Goal: Task Accomplishment & Management: Manage account settings

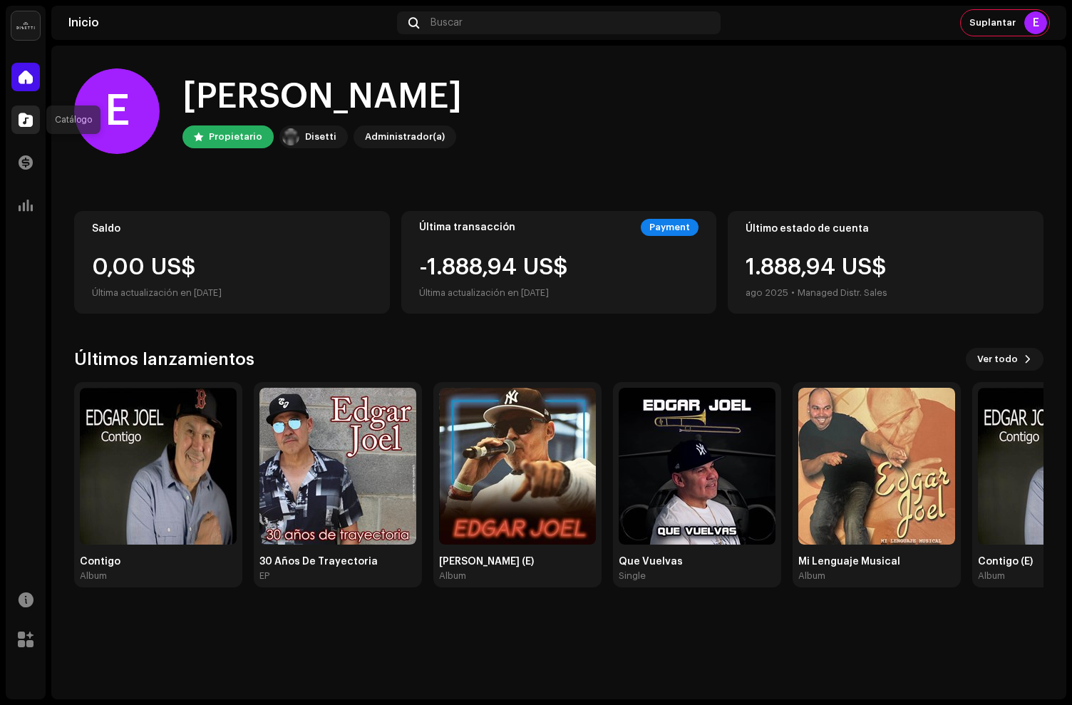
click at [21, 118] on span at bounding box center [26, 119] width 14 height 11
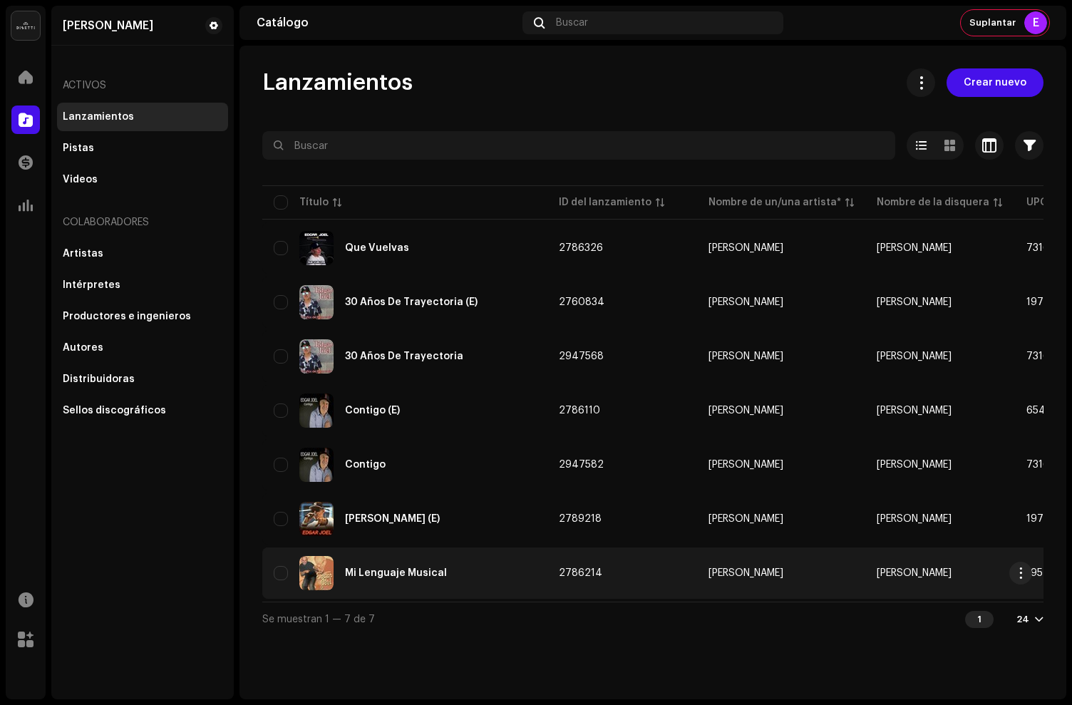
click at [489, 573] on div "Mi Lenguaje Musical" at bounding box center [405, 573] width 262 height 34
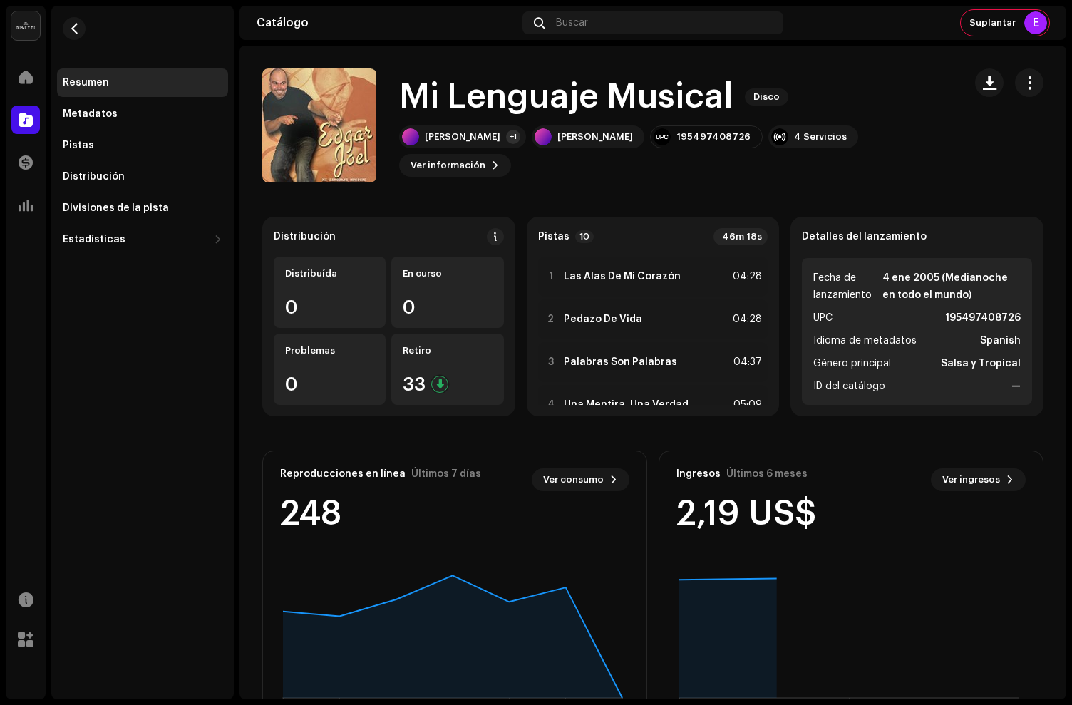
click at [797, 163] on div "Mi Lenguaje Musical Disco [PERSON_NAME] +1 [PERSON_NAME] 195497408726 4 Servici…" at bounding box center [607, 125] width 690 height 114
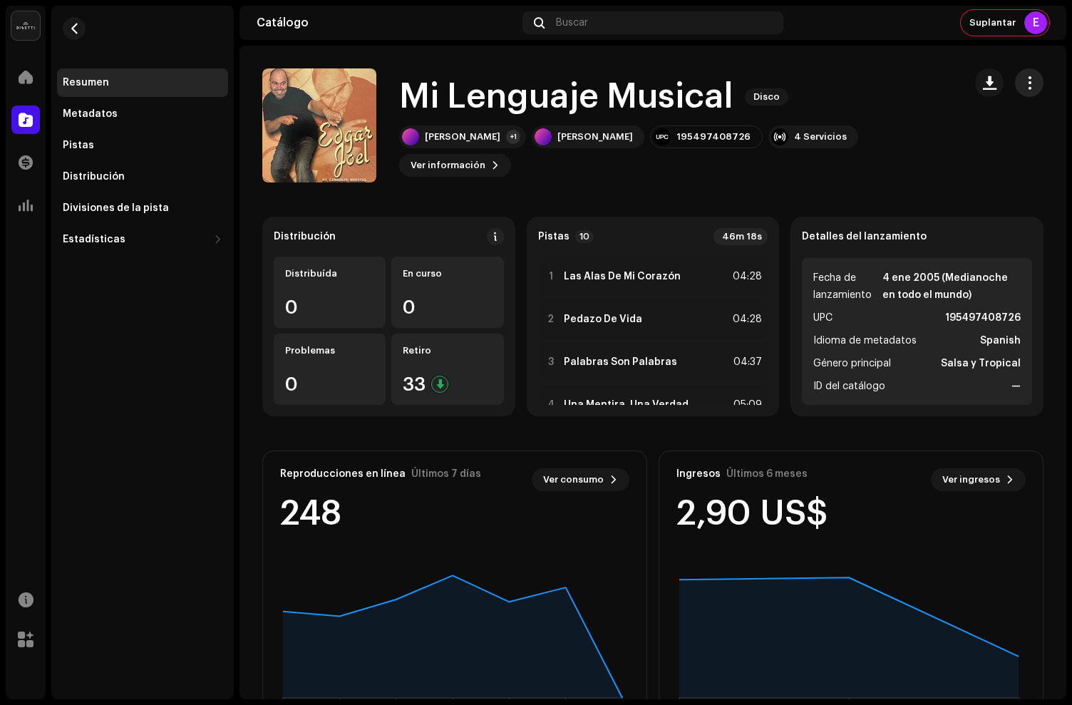
click at [1015, 92] on button "button" at bounding box center [1029, 82] width 29 height 29
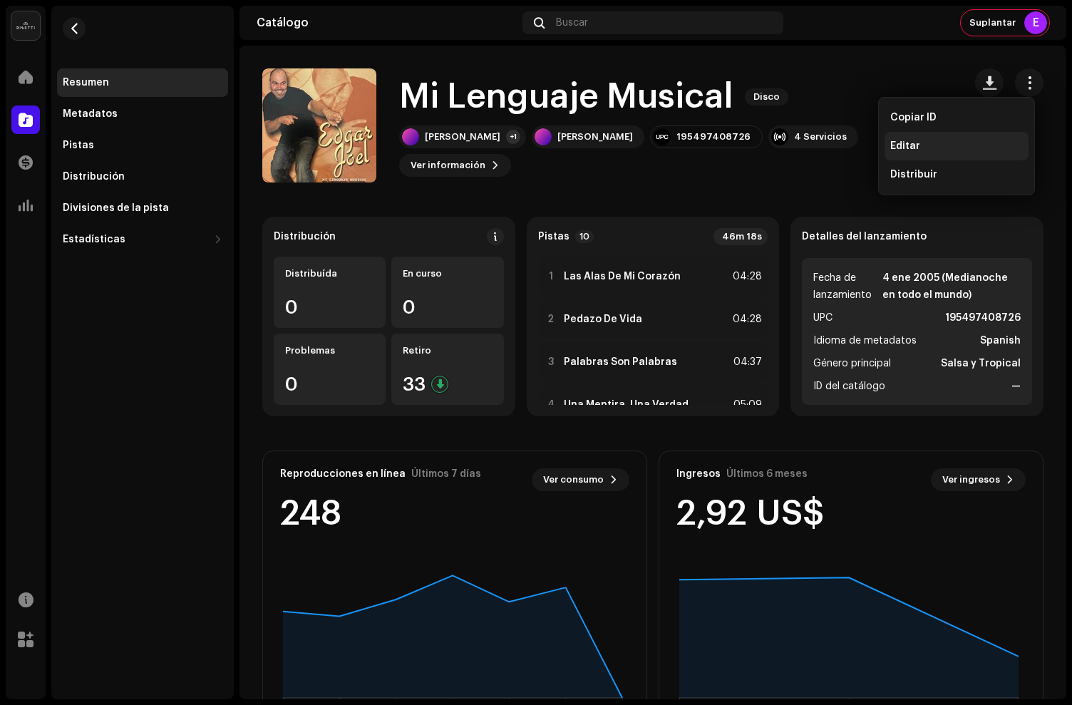
click at [953, 138] on div "Editar" at bounding box center [957, 146] width 144 height 29
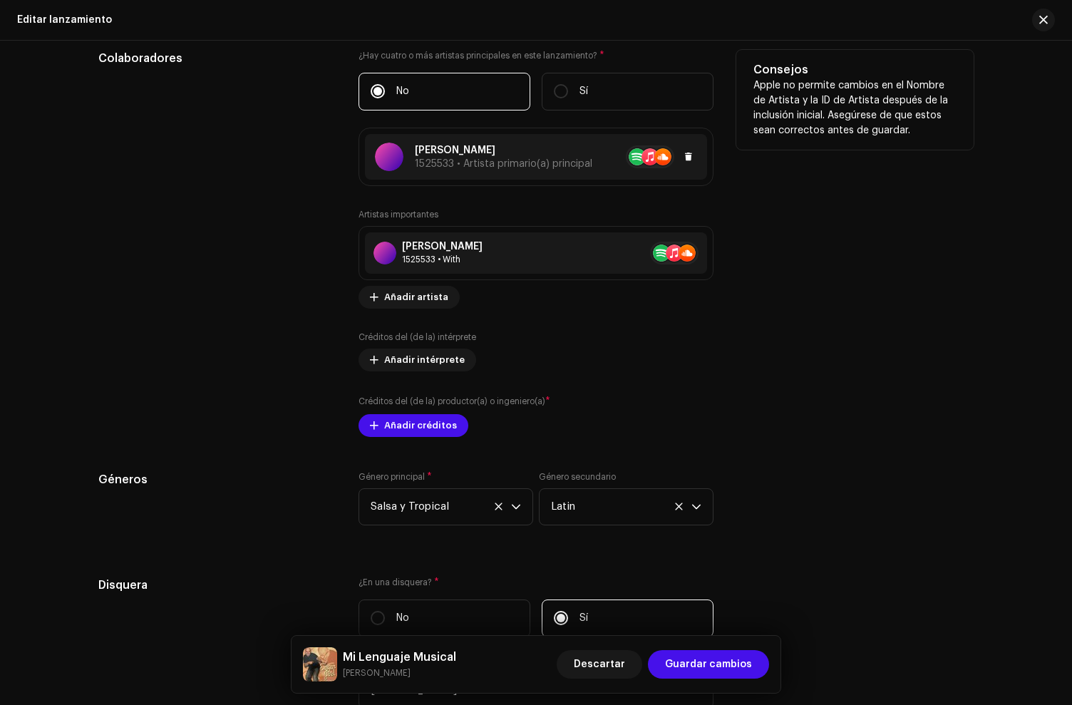
scroll to position [1862, 0]
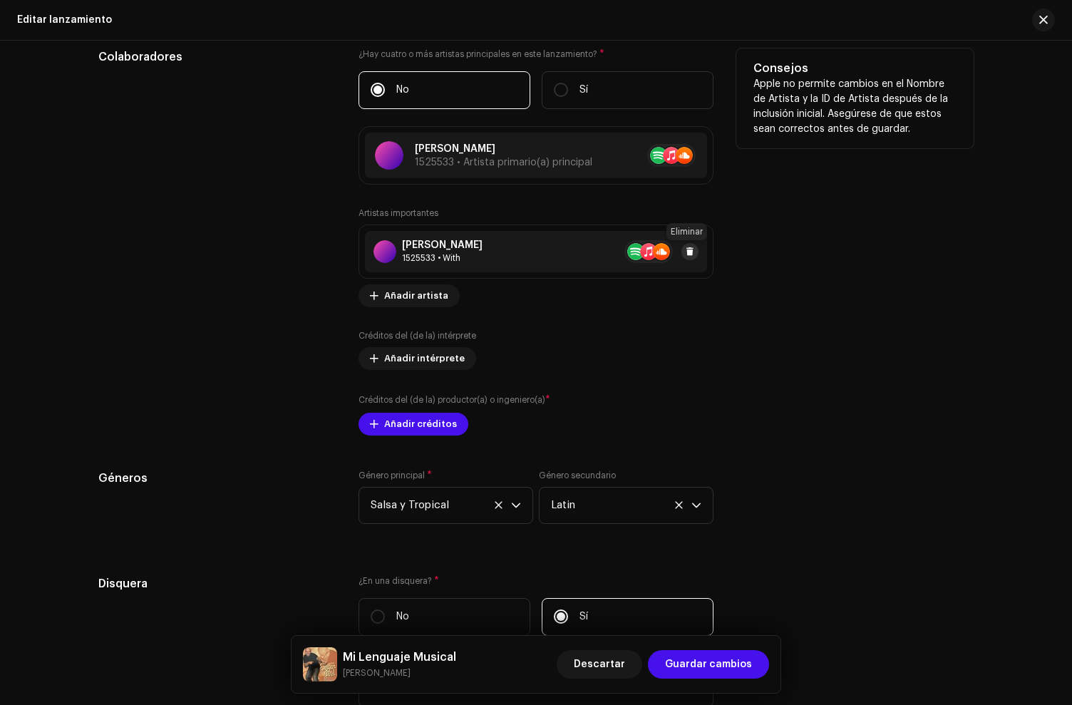
click at [688, 249] on span at bounding box center [690, 251] width 9 height 11
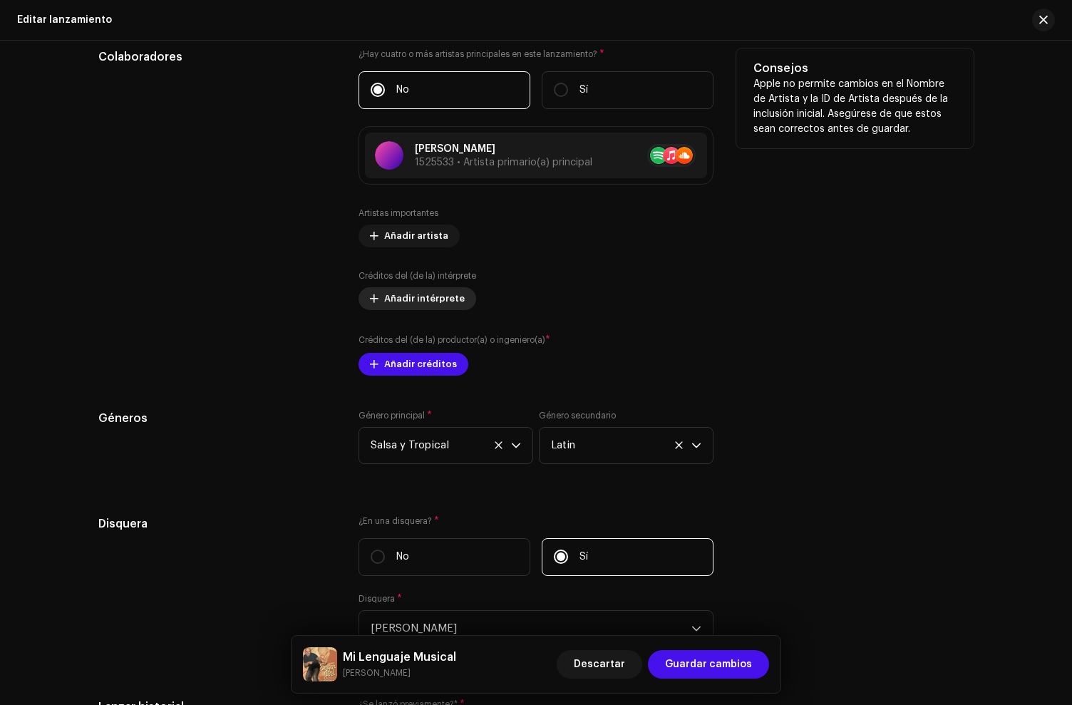
click at [407, 304] on span "Añadir intérprete" at bounding box center [424, 299] width 81 height 29
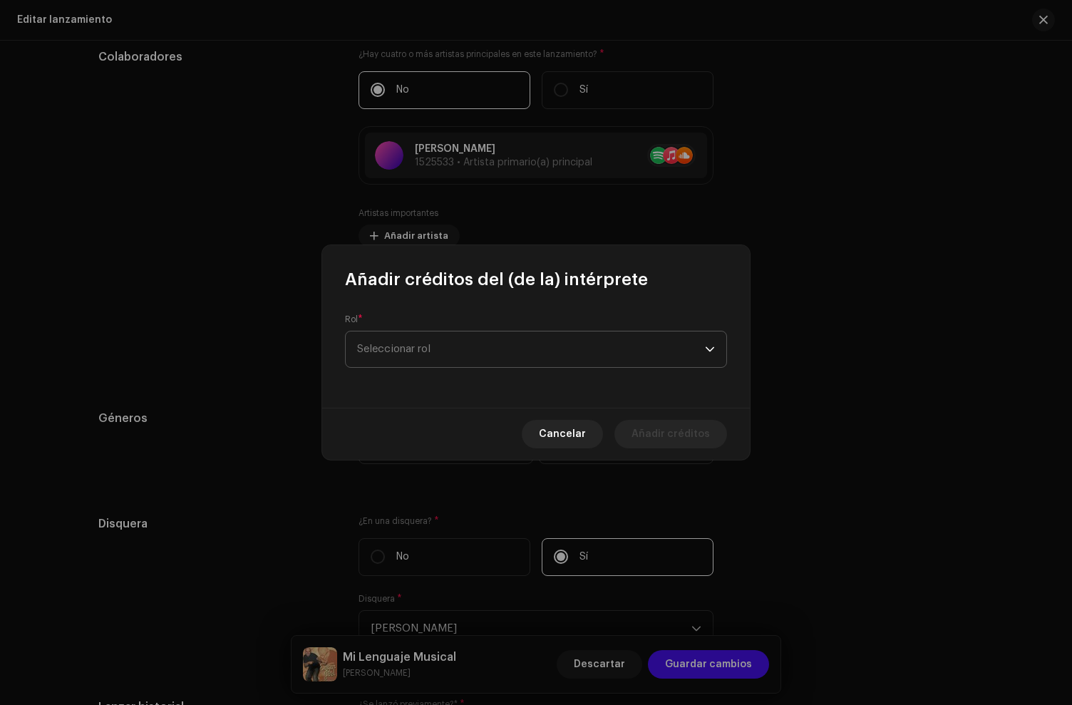
click at [399, 353] on span "Seleccionar rol" at bounding box center [531, 350] width 348 height 36
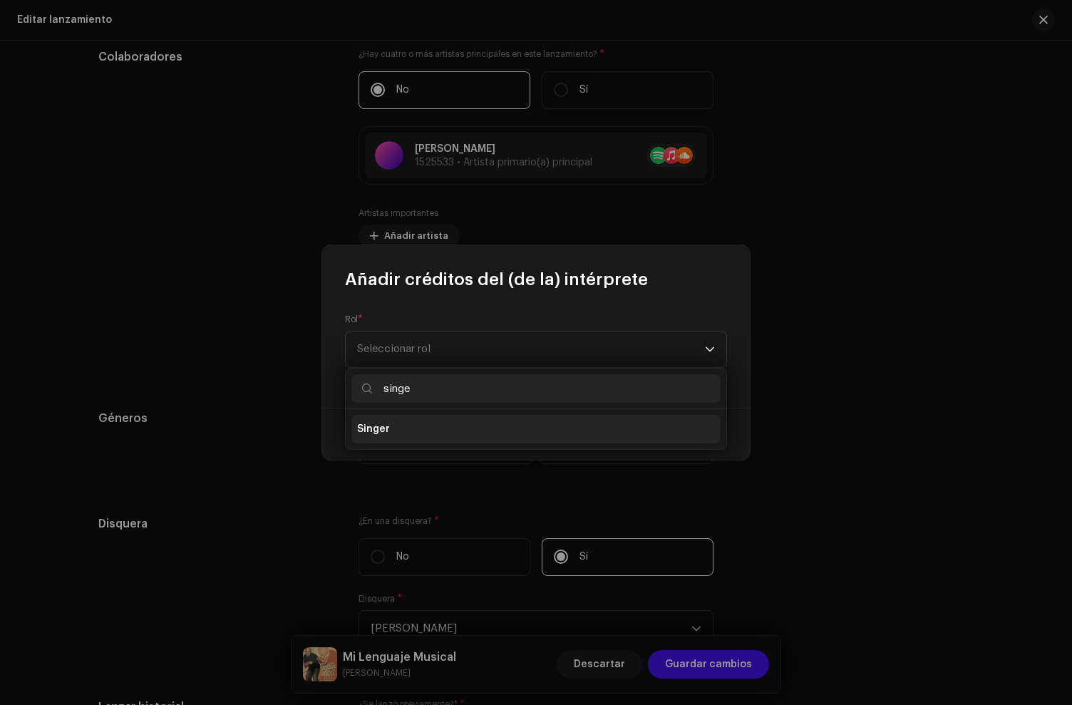
type input "singe"
click at [386, 417] on li "Singer" at bounding box center [536, 429] width 369 height 29
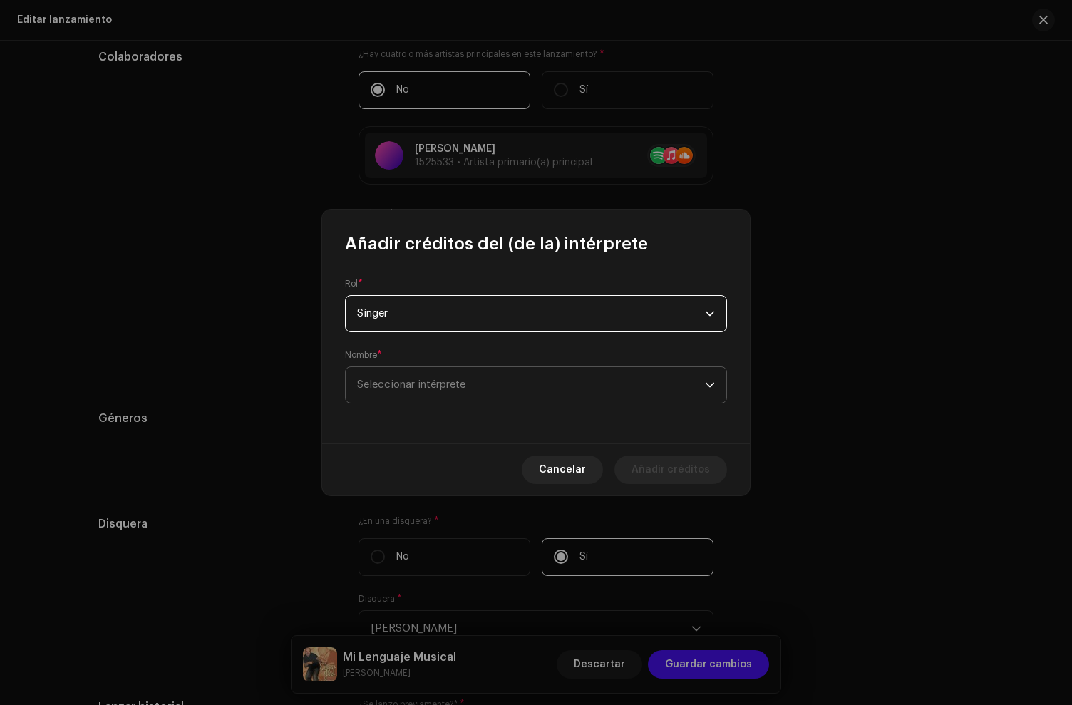
click at [400, 387] on span "Seleccionar intérprete" at bounding box center [411, 384] width 108 height 11
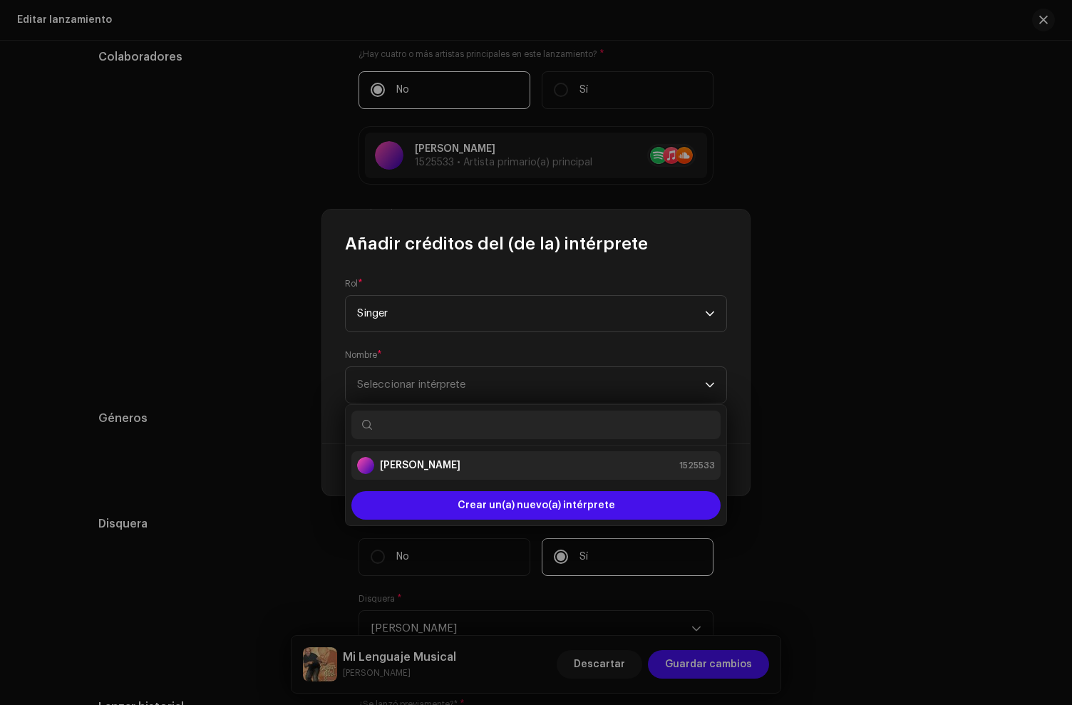
click at [394, 458] on strong "[PERSON_NAME]" at bounding box center [420, 465] width 81 height 14
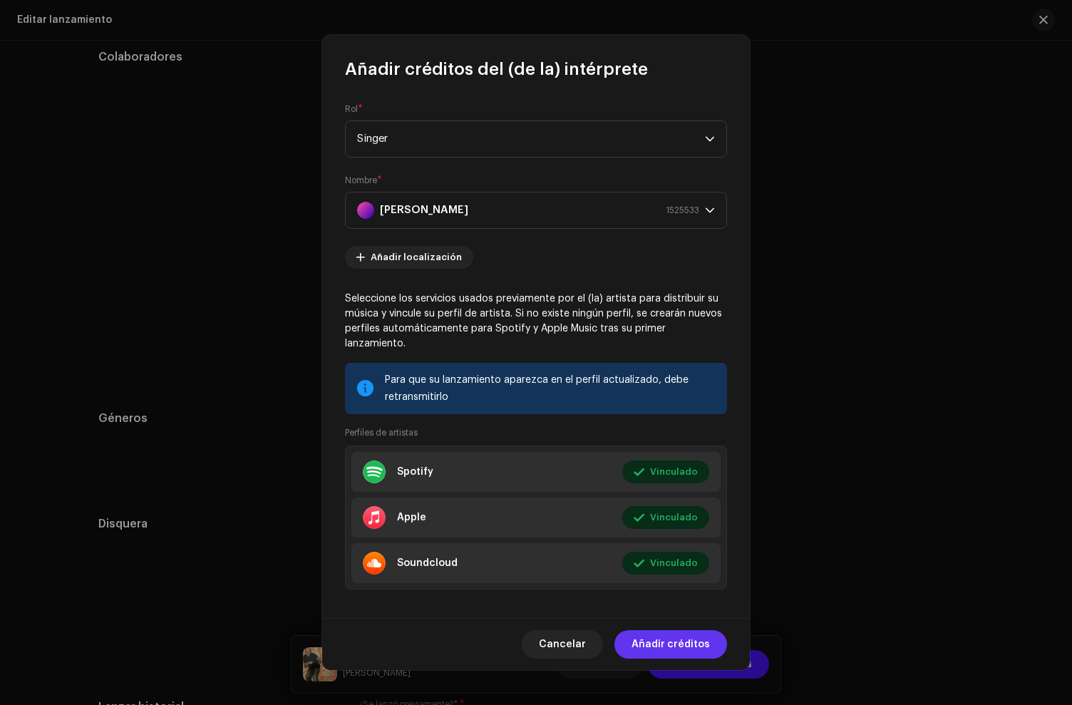
click at [683, 640] on span "Añadir créditos" at bounding box center [671, 644] width 78 height 29
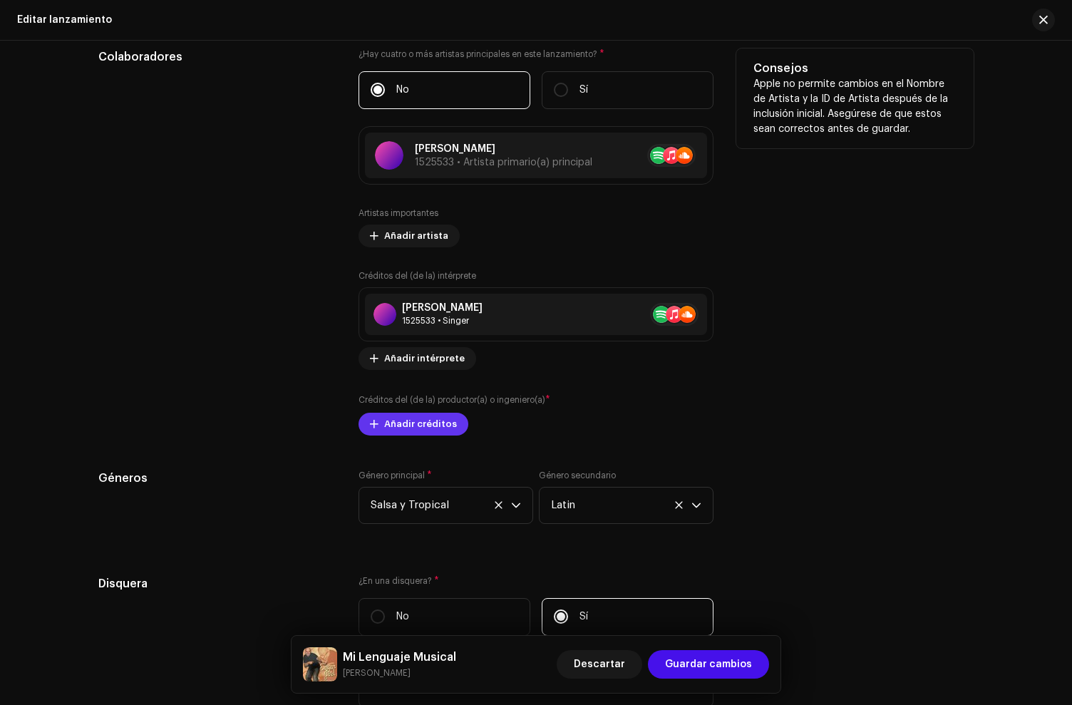
click at [389, 422] on span "Añadir créditos" at bounding box center [420, 424] width 73 height 29
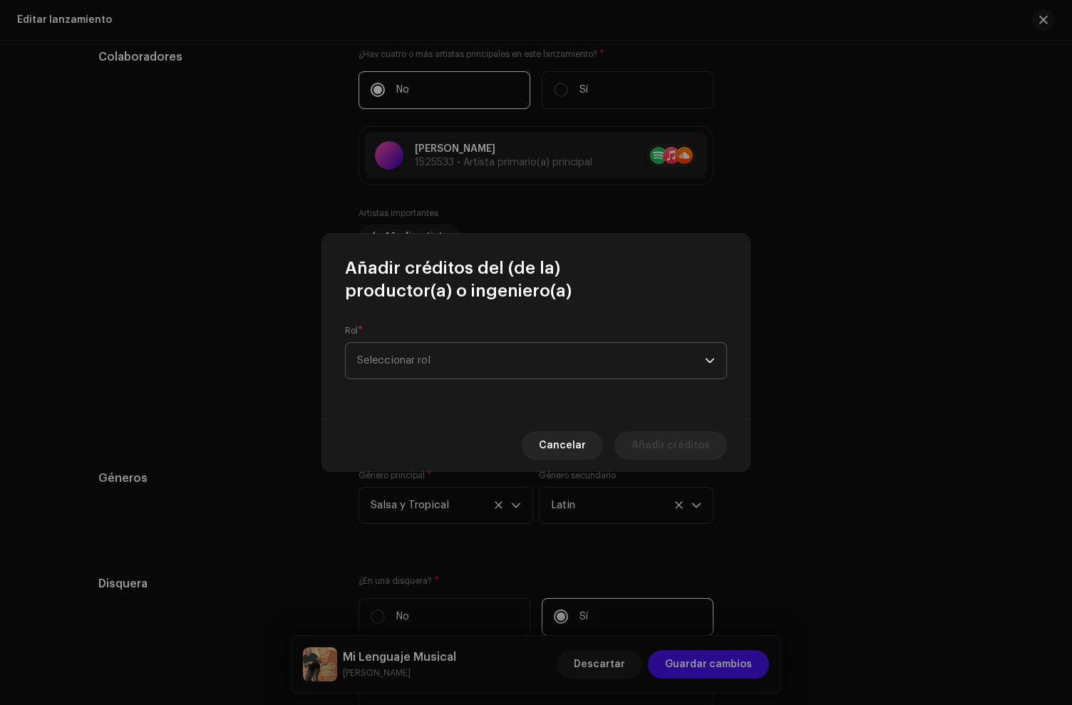
click at [396, 360] on span "Seleccionar rol" at bounding box center [531, 361] width 348 height 36
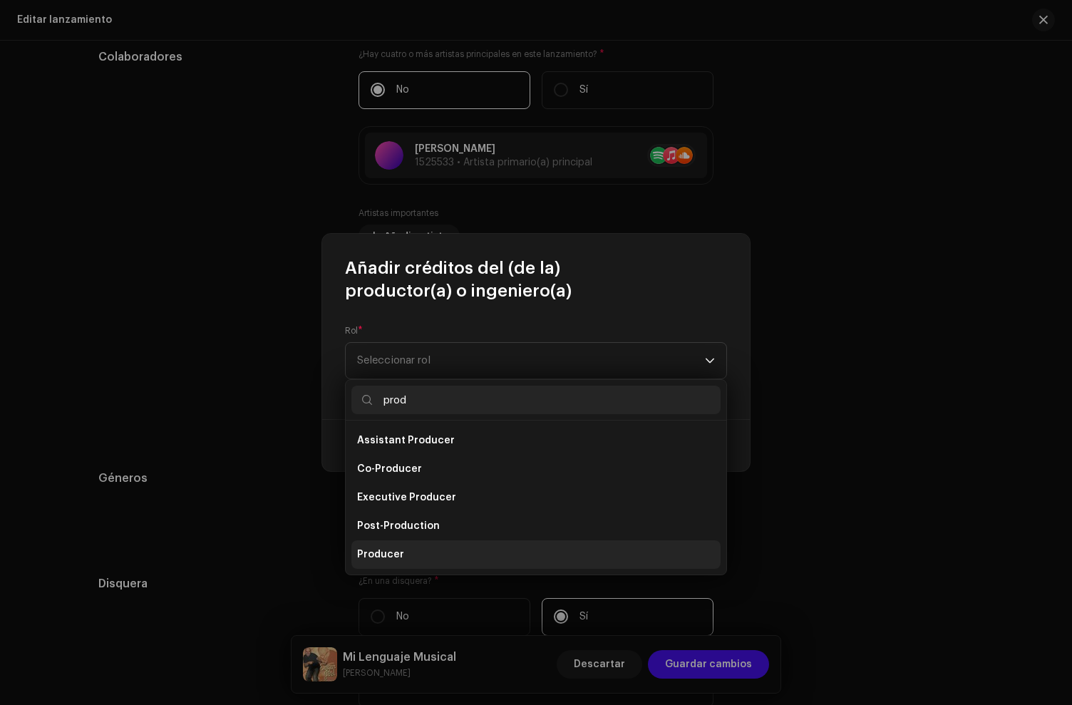
type input "prod"
click at [393, 548] on span "Producer" at bounding box center [380, 555] width 47 height 14
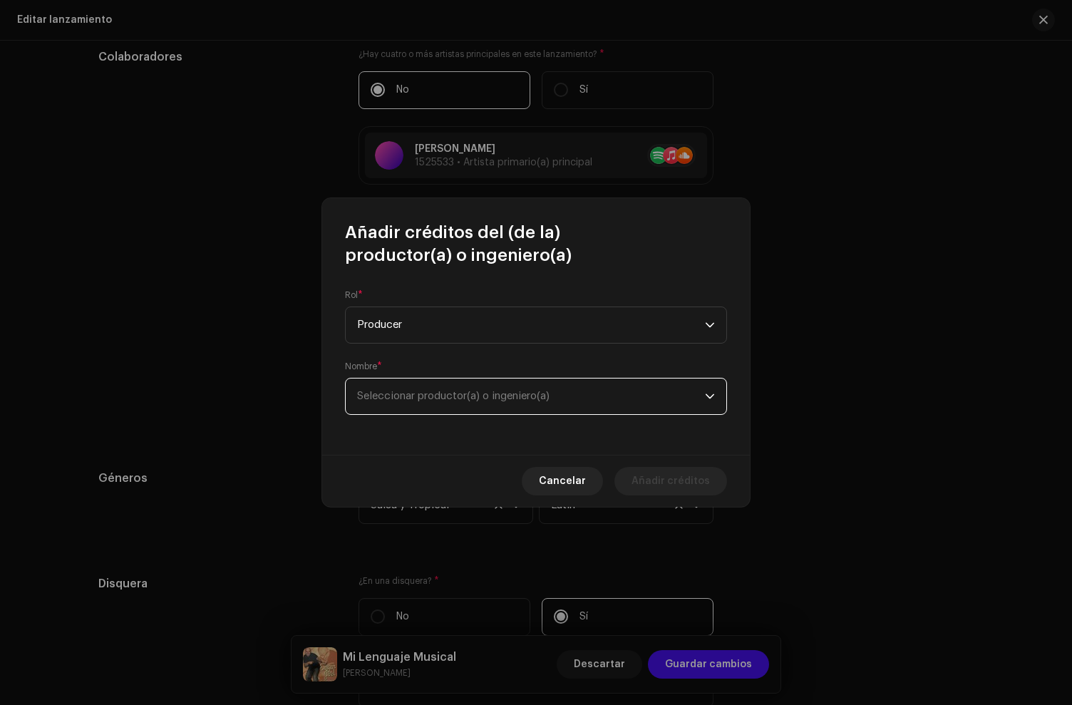
click at [434, 393] on span "Seleccionar productor(a) o ingeniero(a)" at bounding box center [453, 396] width 193 height 11
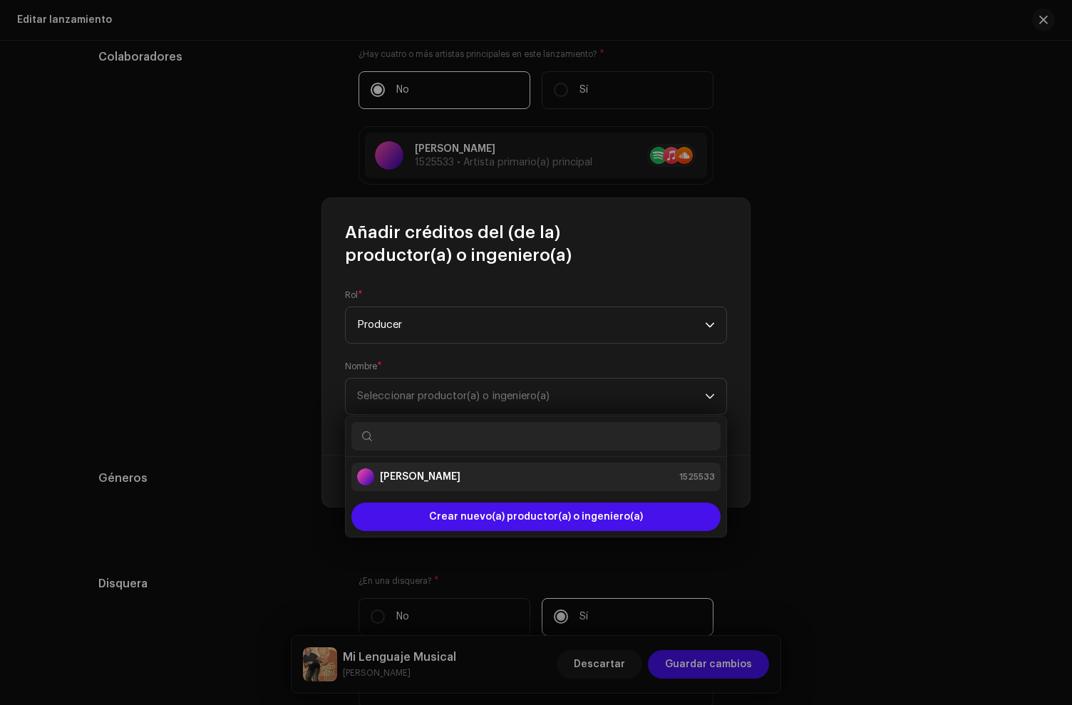
click at [424, 478] on strong "[PERSON_NAME]" at bounding box center [420, 477] width 81 height 14
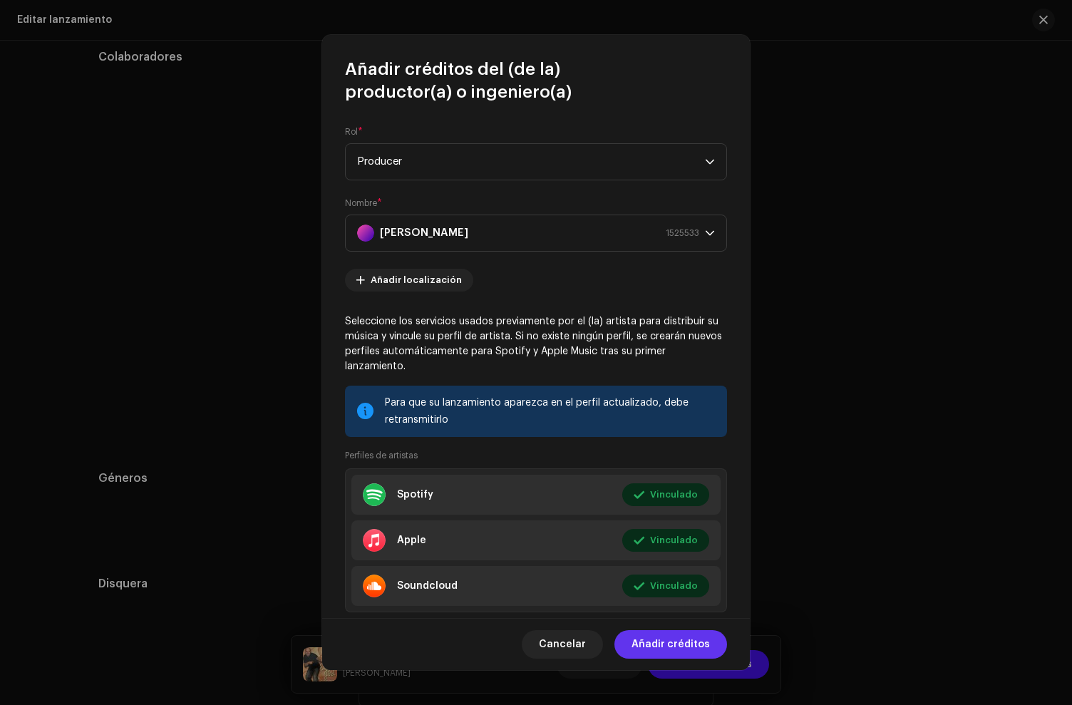
click at [675, 648] on span "Añadir créditos" at bounding box center [671, 644] width 78 height 29
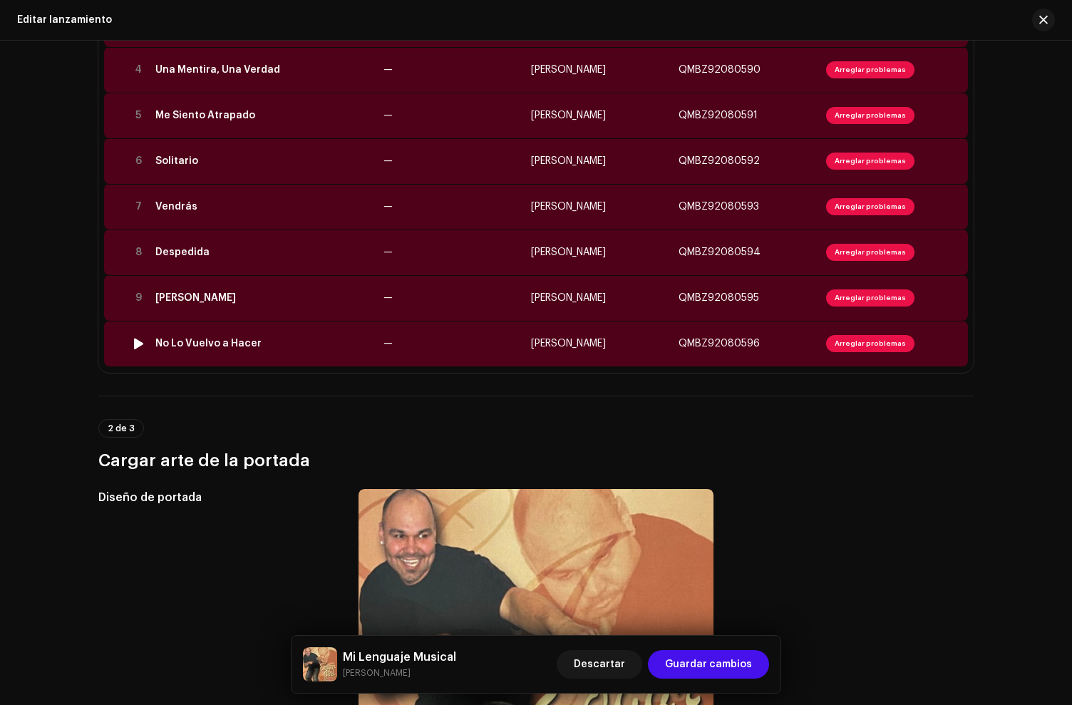
scroll to position [8, 0]
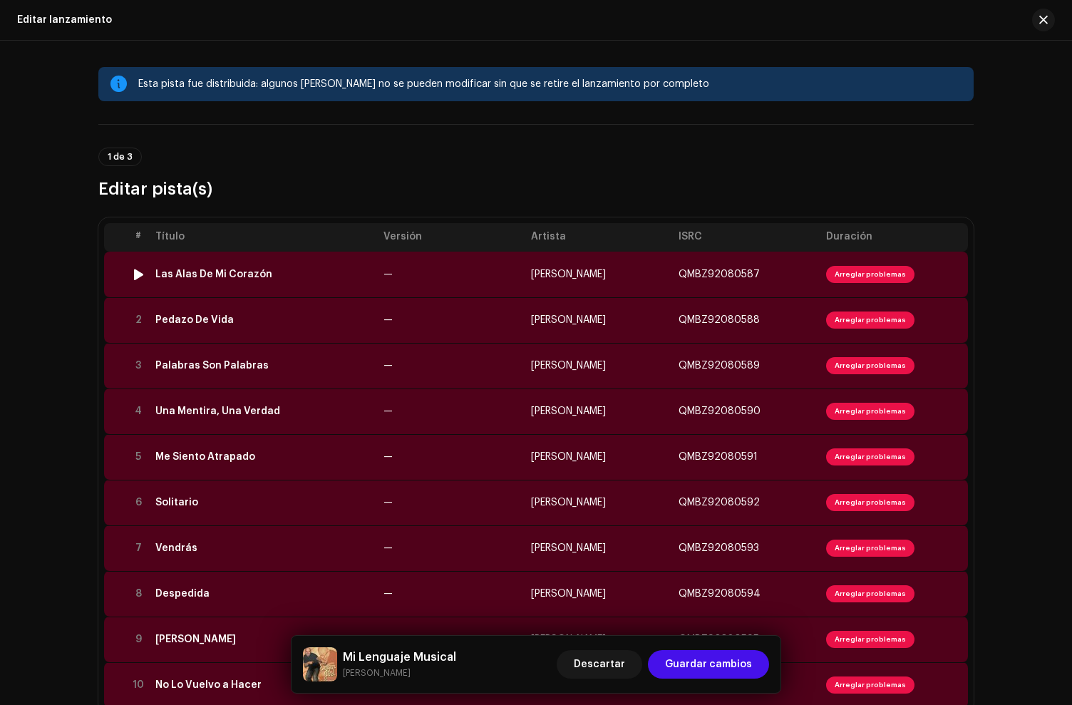
click at [307, 287] on td "Las Alas De Mi Corazón" at bounding box center [264, 275] width 228 height 46
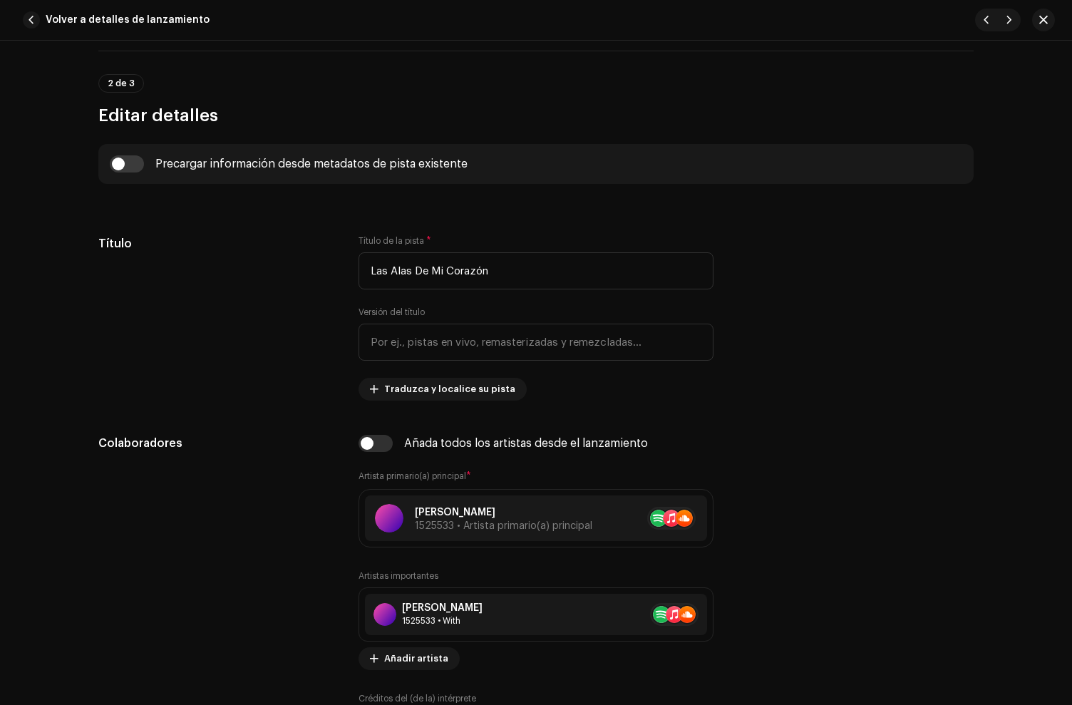
scroll to position [742, 0]
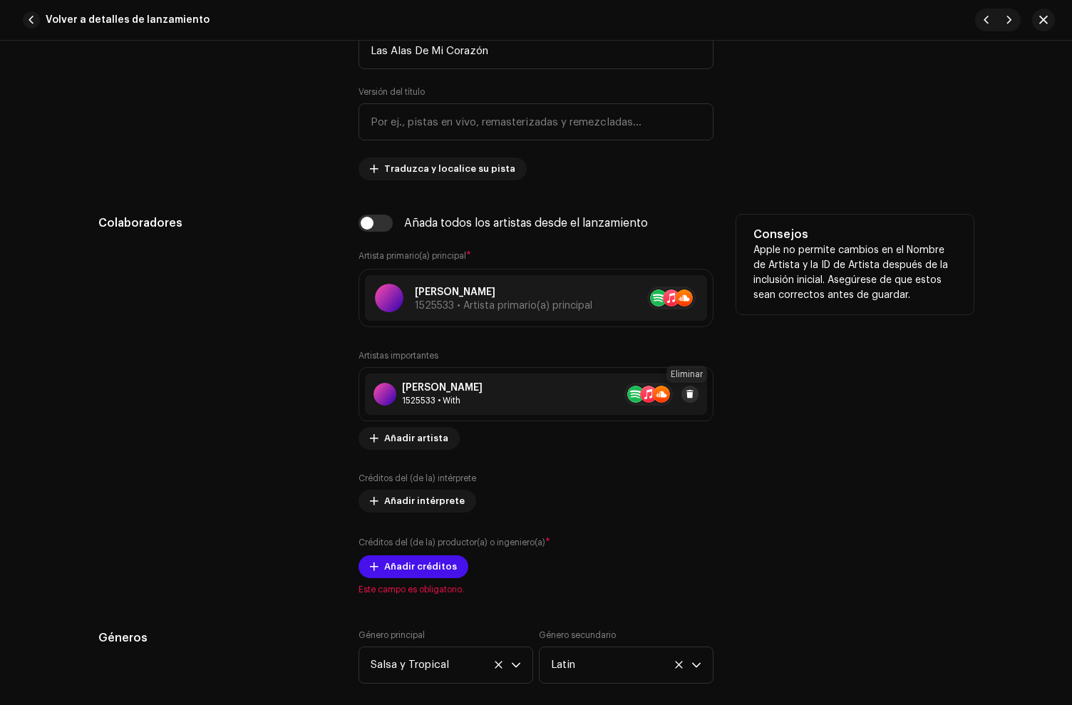
click at [682, 396] on button at bounding box center [690, 394] width 17 height 17
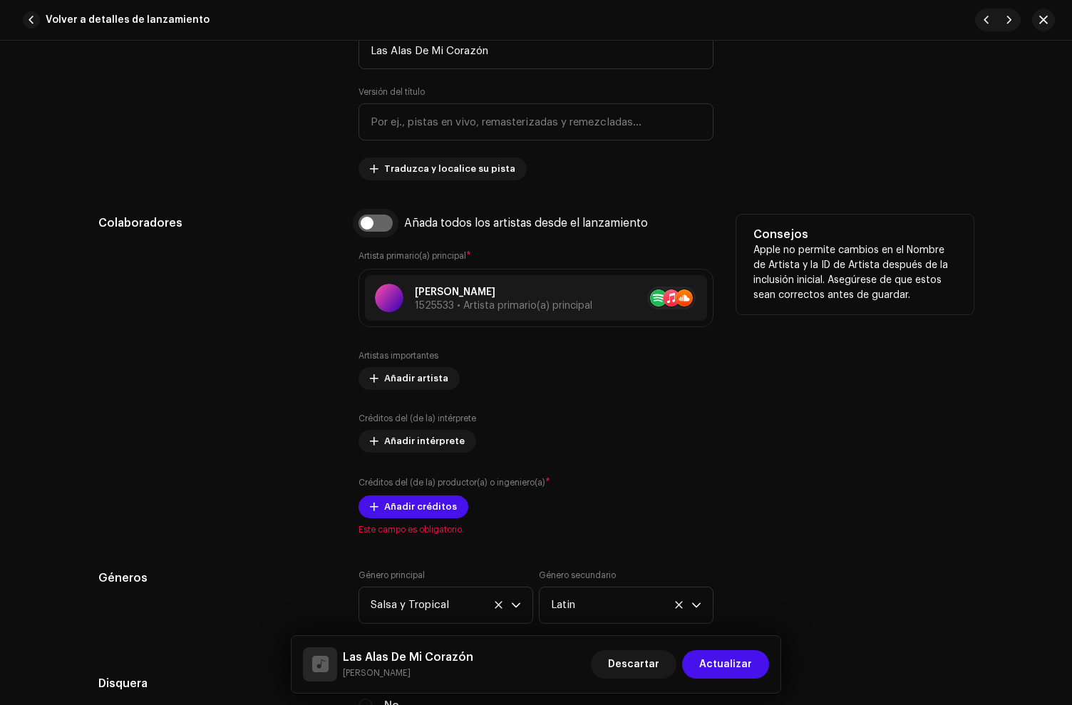
click at [380, 228] on input "checkbox" at bounding box center [376, 223] width 34 height 17
checkbox input "true"
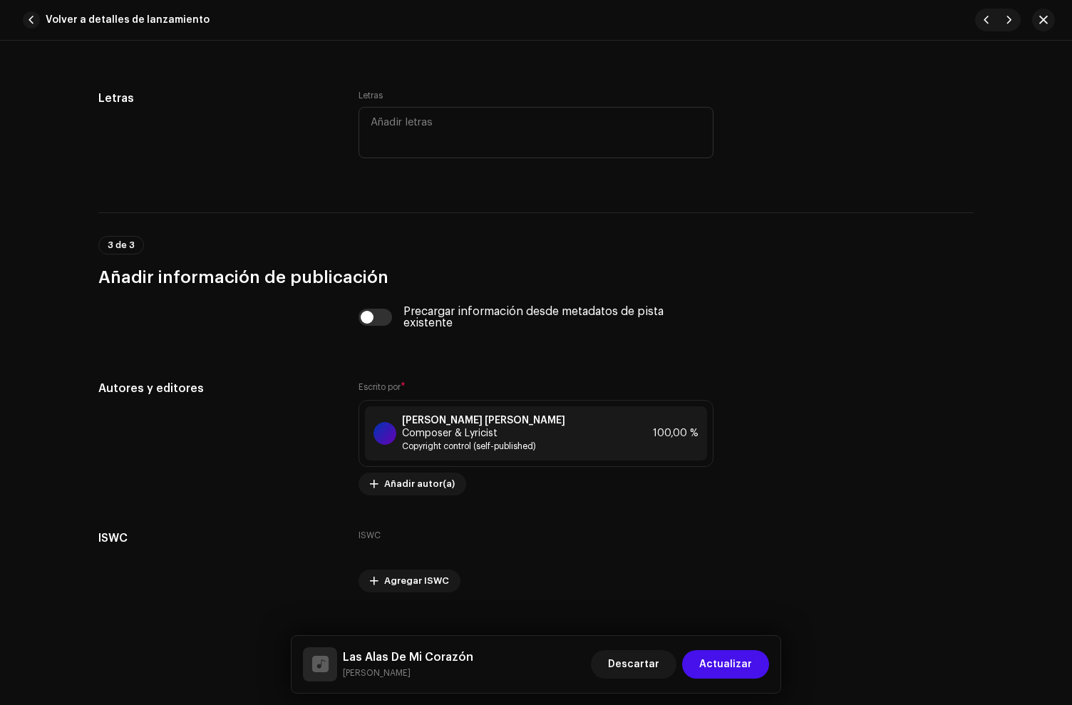
scroll to position [2837, 0]
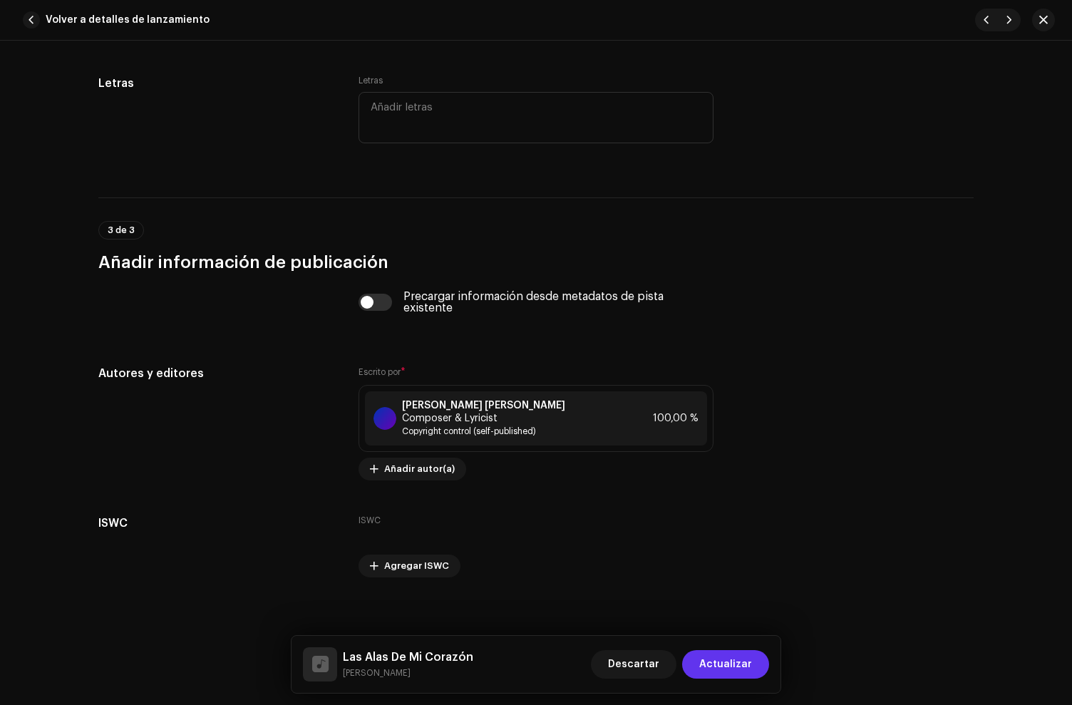
click at [740, 659] on span "Actualizar" at bounding box center [726, 664] width 53 height 29
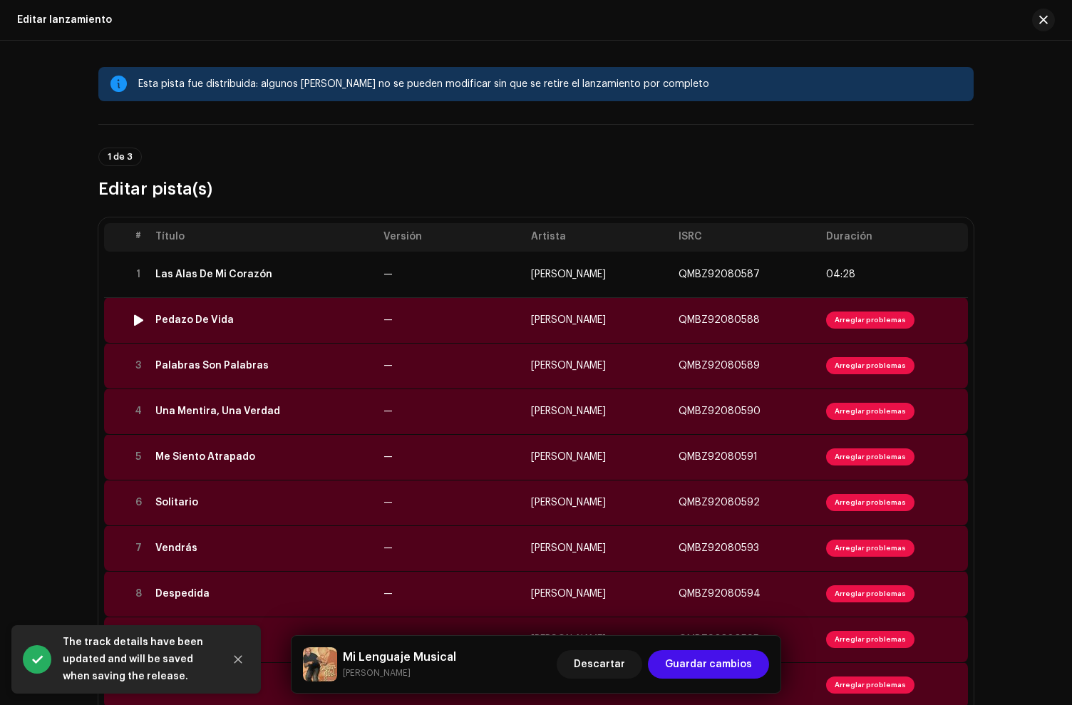
click at [237, 327] on td "Pedazo De Vida" at bounding box center [264, 320] width 228 height 46
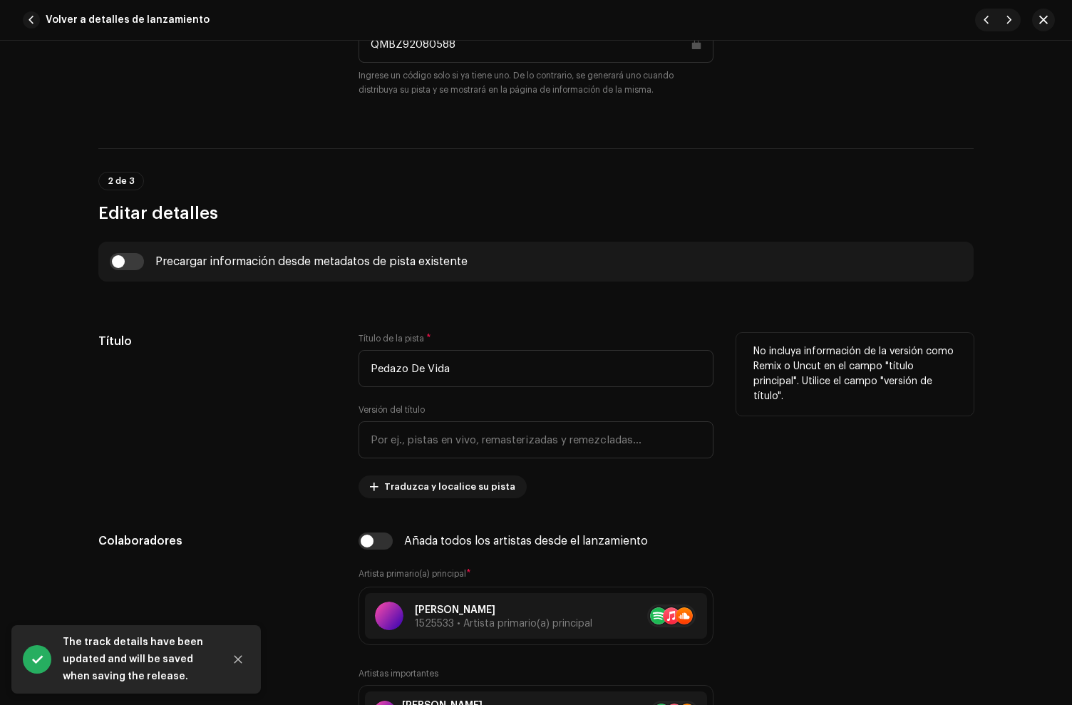
scroll to position [670, 0]
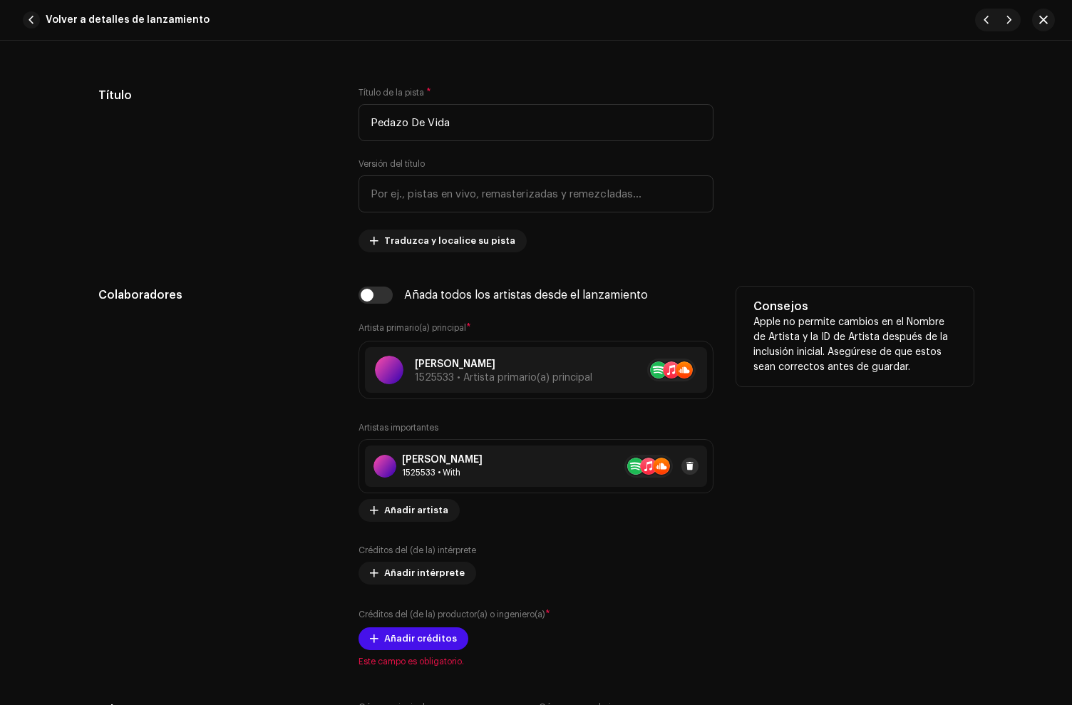
click at [682, 466] on button at bounding box center [690, 466] width 17 height 17
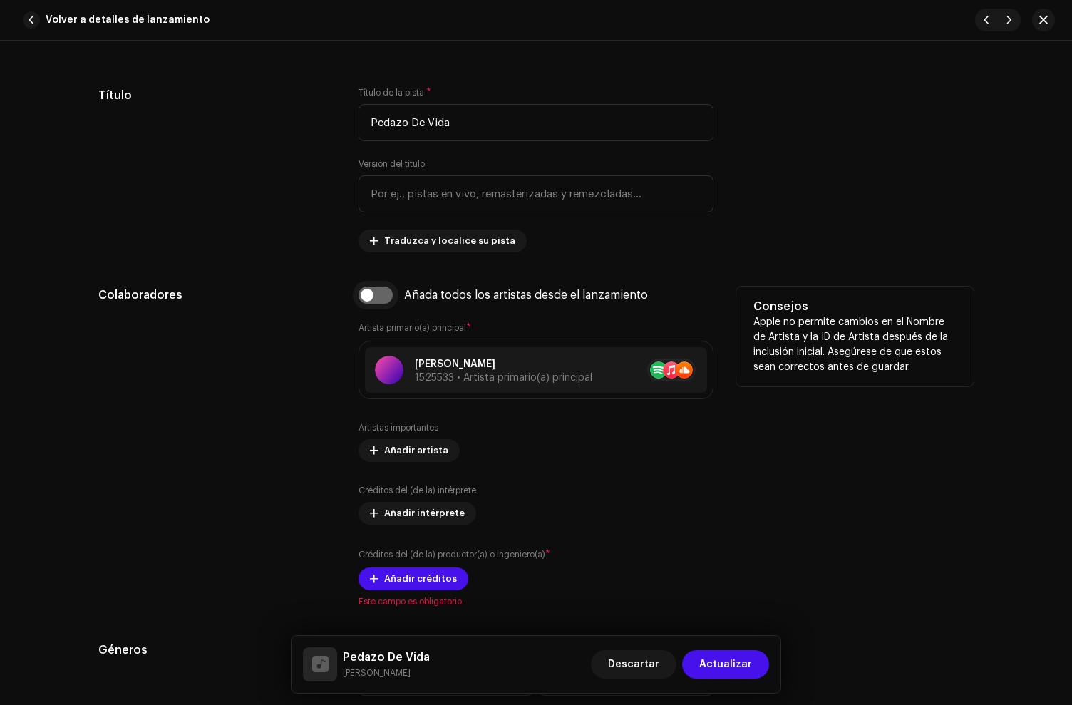
click at [367, 295] on input "checkbox" at bounding box center [376, 295] width 34 height 17
checkbox input "true"
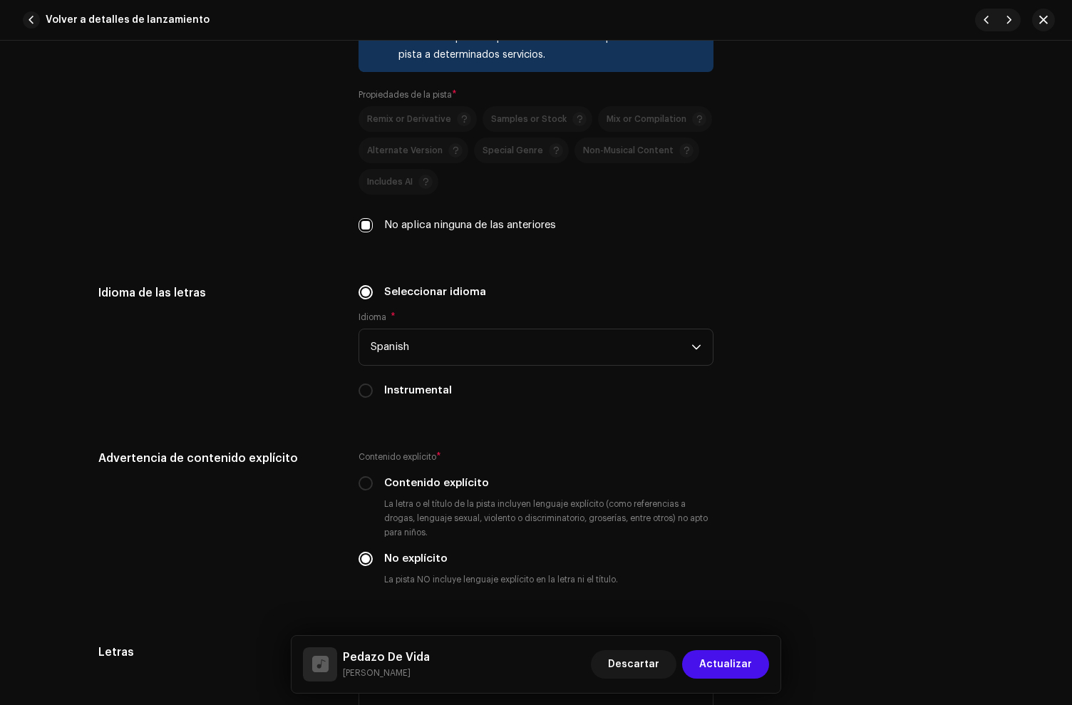
scroll to position [2837, 0]
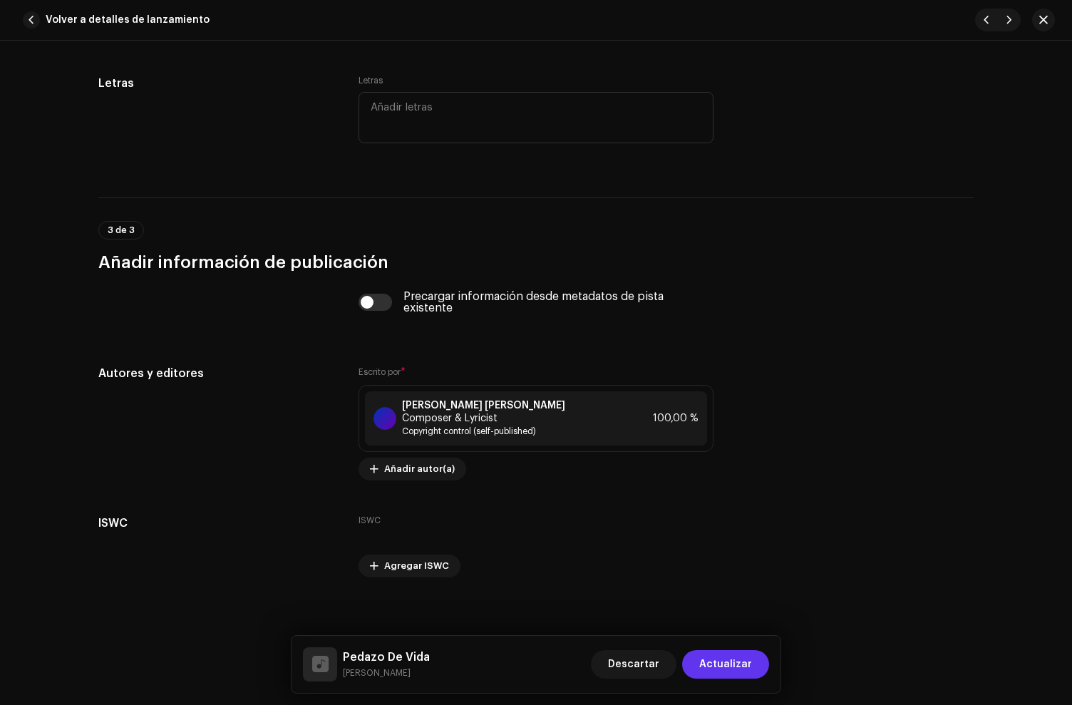
drag, startPoint x: 753, startPoint y: 671, endPoint x: 550, endPoint y: 456, distance: 295.6
click at [753, 671] on button "Actualizar" at bounding box center [725, 664] width 87 height 29
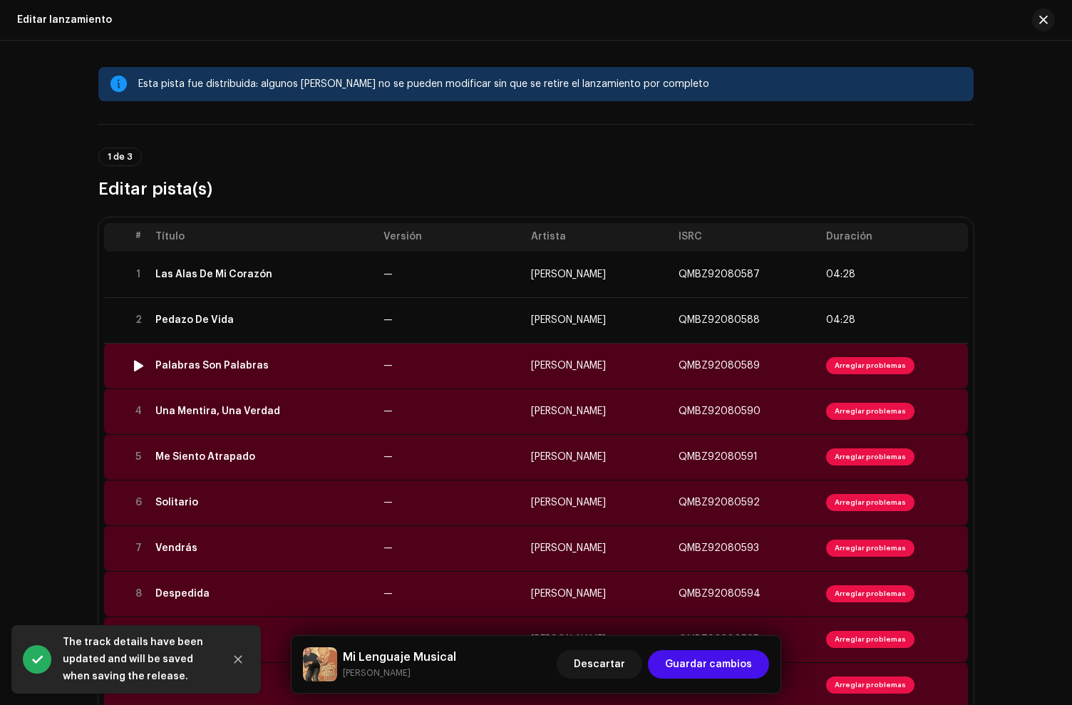
click at [264, 373] on td "Palabras Son Palabras" at bounding box center [264, 366] width 228 height 46
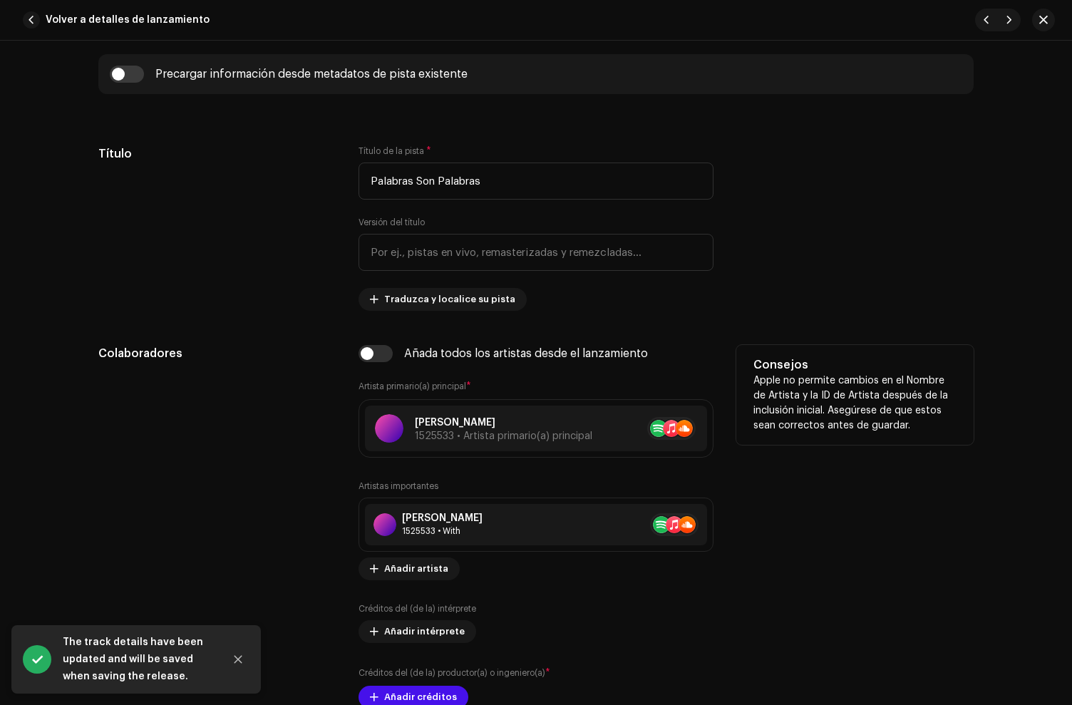
scroll to position [651, 0]
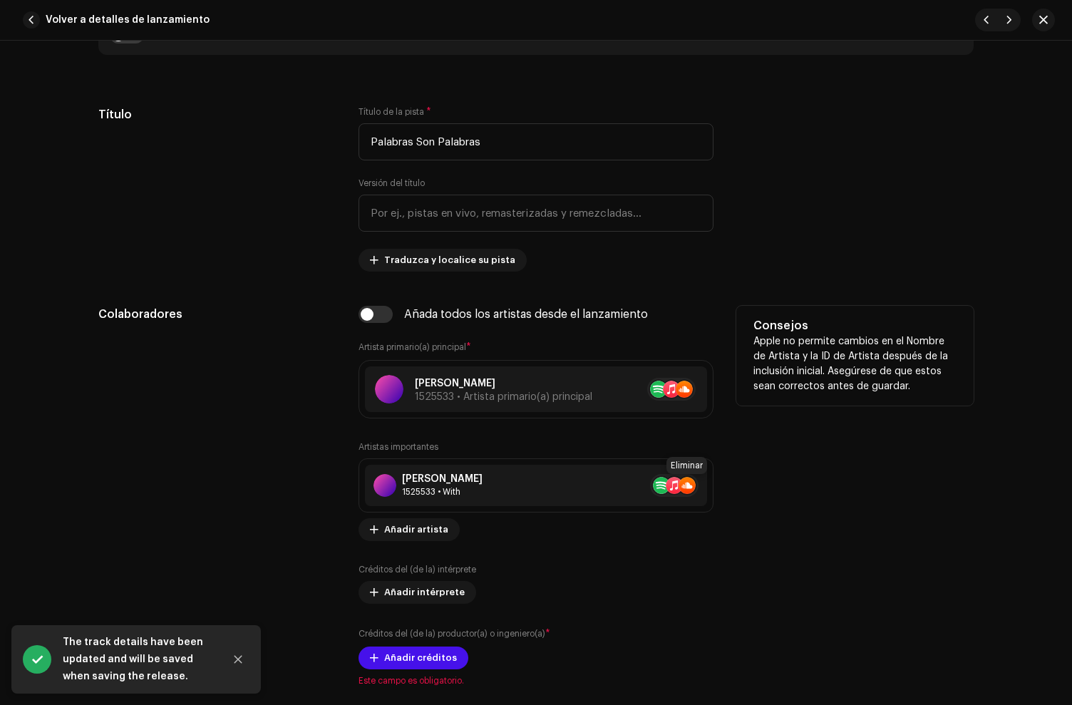
click at [712, 486] on span at bounding box center [716, 485] width 9 height 11
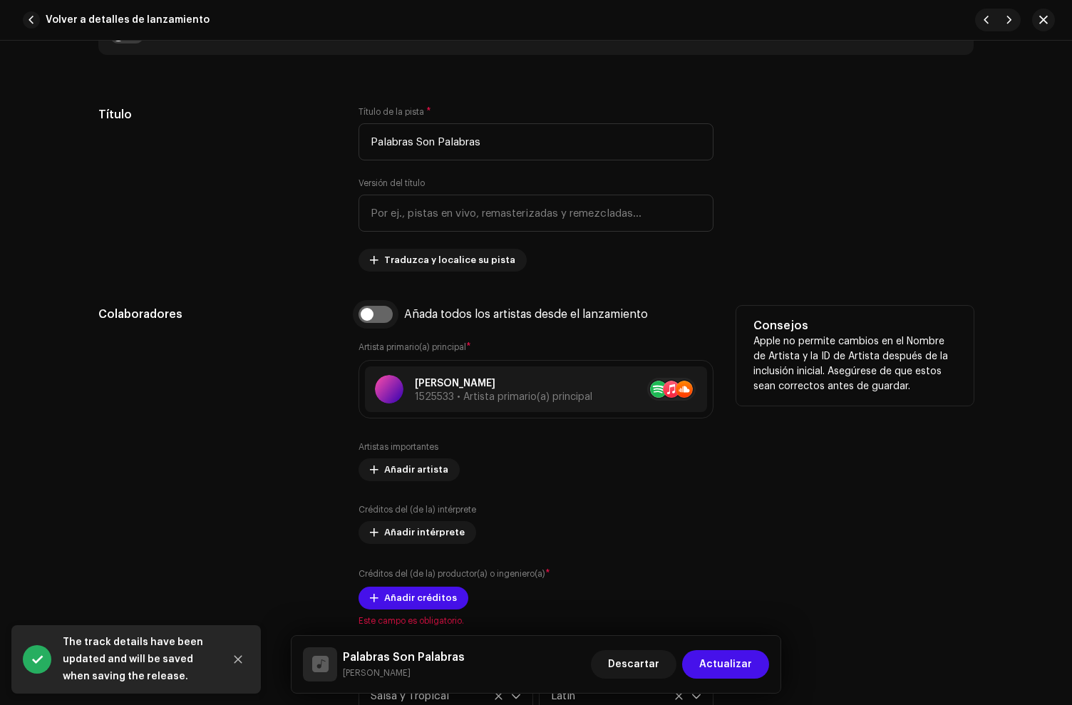
click at [384, 317] on input "checkbox" at bounding box center [376, 314] width 34 height 17
checkbox input "true"
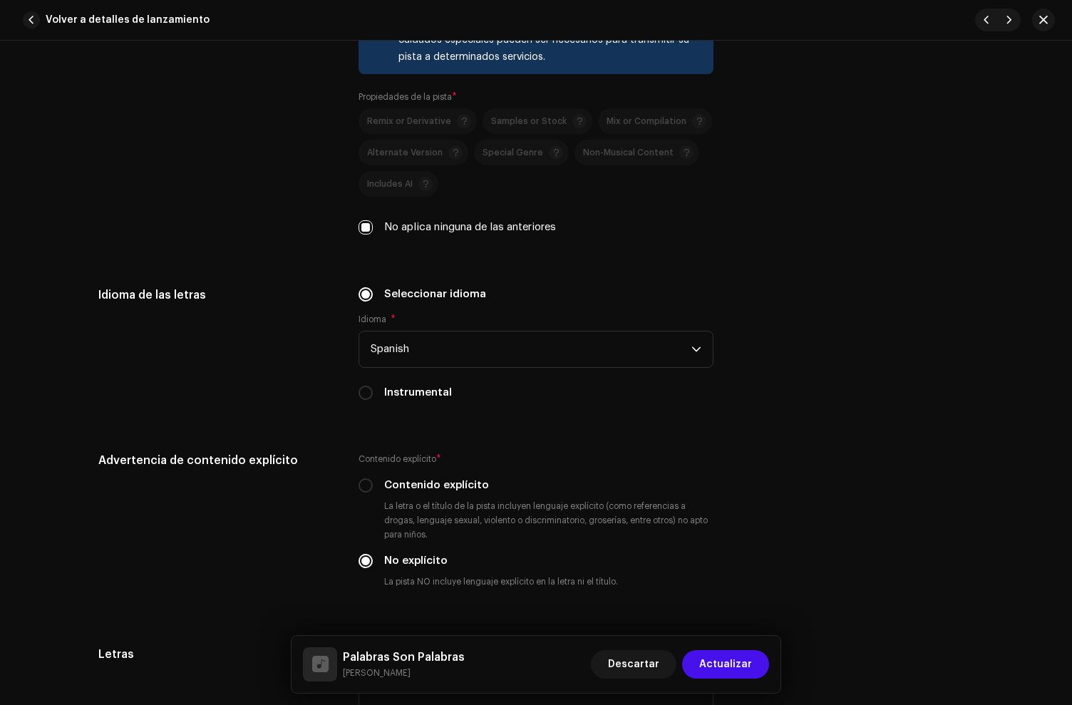
scroll to position [2837, 0]
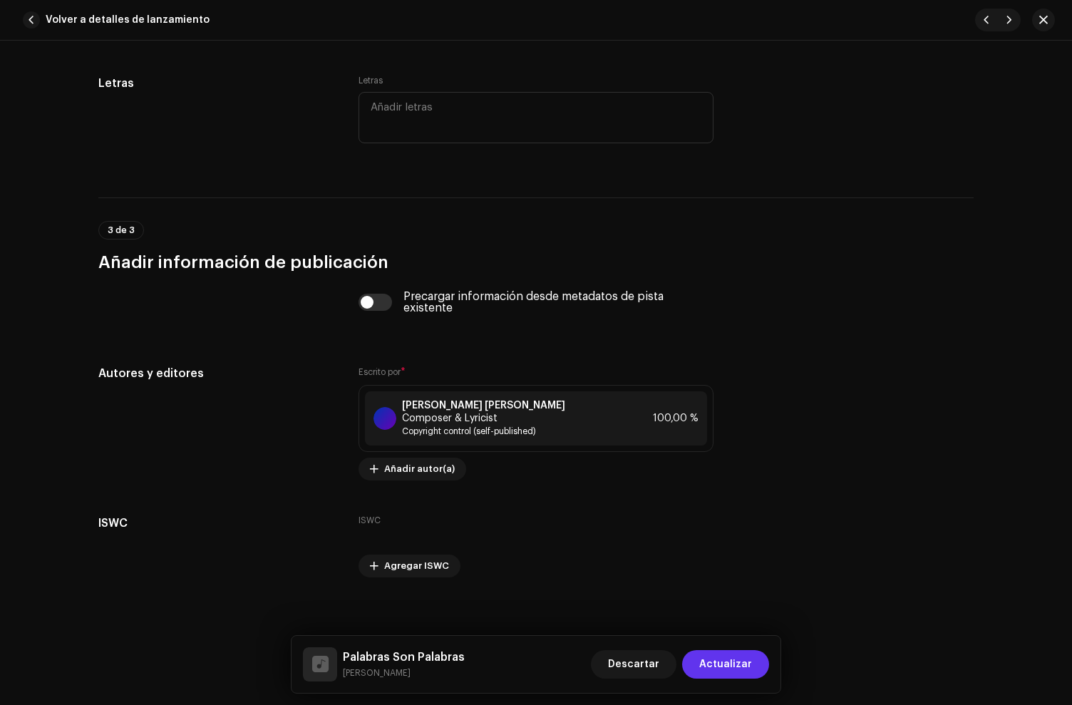
click at [739, 662] on span "Actualizar" at bounding box center [726, 664] width 53 height 29
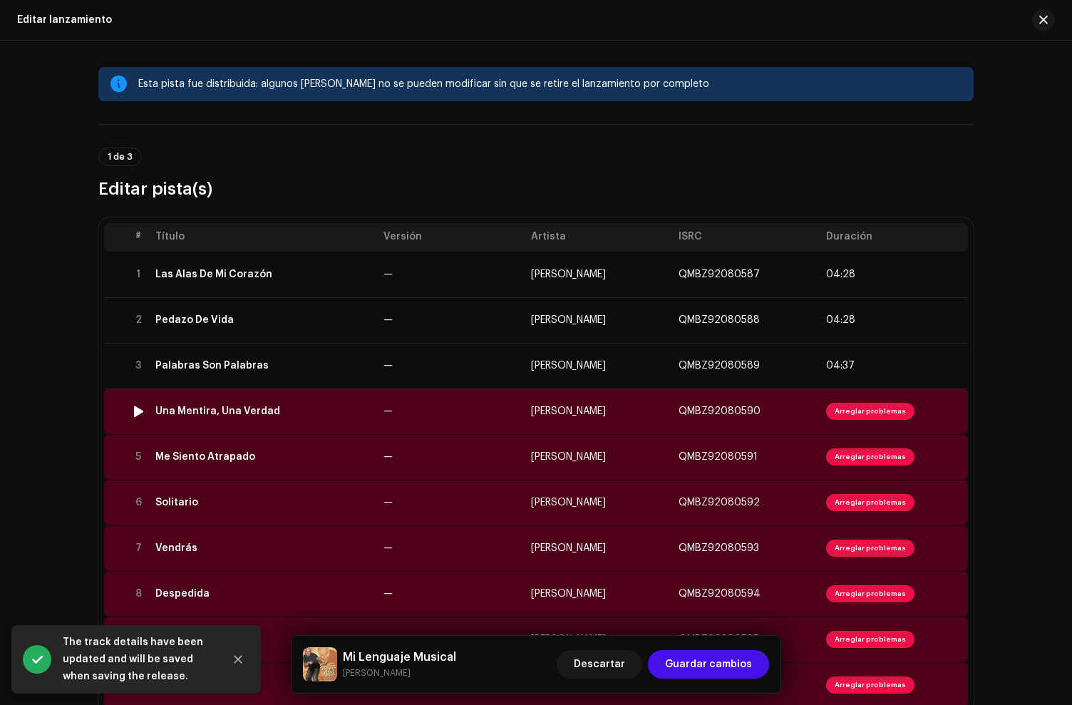
click at [262, 409] on div "Una Mentira, Una Verdad" at bounding box center [217, 411] width 125 height 11
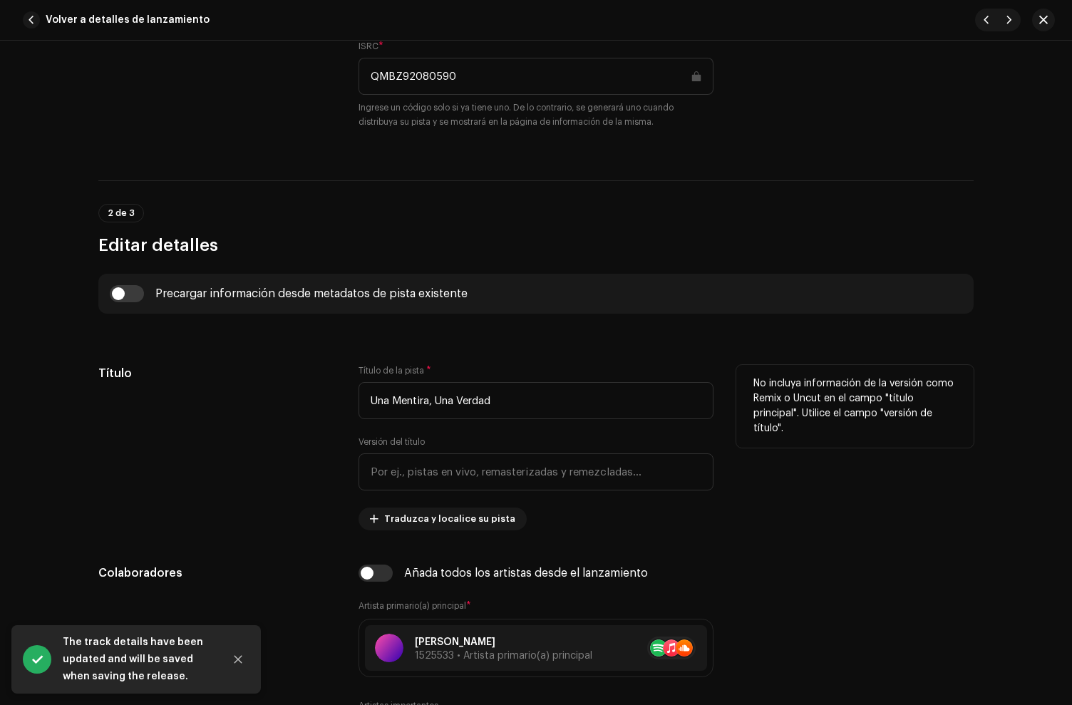
scroll to position [605, 0]
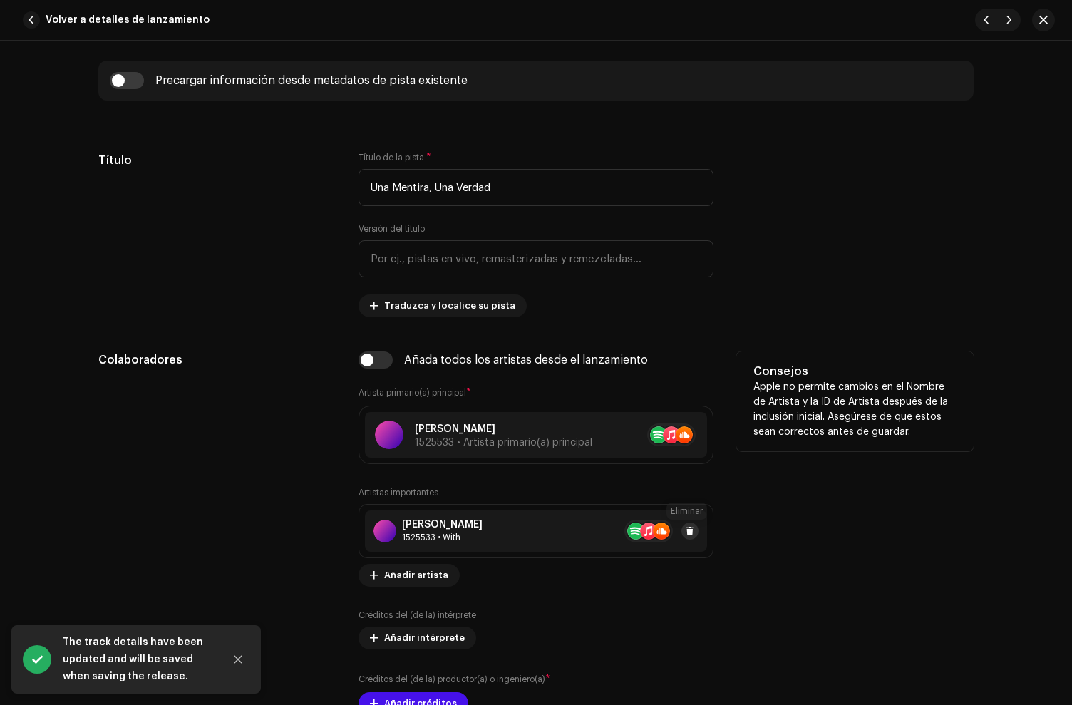
click at [688, 533] on span at bounding box center [690, 531] width 9 height 11
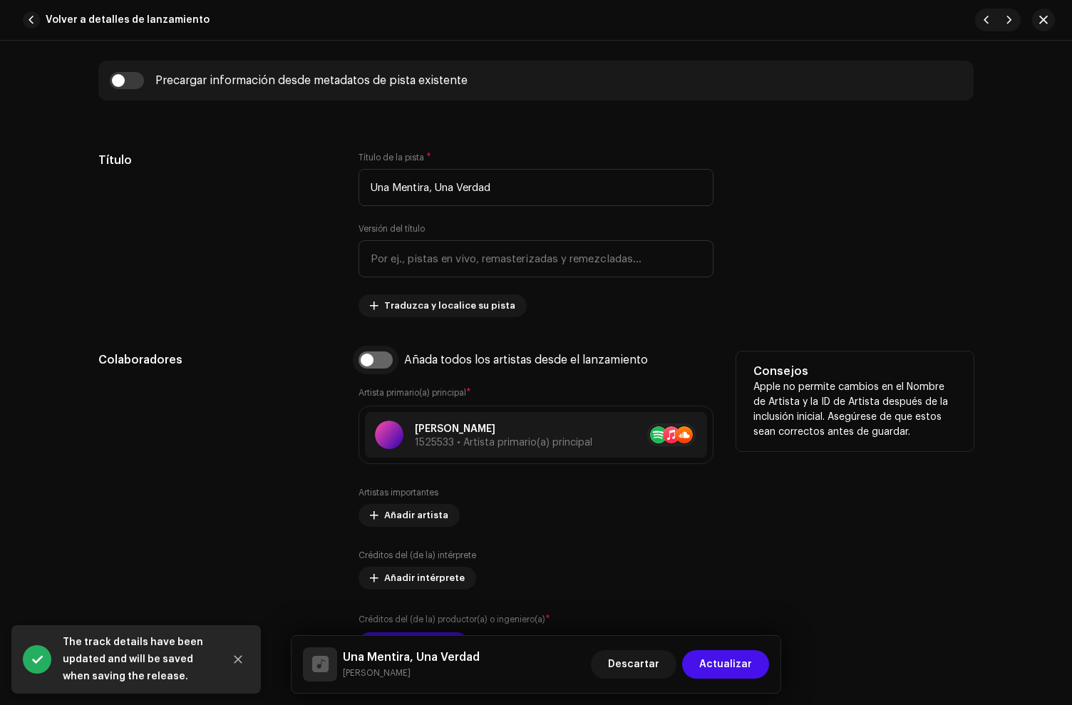
click at [381, 365] on input "checkbox" at bounding box center [376, 360] width 34 height 17
checkbox input "true"
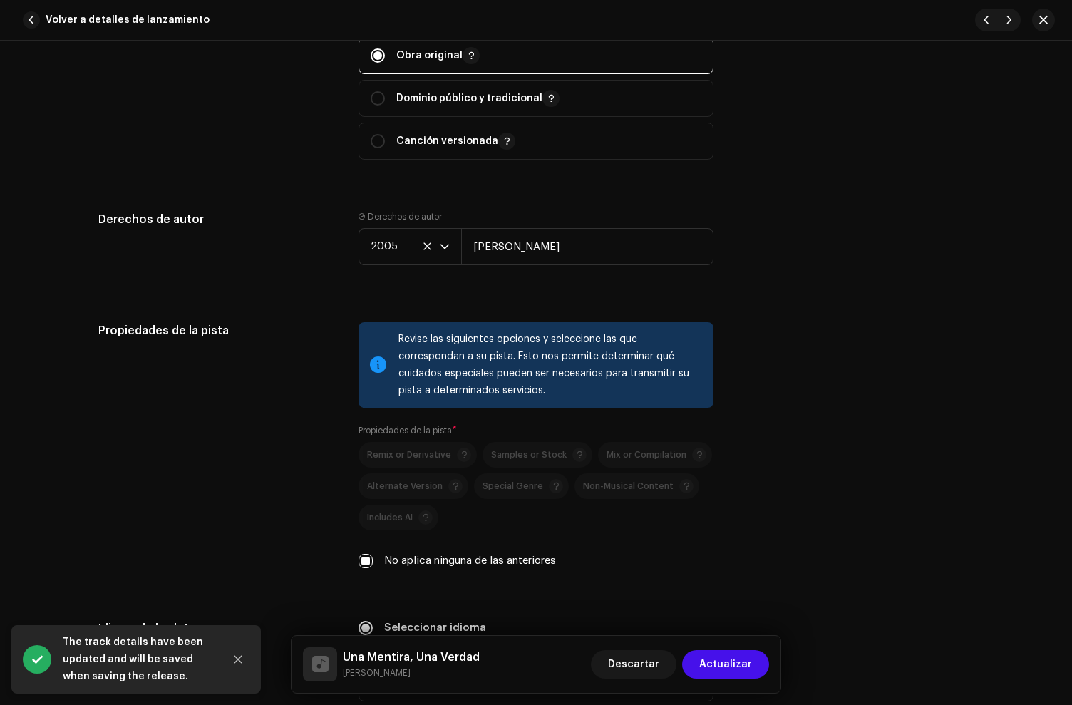
scroll to position [2837, 0]
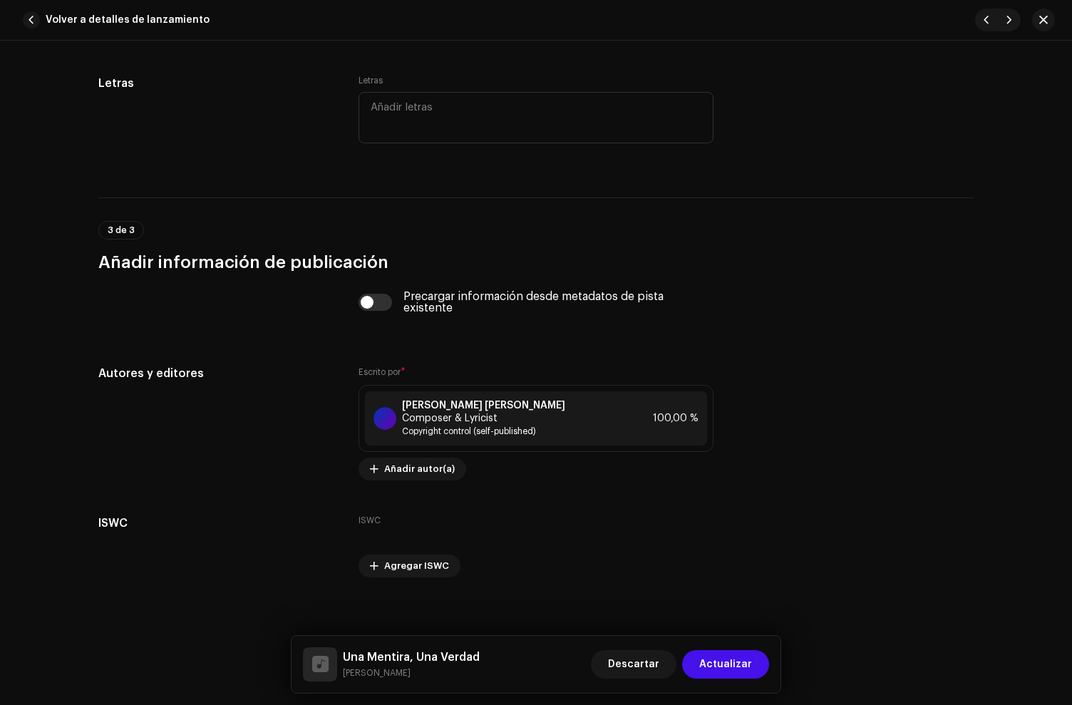
drag, startPoint x: 733, startPoint y: 666, endPoint x: 722, endPoint y: 654, distance: 16.2
click at [733, 666] on span "Actualizar" at bounding box center [726, 664] width 53 height 29
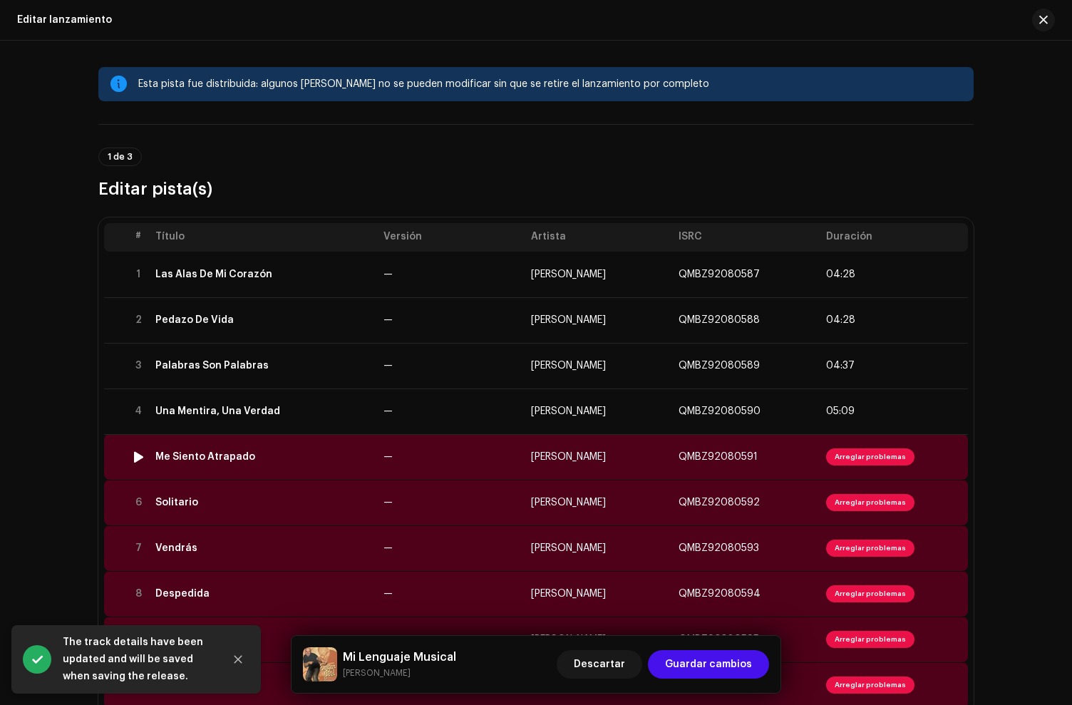
click at [265, 455] on div "Me Siento Atrapado" at bounding box center [263, 456] width 217 height 11
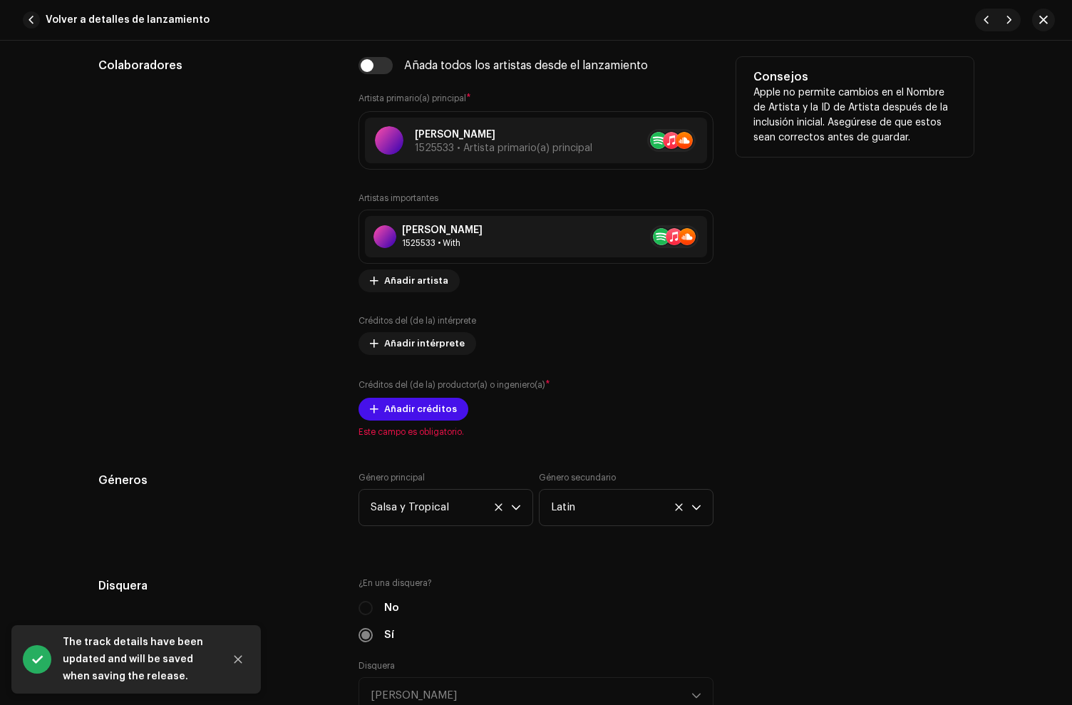
scroll to position [877, 0]
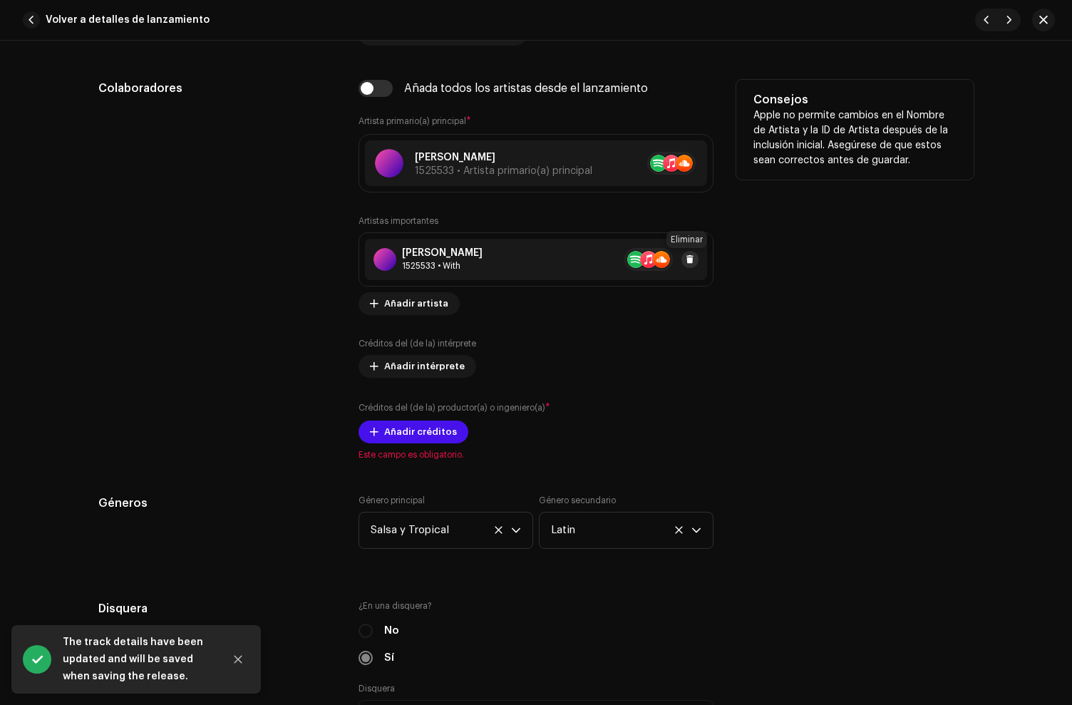
click at [687, 256] on span at bounding box center [690, 259] width 9 height 11
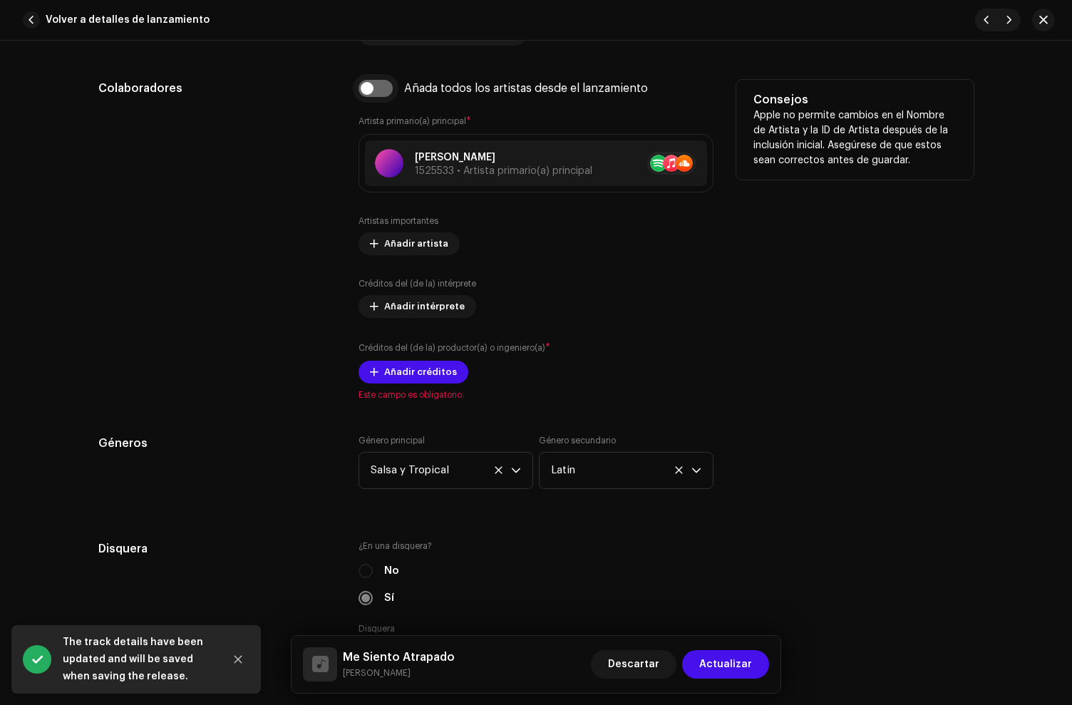
click at [365, 85] on input "checkbox" at bounding box center [376, 88] width 34 height 17
checkbox input "true"
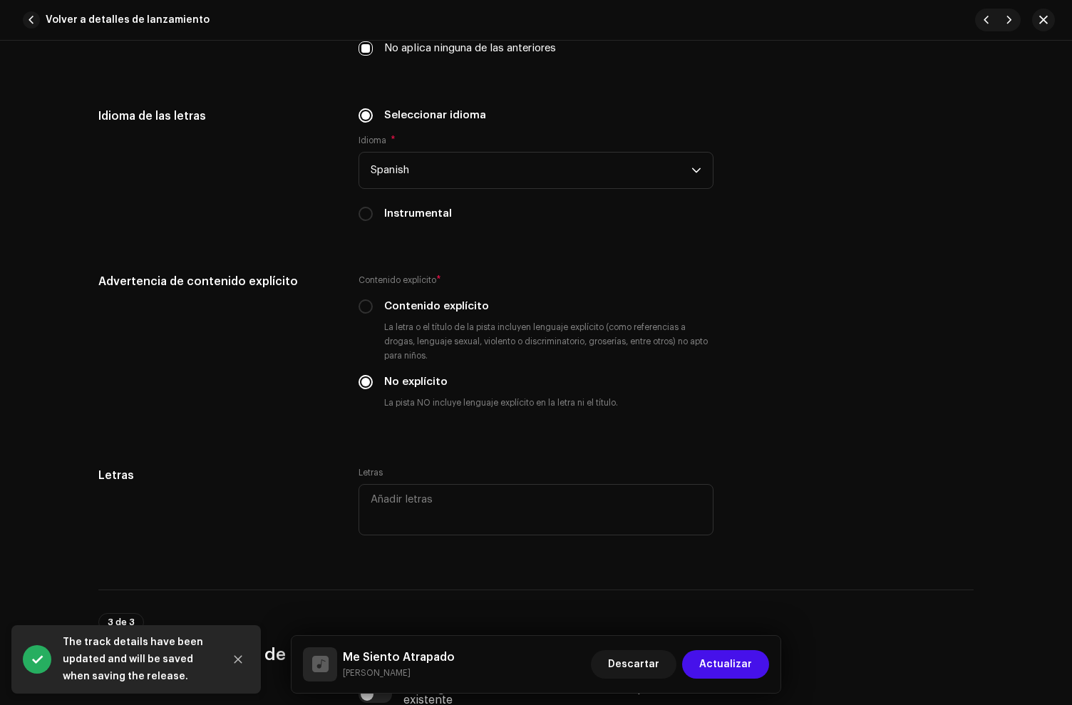
scroll to position [2837, 0]
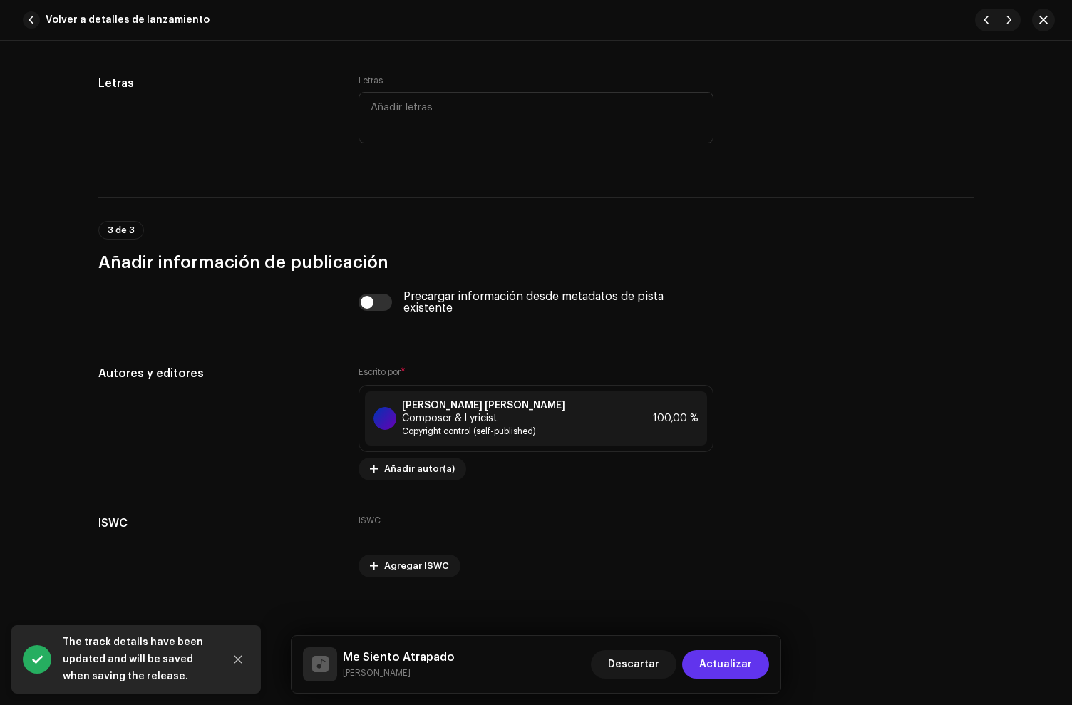
click at [719, 660] on span "Actualizar" at bounding box center [726, 664] width 53 height 29
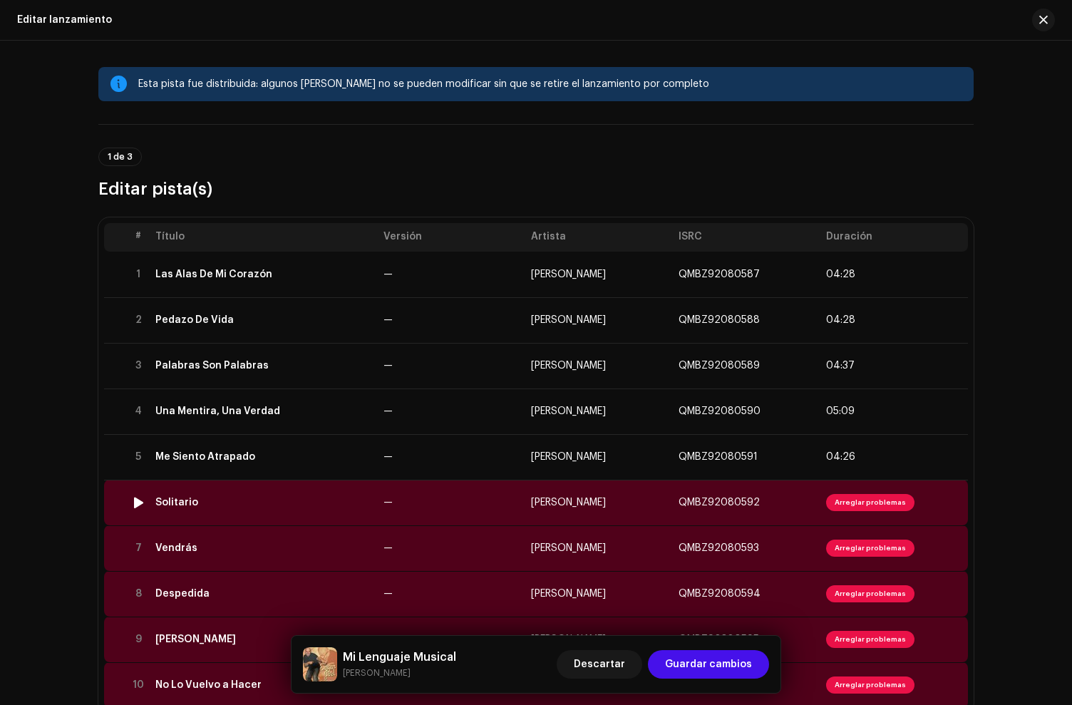
click at [297, 500] on div "Solitario" at bounding box center [263, 502] width 217 height 11
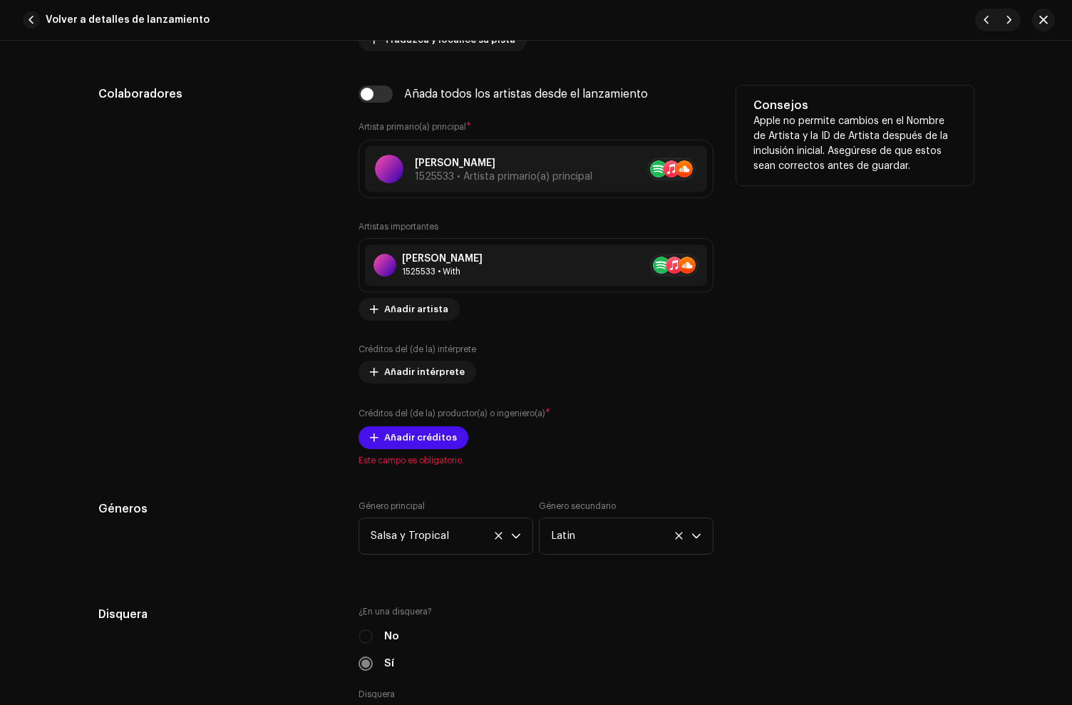
scroll to position [923, 0]
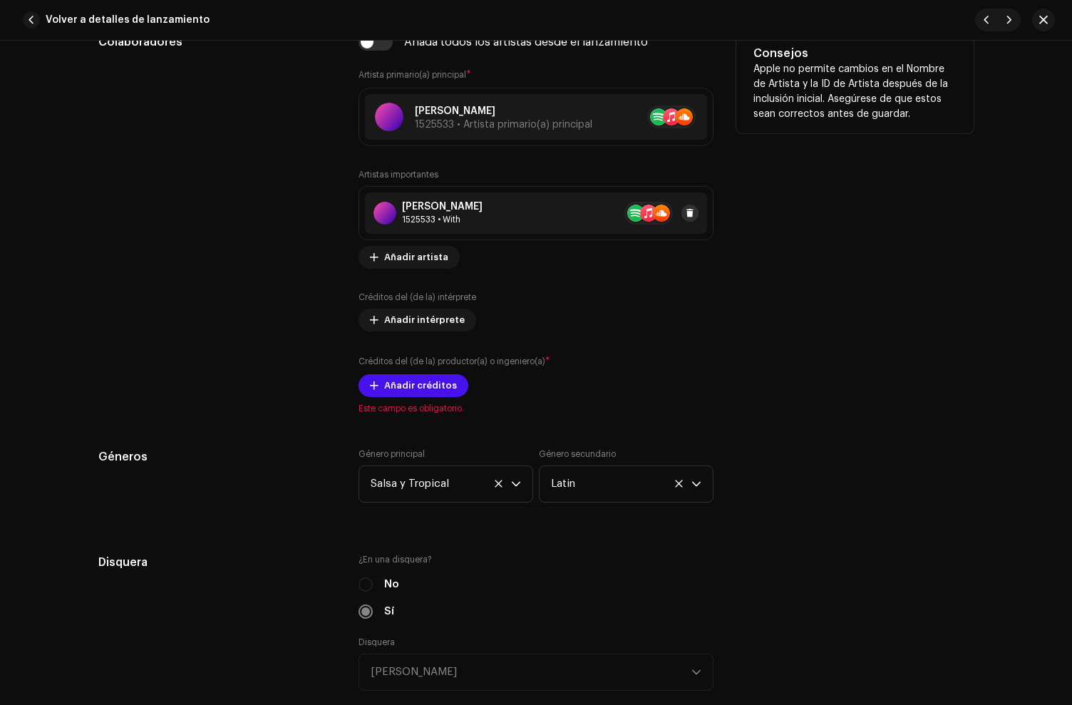
click at [686, 210] on span at bounding box center [690, 212] width 9 height 11
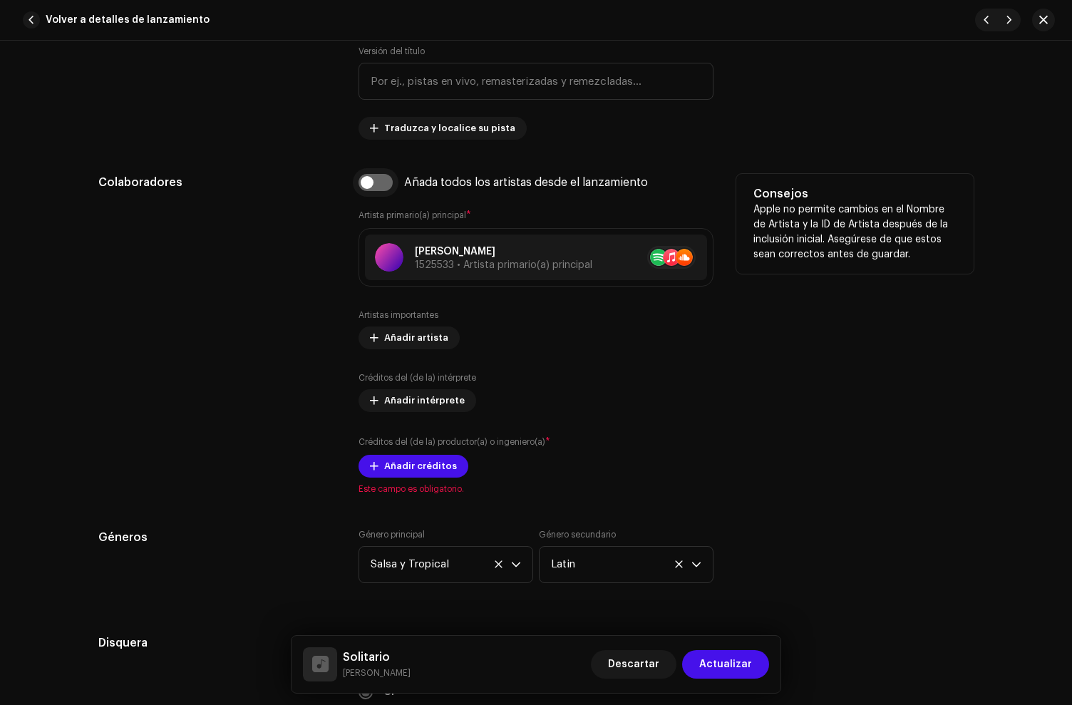
click at [371, 189] on input "checkbox" at bounding box center [376, 182] width 34 height 17
checkbox input "true"
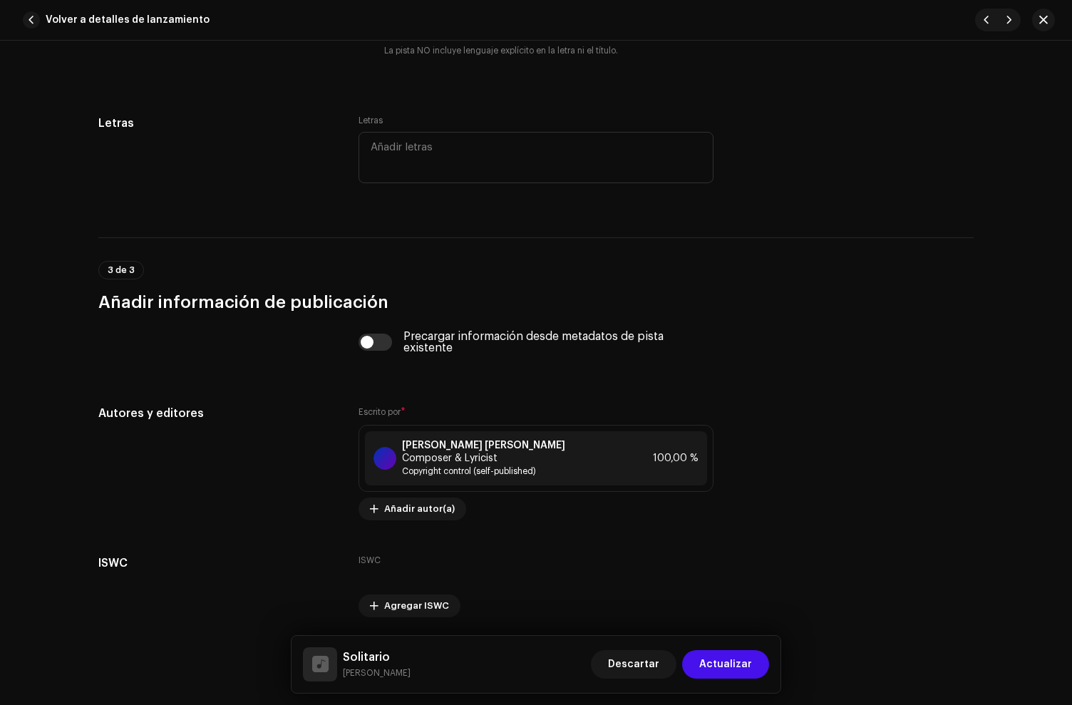
scroll to position [2837, 0]
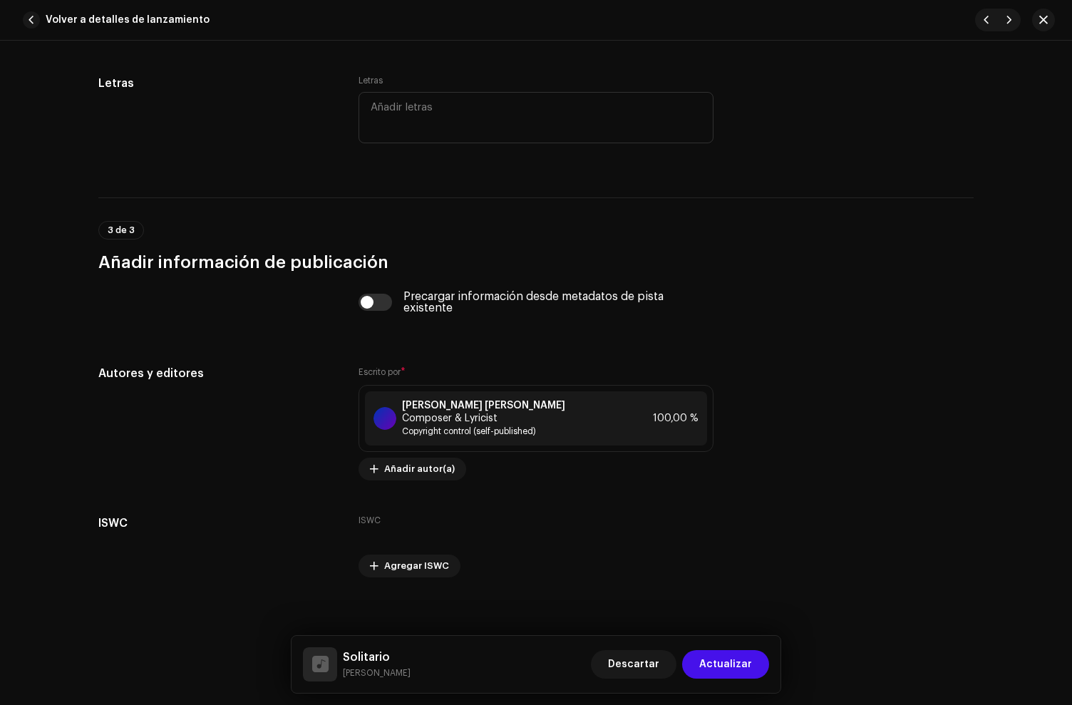
drag, startPoint x: 739, startPoint y: 670, endPoint x: 726, endPoint y: 654, distance: 20.7
click at [737, 668] on span "Actualizar" at bounding box center [726, 664] width 53 height 29
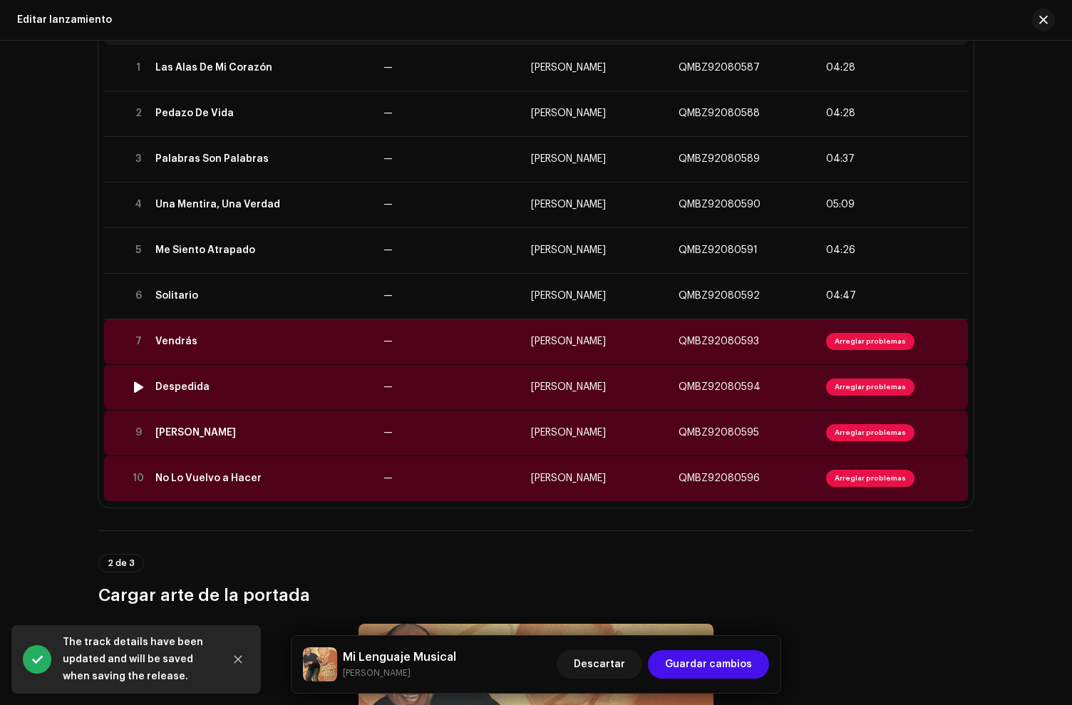
scroll to position [215, 0]
click at [323, 332] on td "Vendrás" at bounding box center [264, 341] width 228 height 46
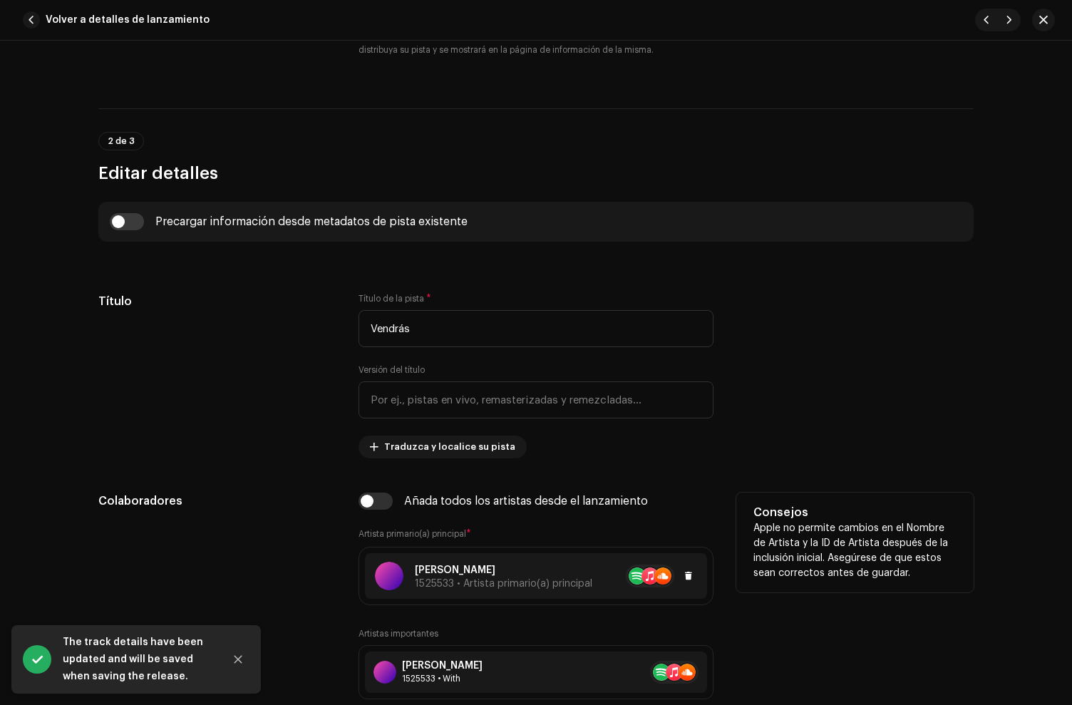
scroll to position [670, 0]
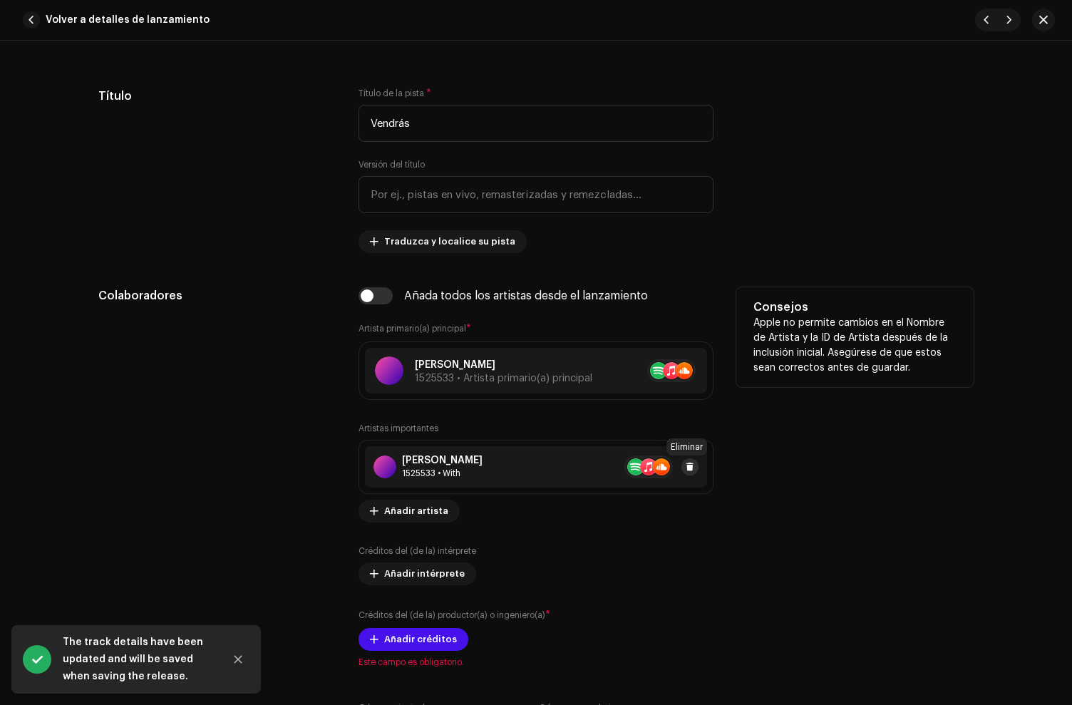
click at [690, 470] on span at bounding box center [690, 466] width 9 height 11
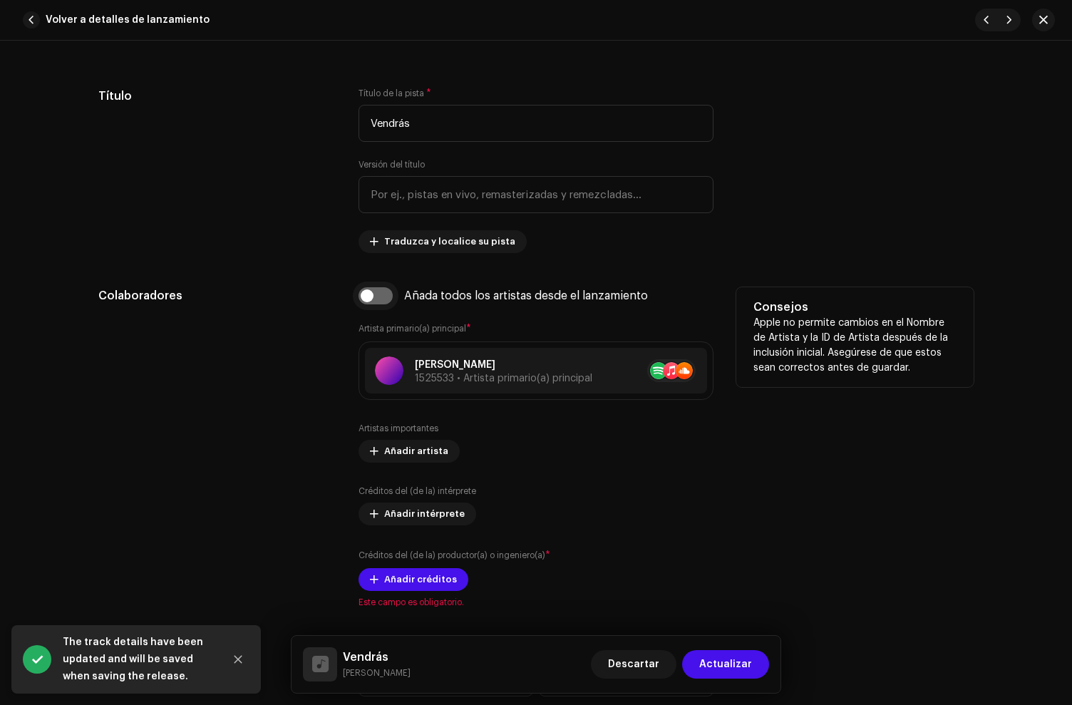
click at [366, 296] on input "checkbox" at bounding box center [376, 295] width 34 height 17
checkbox input "true"
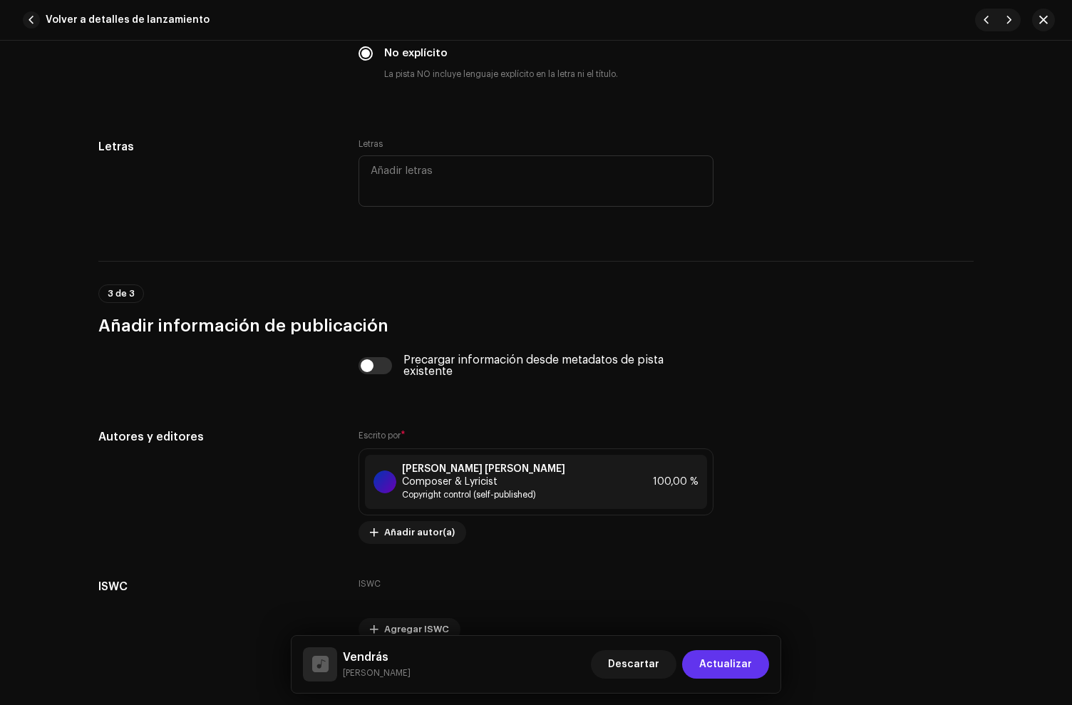
scroll to position [2837, 0]
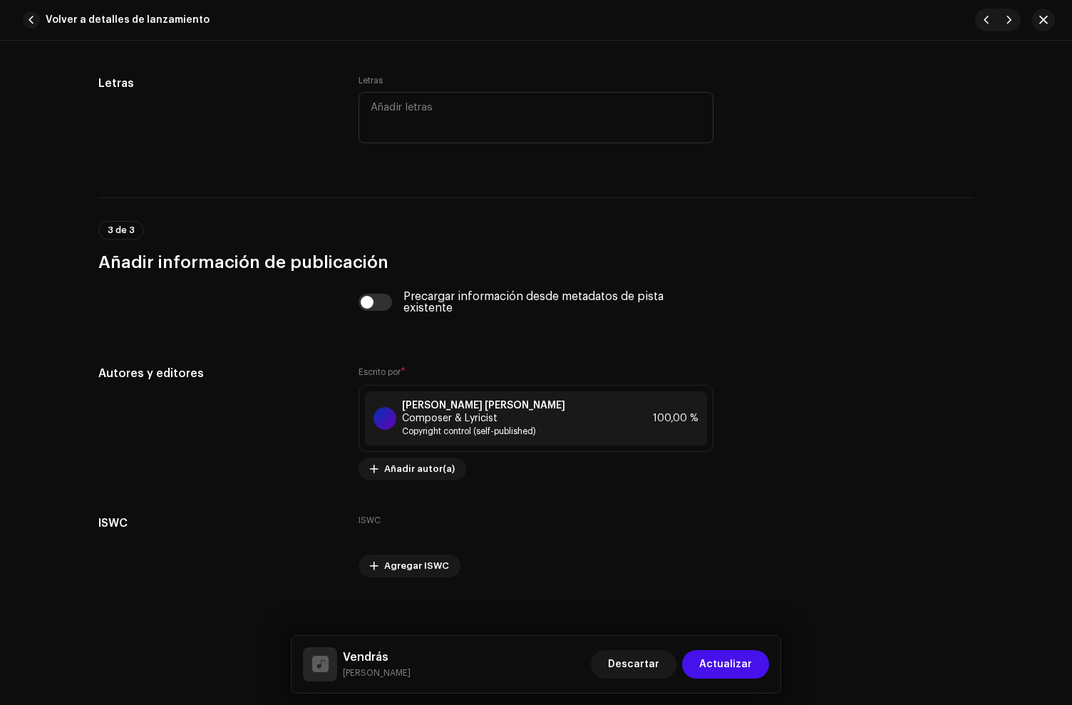
click at [735, 681] on div "Descartar Actualizar" at bounding box center [680, 664] width 178 height 34
drag, startPoint x: 734, startPoint y: 675, endPoint x: 548, endPoint y: 538, distance: 231.6
click at [734, 674] on span "Actualizar" at bounding box center [726, 664] width 53 height 29
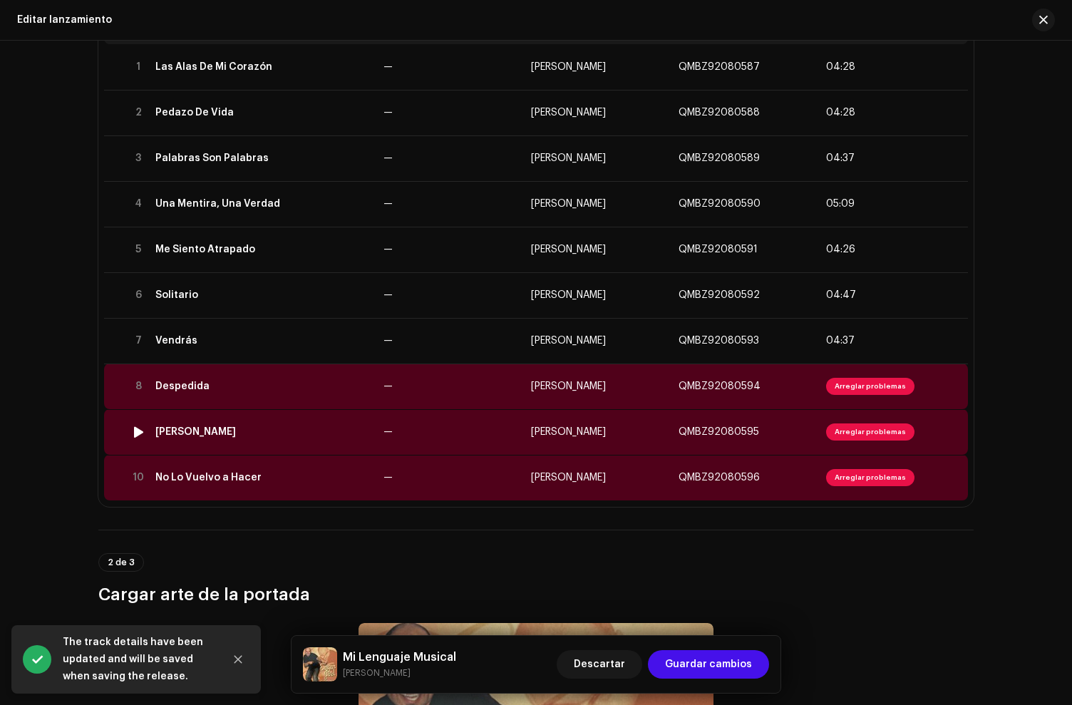
scroll to position [221, 0]
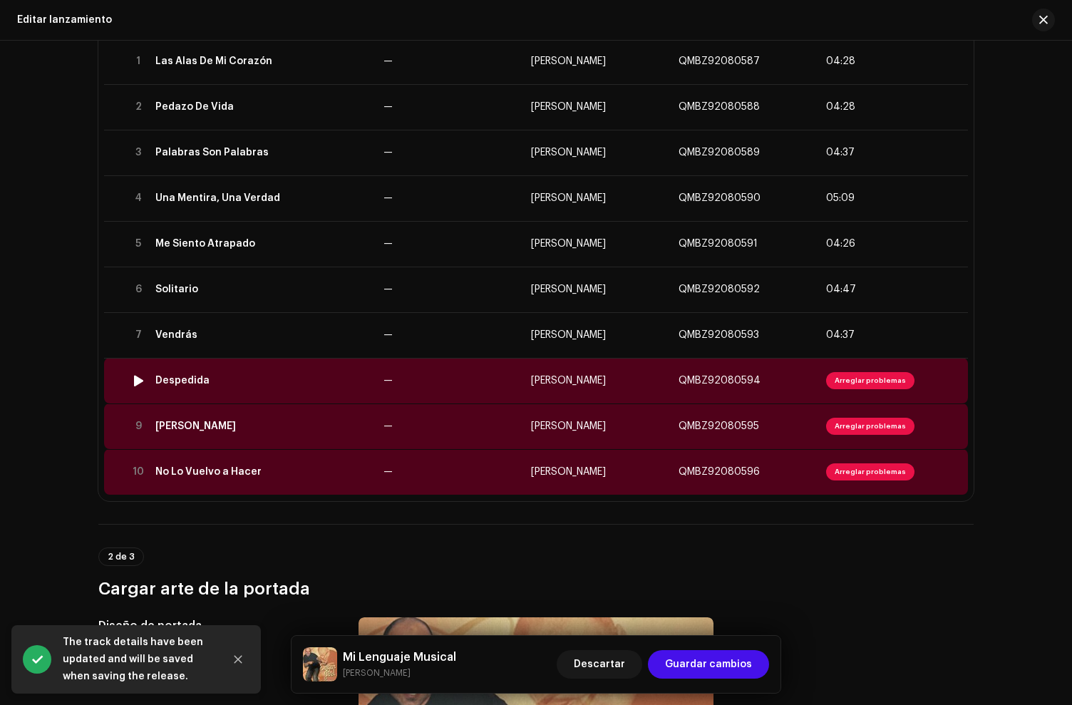
click at [250, 389] on td "Despedida" at bounding box center [264, 381] width 228 height 46
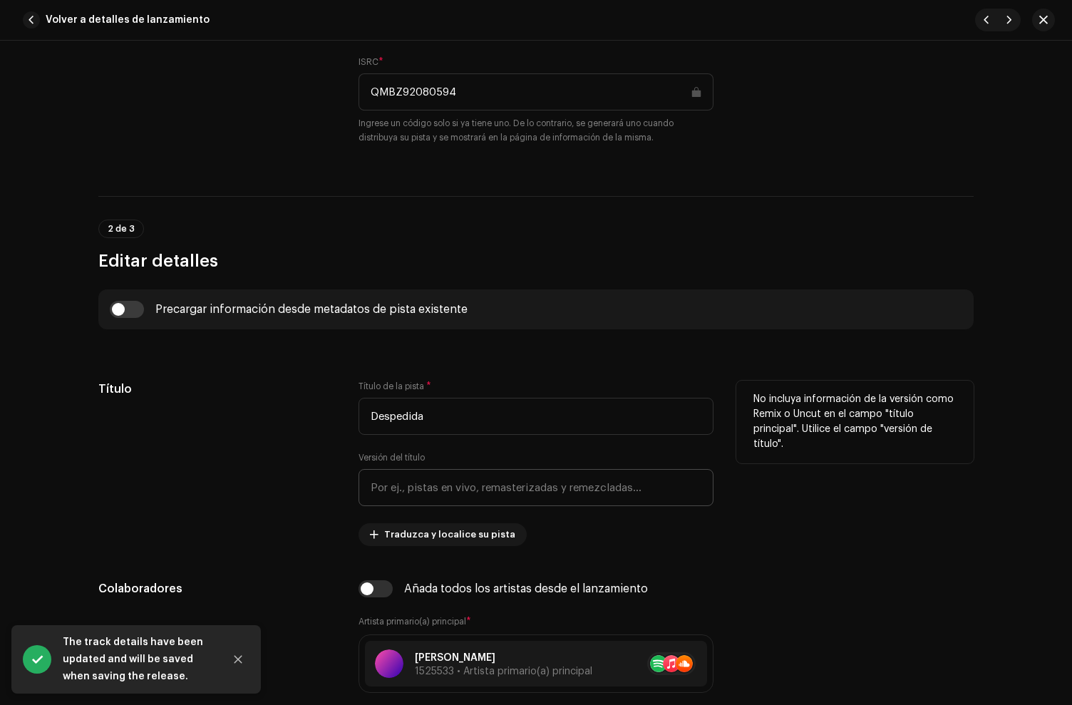
scroll to position [747, 0]
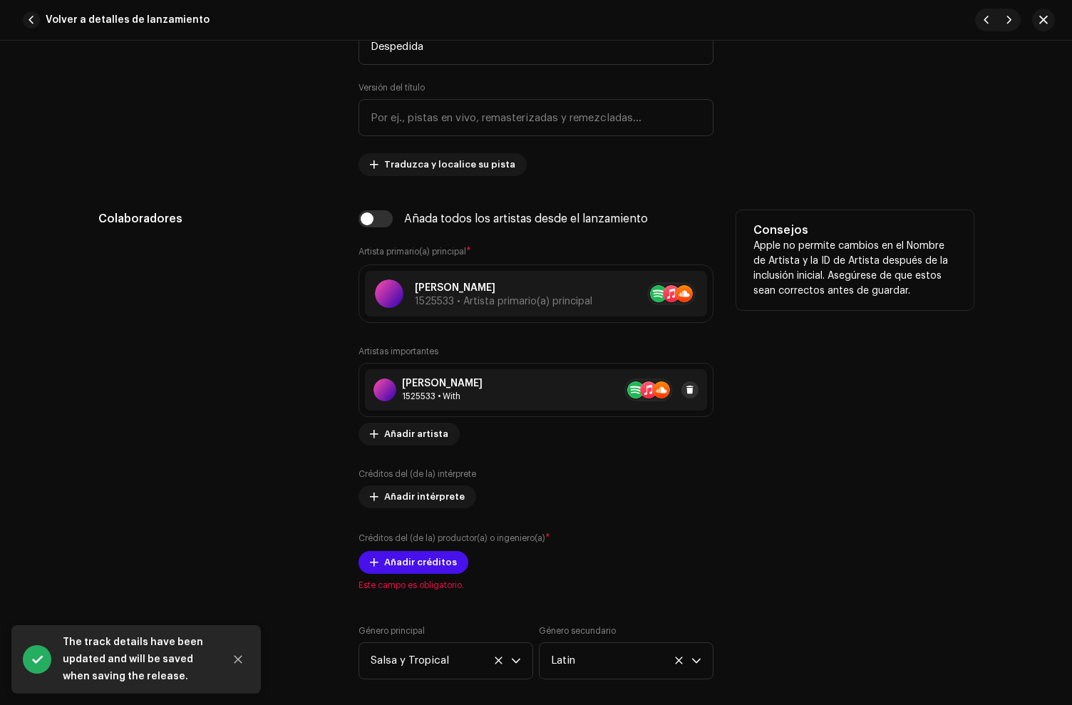
click at [691, 393] on span at bounding box center [690, 389] width 9 height 11
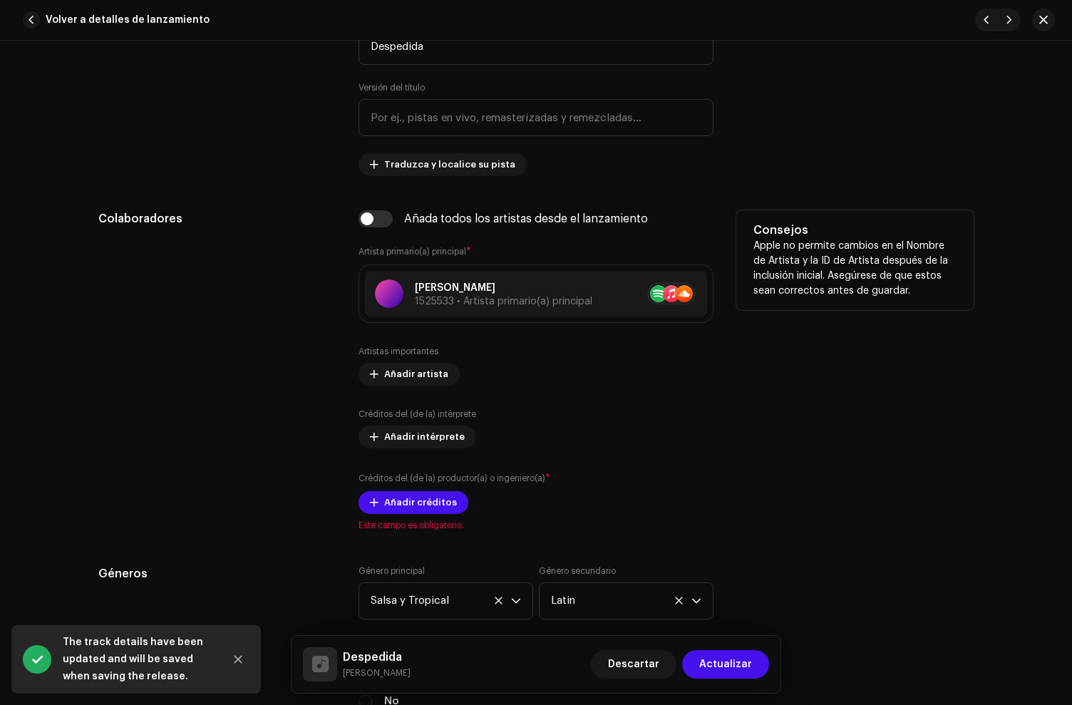
click at [354, 217] on div "Colaboradores Añada todos los artistas desde el lanzamiento Artista primario(a)…" at bounding box center [536, 370] width 876 height 321
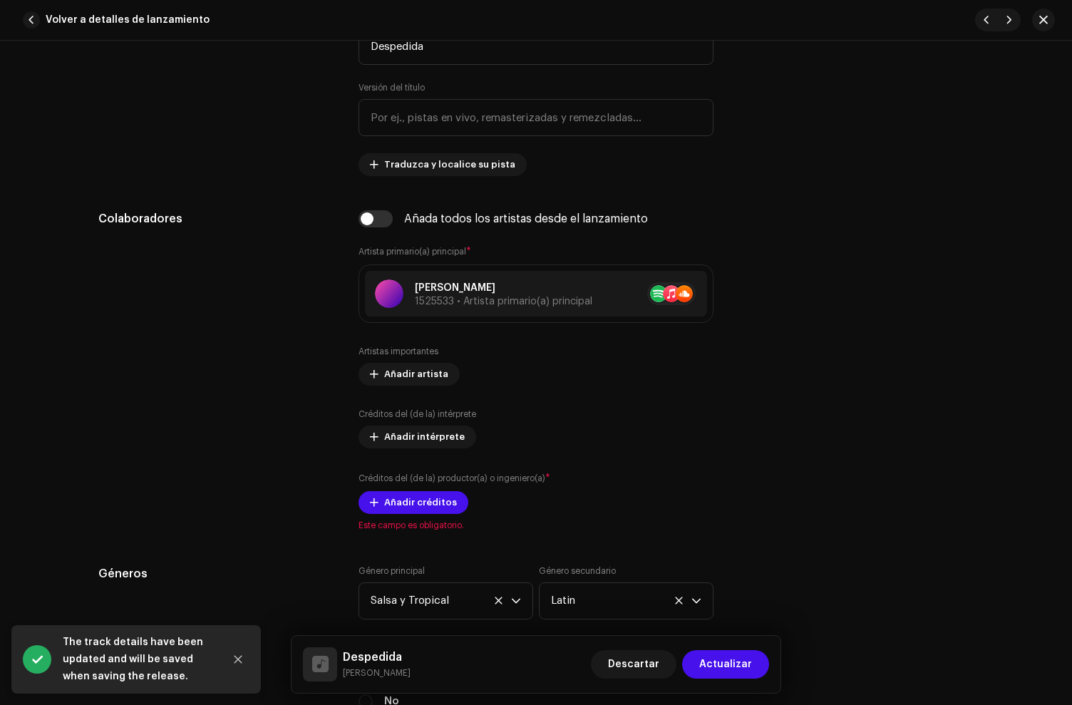
drag, startPoint x: 371, startPoint y: 224, endPoint x: 385, endPoint y: 236, distance: 18.2
click at [373, 225] on input "checkbox" at bounding box center [376, 218] width 34 height 17
checkbox input "true"
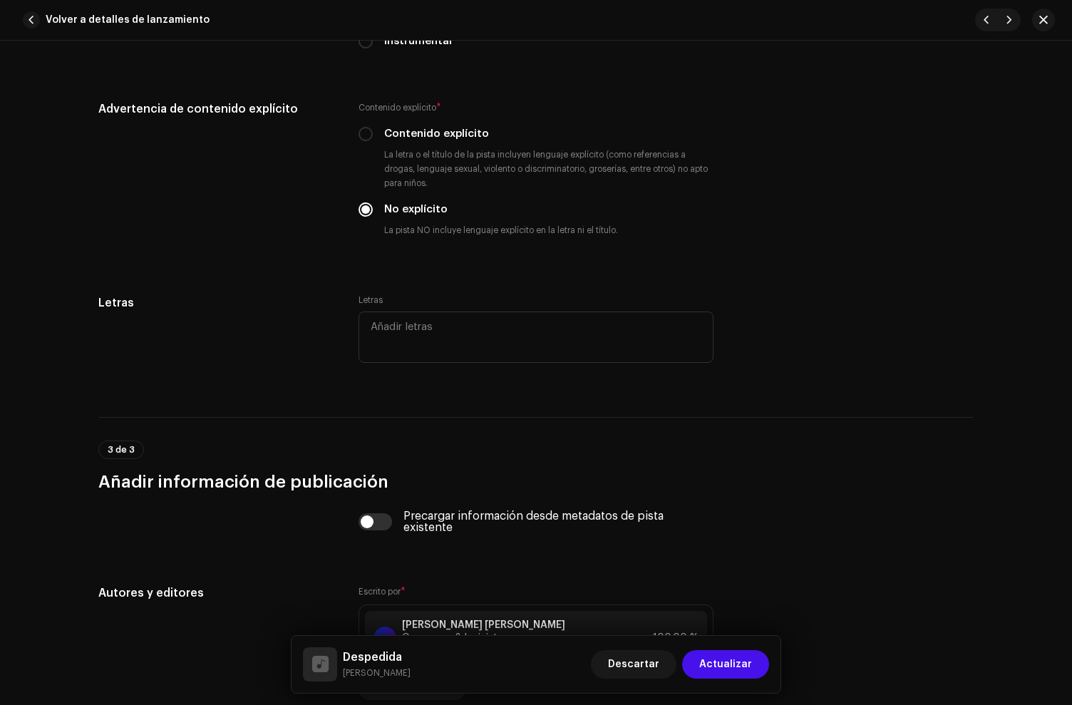
scroll to position [2837, 0]
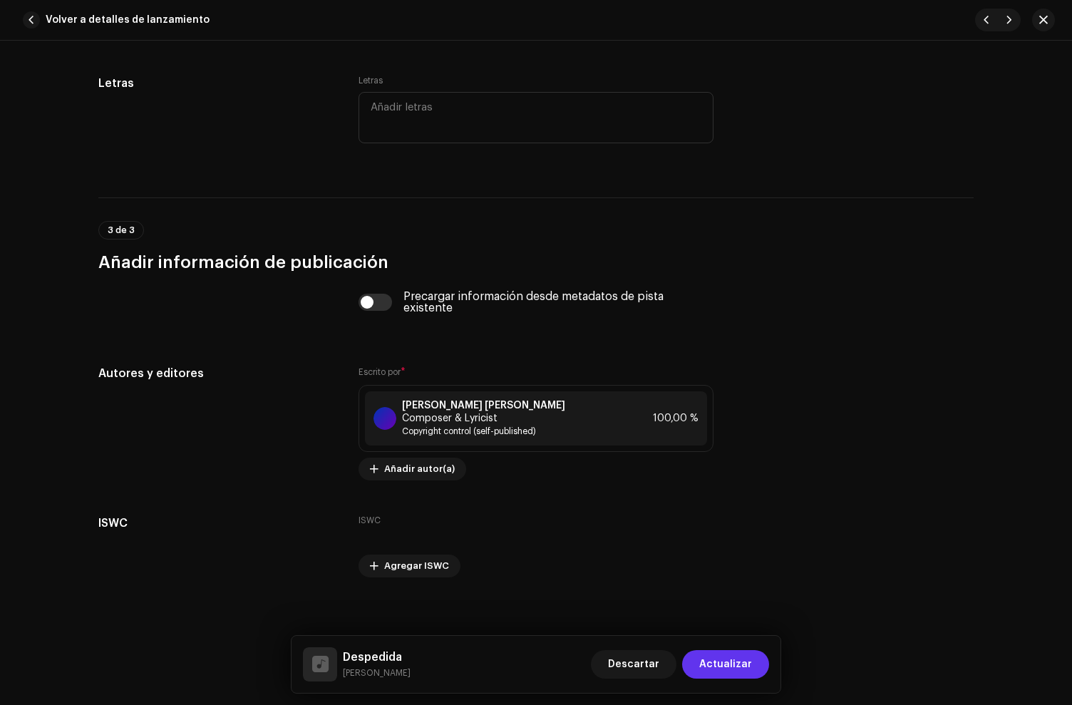
click at [763, 659] on button "Actualizar" at bounding box center [725, 664] width 87 height 29
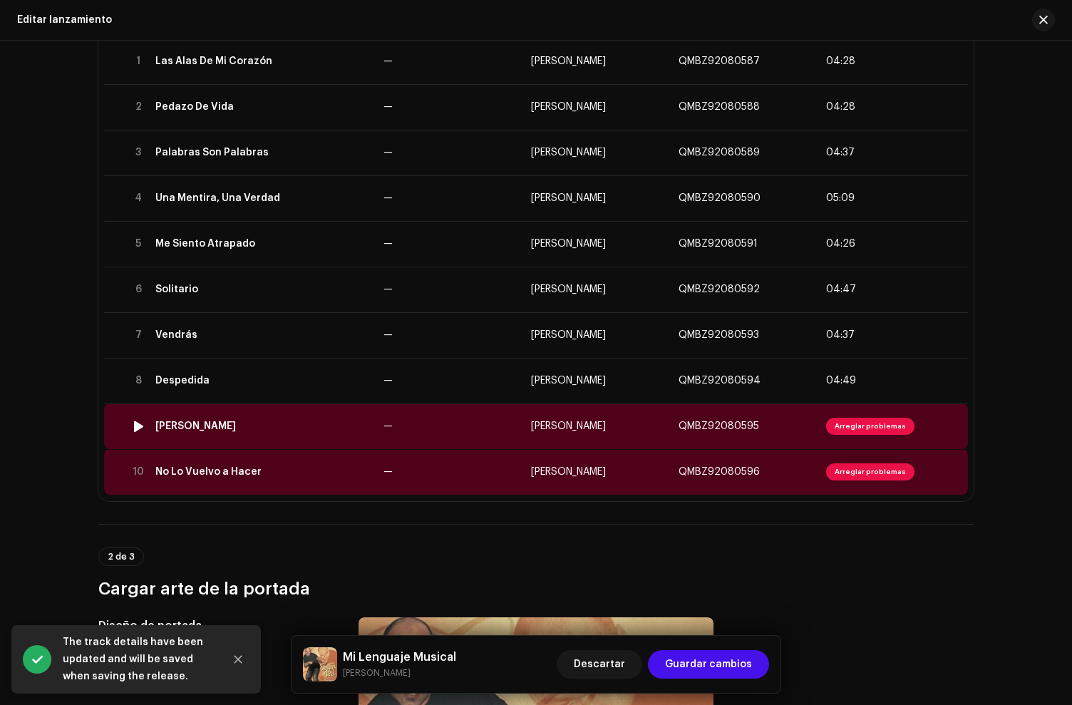
click at [211, 421] on div "[PERSON_NAME]" at bounding box center [263, 426] width 217 height 11
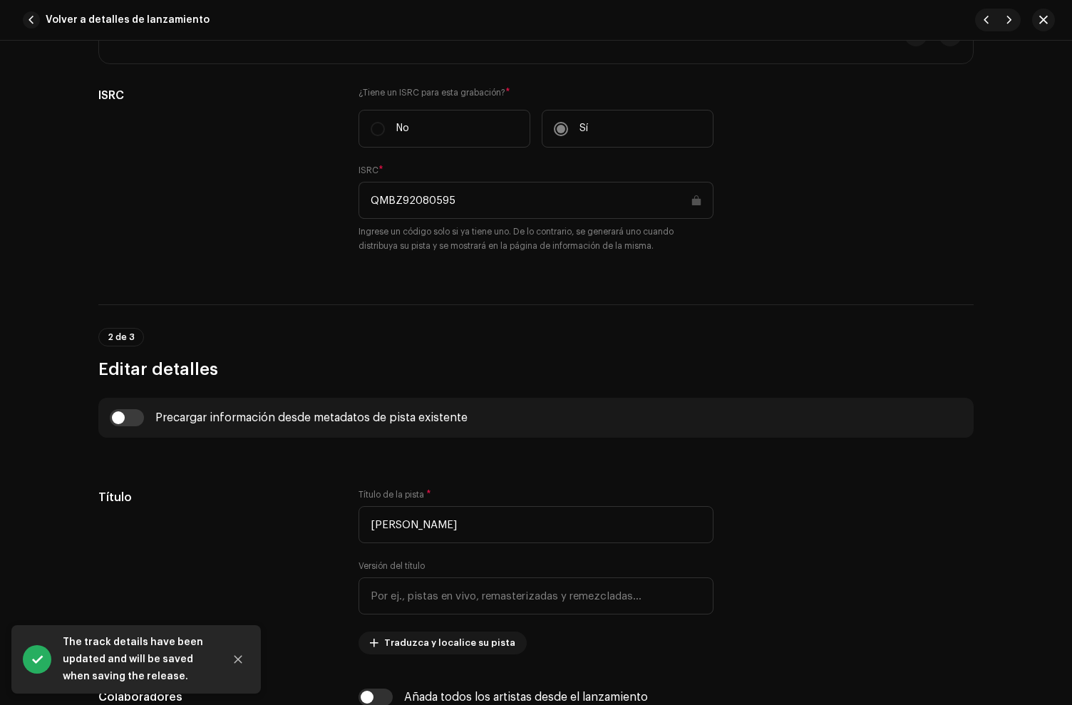
scroll to position [632, 0]
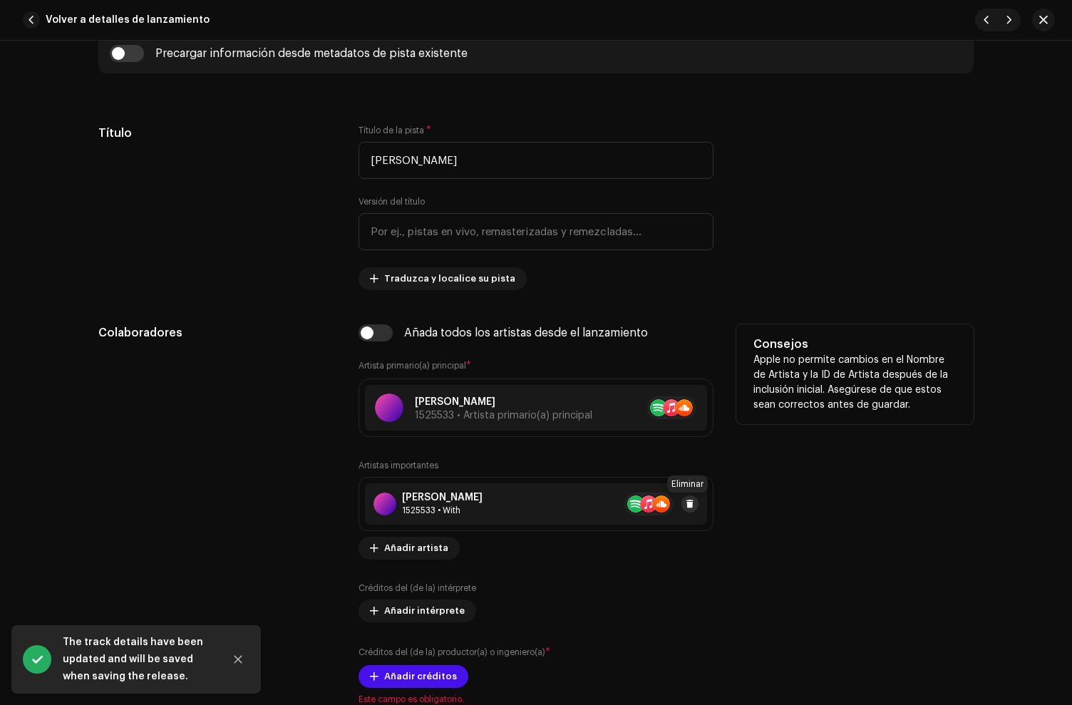
click at [686, 503] on span at bounding box center [690, 503] width 9 height 11
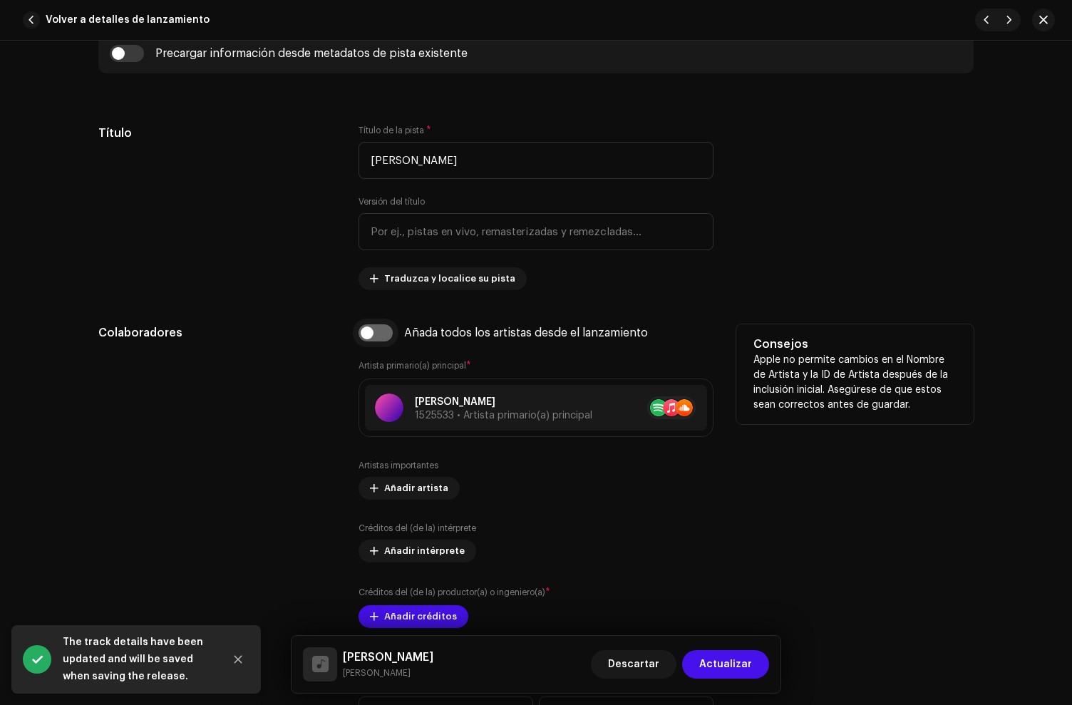
click at [362, 327] on input "checkbox" at bounding box center [376, 332] width 34 height 17
checkbox input "true"
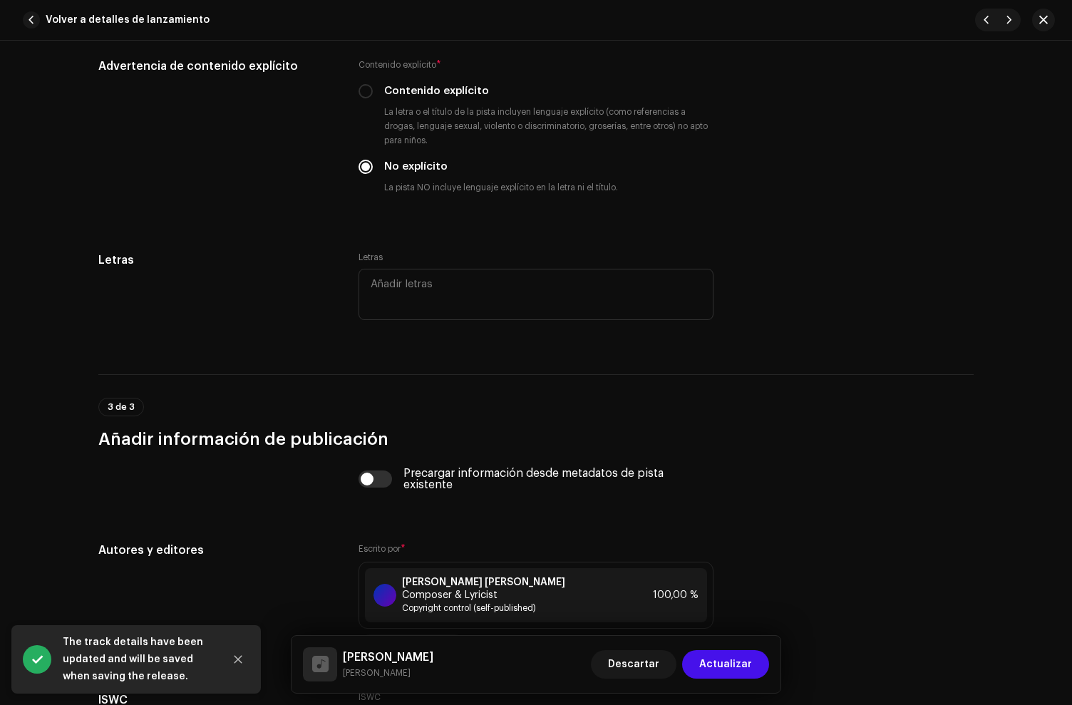
scroll to position [2837, 0]
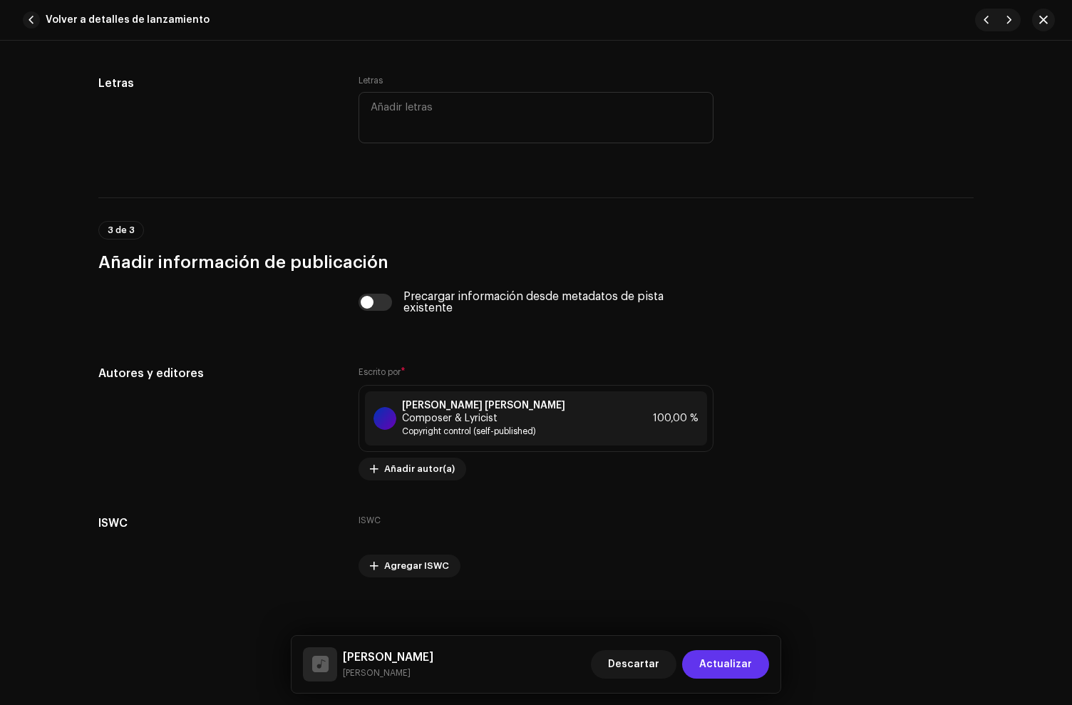
click at [733, 654] on span "Actualizar" at bounding box center [726, 664] width 53 height 29
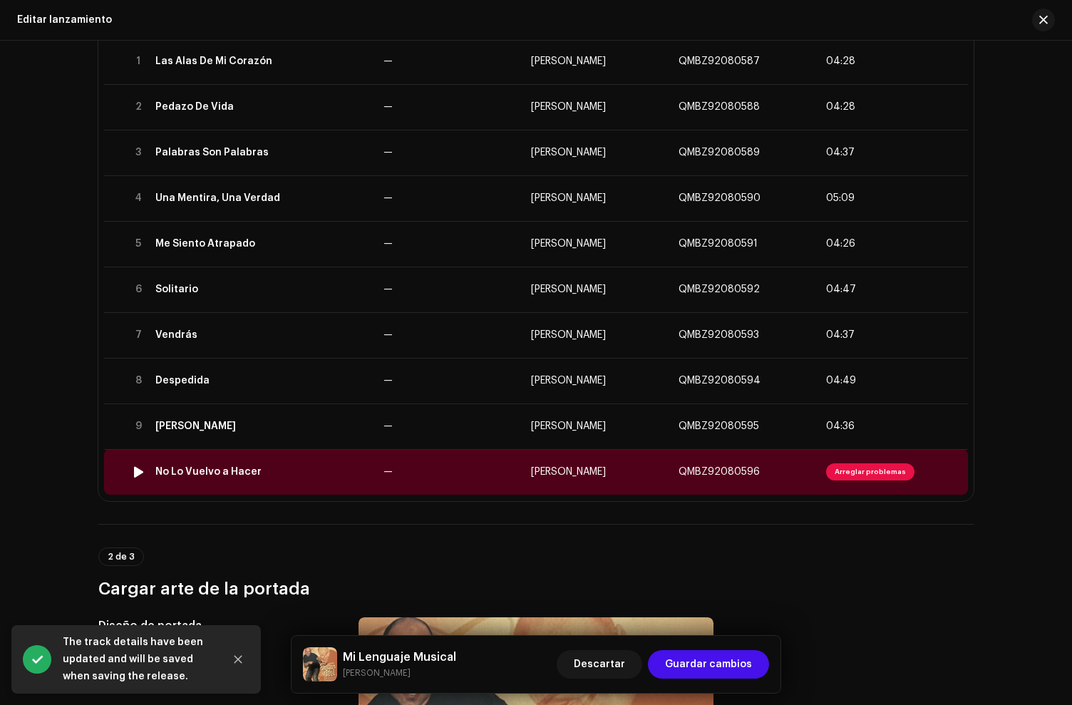
click at [241, 468] on div "No Lo Vuelvo a Hacer" at bounding box center [208, 471] width 106 height 11
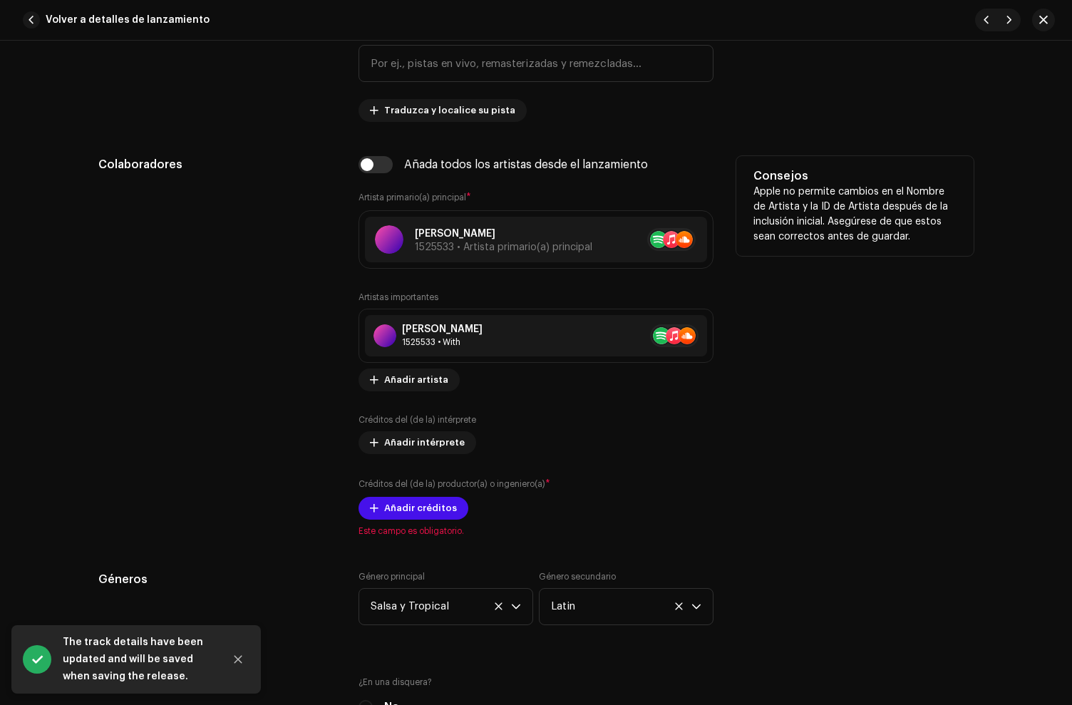
scroll to position [821, 0]
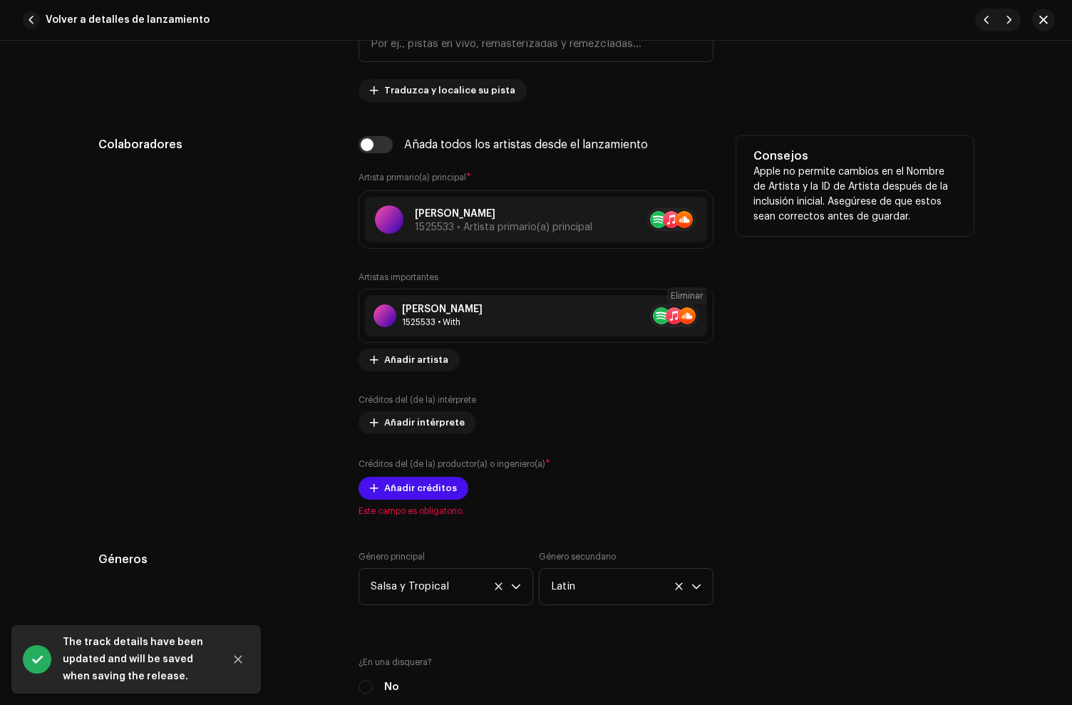
drag, startPoint x: 685, startPoint y: 315, endPoint x: 414, endPoint y: 181, distance: 302.3
click at [712, 314] on span at bounding box center [716, 315] width 9 height 11
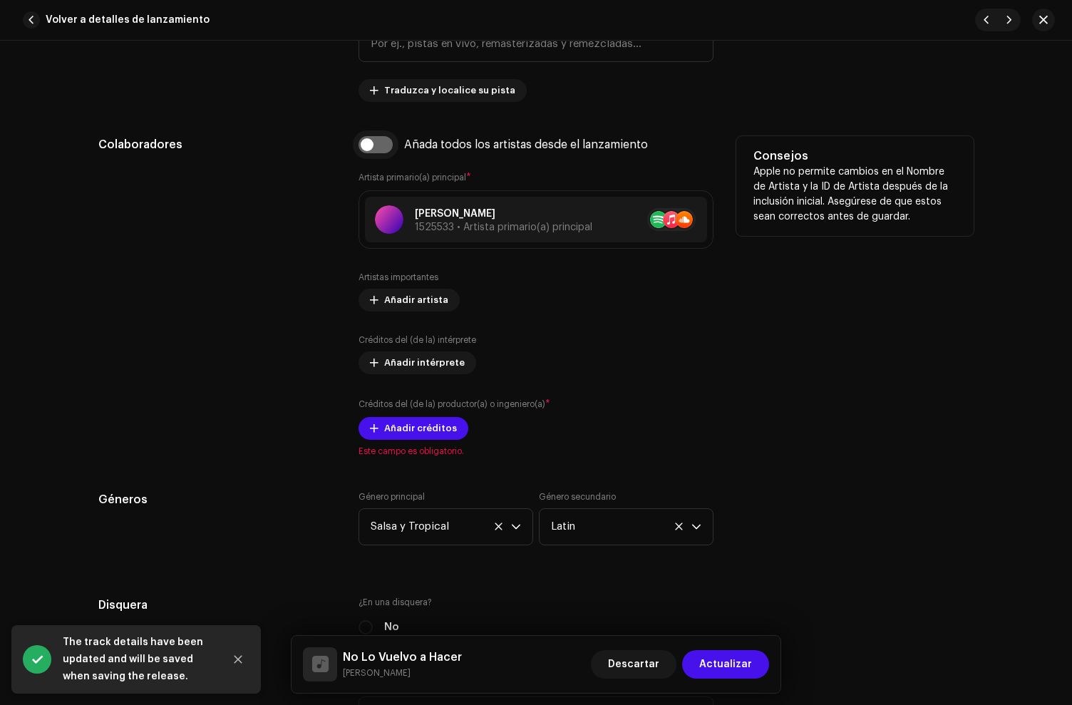
click at [375, 150] on input "checkbox" at bounding box center [376, 144] width 34 height 17
checkbox input "true"
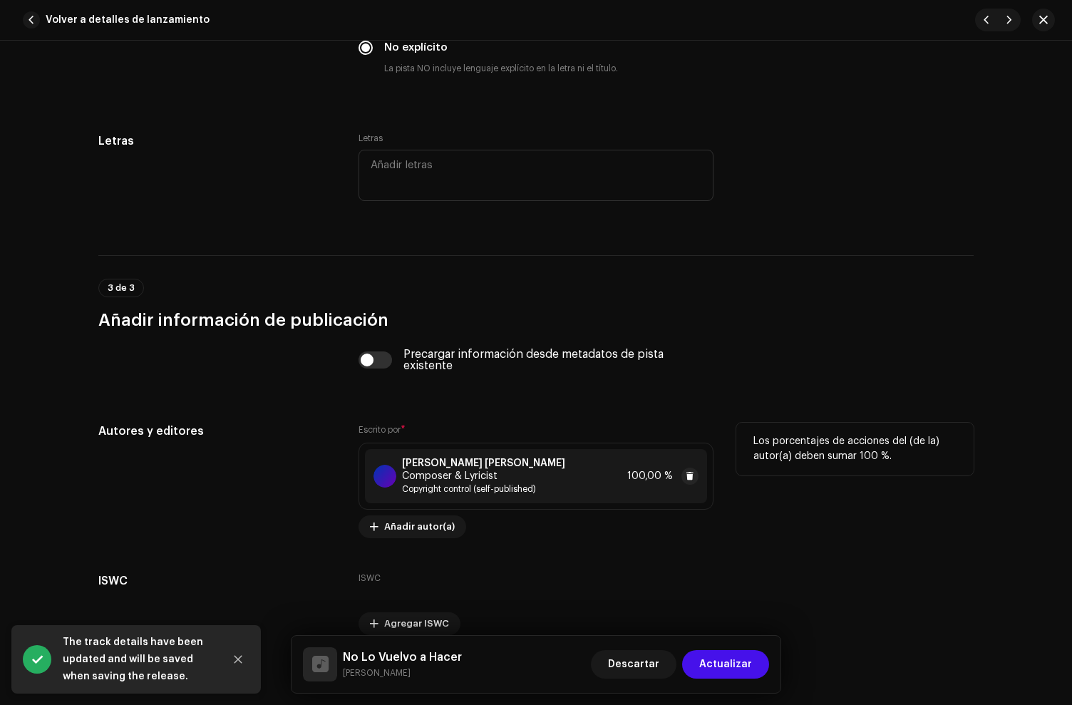
scroll to position [2837, 0]
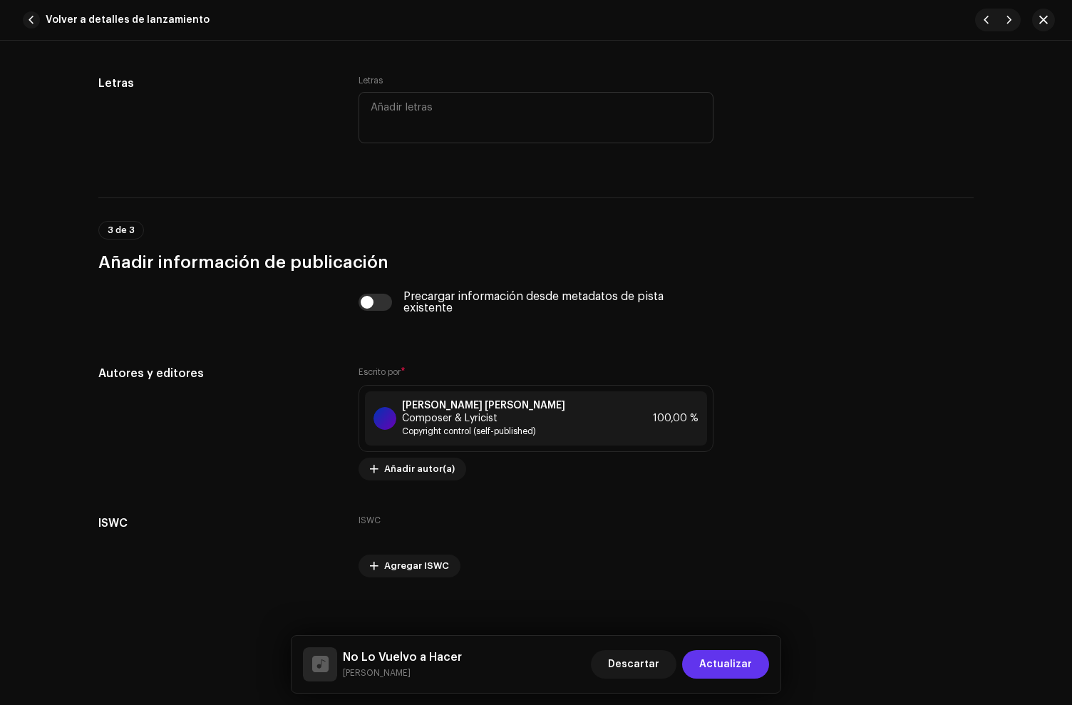
click at [742, 671] on span "Actualizar" at bounding box center [726, 664] width 53 height 29
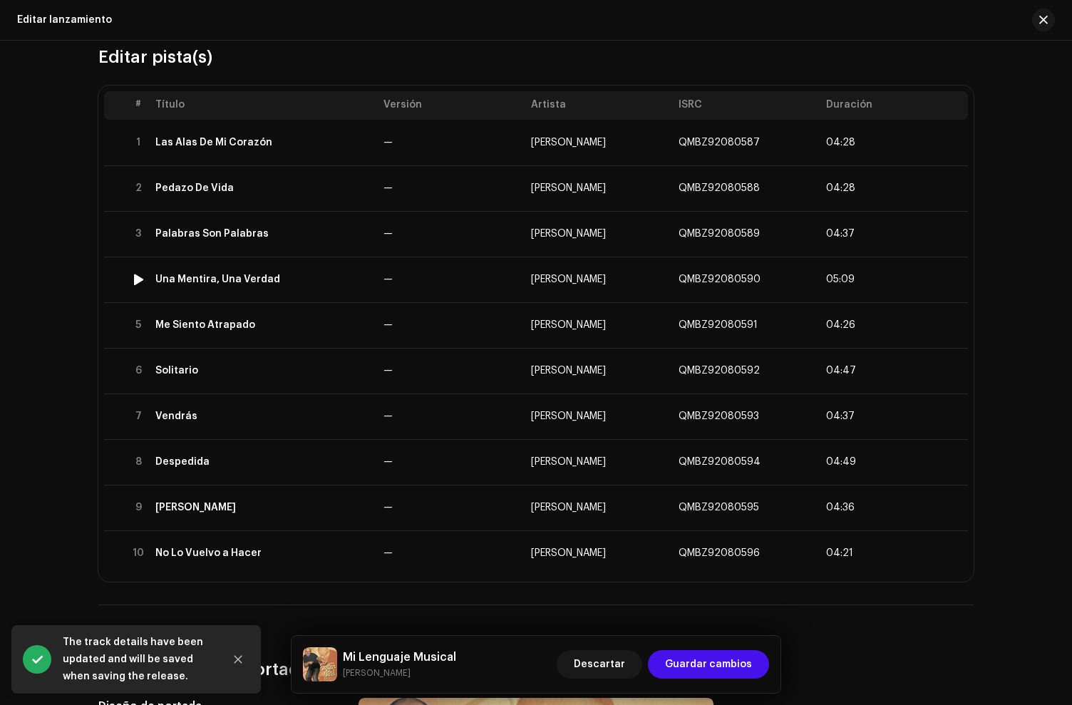
scroll to position [140, 0]
click at [690, 661] on span "Guardar cambios" at bounding box center [708, 664] width 87 height 29
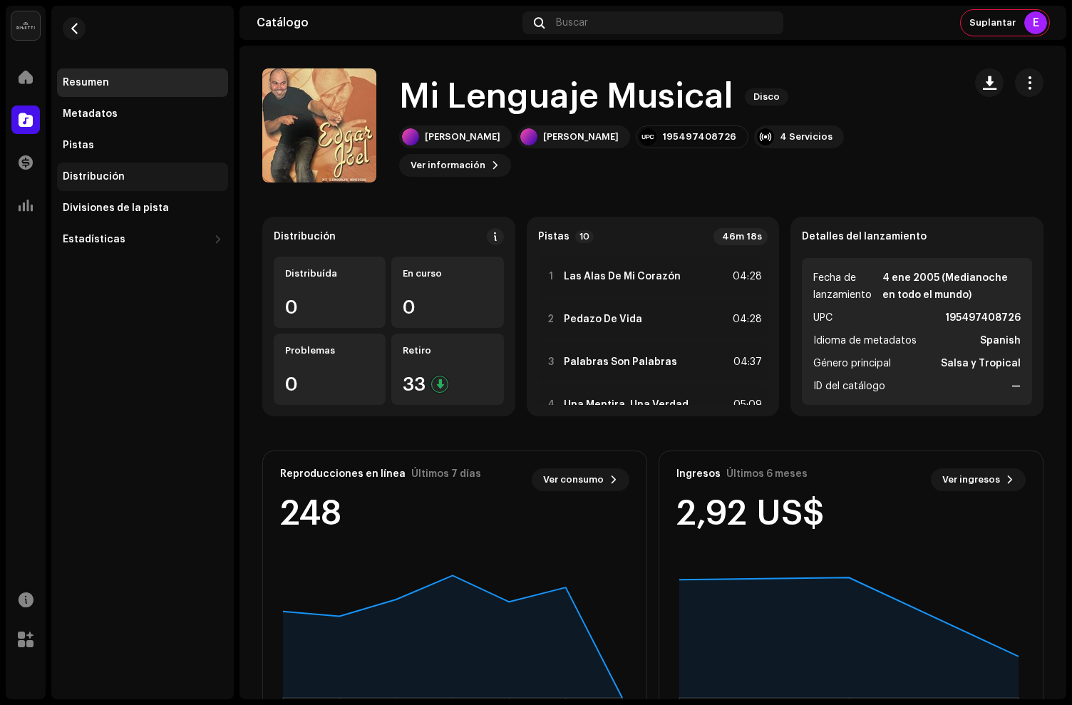
click at [103, 178] on div "Distribución" at bounding box center [94, 176] width 62 height 11
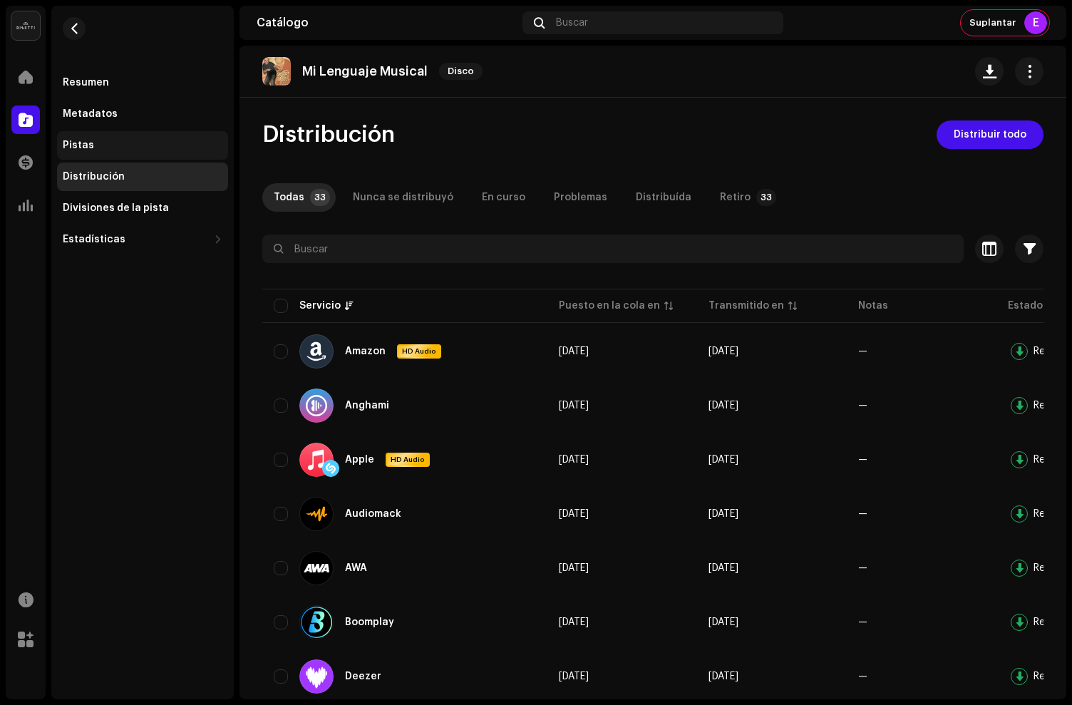
click at [143, 152] on div "Pistas" at bounding box center [142, 145] width 171 height 29
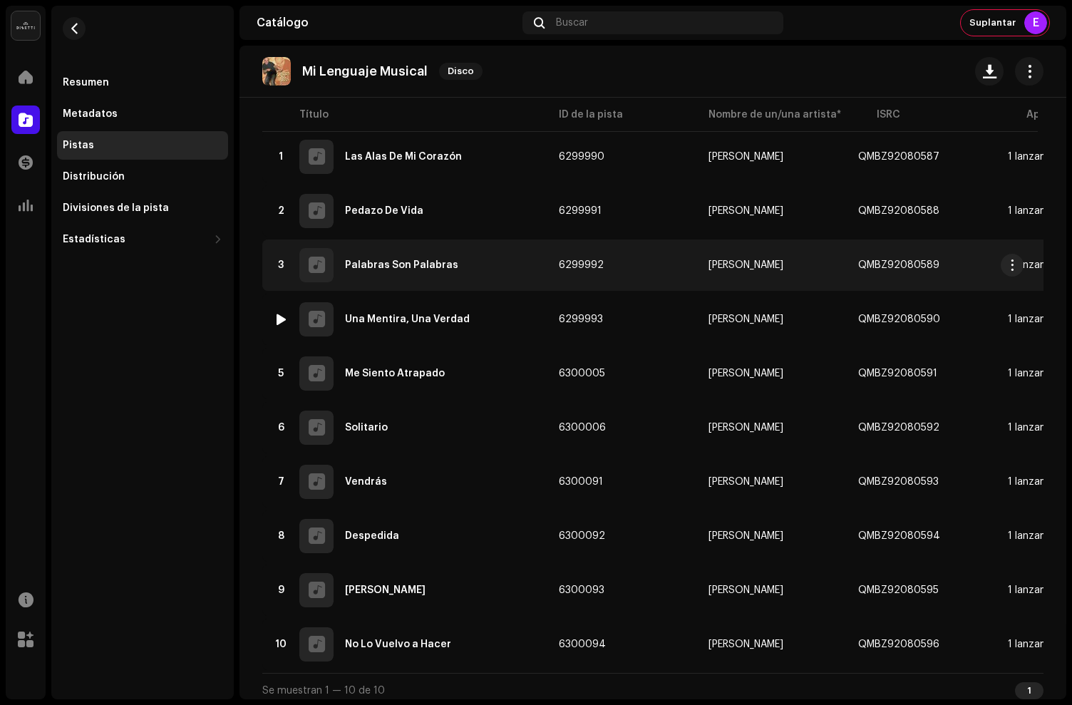
scroll to position [160, 0]
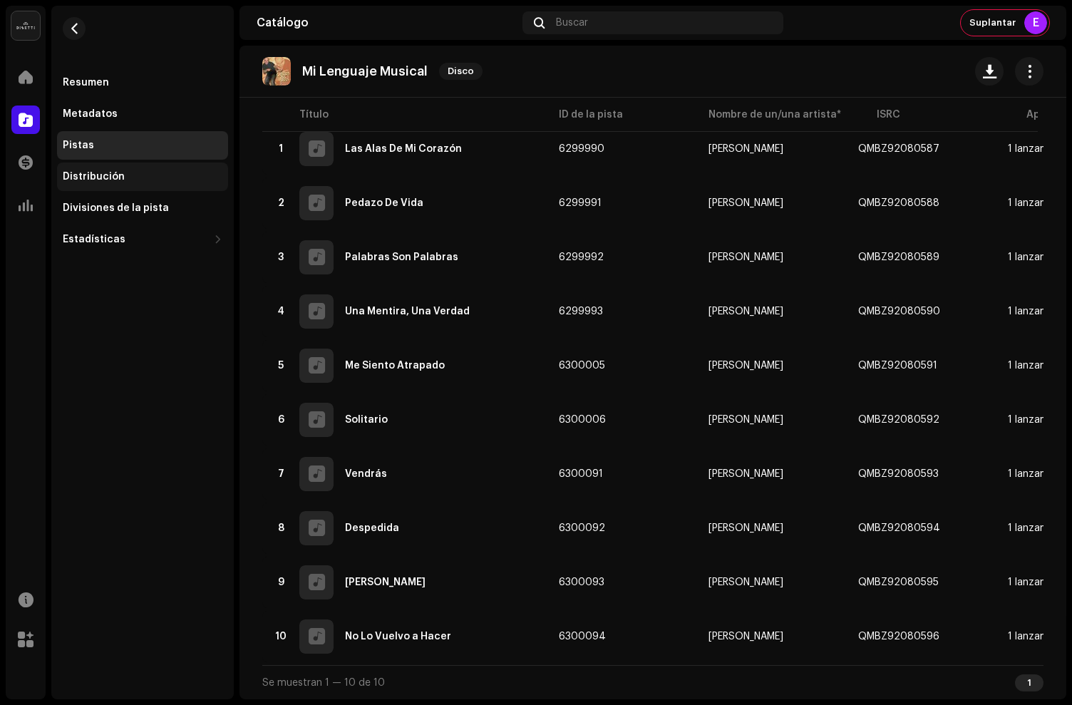
click at [150, 180] on div "Distribución" at bounding box center [143, 176] width 160 height 11
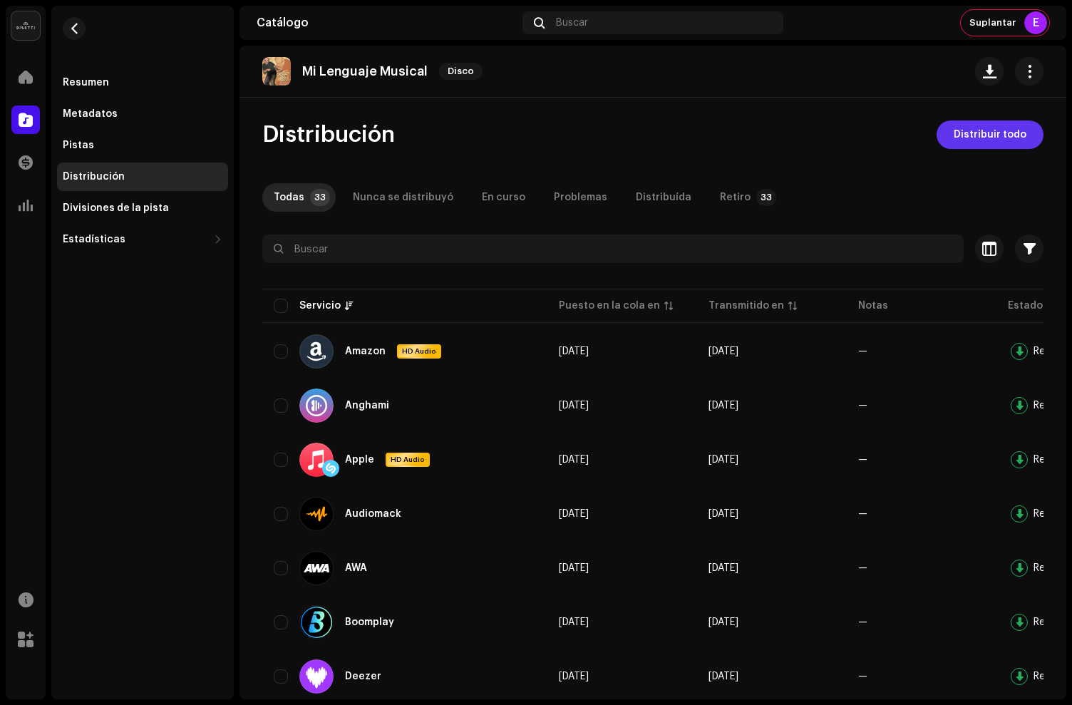
click at [984, 130] on span "Distribuir todo" at bounding box center [990, 135] width 73 height 29
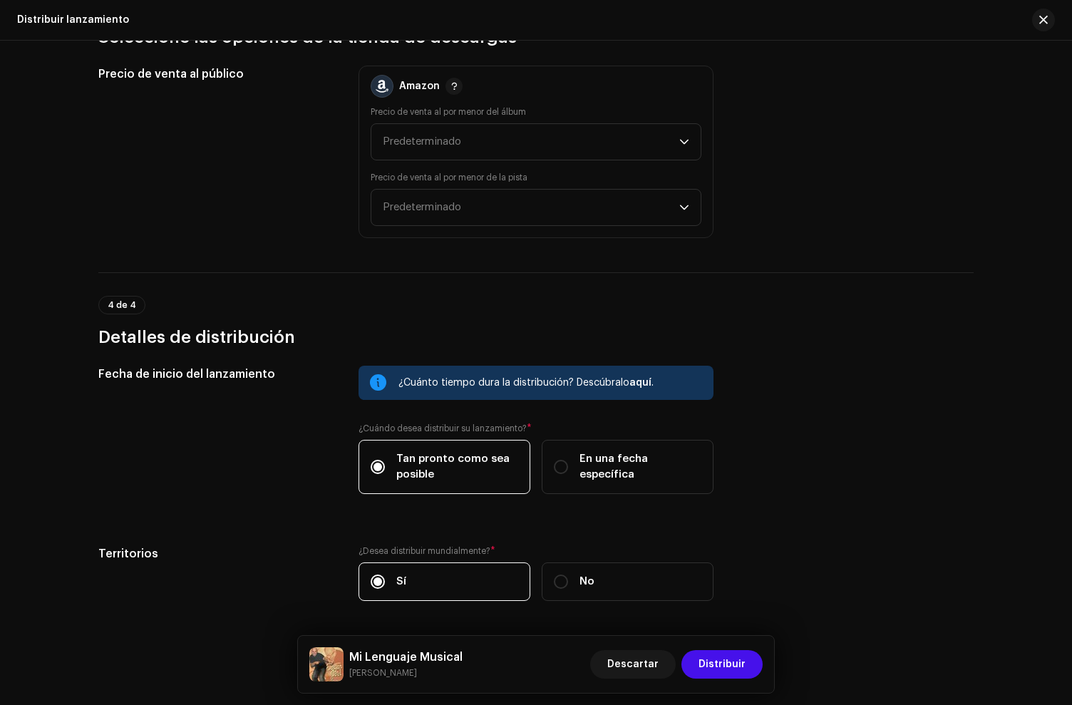
scroll to position [3029, 0]
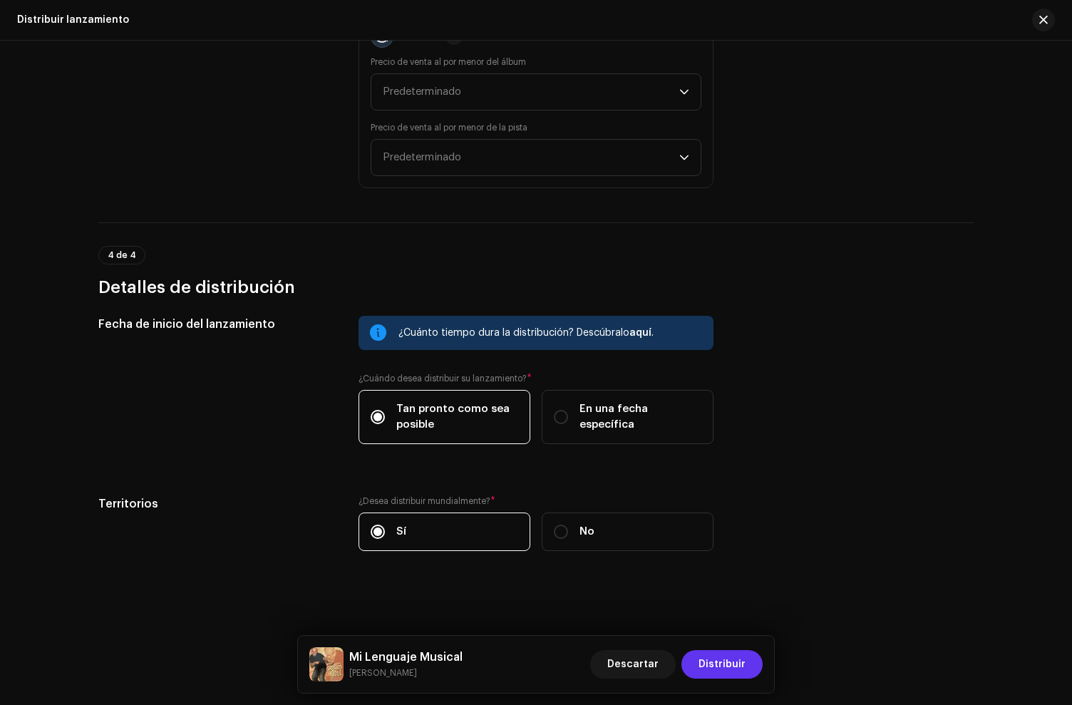
click at [760, 659] on button "Distribuir" at bounding box center [722, 664] width 81 height 29
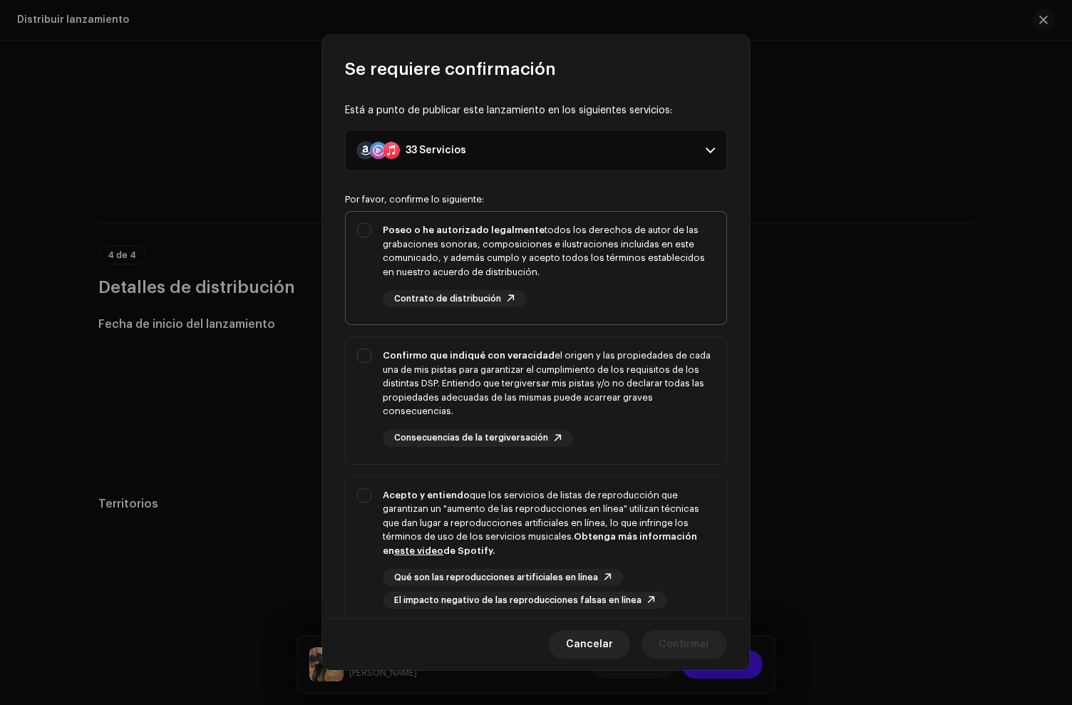
click at [613, 303] on div "Poseo o he autorizado legalmente todos los derechos de autor de las grabaciones…" at bounding box center [549, 265] width 332 height 84
checkbox input "true"
click at [615, 355] on div "Confirmo que indiqué con veracidad el origen y las propiedades de cada una de m…" at bounding box center [549, 384] width 332 height 70
checkbox input "true"
drag, startPoint x: 620, startPoint y: 489, endPoint x: 627, endPoint y: 491, distance: 8.0
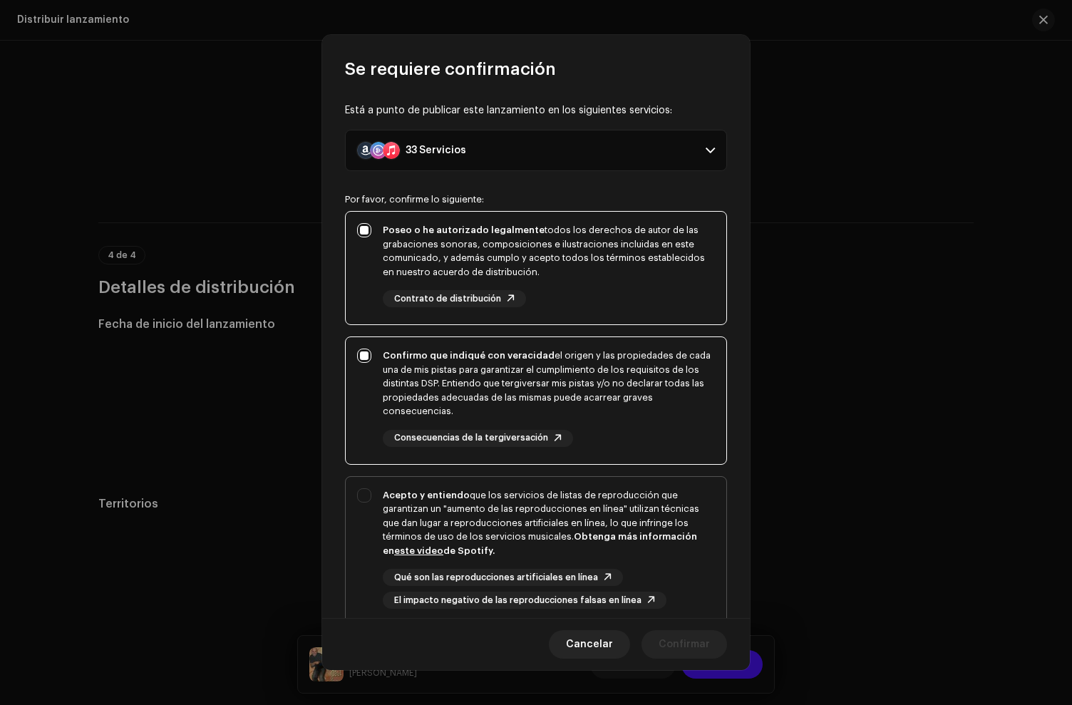
click at [620, 489] on div "Acepto y entiendo que los servicios de listas de reproducción que garantizan un…" at bounding box center [549, 523] width 332 height 70
checkbox input "true"
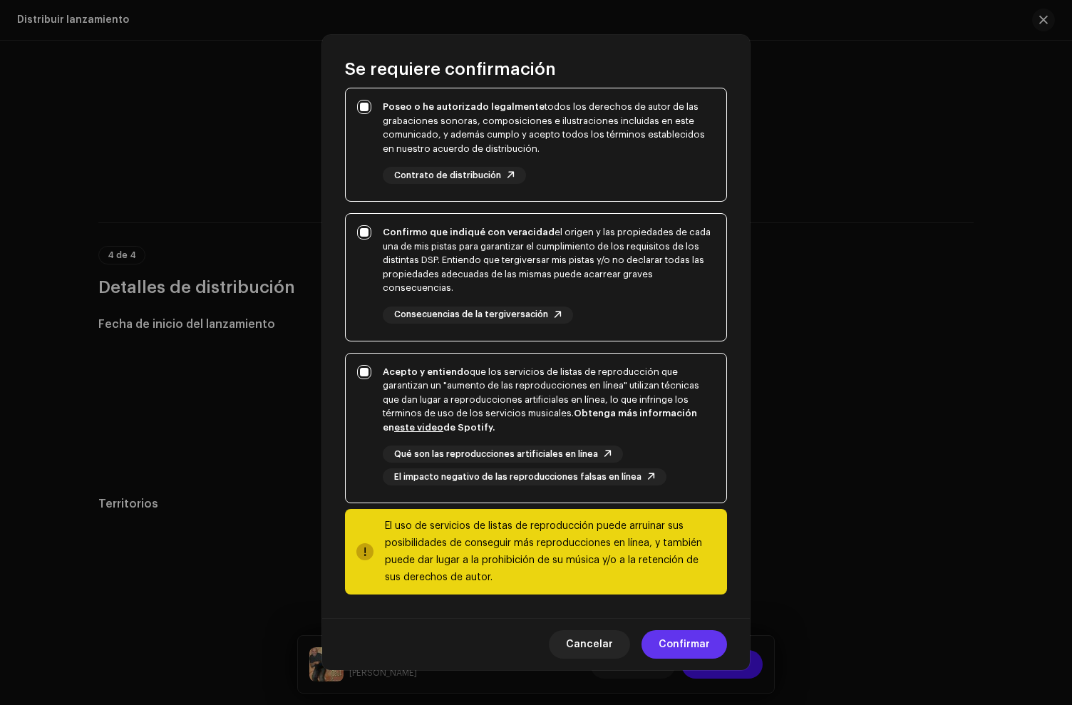
click at [682, 642] on span "Confirmar" at bounding box center [684, 644] width 51 height 29
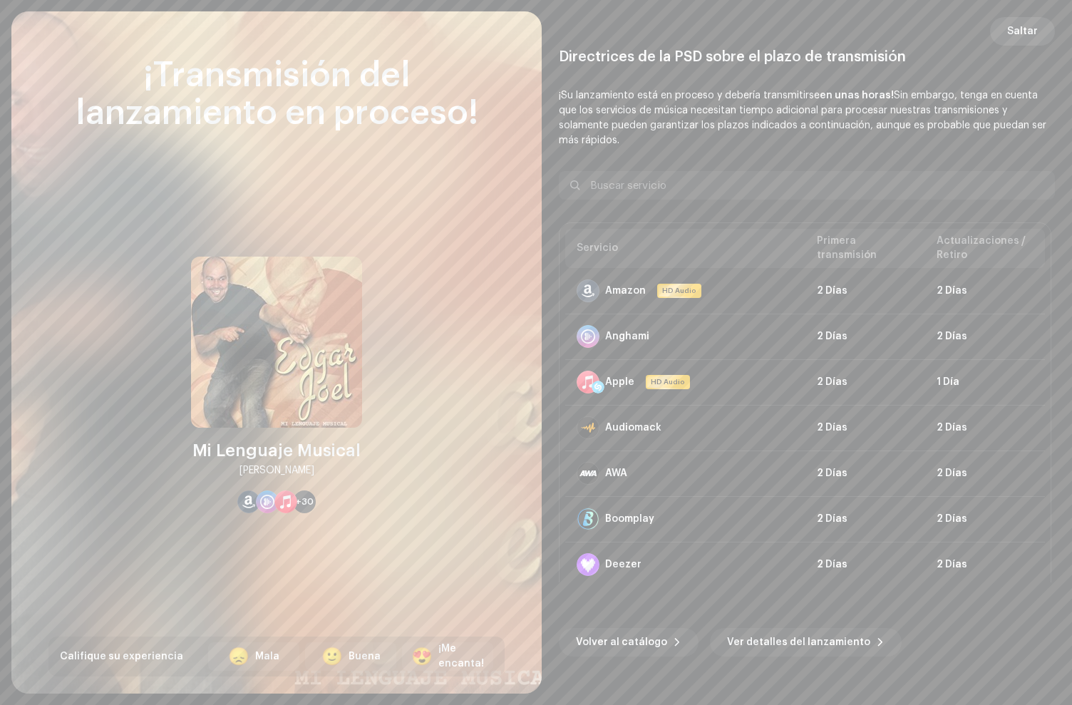
drag, startPoint x: 1030, startPoint y: 56, endPoint x: 1017, endPoint y: 26, distance: 31.9
click at [1029, 51] on div "Directrices de la PSD sobre el plazo de transmisión ¡Su lanzamiento está en pro…" at bounding box center [807, 353] width 496 height 648
click at [1017, 26] on span "Saltar" at bounding box center [1023, 31] width 31 height 29
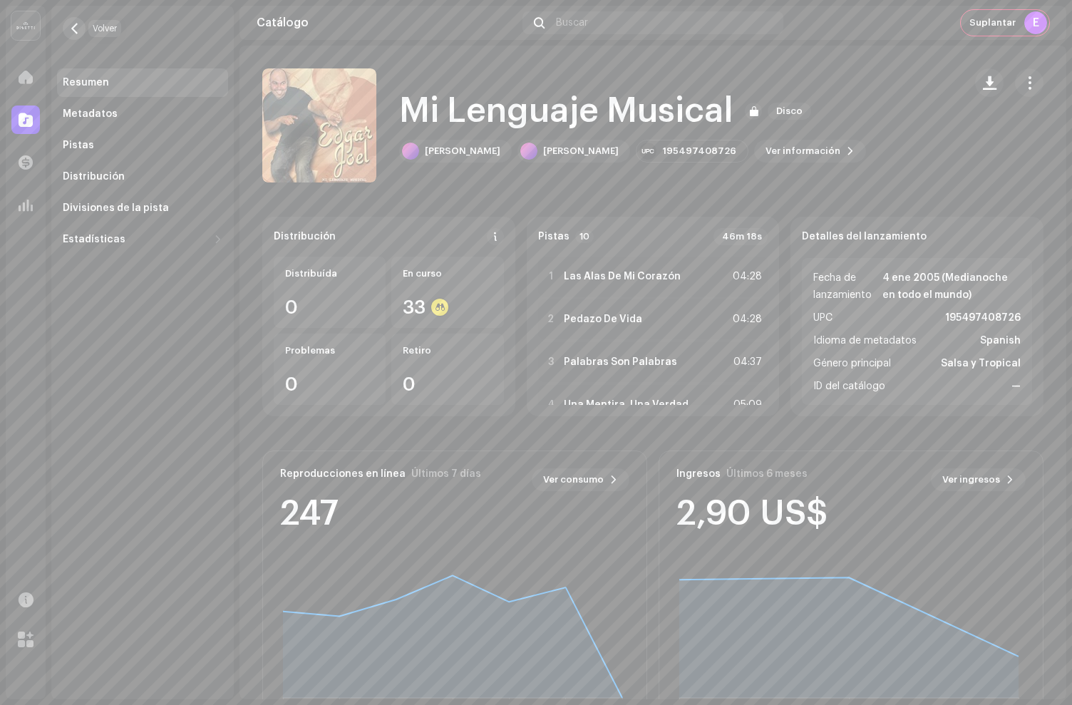
click at [67, 26] on button "button" at bounding box center [74, 28] width 23 height 23
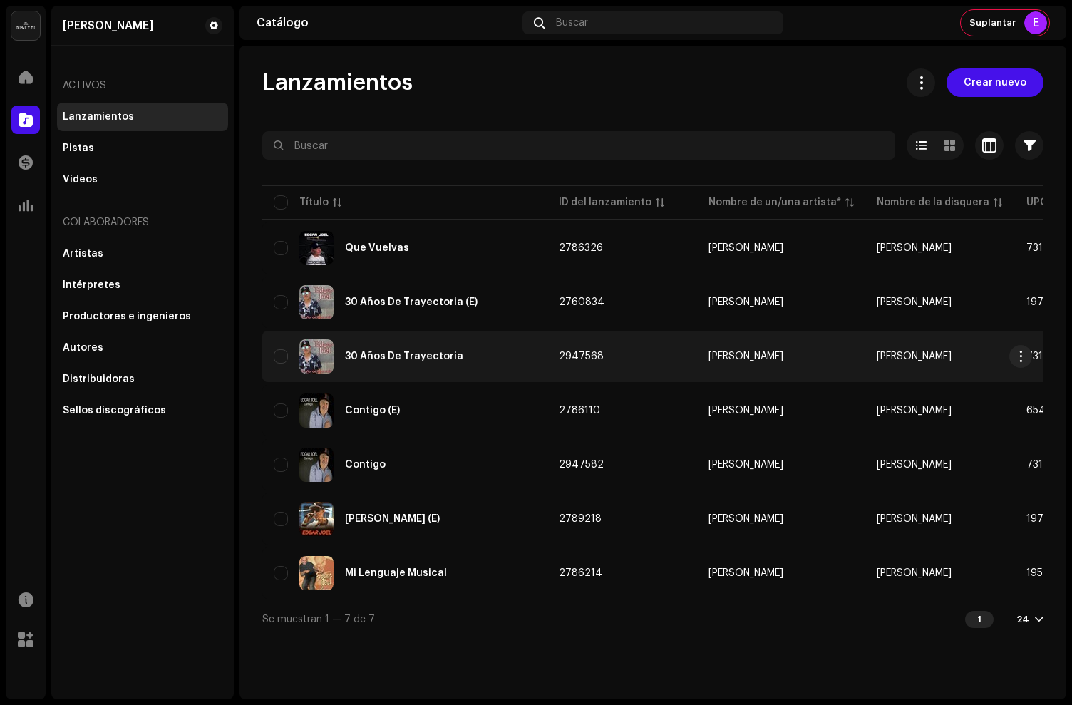
click at [529, 356] on div "30 Años De Trayectoria" at bounding box center [405, 356] width 262 height 34
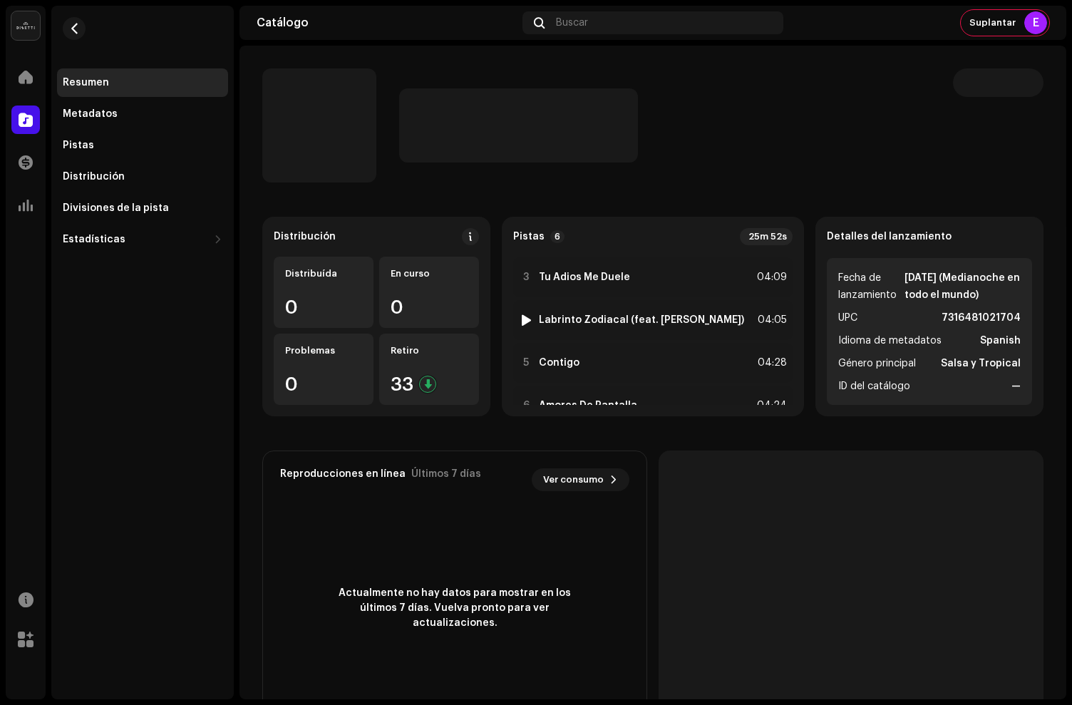
scroll to position [117, 0]
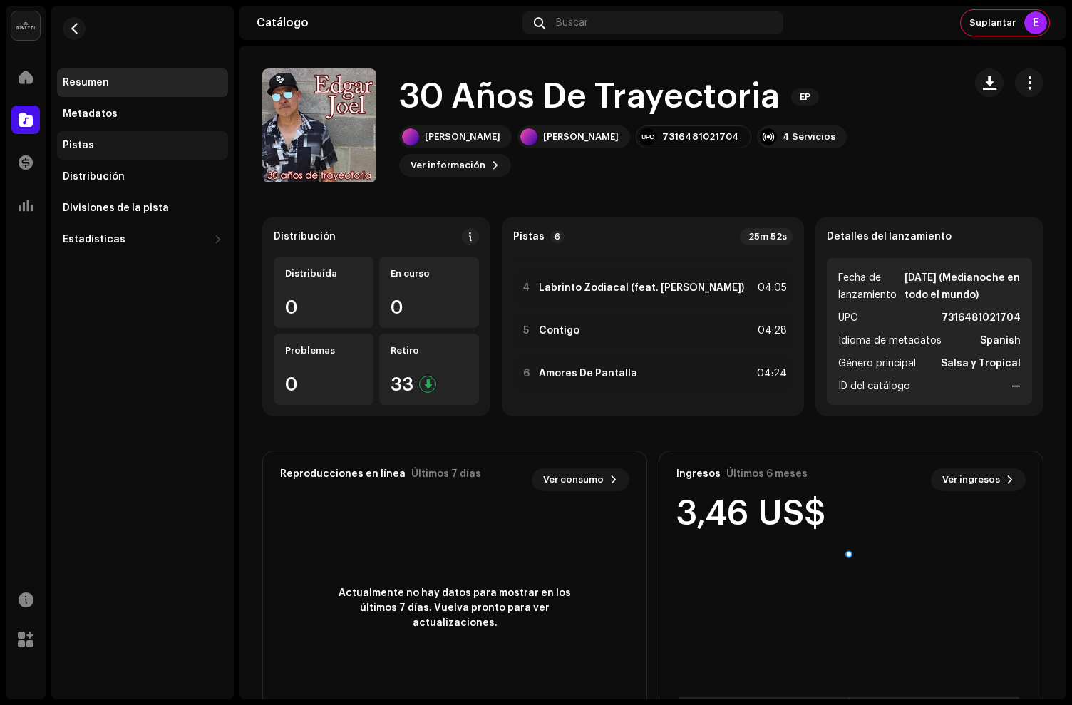
click at [88, 148] on div "Pistas" at bounding box center [78, 145] width 31 height 11
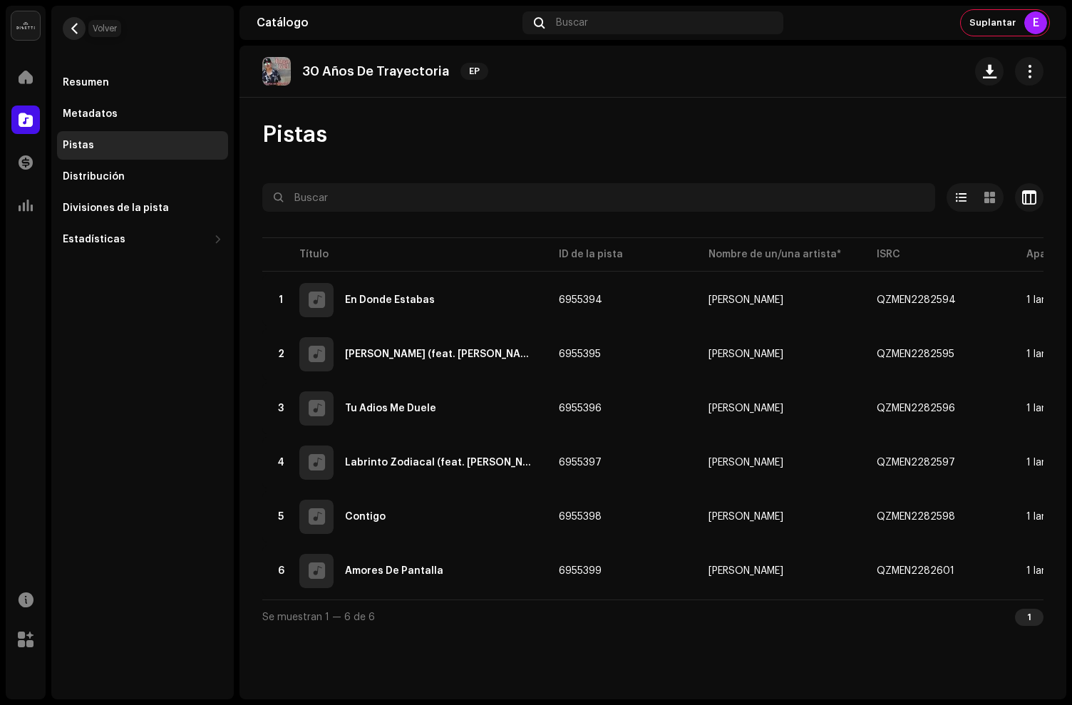
click at [76, 33] on span "button" at bounding box center [74, 28] width 11 height 11
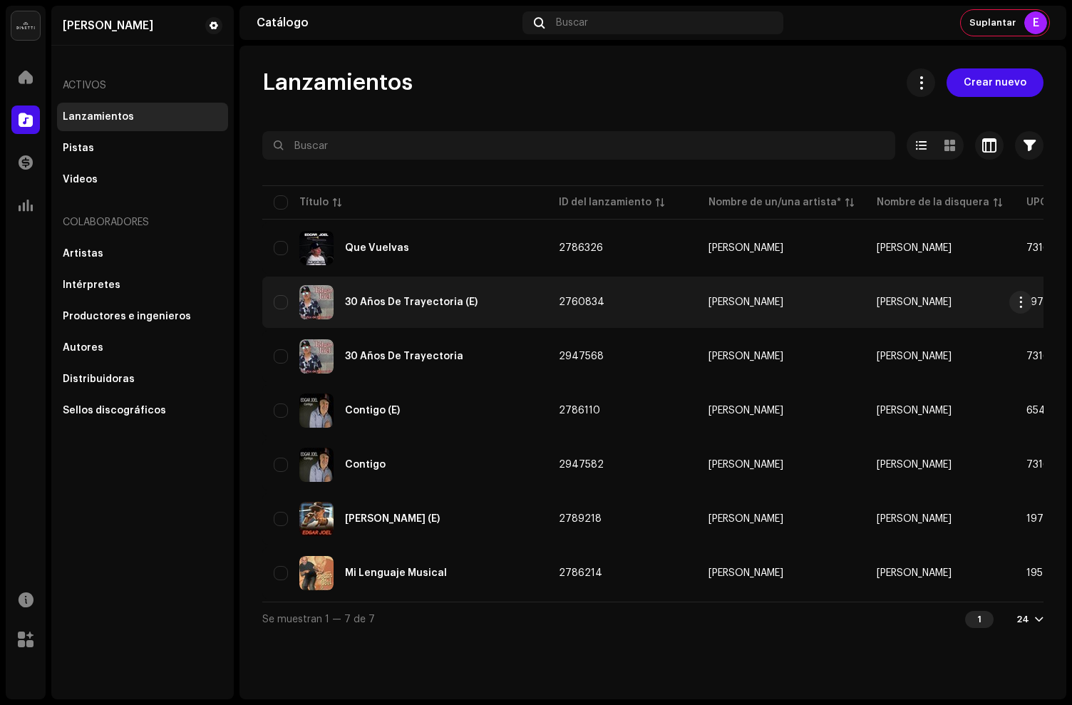
click at [508, 314] on div "30 Años De Trayectoria (E)" at bounding box center [405, 302] width 262 height 34
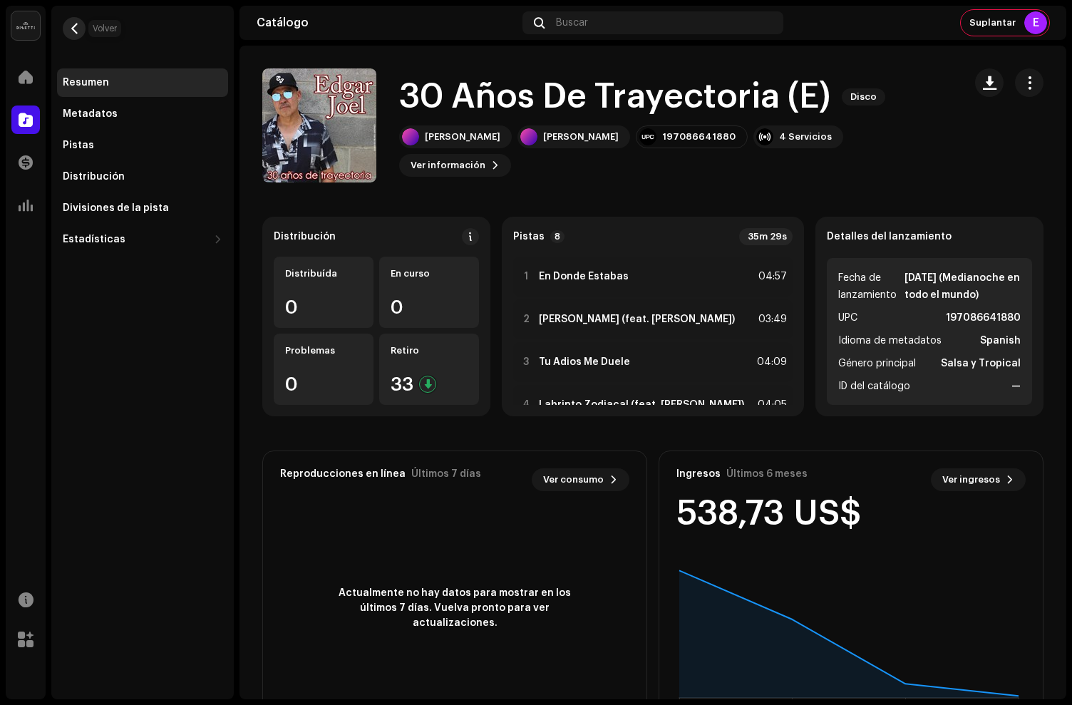
click at [82, 25] on button "button" at bounding box center [74, 28] width 23 height 23
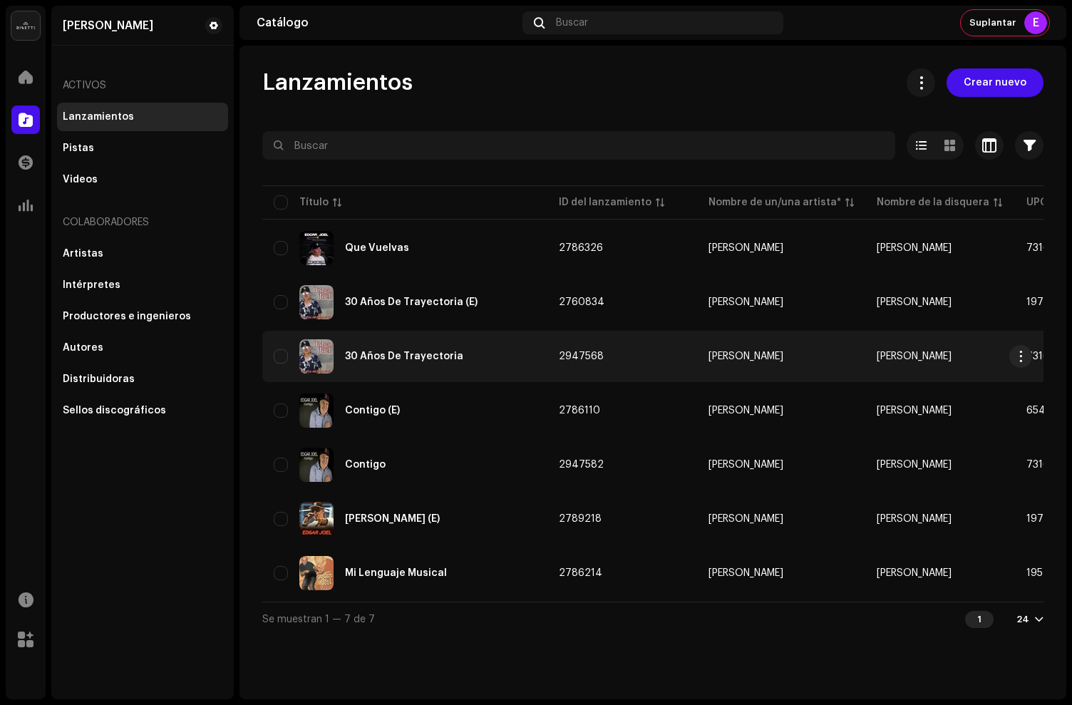
click at [519, 354] on div "30 Años De Trayectoria" at bounding box center [405, 356] width 262 height 34
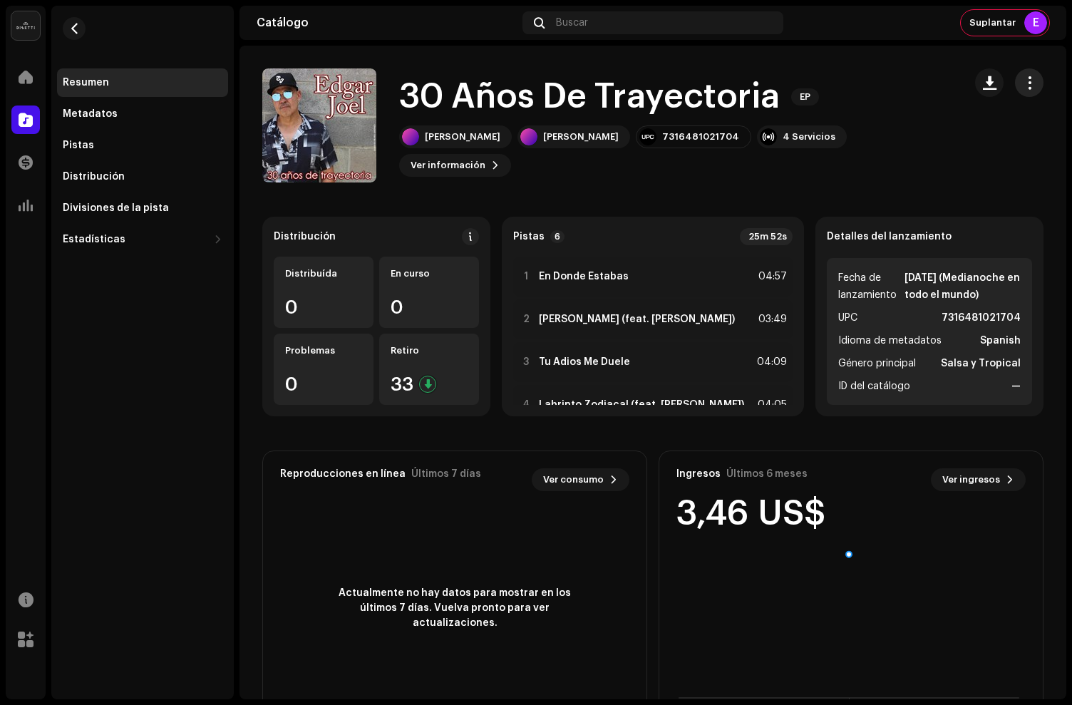
click at [1031, 75] on button "button" at bounding box center [1029, 82] width 29 height 29
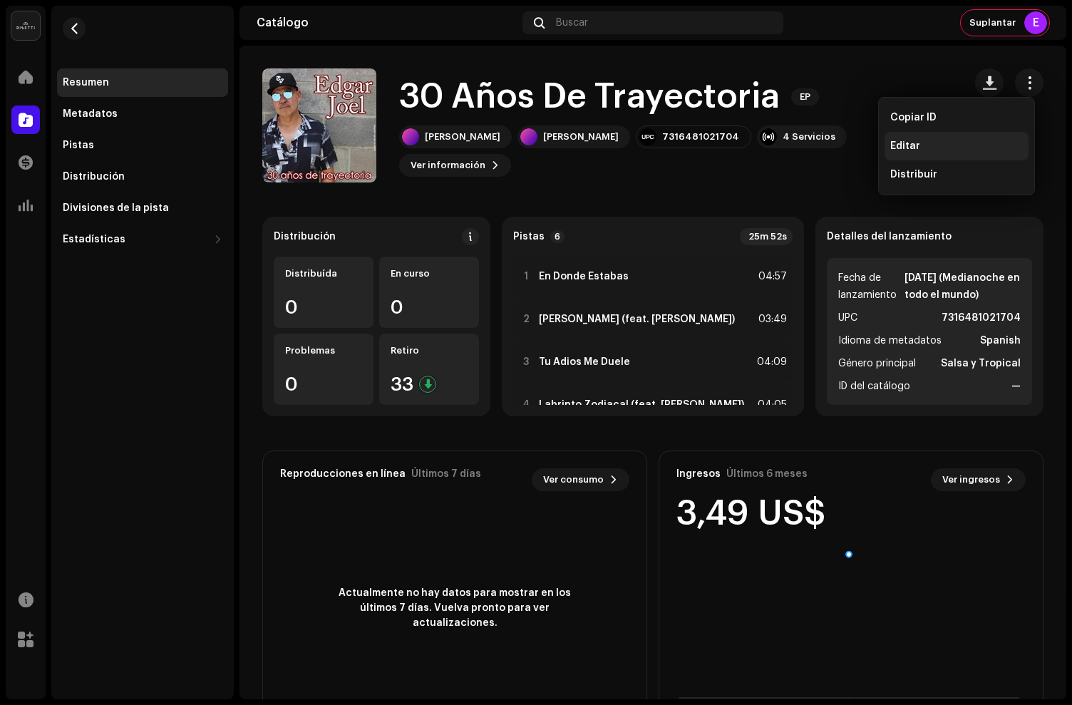
click at [906, 148] on span "Editar" at bounding box center [906, 145] width 30 height 11
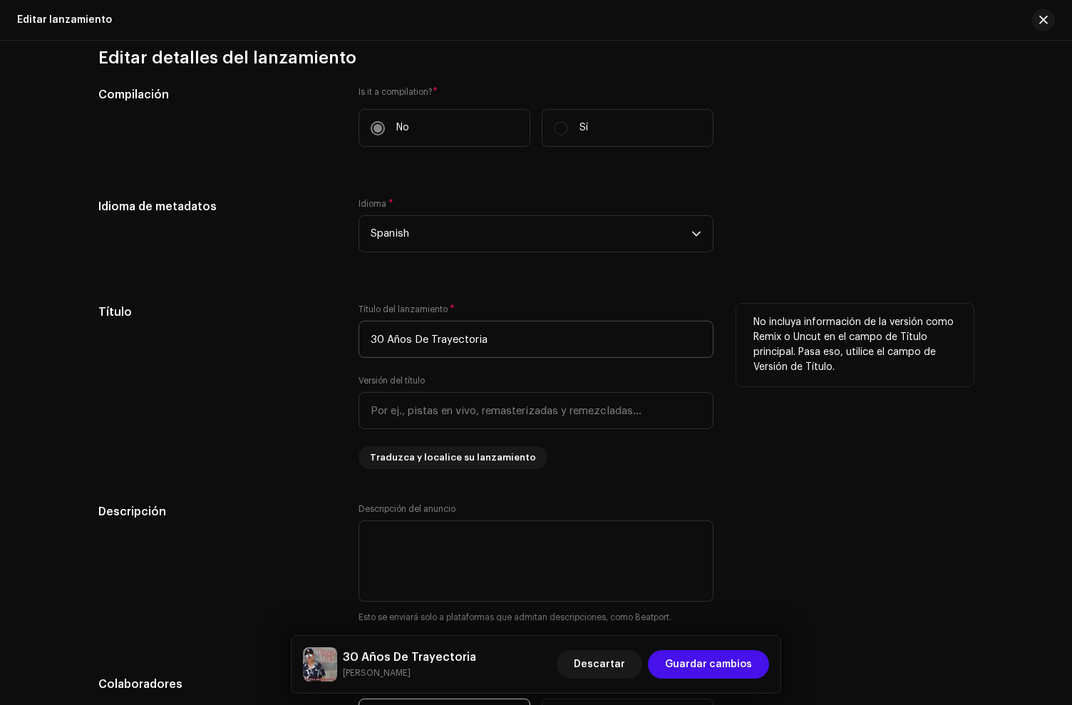
scroll to position [1121, 0]
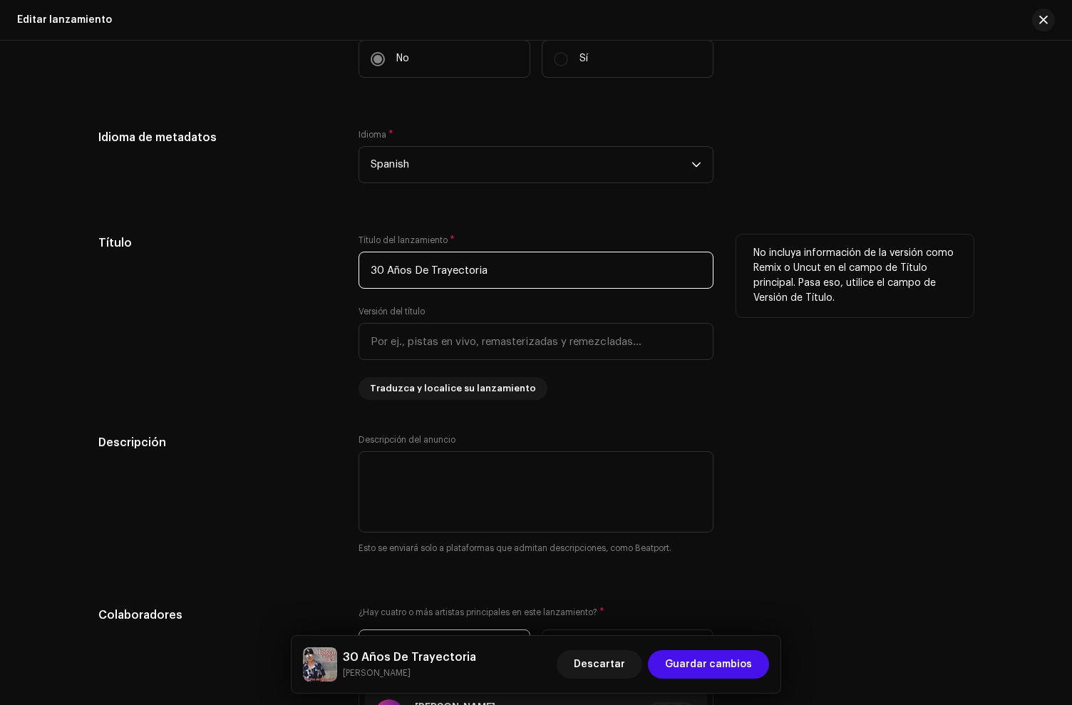
click at [518, 280] on input "30 Años De Trayectoria" at bounding box center [536, 270] width 355 height 37
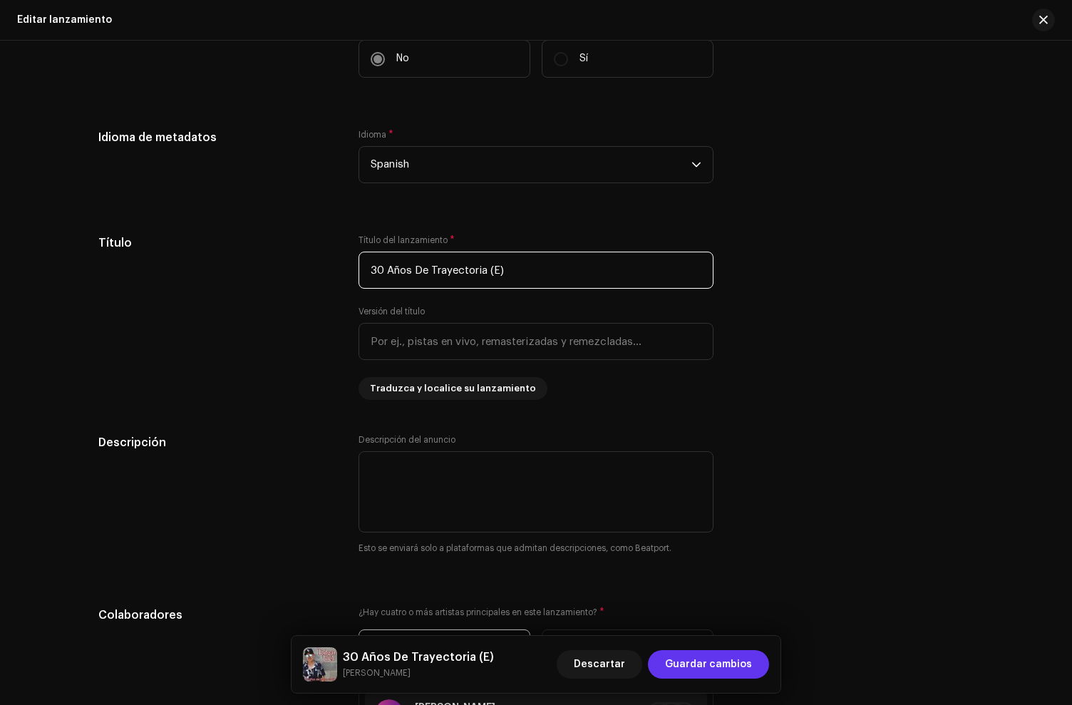
type input "30 Años De Trayectoria (E)"
click at [711, 673] on span "Guardar cambios" at bounding box center [708, 664] width 87 height 29
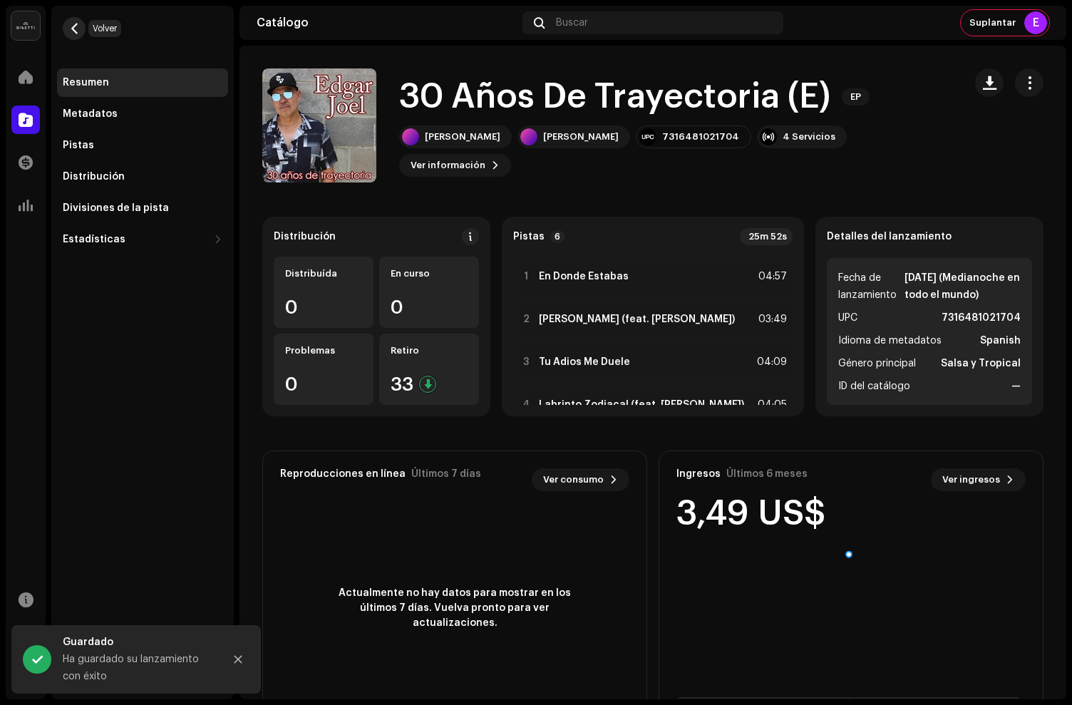
click at [69, 31] on span "button" at bounding box center [74, 28] width 11 height 11
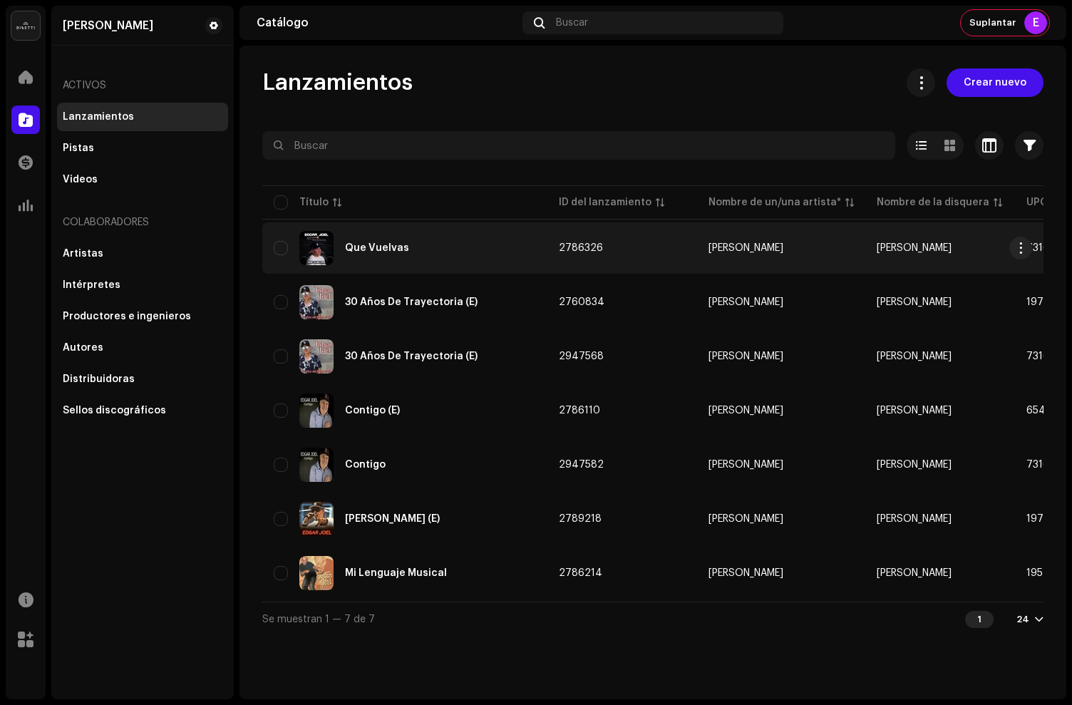
click at [493, 247] on div "Que Vuelvas" at bounding box center [405, 248] width 262 height 34
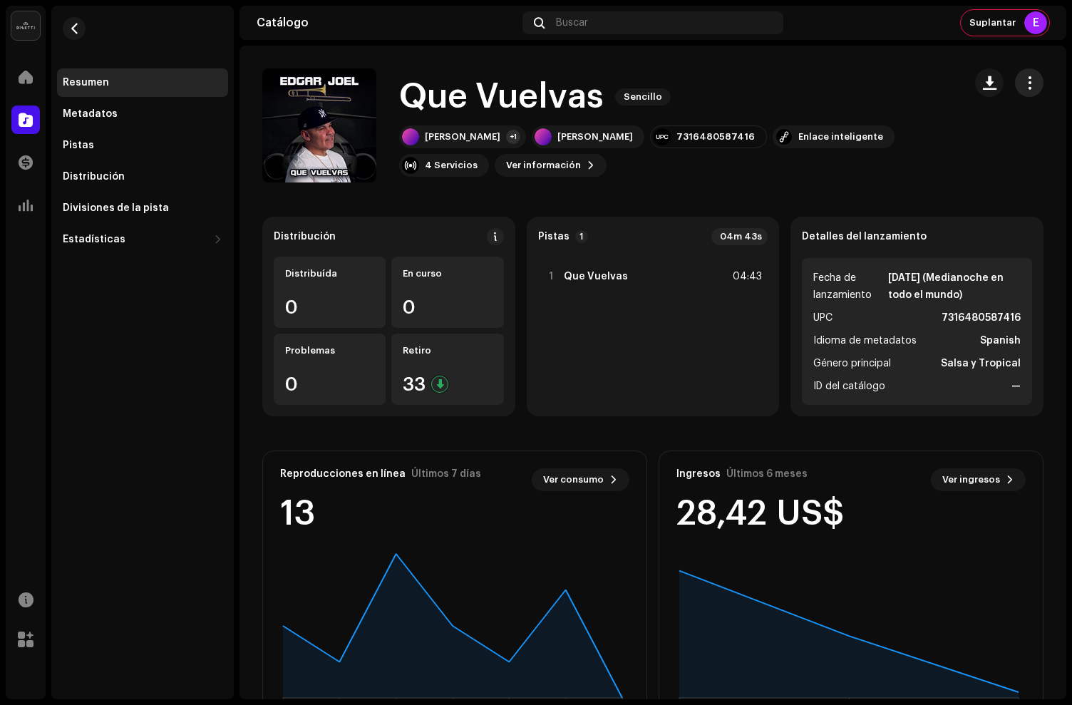
click at [1025, 91] on button "button" at bounding box center [1029, 82] width 29 height 29
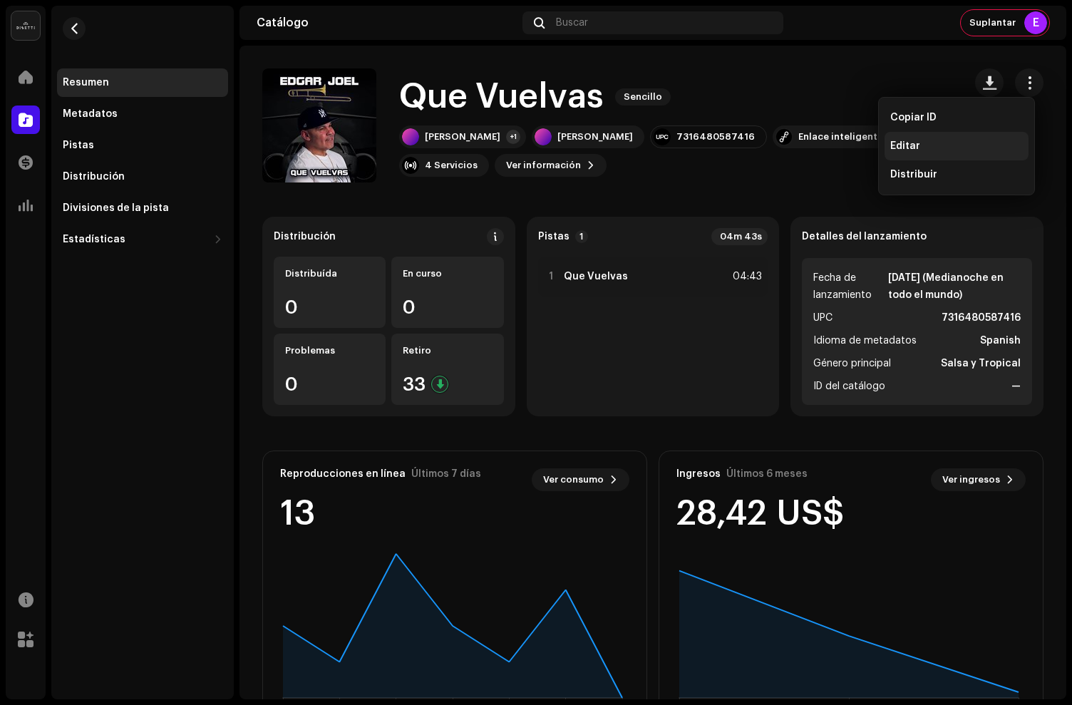
click at [918, 145] on span "Editar" at bounding box center [906, 145] width 30 height 11
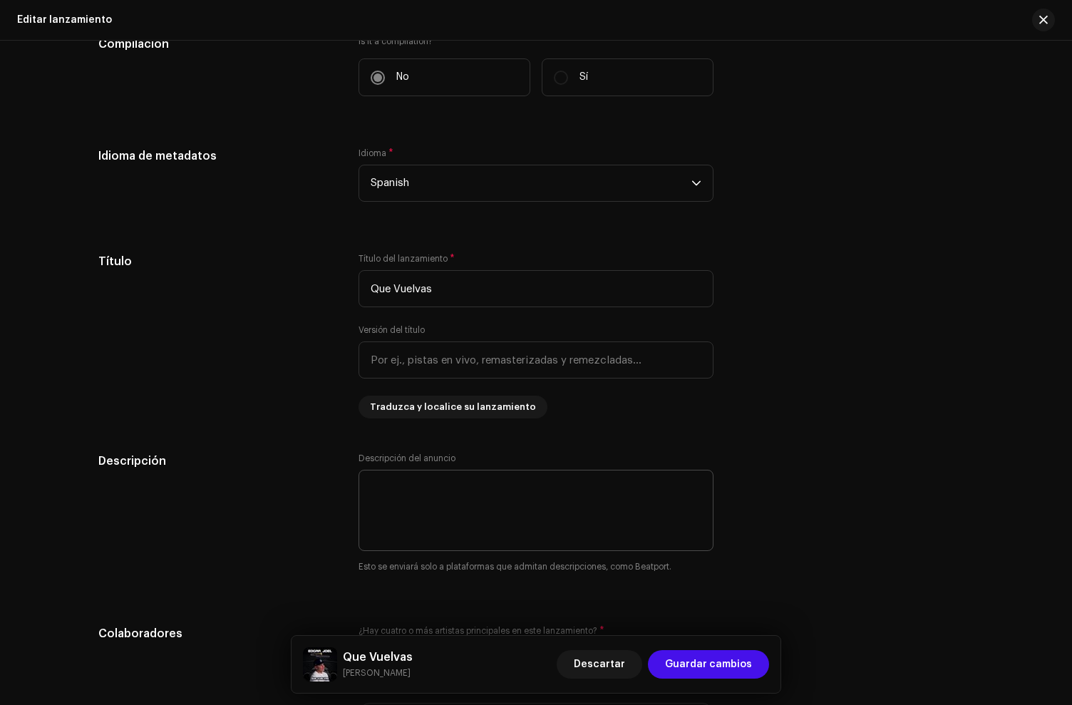
scroll to position [860, 0]
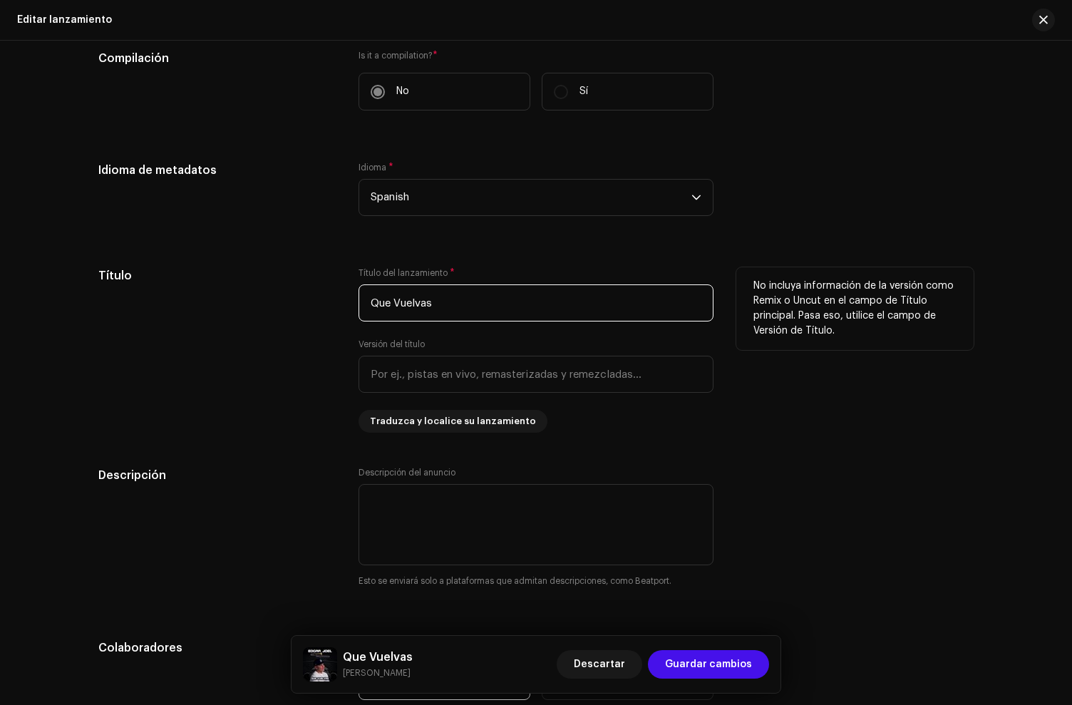
click at [487, 308] on input "Que Vuelvas" at bounding box center [536, 303] width 355 height 37
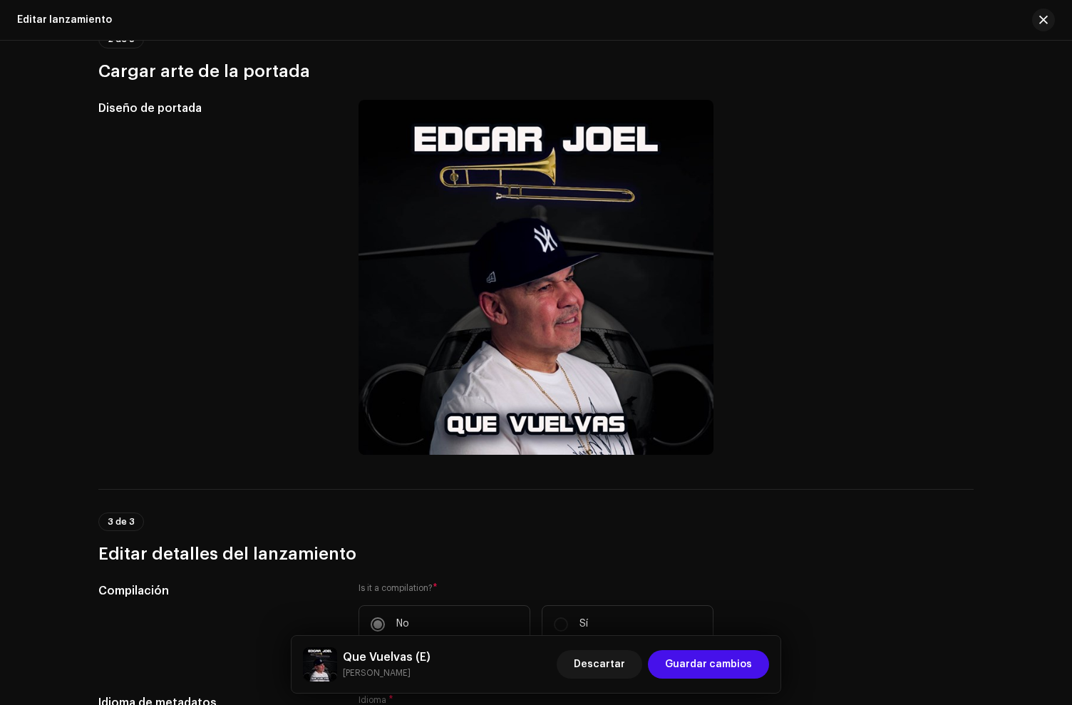
scroll to position [0, 0]
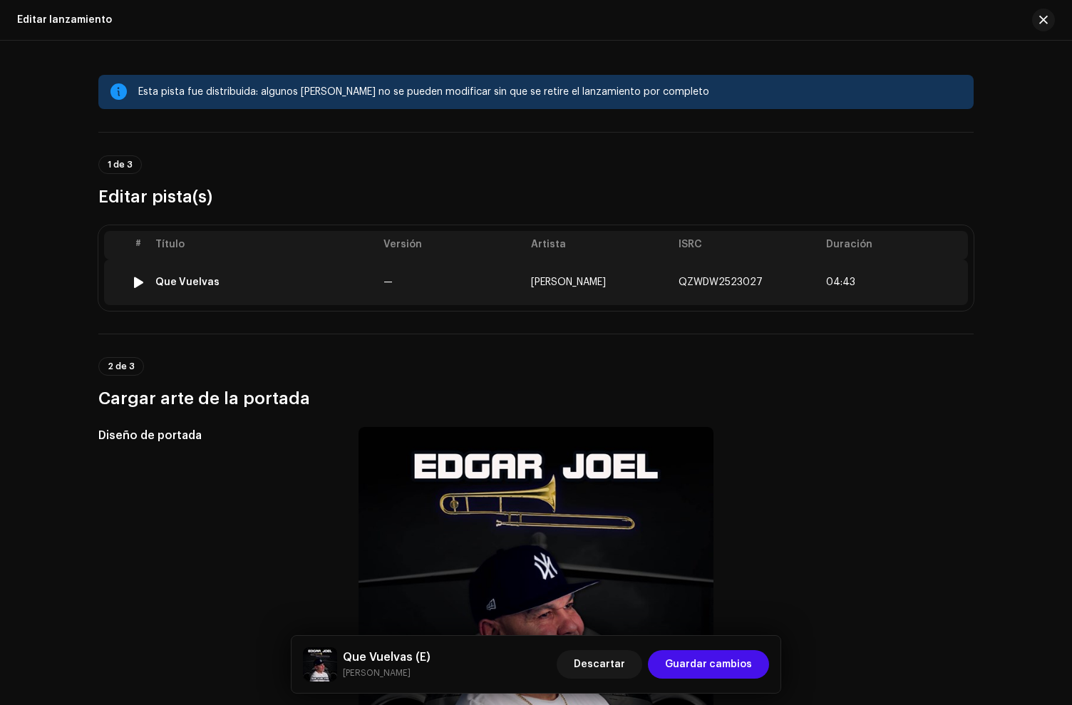
type input "Que Vuelvas (E)"
click at [245, 287] on div "Que Vuelvas" at bounding box center [263, 282] width 217 height 11
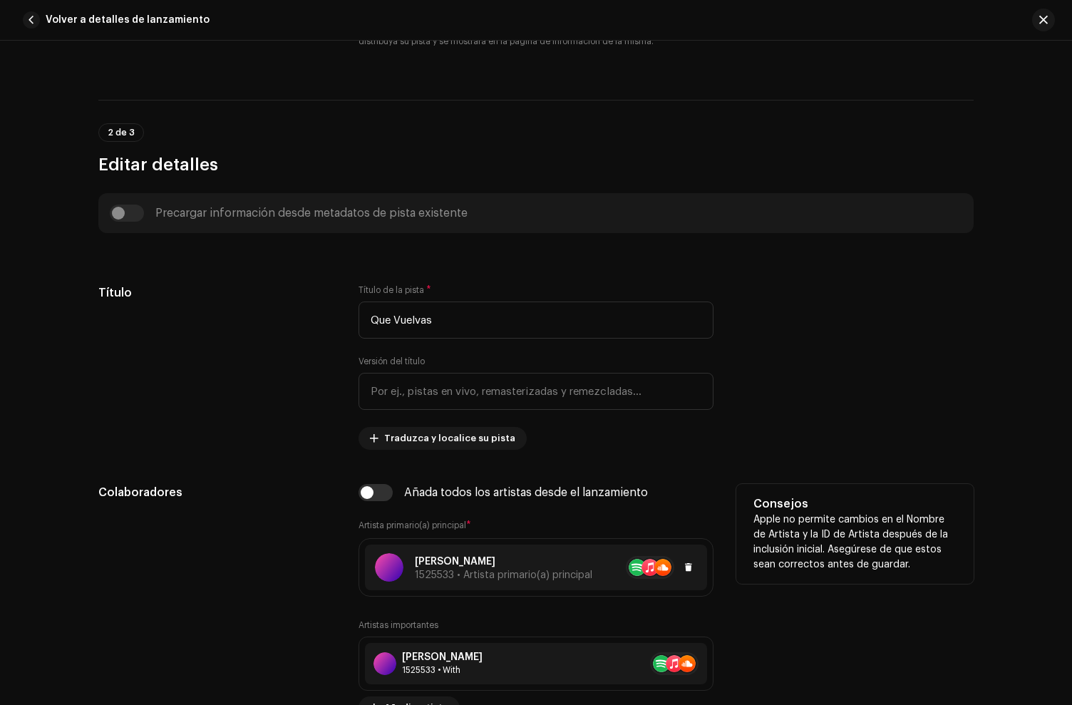
scroll to position [389, 0]
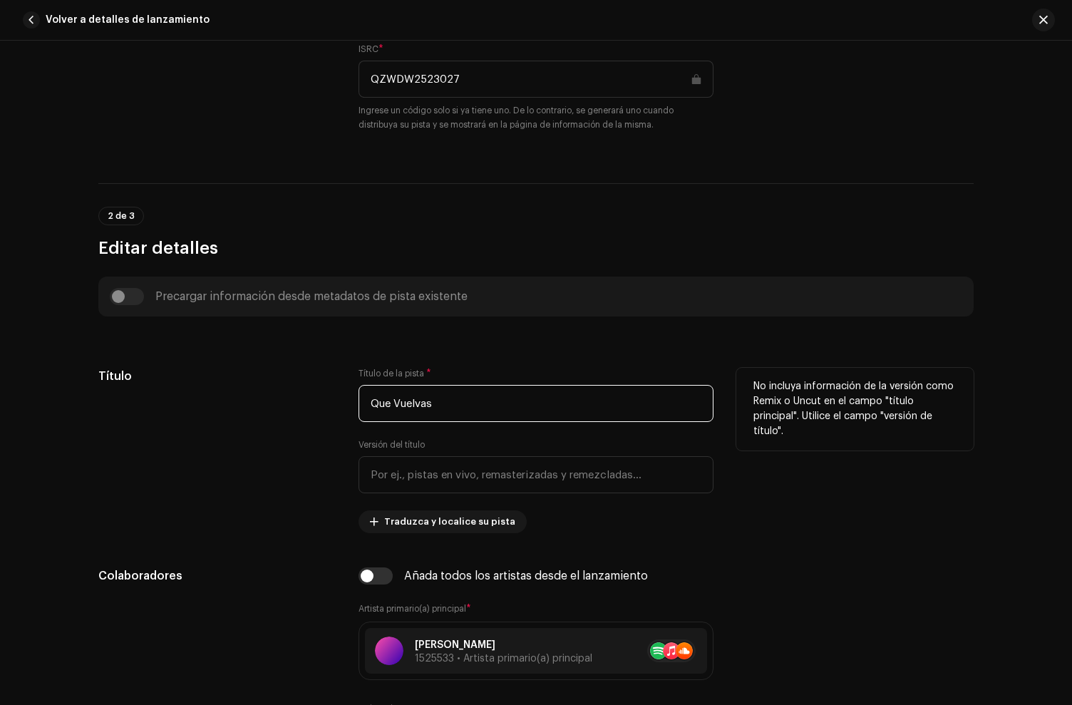
click at [454, 407] on input "Que Vuelvas" at bounding box center [536, 403] width 355 height 37
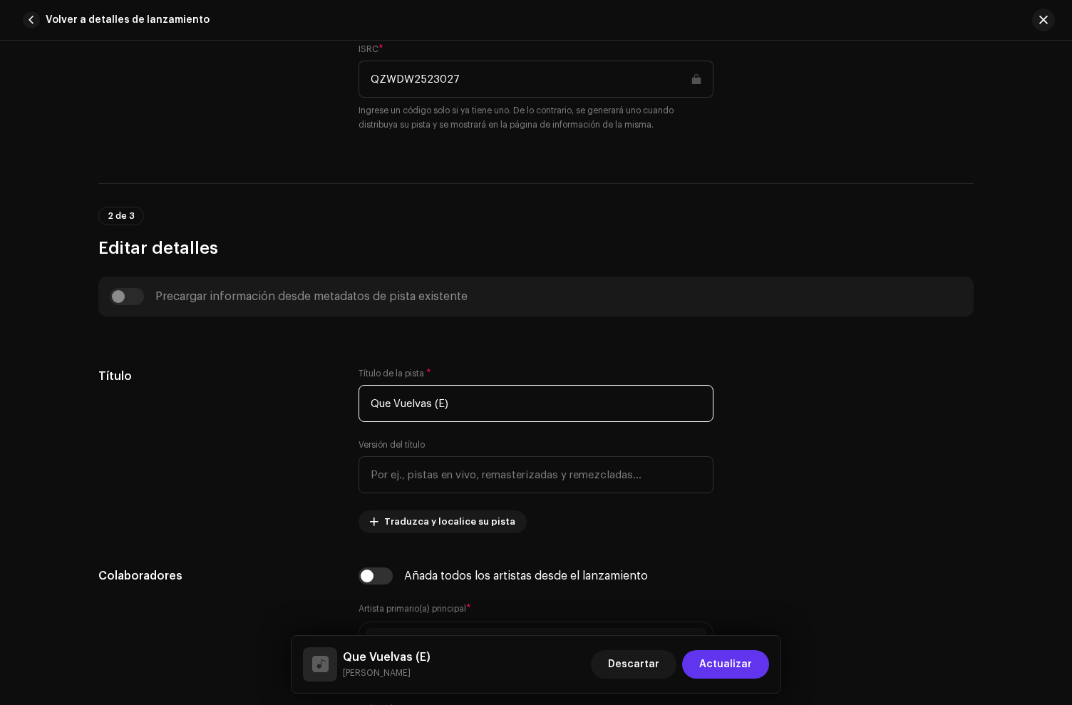
type input "Que Vuelvas (E)"
click at [707, 666] on span "Actualizar" at bounding box center [726, 664] width 53 height 29
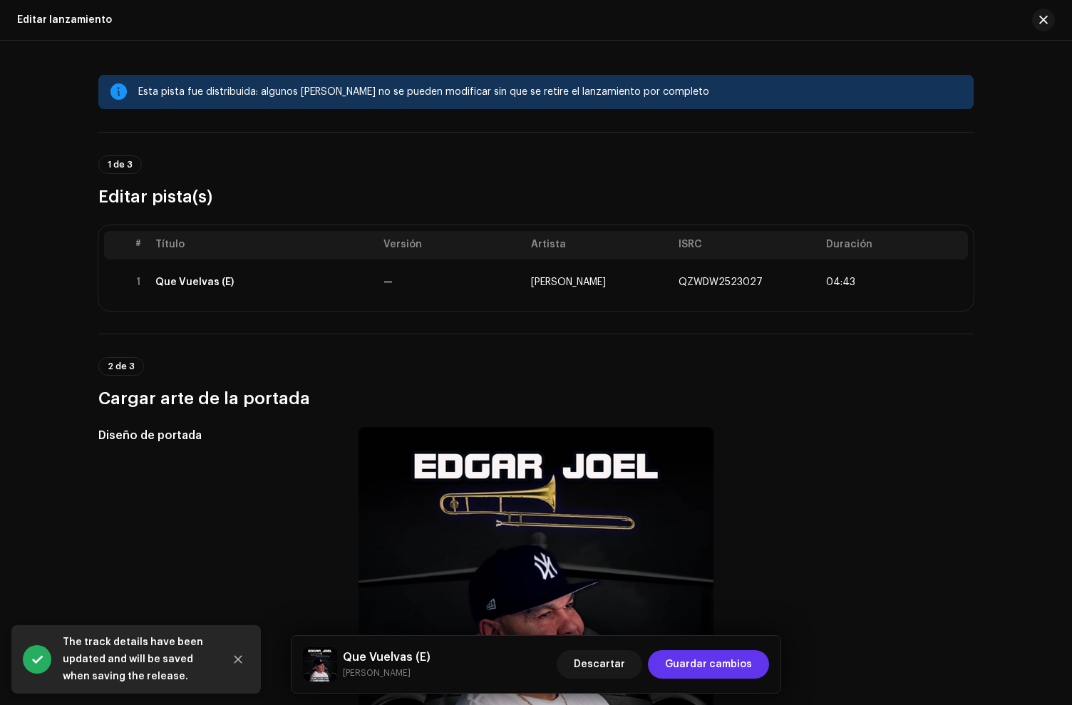
click at [712, 661] on span "Guardar cambios" at bounding box center [708, 664] width 87 height 29
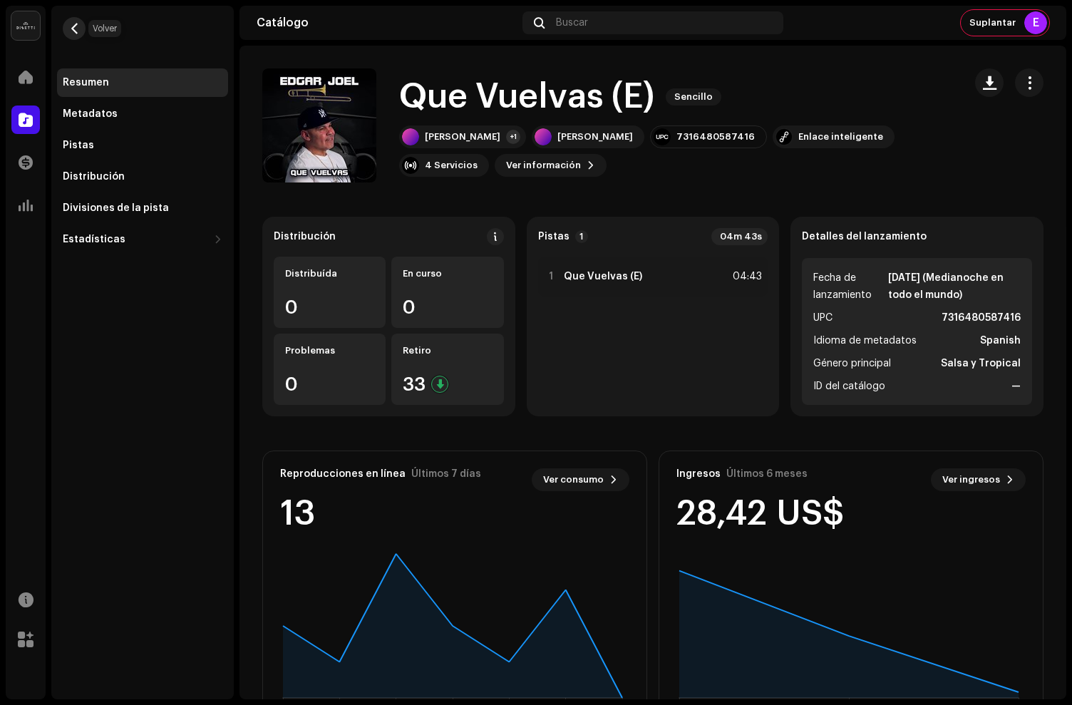
click at [76, 26] on span "button" at bounding box center [74, 28] width 11 height 11
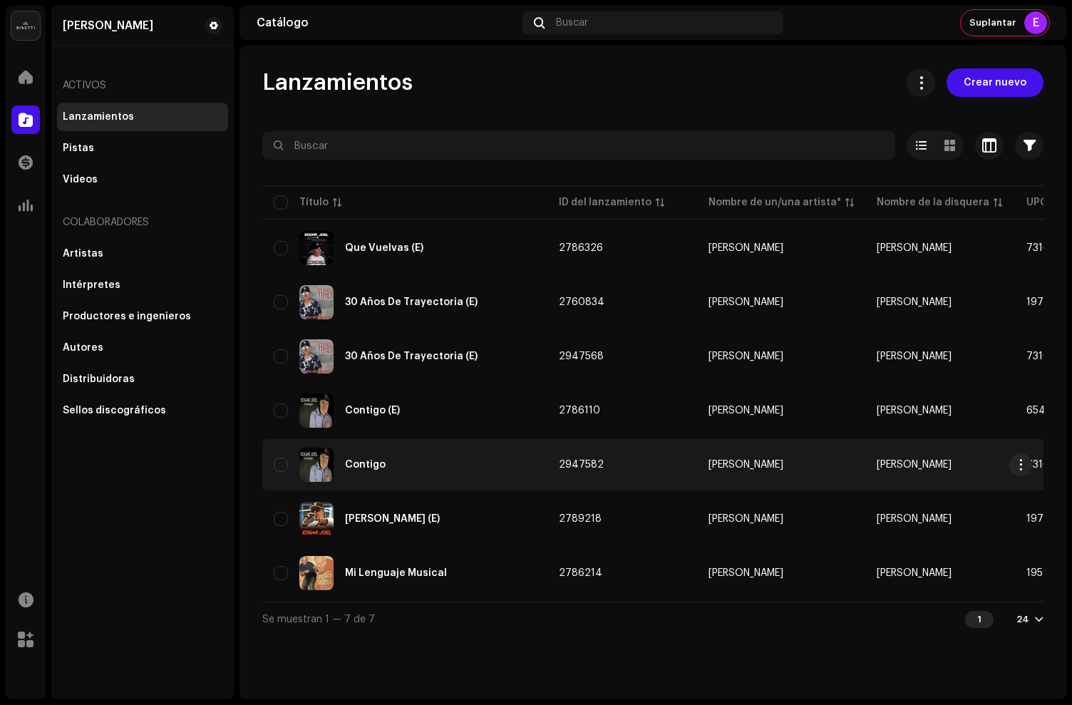
click at [451, 471] on div "Contigo" at bounding box center [405, 465] width 262 height 34
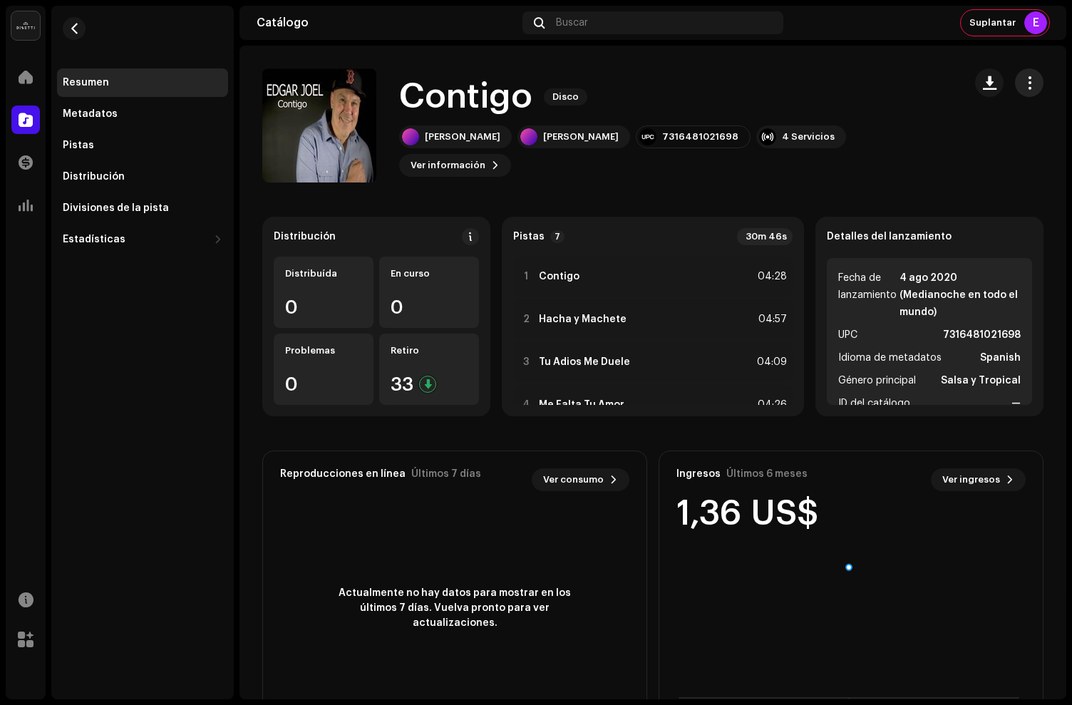
click at [1023, 88] on span "button" at bounding box center [1030, 82] width 14 height 11
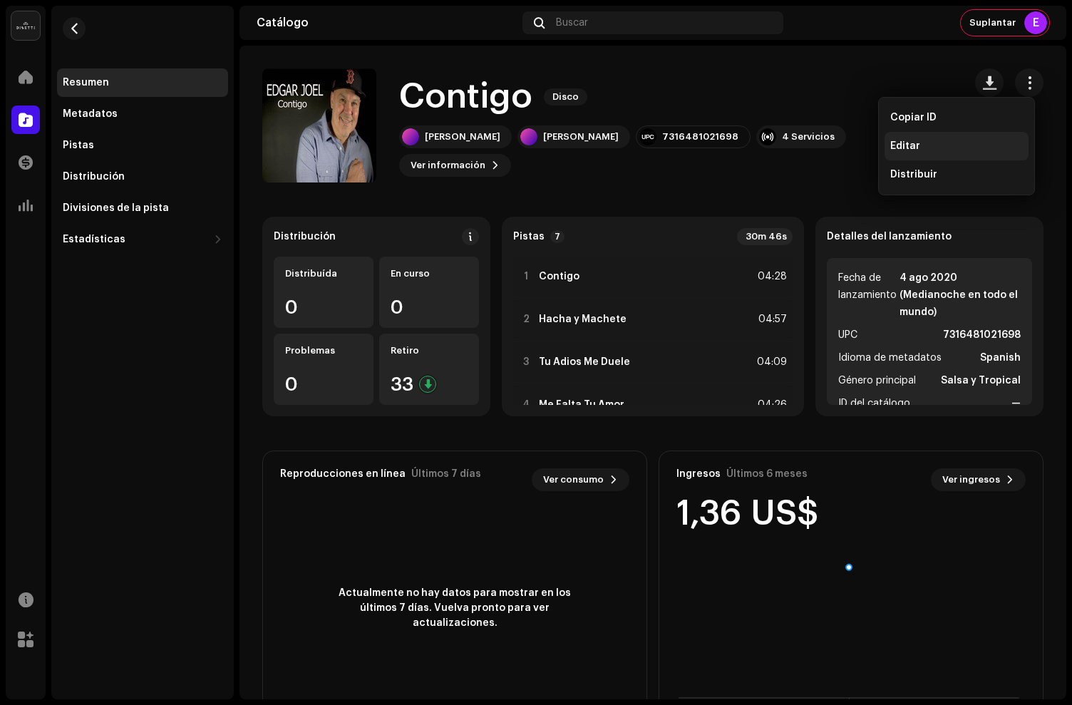
click at [922, 137] on div "Editar" at bounding box center [957, 146] width 144 height 29
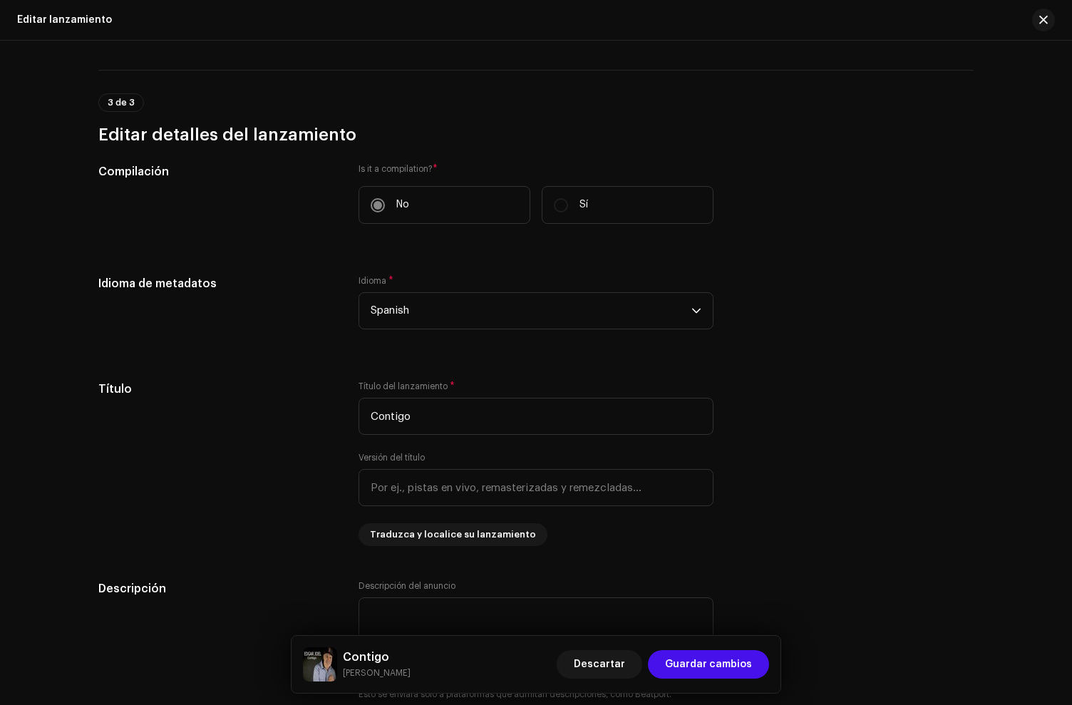
scroll to position [1164, 0]
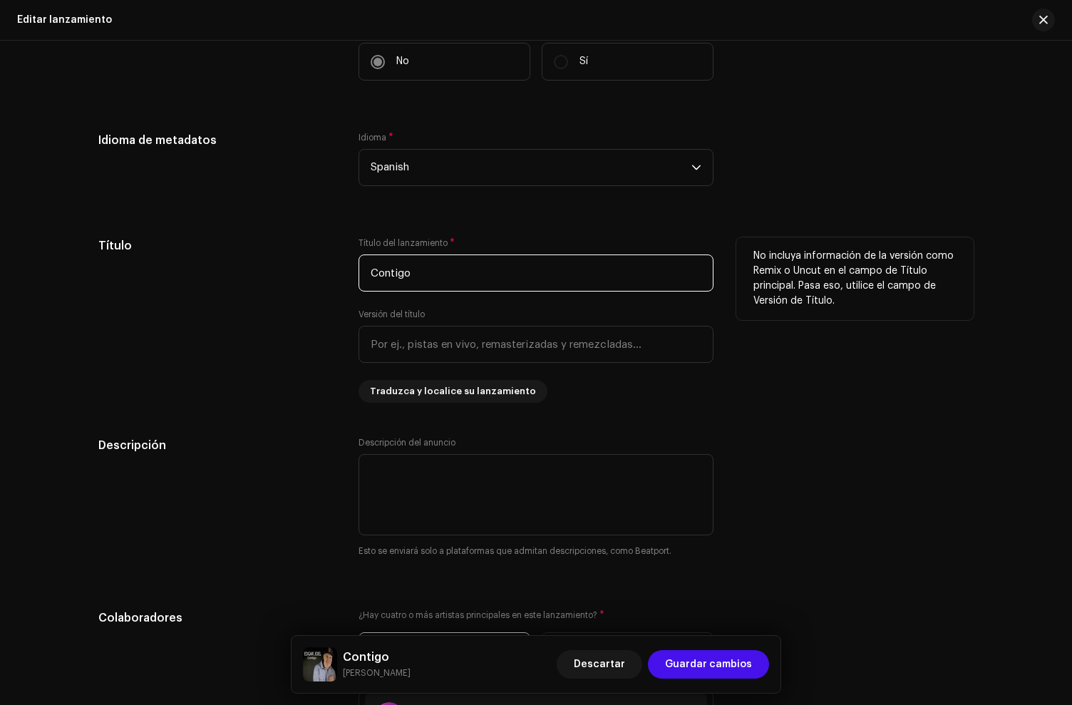
click at [471, 272] on input "Contigo" at bounding box center [536, 273] width 355 height 37
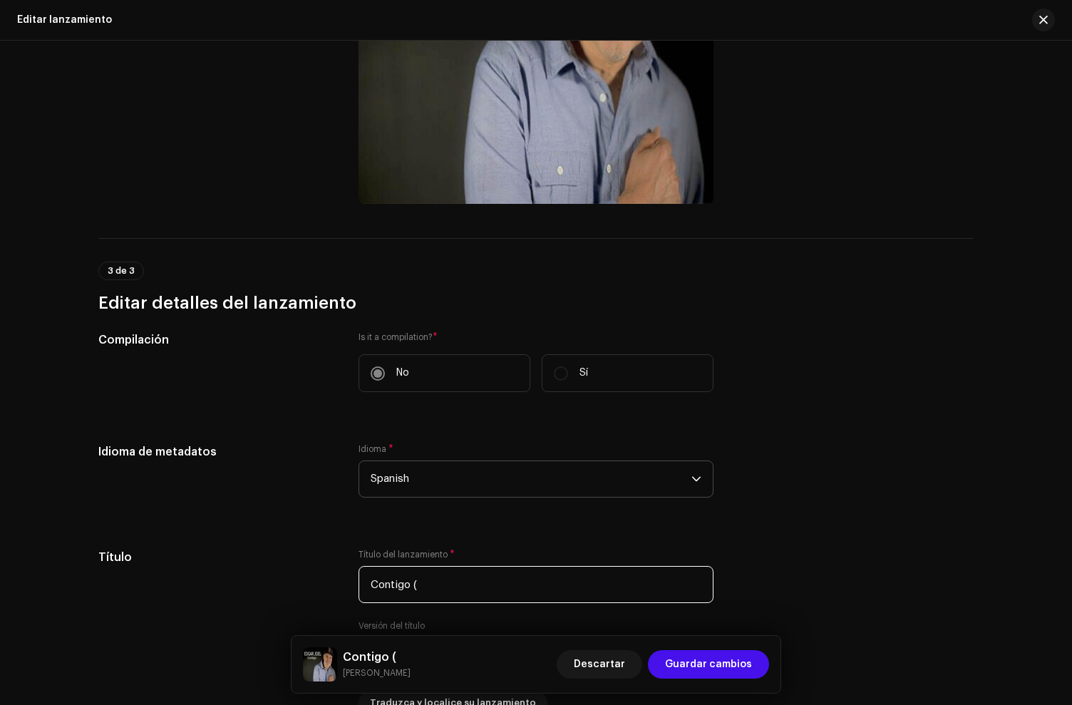
scroll to position [868, 0]
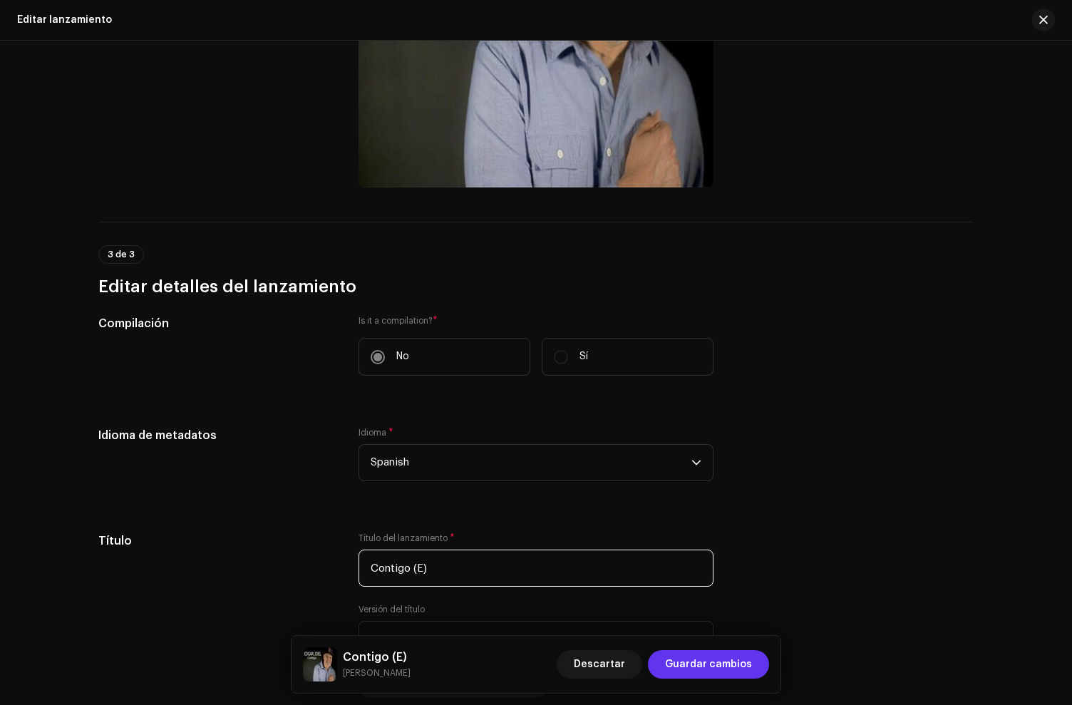
type input "Contigo (E)"
click at [707, 662] on span "Guardar cambios" at bounding box center [708, 664] width 87 height 29
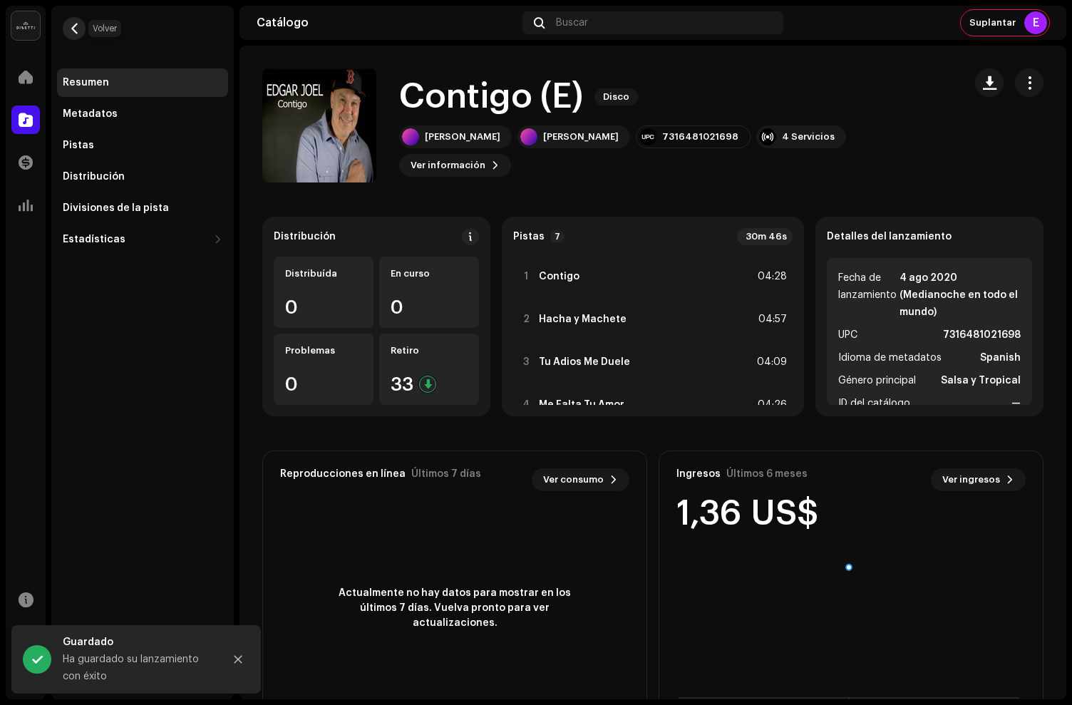
click at [73, 34] on span "button" at bounding box center [74, 28] width 11 height 11
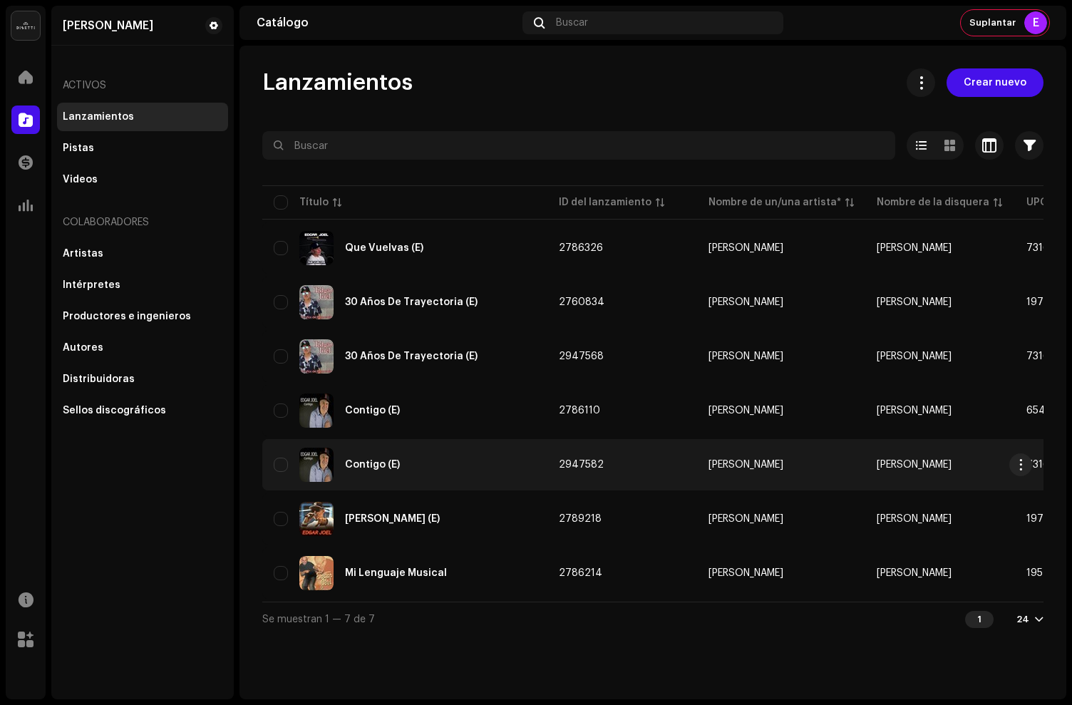
click at [485, 467] on div "Contigo (E)" at bounding box center [405, 465] width 262 height 34
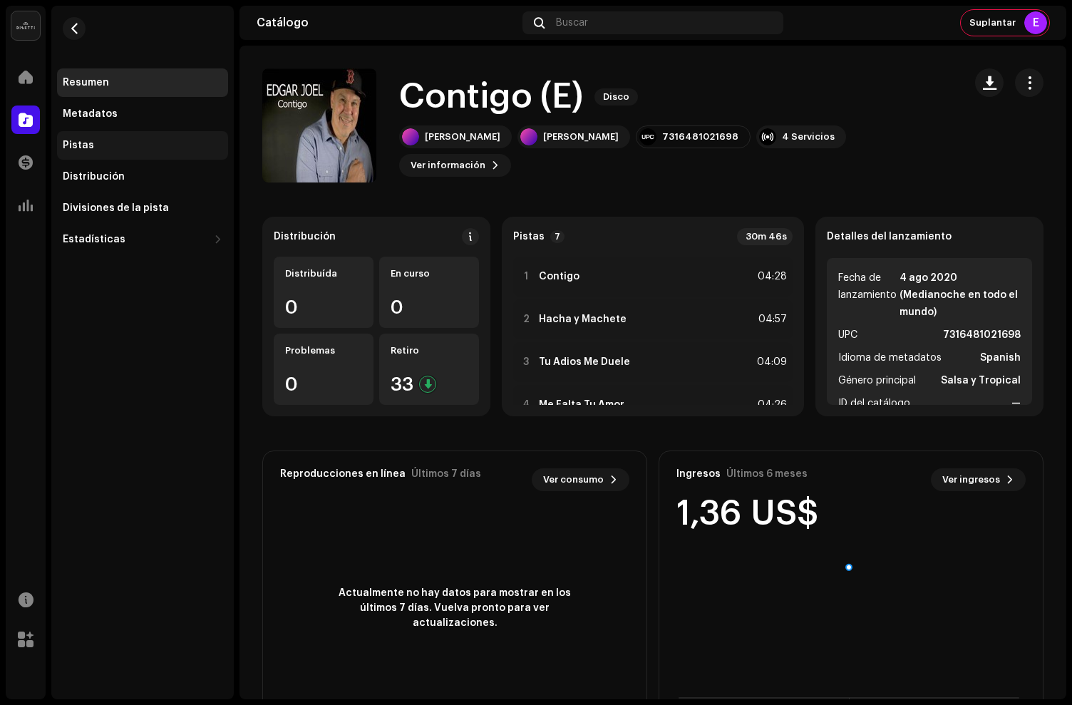
click at [125, 151] on div "Pistas" at bounding box center [142, 145] width 171 height 29
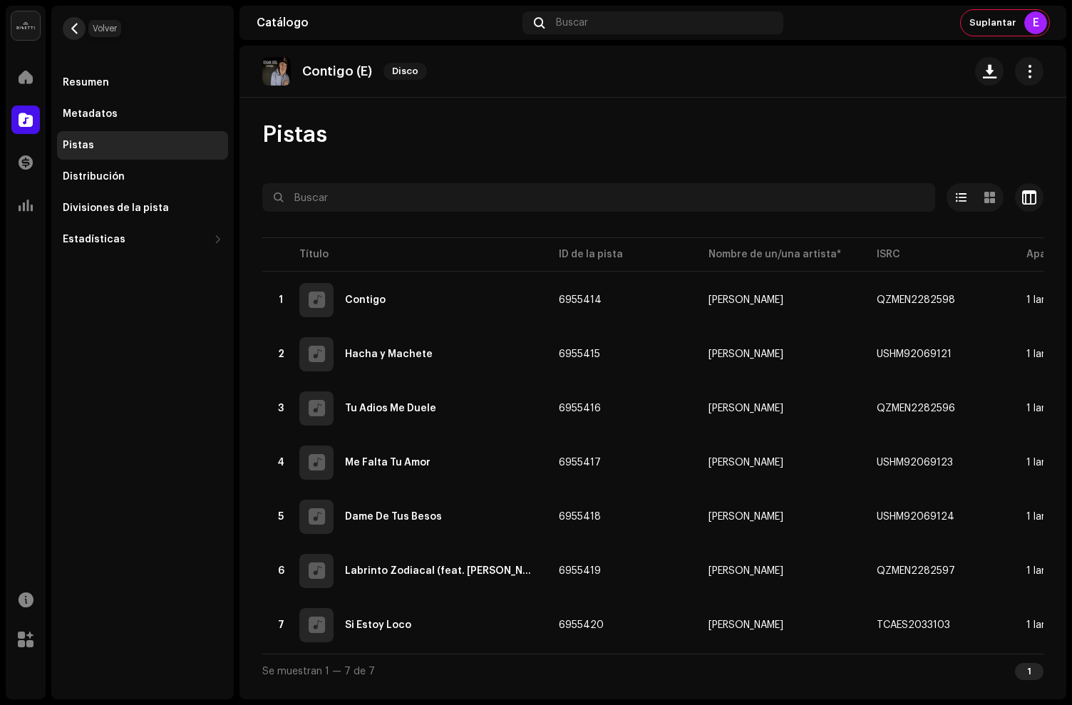
click at [78, 26] on span "button" at bounding box center [74, 28] width 11 height 11
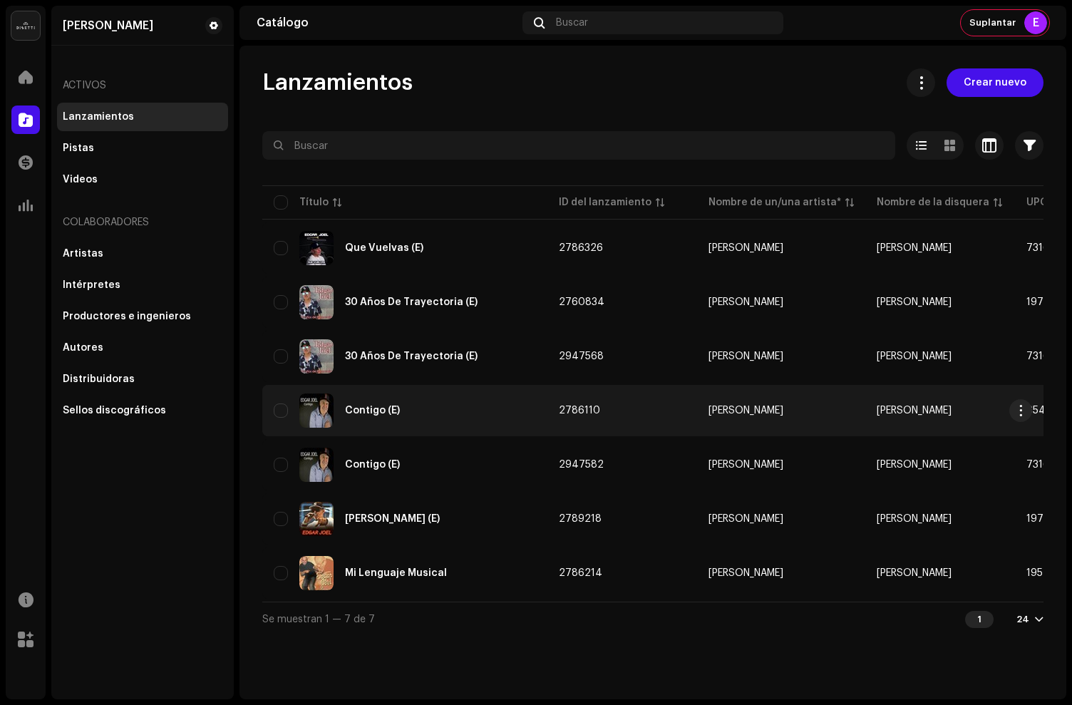
click at [463, 410] on div "Contigo (E)" at bounding box center [405, 411] width 262 height 34
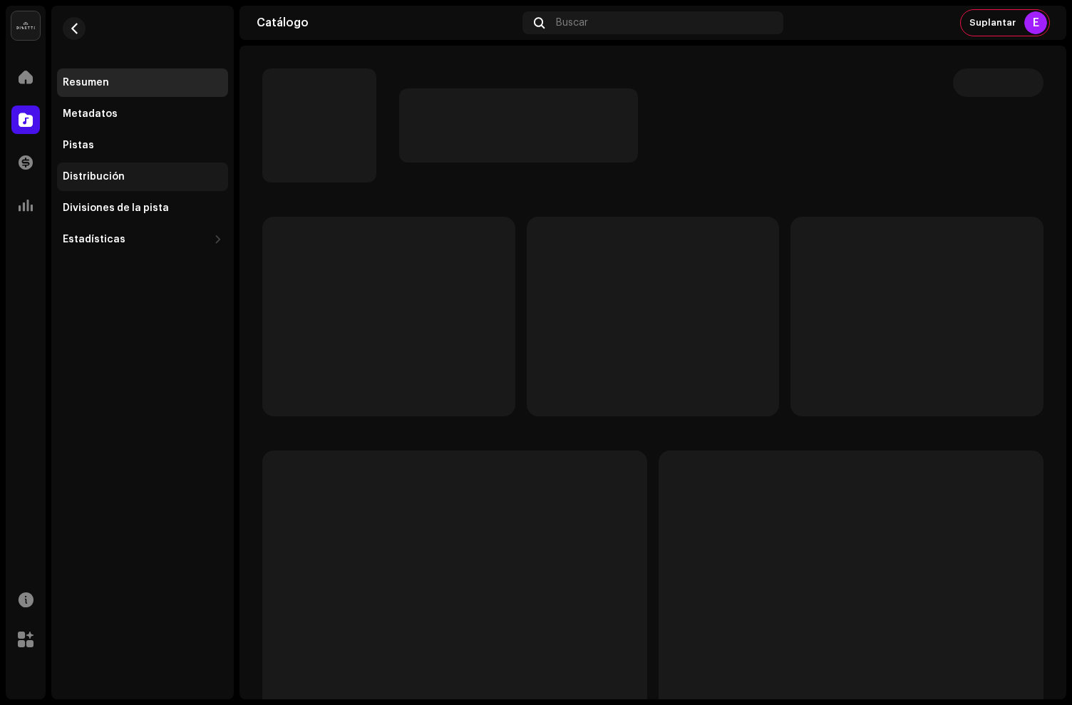
click at [158, 183] on div "Distribución" at bounding box center [142, 177] width 171 height 29
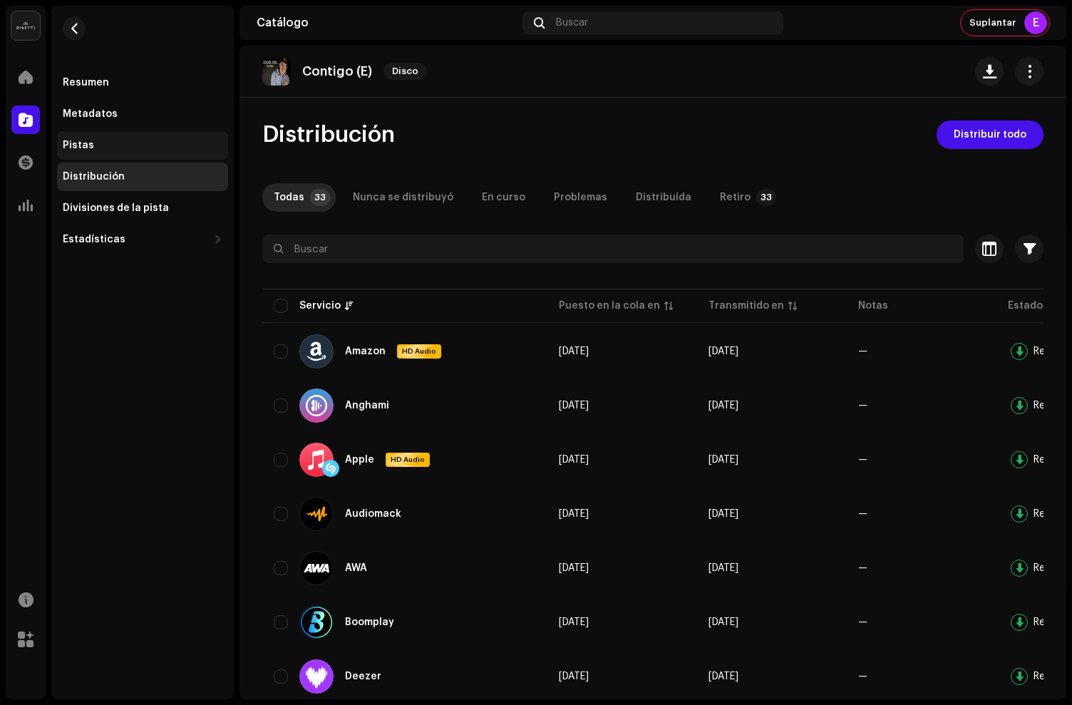
click at [108, 153] on div "Pistas" at bounding box center [142, 145] width 171 height 29
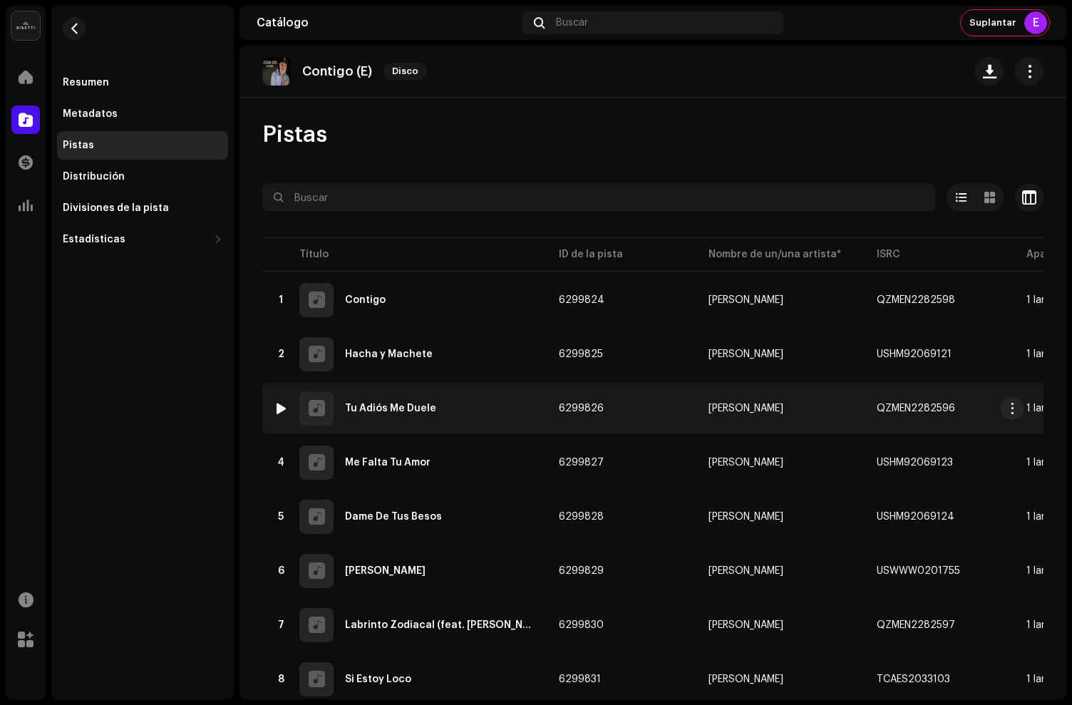
scroll to position [48, 0]
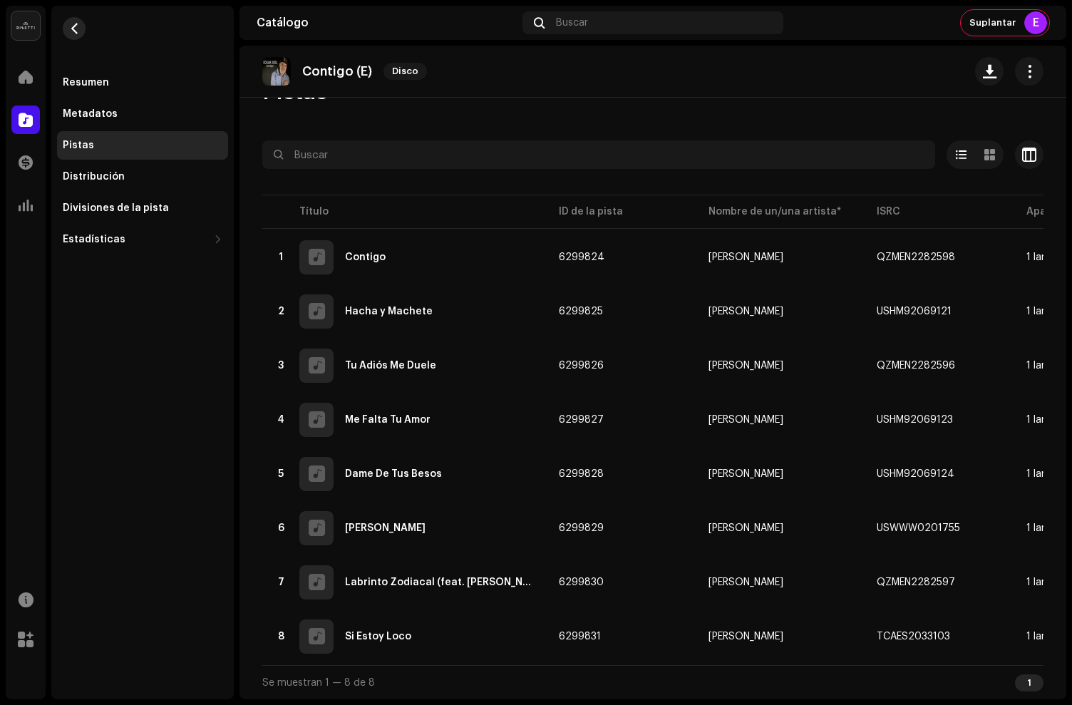
click at [79, 31] on span "button" at bounding box center [74, 28] width 11 height 11
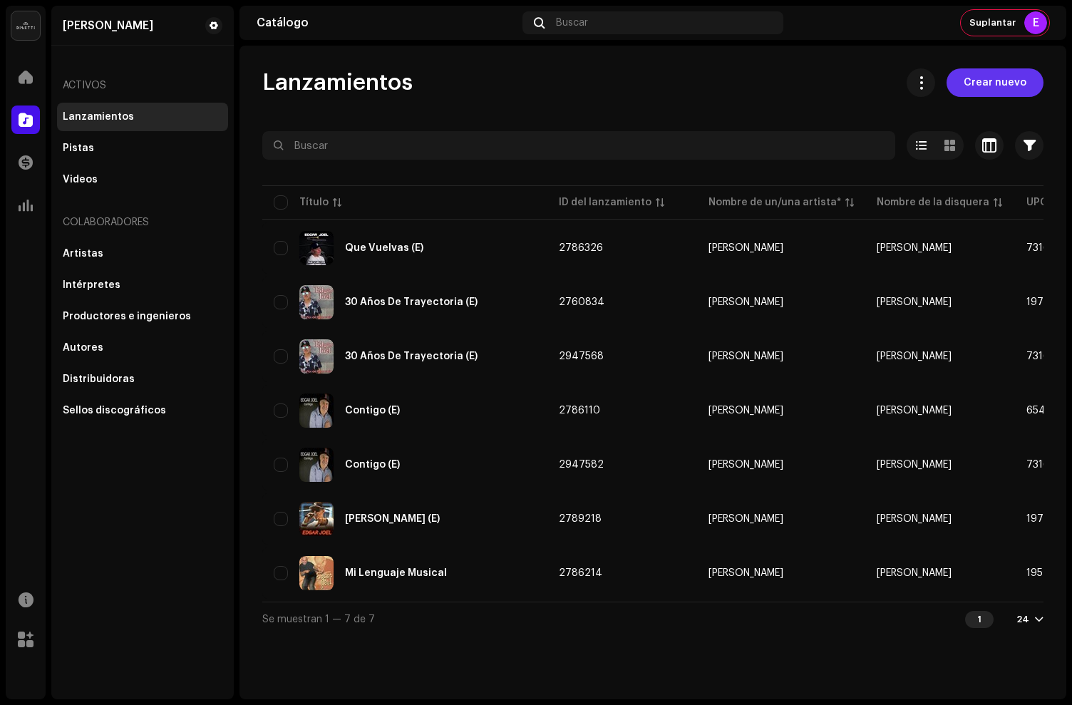
click at [985, 83] on span "Crear nuevo" at bounding box center [995, 82] width 63 height 29
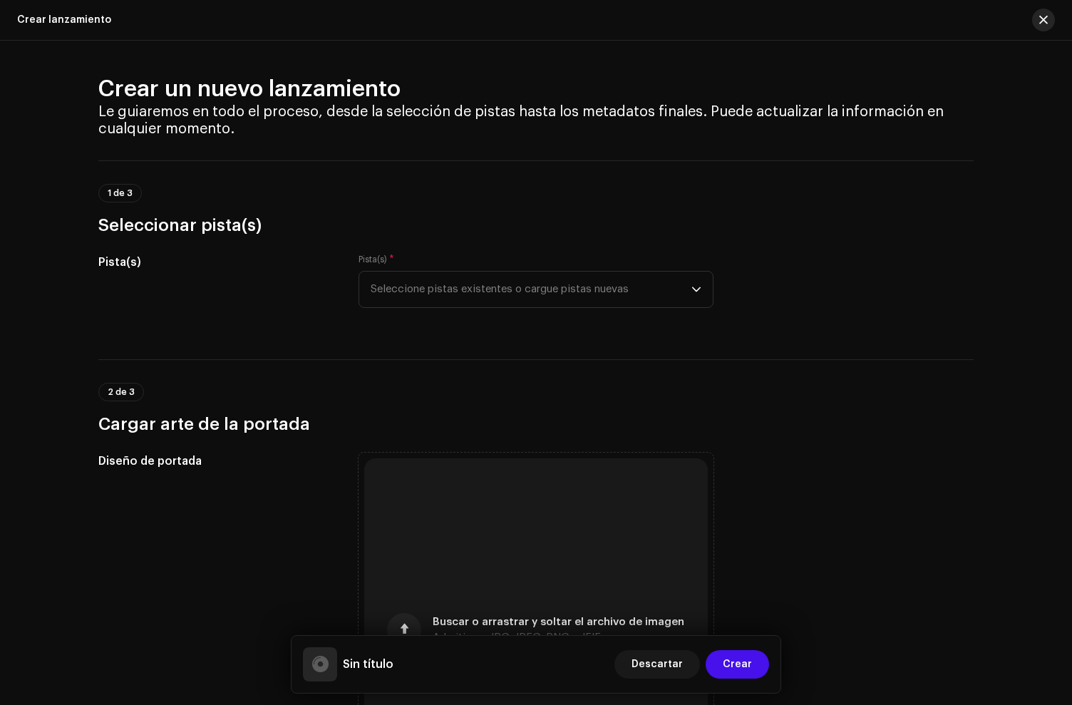
click at [1044, 14] on button "button" at bounding box center [1043, 20] width 23 height 23
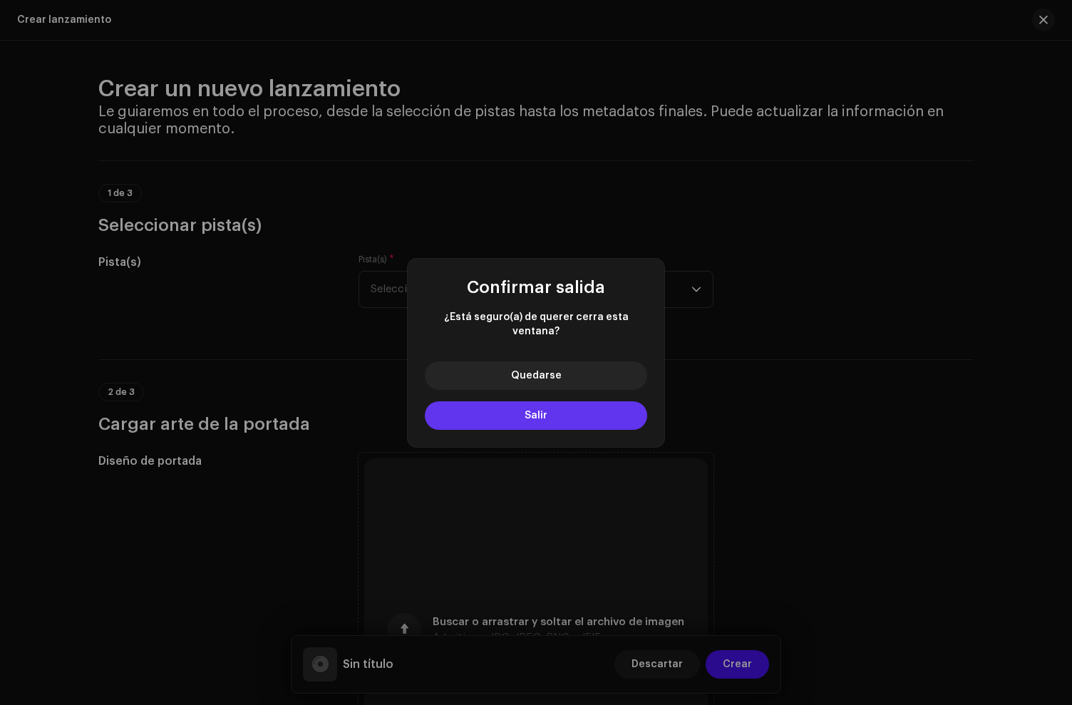
click at [491, 421] on button "Salir" at bounding box center [536, 415] width 222 height 29
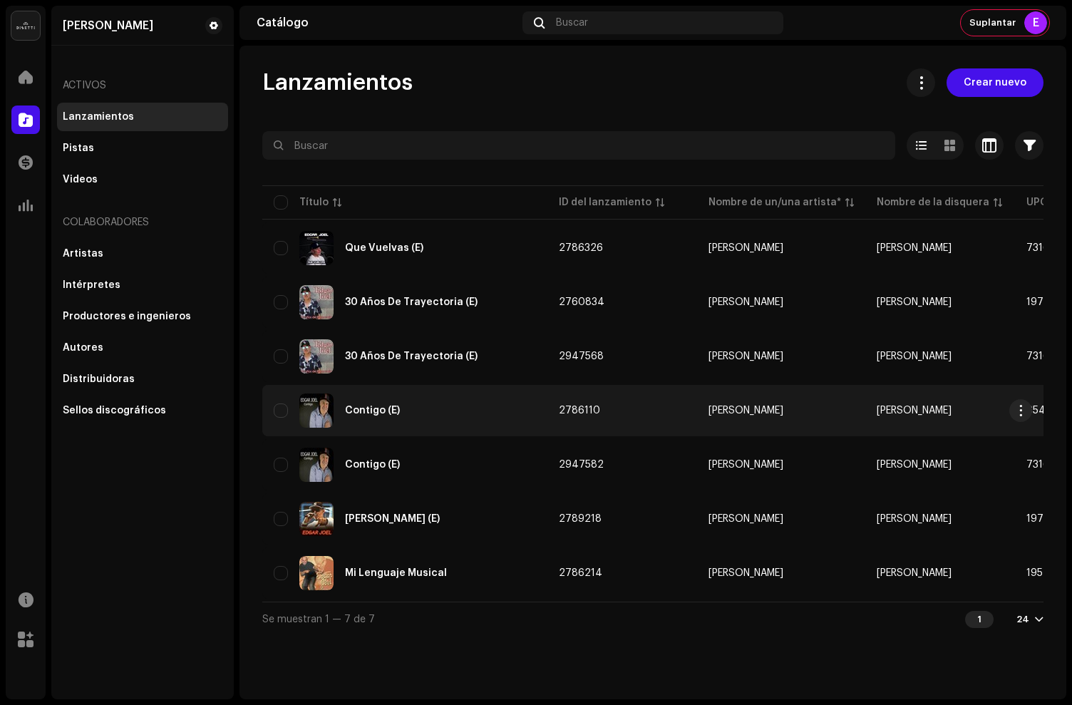
click at [478, 407] on div "Contigo (E)" at bounding box center [405, 411] width 262 height 34
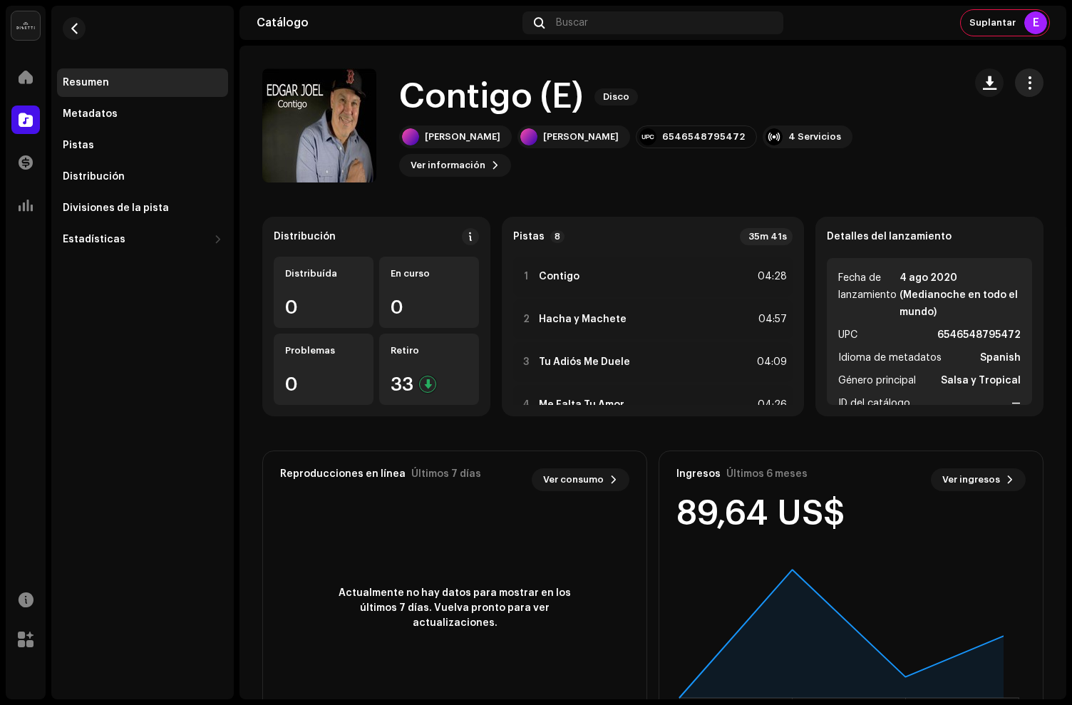
click at [1018, 90] on button "button" at bounding box center [1029, 82] width 29 height 29
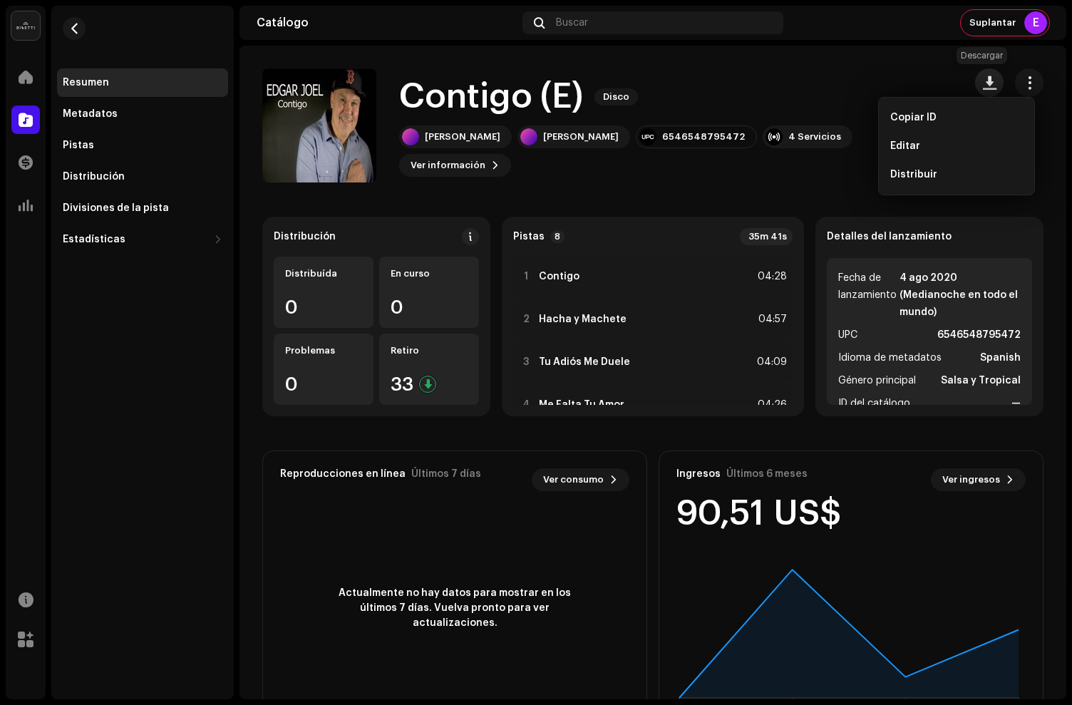
click at [984, 84] on span "button" at bounding box center [990, 82] width 14 height 11
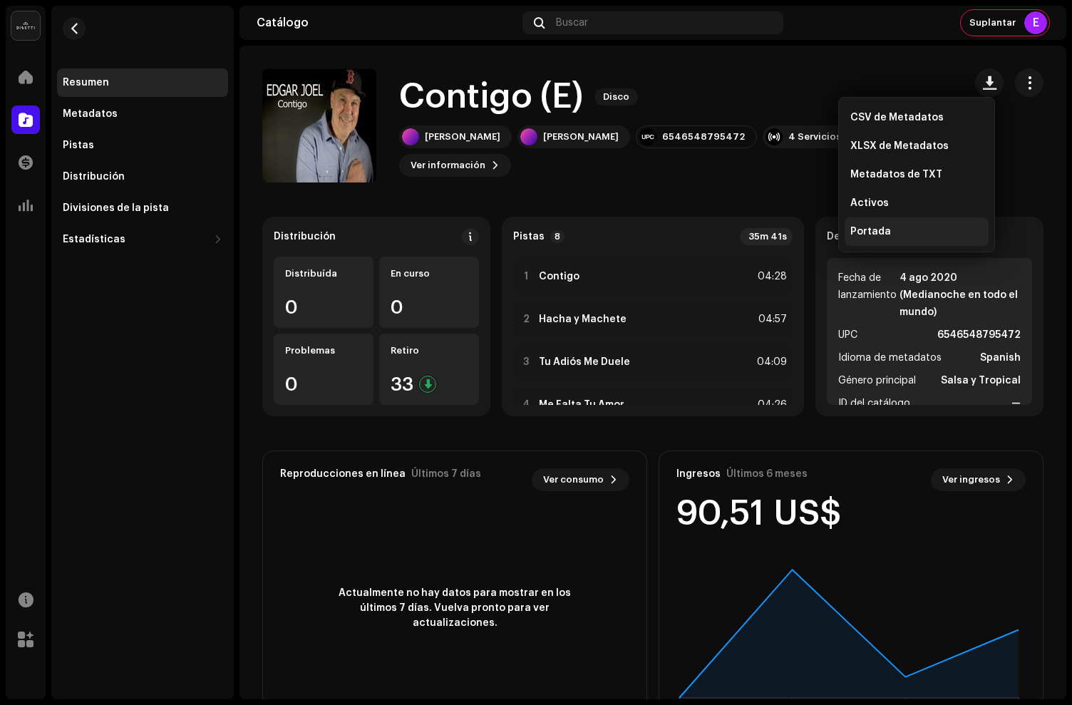
click at [881, 230] on span "Portada" at bounding box center [871, 231] width 41 height 11
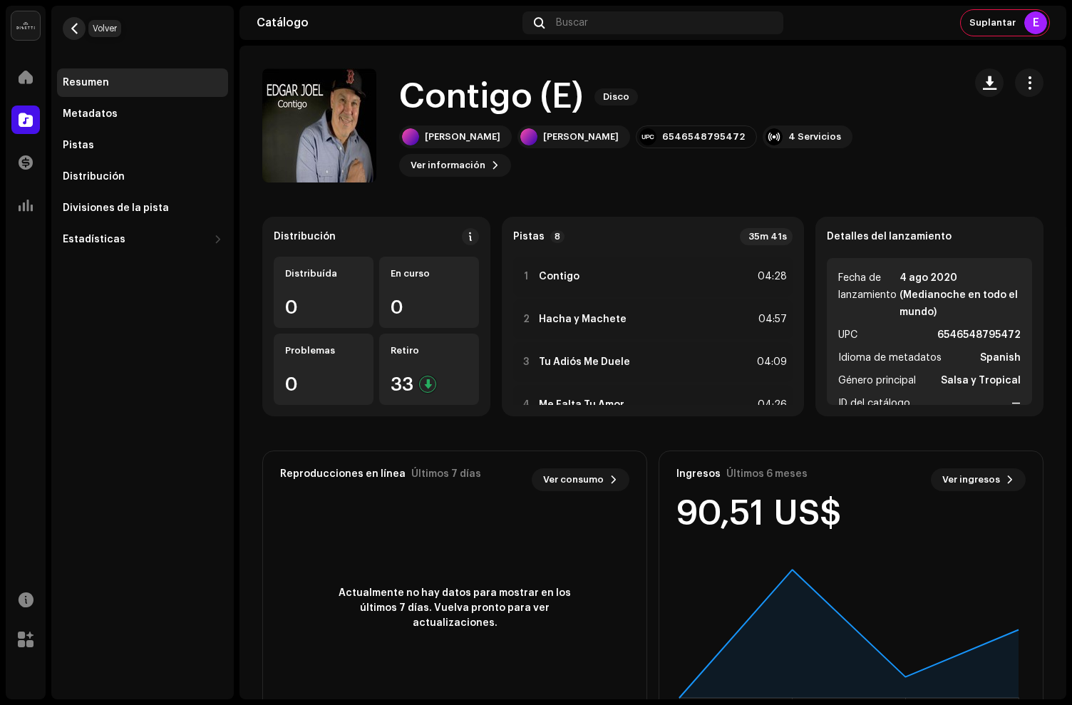
click at [78, 29] on span "button" at bounding box center [74, 28] width 11 height 11
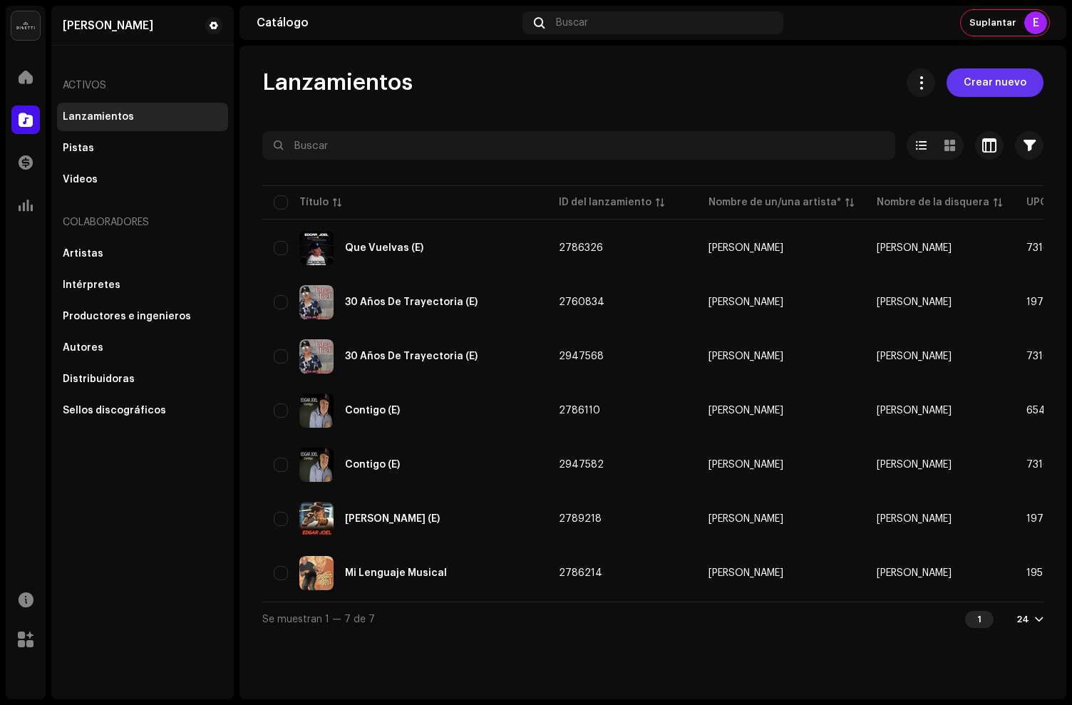
click at [989, 89] on span "Crear nuevo" at bounding box center [995, 82] width 63 height 29
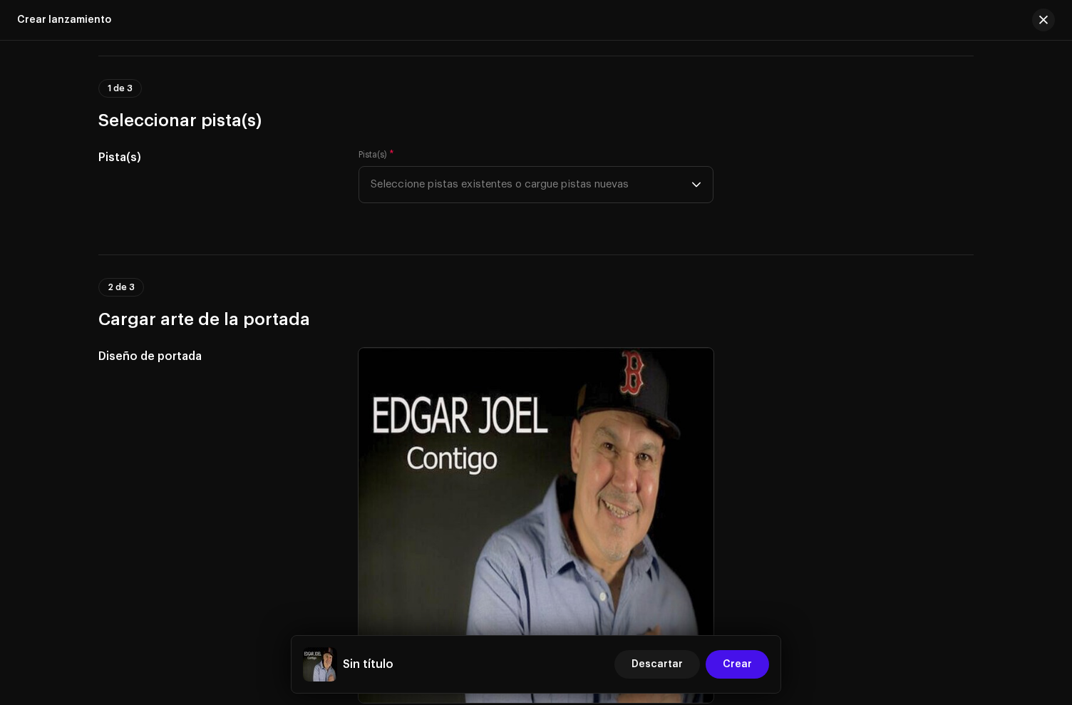
scroll to position [123, 0]
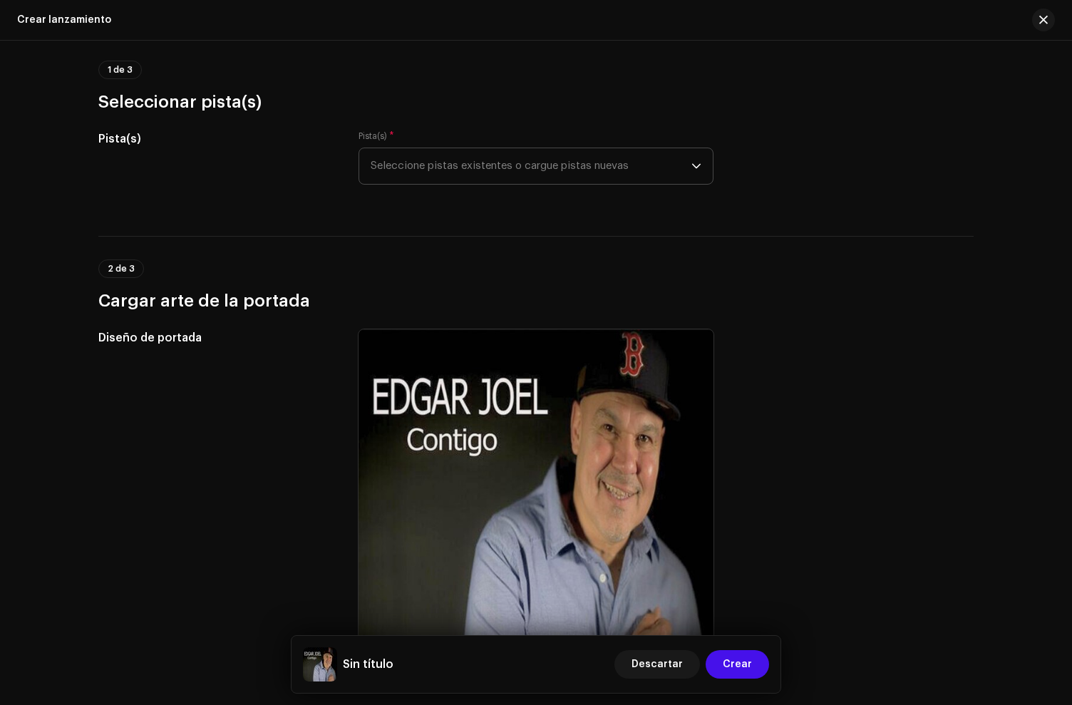
click at [465, 172] on span "Seleccione pistas existentes o cargue pistas nuevas" at bounding box center [531, 166] width 321 height 36
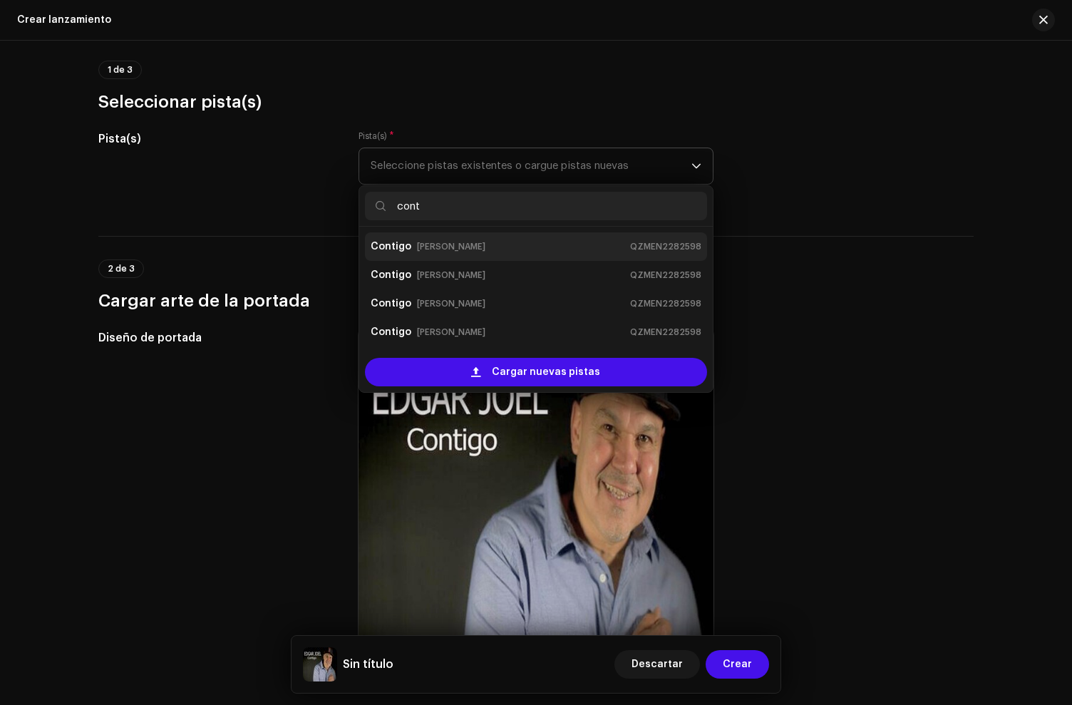
type input "cont"
click at [477, 247] on div "Contigo Edgar Joel QZMEN2282598" at bounding box center [536, 246] width 331 height 23
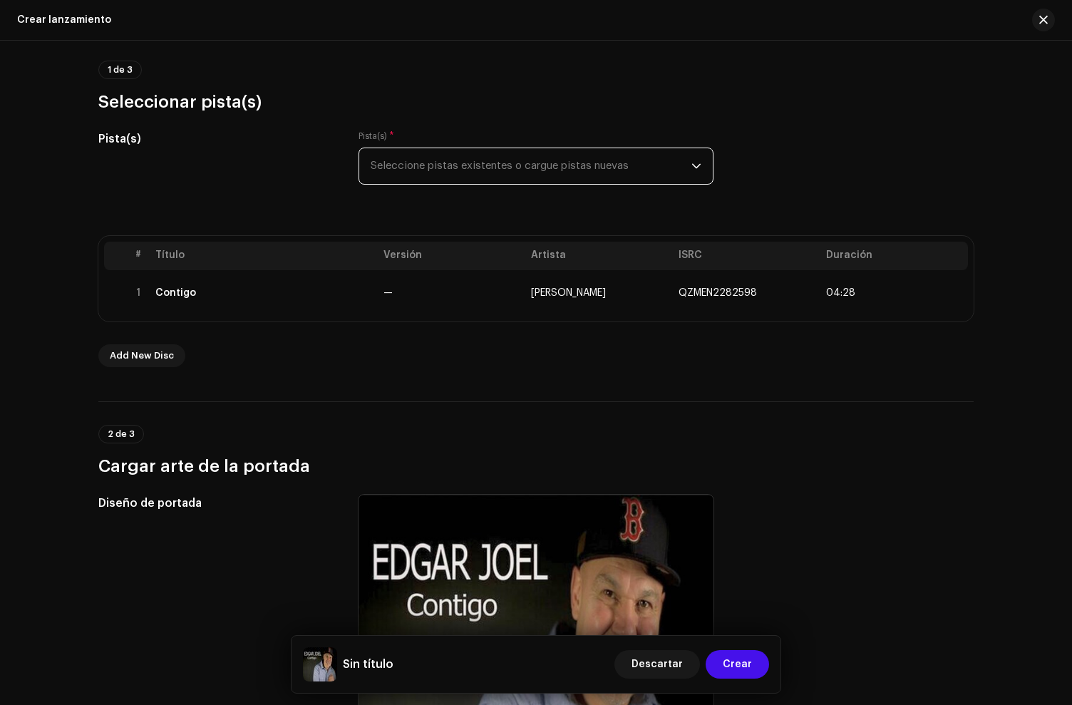
click at [471, 170] on span "Seleccione pistas existentes o cargue pistas nuevas" at bounding box center [531, 166] width 321 height 36
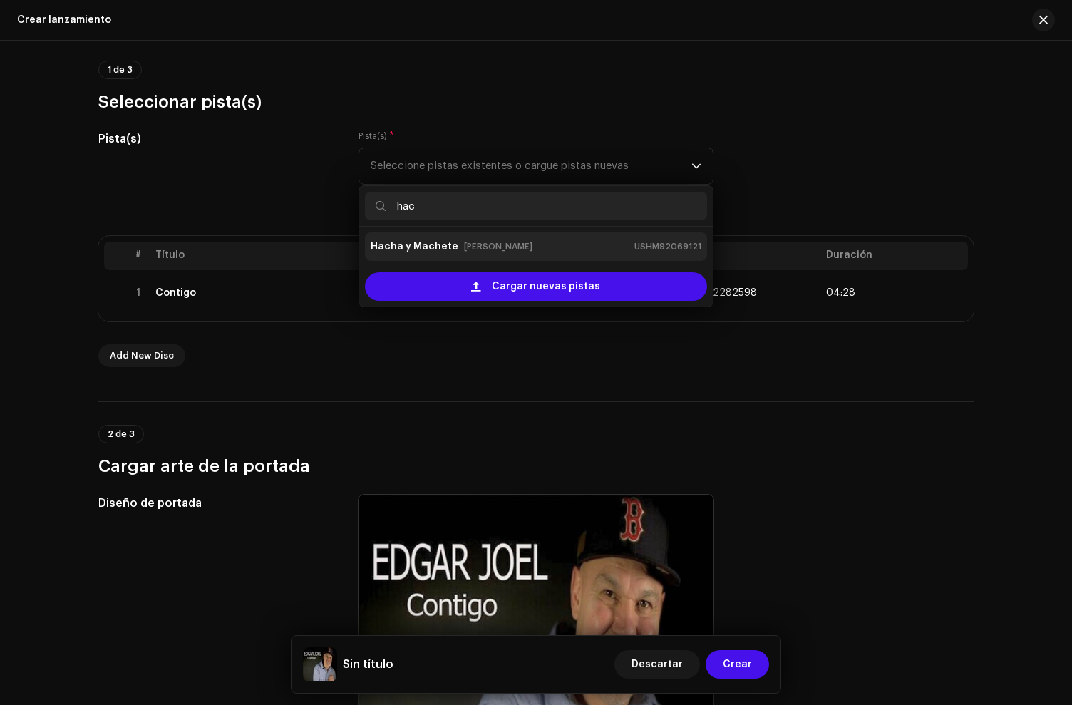
type input "hac"
click at [516, 239] on div "Hacha y Machete Edgar Joel USHM92069121" at bounding box center [536, 246] width 331 height 23
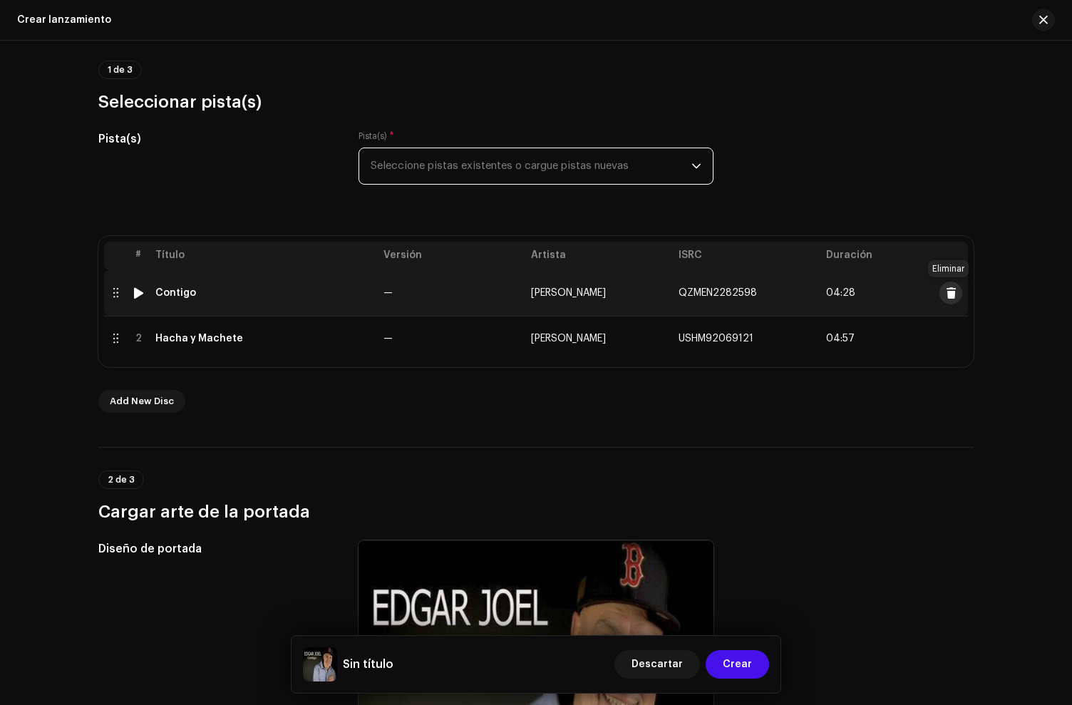
click at [952, 297] on span at bounding box center [951, 292] width 11 height 11
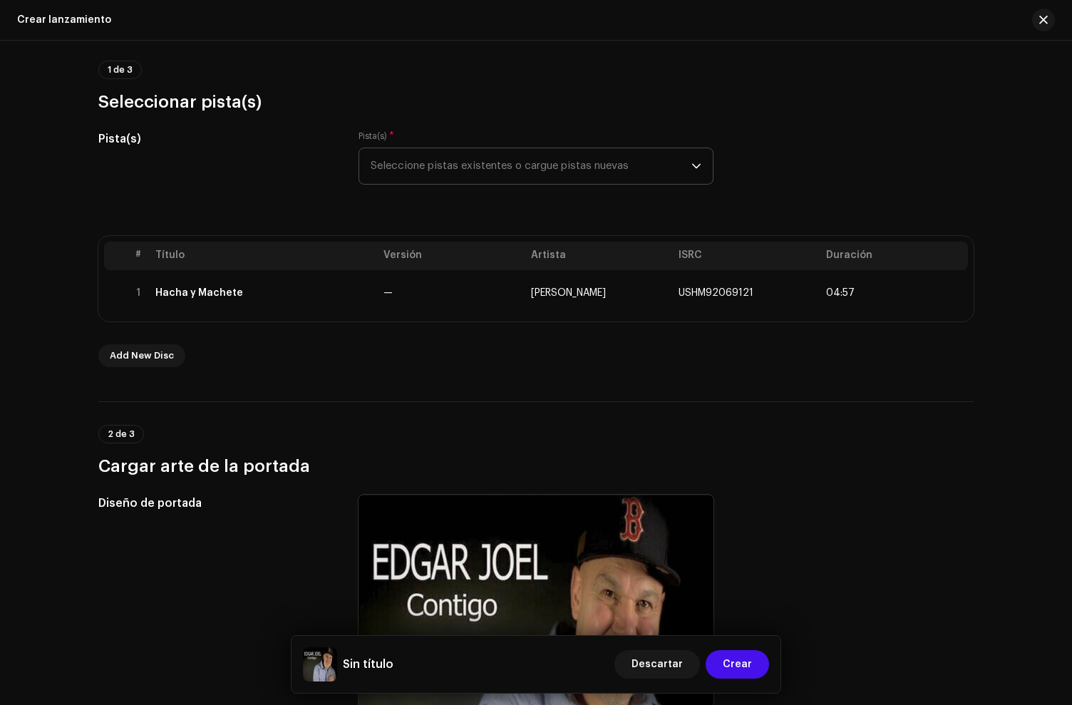
click at [483, 175] on span "Seleccione pistas existentes o cargue pistas nuevas" at bounding box center [531, 166] width 321 height 36
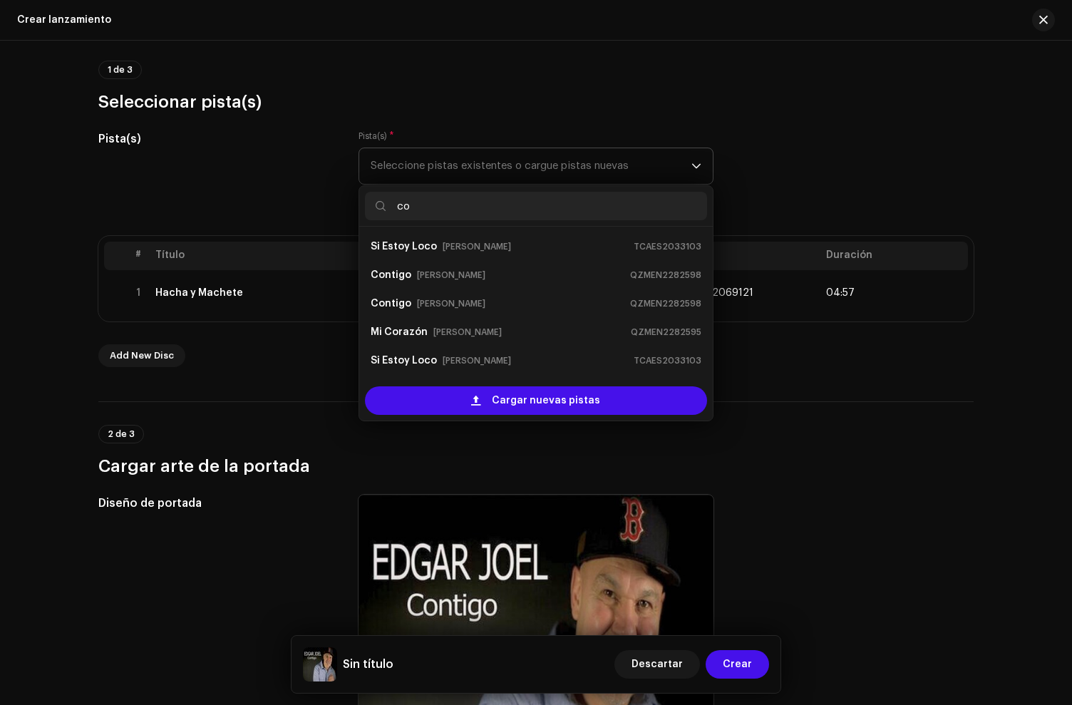
type input "con"
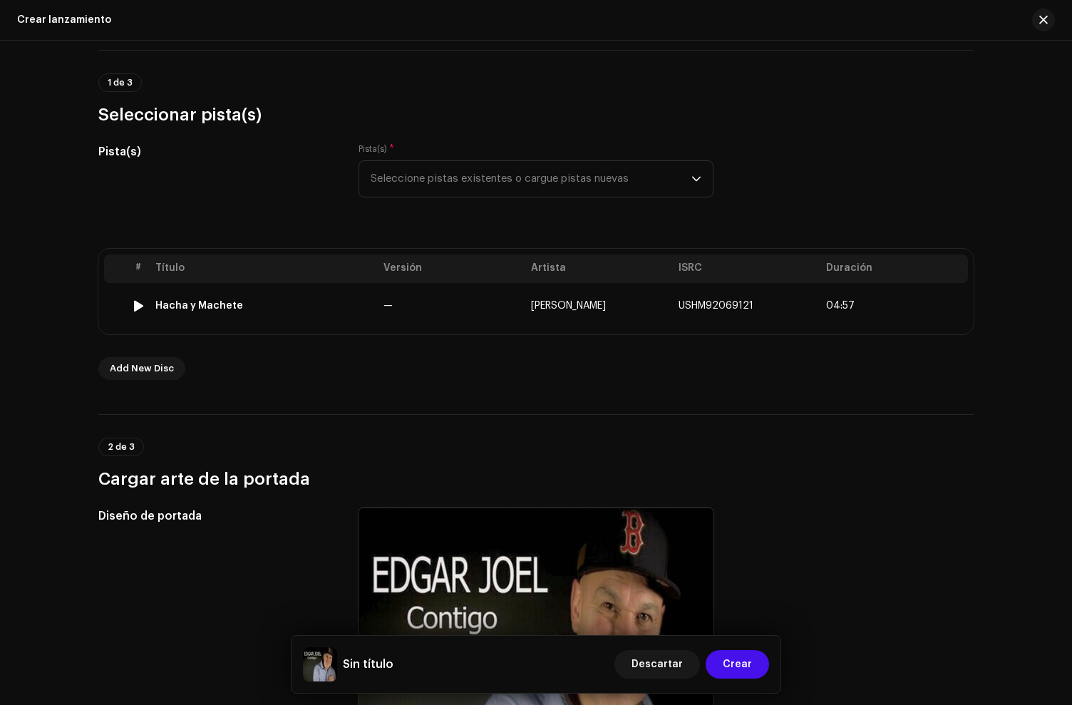
scroll to position [107, 0]
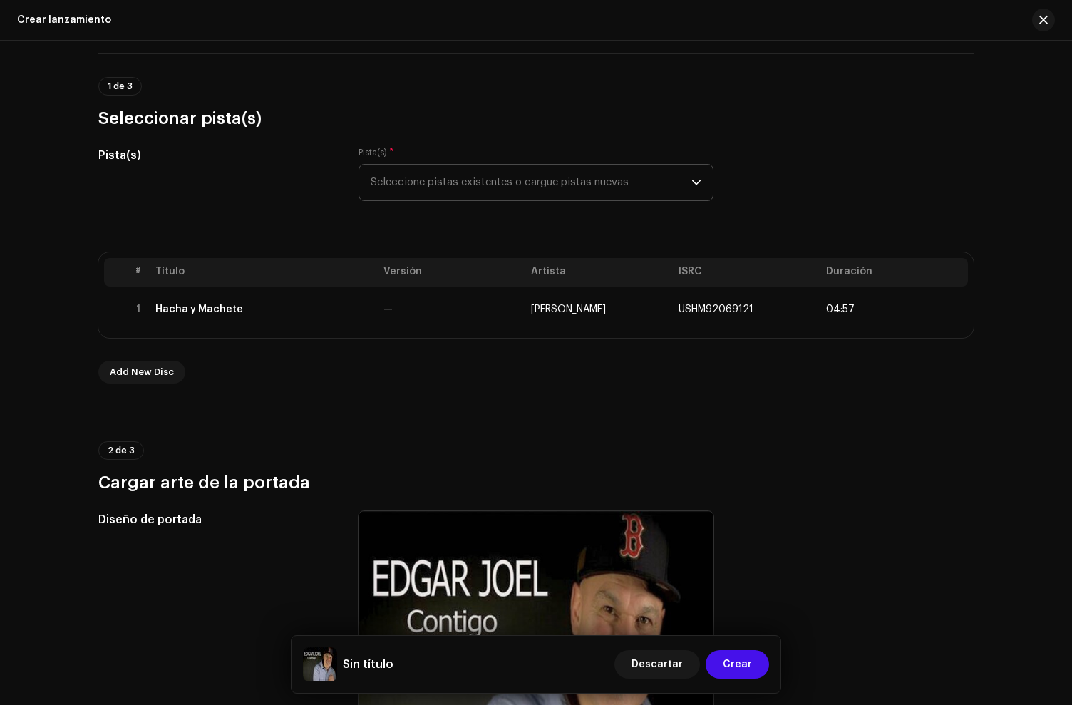
click at [467, 185] on span "Seleccione pistas existentes o cargue pistas nuevas" at bounding box center [531, 183] width 321 height 36
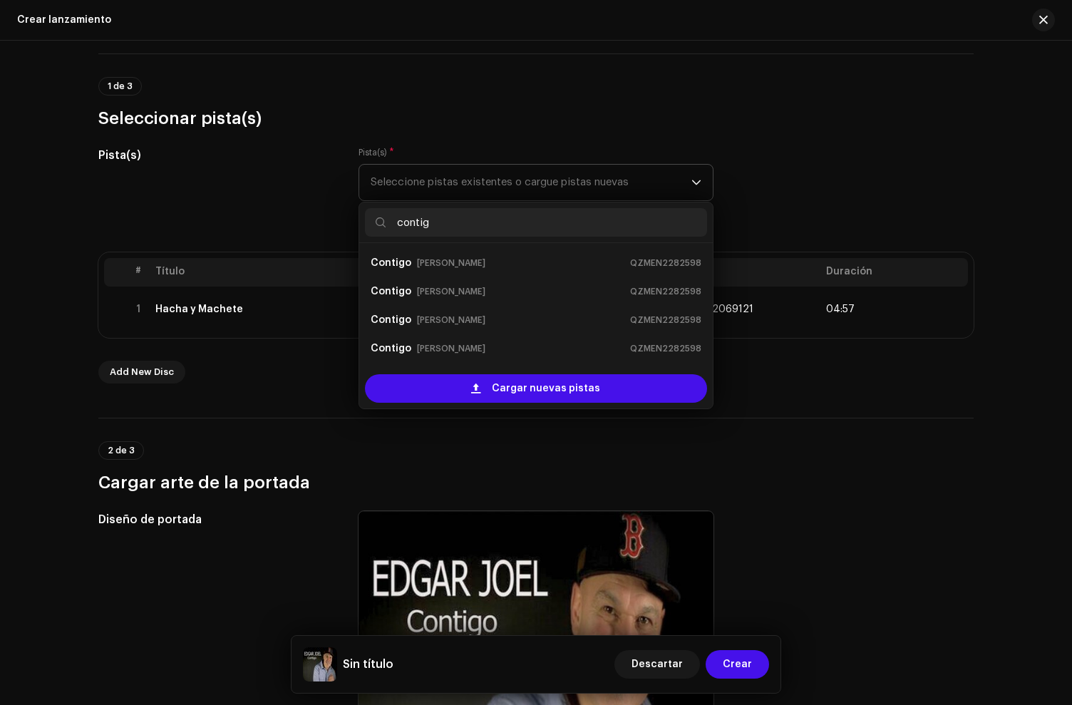
type input "contigo"
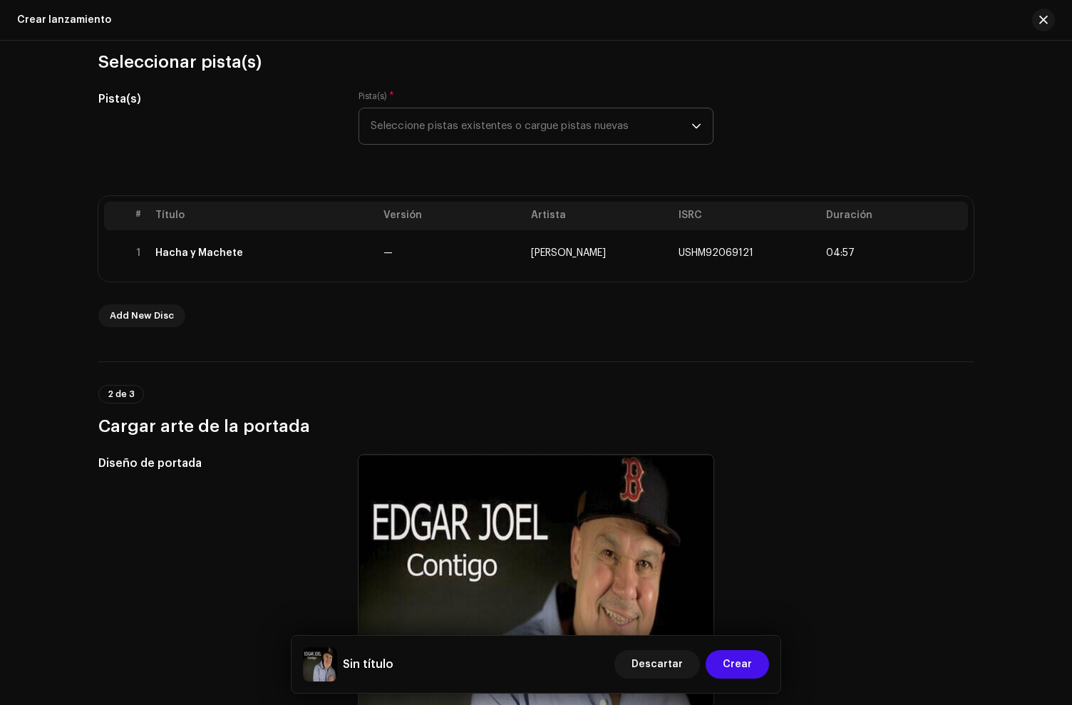
click at [479, 145] on p-select "Seleccione pistas existentes o cargue pistas nuevas" at bounding box center [536, 126] width 355 height 37
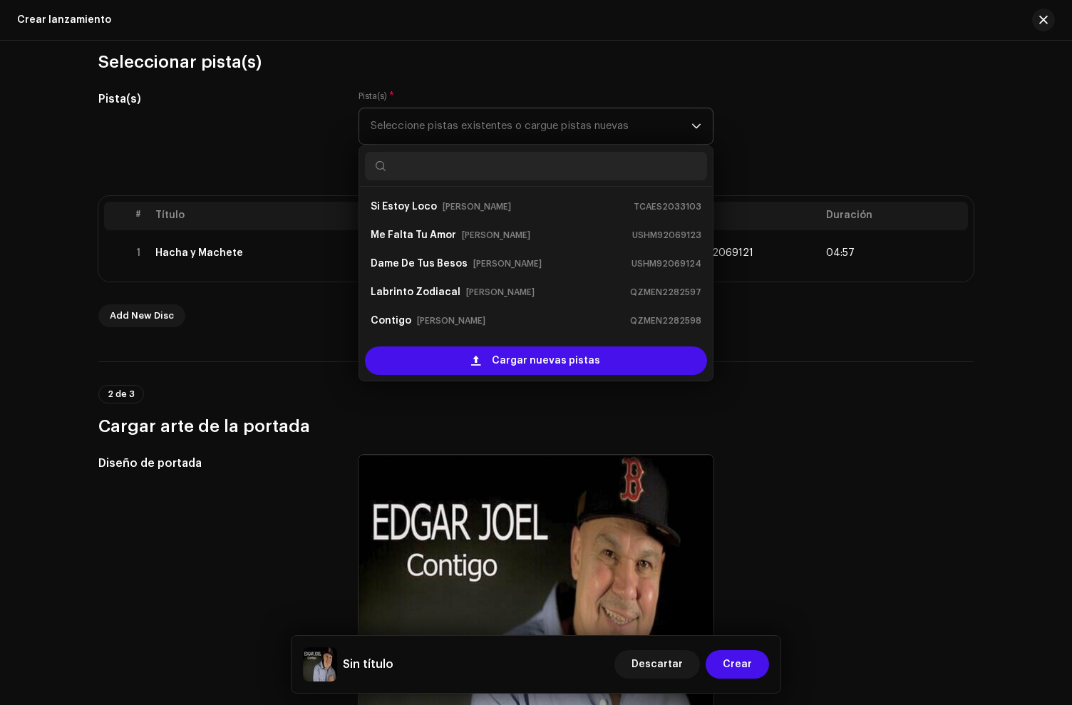
scroll to position [164, 0]
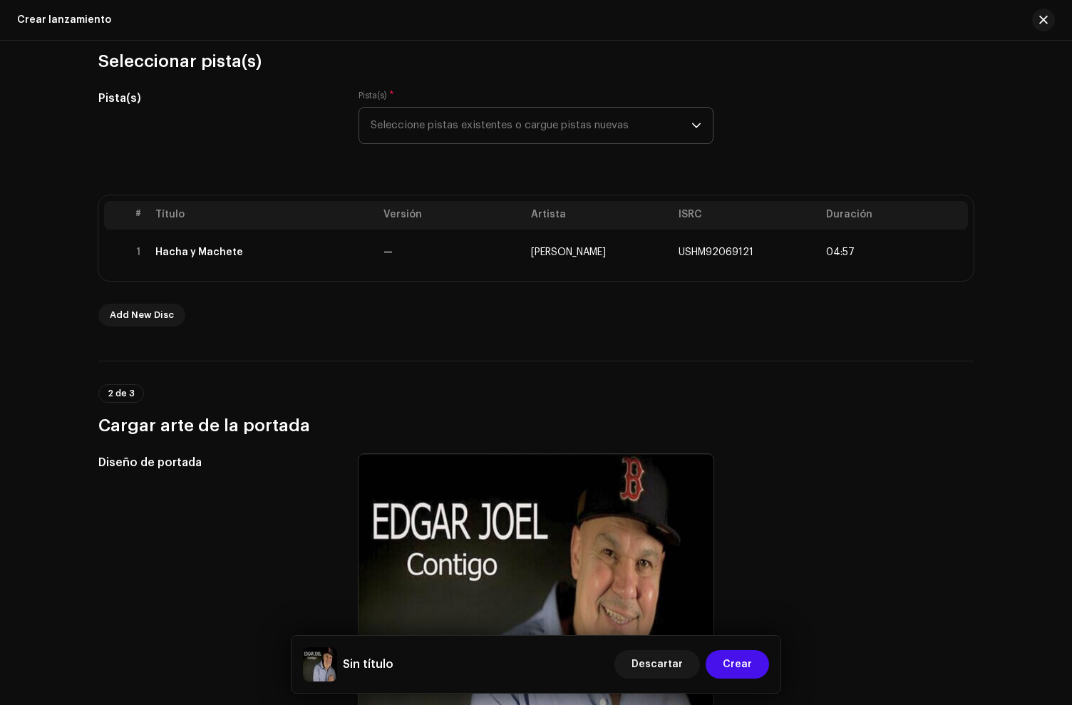
click at [446, 135] on span "Seleccione pistas existentes o cargue pistas nuevas" at bounding box center [531, 126] width 321 height 36
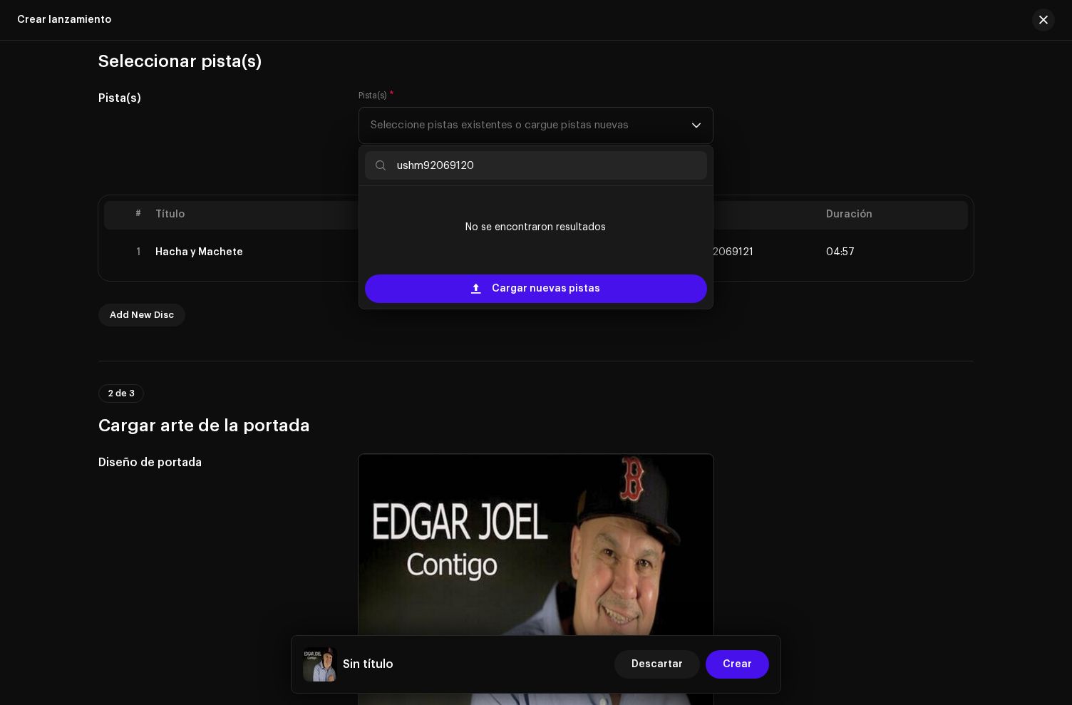
type input "ushm92069120"
click at [381, 165] on icon at bounding box center [381, 165] width 10 height 10
drag, startPoint x: 511, startPoint y: 169, endPoint x: 301, endPoint y: 140, distance: 211.7
click at [309, 143] on div "Pista(s) Pista(s) * Seleccione pistas existentes o cargue pistas nuevas ushm920…" at bounding box center [536, 125] width 876 height 71
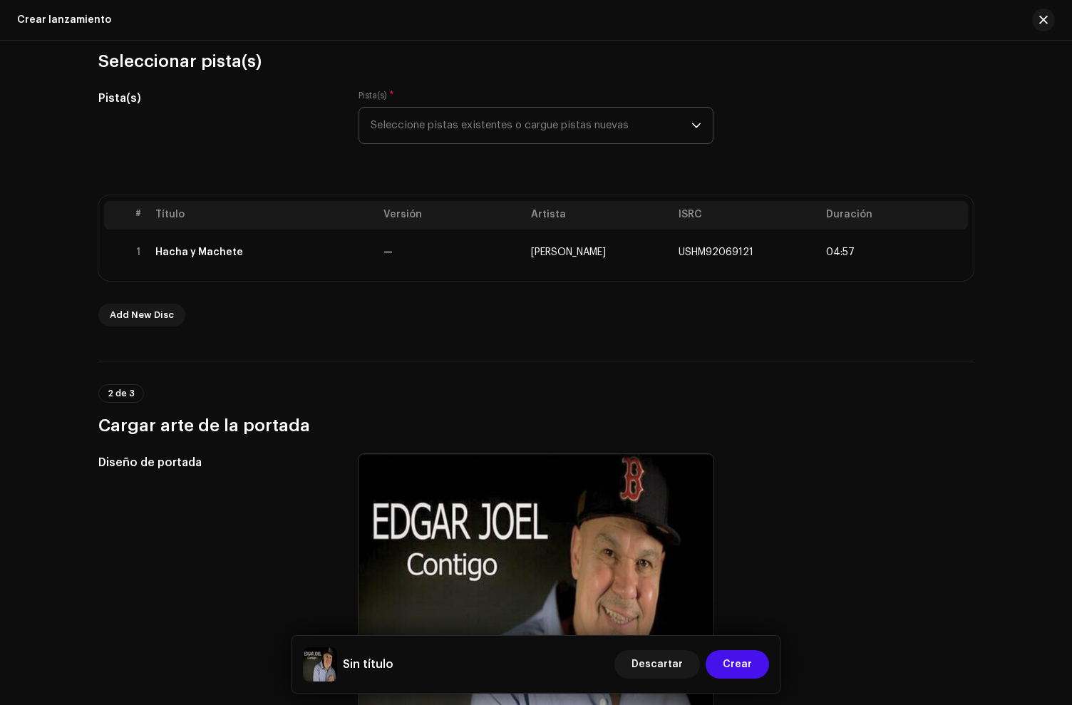
click at [443, 129] on span "Seleccione pistas existentes o cargue pistas nuevas" at bounding box center [531, 126] width 321 height 36
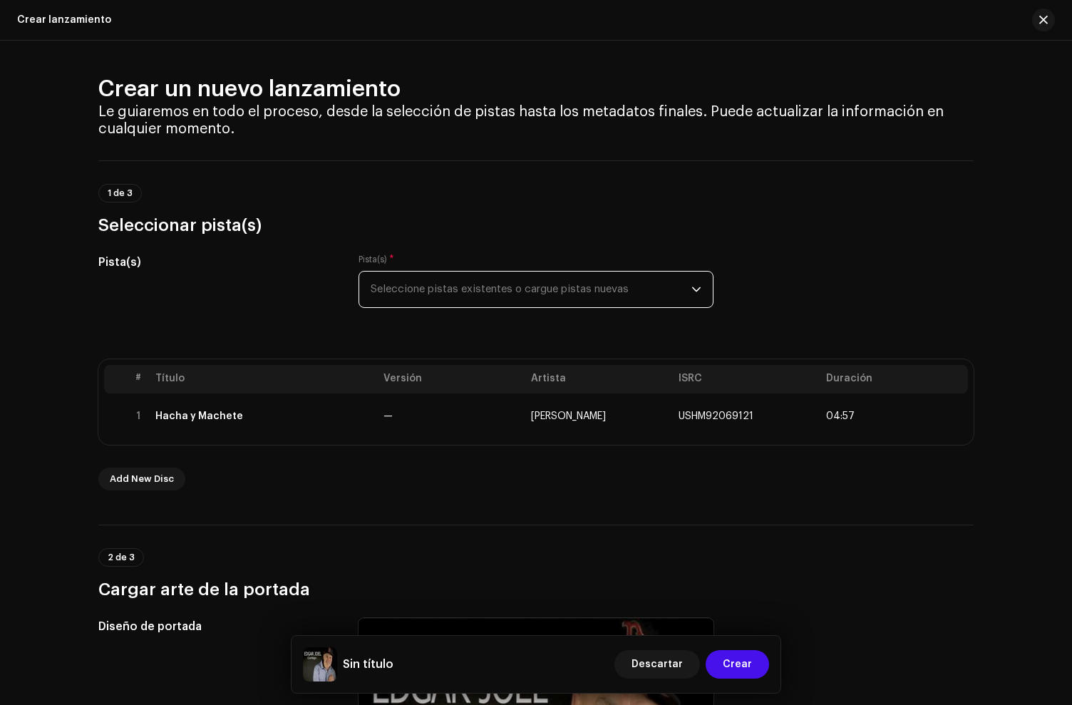
click at [417, 297] on span "Seleccione pistas existentes o cargue pistas nuevas" at bounding box center [531, 290] width 321 height 36
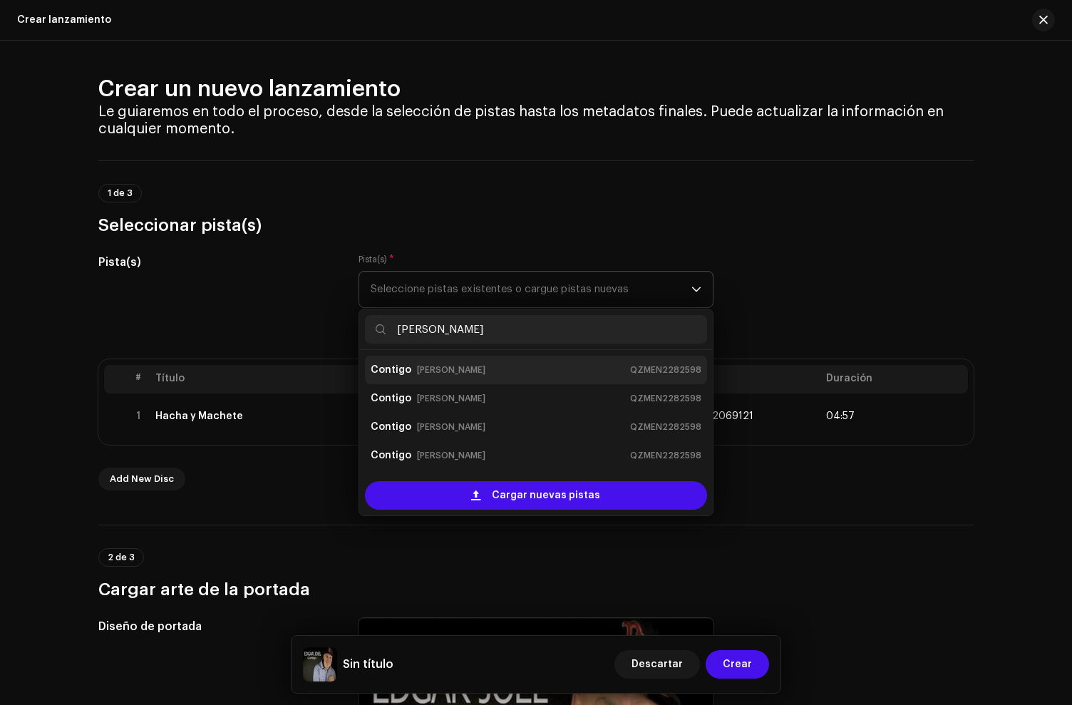
type input "conti"
click at [473, 361] on div "Contigo Edgar Joel QZMEN2282598" at bounding box center [536, 370] width 331 height 23
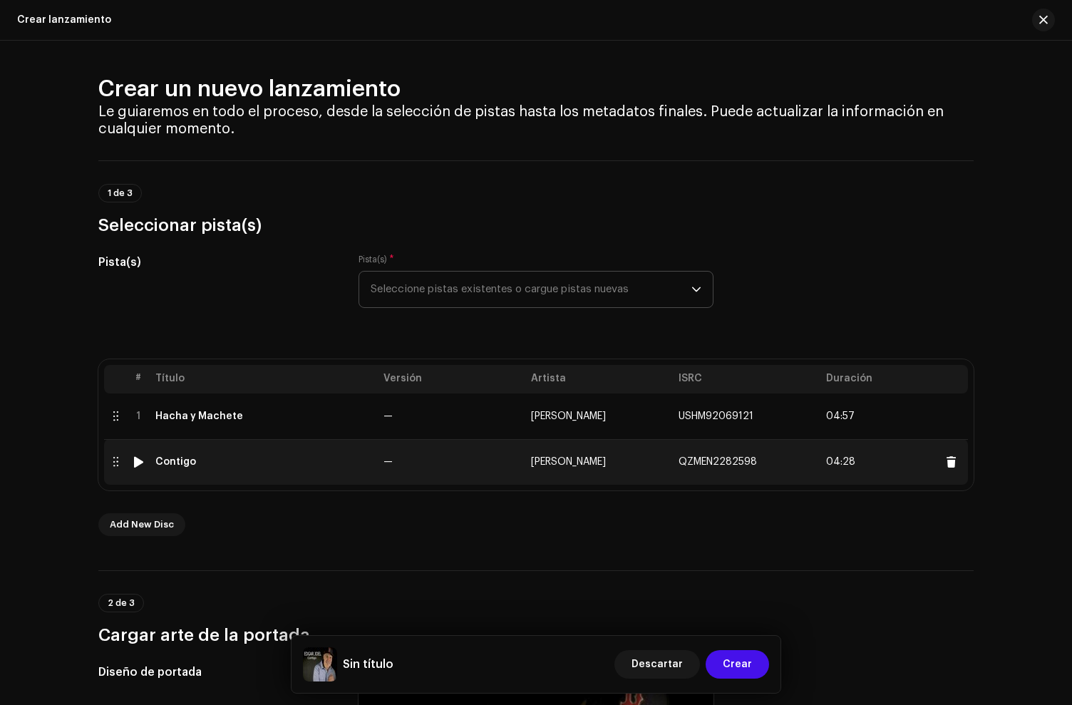
click at [262, 455] on td "Contigo" at bounding box center [264, 462] width 228 height 46
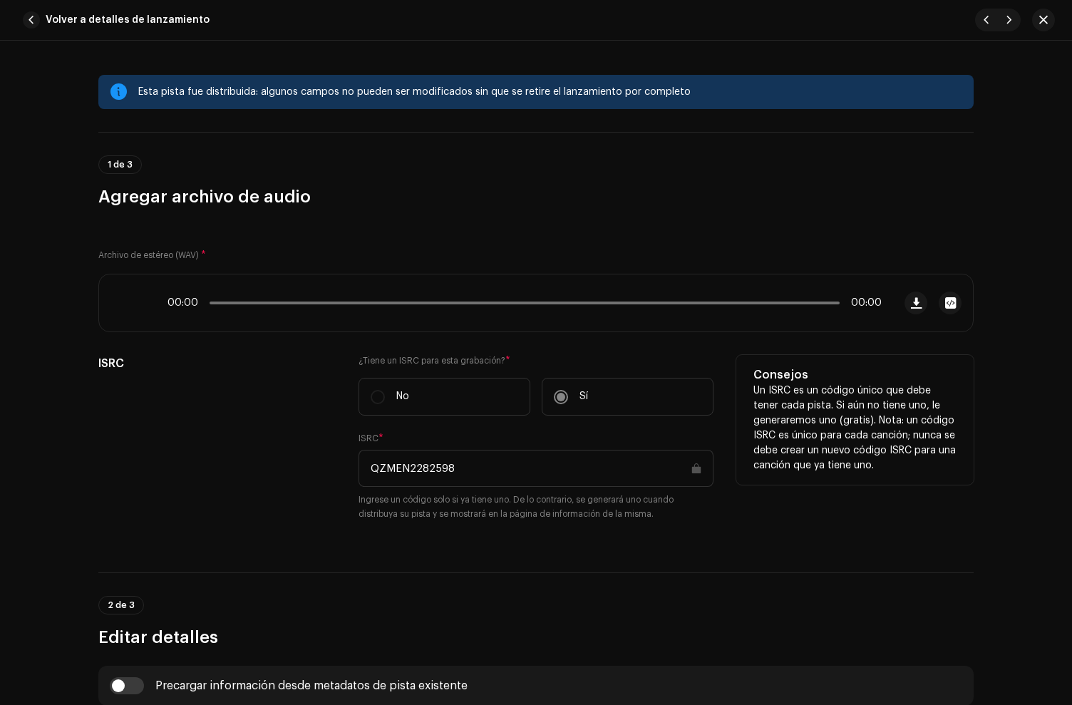
drag, startPoint x: 487, startPoint y: 465, endPoint x: 498, endPoint y: 466, distance: 11.5
click at [486, 465] on input "QZMEN2282598" at bounding box center [536, 468] width 355 height 37
drag, startPoint x: 498, startPoint y: 466, endPoint x: 334, endPoint y: 465, distance: 164.7
click at [334, 465] on div "ISRC ¿Tiene un ISRC para esta grabación? * No Sí ISRC * QZMEN2282598 Ingrese un…" at bounding box center [536, 446] width 876 height 183
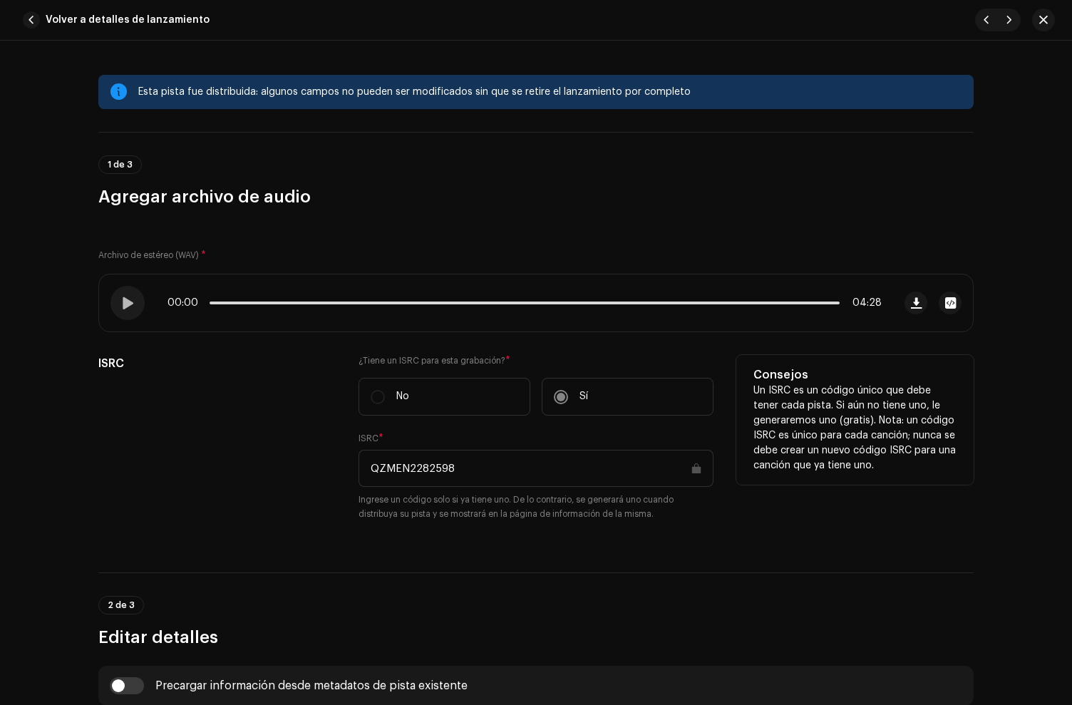
drag, startPoint x: 306, startPoint y: 465, endPoint x: 420, endPoint y: 465, distance: 114.1
click at [306, 466] on div "ISRC" at bounding box center [216, 446] width 237 height 183
click at [421, 466] on input "QZMEN2282598" at bounding box center [536, 468] width 355 height 37
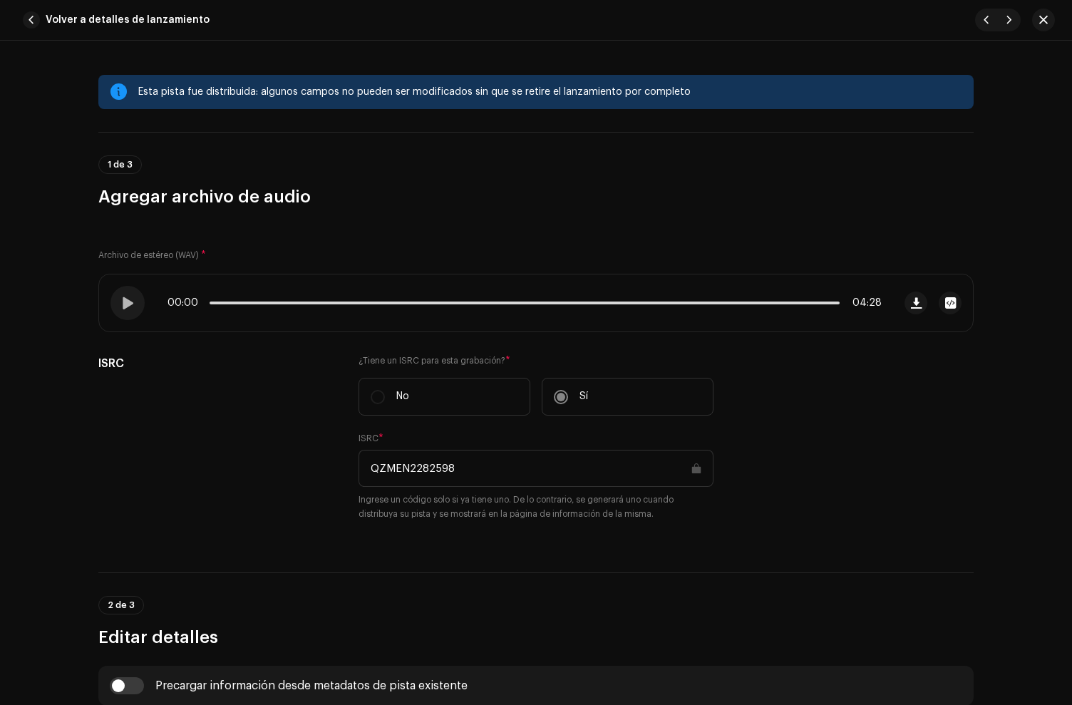
drag, startPoint x: 421, startPoint y: 466, endPoint x: 297, endPoint y: 350, distance: 170.0
click at [421, 466] on input "QZMEN2282598" at bounding box center [536, 468] width 355 height 37
click at [125, 306] on span at bounding box center [127, 302] width 12 height 11
drag, startPoint x: 125, startPoint y: 307, endPoint x: 552, endPoint y: 43, distance: 502.0
click at [125, 307] on span at bounding box center [127, 302] width 12 height 11
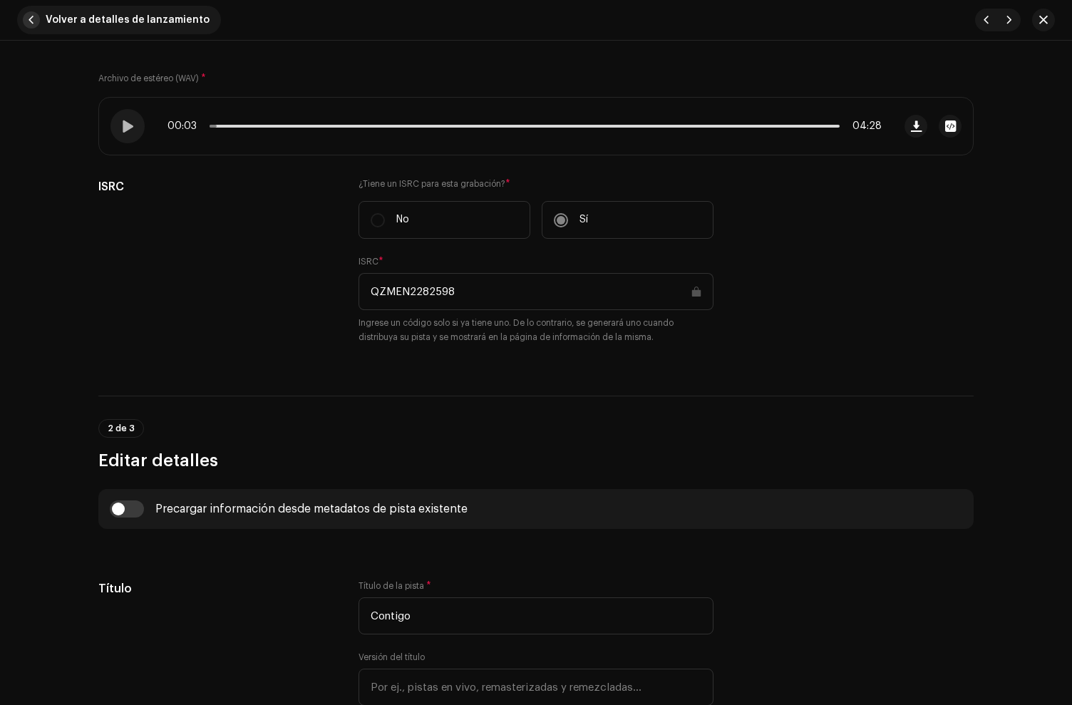
scroll to position [178, 0]
click at [39, 23] on span "button" at bounding box center [31, 19] width 17 height 17
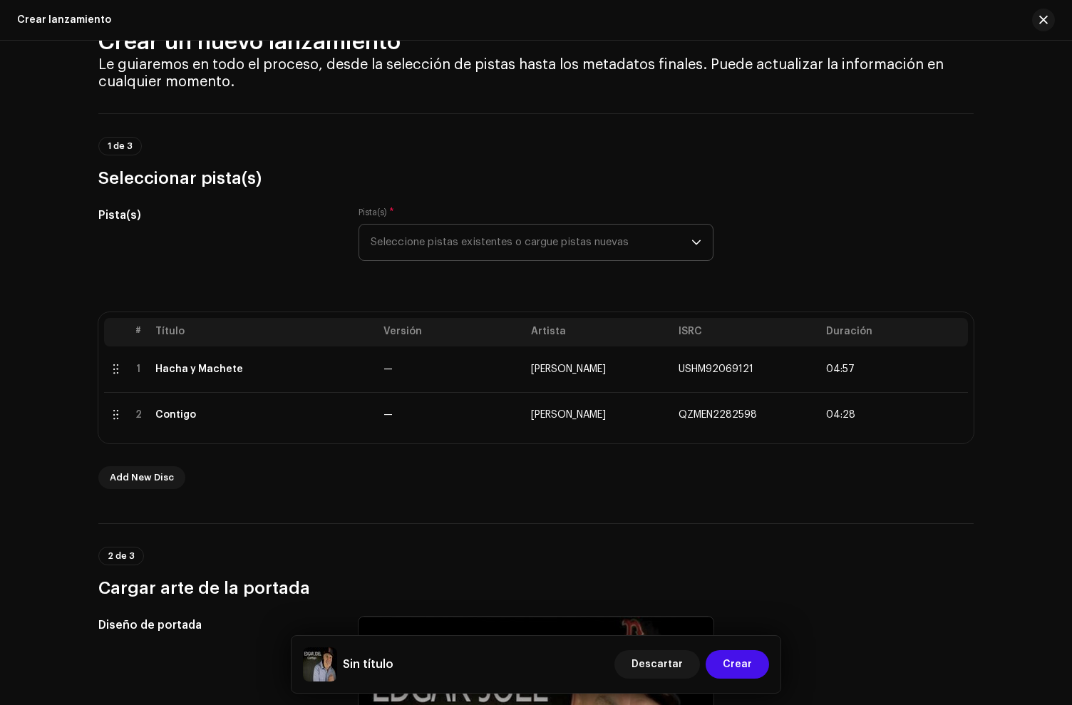
scroll to position [48, 0]
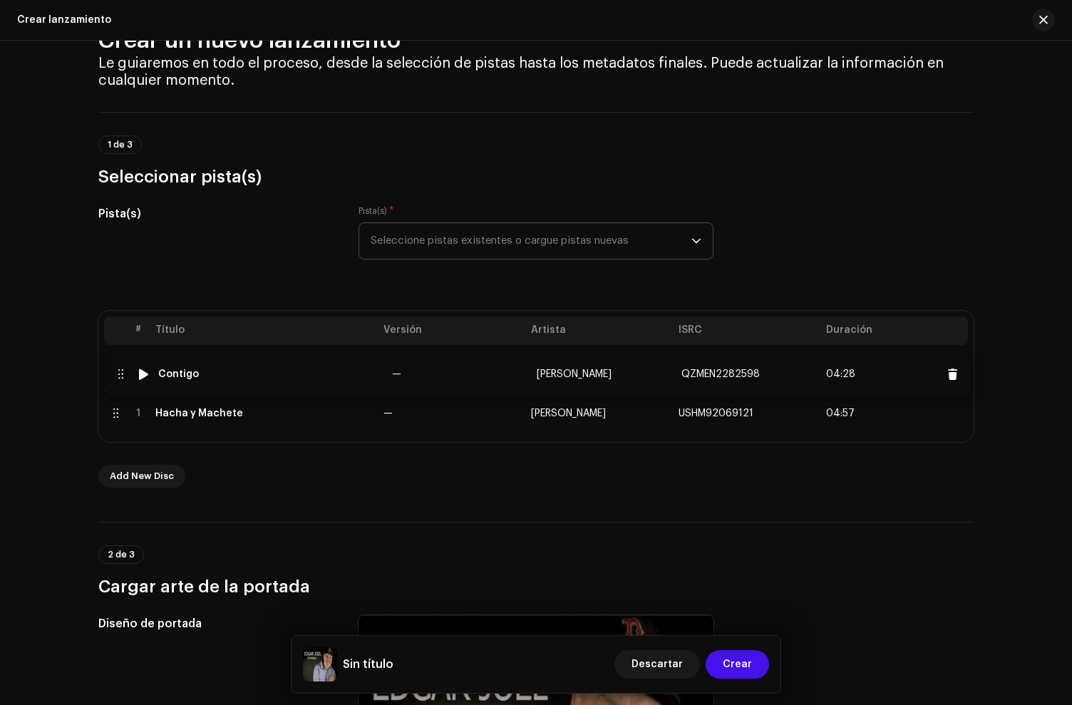
drag, startPoint x: 113, startPoint y: 411, endPoint x: 118, endPoint y: 364, distance: 47.3
click at [430, 246] on span "Seleccione pistas existentes o cargue pistas nuevas" at bounding box center [531, 241] width 321 height 36
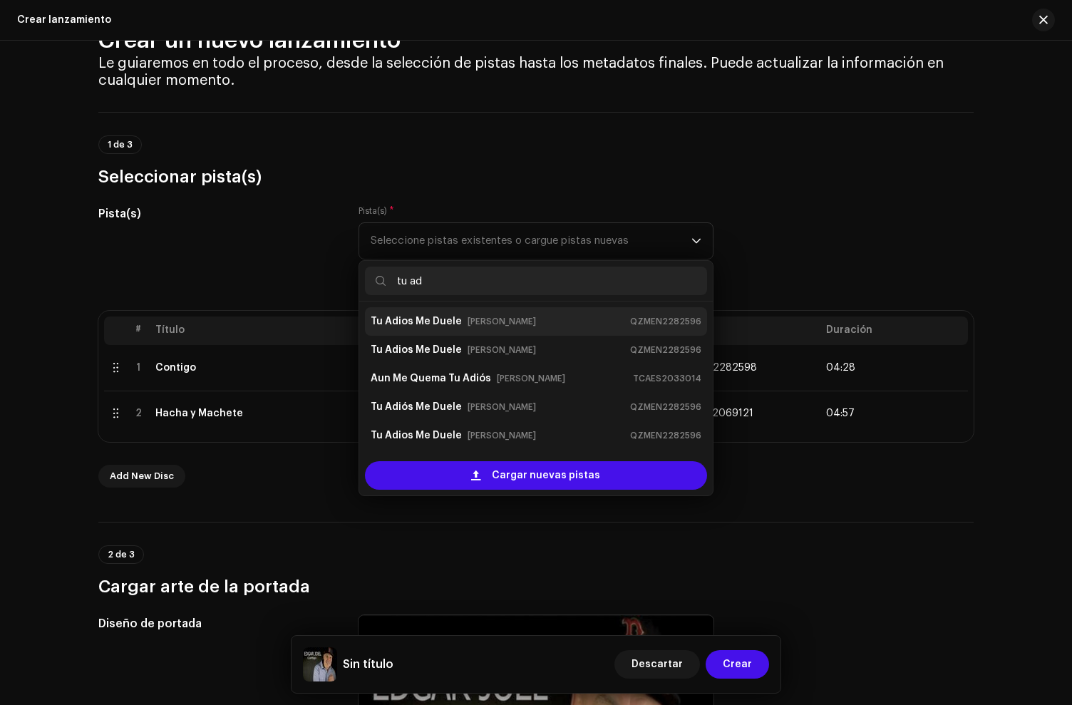
type input "tu ad"
click at [468, 322] on small "[PERSON_NAME]" at bounding box center [502, 321] width 68 height 14
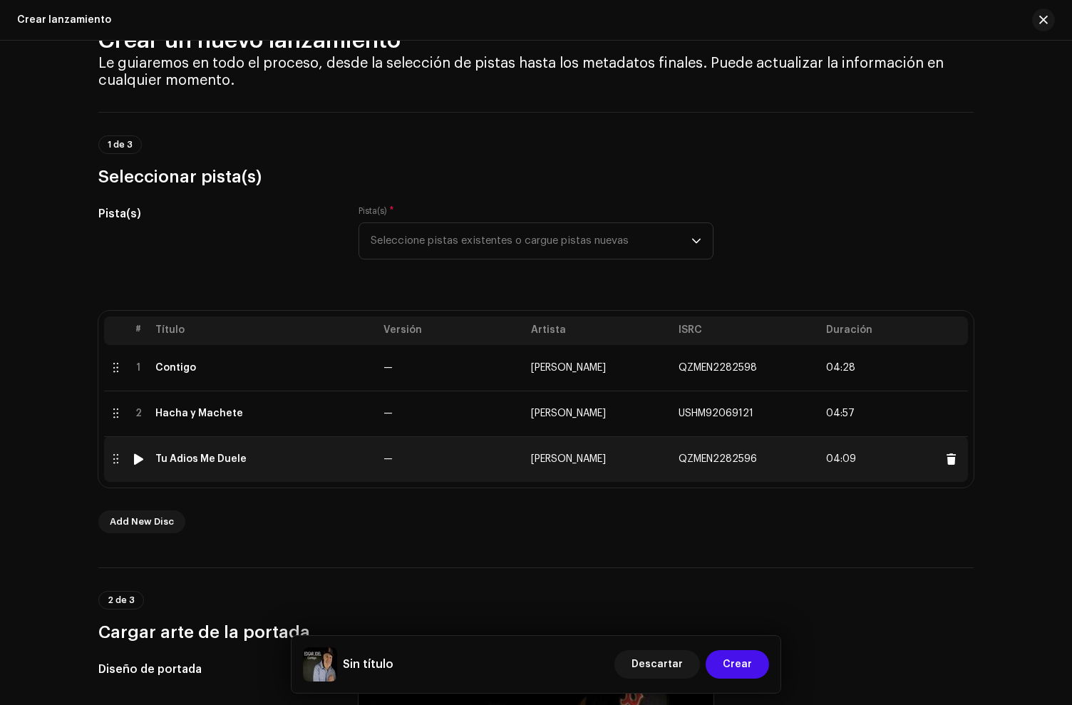
click at [206, 473] on td "Tu Adios Me Duele" at bounding box center [264, 459] width 228 height 46
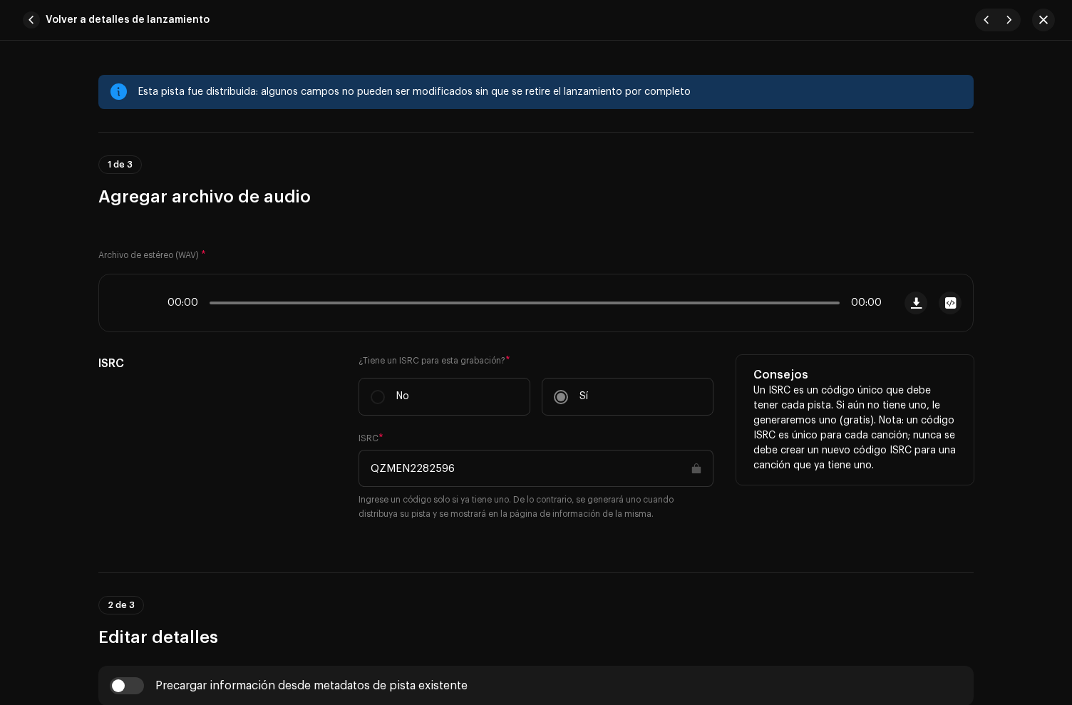
click at [429, 471] on input "QZMEN2282596" at bounding box center [536, 468] width 355 height 37
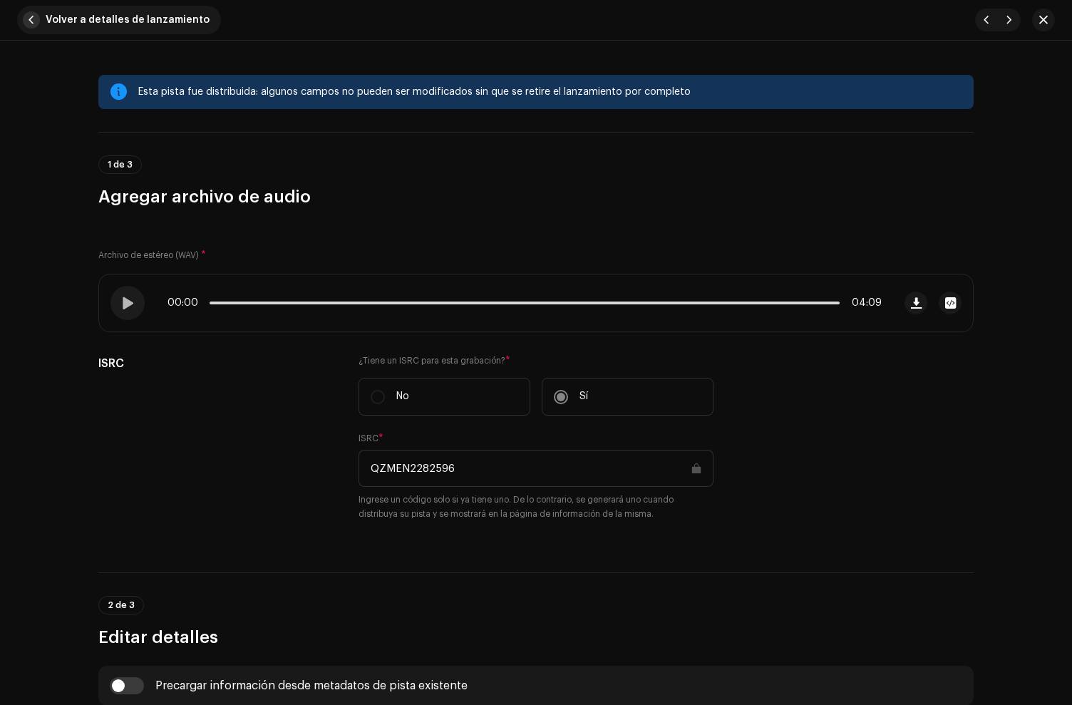
click at [23, 11] on button "Volver a detalles de lanzamiento" at bounding box center [119, 20] width 204 height 29
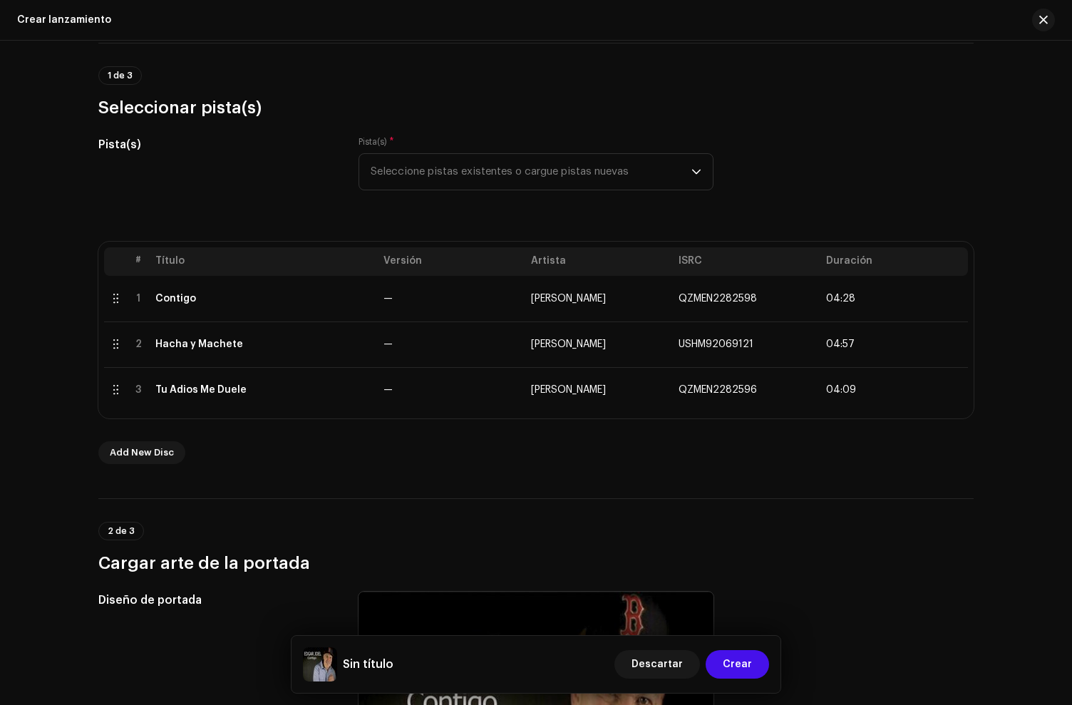
scroll to position [128, 0]
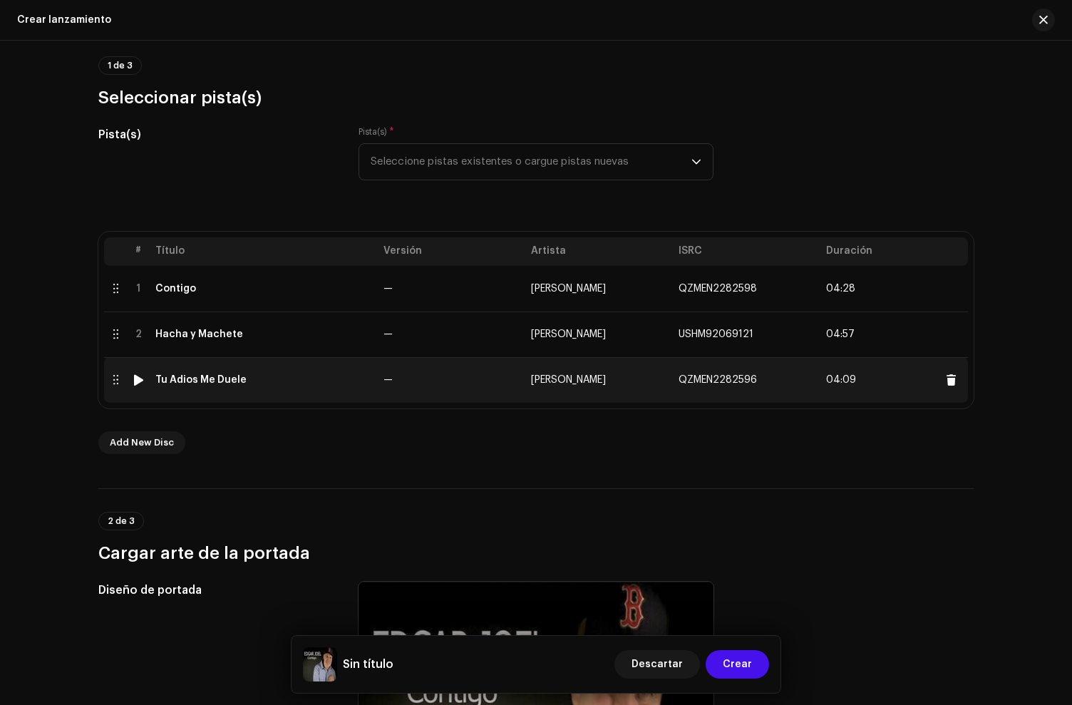
click at [205, 384] on div "Tu Adios Me Duele" at bounding box center [200, 379] width 91 height 11
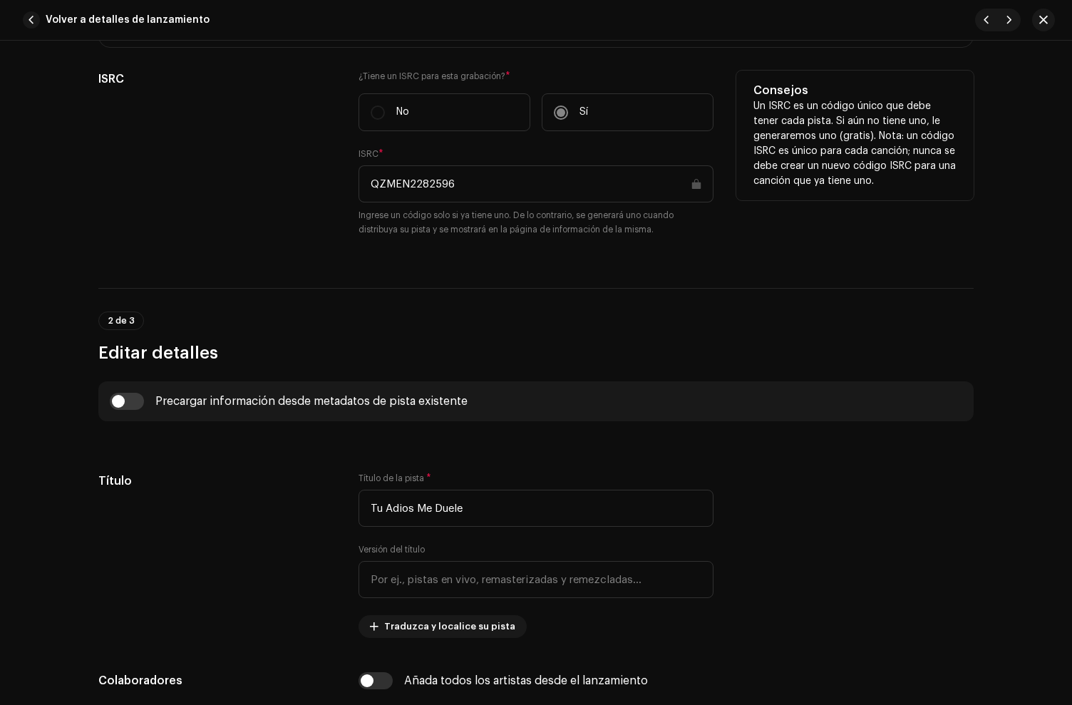
scroll to position [705, 0]
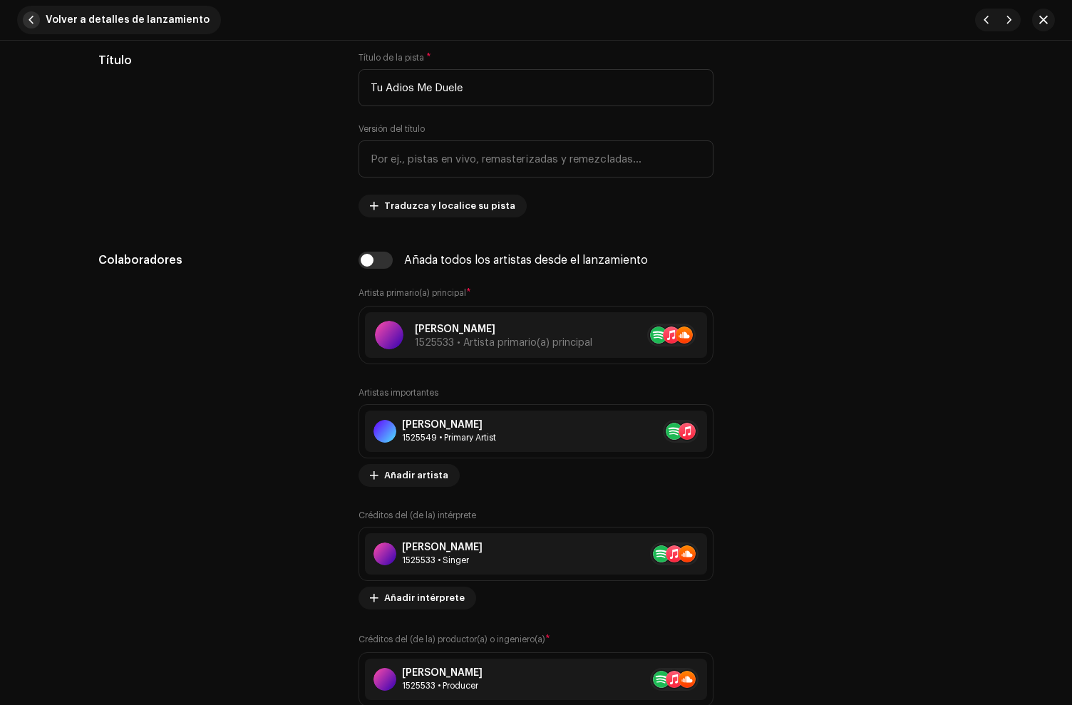
click at [35, 17] on span "button" at bounding box center [31, 19] width 17 height 17
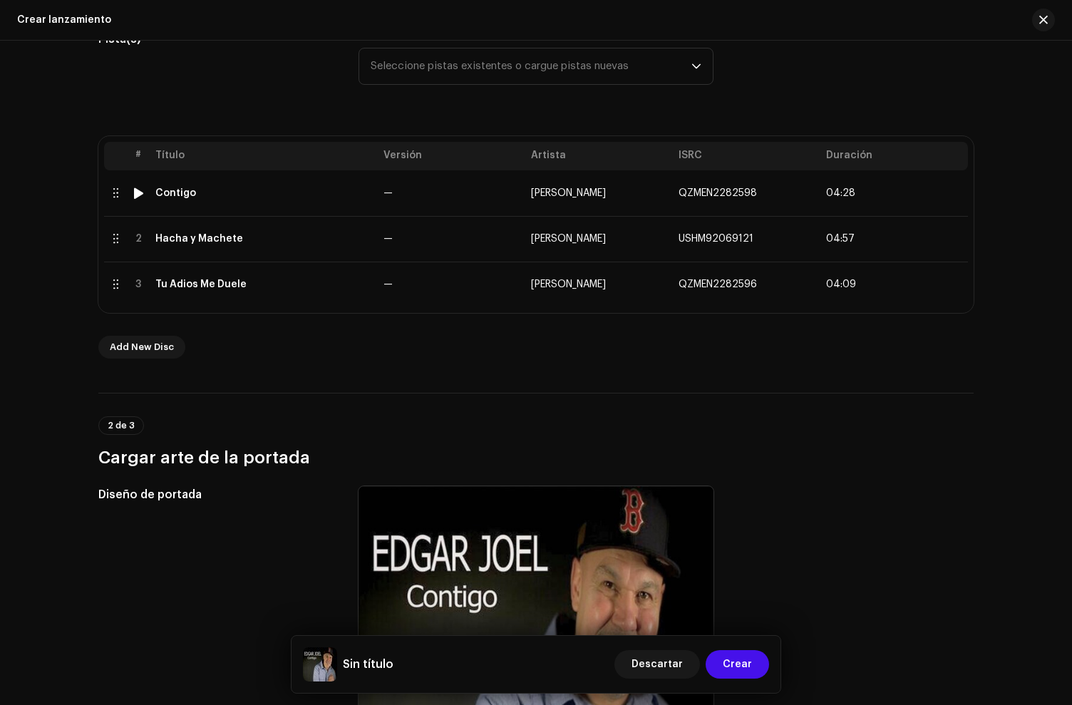
scroll to position [194, 0]
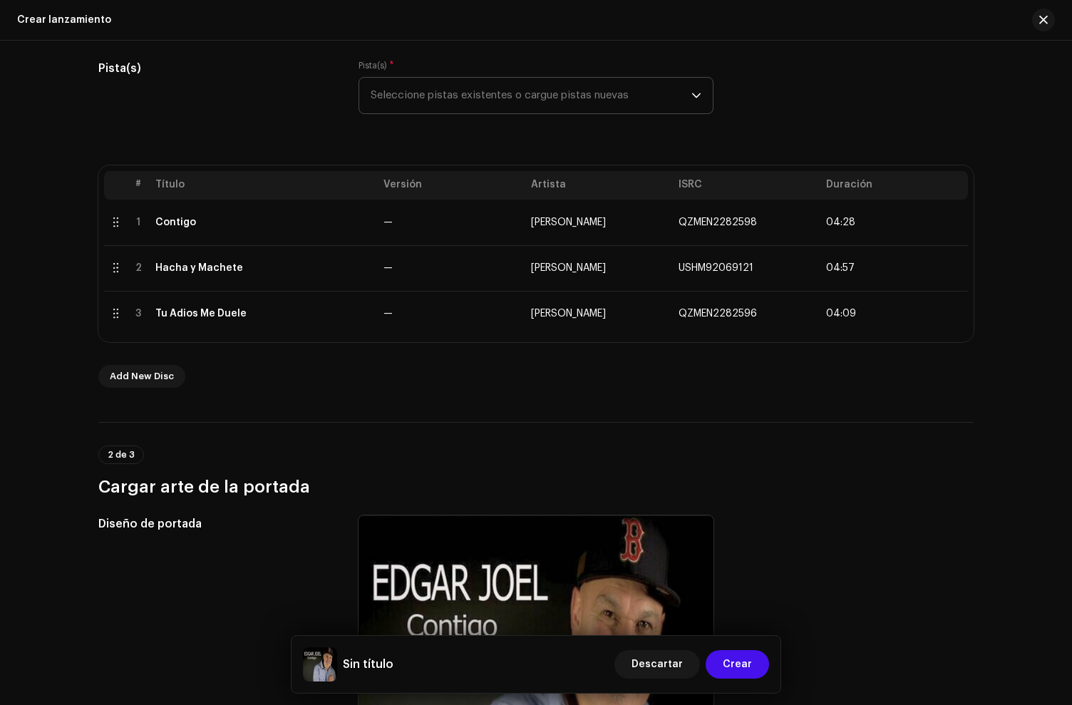
click at [443, 92] on span "Seleccione pistas existentes o cargue pistas nuevas" at bounding box center [531, 96] width 321 height 36
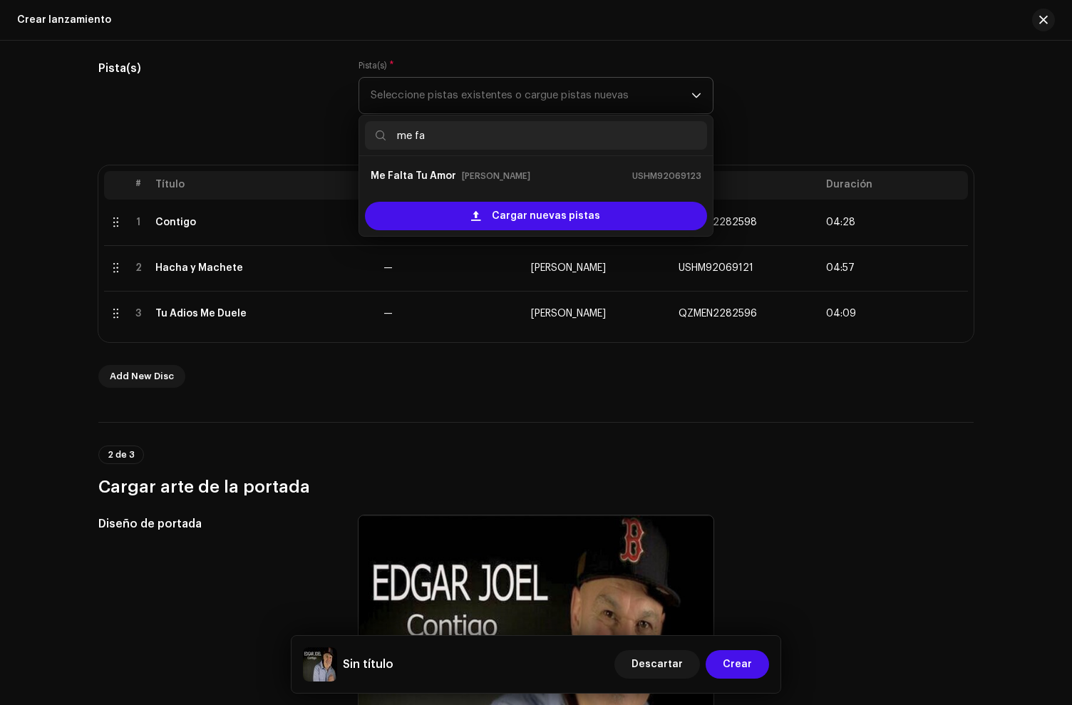
type input "me fal"
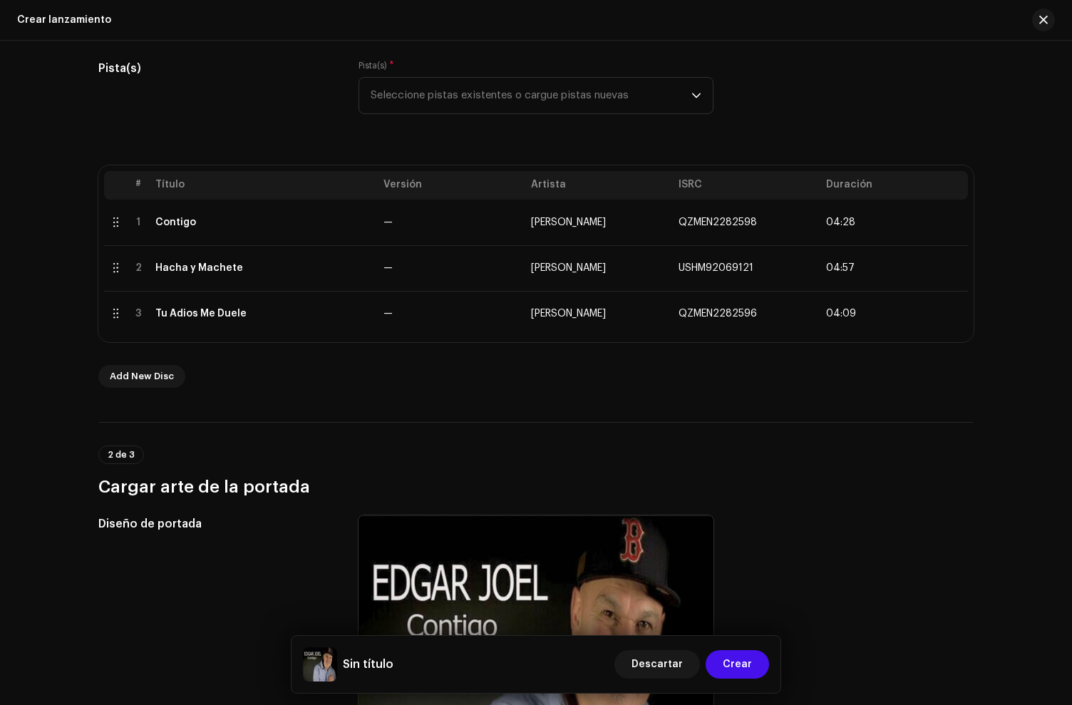
scroll to position [198, 0]
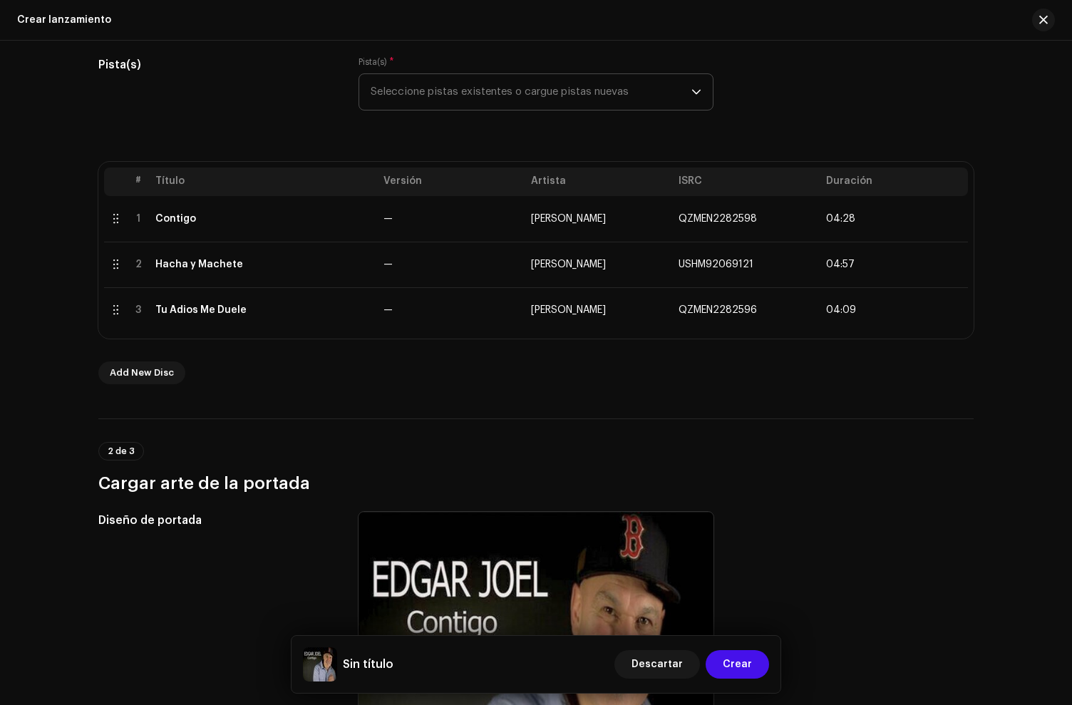
click at [439, 95] on span "Seleccione pistas existentes o cargue pistas nuevas" at bounding box center [531, 92] width 321 height 36
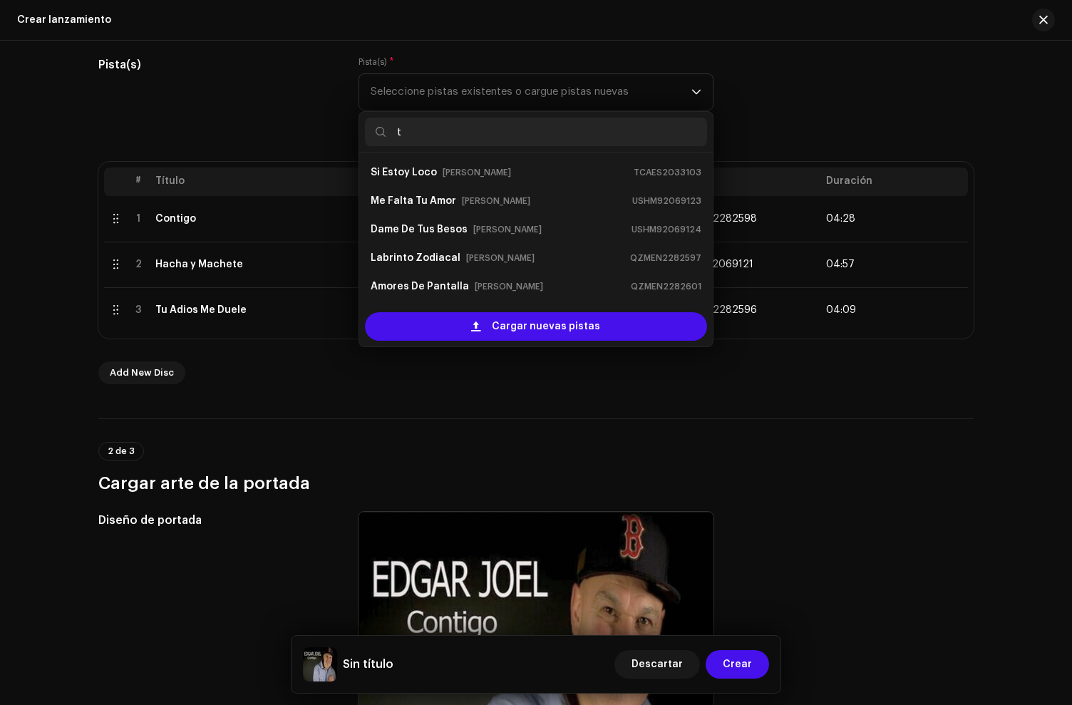
type input "t"
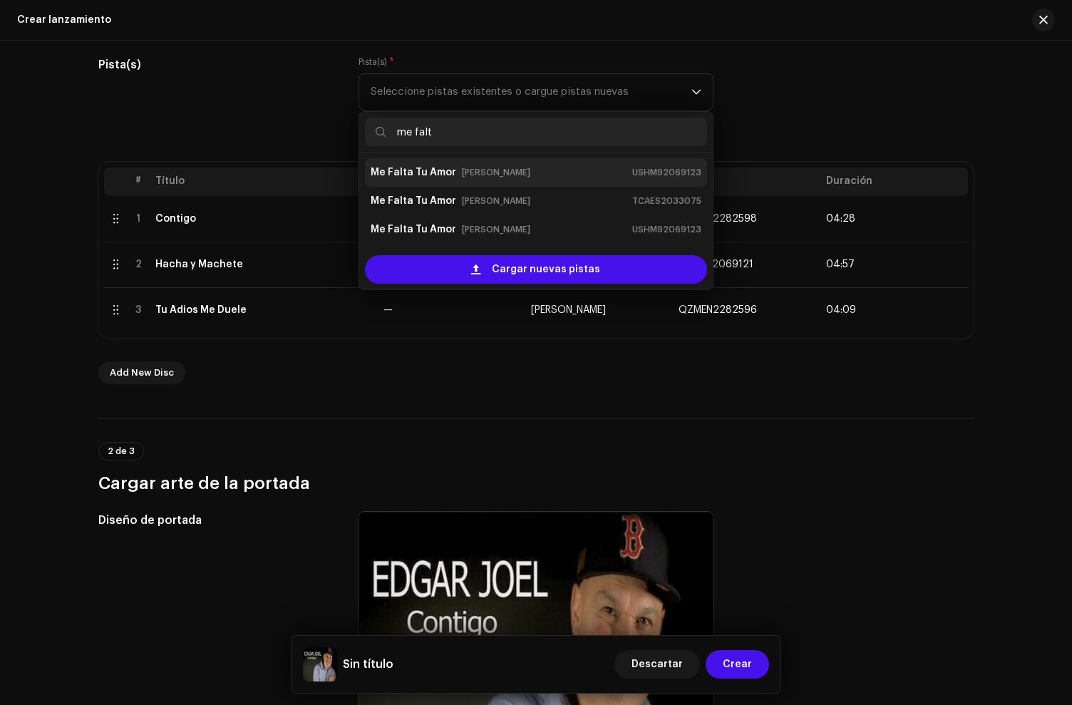
type input "me falt"
click at [675, 173] on small "USHM92069123" at bounding box center [666, 172] width 69 height 14
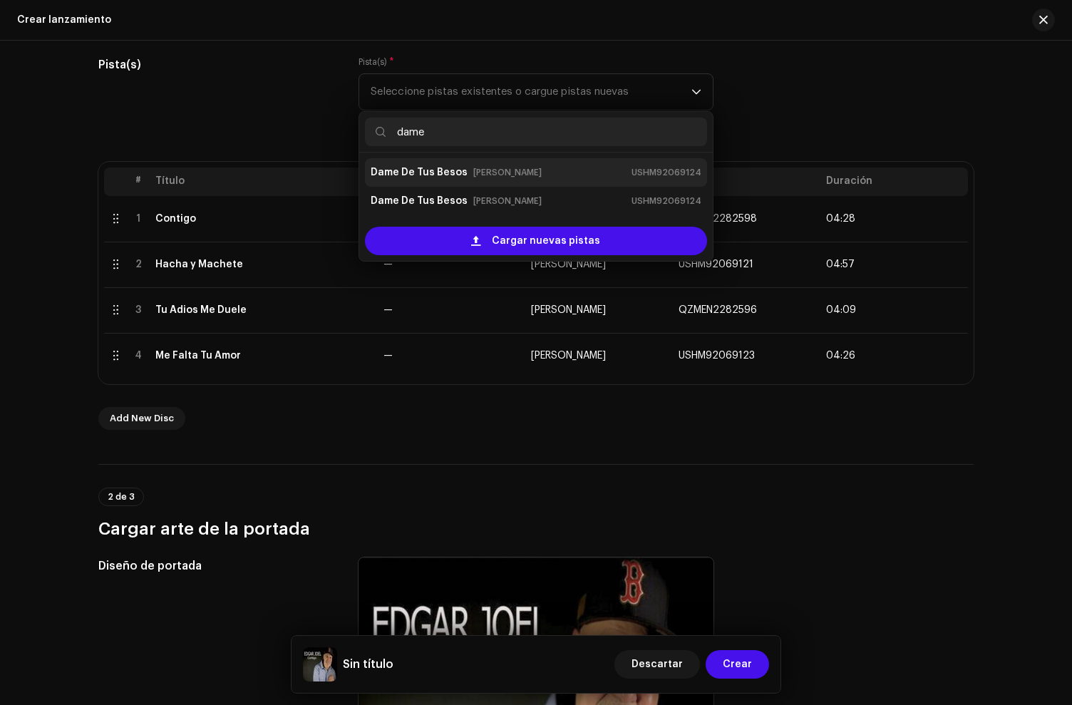
type input "dame"
click at [590, 166] on div "Dame De Tus Besos Edgar Joel USHM92069124" at bounding box center [536, 172] width 331 height 23
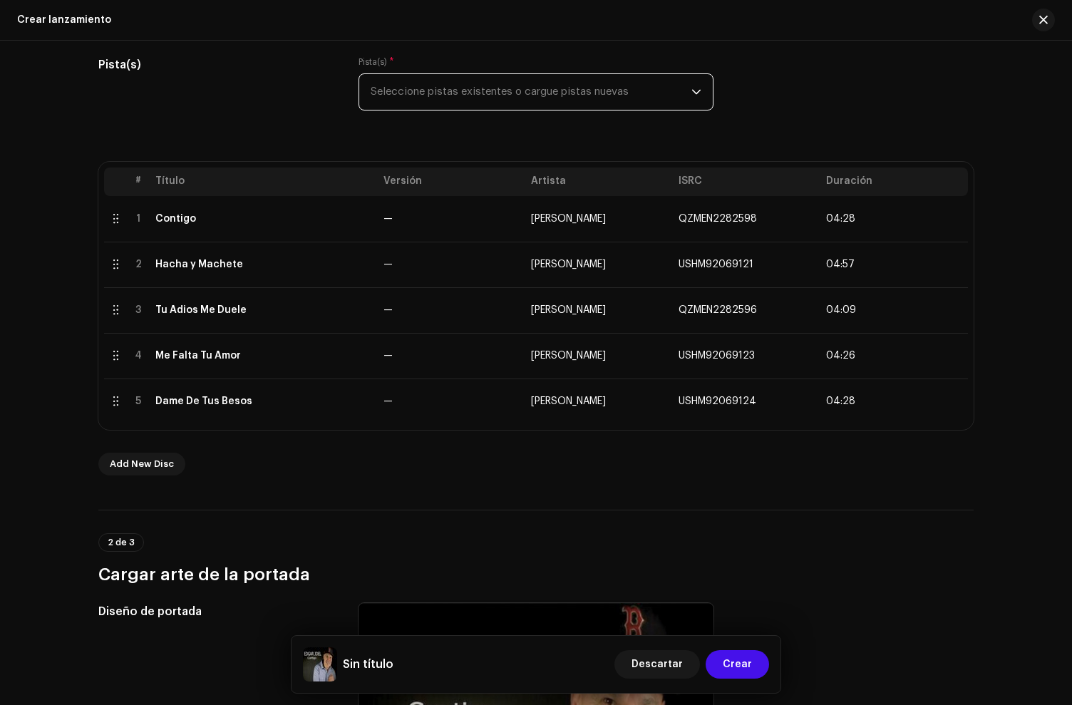
click at [398, 98] on span "Seleccione pistas existentes o cargue pistas nuevas" at bounding box center [531, 92] width 321 height 36
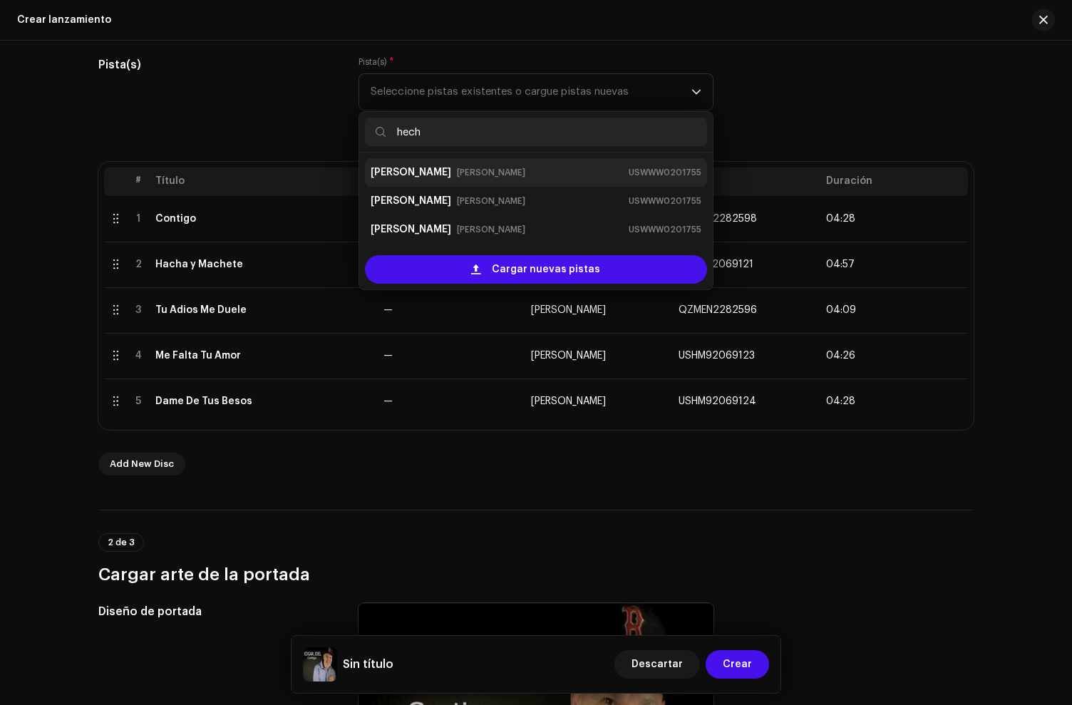
type input "hech"
click at [471, 177] on small "[PERSON_NAME]" at bounding box center [491, 172] width 68 height 14
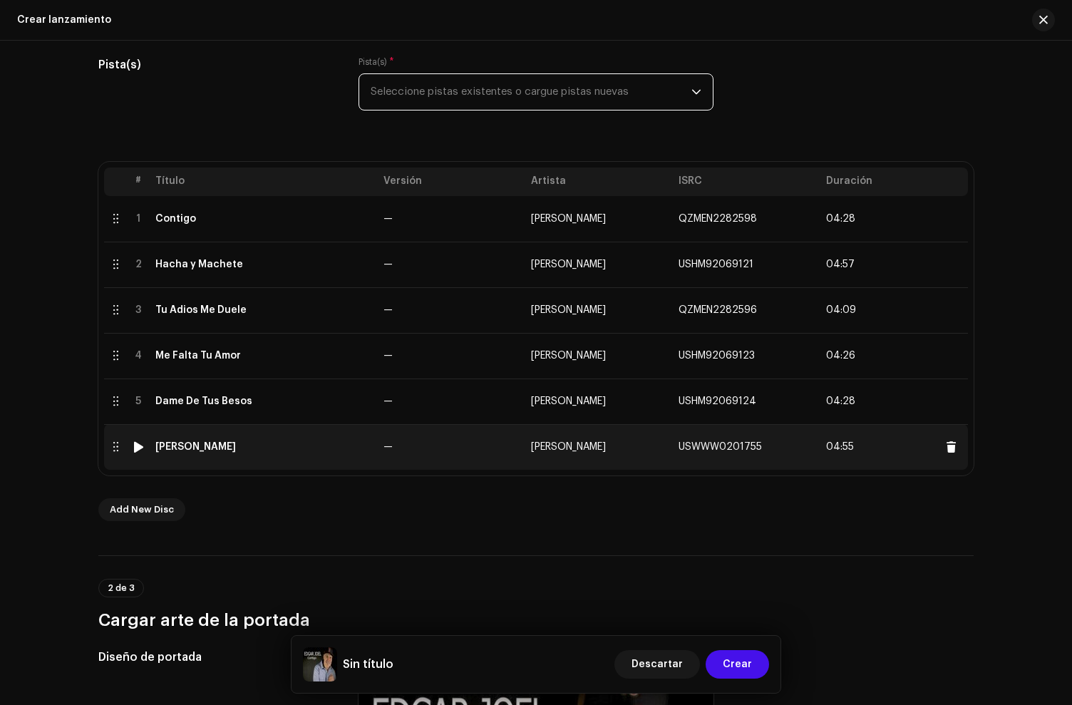
click at [336, 455] on td "[PERSON_NAME]" at bounding box center [264, 447] width 228 height 46
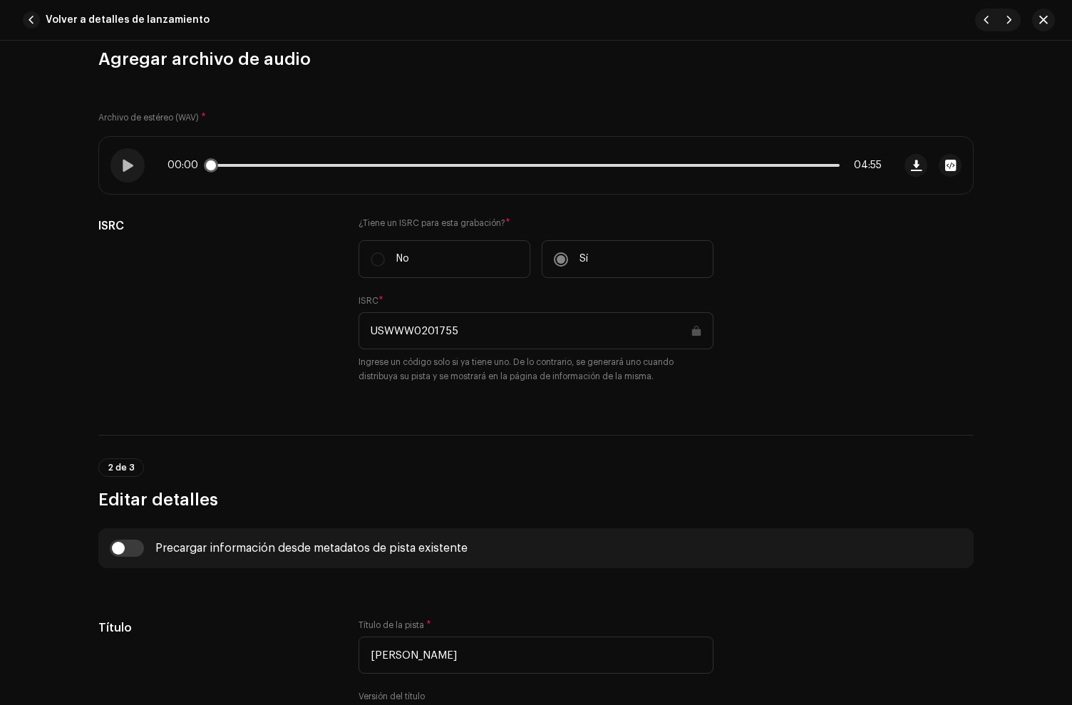
scroll to position [138, 0]
click at [133, 164] on div at bounding box center [128, 165] width 34 height 34
click at [282, 166] on p-slider at bounding box center [525, 165] width 630 height 3
click at [911, 165] on span "button" at bounding box center [916, 165] width 11 height 11
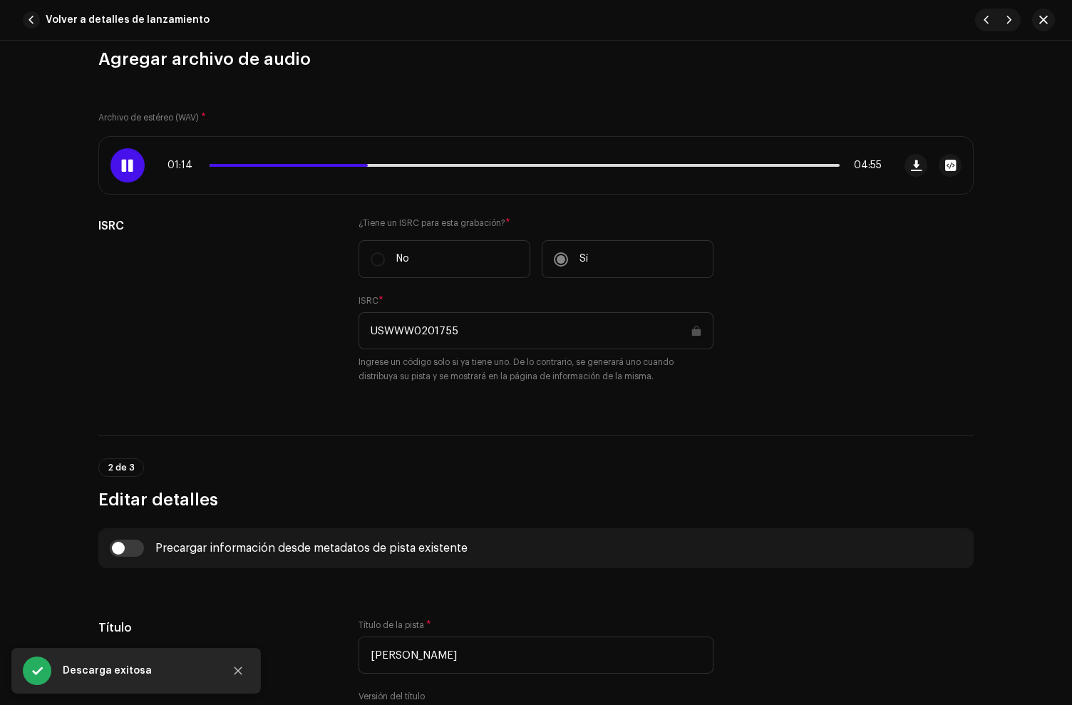
click at [608, 96] on div "Archivo de estéreo (WAV) * 01:14 04:55 ISRC ¿Tiene un ISRC para esta grabación?…" at bounding box center [536, 244] width 876 height 313
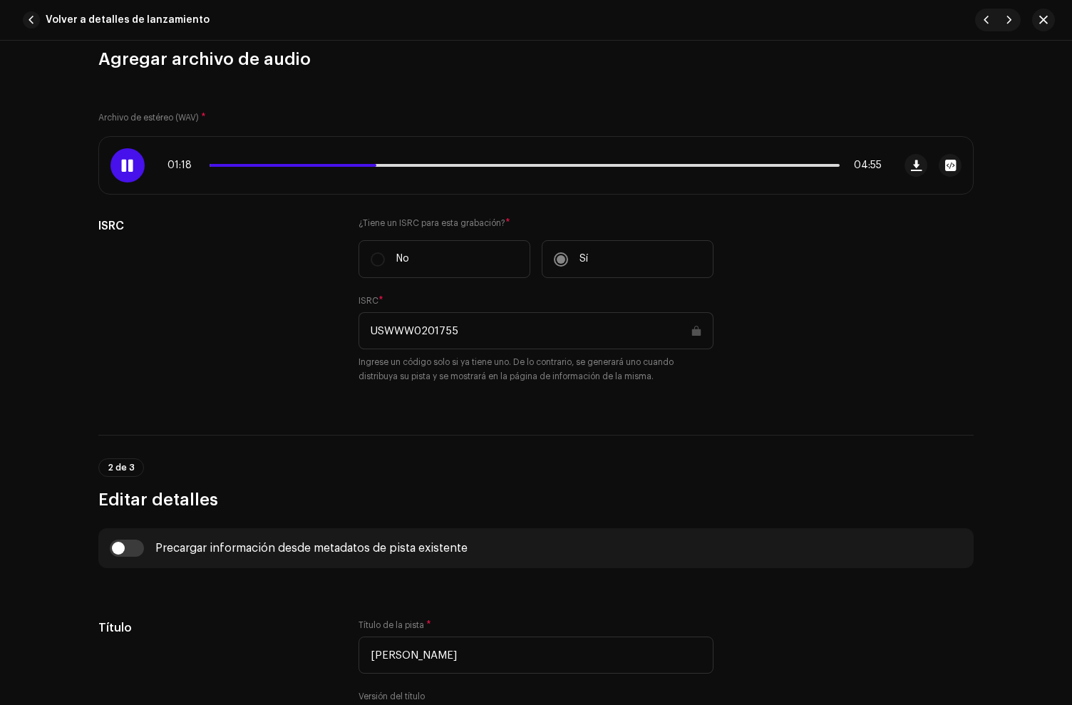
click at [521, 63] on h3 "Agregar archivo de audio" at bounding box center [536, 59] width 876 height 23
click at [465, 58] on h3 "Agregar archivo de audio" at bounding box center [536, 59] width 876 height 23
click at [126, 167] on span at bounding box center [127, 165] width 12 height 11
click at [139, 166] on div at bounding box center [128, 165] width 34 height 34
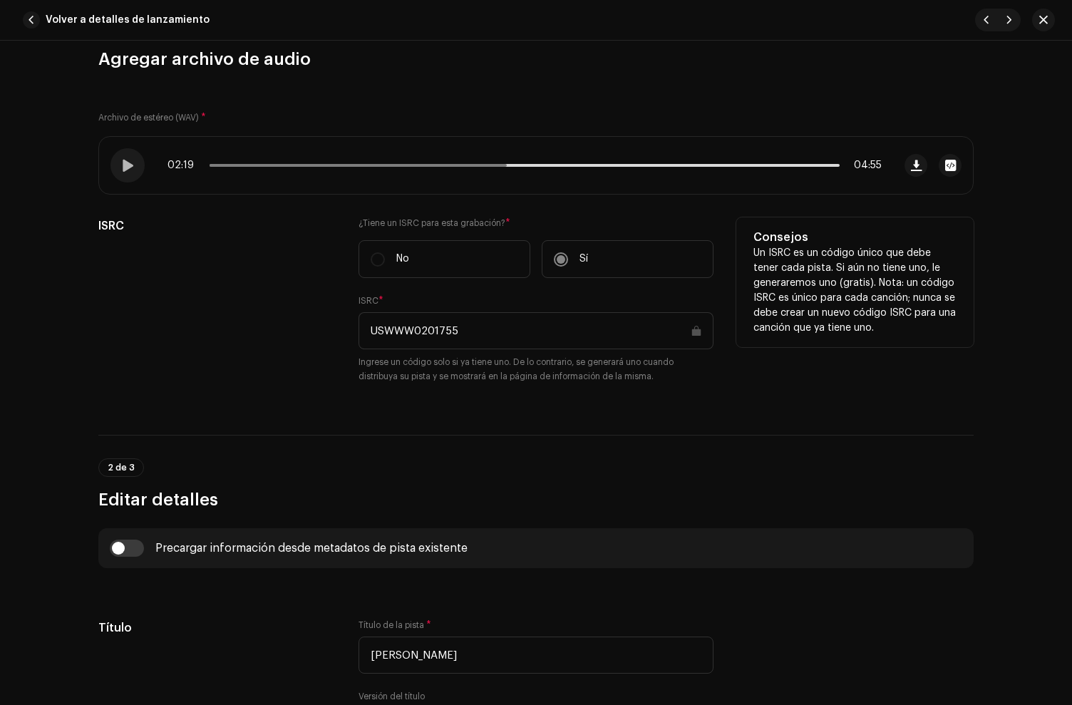
click at [438, 324] on input "USWWW0201755" at bounding box center [536, 330] width 355 height 37
click at [434, 328] on input "USWWW0201755" at bounding box center [536, 330] width 355 height 37
click at [433, 329] on input "USWWW0201755" at bounding box center [536, 330] width 355 height 37
click at [433, 330] on input "USWWW0201755" at bounding box center [536, 330] width 355 height 37
drag, startPoint x: 501, startPoint y: 332, endPoint x: 834, endPoint y: 229, distance: 349.1
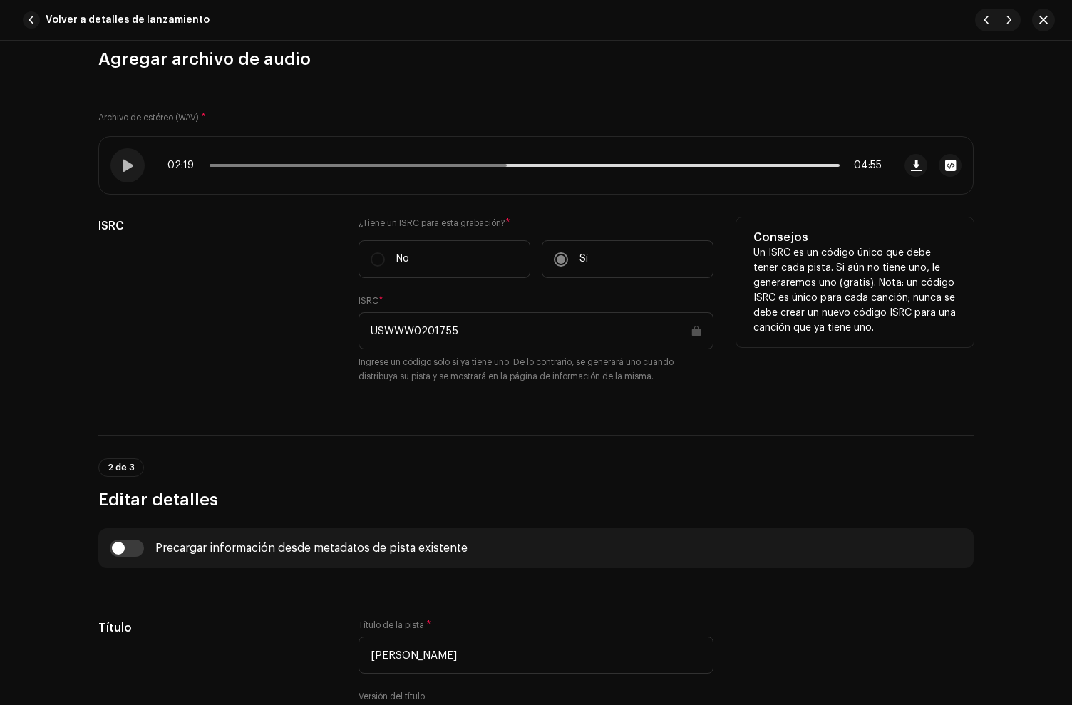
click at [521, 330] on input "USWWW0201755" at bounding box center [536, 330] width 355 height 37
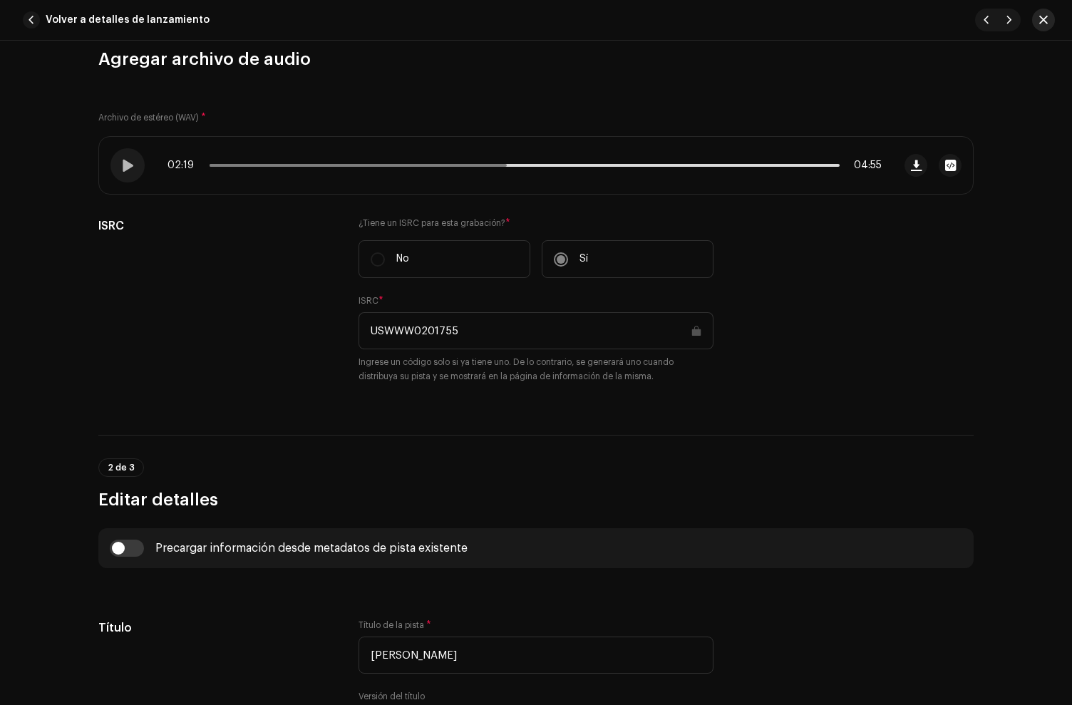
click at [1048, 14] on button "button" at bounding box center [1043, 20] width 23 height 23
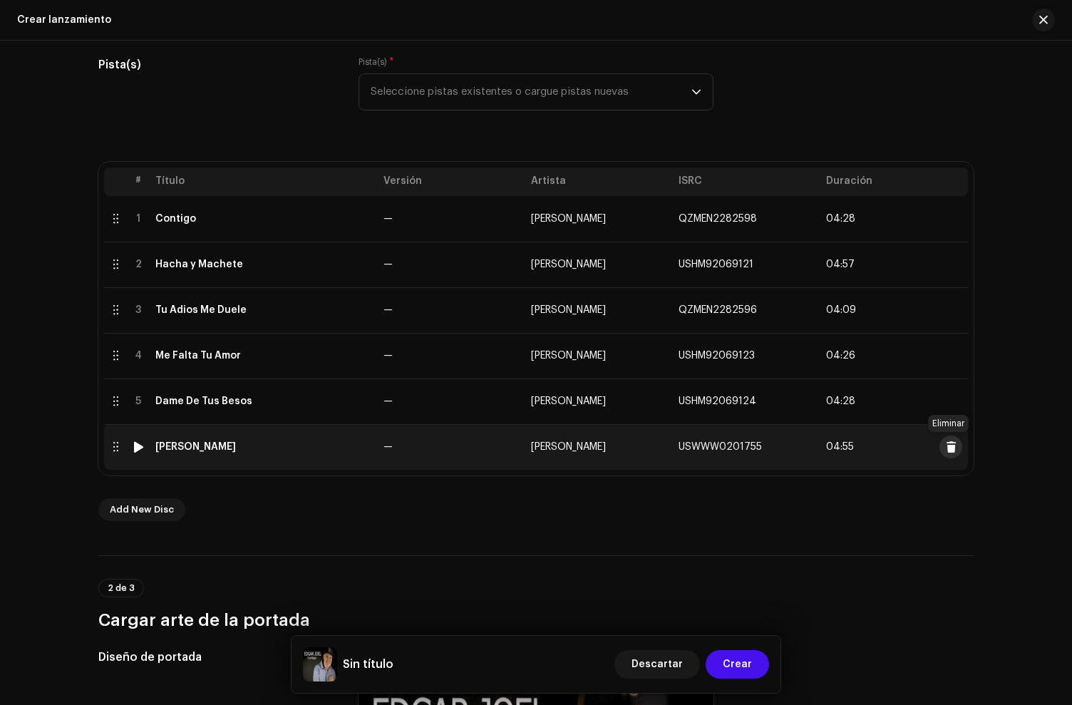
click at [947, 451] on span at bounding box center [951, 446] width 11 height 11
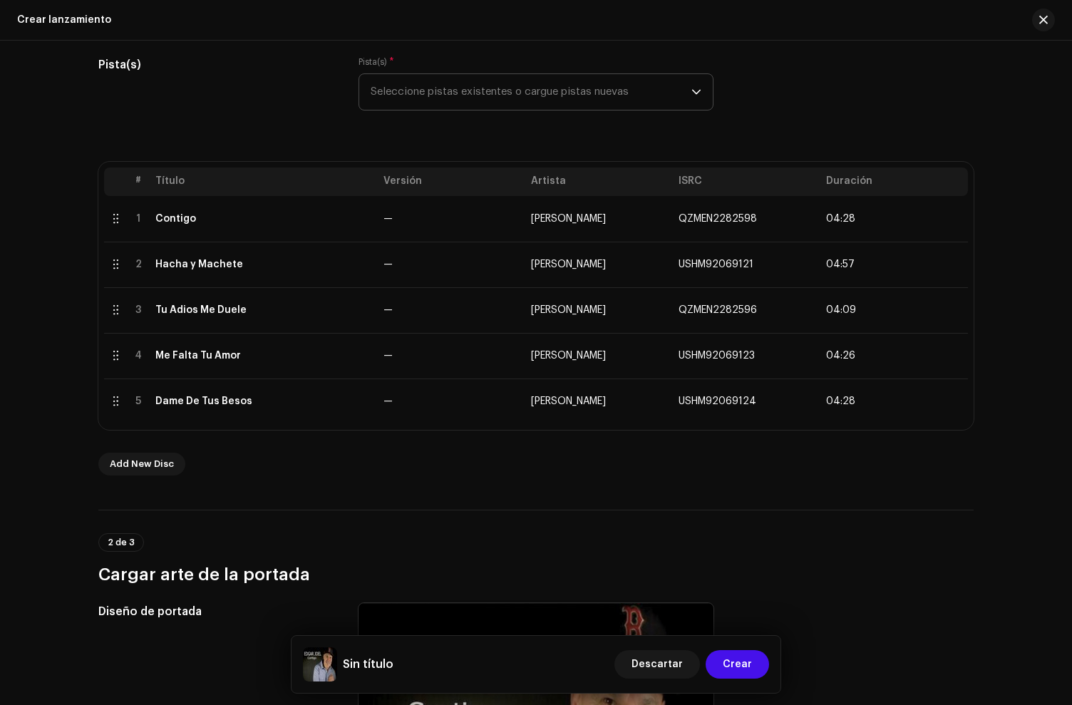
click at [499, 84] on span "Seleccione pistas existentes o cargue pistas nuevas" at bounding box center [531, 92] width 321 height 36
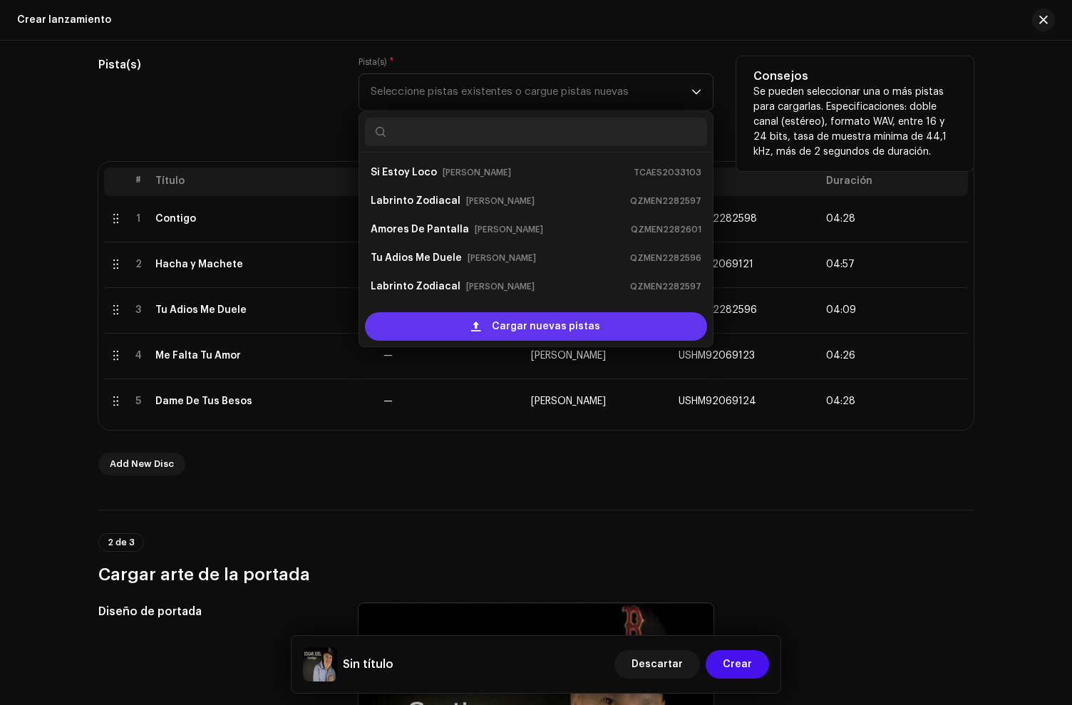
click at [472, 333] on div "Cargar nuevas pistas" at bounding box center [536, 326] width 342 height 29
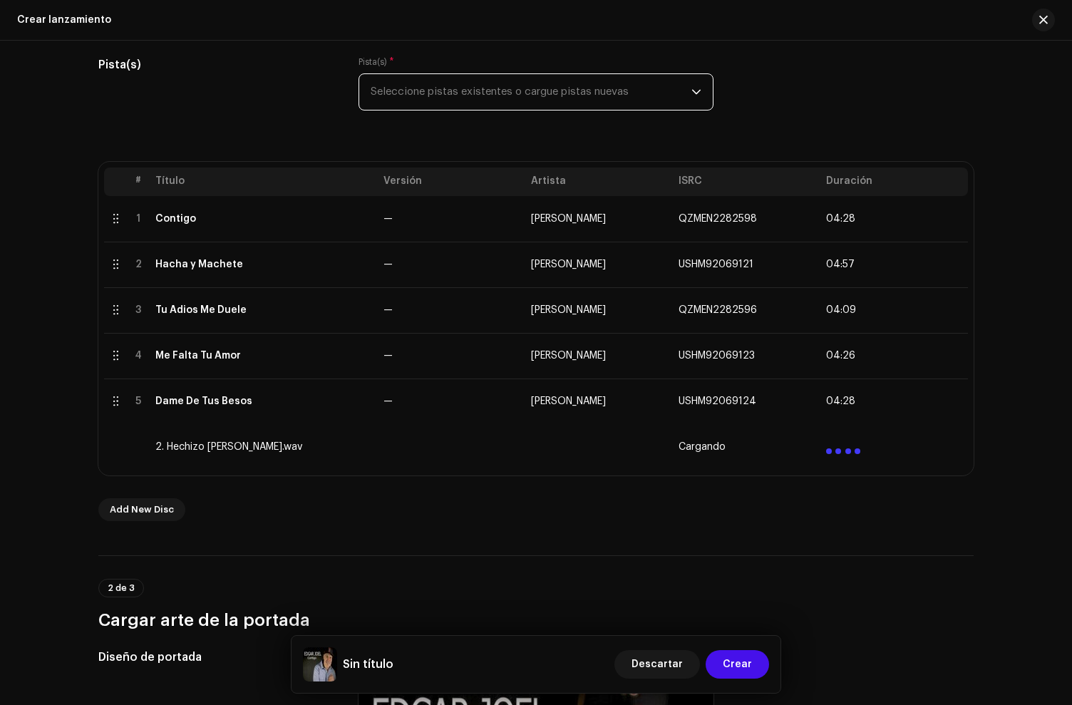
drag, startPoint x: 479, startPoint y: 99, endPoint x: 470, endPoint y: 97, distance: 9.5
click at [478, 99] on span "Seleccione pistas existentes o cargue pistas nuevas" at bounding box center [531, 92] width 321 height 36
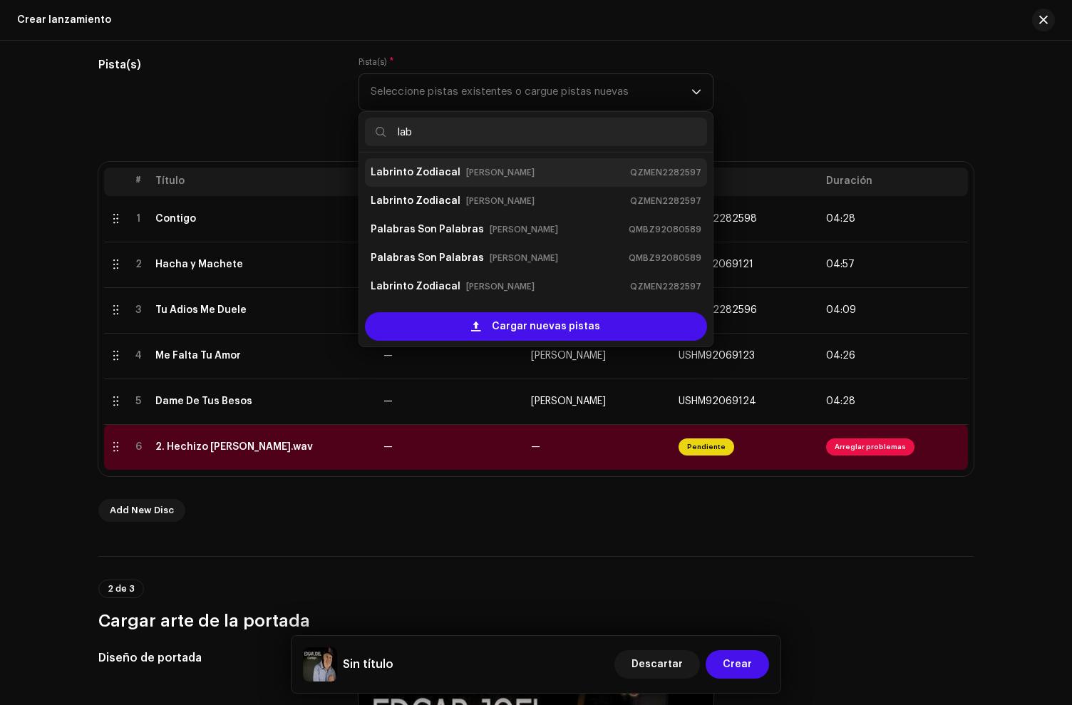
type input "lab"
click at [466, 167] on small "[PERSON_NAME]" at bounding box center [500, 172] width 68 height 14
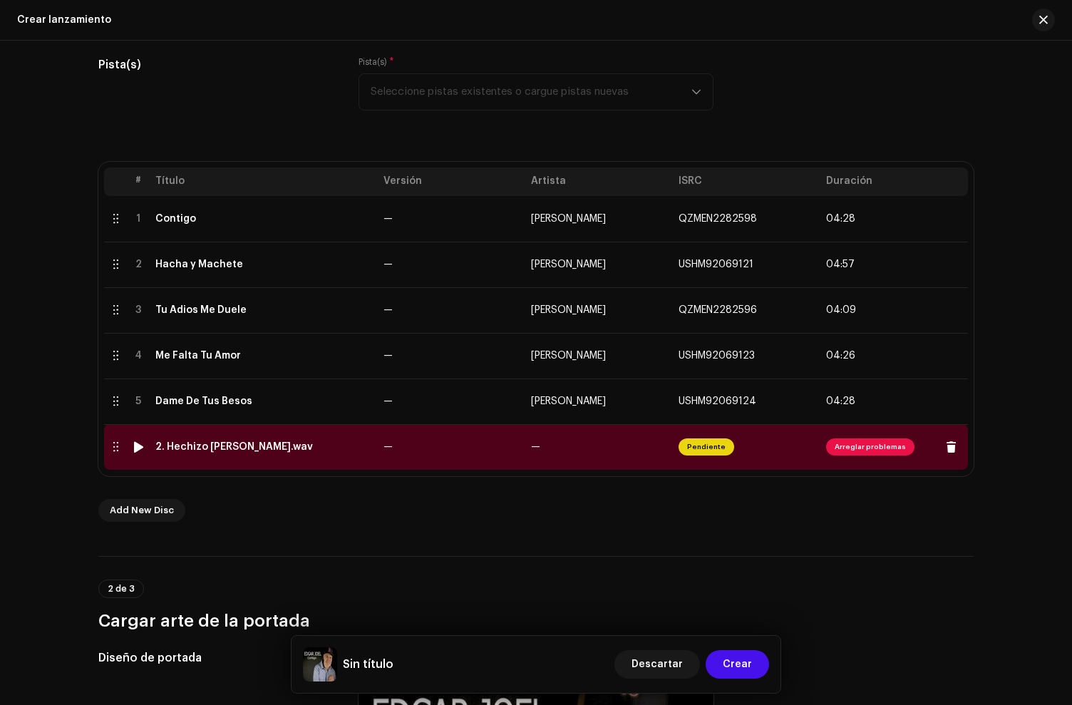
click at [302, 461] on td "2. Hechizo De Luna.wav" at bounding box center [264, 447] width 228 height 46
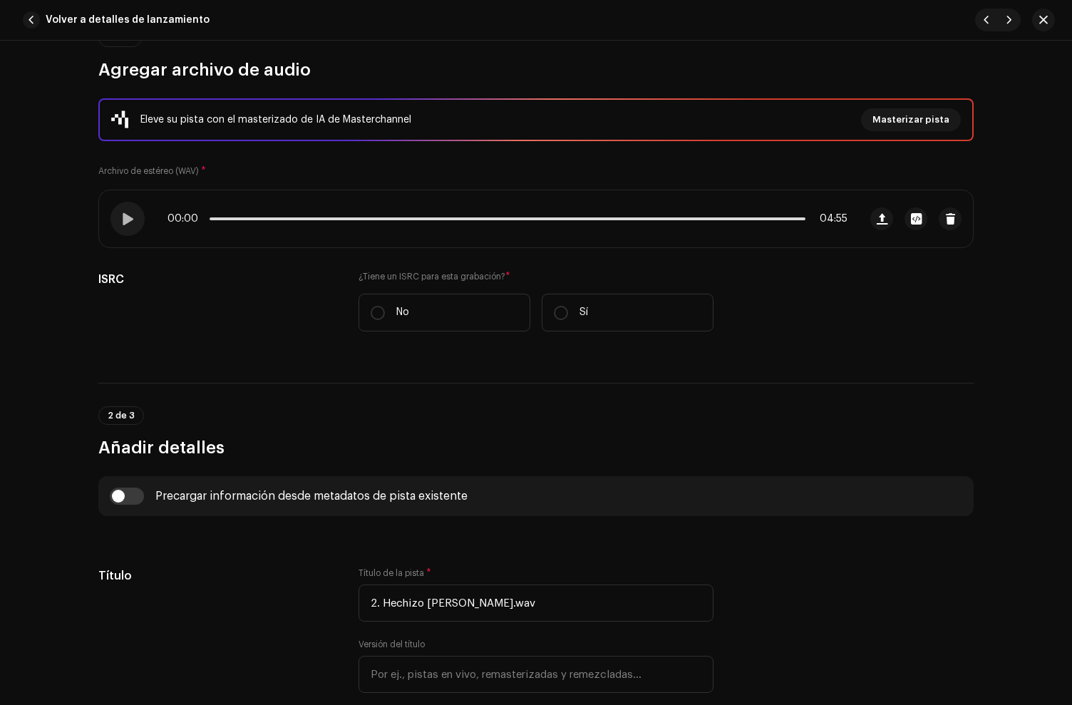
scroll to position [185, 0]
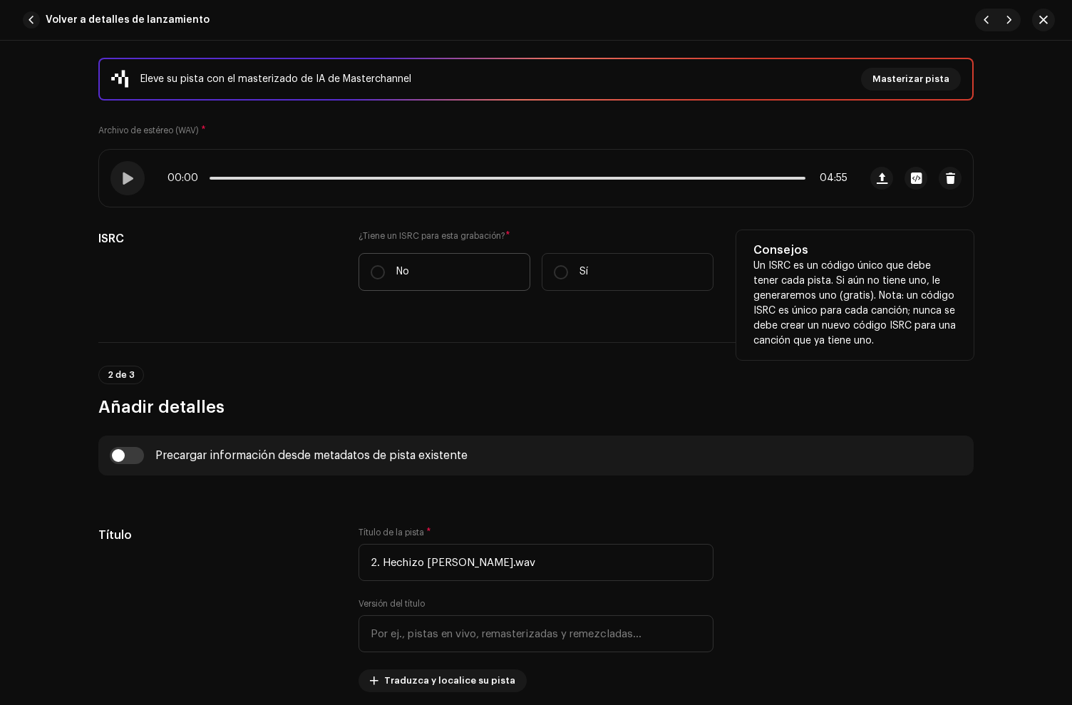
click at [482, 270] on label "No" at bounding box center [445, 272] width 172 height 38
click at [385, 270] on input "No" at bounding box center [378, 272] width 14 height 14
radio input "true"
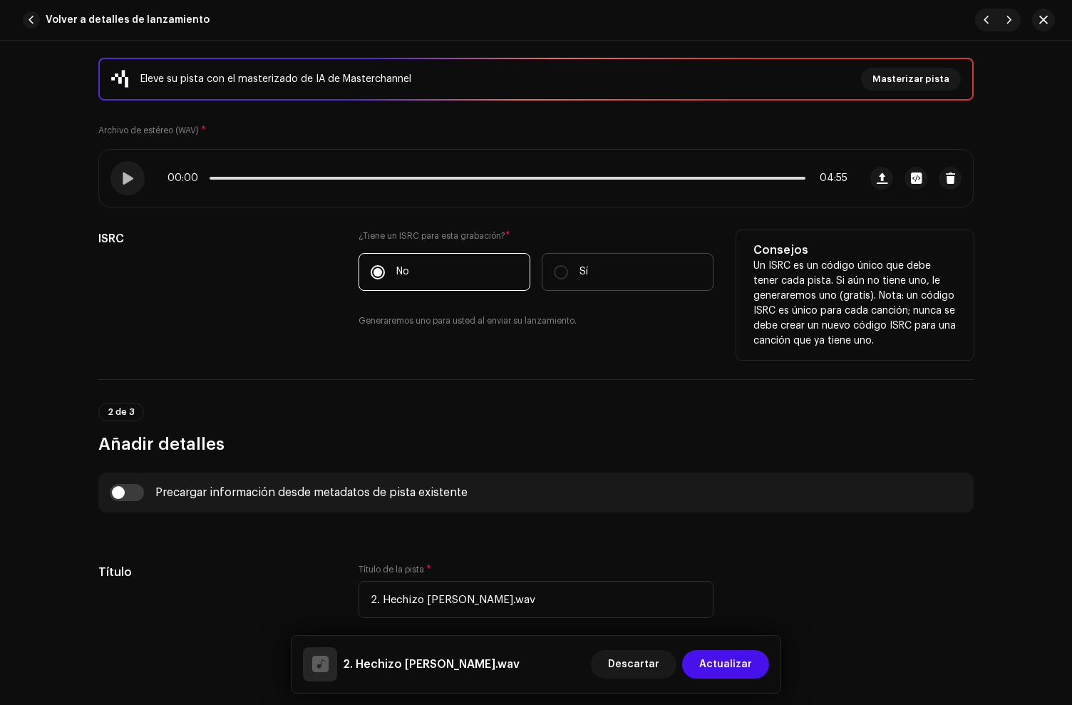
click at [611, 268] on label "Sí" at bounding box center [628, 272] width 172 height 38
click at [568, 268] on input "Sí" at bounding box center [561, 272] width 14 height 14
radio input "true"
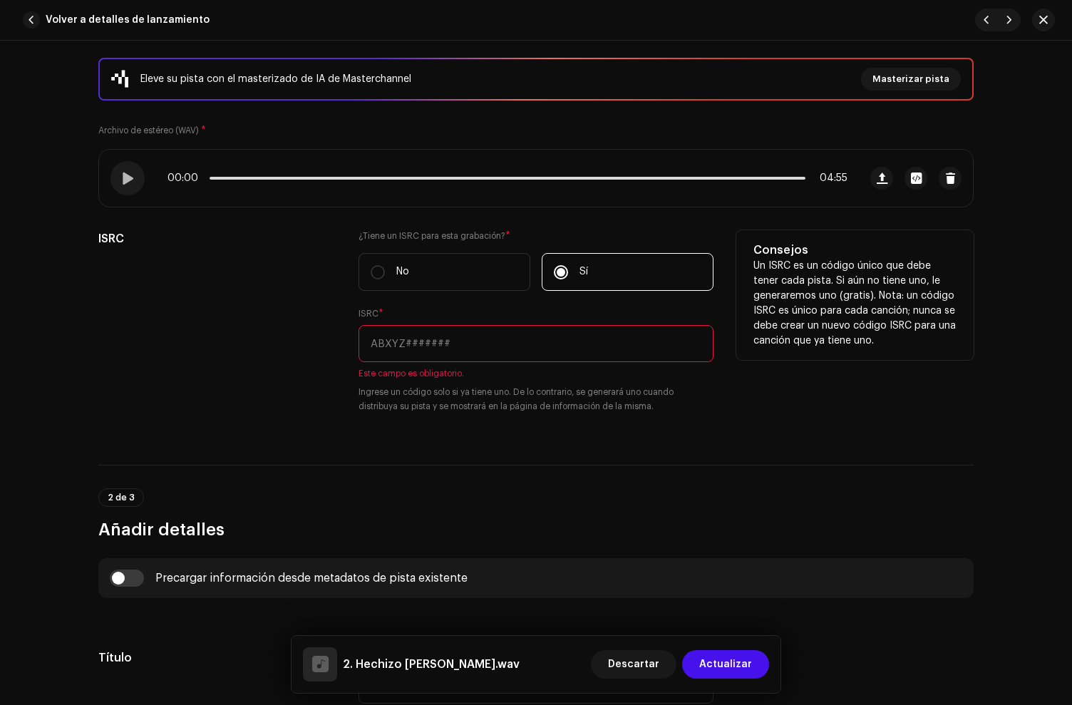
click at [446, 350] on input "text" at bounding box center [536, 343] width 355 height 37
click at [419, 351] on input "text" at bounding box center [536, 343] width 355 height 37
paste input "USHM92069125"
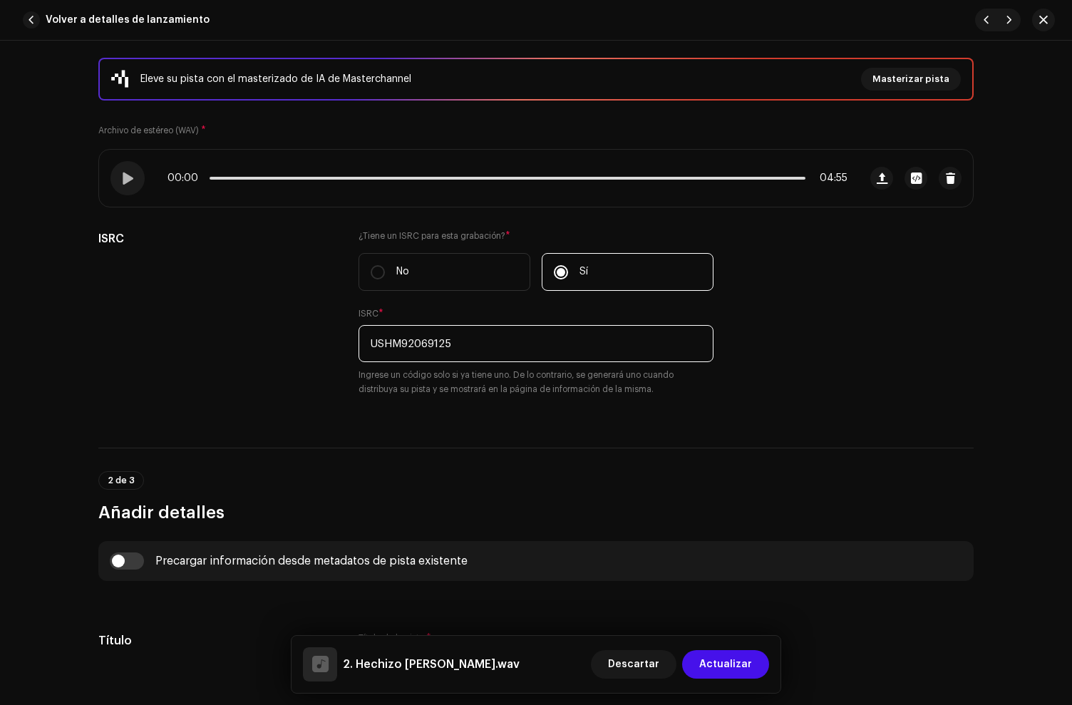
type input "USHM92069125"
drag, startPoint x: 495, startPoint y: 551, endPoint x: 491, endPoint y: 536, distance: 15.4
click at [496, 547] on div "Precargar información desde metadatos de pista existente" at bounding box center [536, 561] width 876 height 40
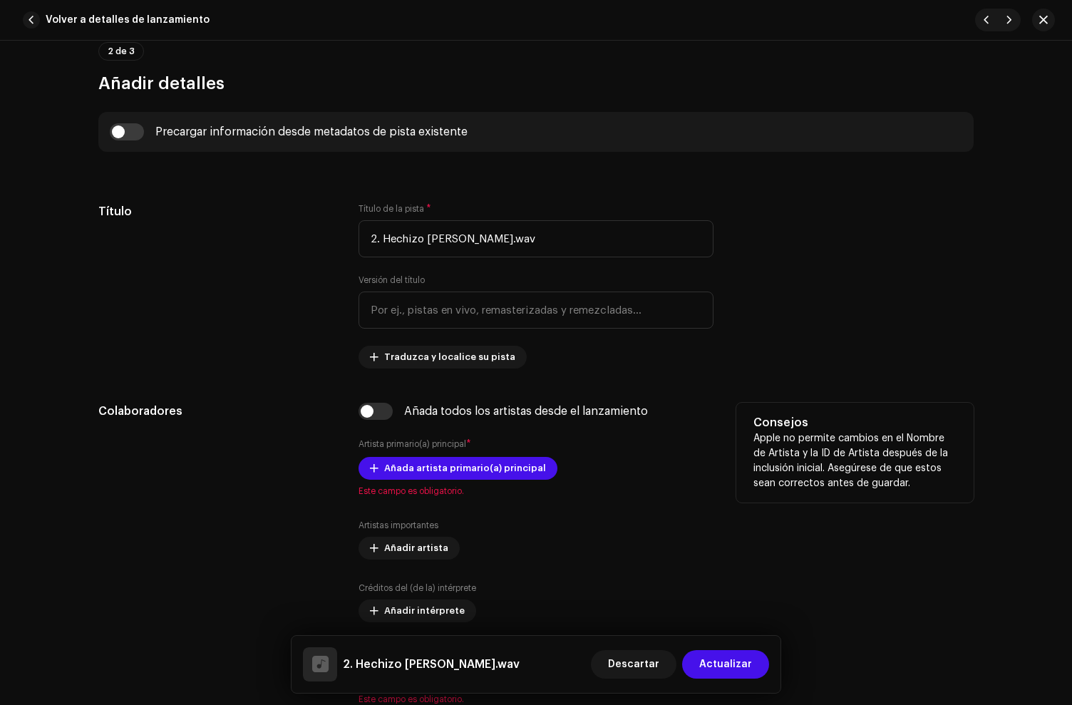
scroll to position [710, 0]
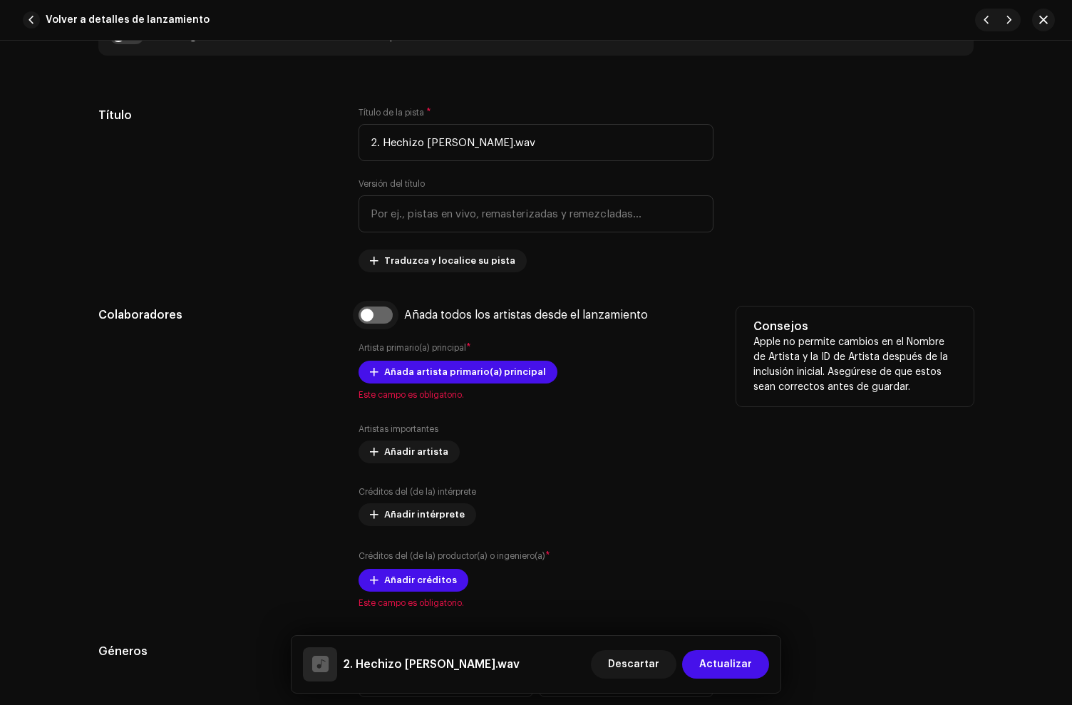
click at [378, 317] on input "checkbox" at bounding box center [376, 315] width 34 height 17
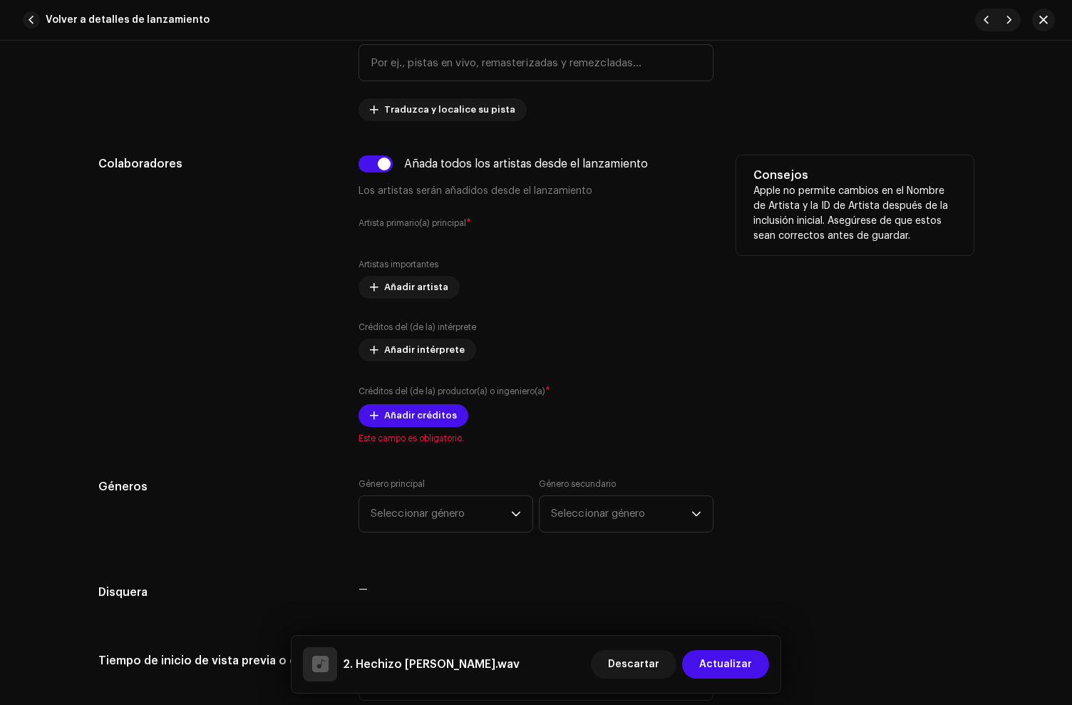
scroll to position [885, 0]
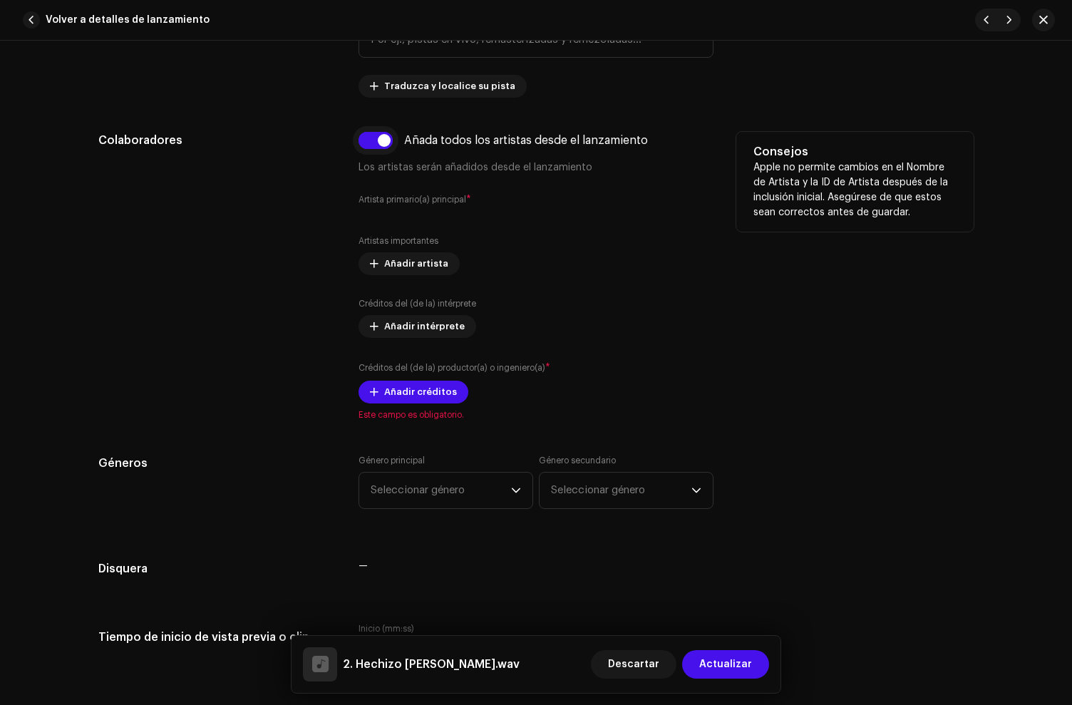
click at [374, 138] on input "checkbox" at bounding box center [376, 140] width 34 height 17
checkbox input "false"
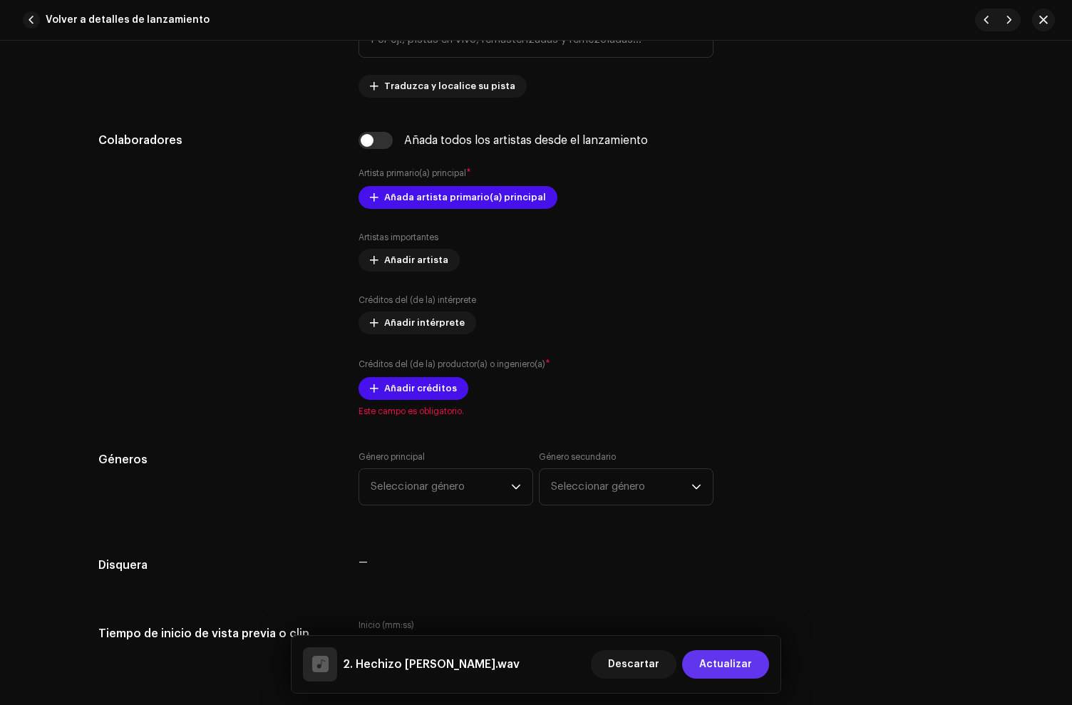
click at [723, 667] on span "Actualizar" at bounding box center [726, 664] width 53 height 29
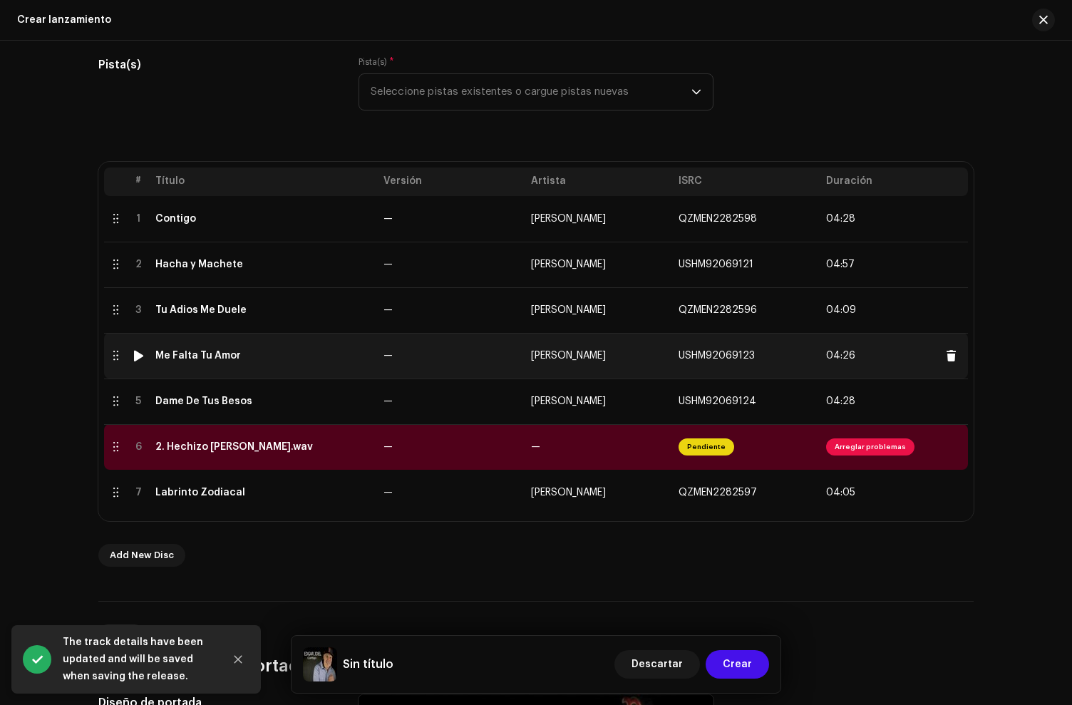
scroll to position [312, 0]
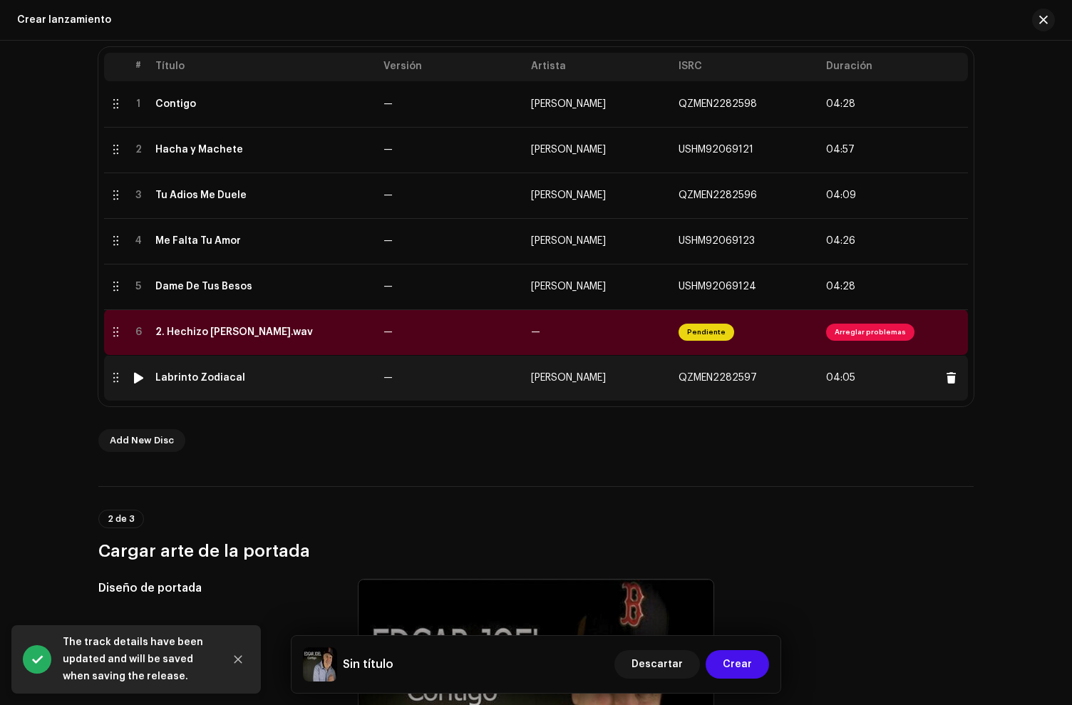
click at [254, 391] on td "Labrinto Zodiacal" at bounding box center [264, 378] width 228 height 46
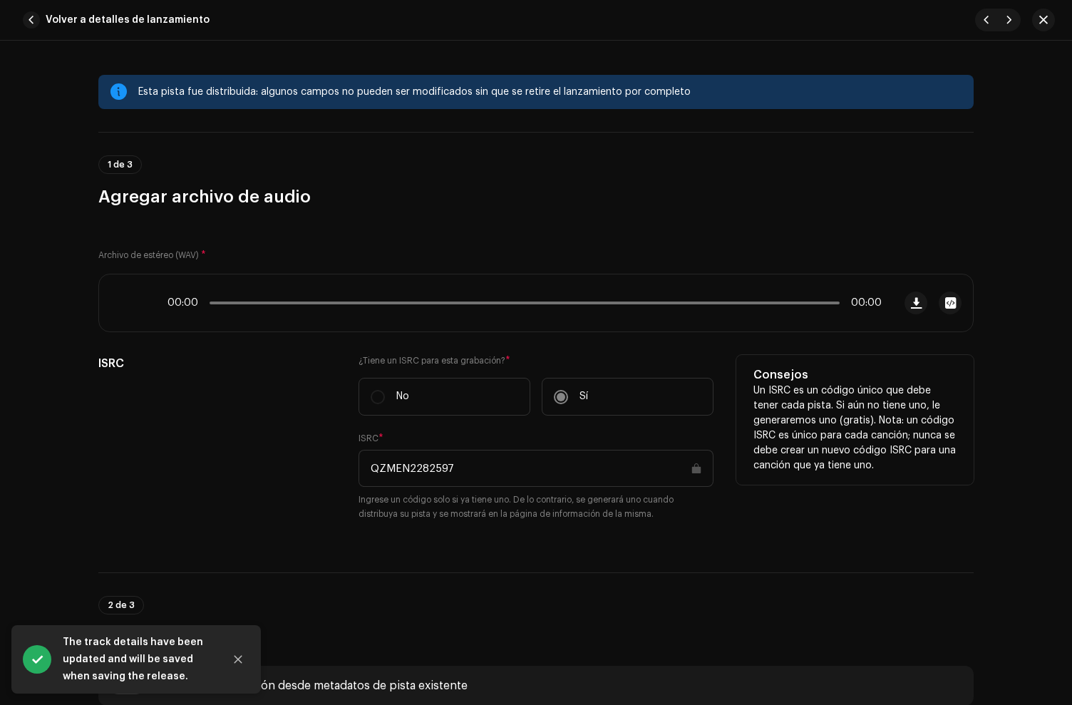
click at [410, 468] on input "QZMEN2282597" at bounding box center [536, 468] width 355 height 37
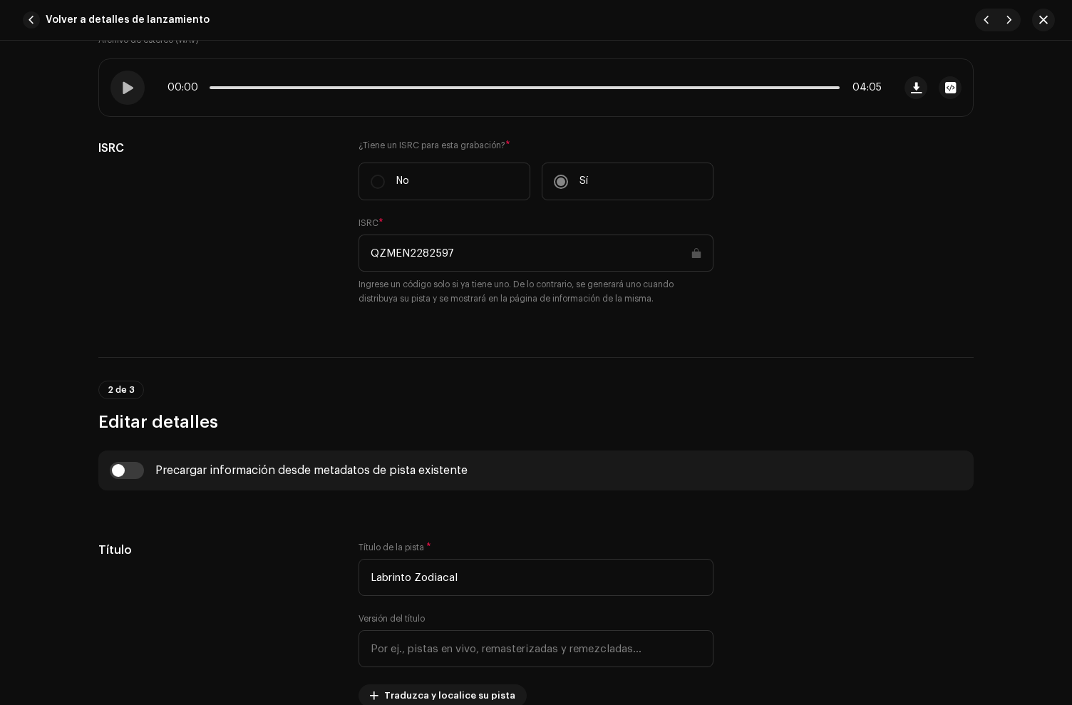
scroll to position [448, 0]
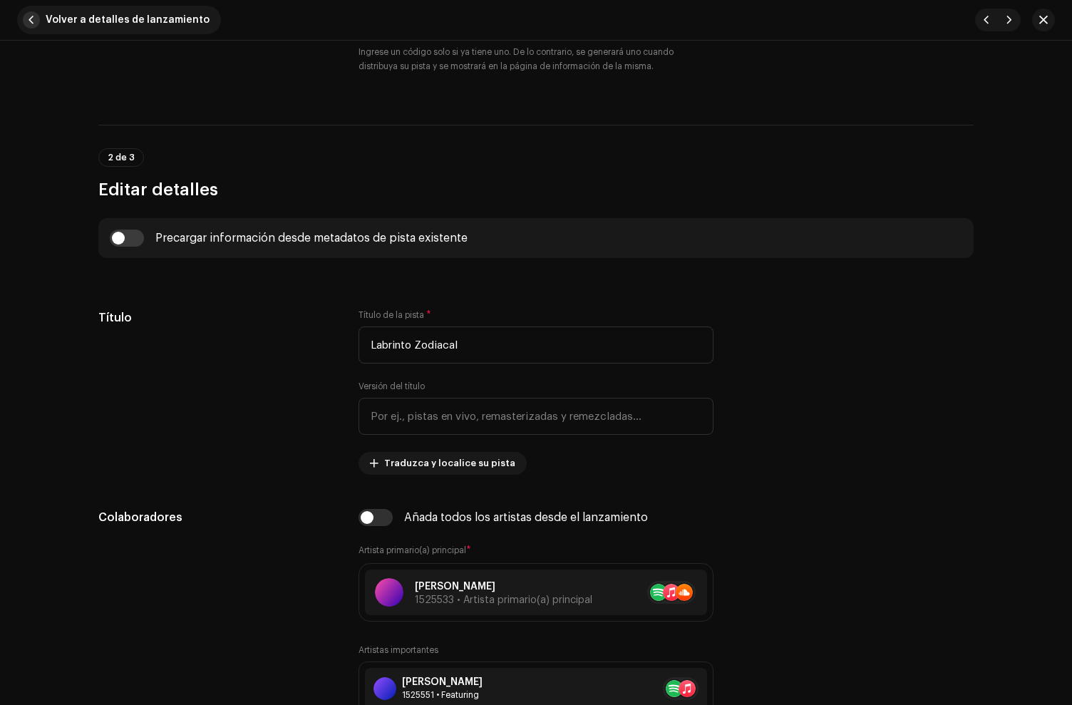
click at [39, 8] on button "Volver a detalles de lanzamiento" at bounding box center [119, 20] width 204 height 29
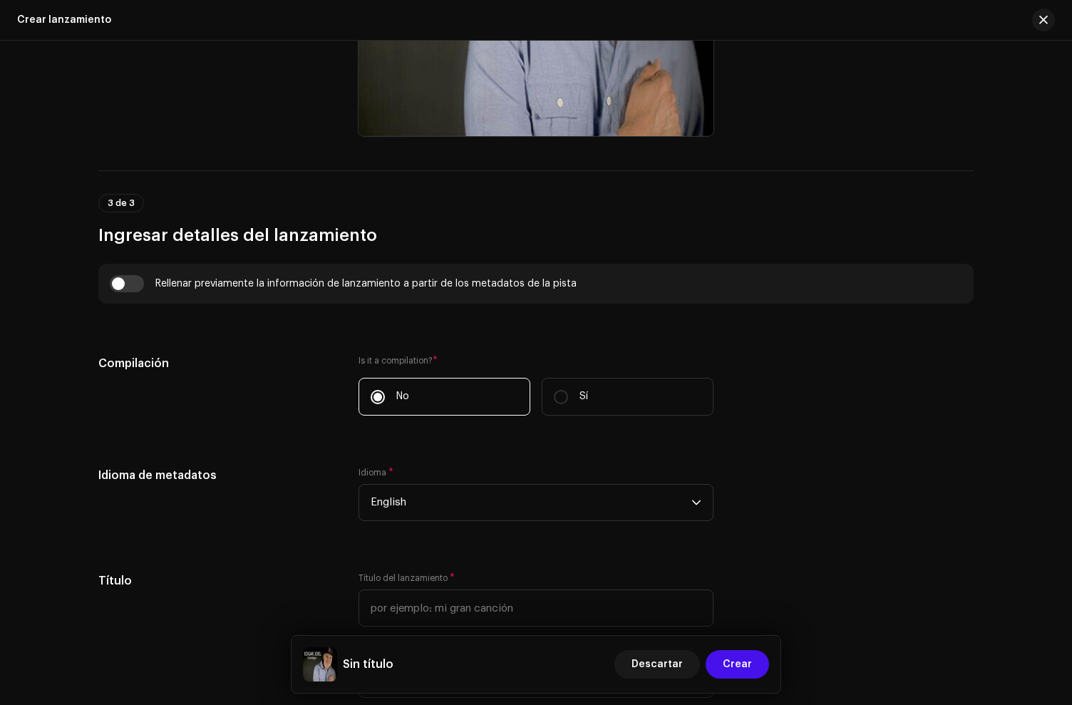
scroll to position [1354, 0]
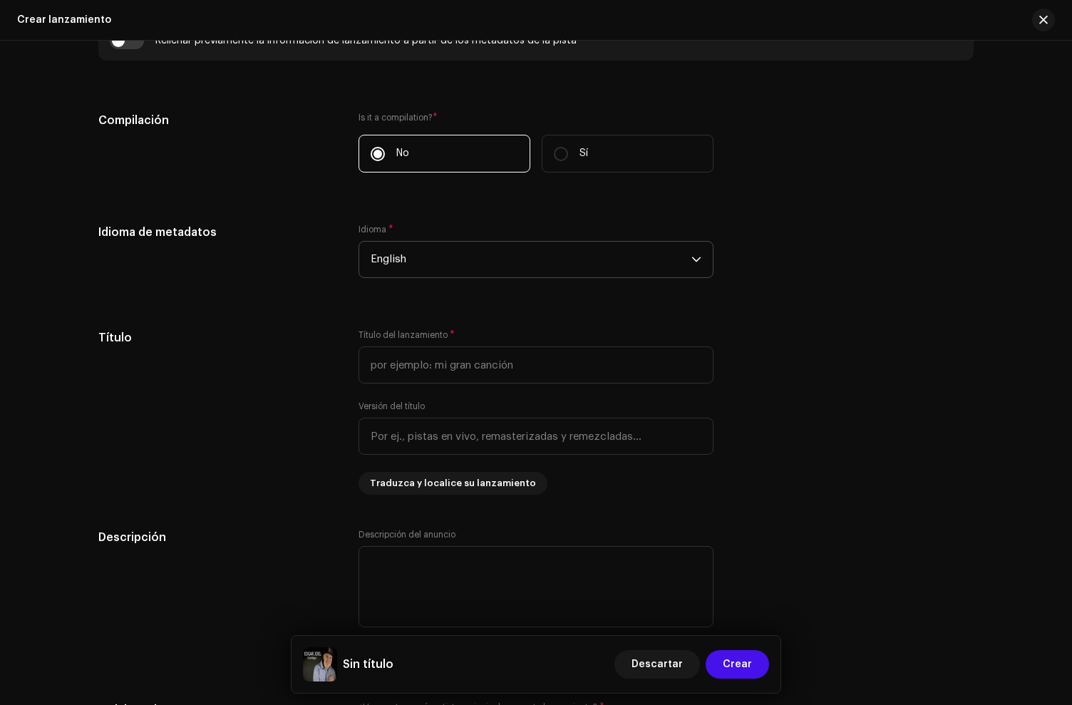
click at [399, 255] on span "English" at bounding box center [531, 260] width 321 height 36
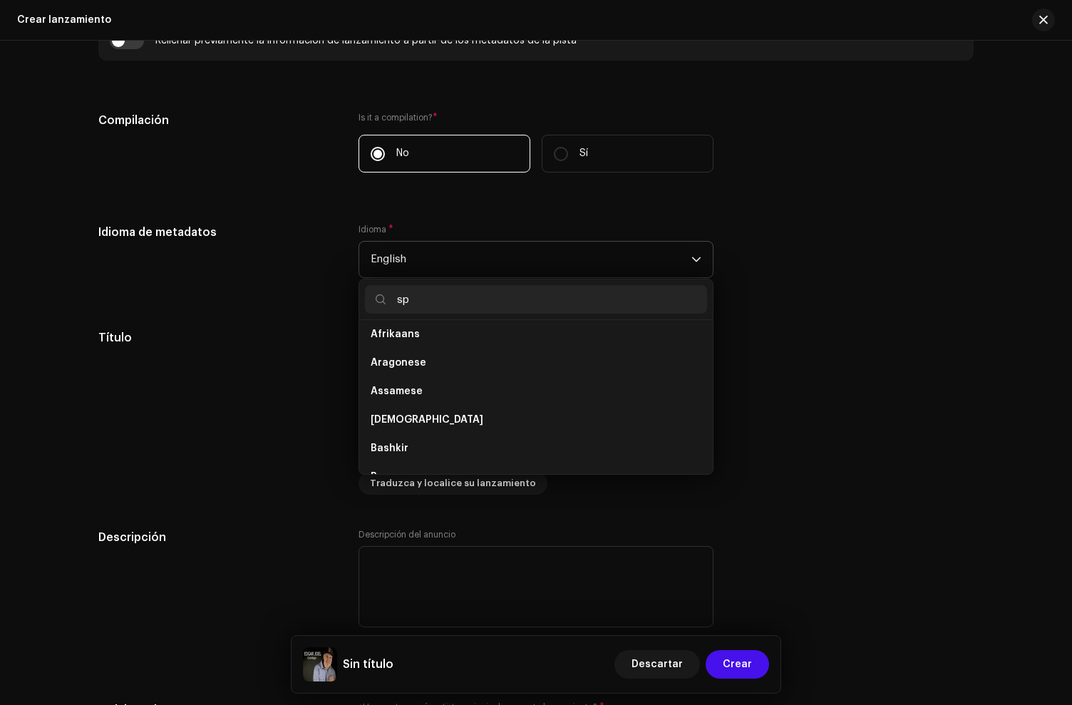
scroll to position [0, 0]
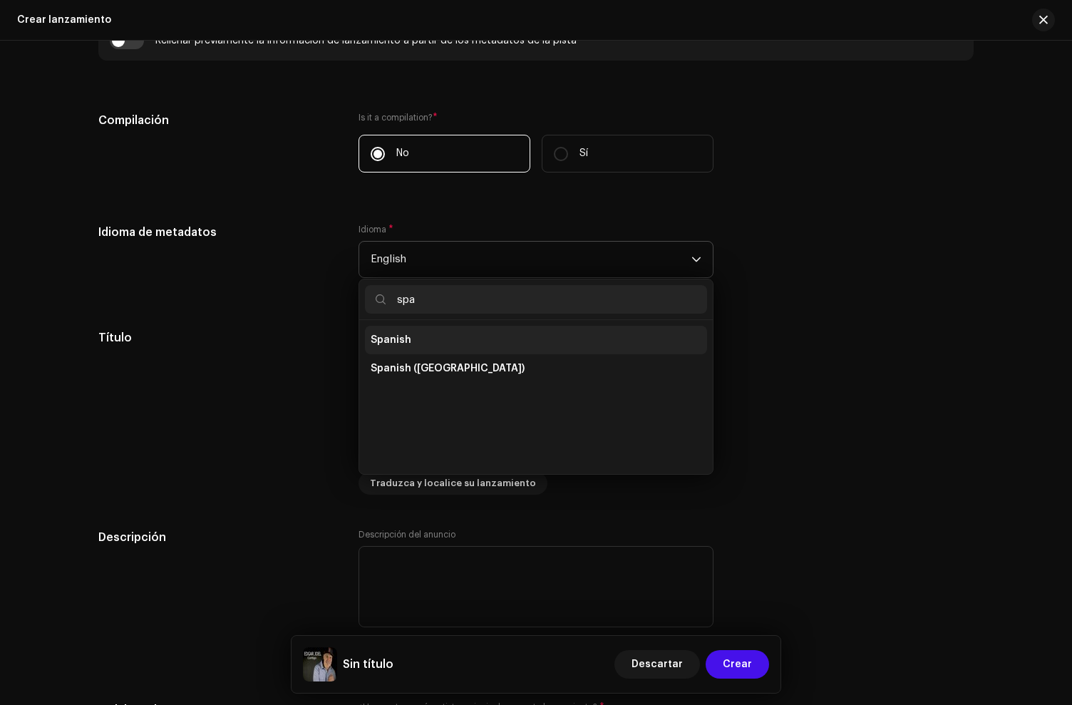
type input "spa"
click at [386, 335] on span "Spanish" at bounding box center [391, 340] width 41 height 14
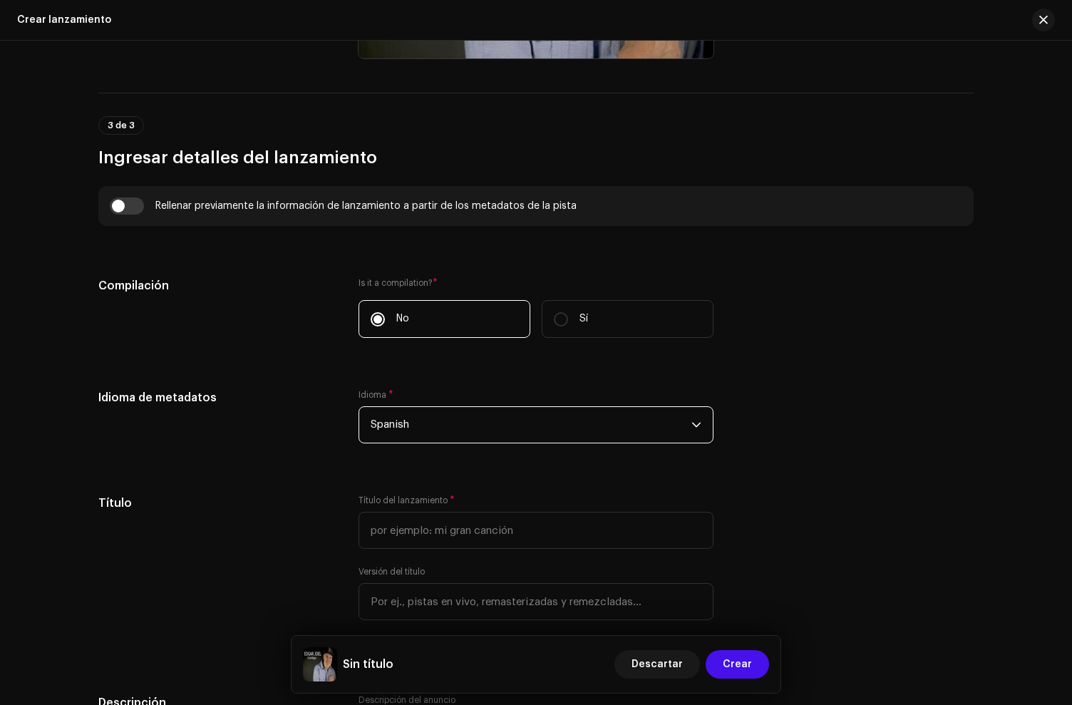
scroll to position [1174, 0]
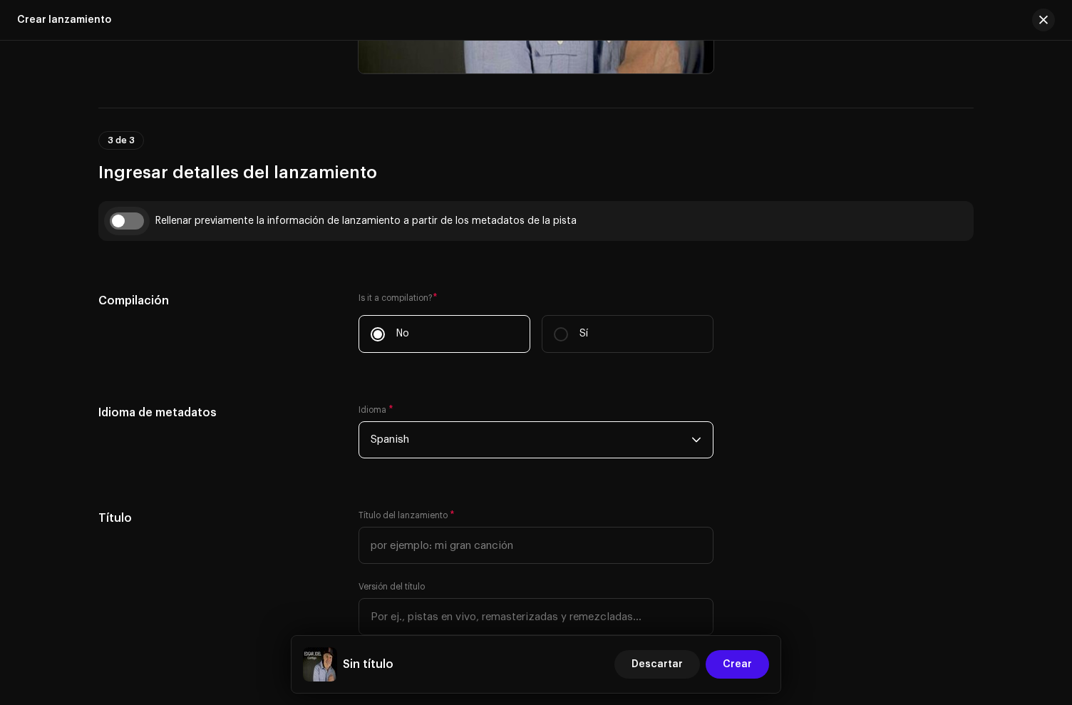
click at [119, 216] on input "checkbox" at bounding box center [127, 220] width 34 height 17
checkbox input "true"
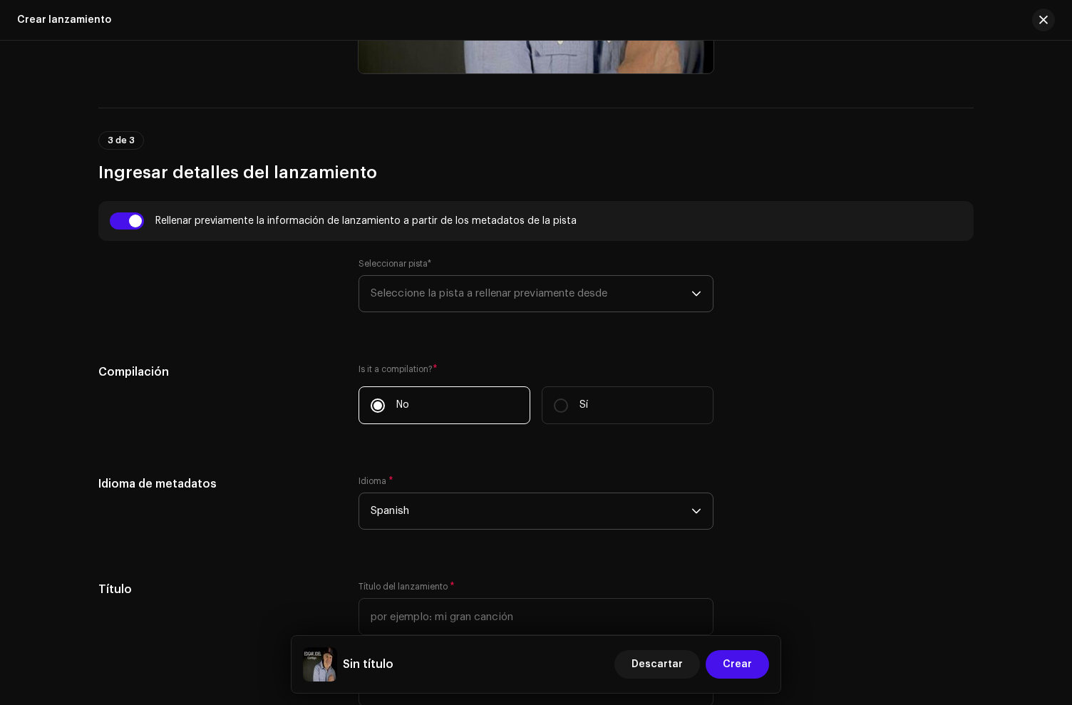
click at [424, 280] on span "Seleccione la pista a rellenar previamente desde" at bounding box center [531, 294] width 321 height 36
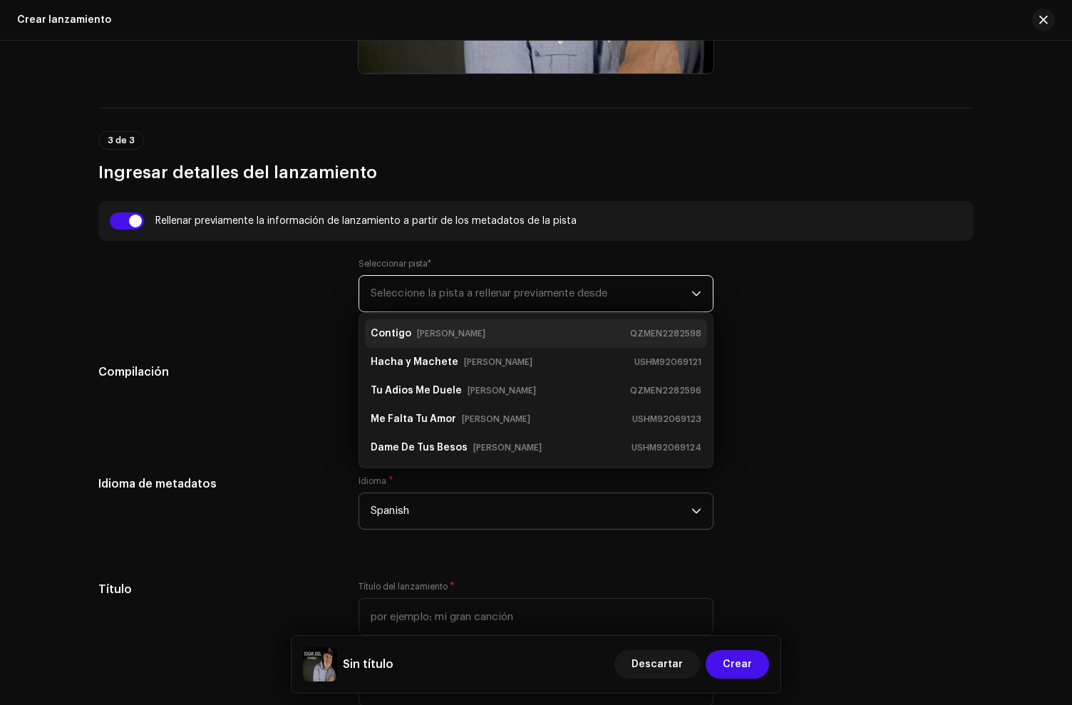
click at [439, 333] on small "[PERSON_NAME]" at bounding box center [451, 334] width 68 height 14
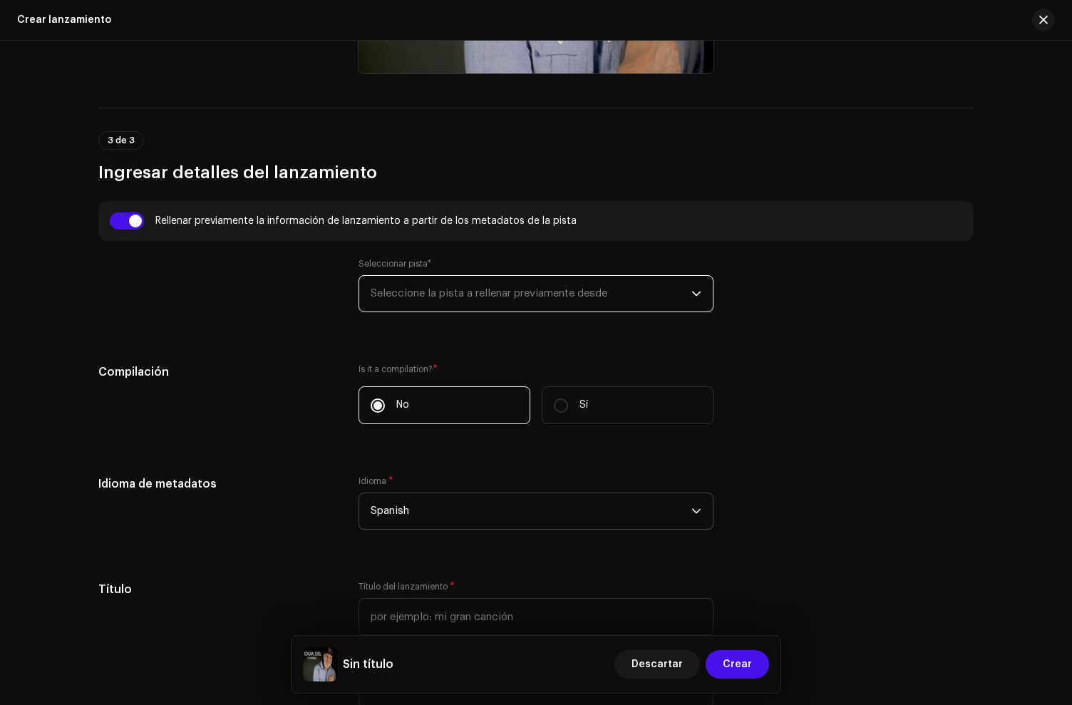
type input "Contigo"
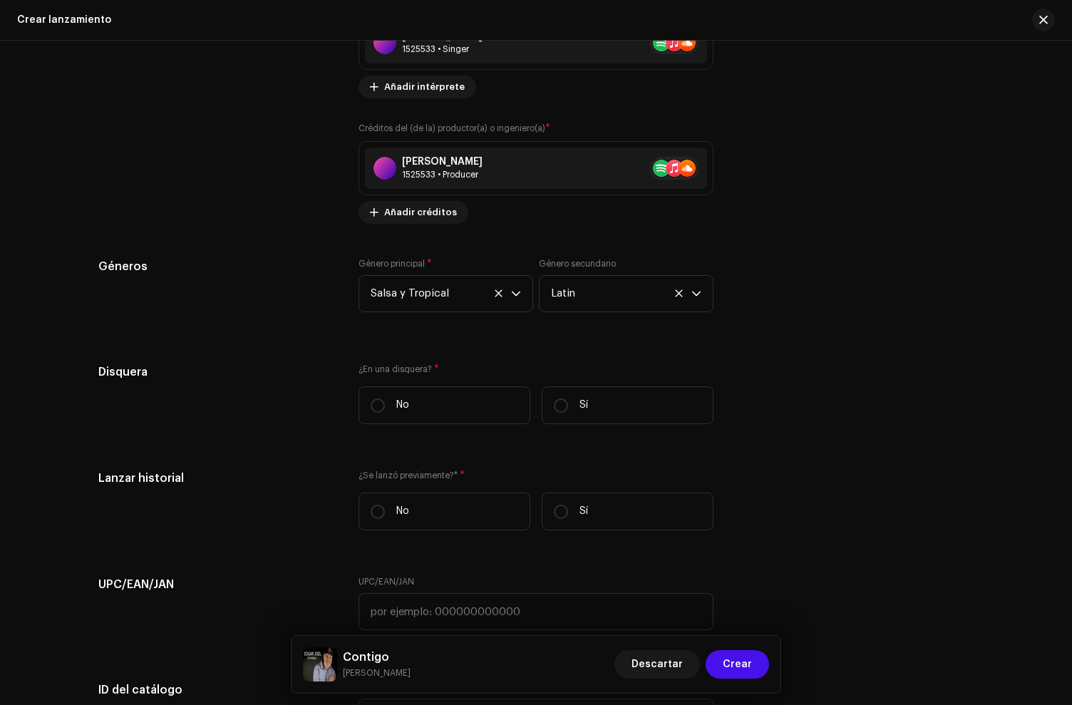
scroll to position [2471, 0]
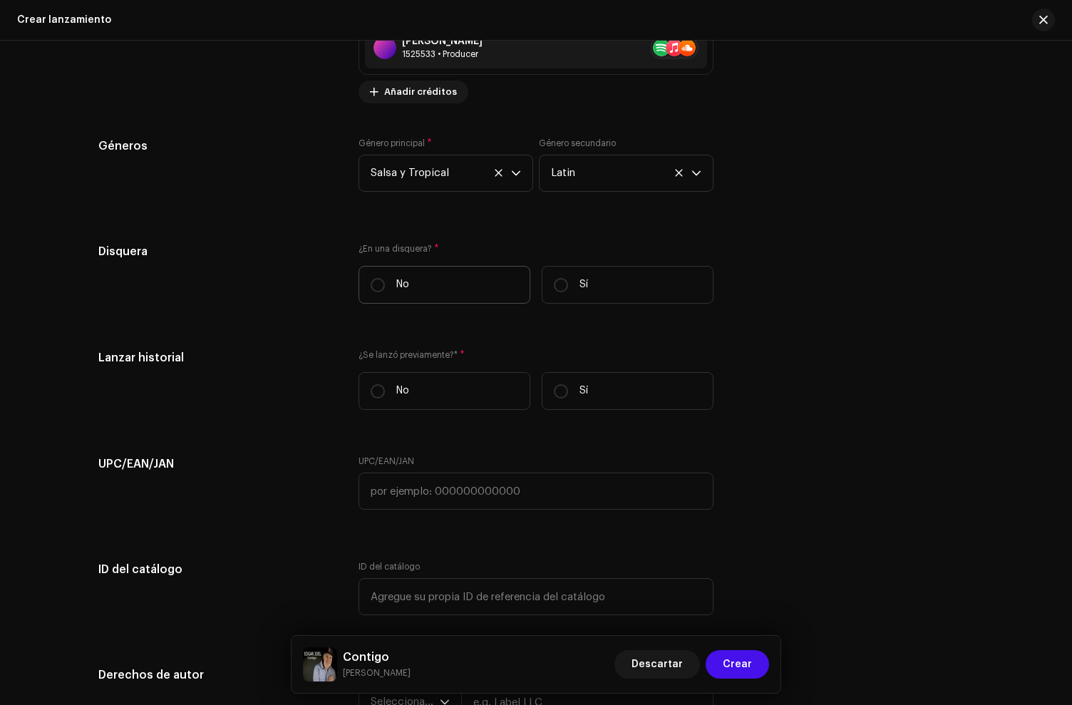
click at [403, 272] on label "No" at bounding box center [445, 285] width 172 height 38
click at [385, 278] on input "No" at bounding box center [378, 285] width 14 height 14
radio input "true"
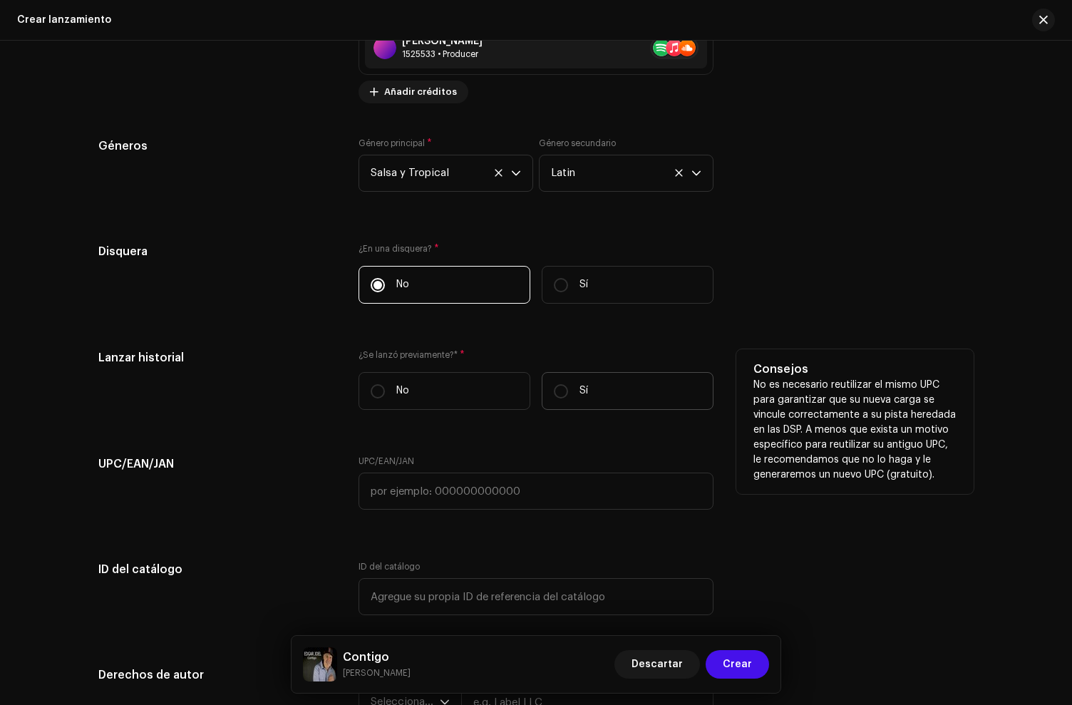
click at [571, 394] on label "Sí" at bounding box center [628, 391] width 172 height 38
click at [568, 394] on input "Sí" at bounding box center [561, 391] width 14 height 14
radio input "true"
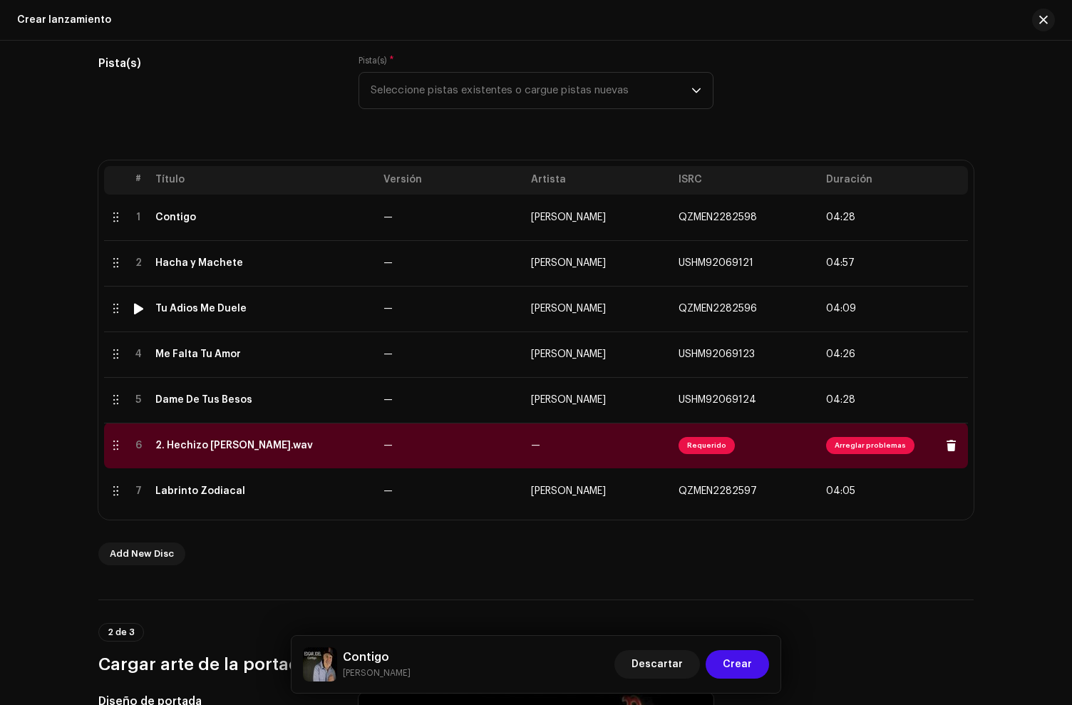
scroll to position [200, 0]
click at [293, 444] on div "2. Hechizo De Luna.wav" at bounding box center [263, 444] width 217 height 11
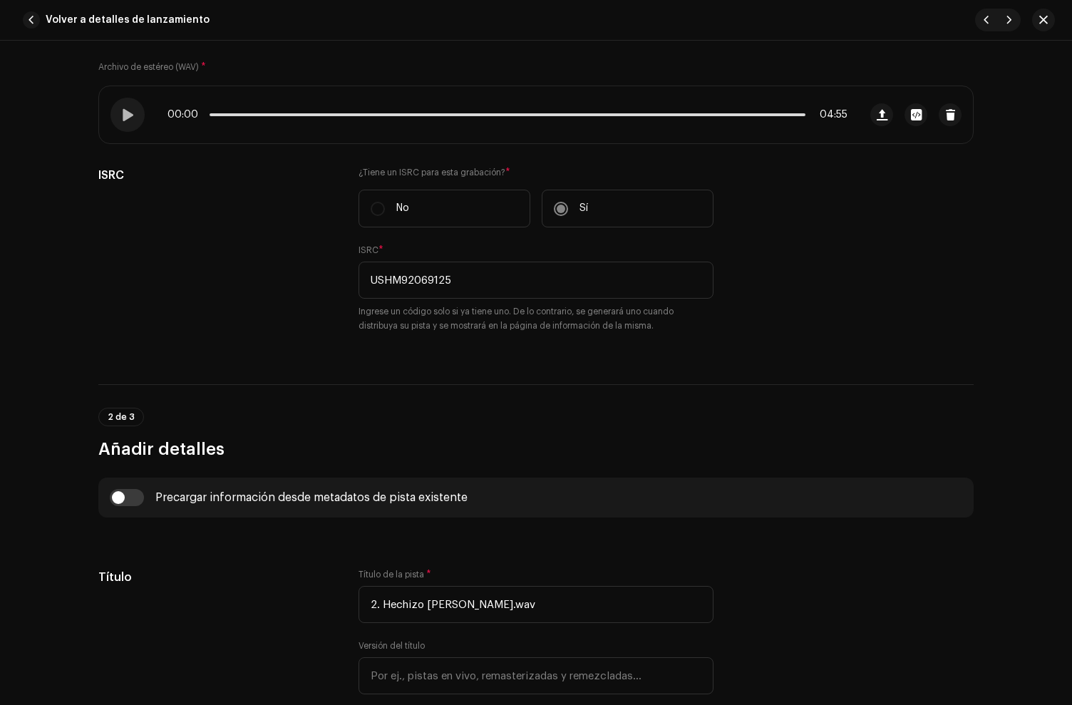
scroll to position [419, 0]
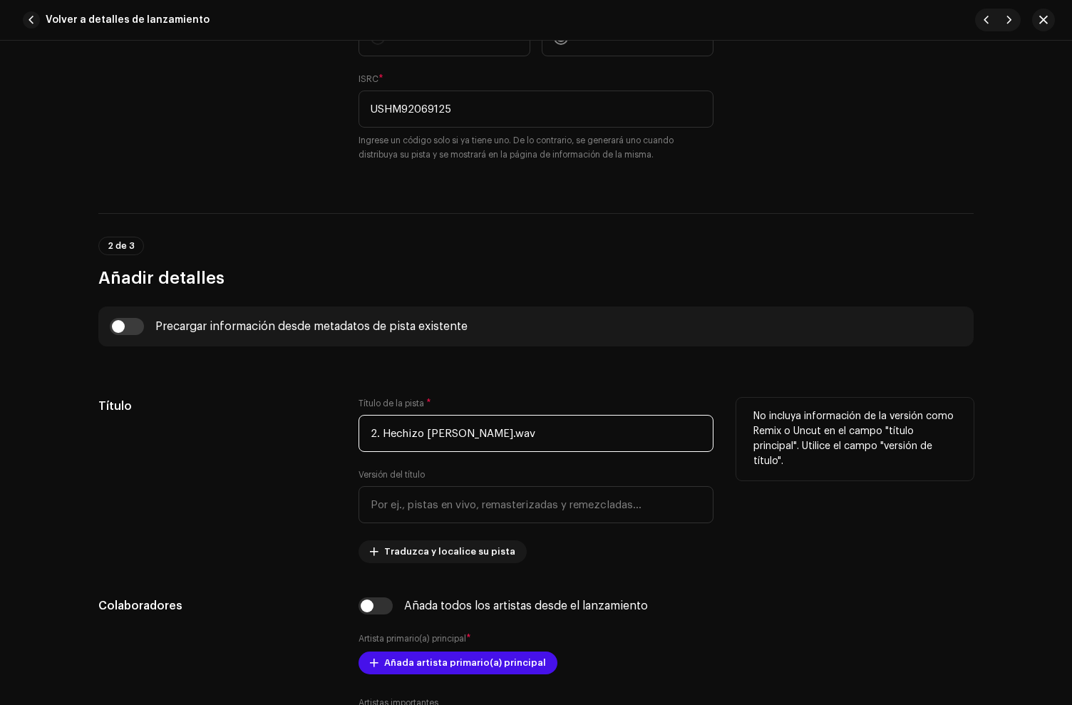
drag, startPoint x: 382, startPoint y: 435, endPoint x: 349, endPoint y: 432, distance: 32.9
click at [349, 432] on div "Título Título de la pista * 2. Hechizo De Luna.wav Versión del título Traduzca …" at bounding box center [536, 480] width 876 height 165
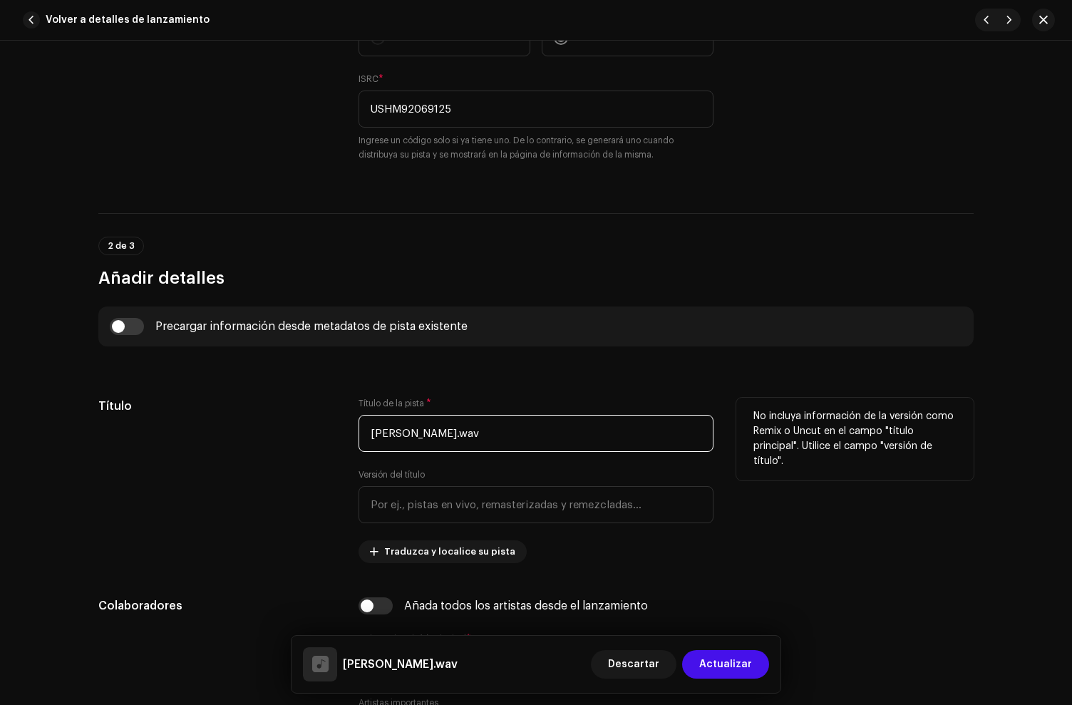
click at [513, 445] on input "Hechizo De Luna.wav" at bounding box center [536, 433] width 355 height 37
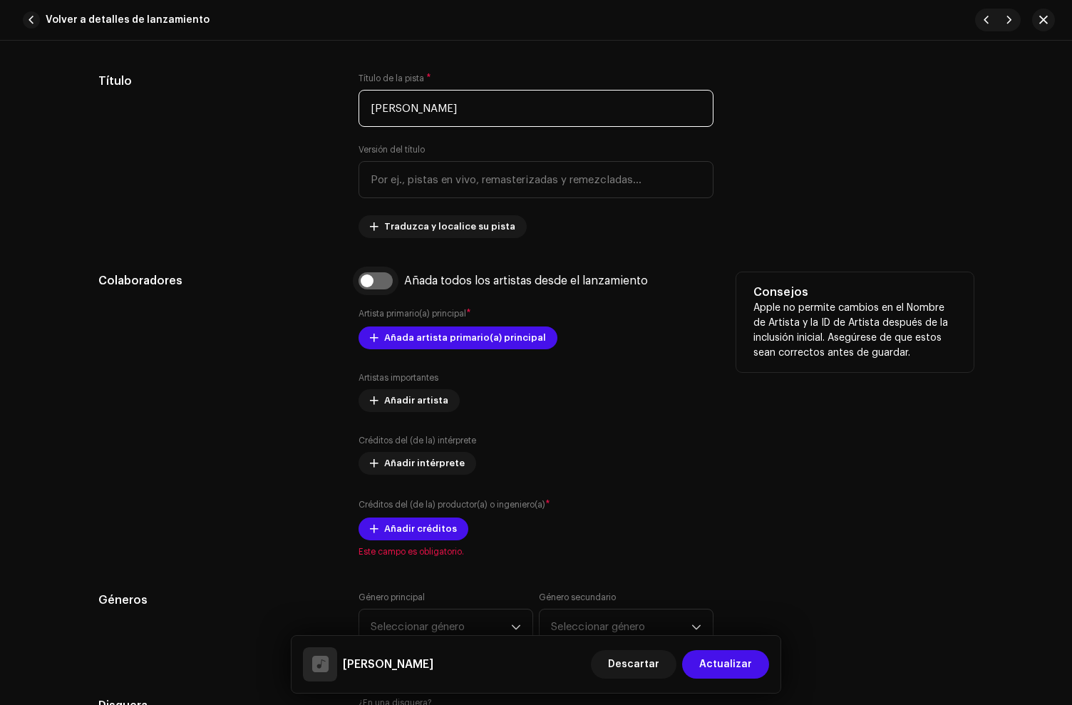
scroll to position [767, 0]
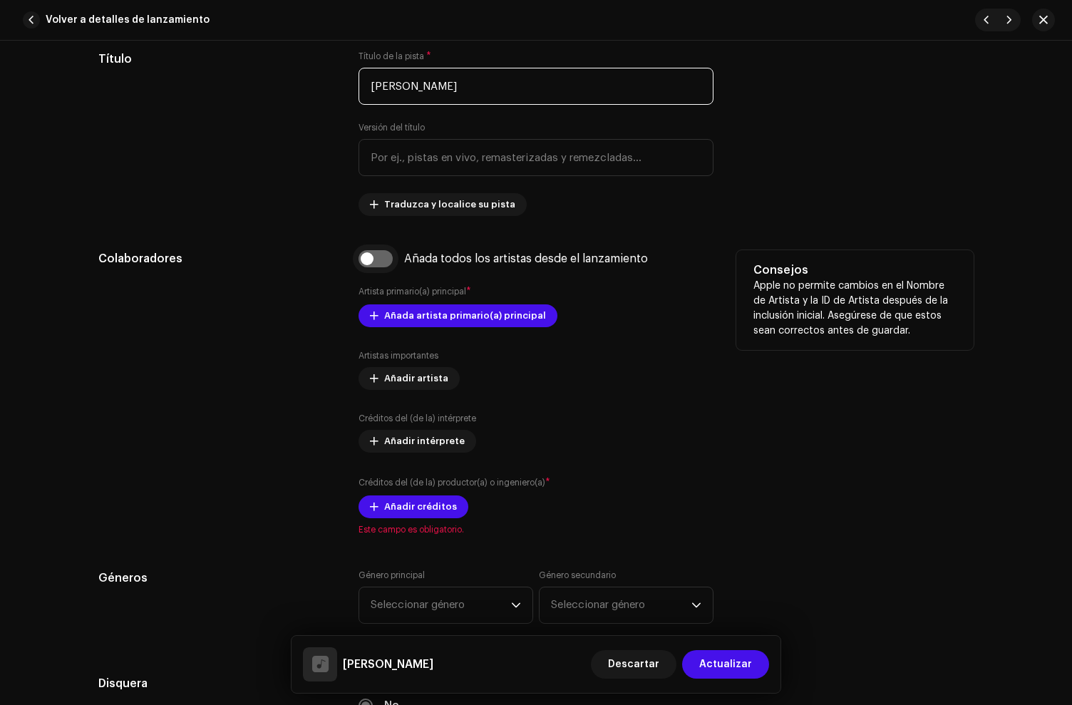
type input "[PERSON_NAME]"
click at [385, 258] on input "checkbox" at bounding box center [376, 258] width 34 height 17
checkbox input "true"
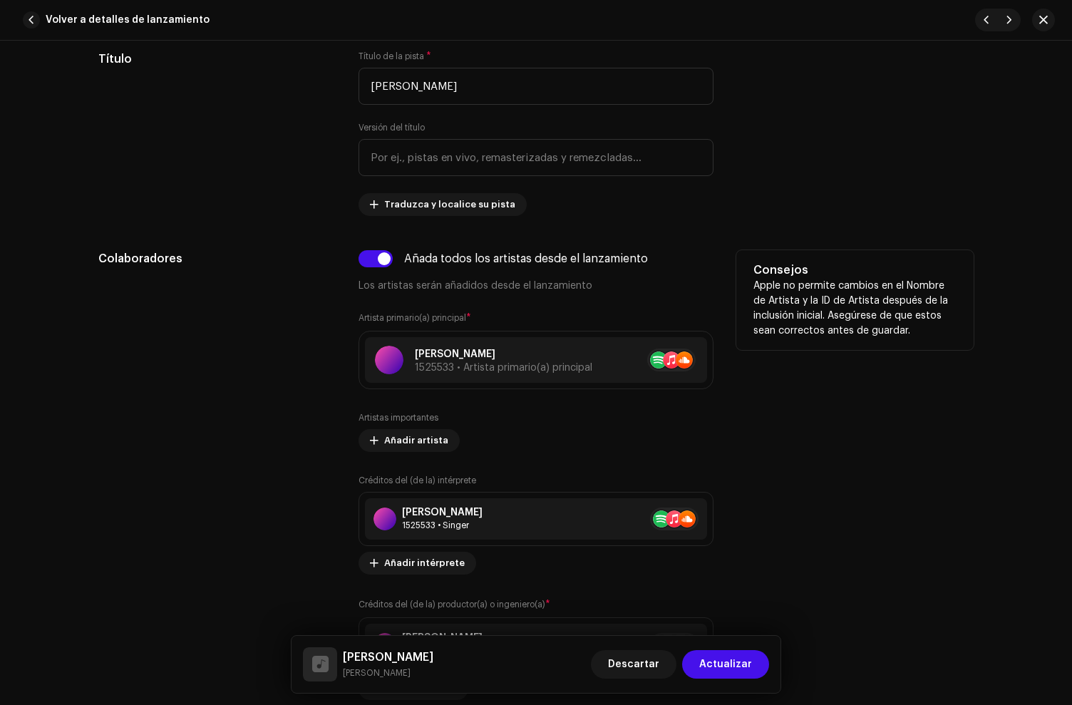
scroll to position [846, 0]
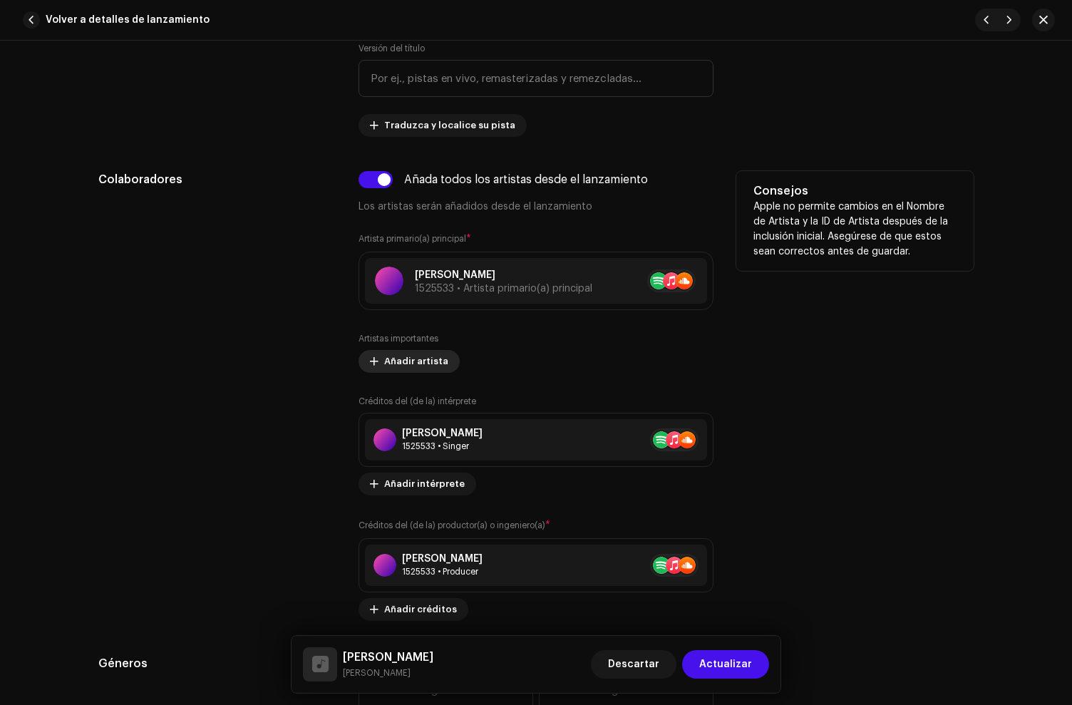
click at [432, 356] on span "Añadir artista" at bounding box center [416, 361] width 64 height 29
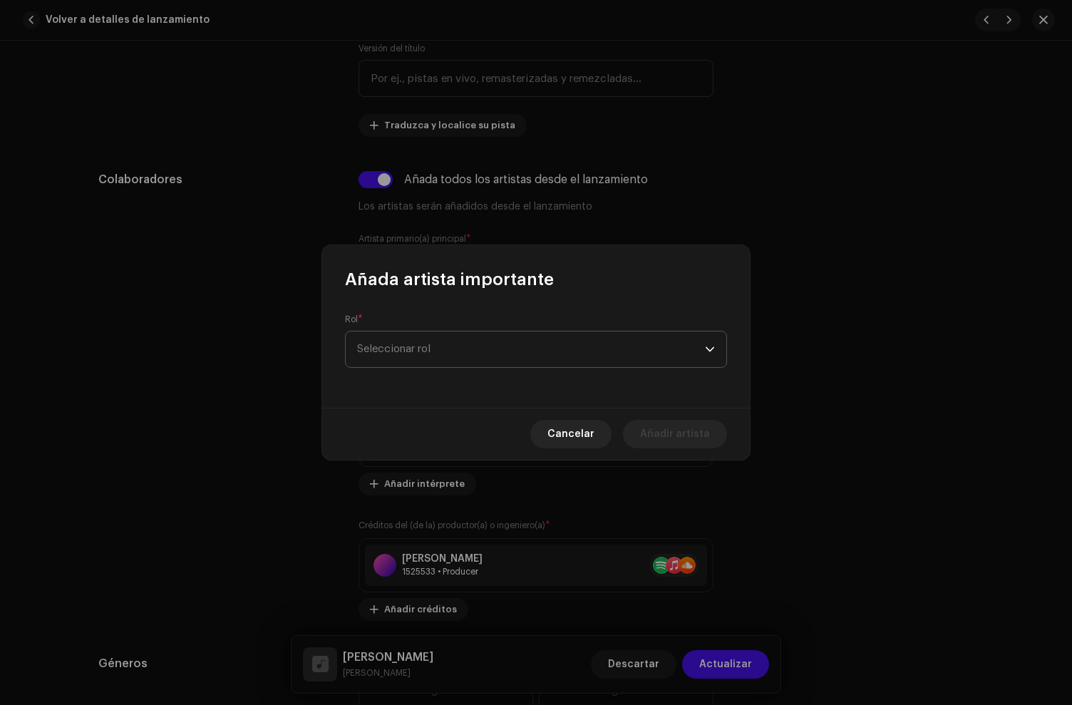
click at [414, 354] on span "Seleccionar rol" at bounding box center [531, 350] width 348 height 36
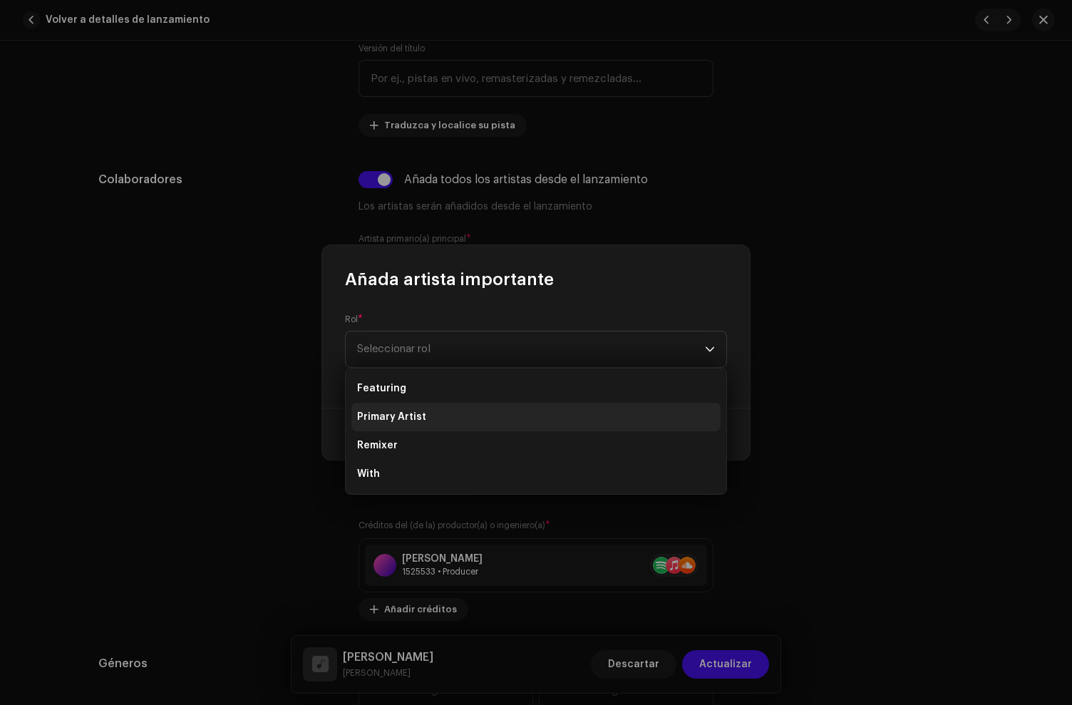
click at [410, 420] on span "Primary Artist" at bounding box center [391, 417] width 69 height 14
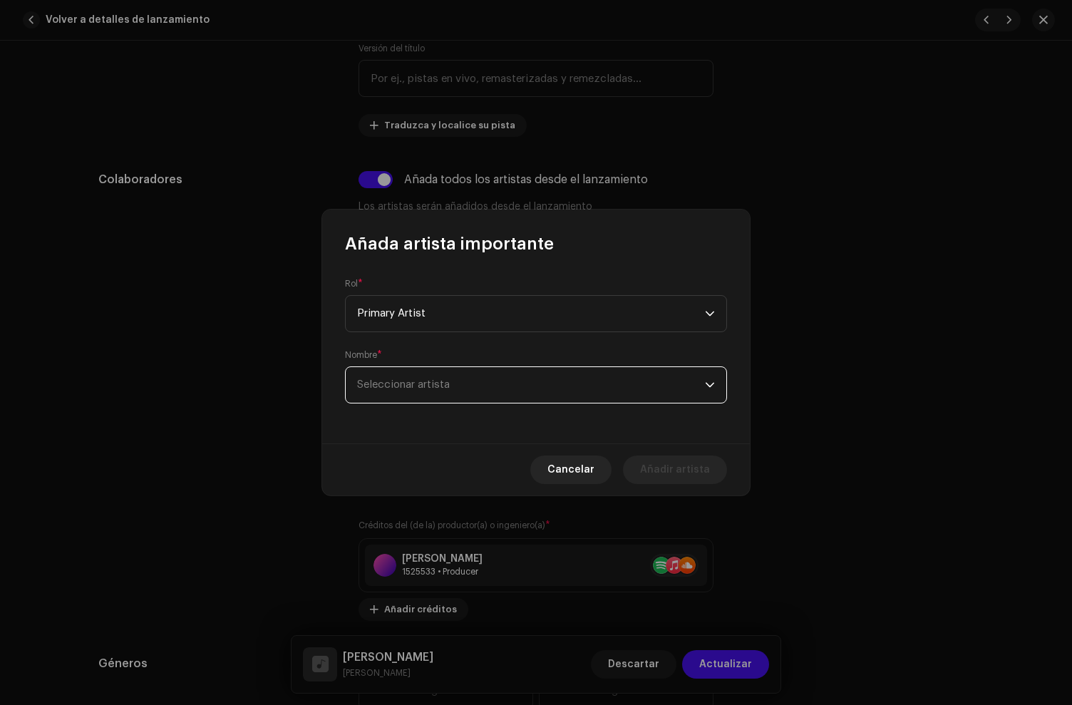
click at [409, 385] on span "Seleccionar artista" at bounding box center [403, 384] width 93 height 11
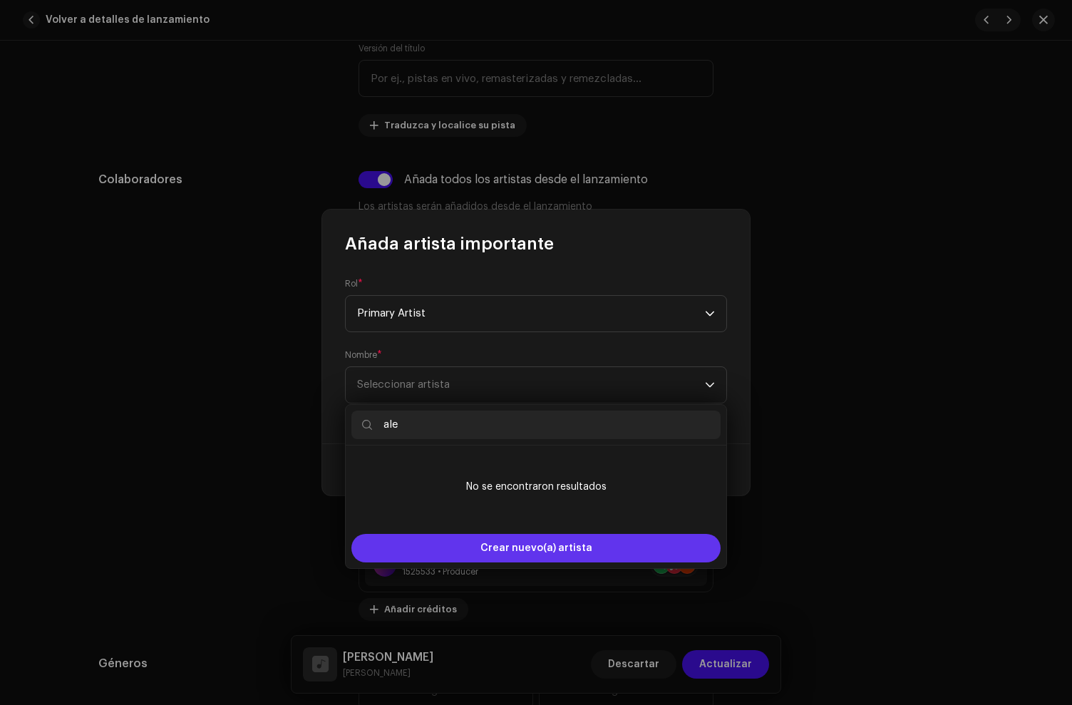
type input "ale"
click at [451, 553] on div "Crear nuevo(a) artista" at bounding box center [536, 548] width 369 height 29
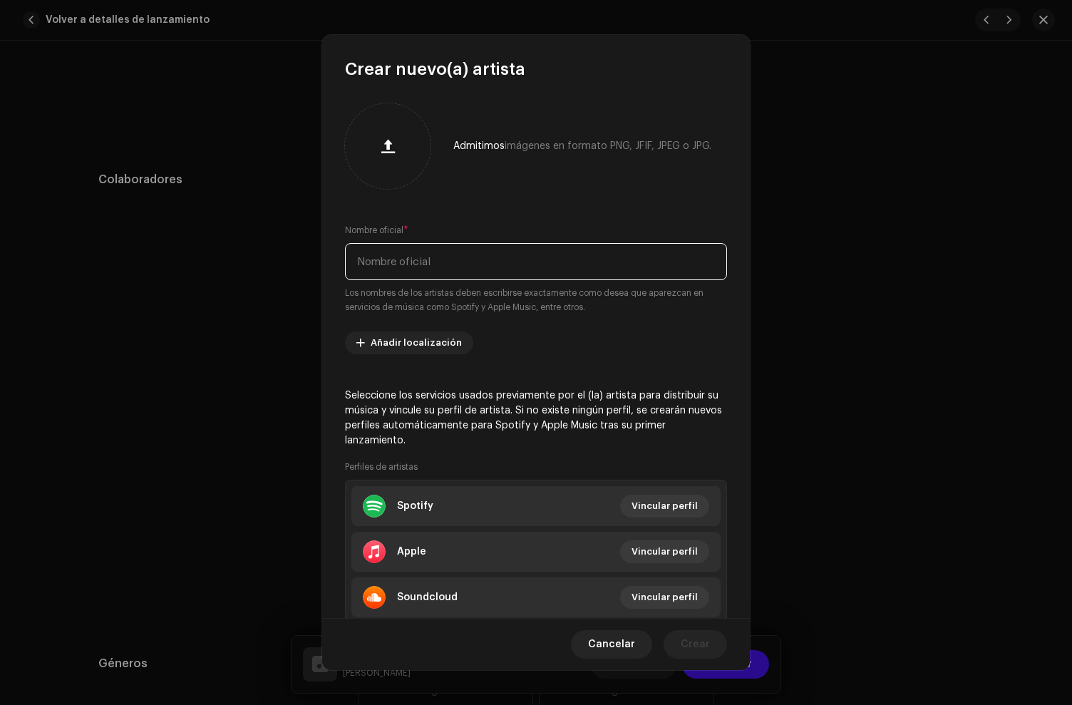
click at [426, 262] on input "text" at bounding box center [536, 261] width 382 height 37
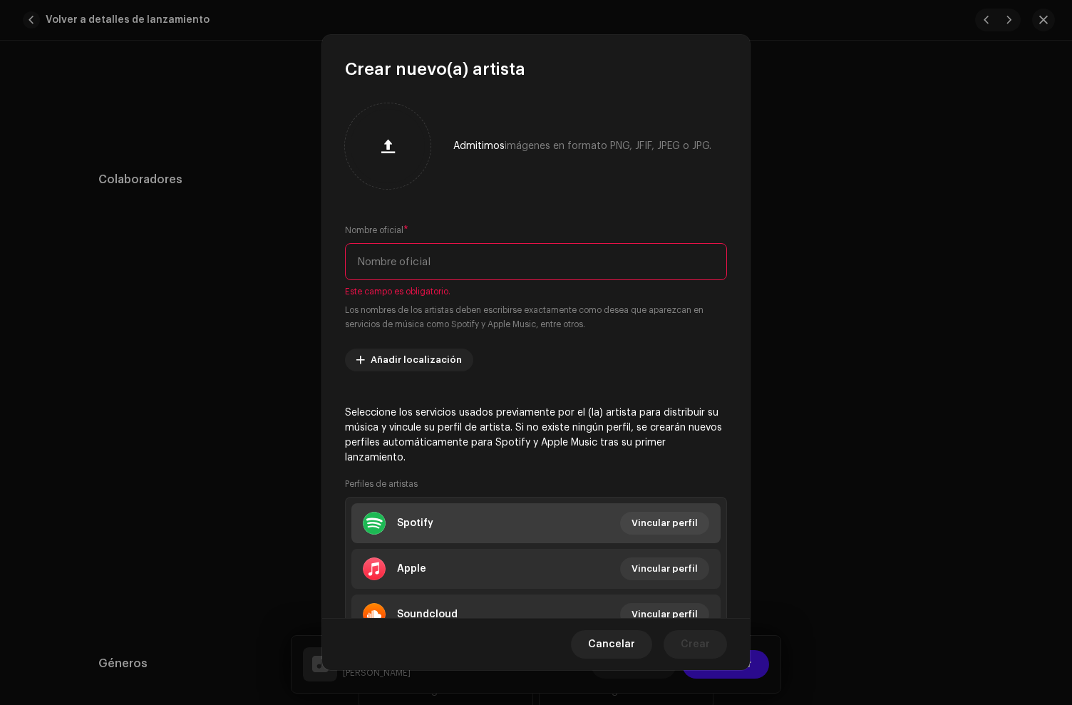
click at [414, 504] on li "Spotify Vincular perfil" at bounding box center [536, 523] width 369 height 40
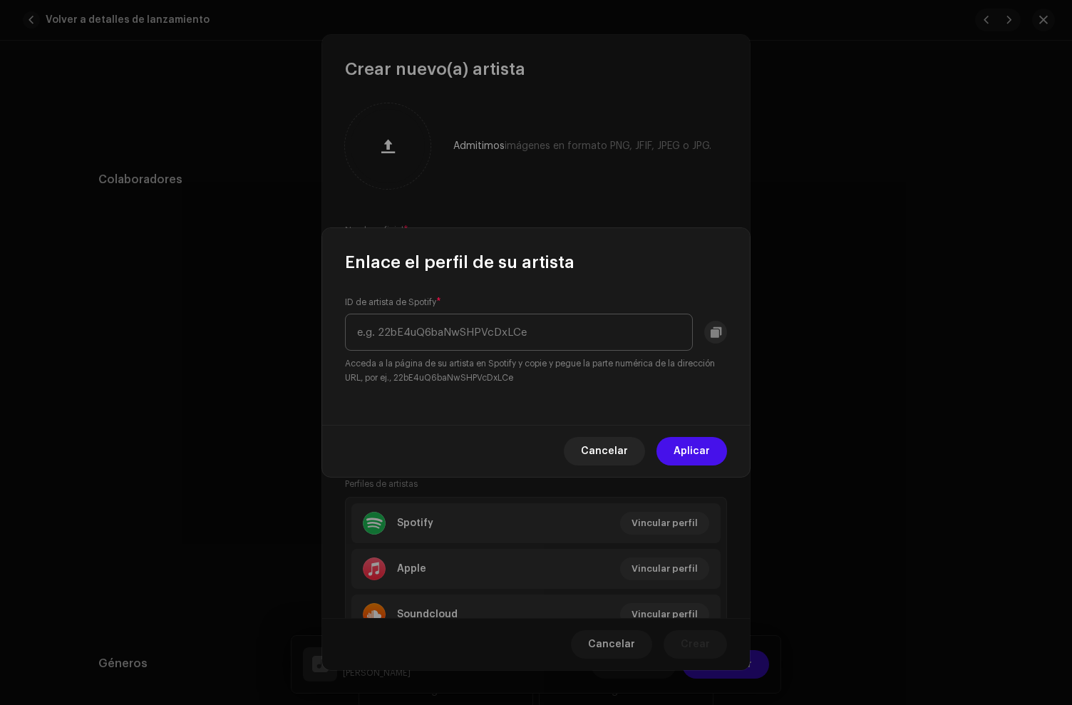
click at [464, 335] on input "text" at bounding box center [519, 332] width 348 height 37
type input "4XOO7fdYJ3rrFHUy2ejXa6"
click at [725, 453] on button "Aplicar" at bounding box center [692, 451] width 71 height 29
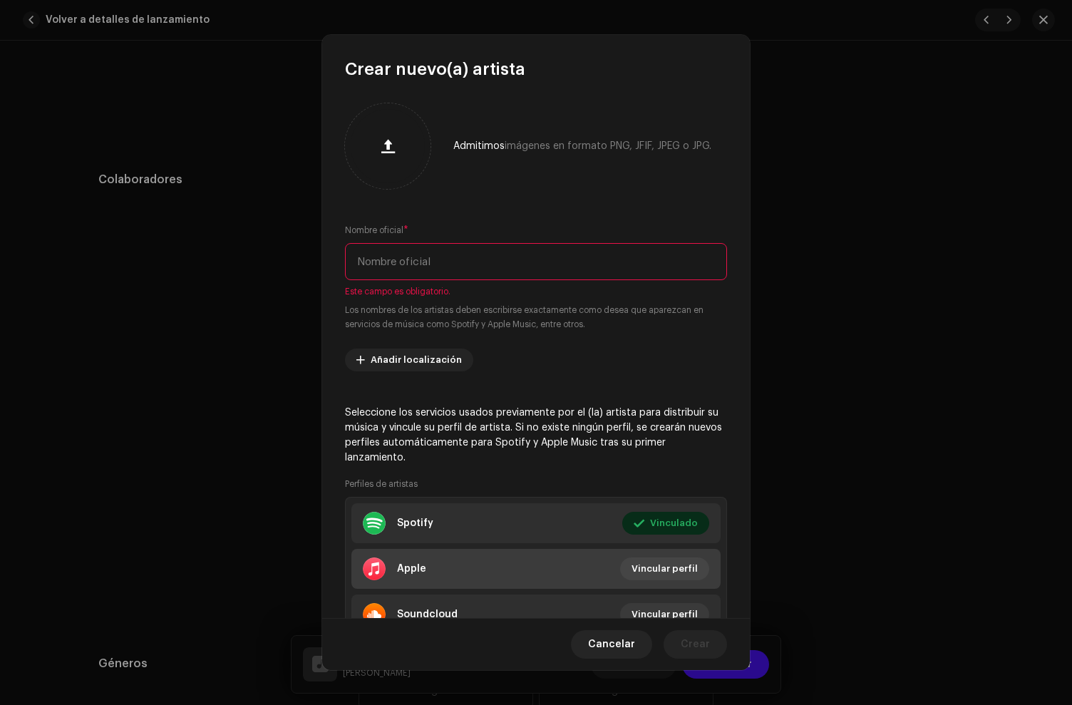
click at [467, 567] on li "Apple Vincular perfil" at bounding box center [536, 569] width 369 height 40
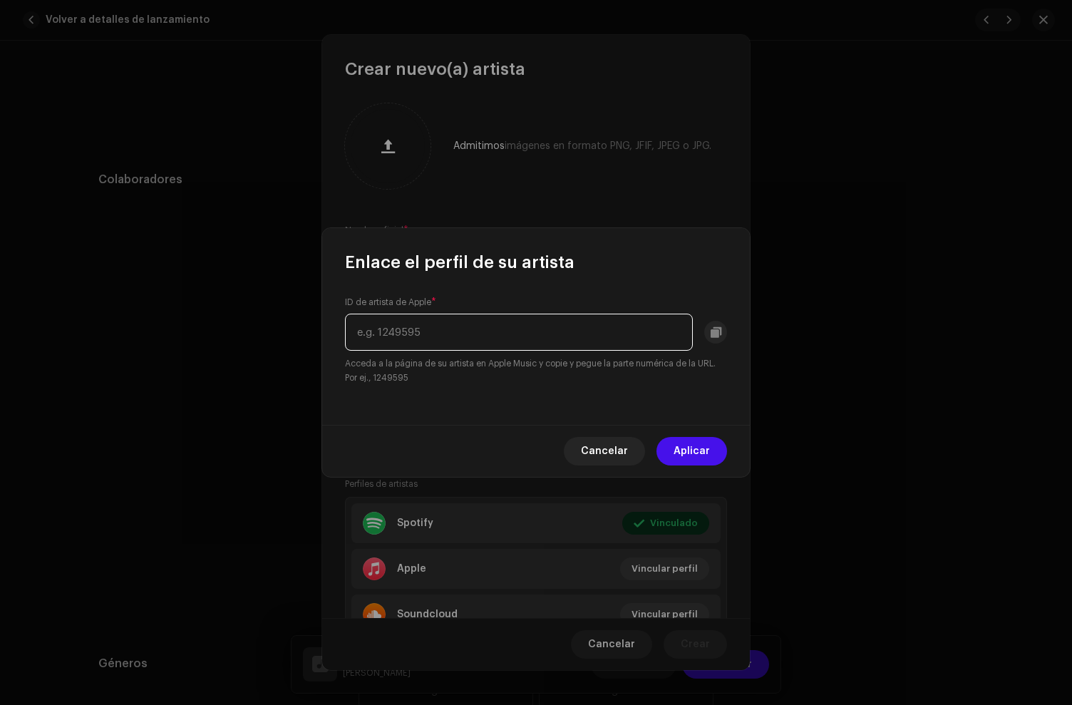
click at [394, 337] on input "text" at bounding box center [519, 332] width 348 height 37
paste input "1796428012"
type input "1796428012"
drag, startPoint x: 741, startPoint y: 460, endPoint x: 702, endPoint y: 458, distance: 38.6
click at [722, 458] on div "Cancelar Aplicar" at bounding box center [536, 451] width 428 height 52
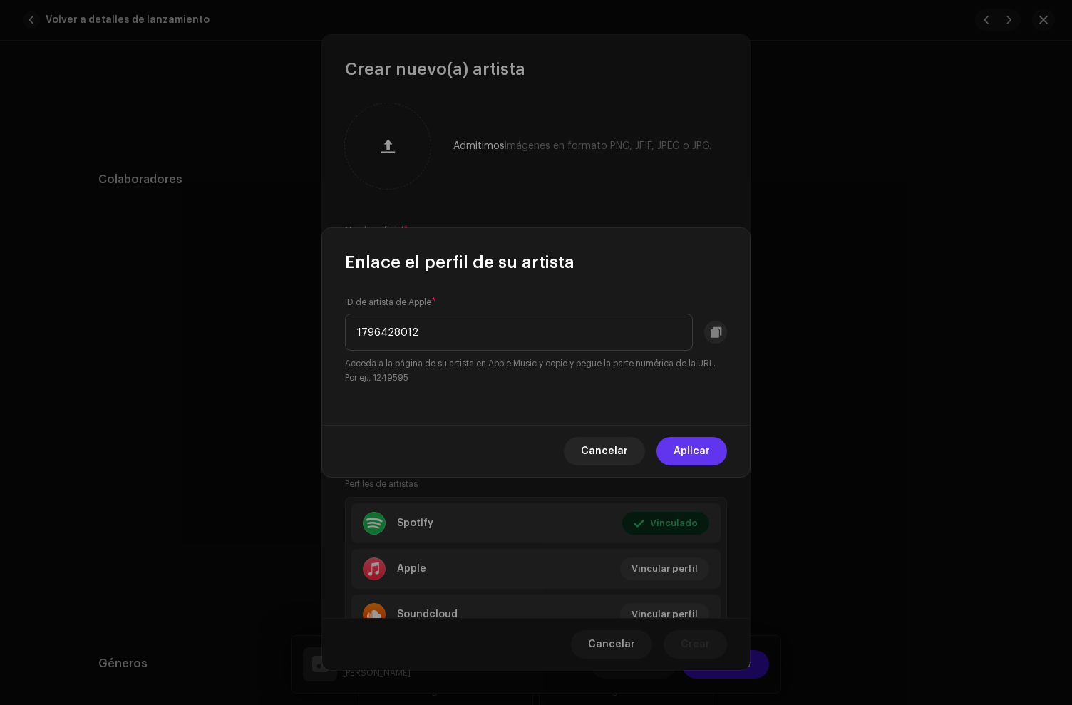
click at [693, 456] on span "Aplicar" at bounding box center [692, 451] width 36 height 29
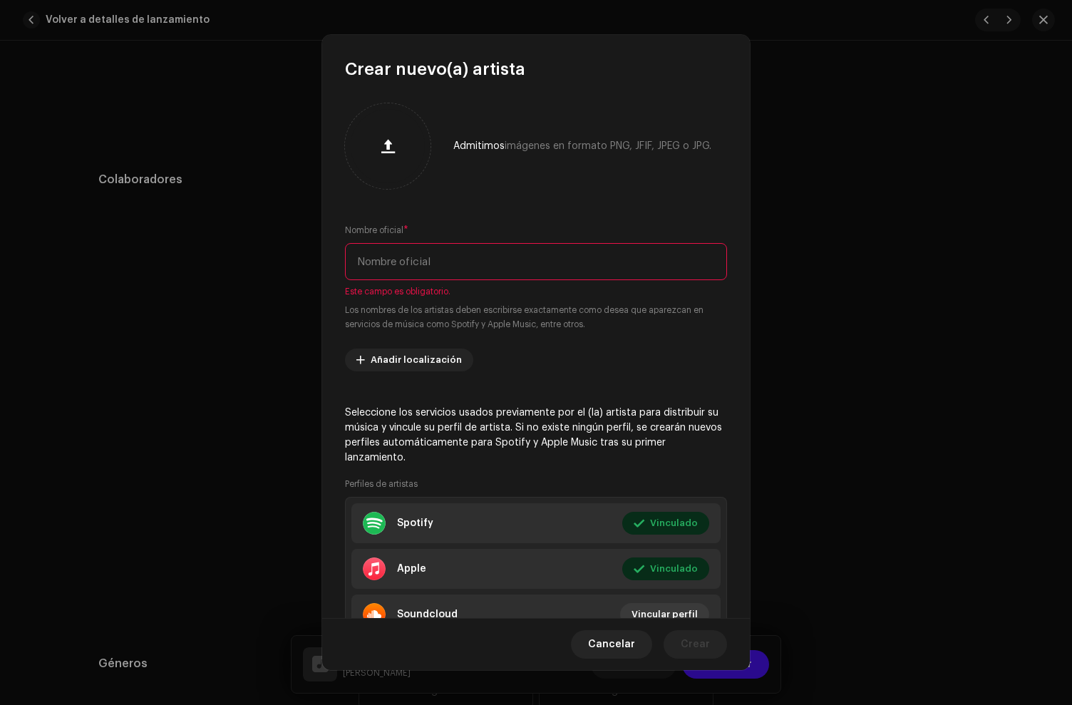
scroll to position [63, 0]
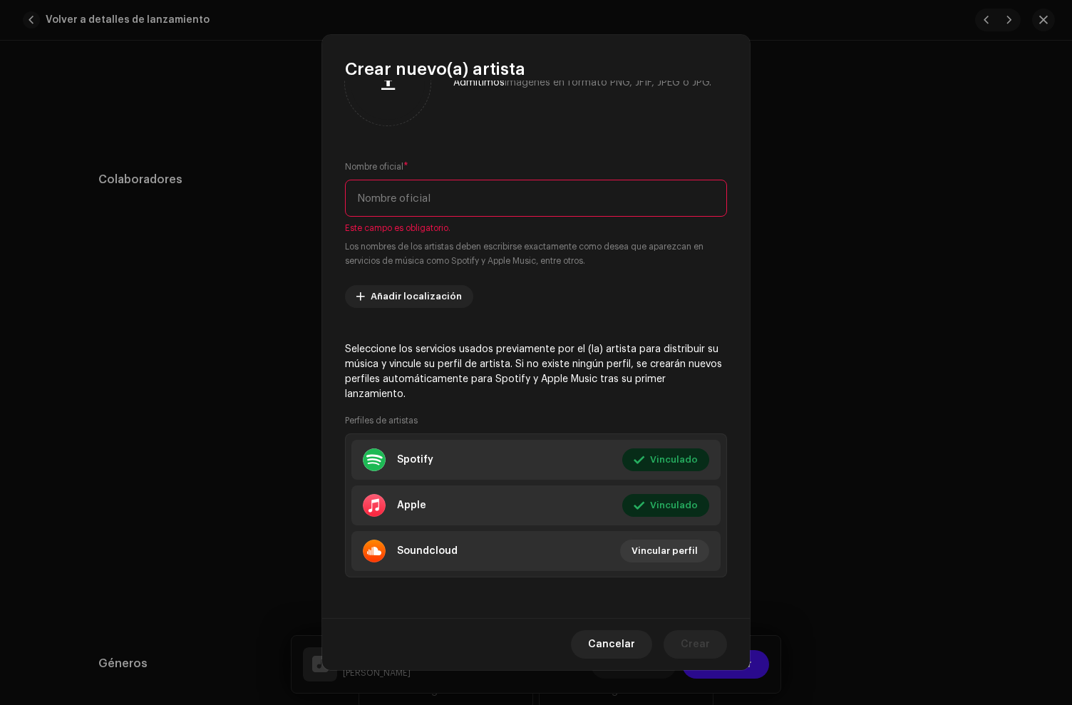
click at [407, 206] on input "text" at bounding box center [536, 198] width 382 height 37
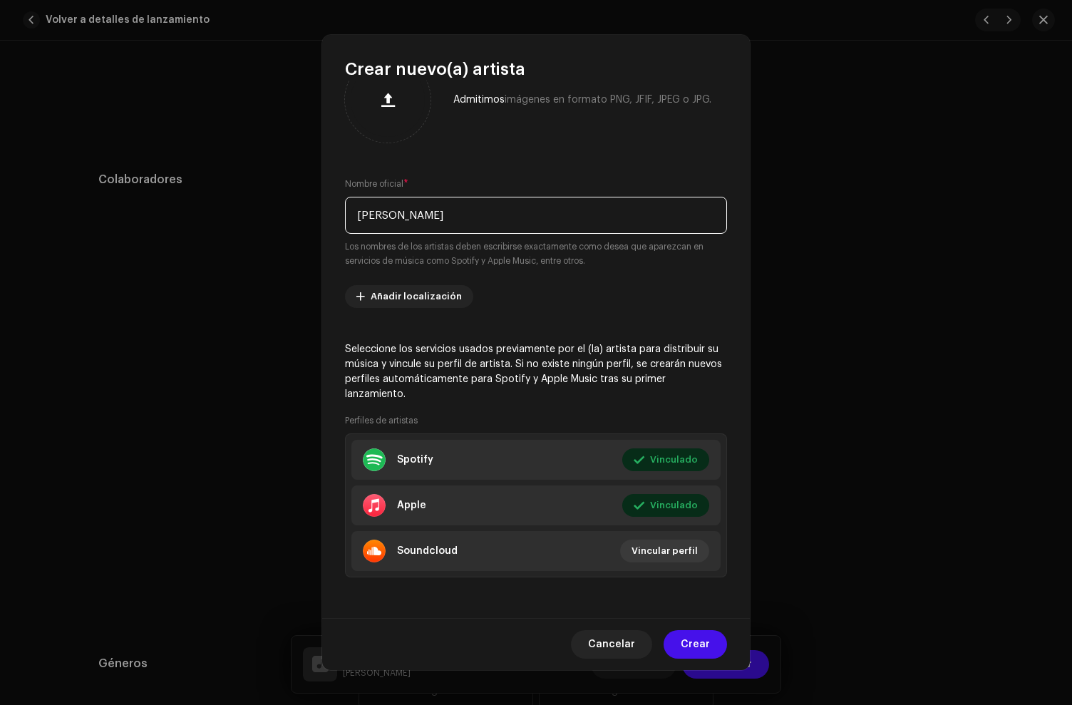
type input "Alejo Morera"
click at [700, 658] on div "Cancelar Crear" at bounding box center [536, 644] width 428 height 52
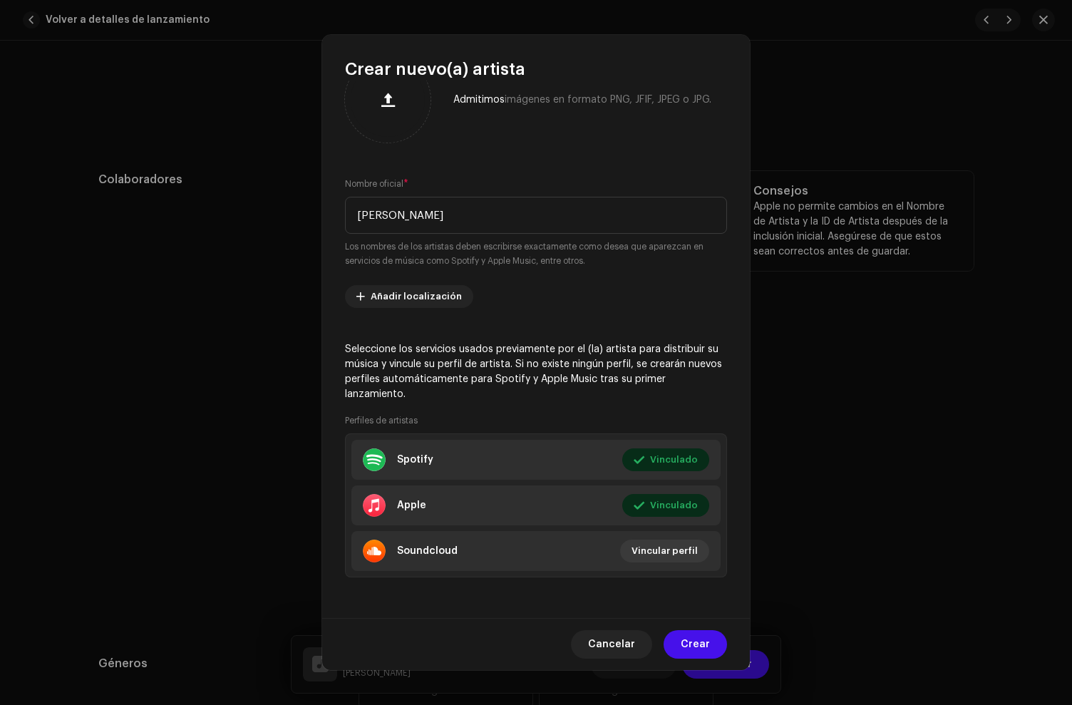
drag, startPoint x: 697, startPoint y: 651, endPoint x: 641, endPoint y: 537, distance: 126.9
click at [697, 651] on span "Crear" at bounding box center [695, 644] width 29 height 29
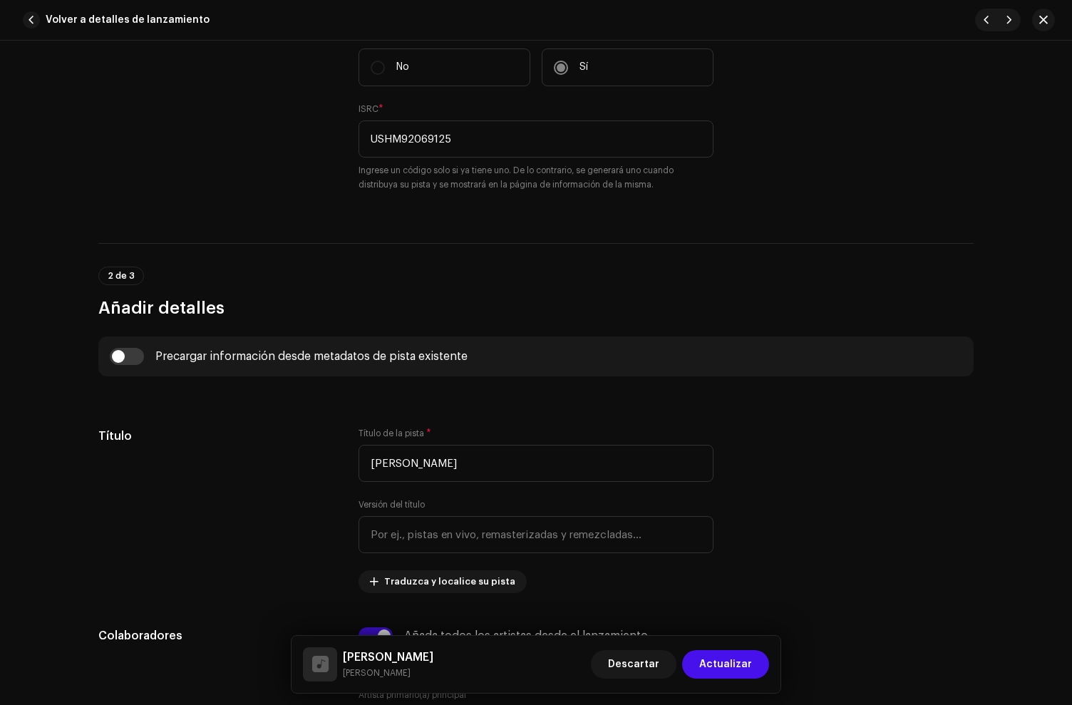
scroll to position [0, 0]
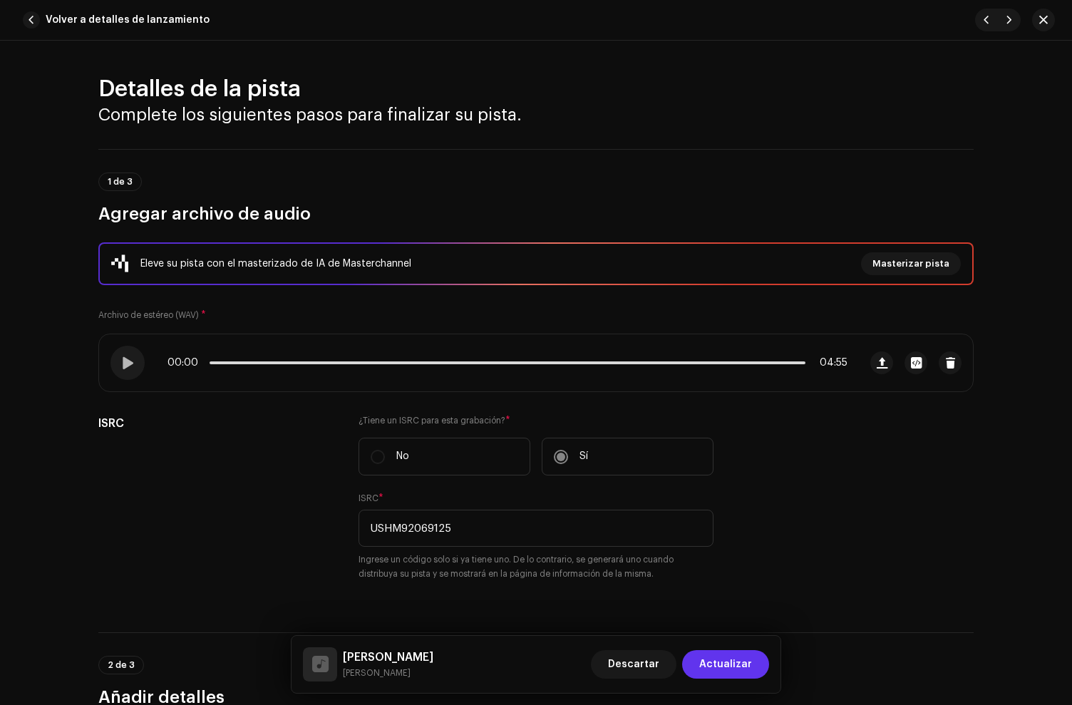
click at [734, 663] on span "Actualizar" at bounding box center [726, 664] width 53 height 29
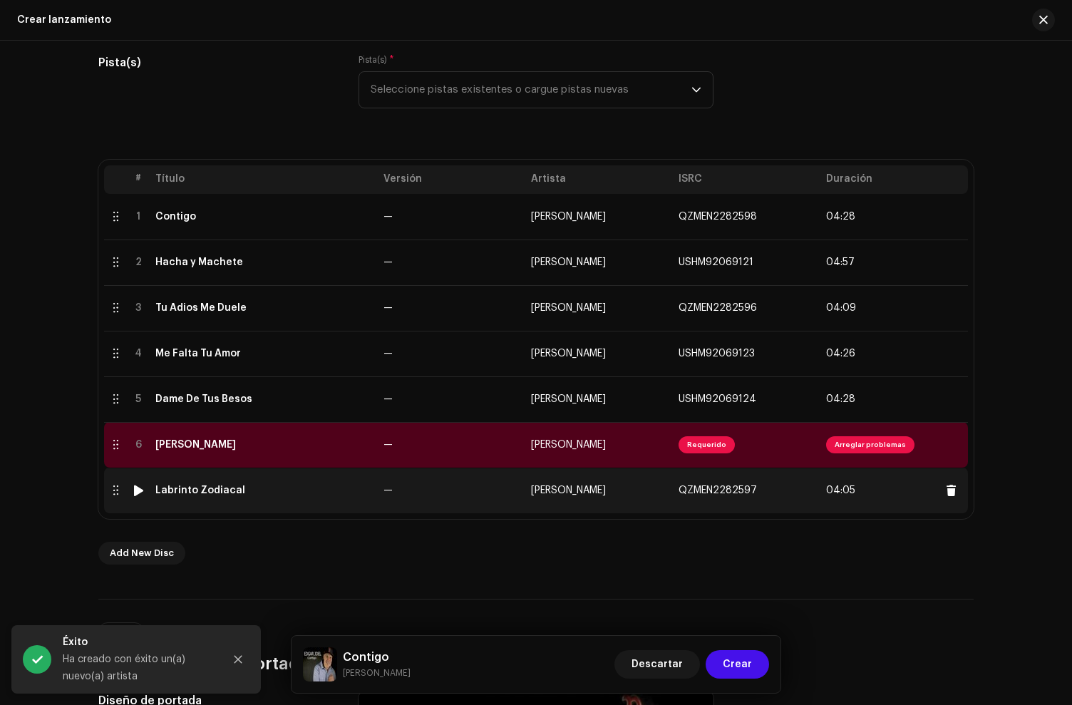
click at [196, 496] on div "Labrinto Zodiacal" at bounding box center [200, 490] width 90 height 11
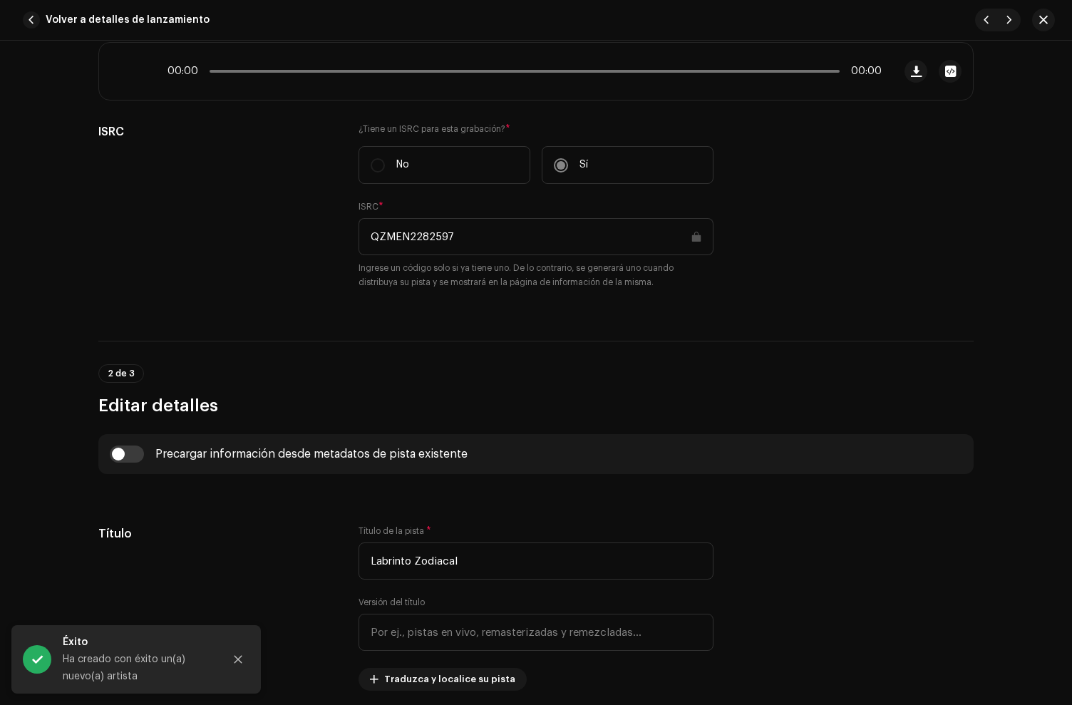
scroll to position [369, 0]
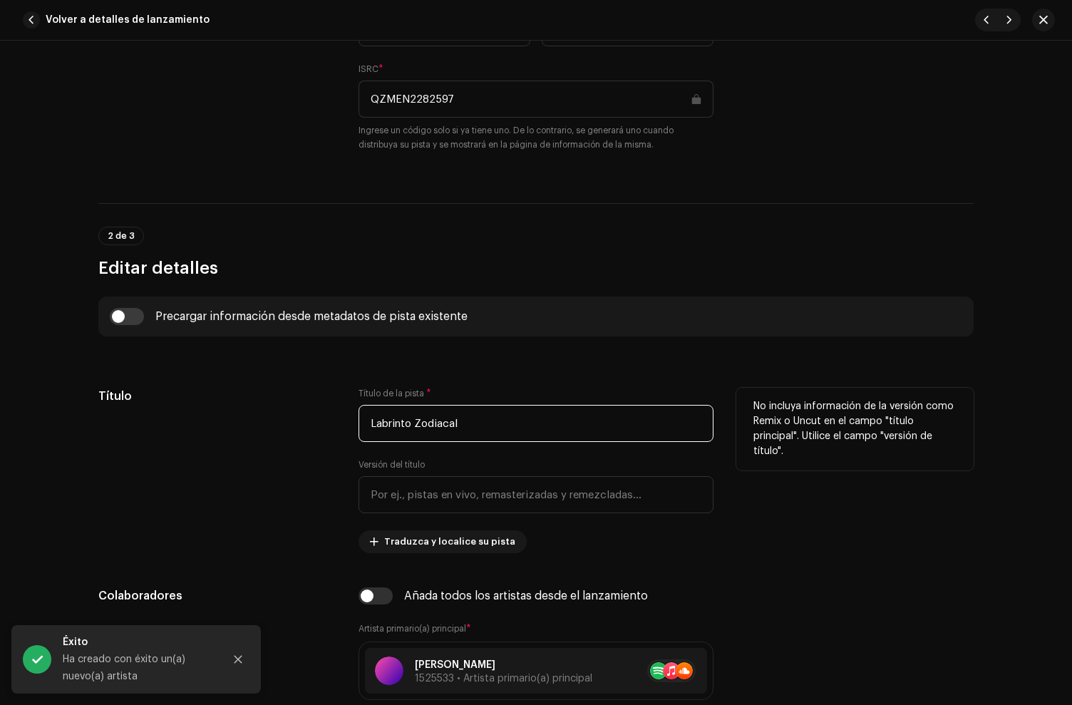
click at [386, 425] on input "Labrinto Zodiacal" at bounding box center [536, 423] width 355 height 37
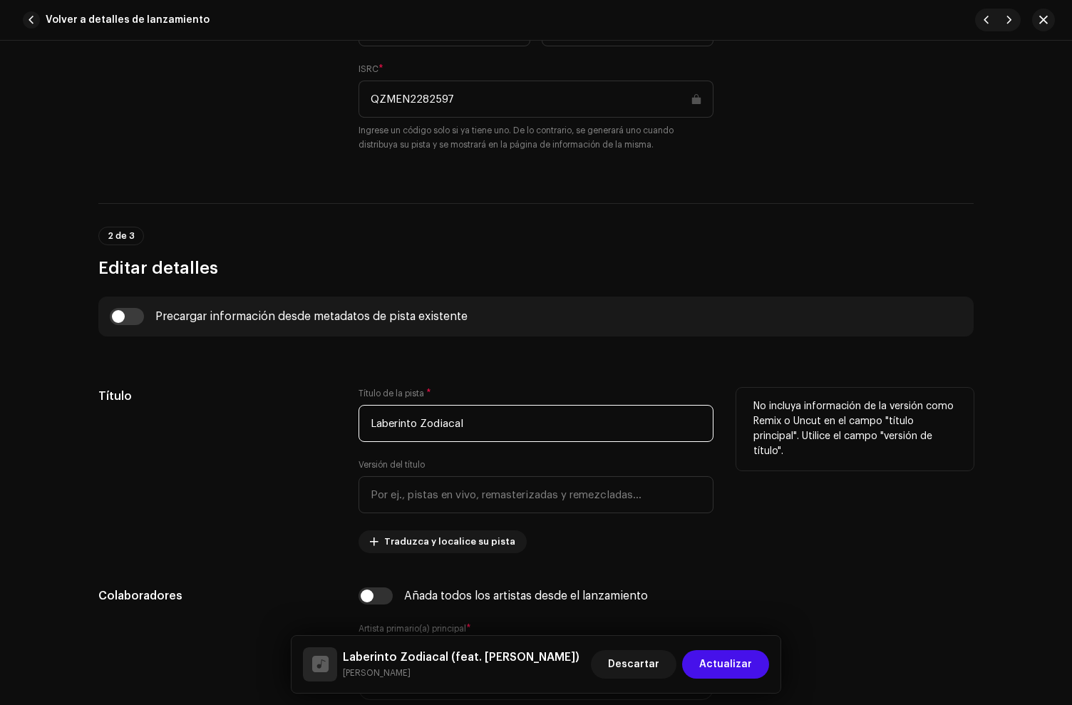
type input "Laberinto Zodiacal"
click at [443, 391] on div "Título de la pista * Laberinto Zodiacal" at bounding box center [536, 415] width 355 height 54
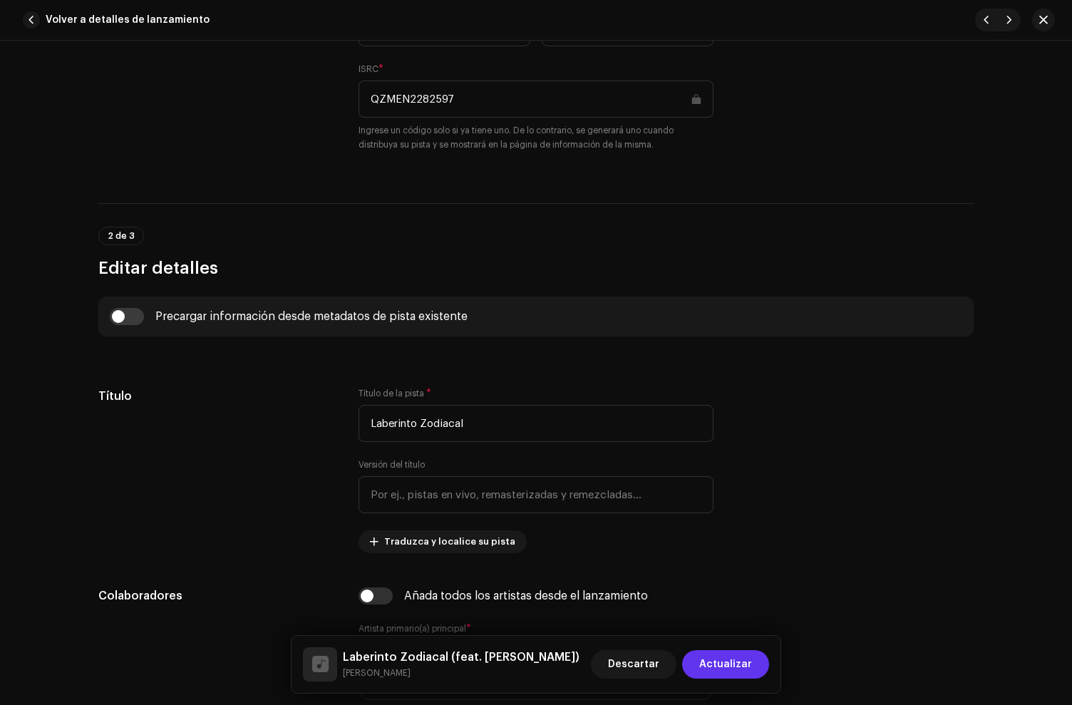
click at [742, 665] on span "Actualizar" at bounding box center [726, 664] width 53 height 29
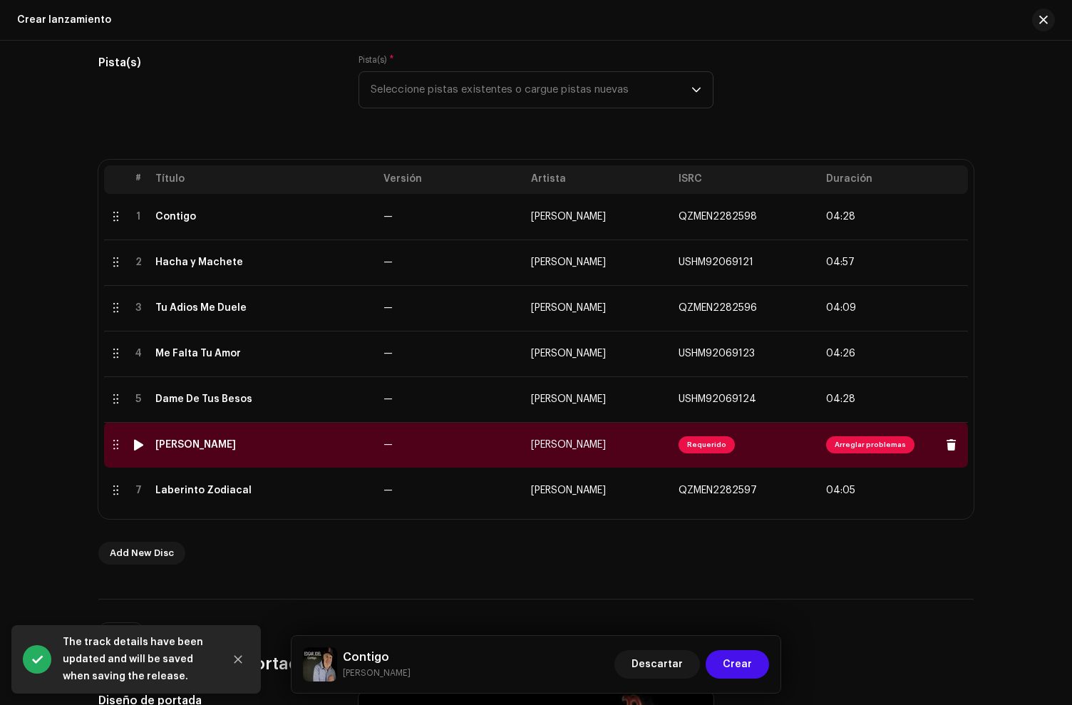
click at [219, 453] on td "[PERSON_NAME]" at bounding box center [264, 445] width 228 height 46
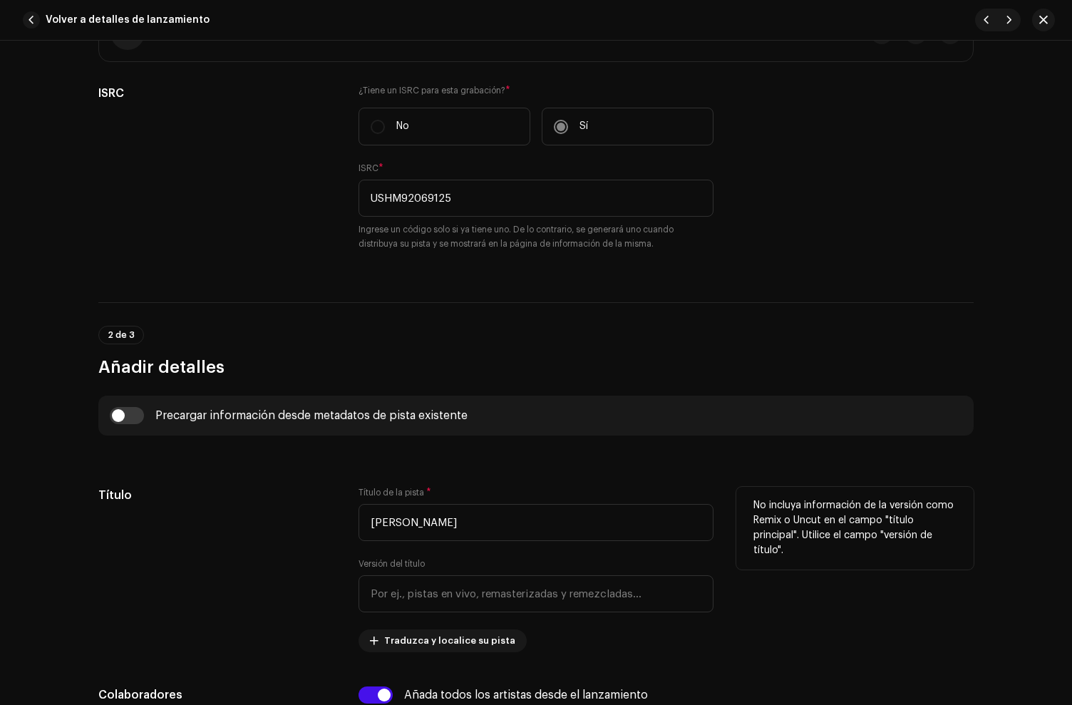
scroll to position [446, 0]
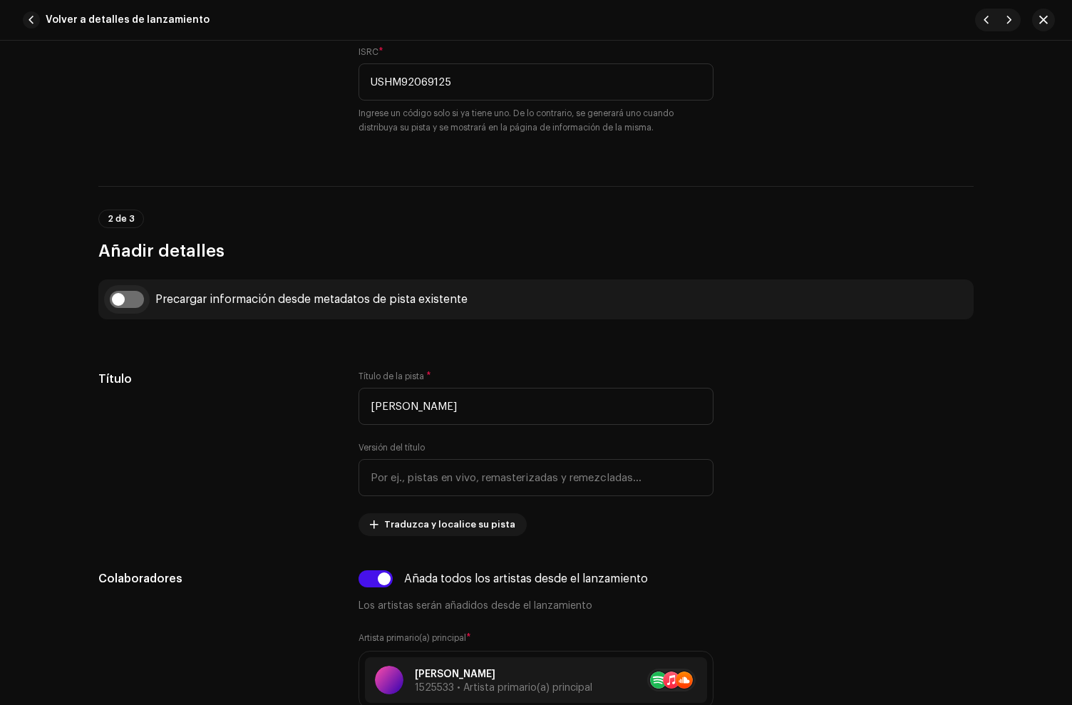
click at [129, 305] on input "checkbox" at bounding box center [127, 299] width 34 height 17
checkbox input "true"
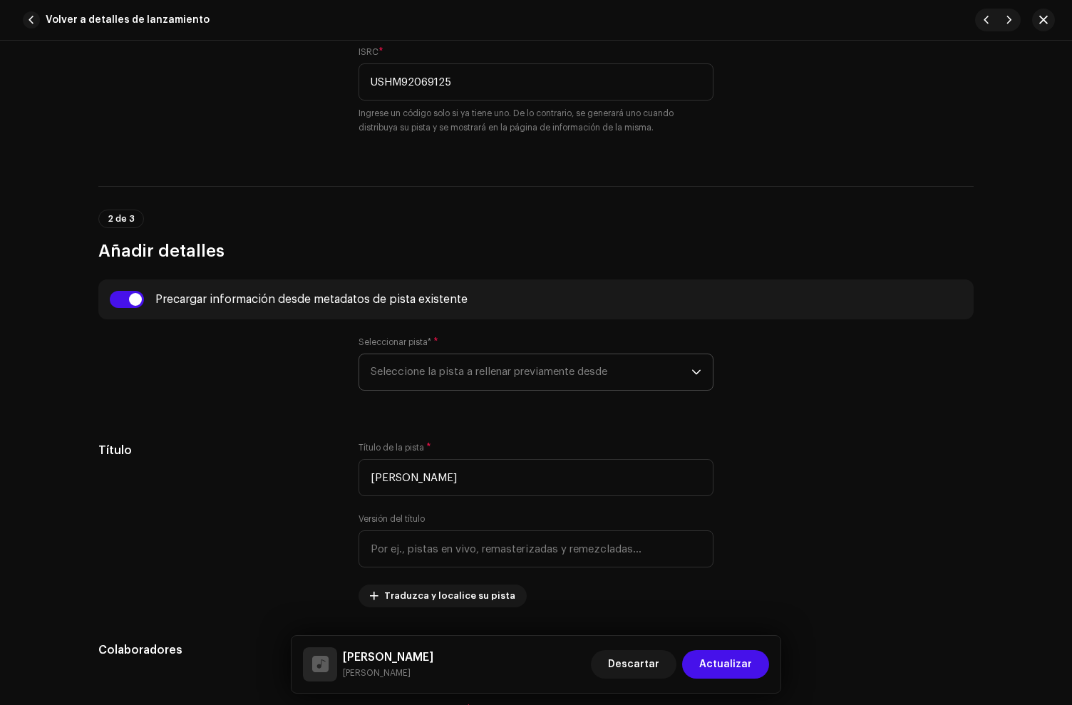
click at [433, 371] on span "Seleccione la pista a rellenar previamente desde" at bounding box center [531, 372] width 321 height 36
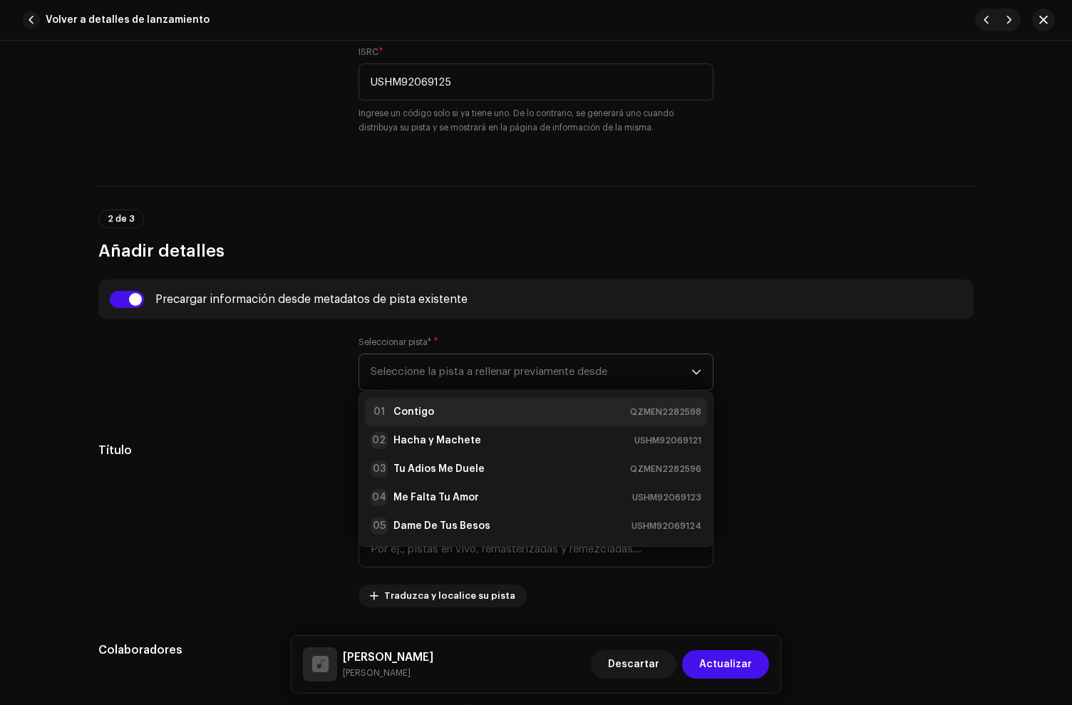
click at [428, 407] on strong "Contigo" at bounding box center [414, 412] width 41 height 14
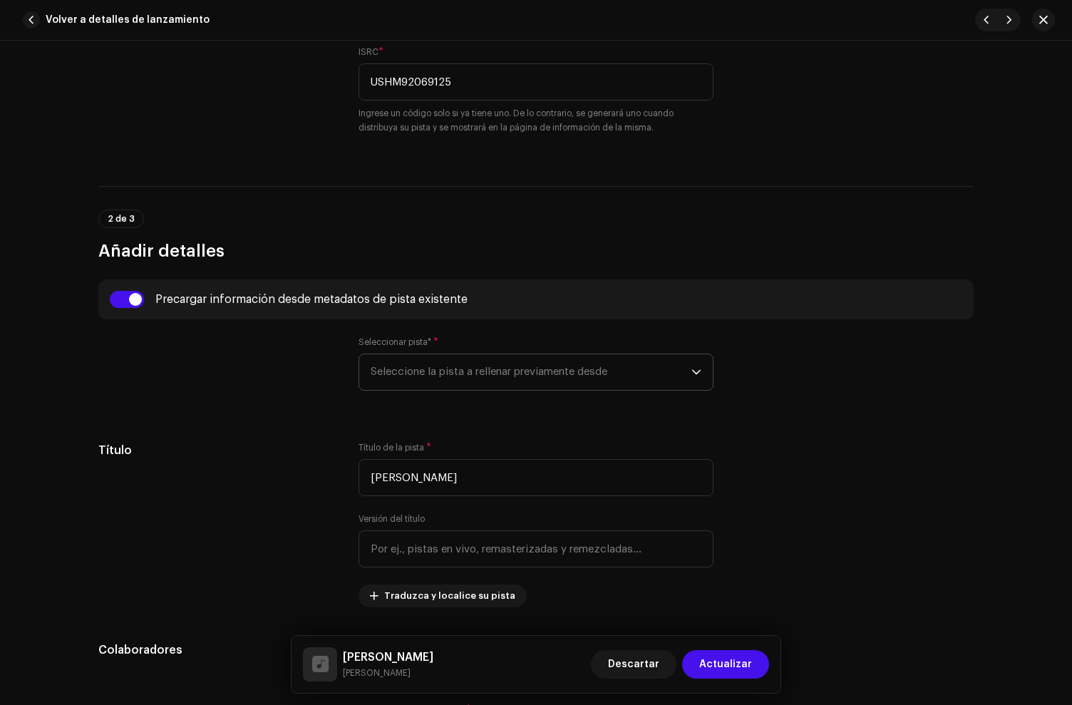
type input "Contigo"
type input "00:15"
radio input "true"
type input "[PERSON_NAME]"
checkbox input "true"
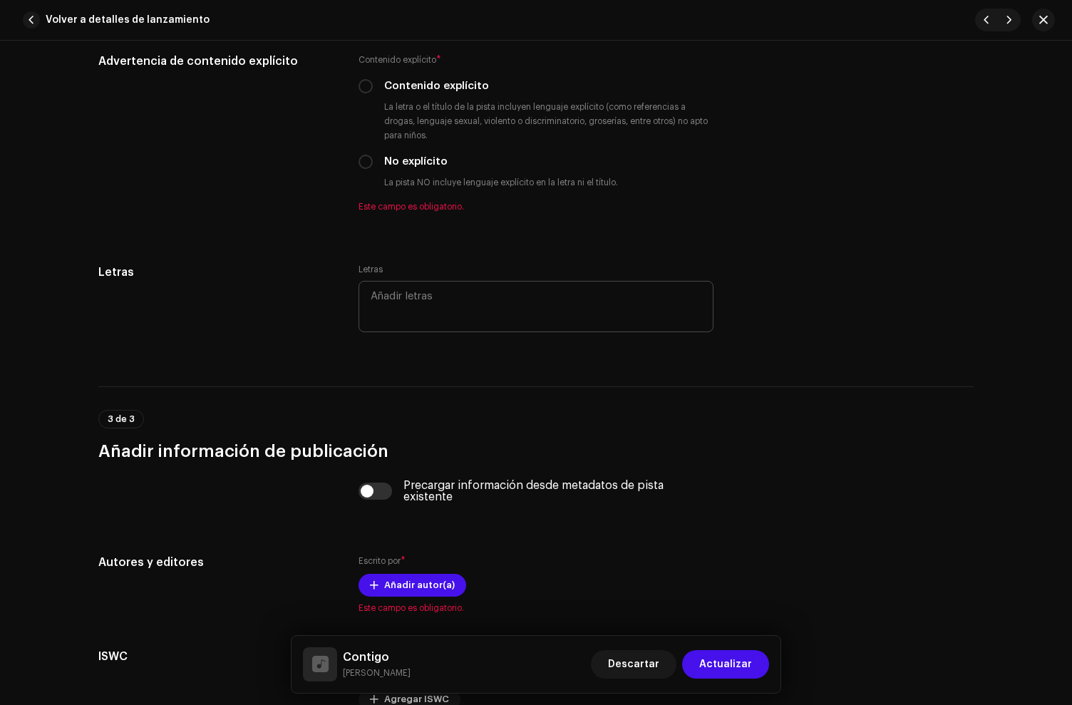
scroll to position [2467, 0]
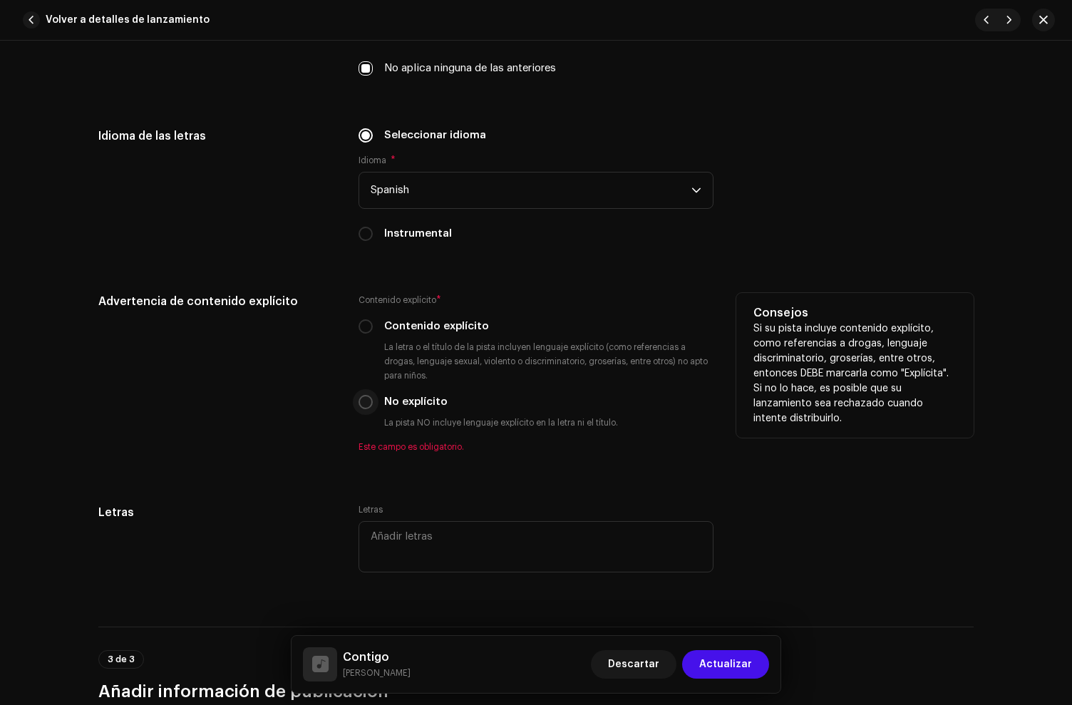
click at [363, 403] on input "No explícito" at bounding box center [366, 402] width 14 height 14
radio input "true"
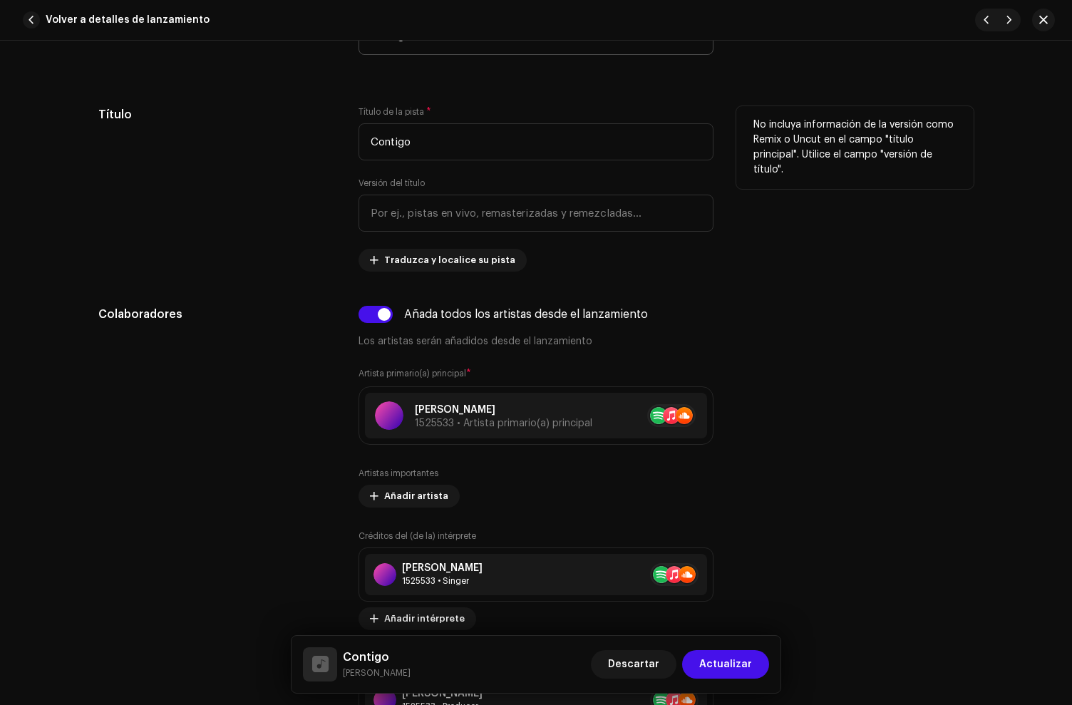
scroll to position [786, 0]
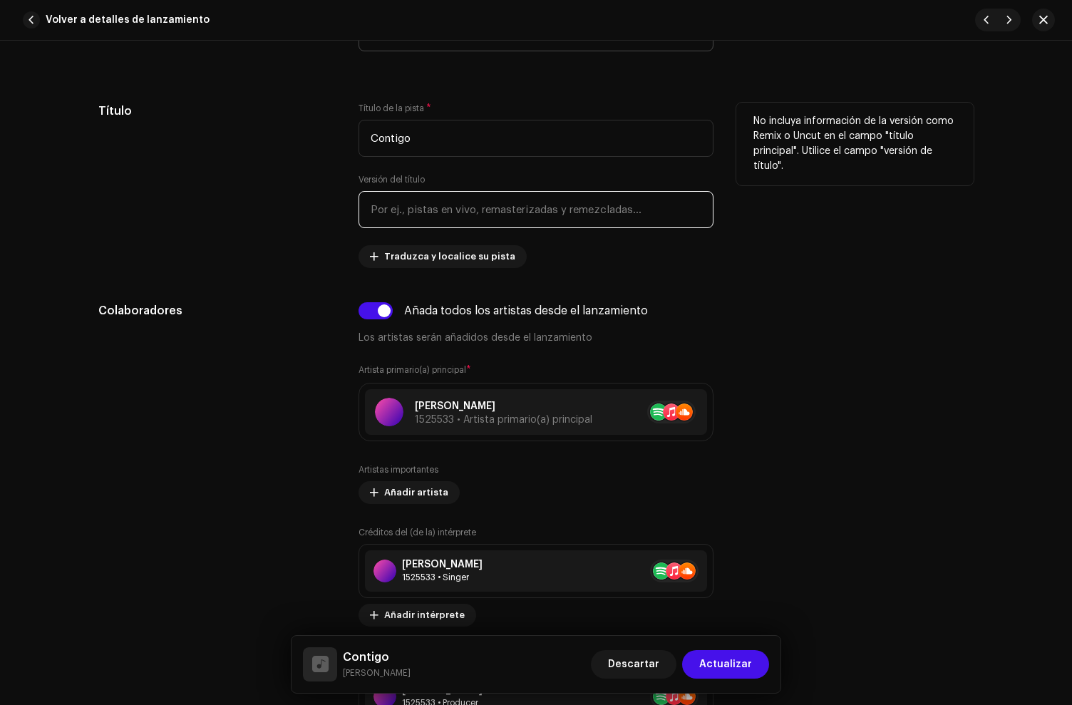
click at [414, 213] on input "text" at bounding box center [536, 209] width 355 height 37
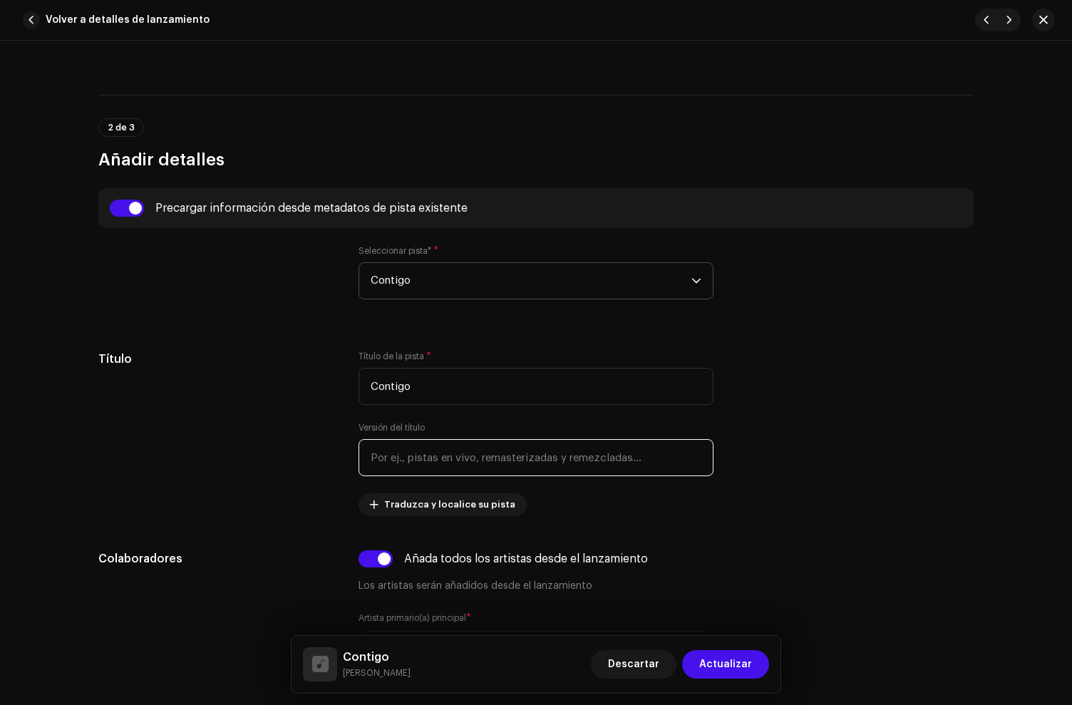
scroll to position [536, 0]
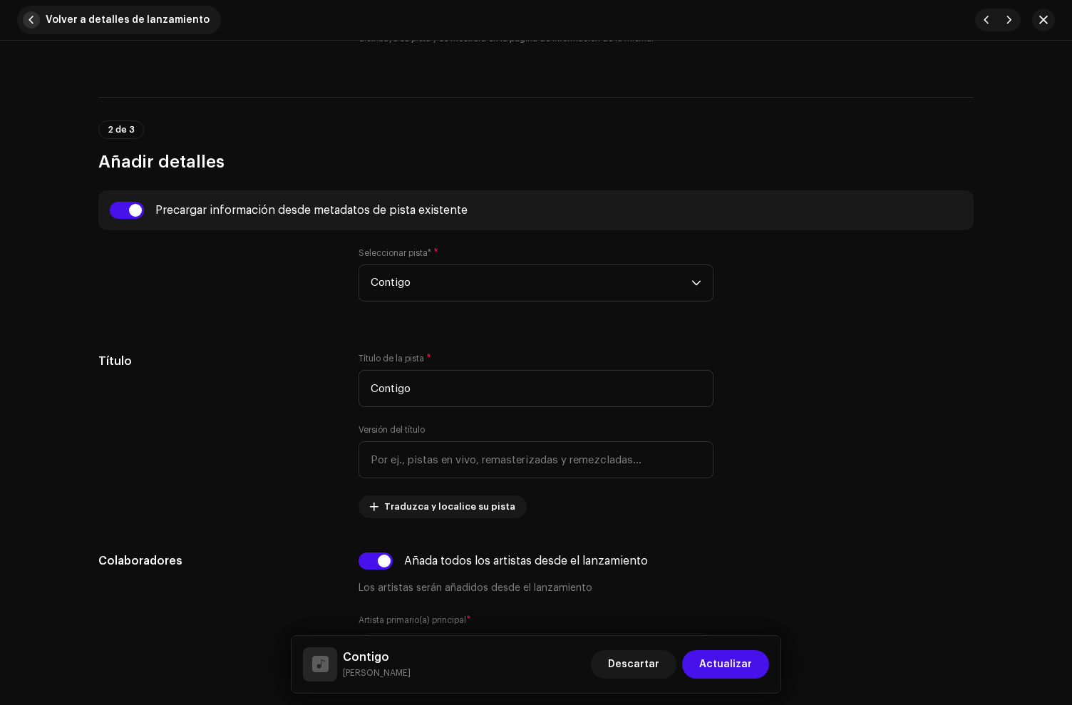
click at [24, 11] on button "Volver a detalles de lanzamiento" at bounding box center [119, 20] width 204 height 29
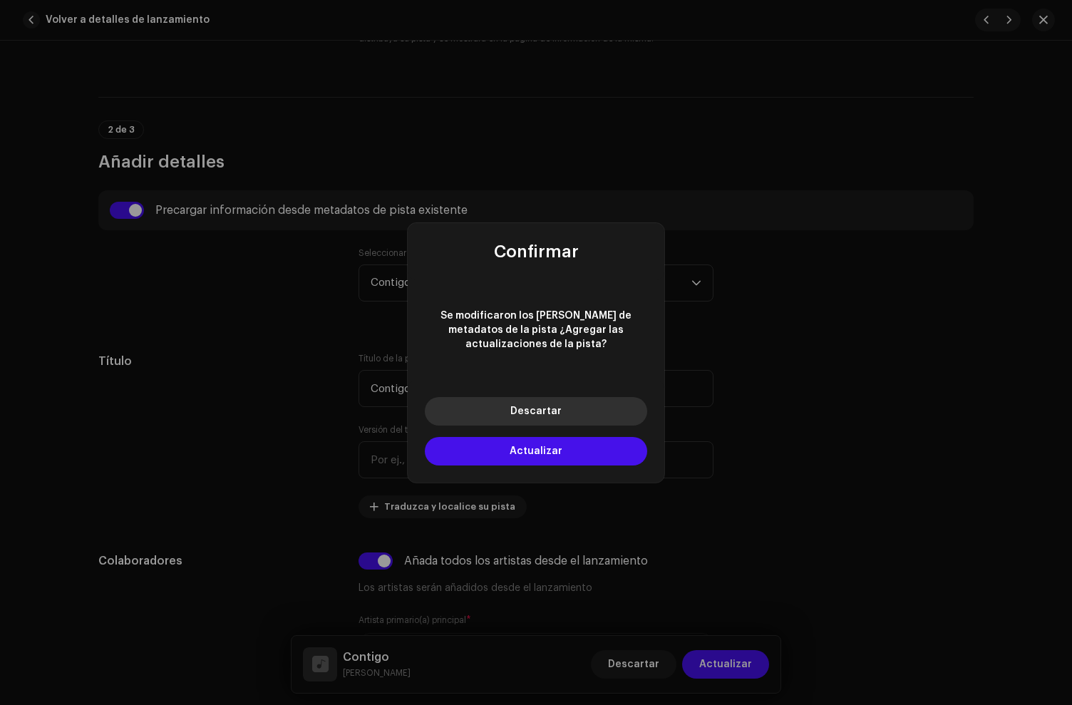
click at [536, 409] on button "Descartar" at bounding box center [536, 411] width 222 height 29
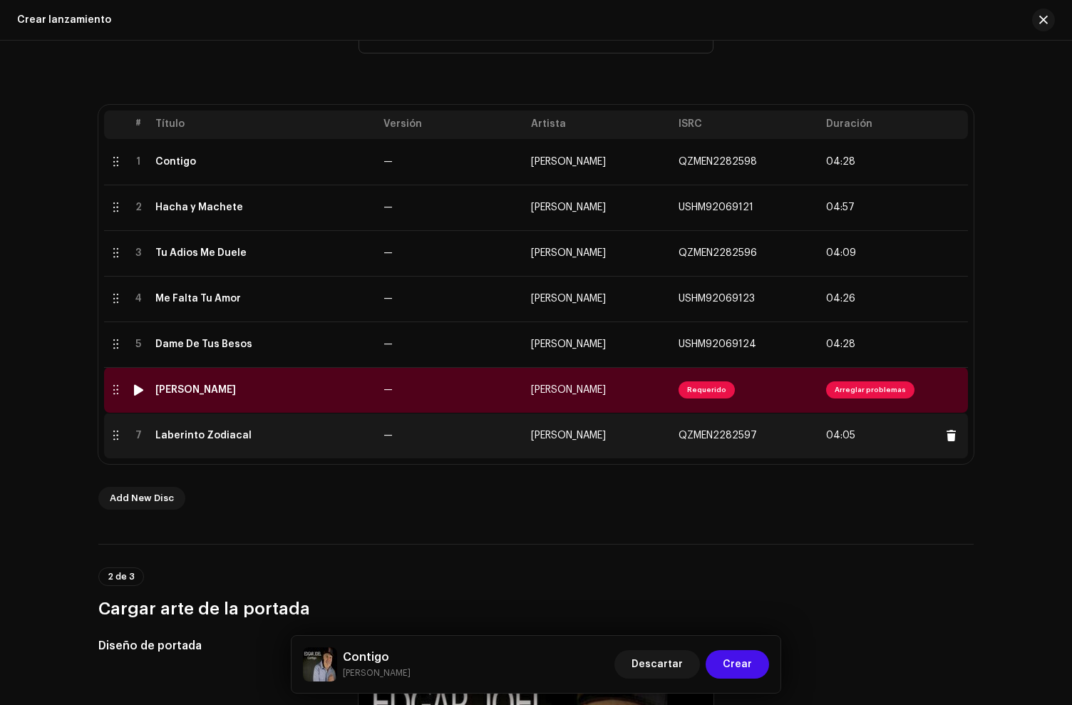
scroll to position [263, 0]
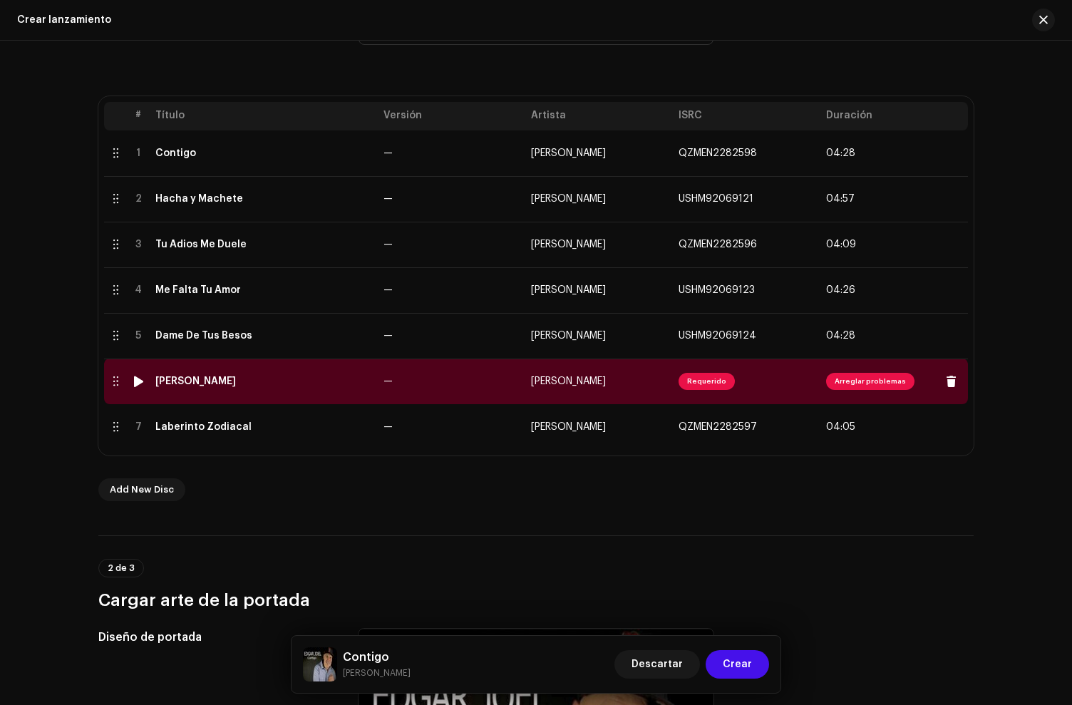
click at [261, 399] on td "[PERSON_NAME]" at bounding box center [264, 382] width 228 height 46
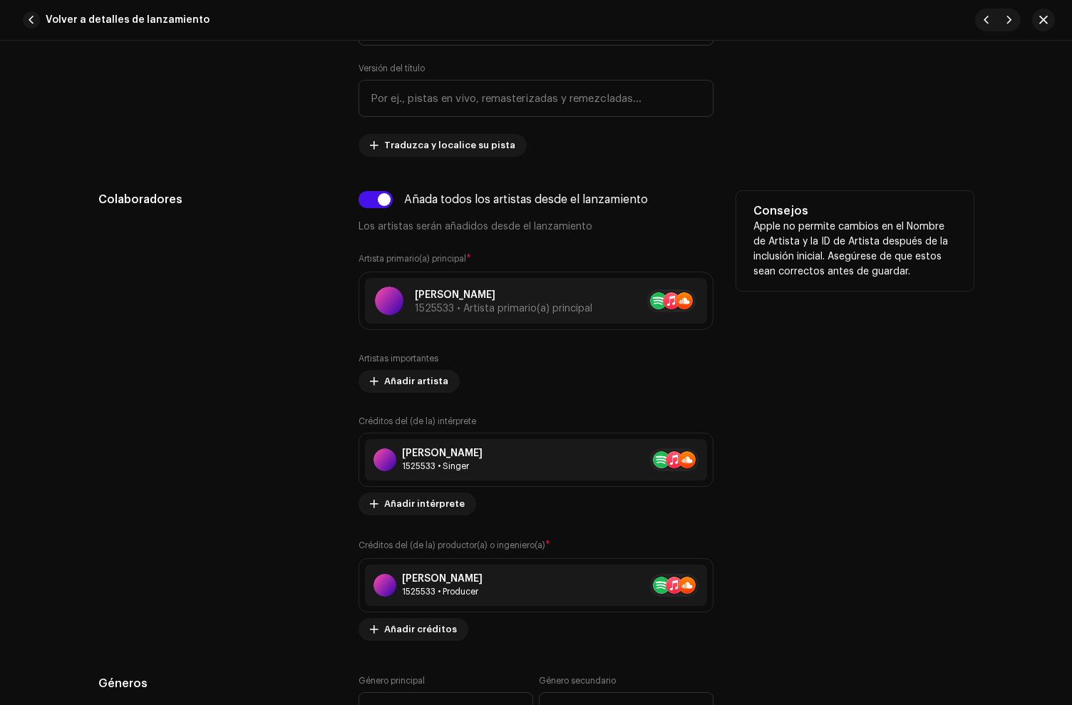
scroll to position [836, 0]
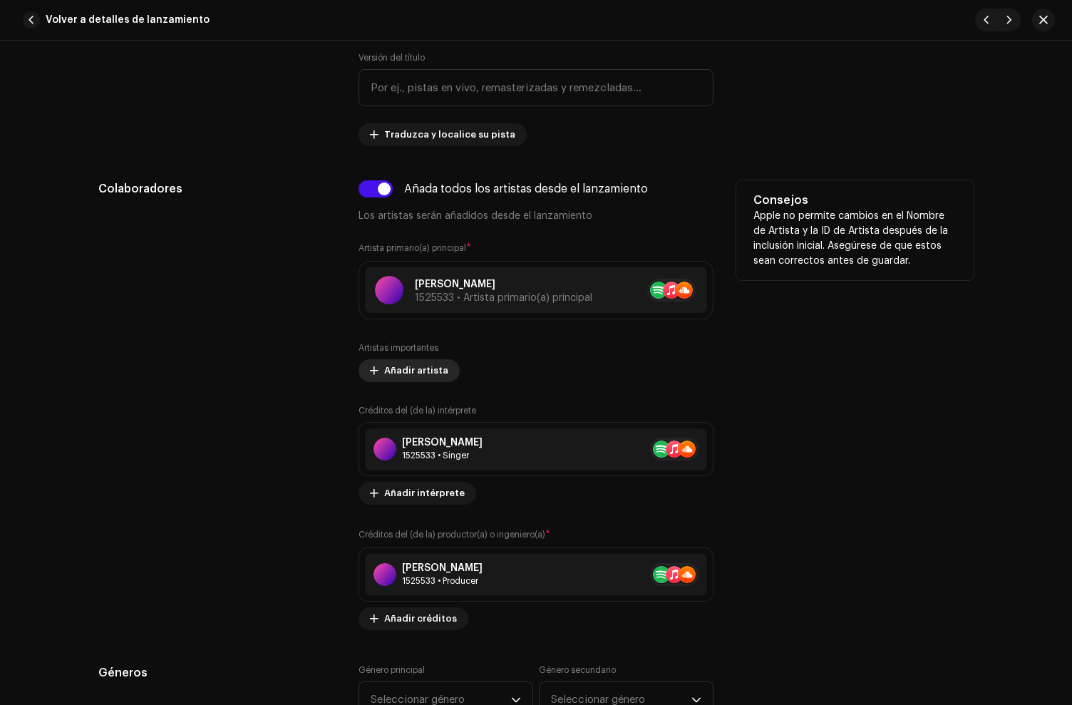
click at [408, 365] on span "Añadir artista" at bounding box center [416, 371] width 64 height 29
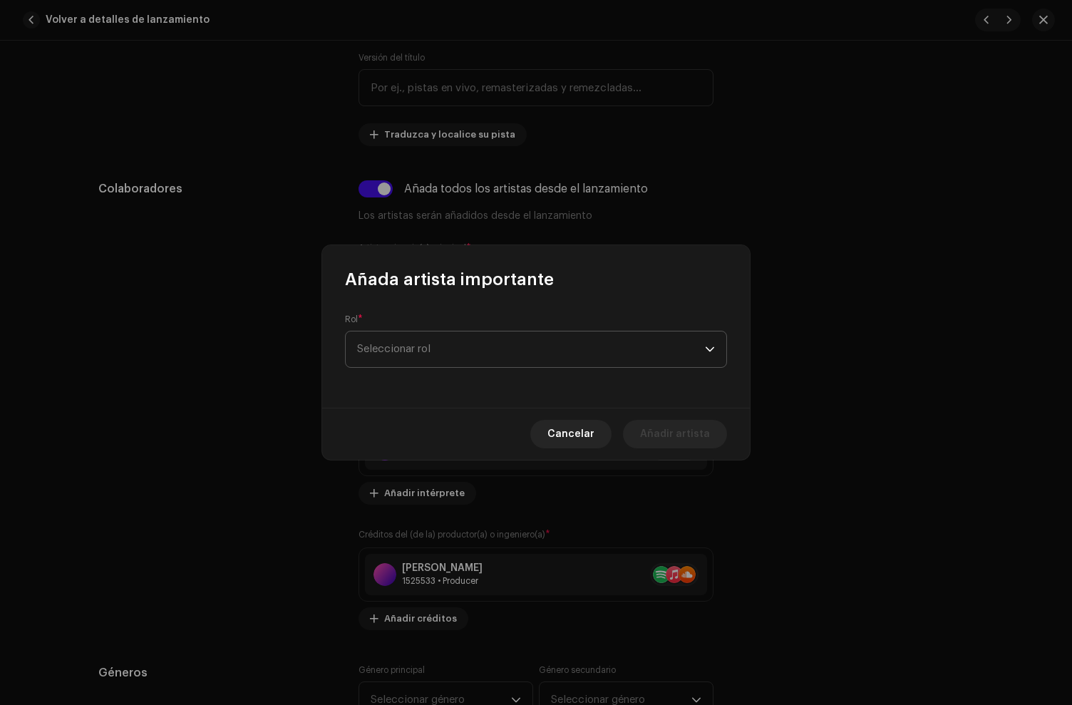
click at [410, 344] on span "Seleccionar rol" at bounding box center [531, 350] width 348 height 36
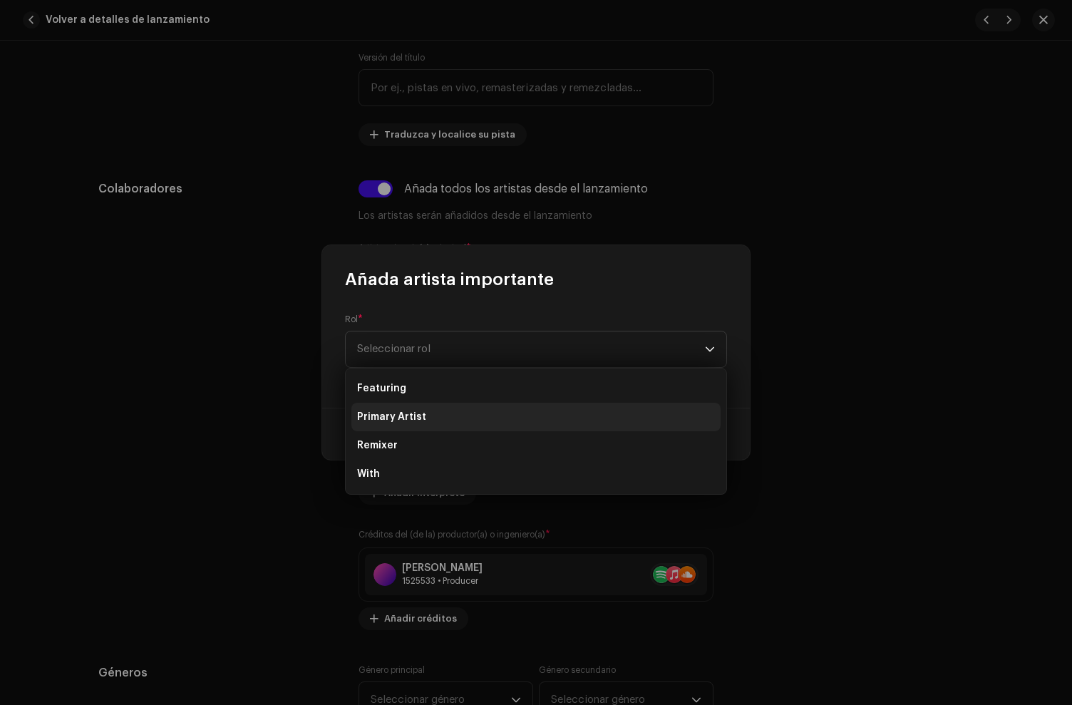
click at [401, 412] on span "Primary Artist" at bounding box center [391, 417] width 69 height 14
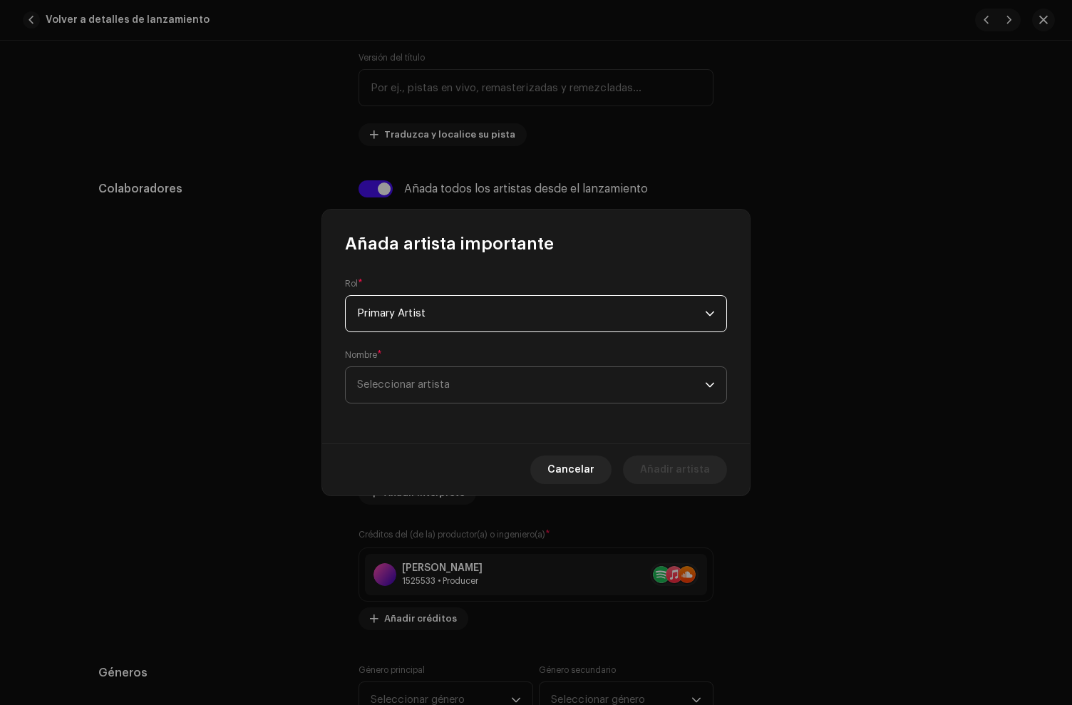
click at [396, 379] on span "Seleccionar artista" at bounding box center [531, 385] width 348 height 36
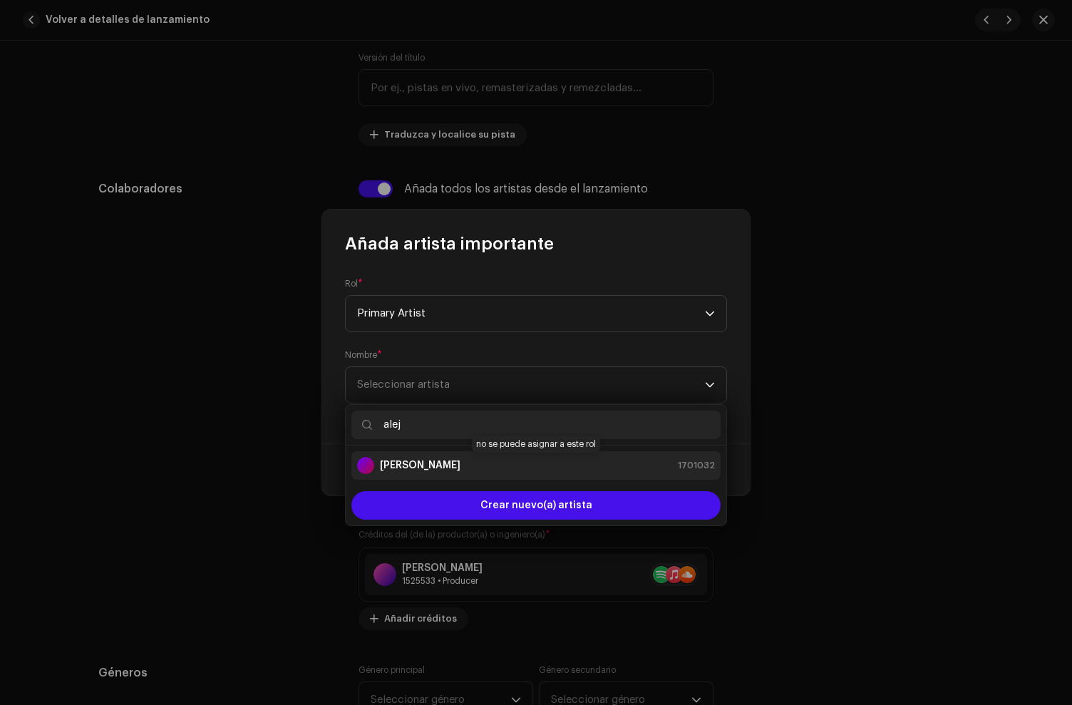
type input "alej"
click at [424, 471] on strong "Alejo Morera" at bounding box center [420, 465] width 81 height 14
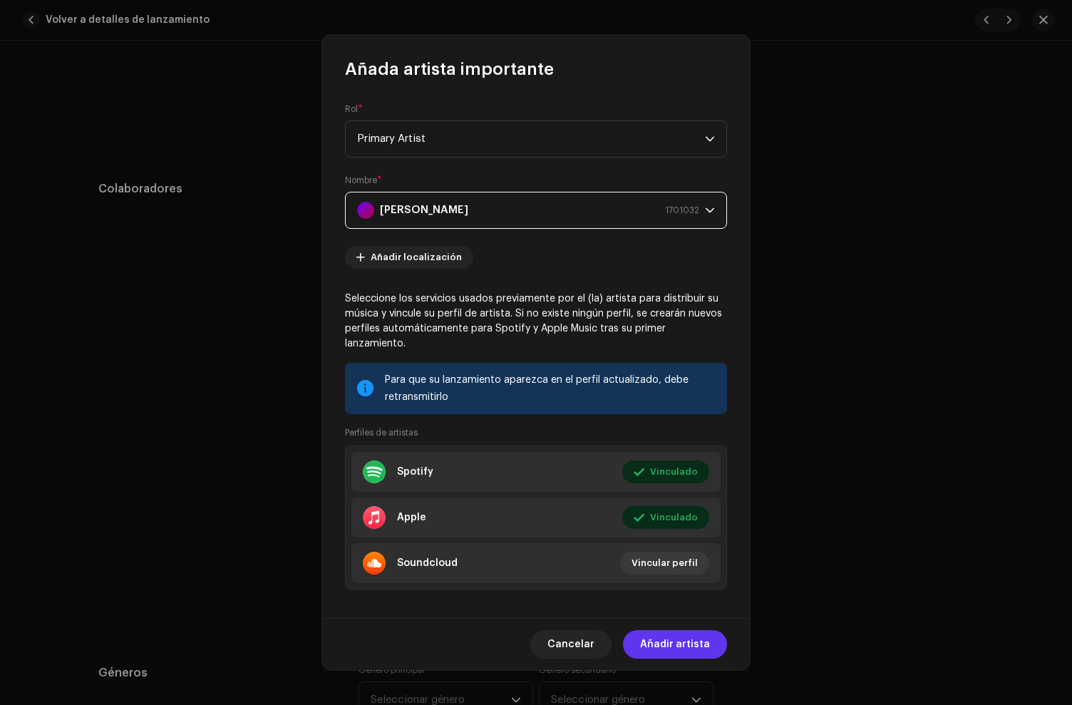
click at [691, 650] on span "Añadir artista" at bounding box center [675, 644] width 70 height 29
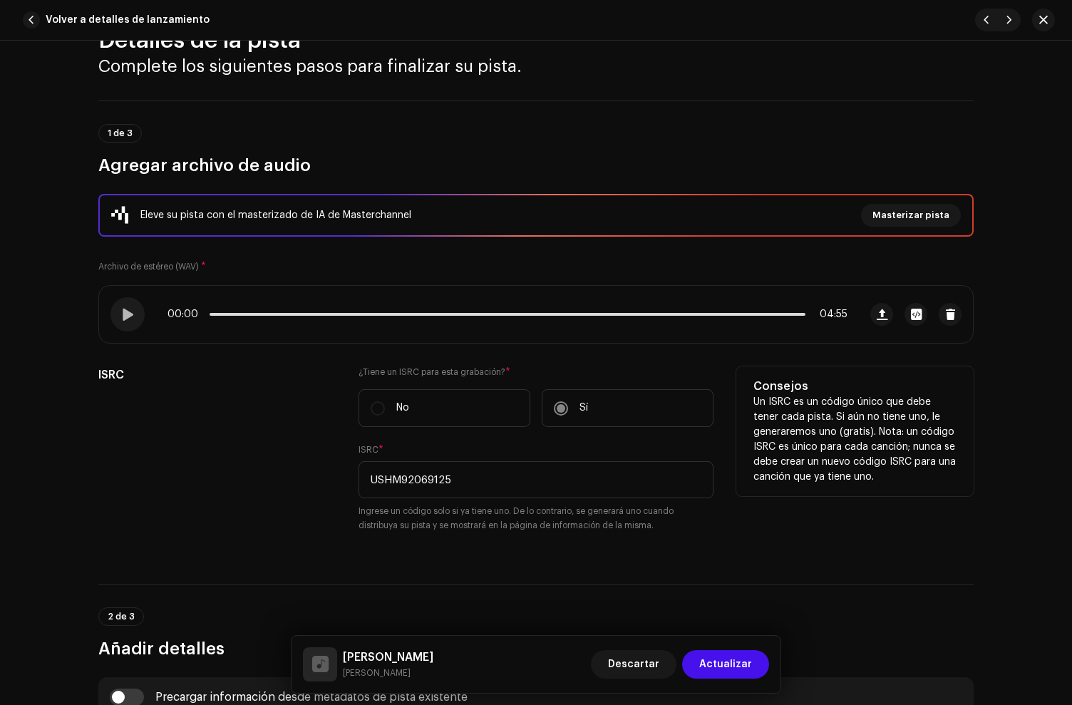
scroll to position [324, 0]
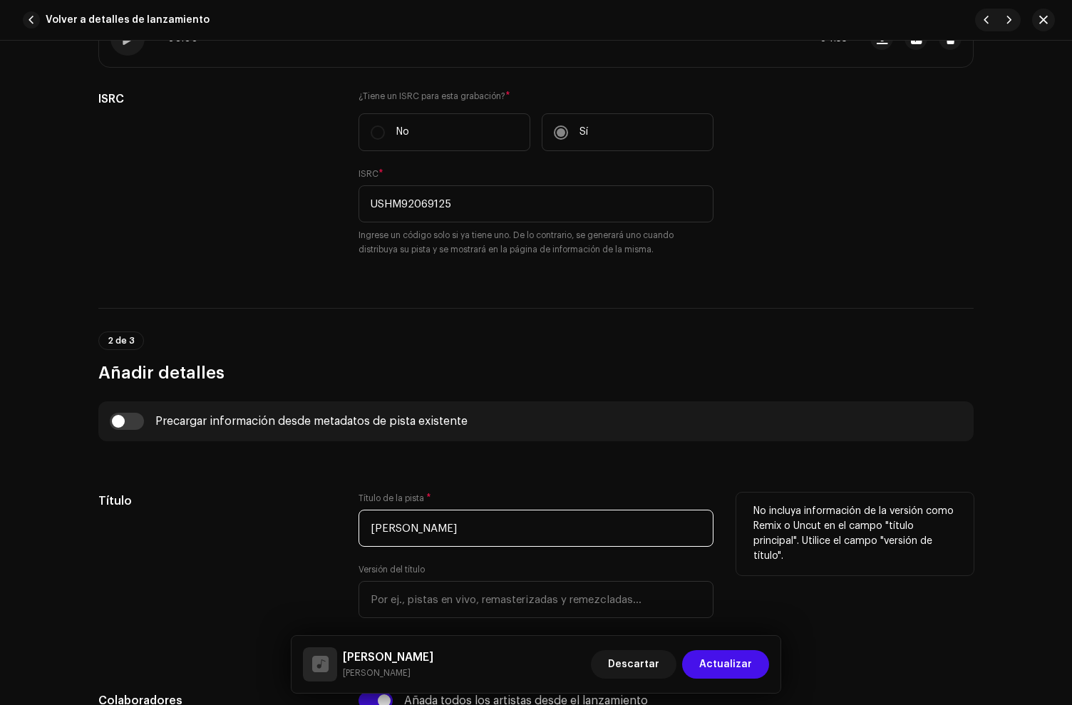
click at [481, 528] on input "[PERSON_NAME]" at bounding box center [536, 528] width 355 height 37
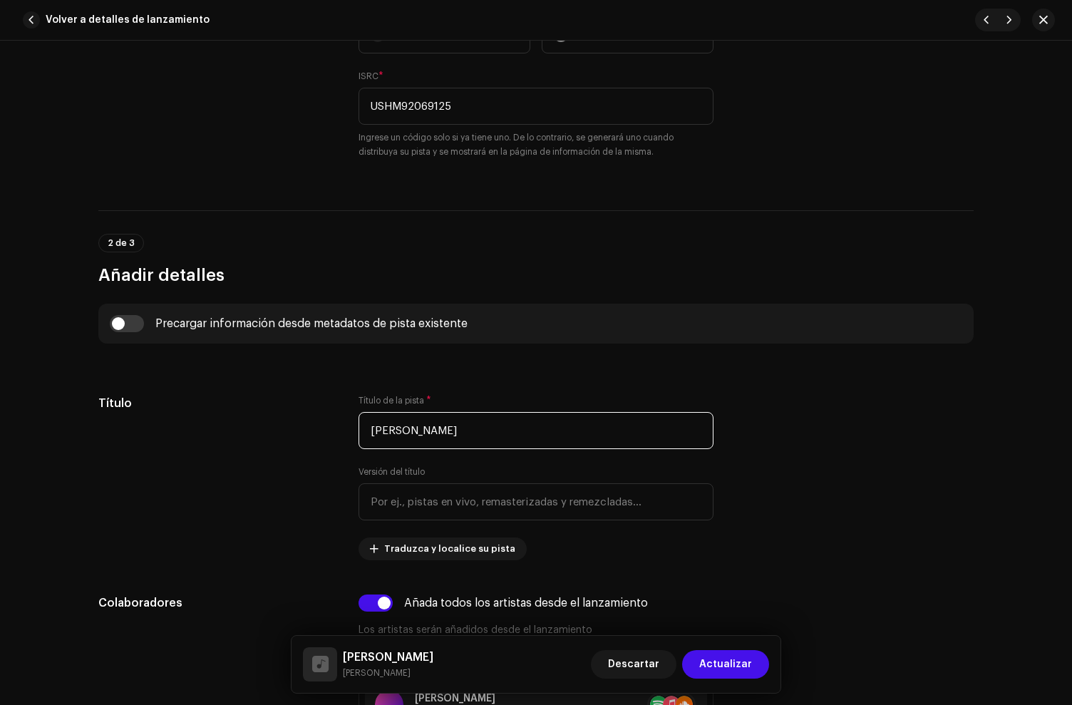
scroll to position [424, 0]
type input "[PERSON_NAME]"
click at [120, 319] on input "checkbox" at bounding box center [127, 322] width 34 height 17
checkbox input "true"
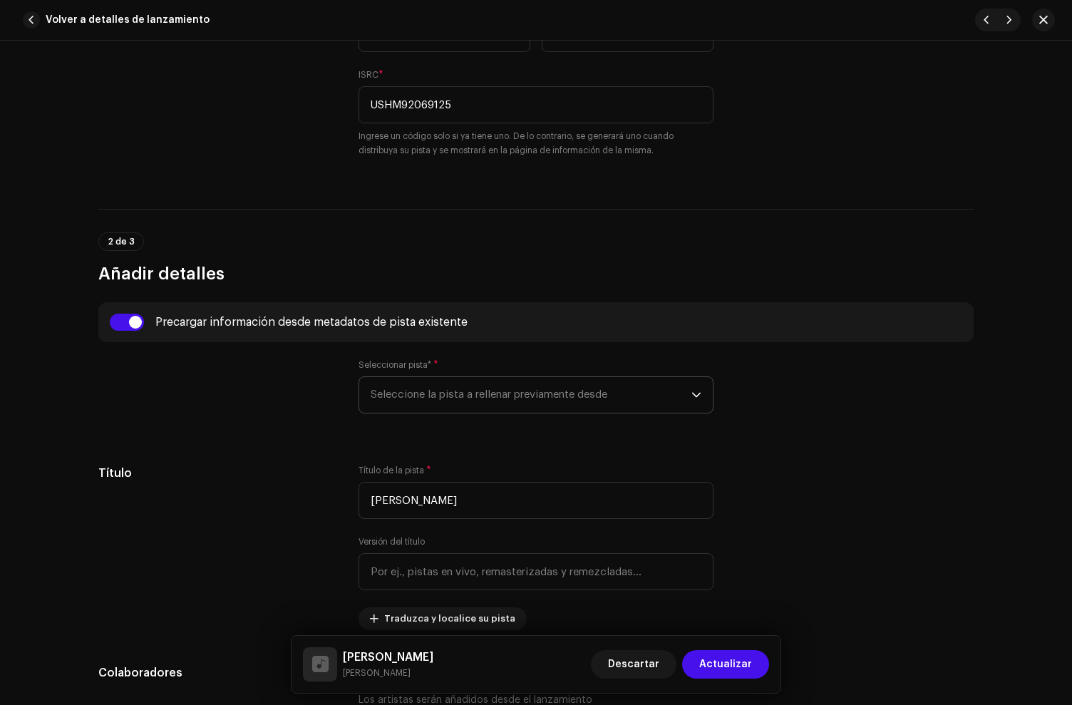
drag, startPoint x: 421, startPoint y: 404, endPoint x: 419, endPoint y: 414, distance: 10.4
click at [421, 404] on span "Seleccione la pista a rellenar previamente desde" at bounding box center [531, 395] width 321 height 36
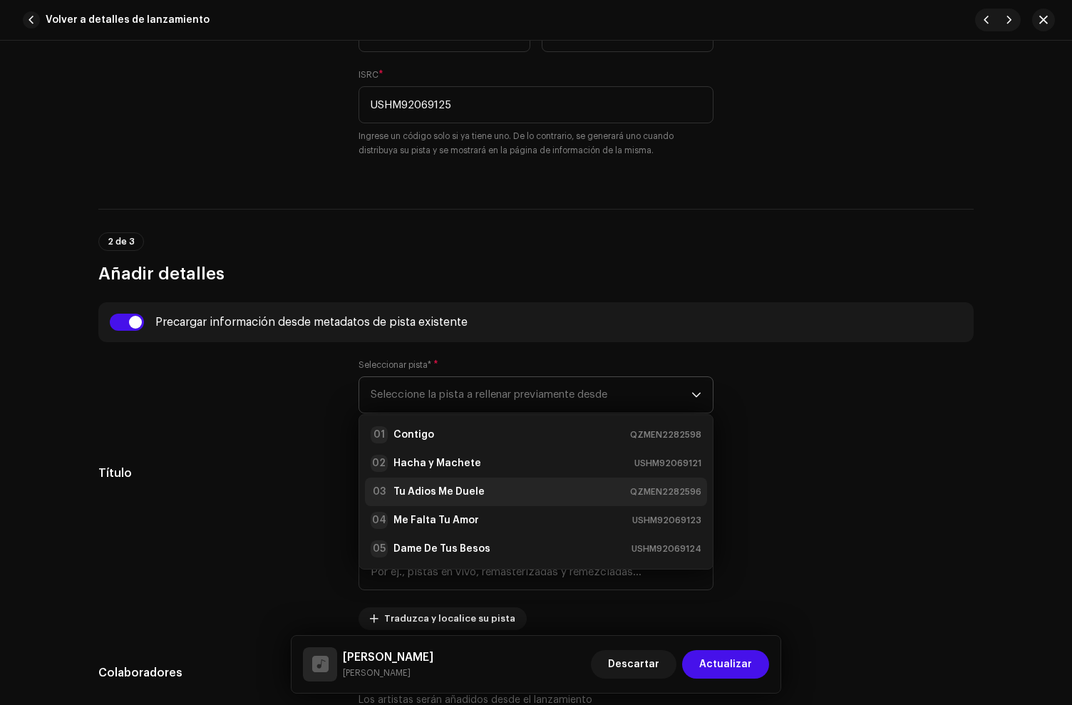
drag, startPoint x: 420, startPoint y: 432, endPoint x: 514, endPoint y: 486, distance: 108.3
click at [420, 432] on strong "Contigo" at bounding box center [414, 435] width 41 height 14
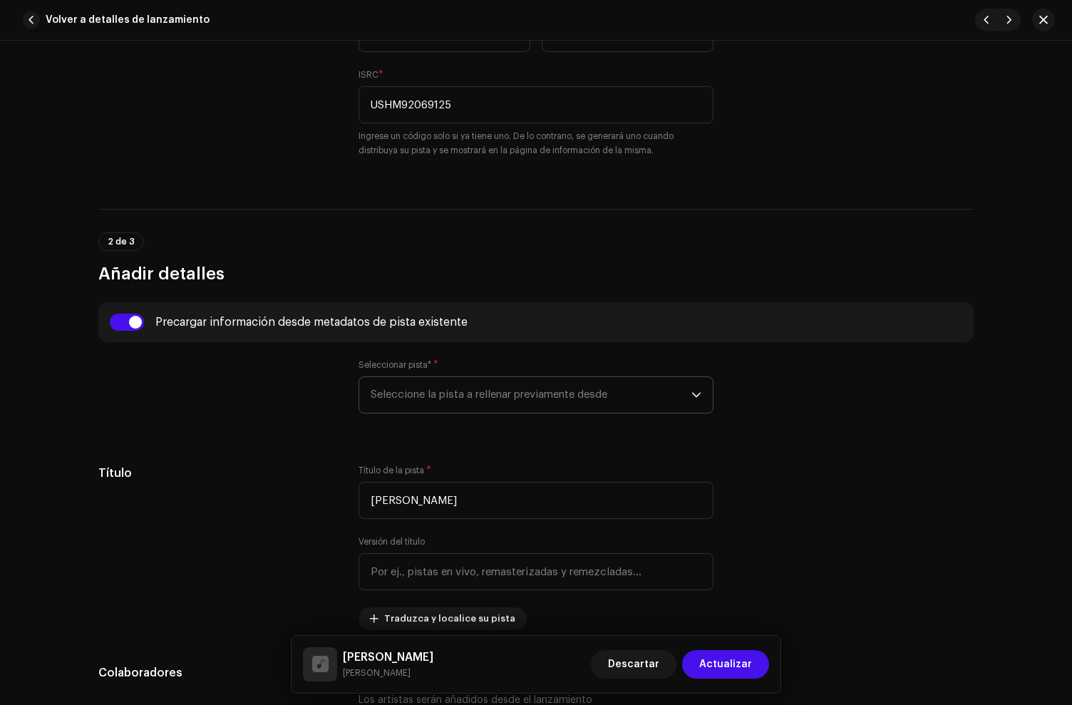
type input "00:15"
radio input "true"
type input "[PERSON_NAME]"
checkbox input "true"
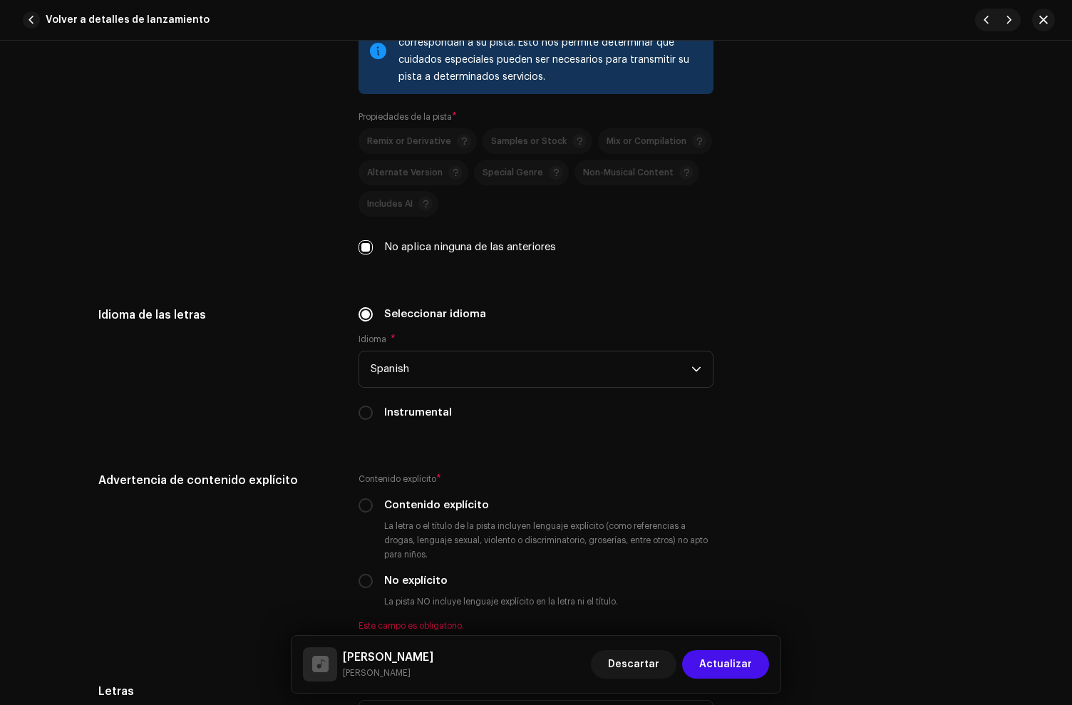
scroll to position [2727, 0]
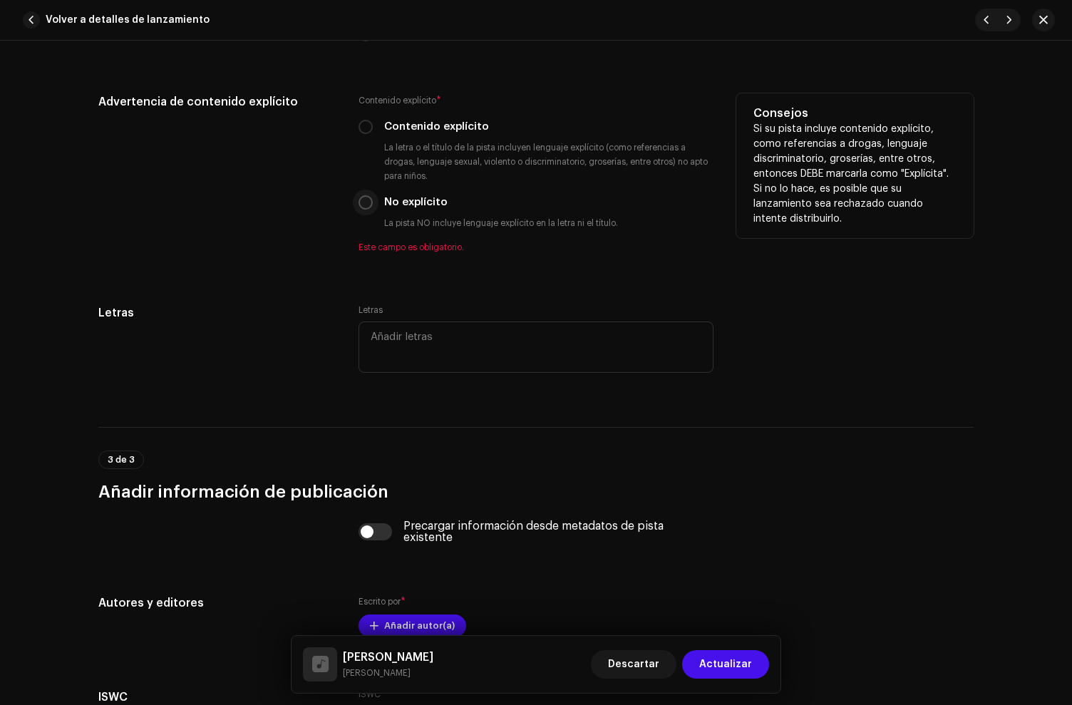
click at [366, 210] on input "No explícito" at bounding box center [366, 202] width 14 height 14
radio input "true"
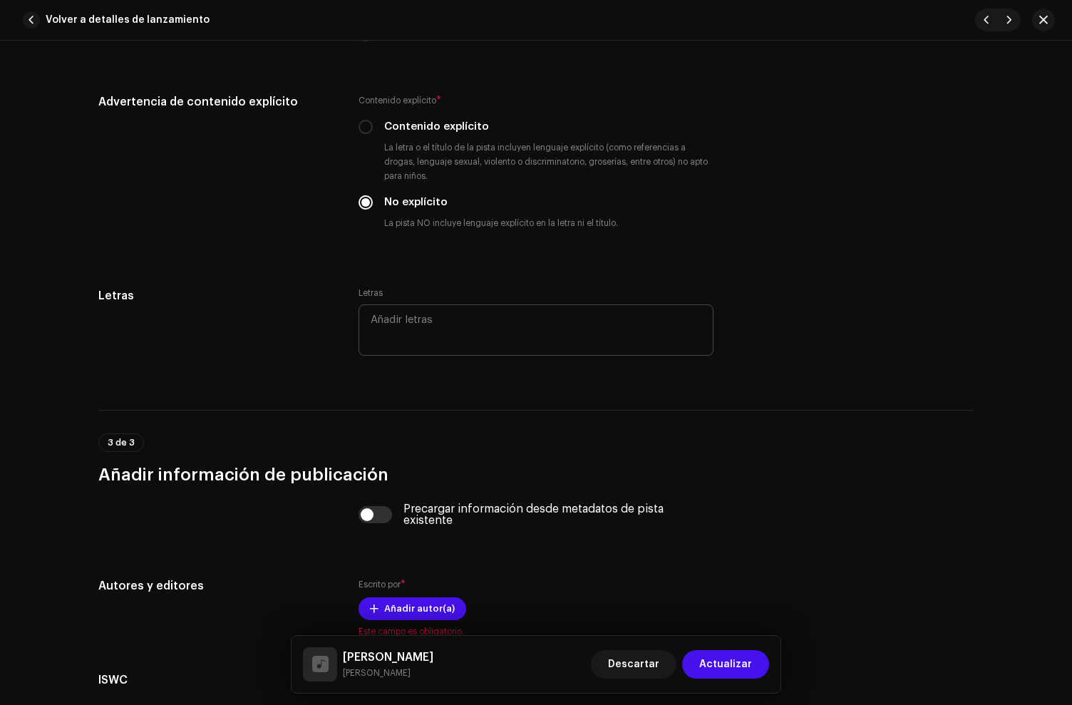
scroll to position [2896, 0]
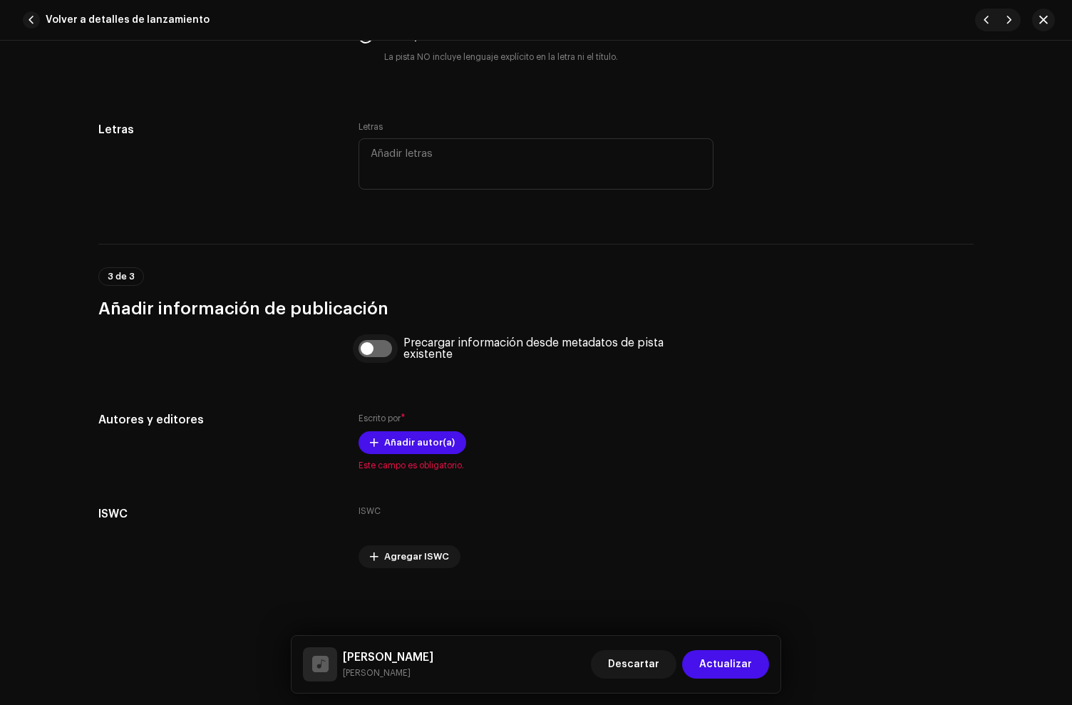
click at [375, 347] on input "checkbox" at bounding box center [376, 348] width 34 height 17
checkbox input "true"
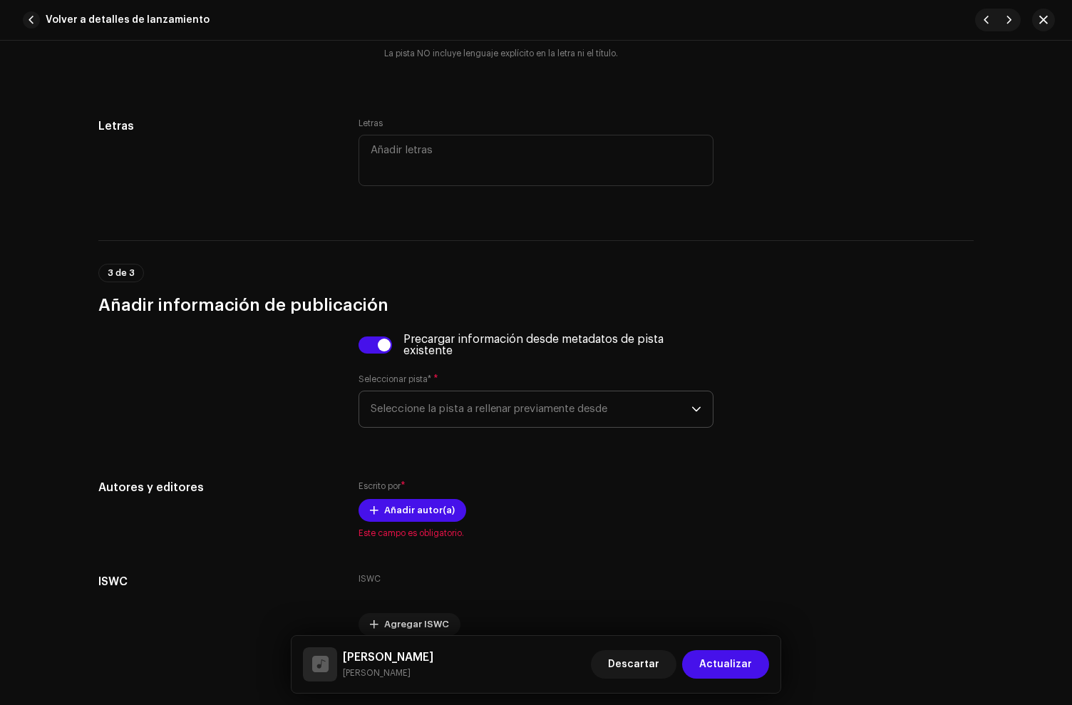
click at [448, 422] on span "Seleccione la pista a rellenar previamente desde" at bounding box center [531, 409] width 321 height 36
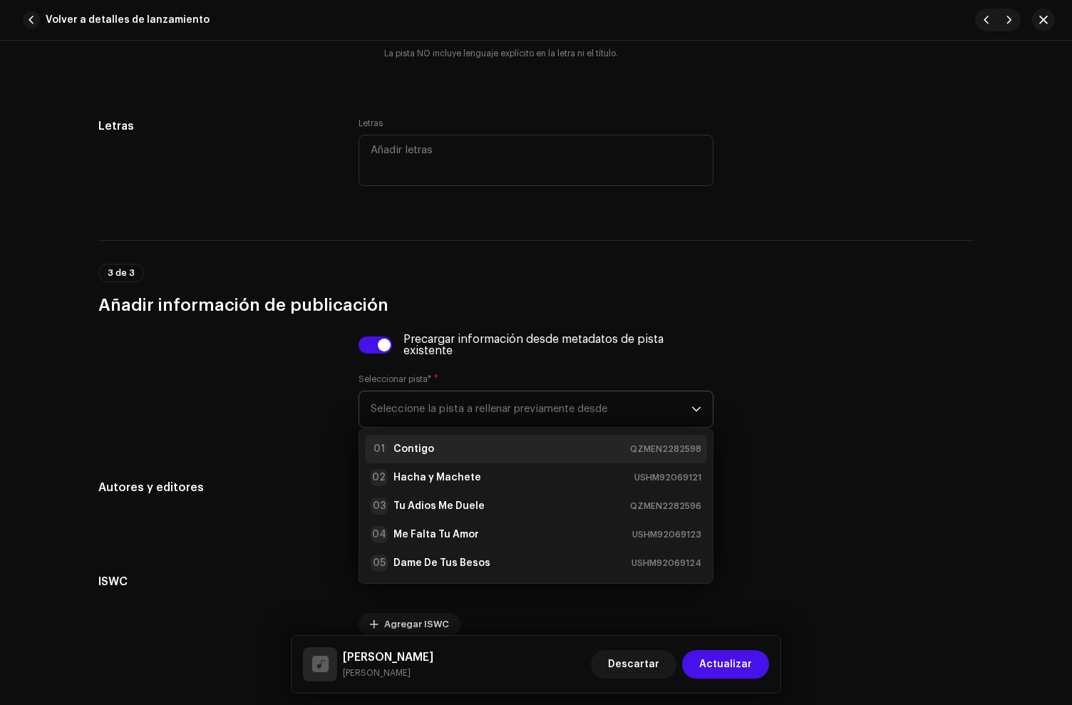
click at [449, 461] on li "01 Contigo QZMEN2282598" at bounding box center [536, 449] width 342 height 29
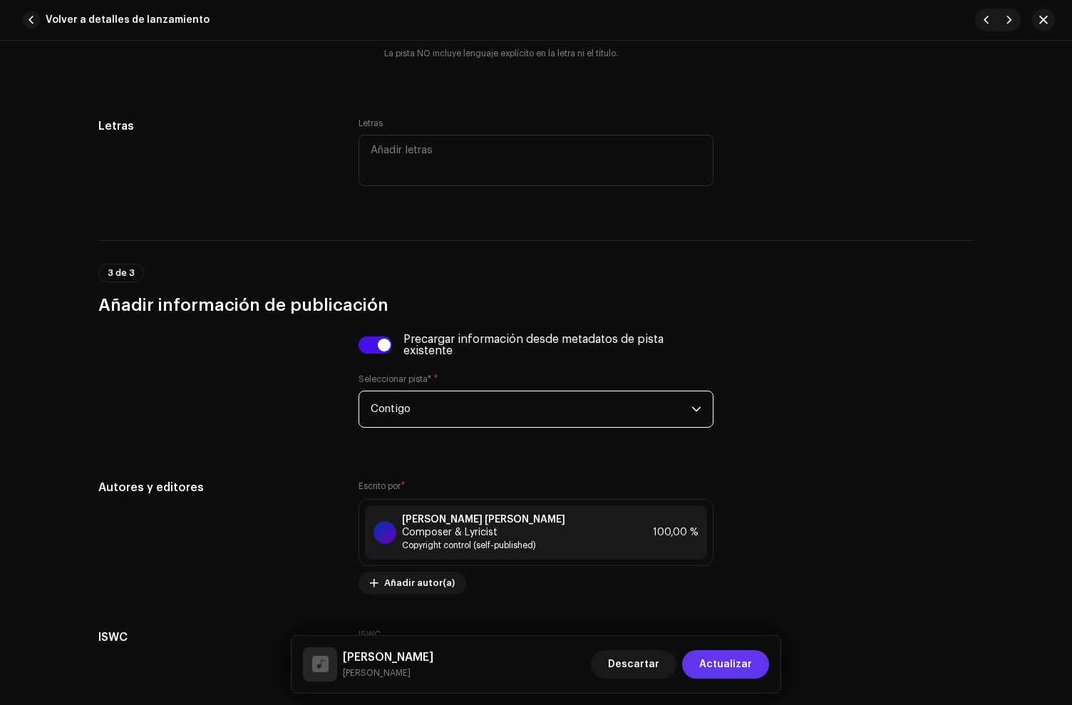
click at [742, 662] on span "Actualizar" at bounding box center [726, 664] width 53 height 29
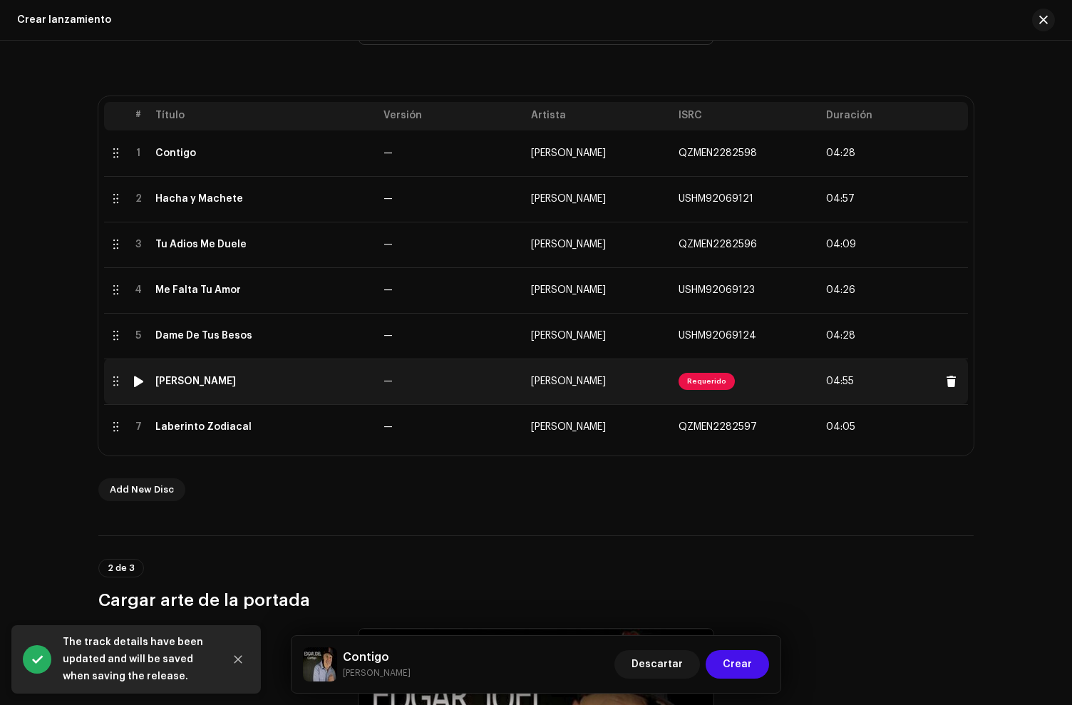
click at [262, 387] on td "[PERSON_NAME]" at bounding box center [264, 382] width 228 height 46
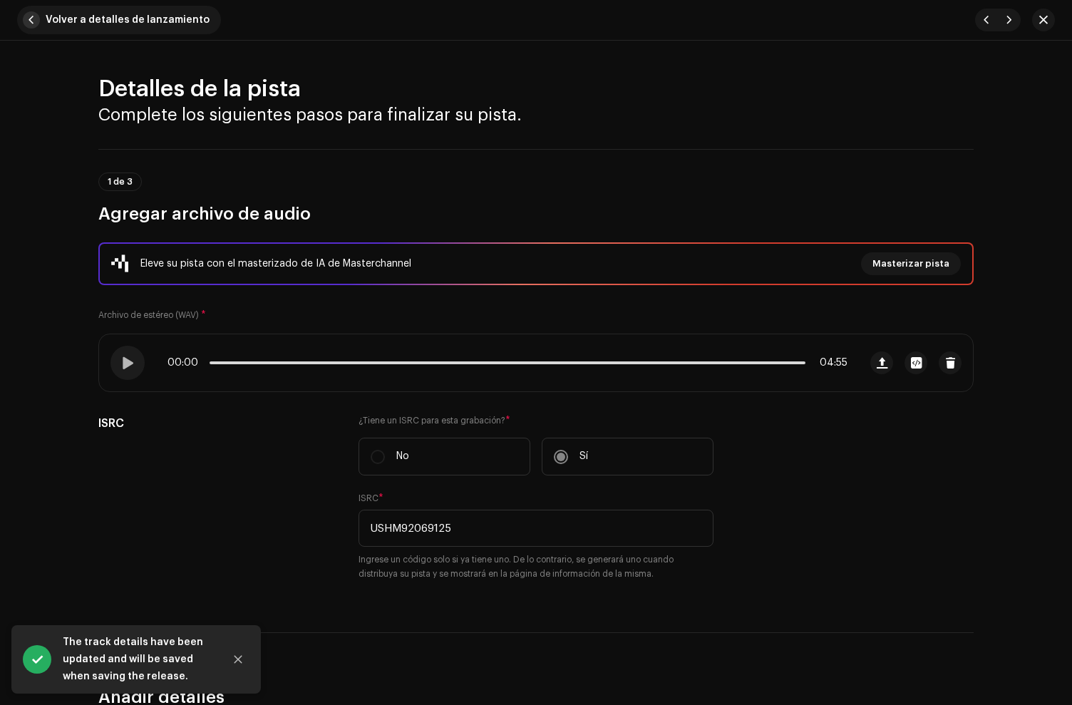
click at [33, 21] on span "button" at bounding box center [31, 19] width 17 height 17
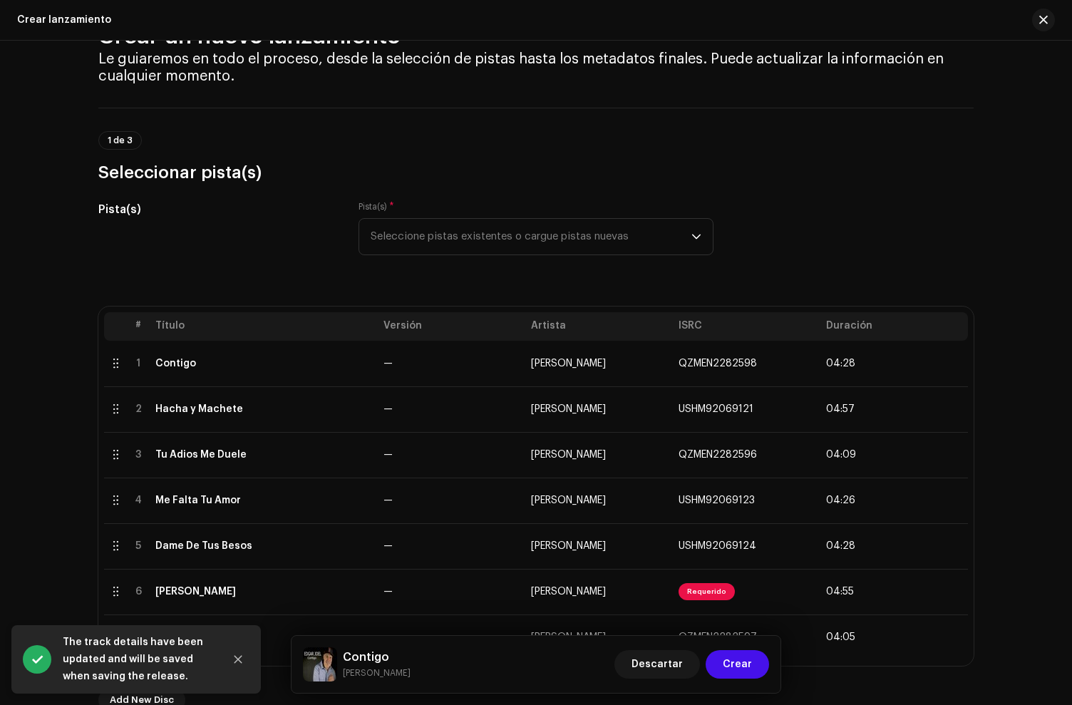
scroll to position [0, 0]
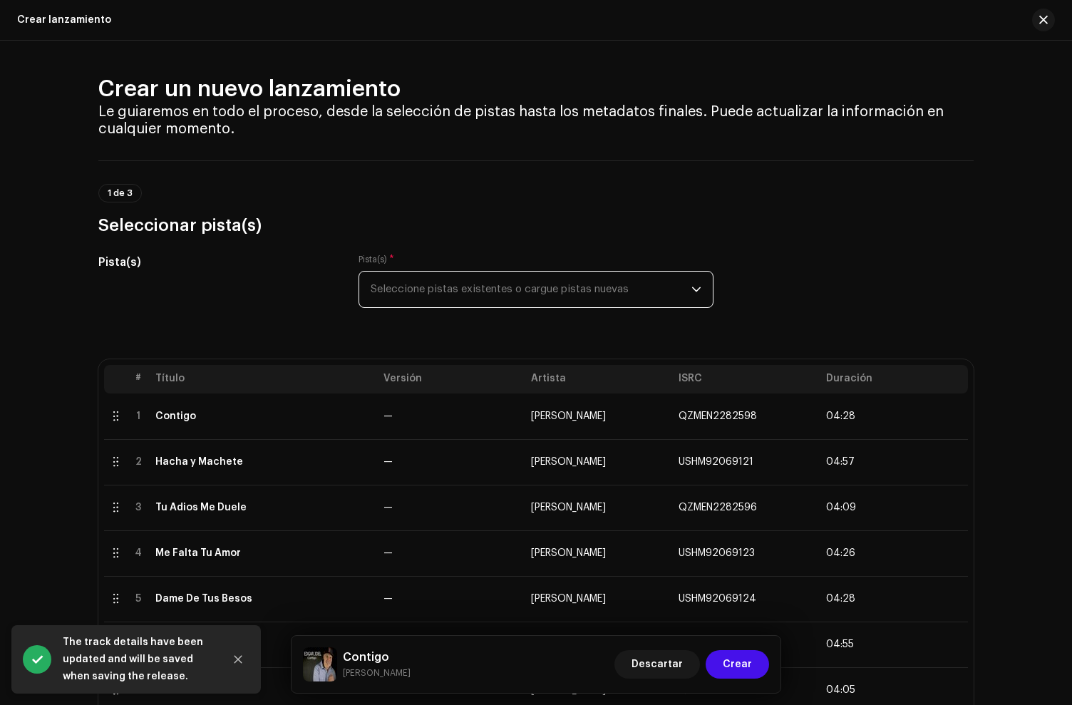
click at [409, 290] on span "Seleccione pistas existentes o cargue pistas nuevas" at bounding box center [531, 290] width 321 height 36
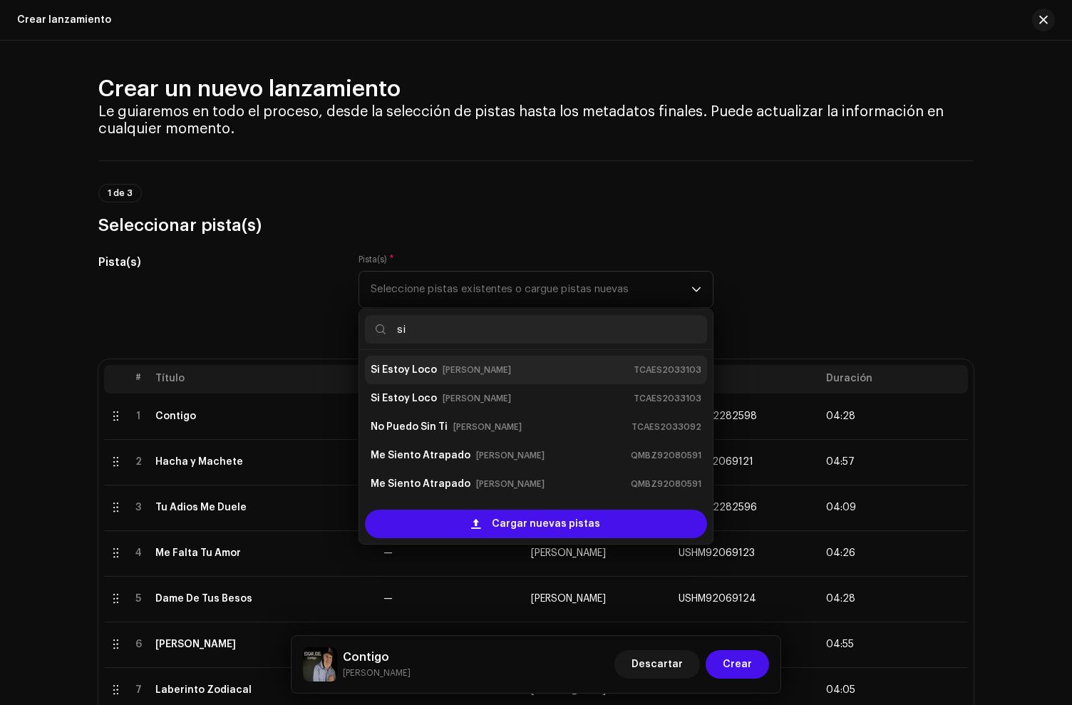
type input "si"
click at [456, 372] on small "[PERSON_NAME]" at bounding box center [477, 370] width 68 height 14
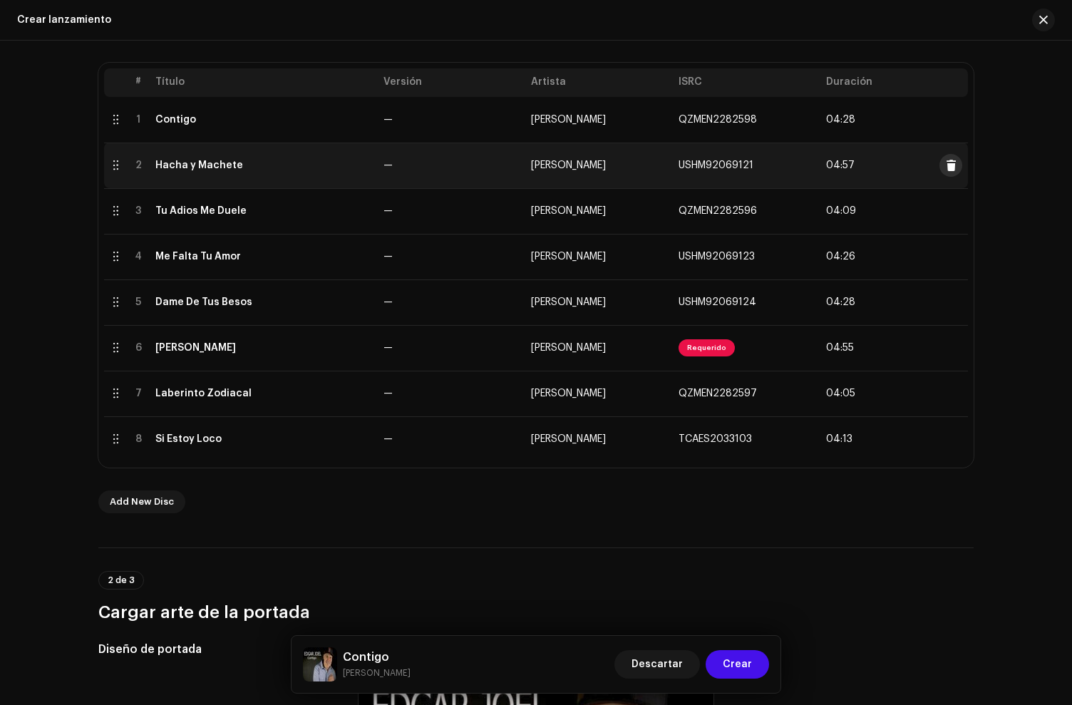
scroll to position [331, 0]
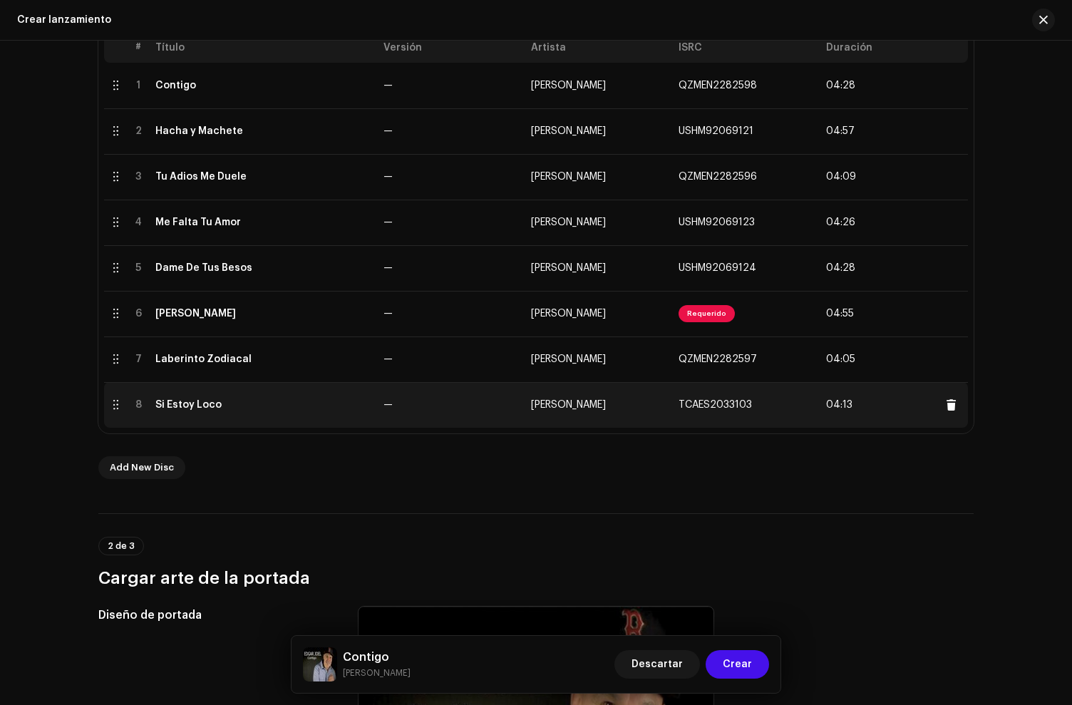
click at [727, 405] on span "TCAES2033103" at bounding box center [715, 405] width 73 height 10
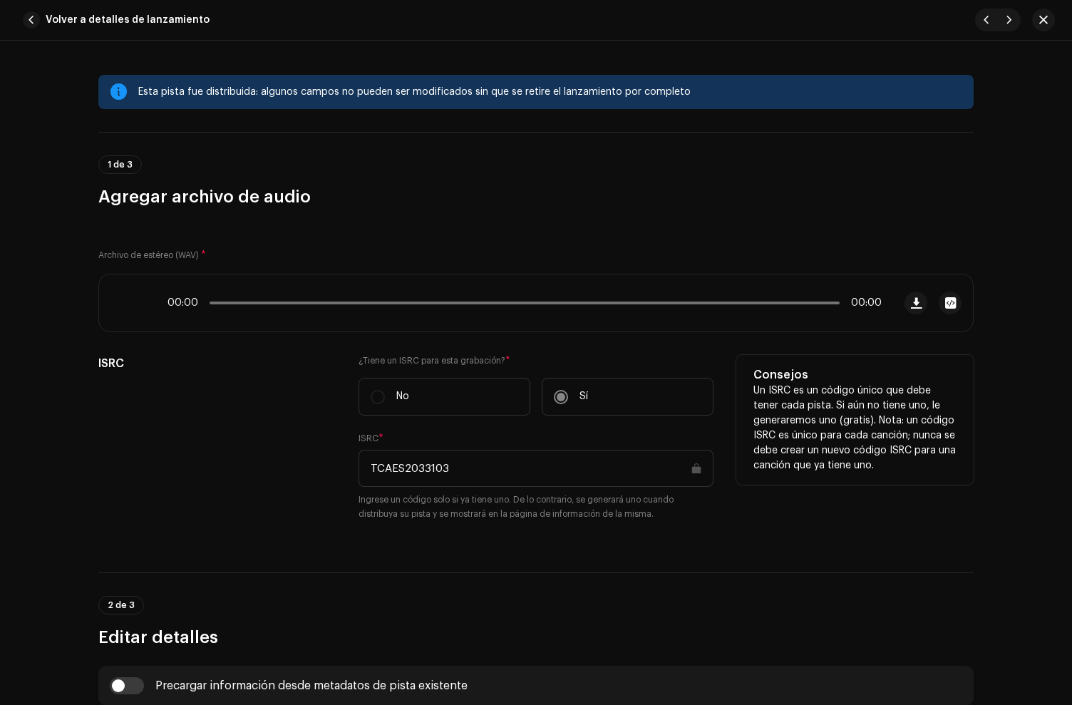
click at [402, 469] on input "TCAES2033103" at bounding box center [536, 468] width 355 height 37
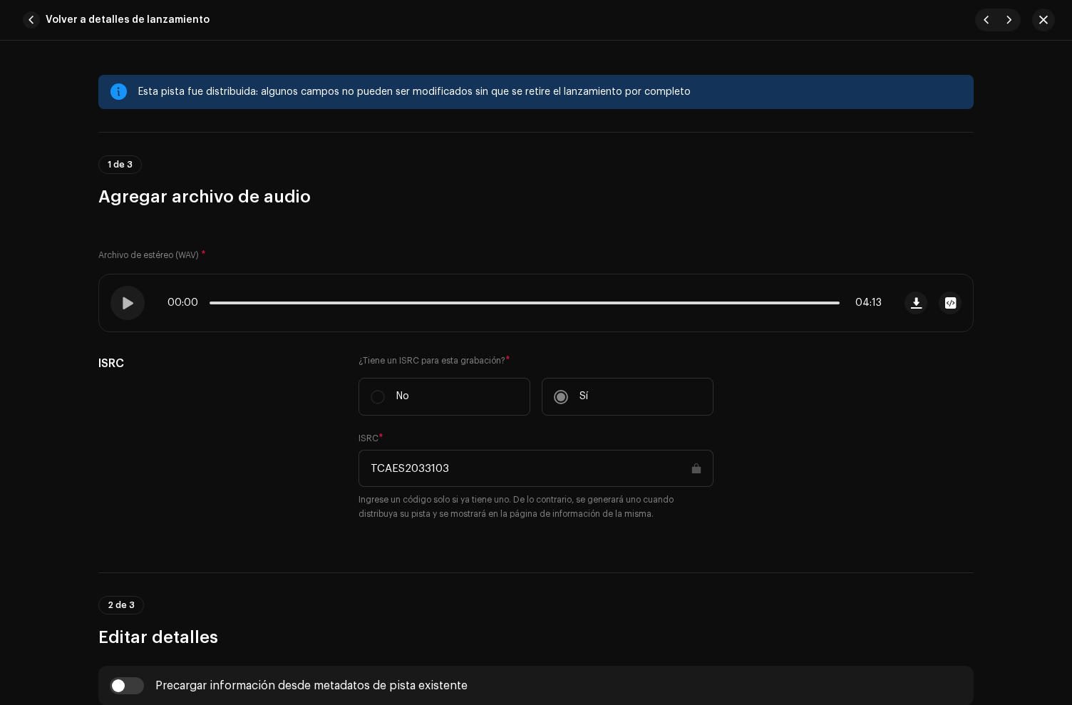
click at [35, 18] on span "button" at bounding box center [31, 19] width 17 height 17
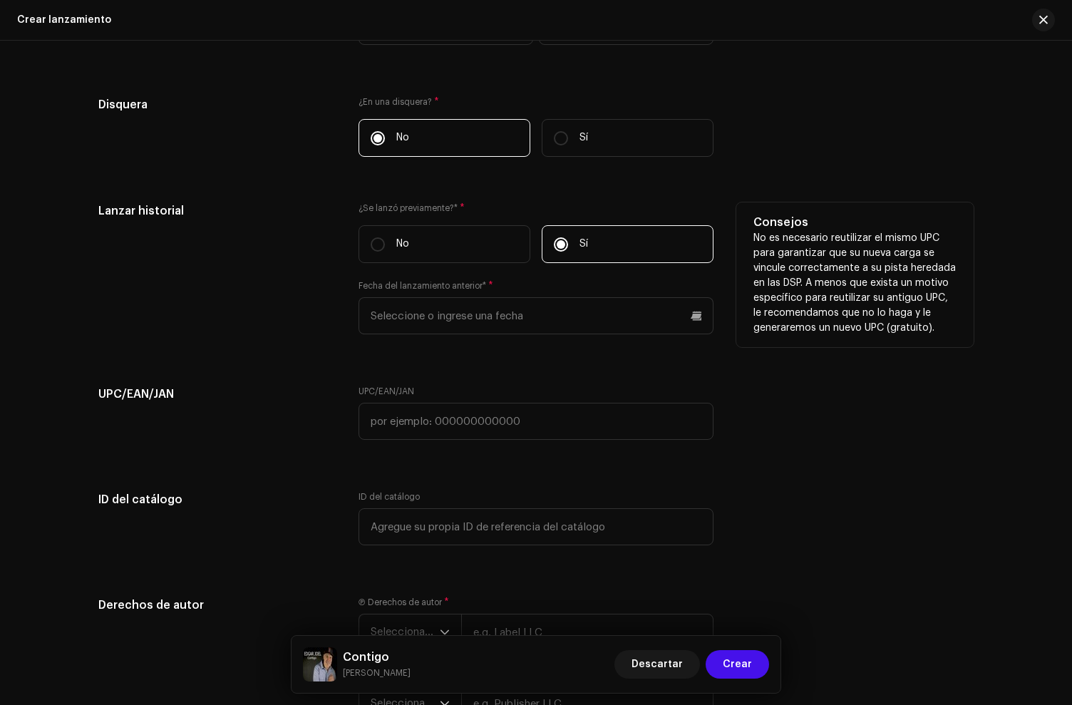
scroll to position [2661, 0]
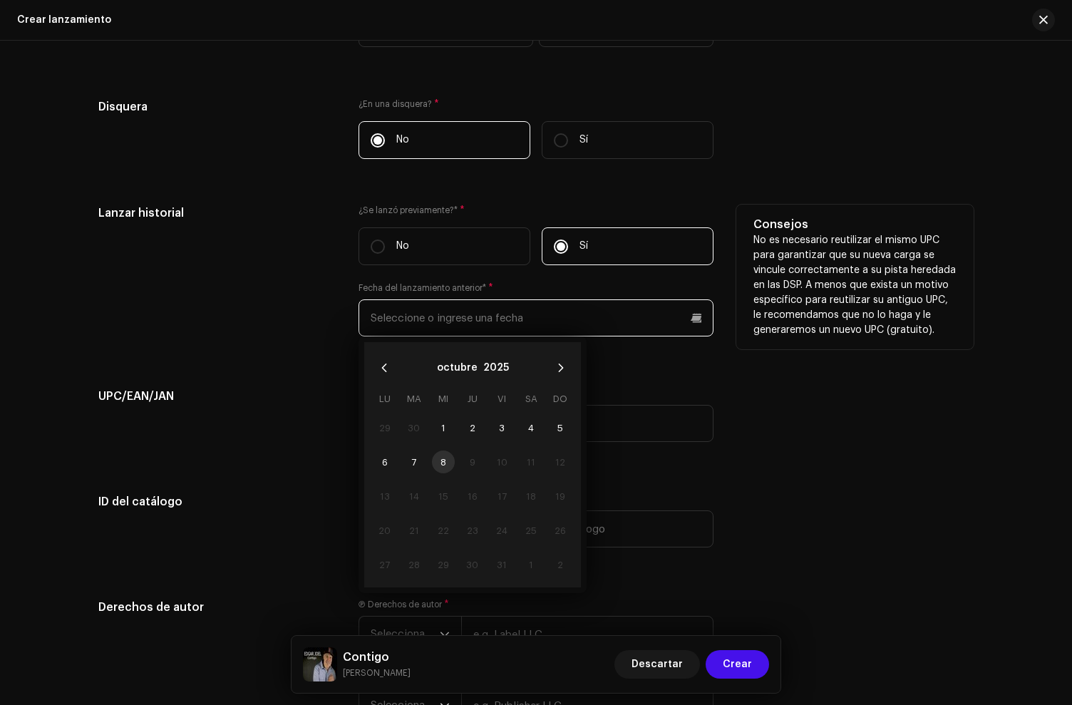
click at [424, 327] on input "text" at bounding box center [536, 317] width 355 height 37
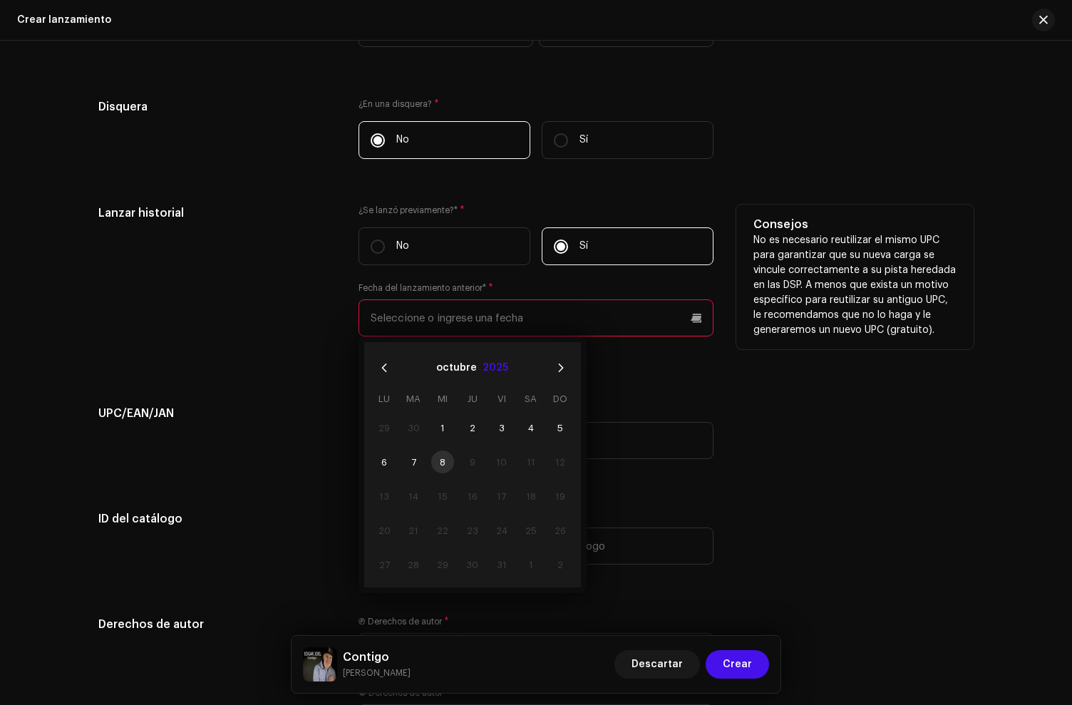
click at [501, 372] on button "2025" at bounding box center [496, 368] width 26 height 23
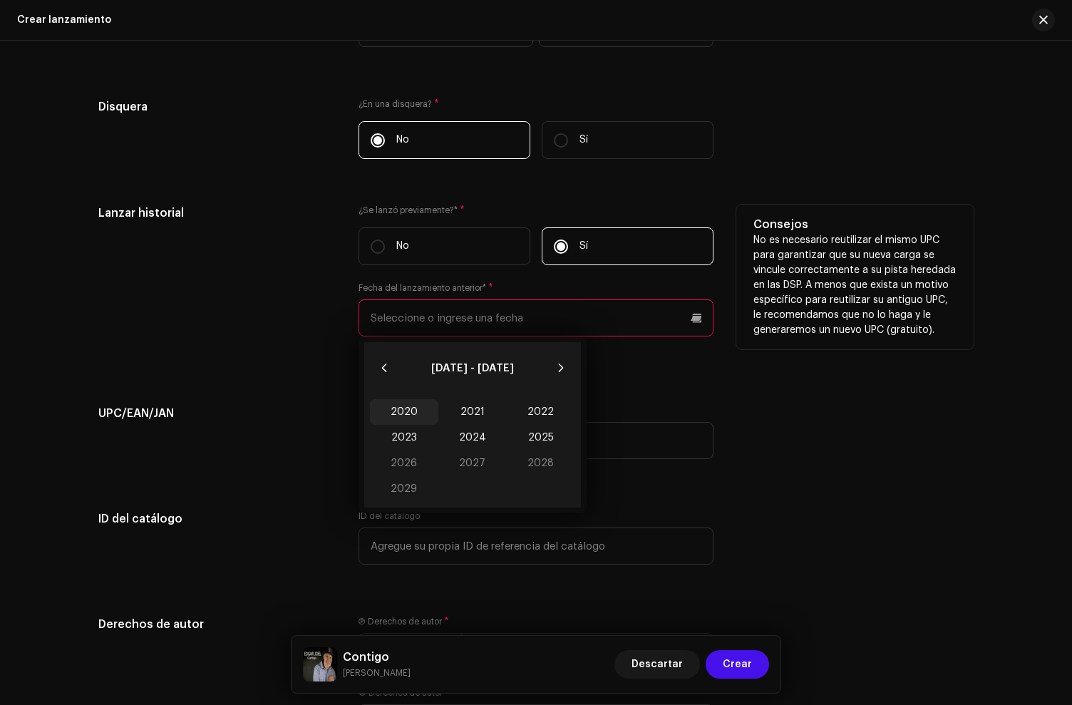
click at [417, 415] on span "2020" at bounding box center [404, 412] width 68 height 26
click at [473, 476] on span "Ago" at bounding box center [472, 467] width 61 height 23
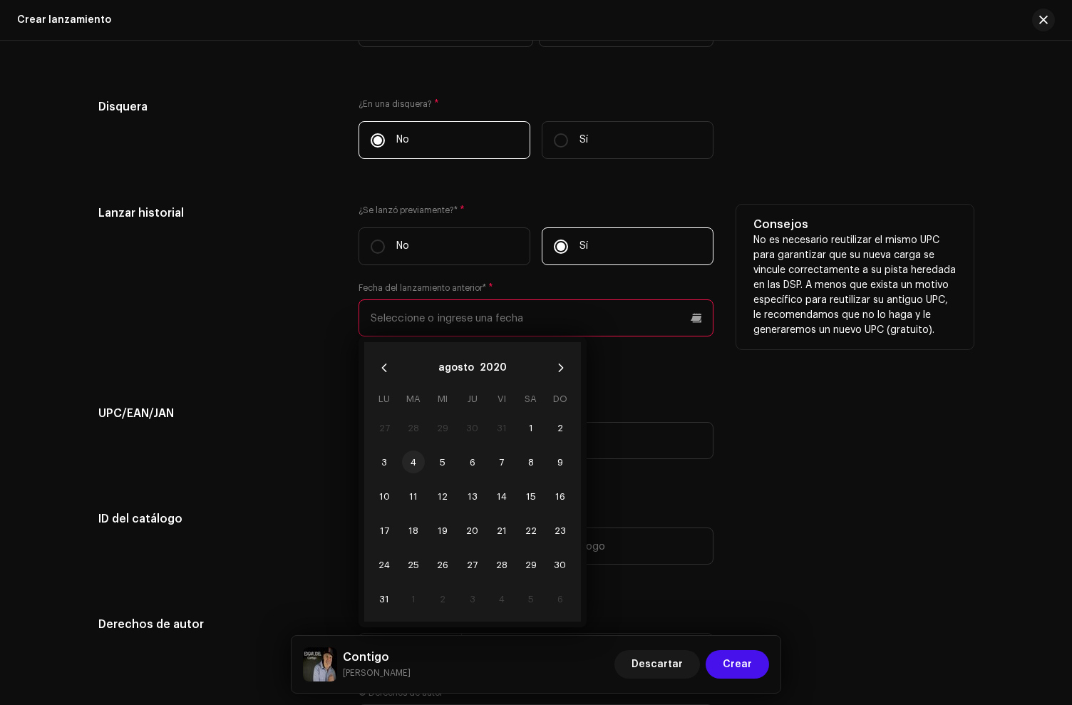
click at [420, 466] on td "4" at bounding box center [413, 462] width 29 height 34
click at [416, 467] on span "4" at bounding box center [413, 462] width 23 height 23
type input "04/08/2020"
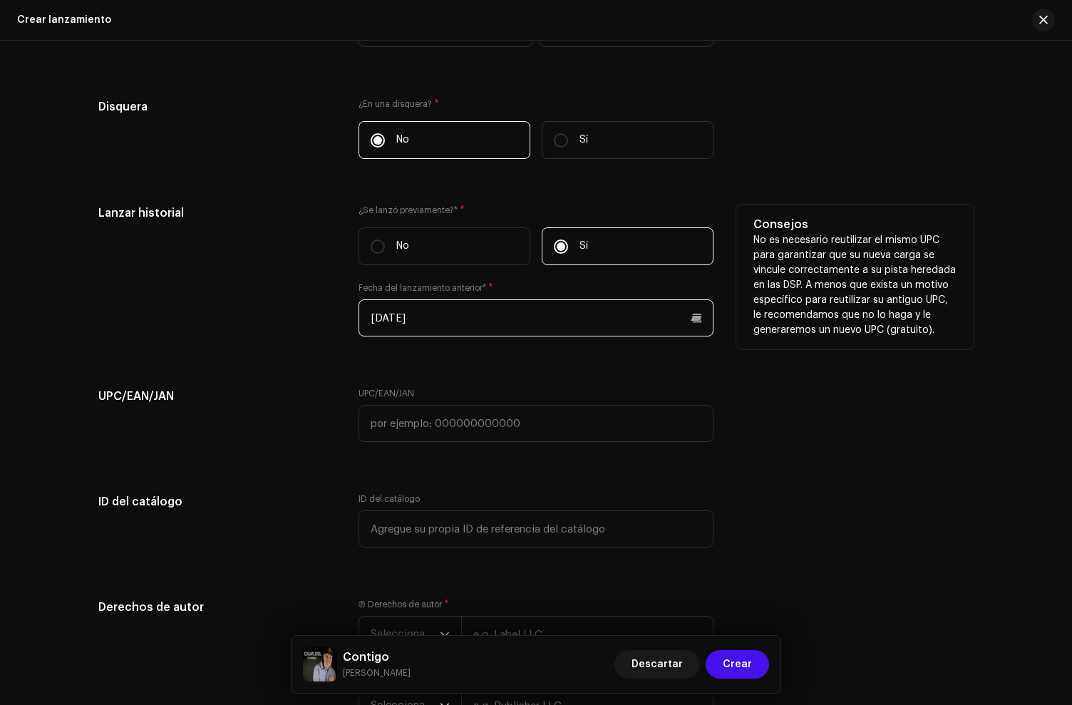
scroll to position [2839, 0]
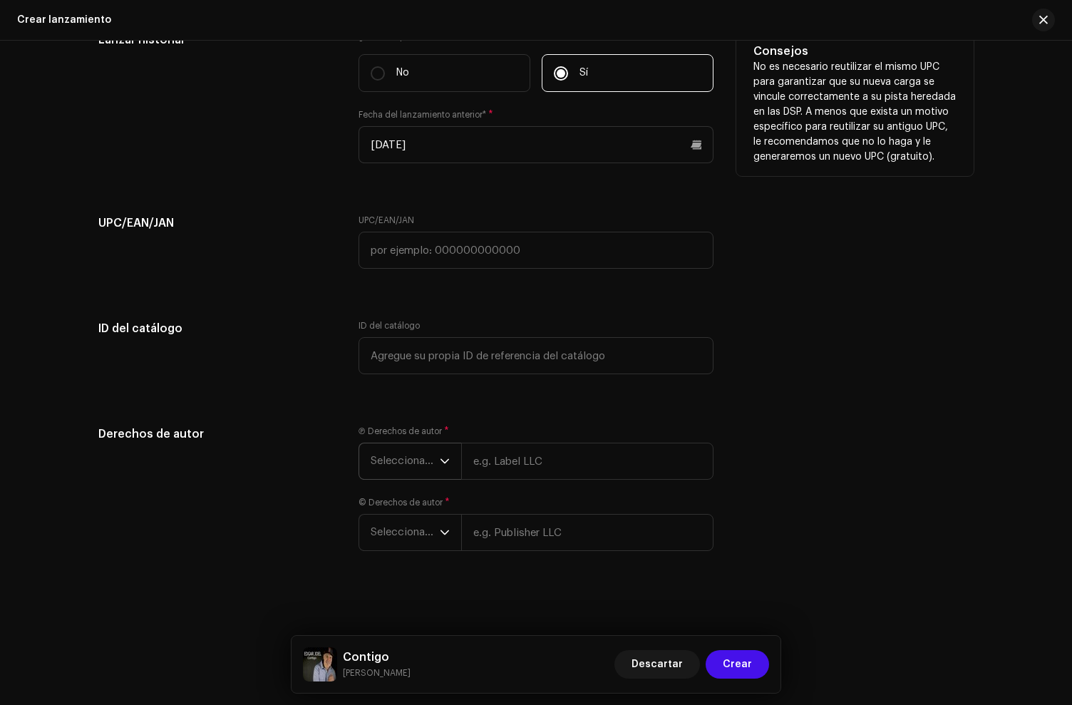
click at [404, 471] on span "Seleccionar año" at bounding box center [405, 462] width 69 height 36
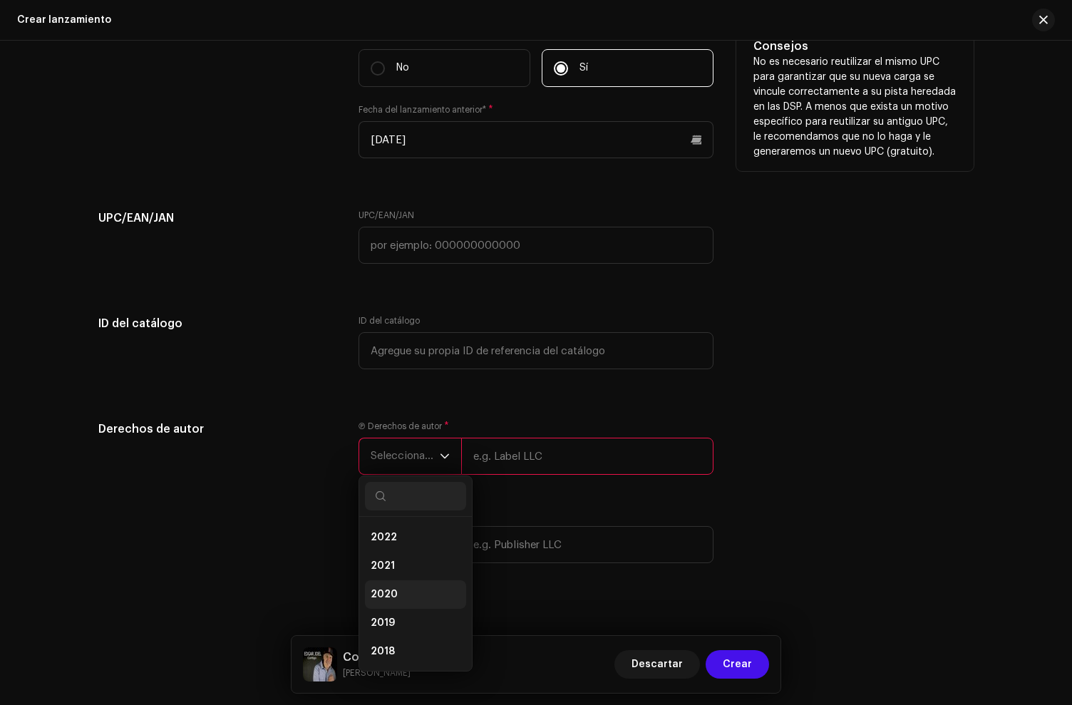
click at [400, 595] on li "2020" at bounding box center [415, 594] width 101 height 29
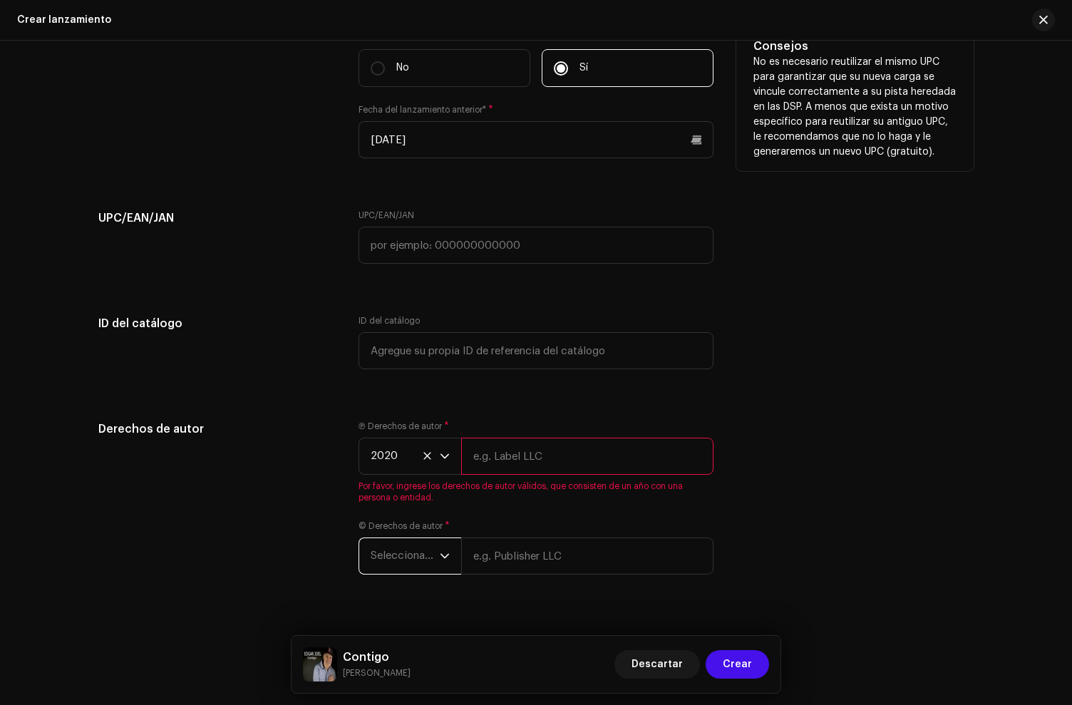
click at [399, 565] on span "Seleccionar año" at bounding box center [405, 556] width 69 height 36
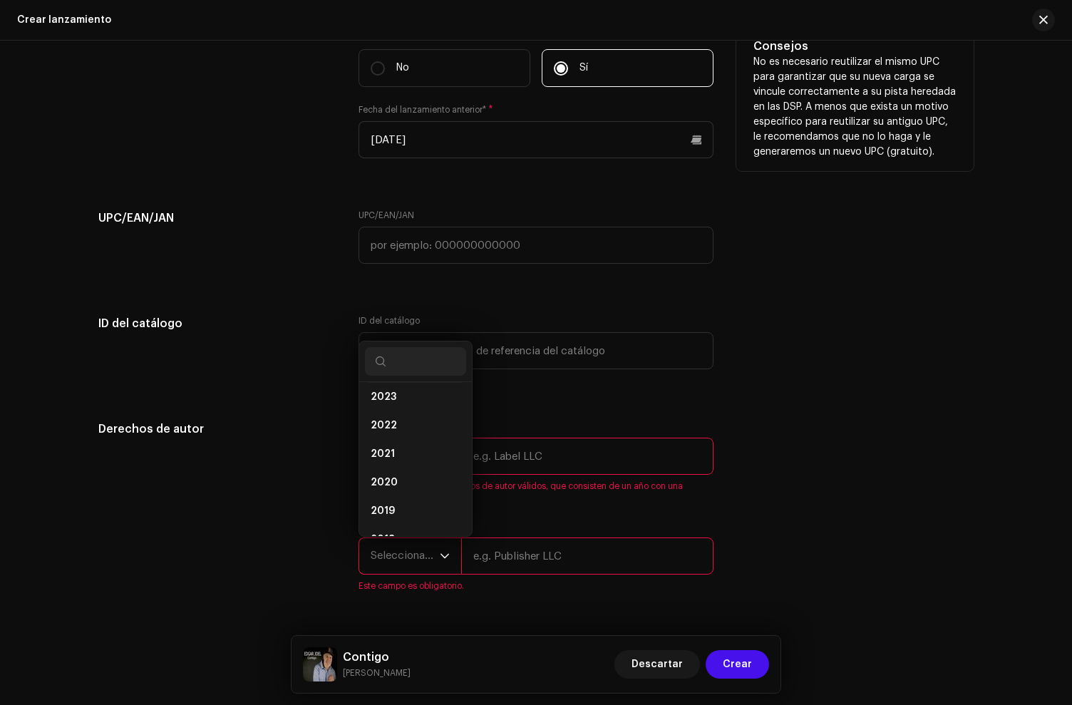
scroll to position [97, 0]
click at [388, 483] on span "2020" at bounding box center [384, 476] width 27 height 14
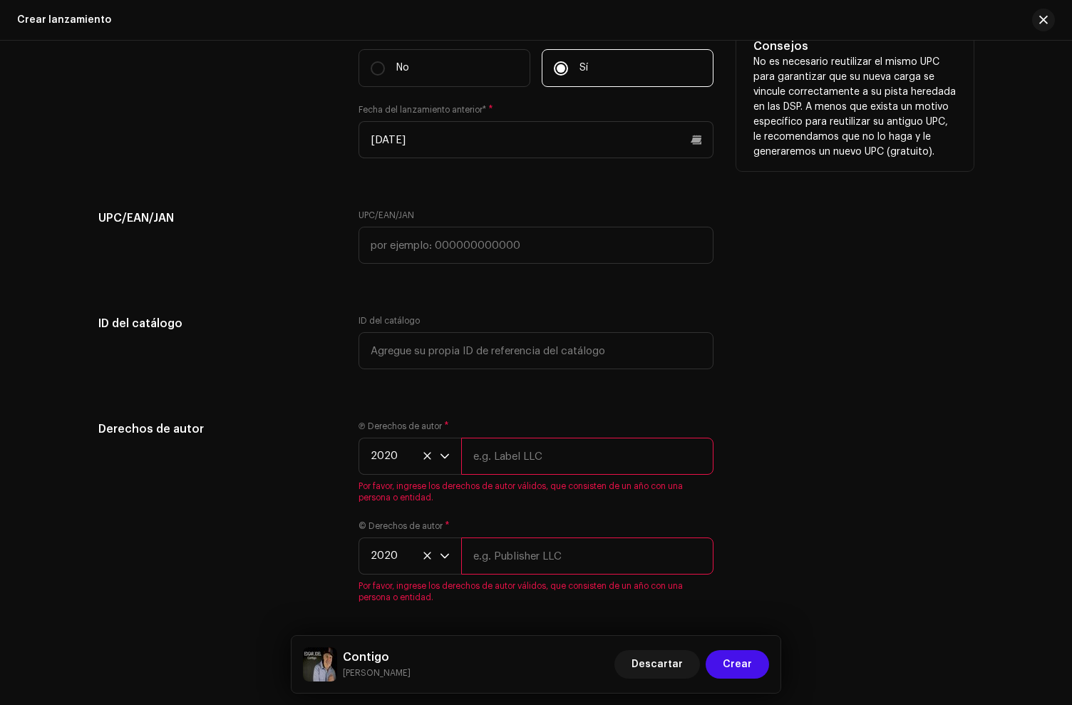
click at [532, 471] on input "text" at bounding box center [587, 456] width 252 height 37
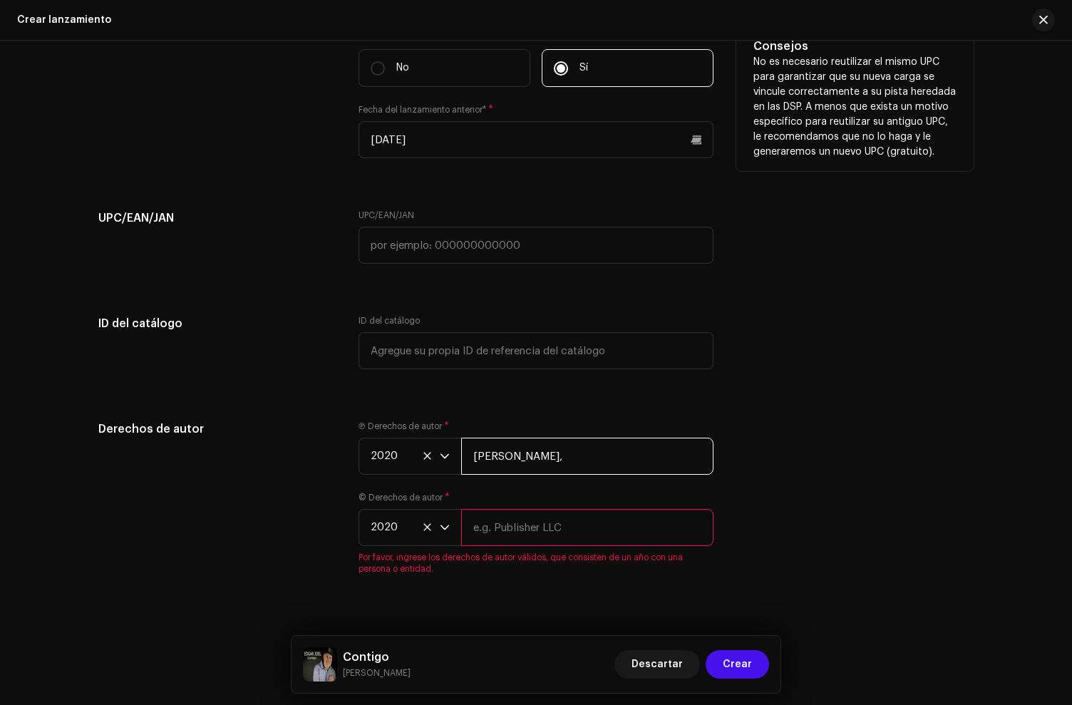
paste input "under exclusive license to Disetti Music LLC"
click at [519, 463] on input "Edgar Joel, under exclusive license to Disetti Music LLC" at bounding box center [587, 456] width 252 height 37
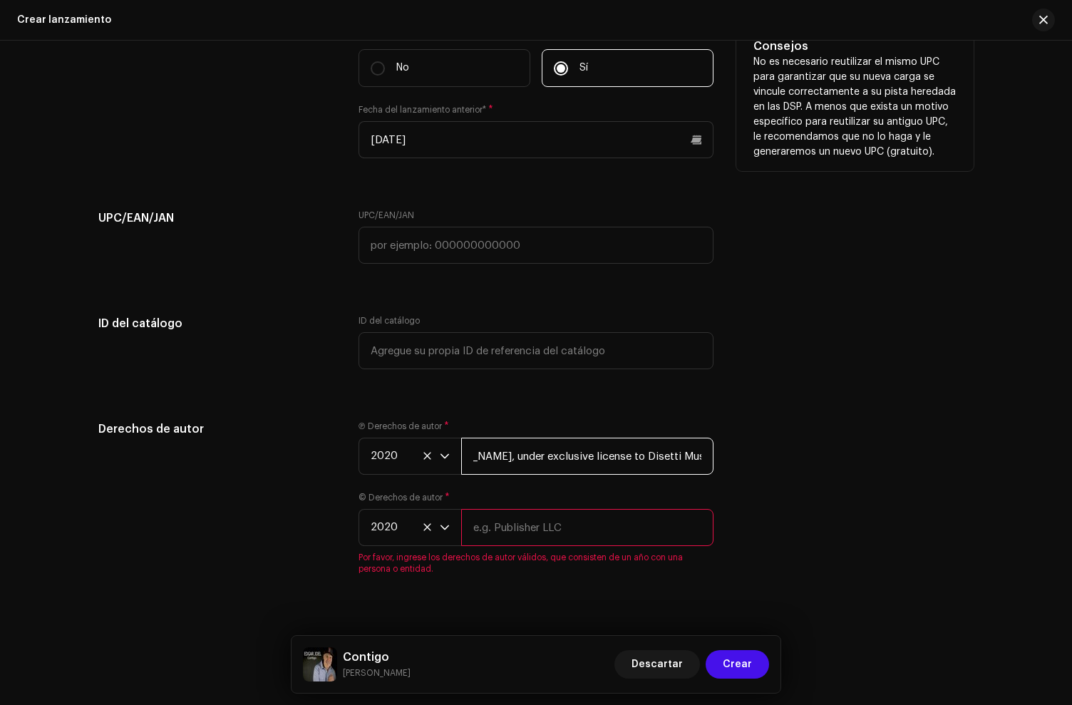
click at [519, 463] on input "Edgar Joel, under exclusive license to Disetti Music LLC" at bounding box center [587, 456] width 252 height 37
type input "Edgar Joel, under exclusive license to Disetti Music LLC"
click at [493, 546] on input "text" at bounding box center [587, 527] width 252 height 37
click at [493, 543] on input "text" at bounding box center [587, 527] width 252 height 37
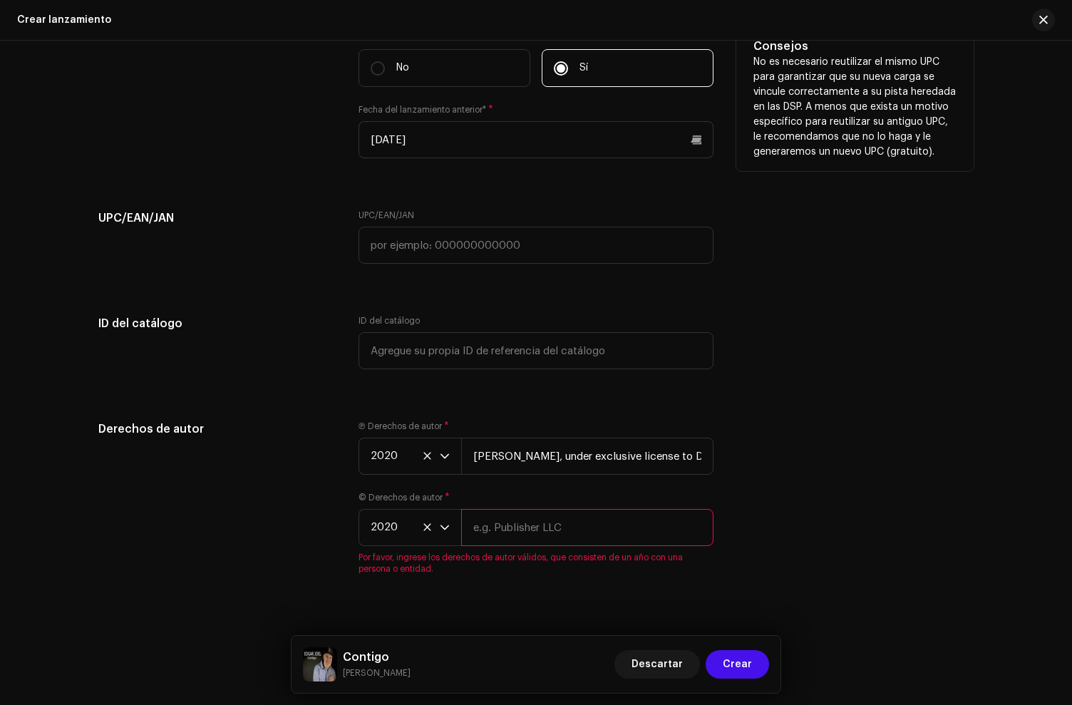
paste input "Edgar Joel, under exclusive license to Disetti Music LLC"
type input "Edgar Joel, under exclusive license to Disetti Music LLC"
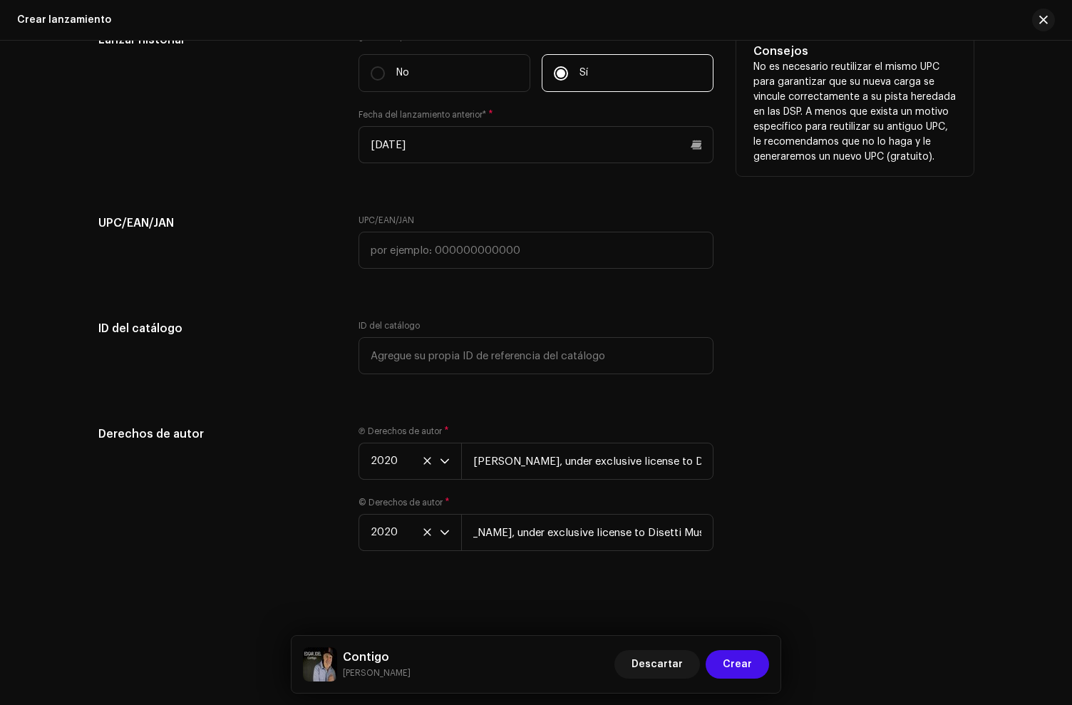
scroll to position [0, 0]
click at [516, 426] on div "Ⓟ Derechos de autor * 2020 Edgar Joel, under exclusive license to Disetti Music…" at bounding box center [536, 453] width 355 height 54
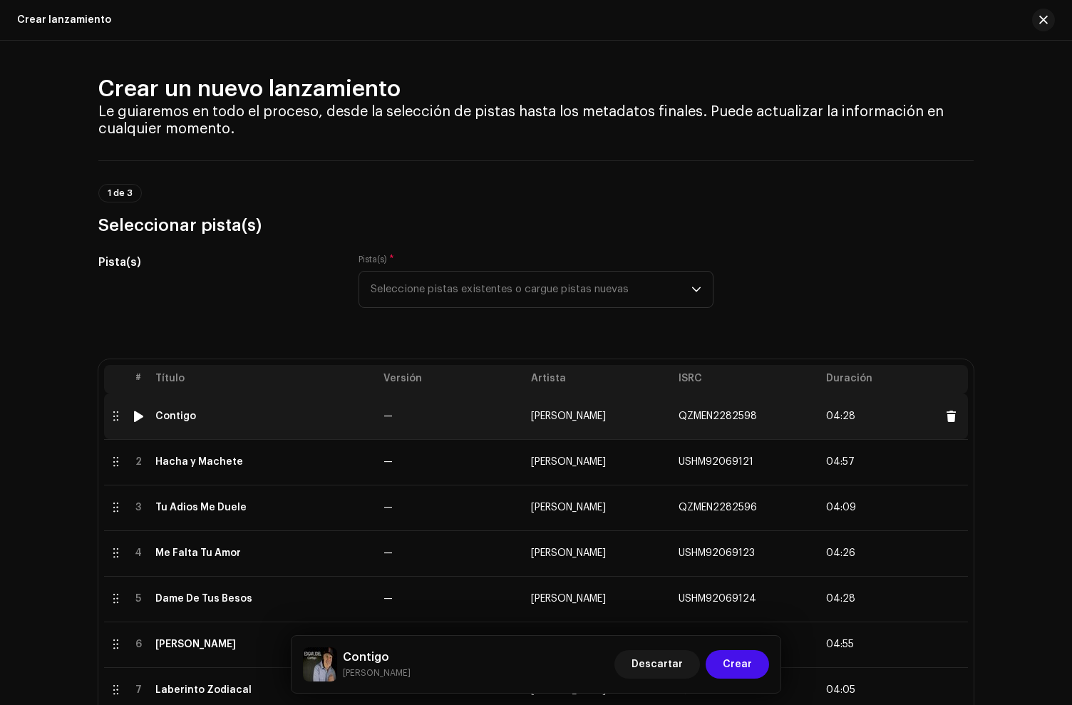
click at [242, 408] on td "Contigo" at bounding box center [264, 417] width 228 height 46
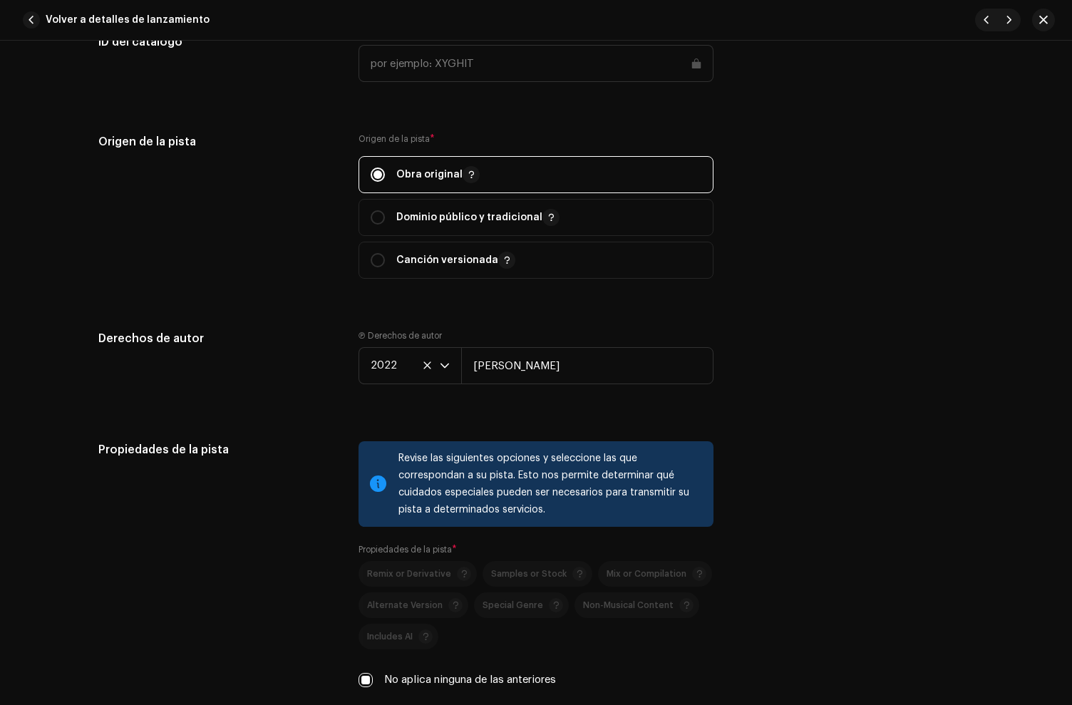
scroll to position [1672, 0]
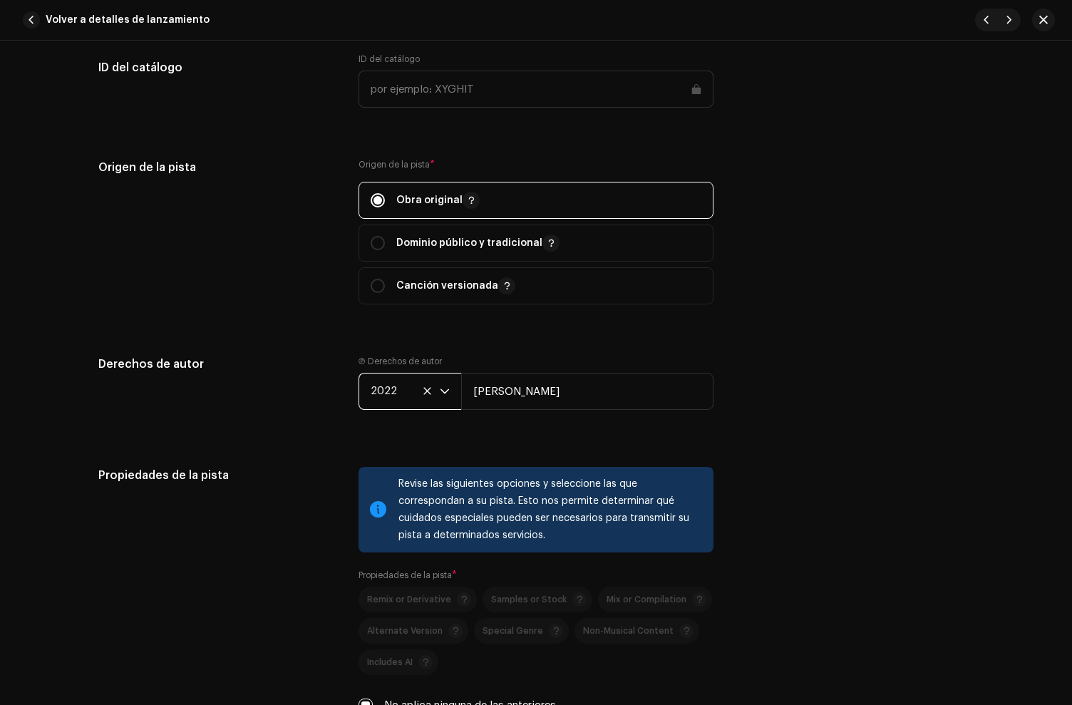
click at [383, 391] on span "2022" at bounding box center [405, 392] width 69 height 36
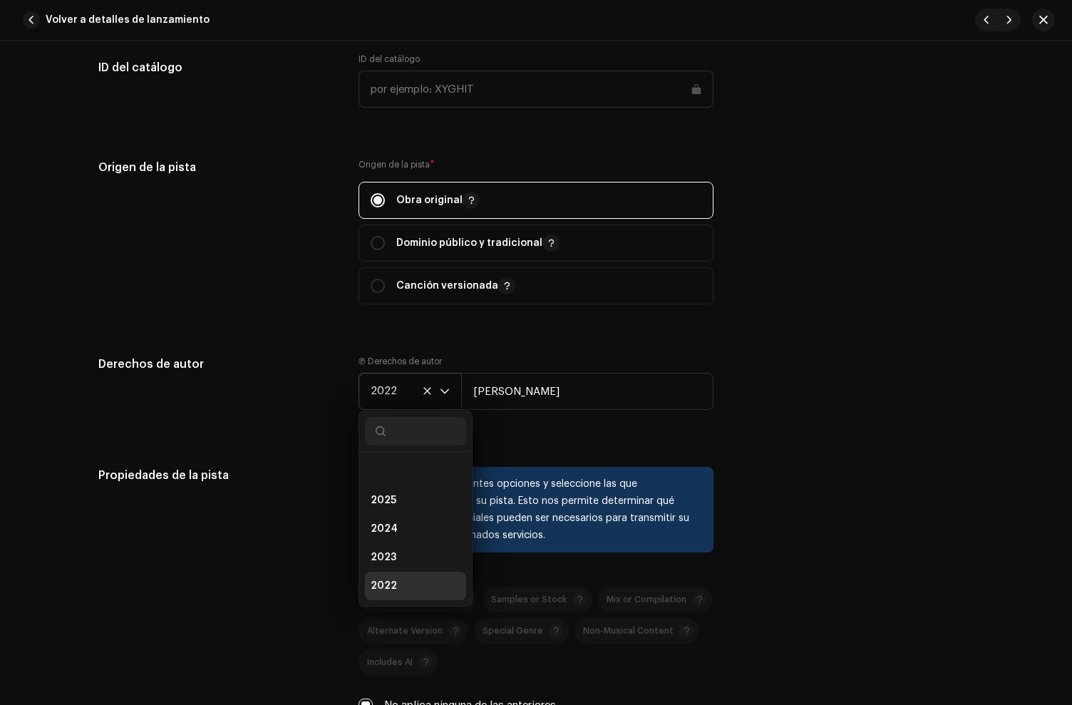
scroll to position [120, 0]
click at [387, 518] on li "2020" at bounding box center [415, 523] width 101 height 29
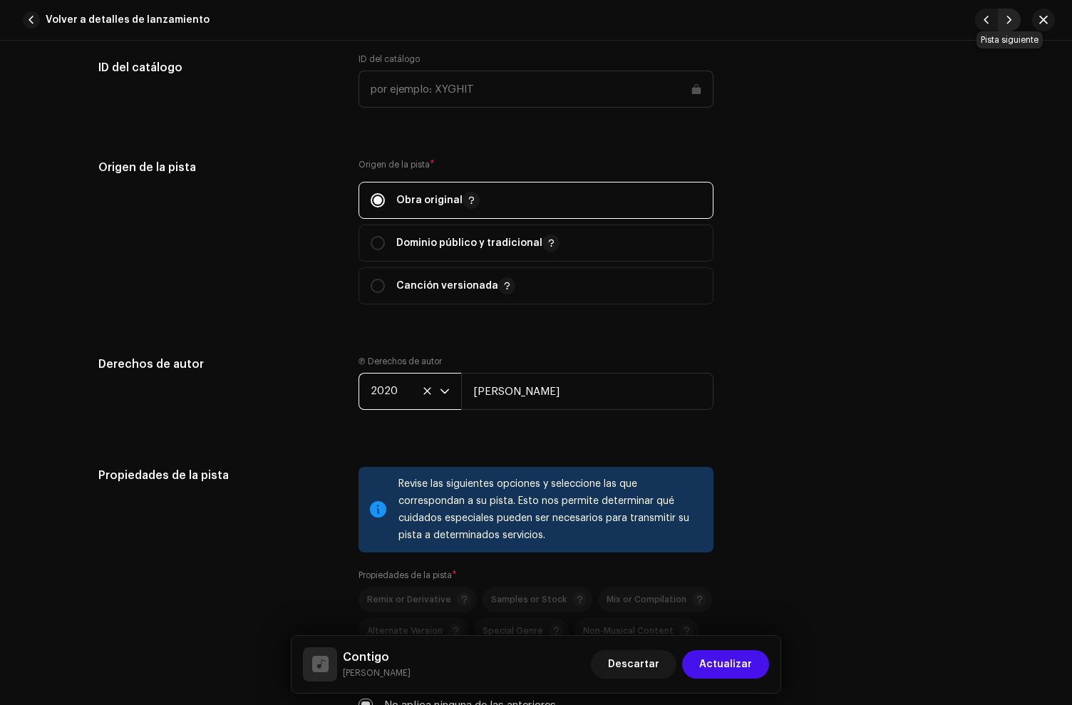
click at [1012, 20] on span "button" at bounding box center [1009, 19] width 9 height 11
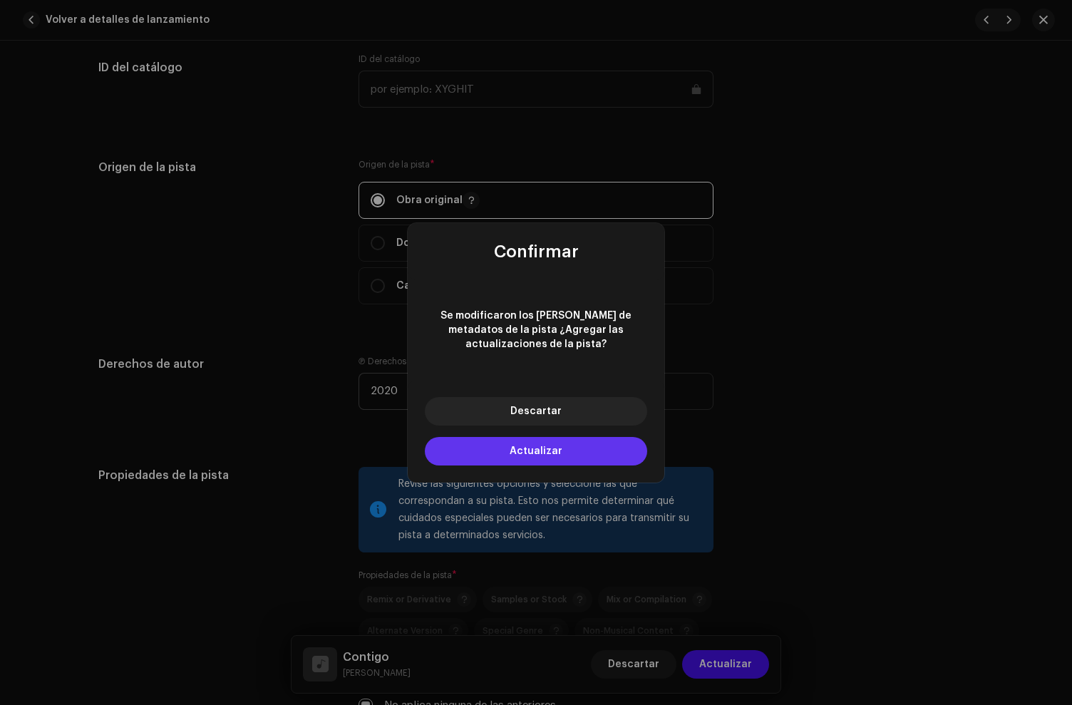
click at [476, 444] on button "Actualizar" at bounding box center [536, 451] width 222 height 29
type input "USHM92069121"
type input "Hacha y Machete"
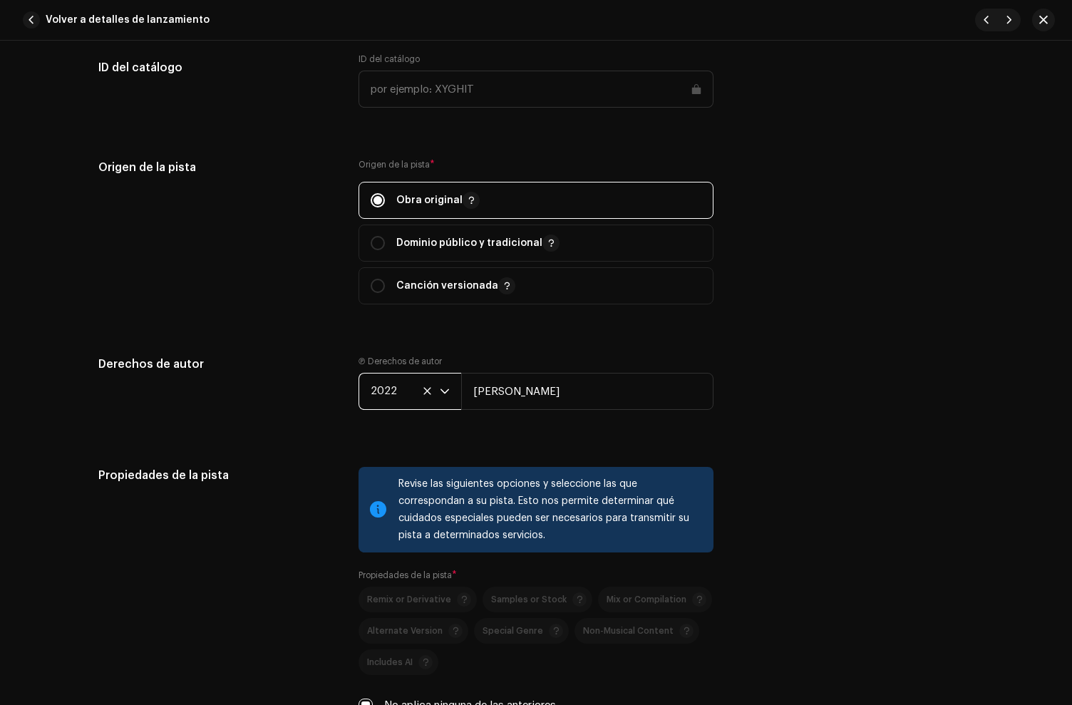
click at [386, 390] on span "2022" at bounding box center [405, 392] width 69 height 36
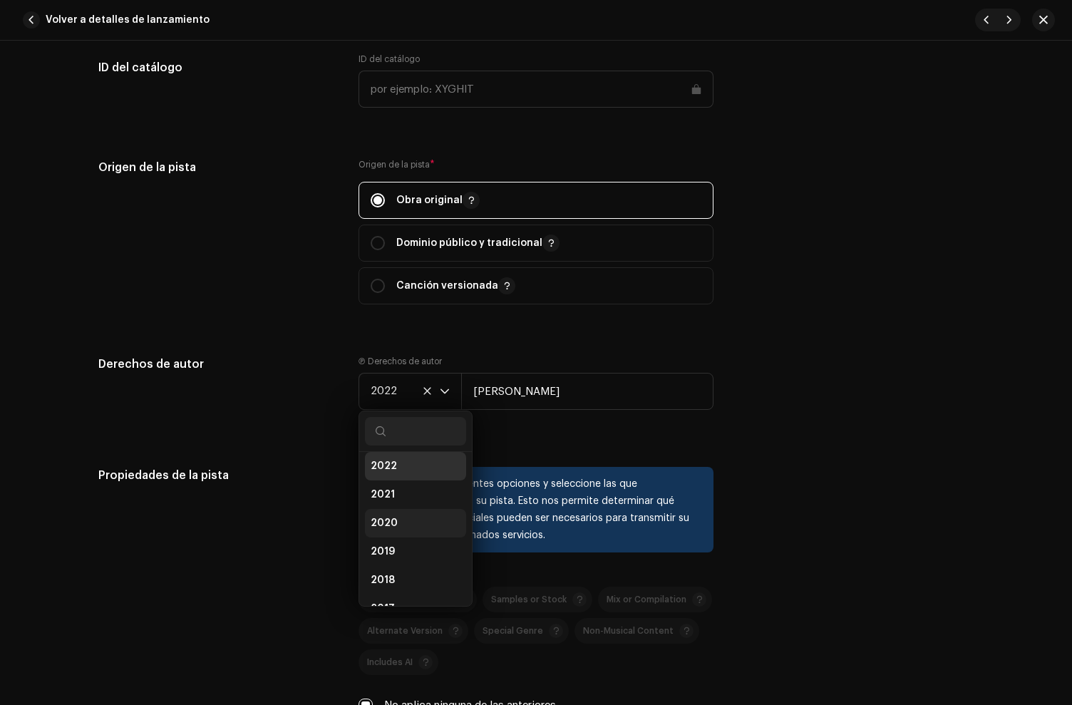
click at [393, 518] on li "2020" at bounding box center [415, 523] width 101 height 29
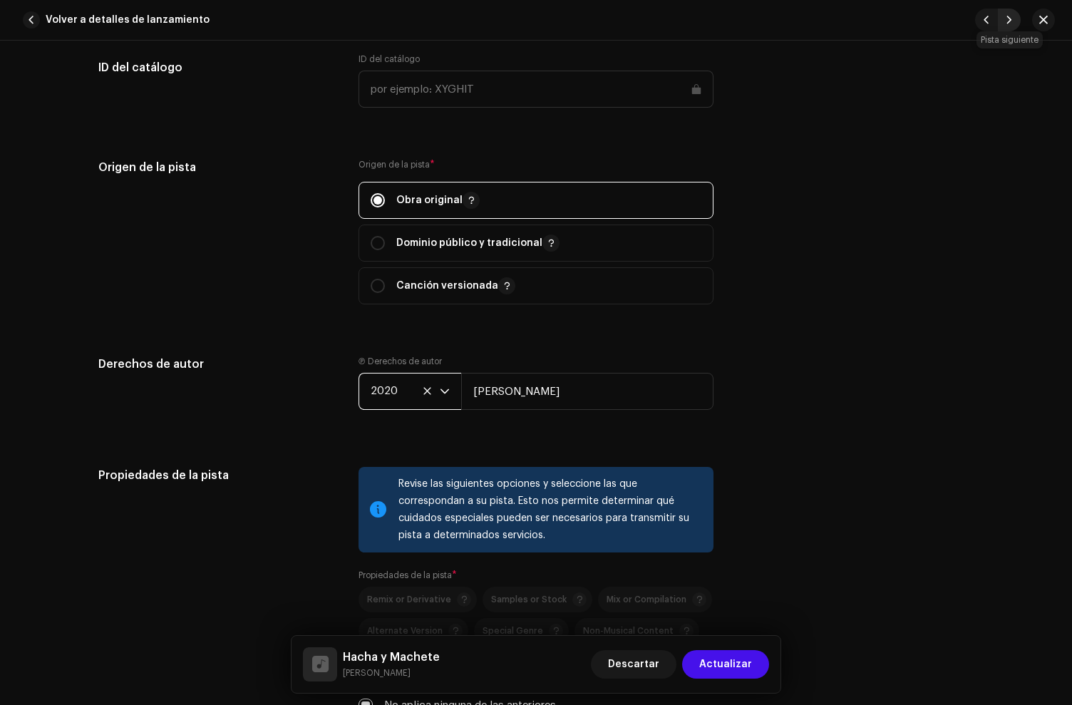
click at [1008, 20] on span "button" at bounding box center [1009, 19] width 9 height 11
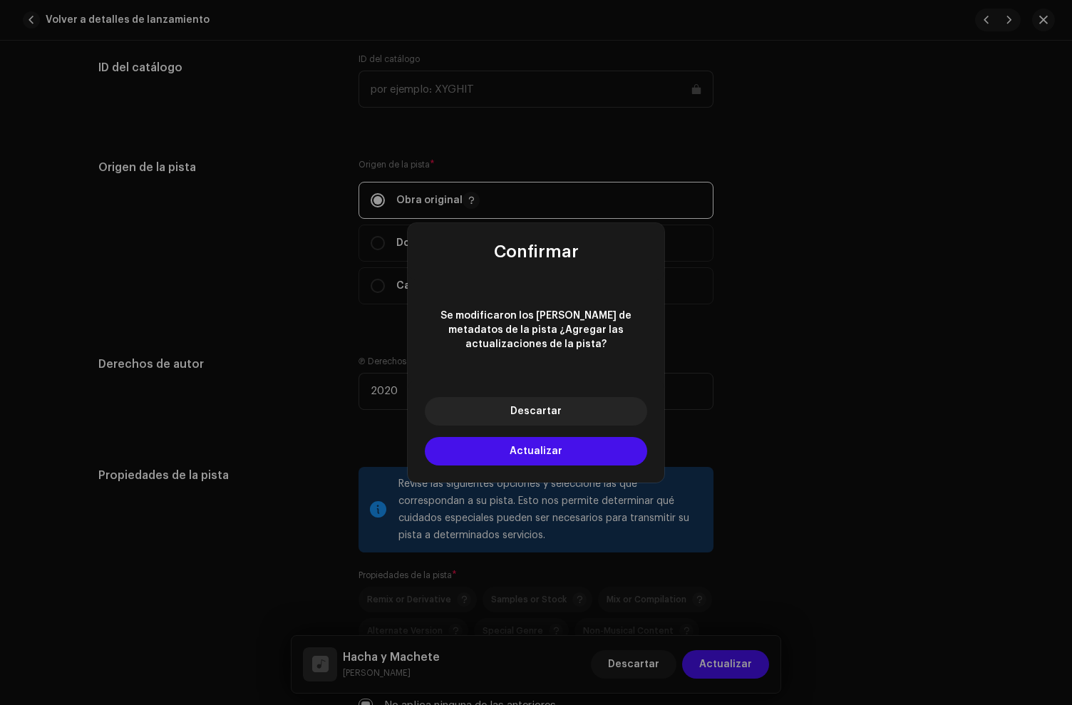
click at [479, 444] on button "Actualizar" at bounding box center [536, 451] width 222 height 29
type input "QZMEN2282596"
type input "Tu Adios Me Duele"
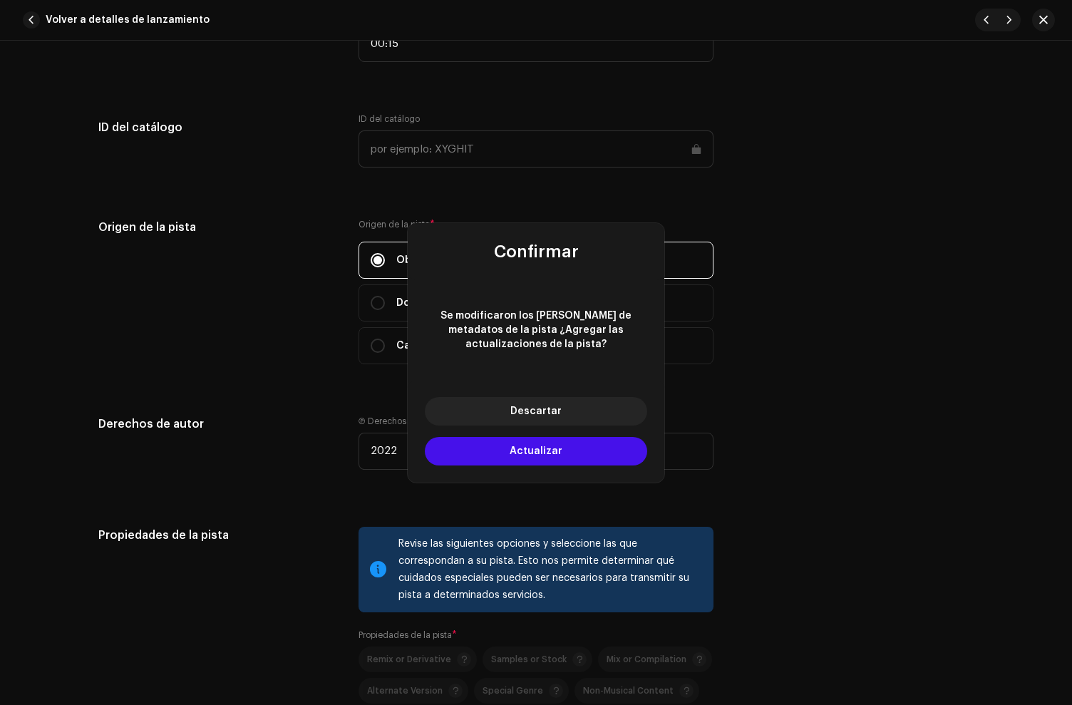
scroll to position [1732, 0]
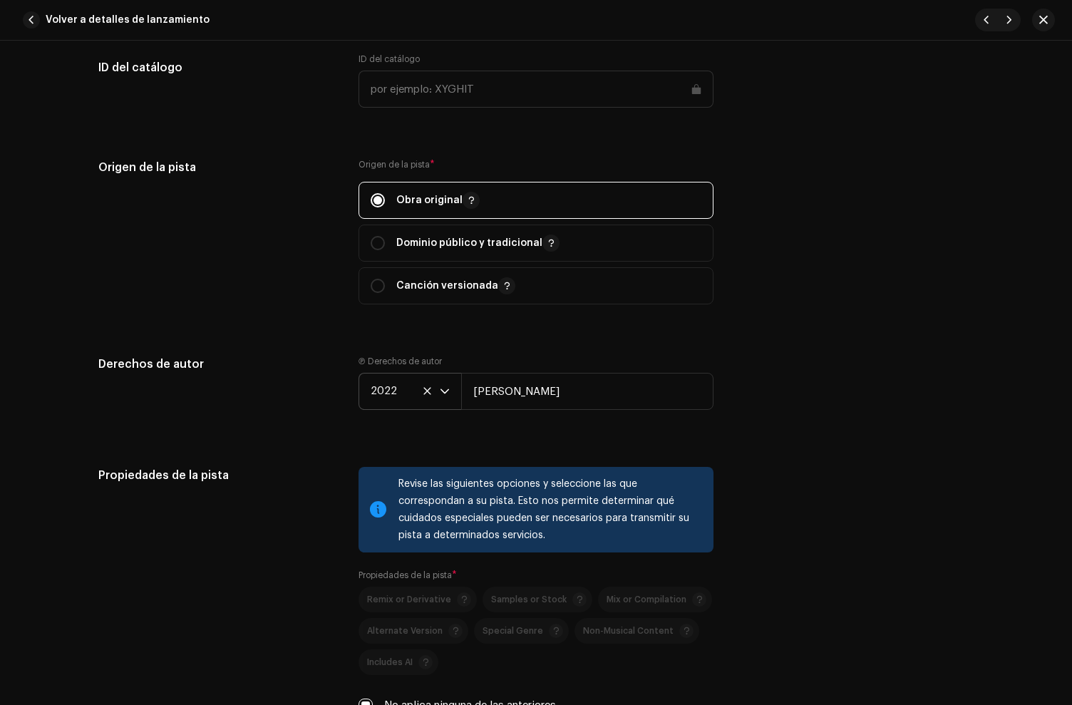
click at [381, 391] on span "2022" at bounding box center [405, 392] width 69 height 36
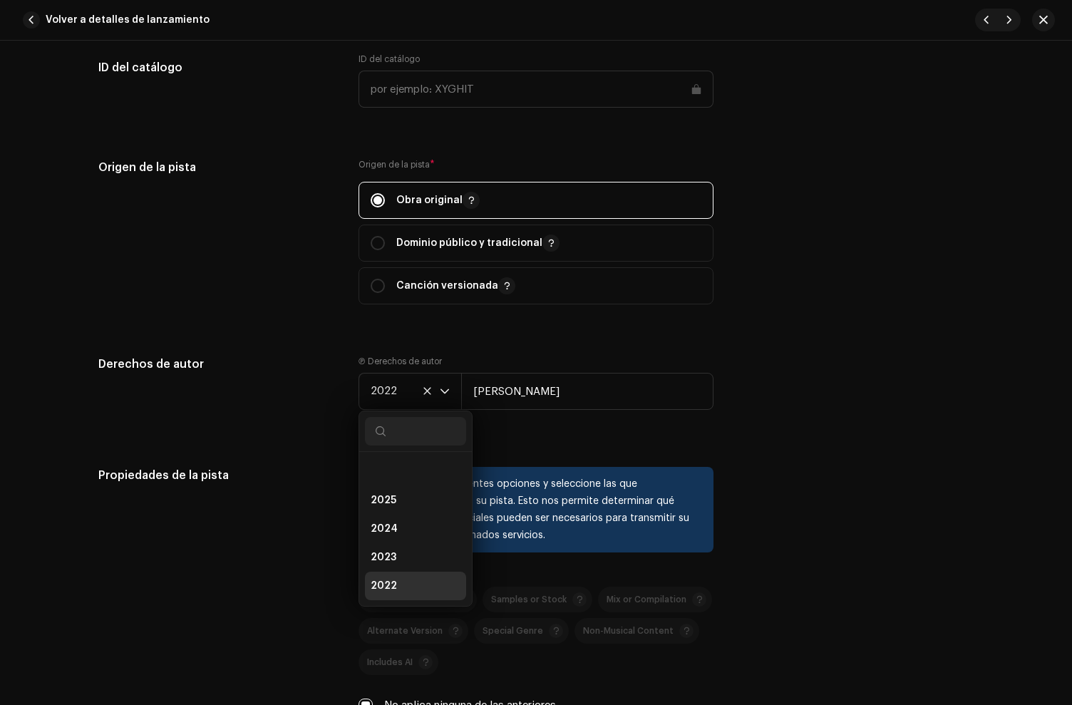
scroll to position [120, 0]
drag, startPoint x: 399, startPoint y: 520, endPoint x: 660, endPoint y: 270, distance: 361.6
click at [399, 520] on li "2020" at bounding box center [415, 523] width 101 height 29
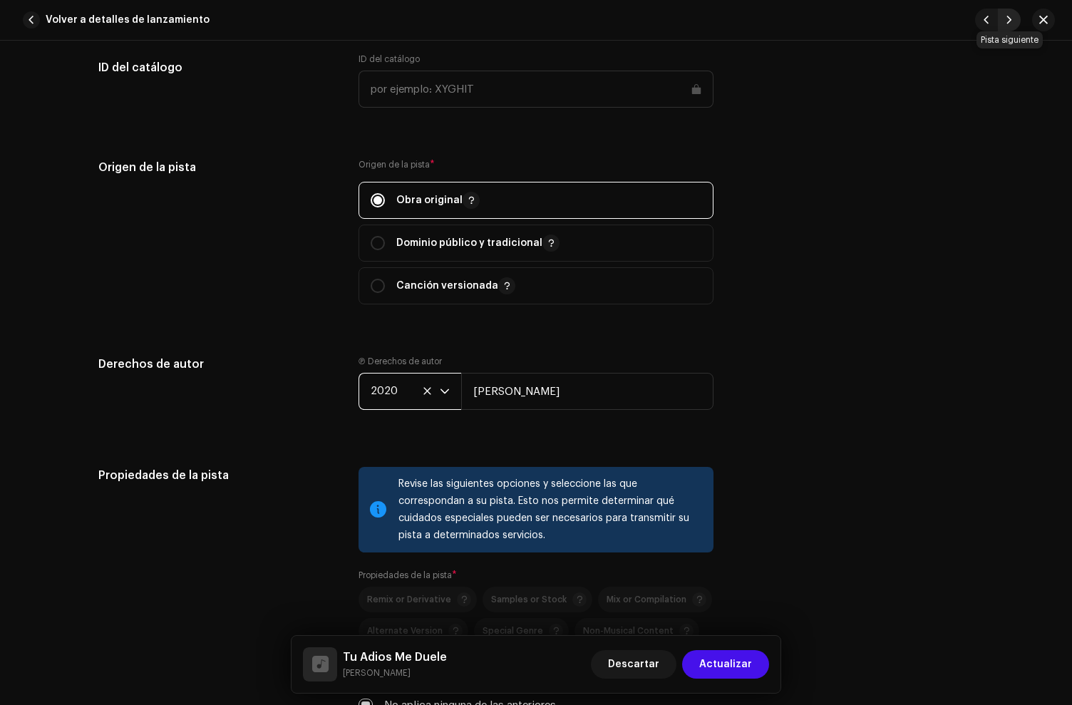
click at [1011, 20] on span "button" at bounding box center [1009, 19] width 9 height 11
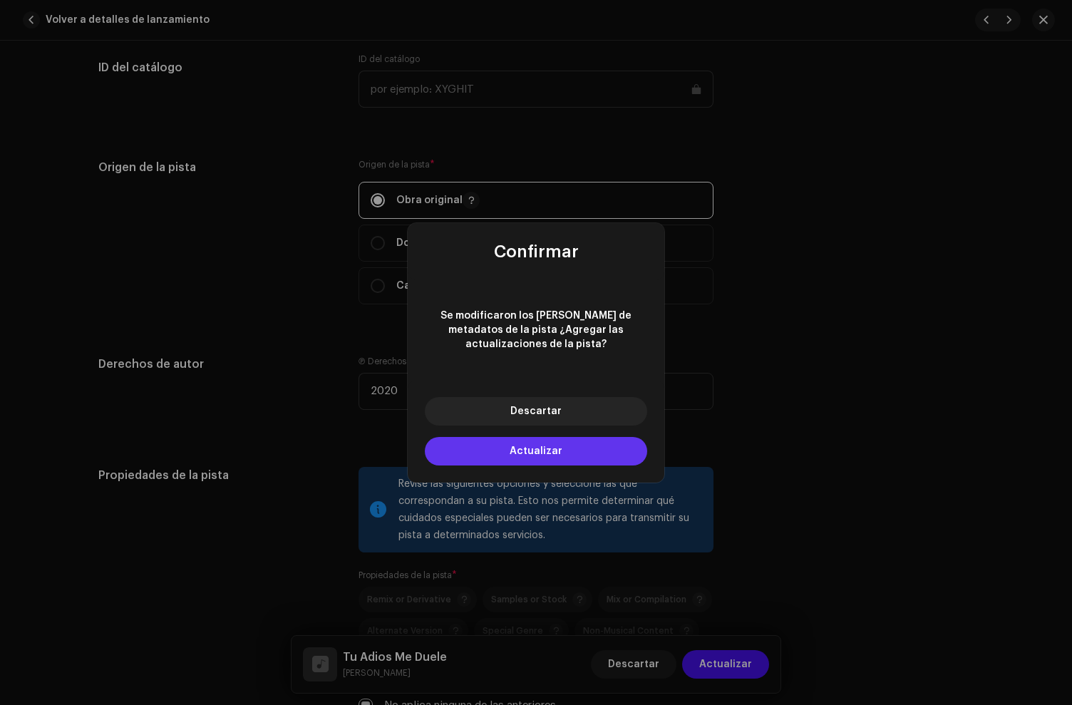
click at [510, 439] on button "Actualizar" at bounding box center [536, 451] width 222 height 29
type input "USHM92069123"
type input "Me Falta Tu Amor"
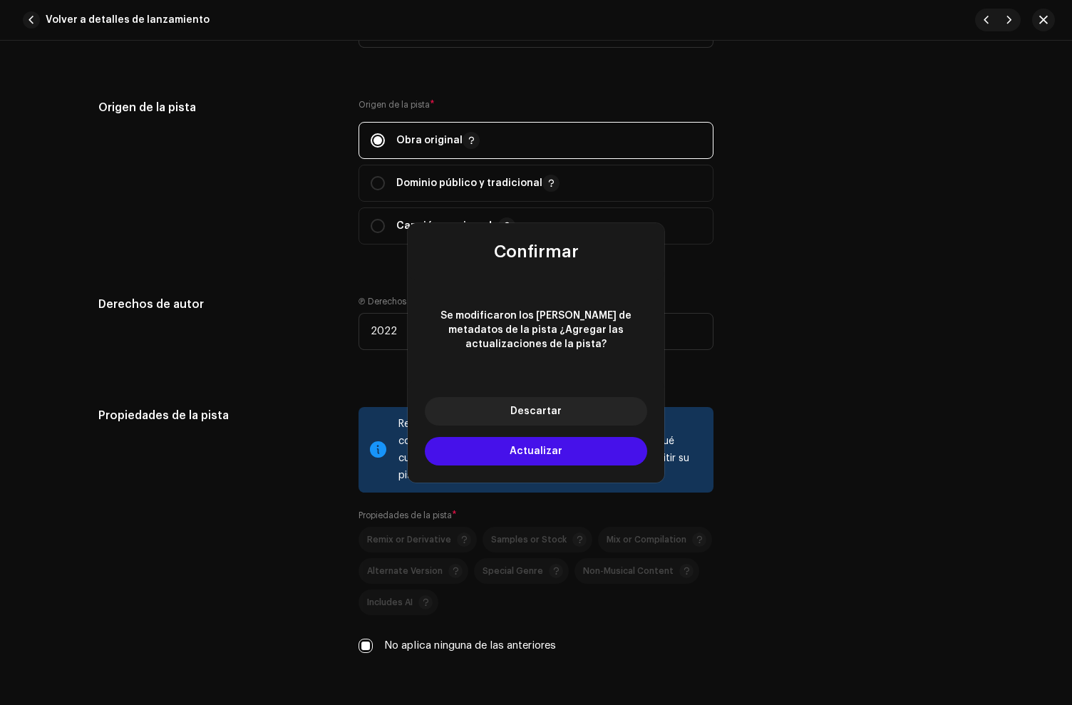
scroll to position [1672, 0]
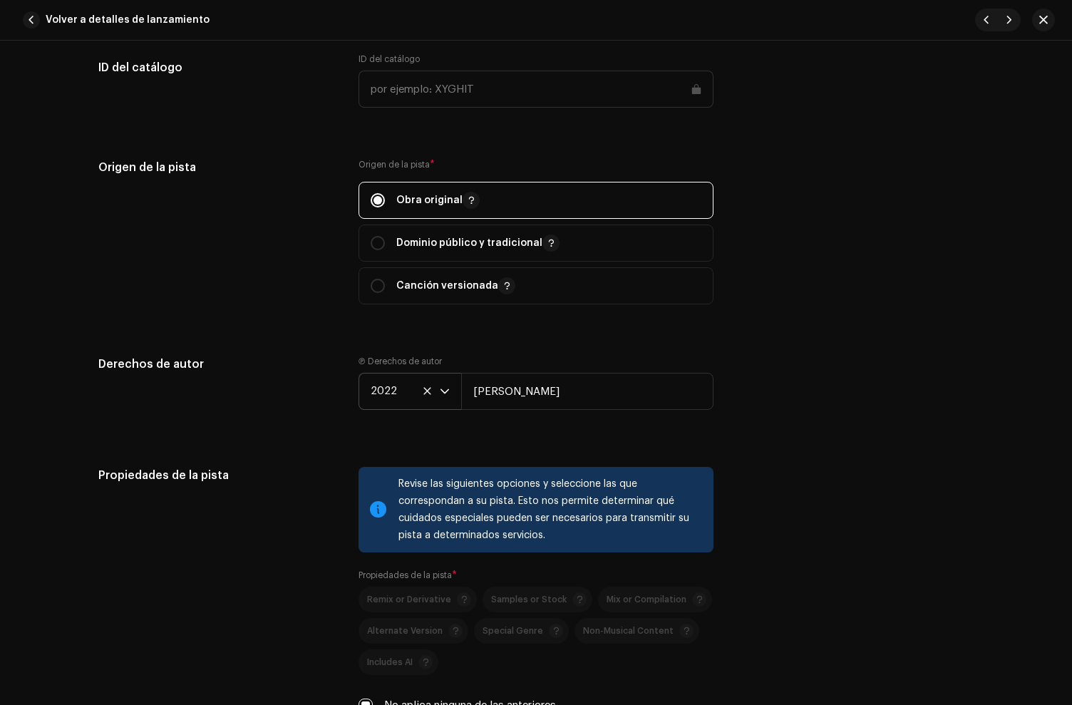
click at [381, 392] on span "2022" at bounding box center [405, 392] width 69 height 36
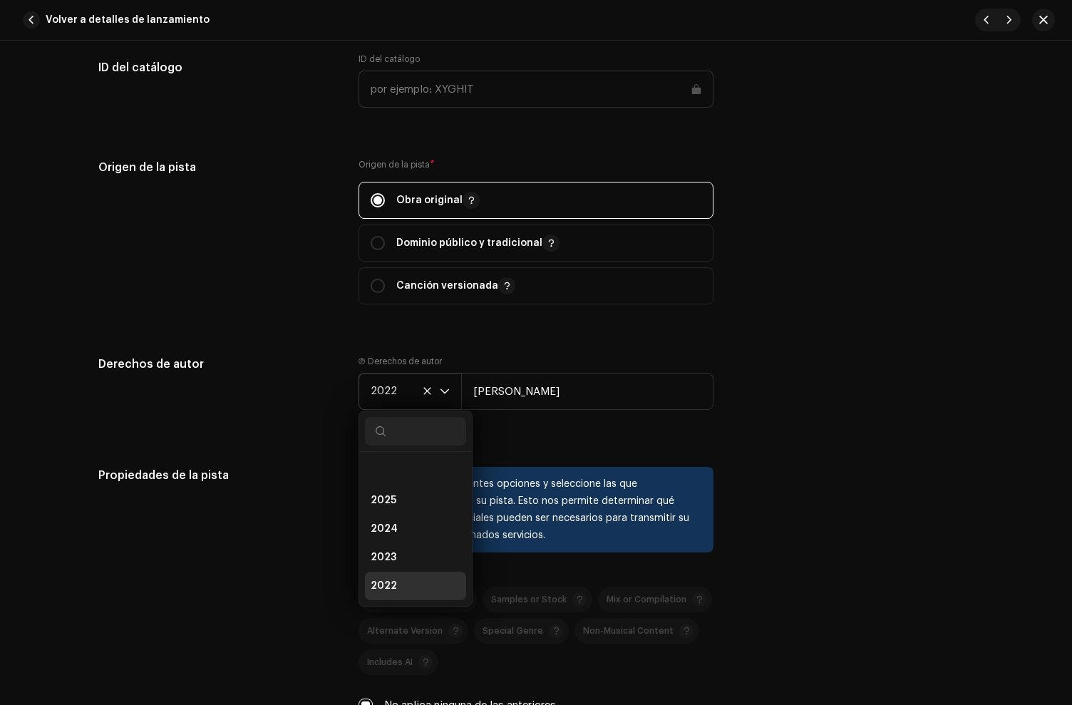
scroll to position [120, 0]
click at [387, 529] on span "2020" at bounding box center [384, 523] width 27 height 14
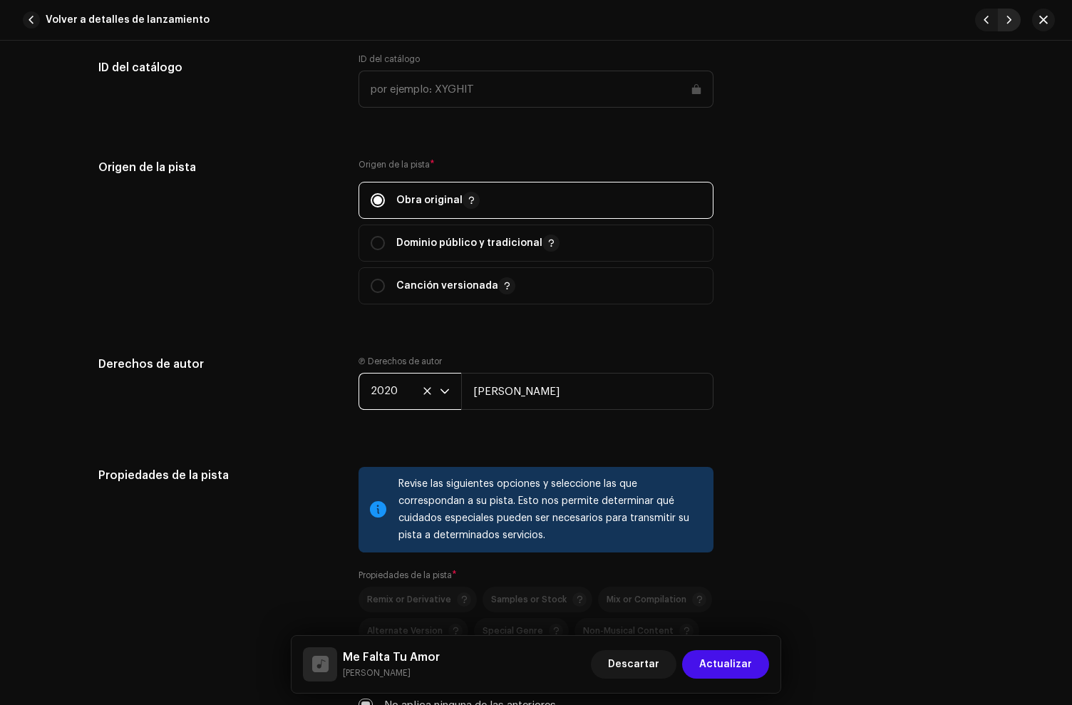
click at [1013, 20] on button "button" at bounding box center [1009, 20] width 23 height 23
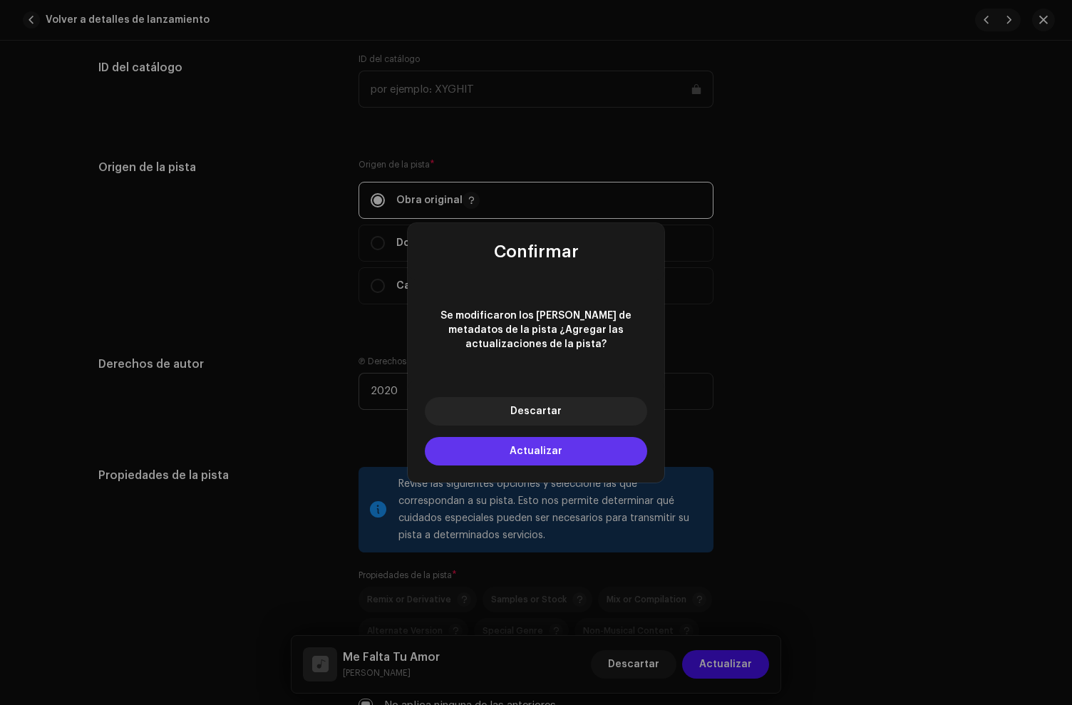
click at [463, 444] on button "Actualizar" at bounding box center [536, 451] width 222 height 29
type input "USHM92069124"
type input "Dame De Tus Besos"
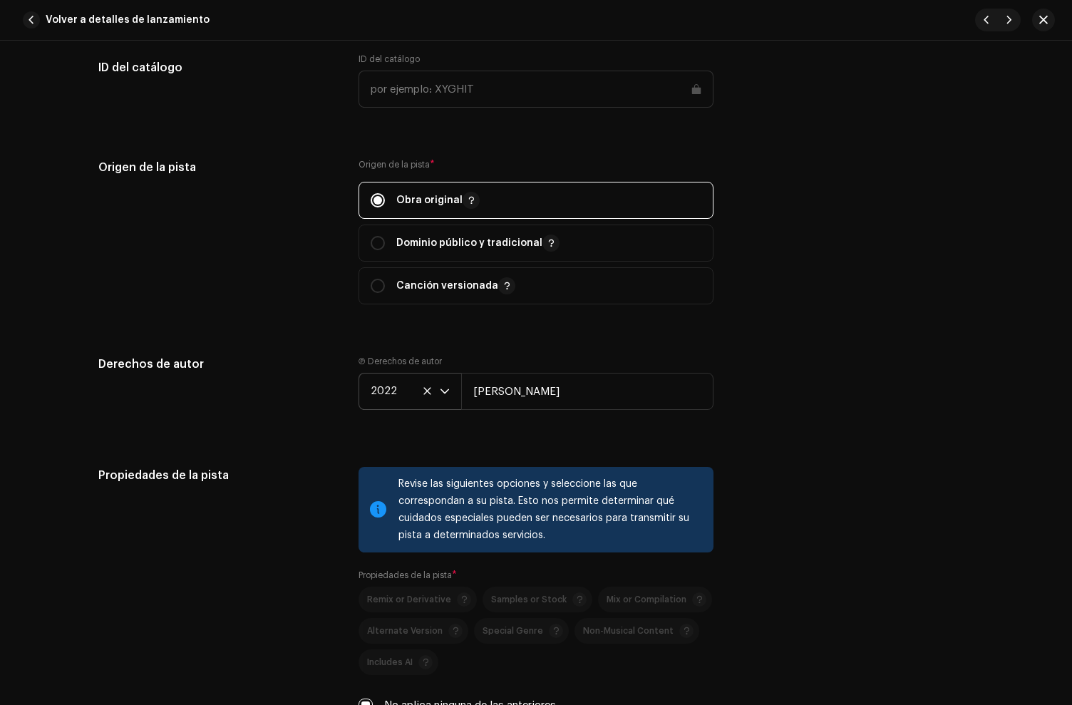
click at [376, 392] on span "2022" at bounding box center [405, 392] width 69 height 36
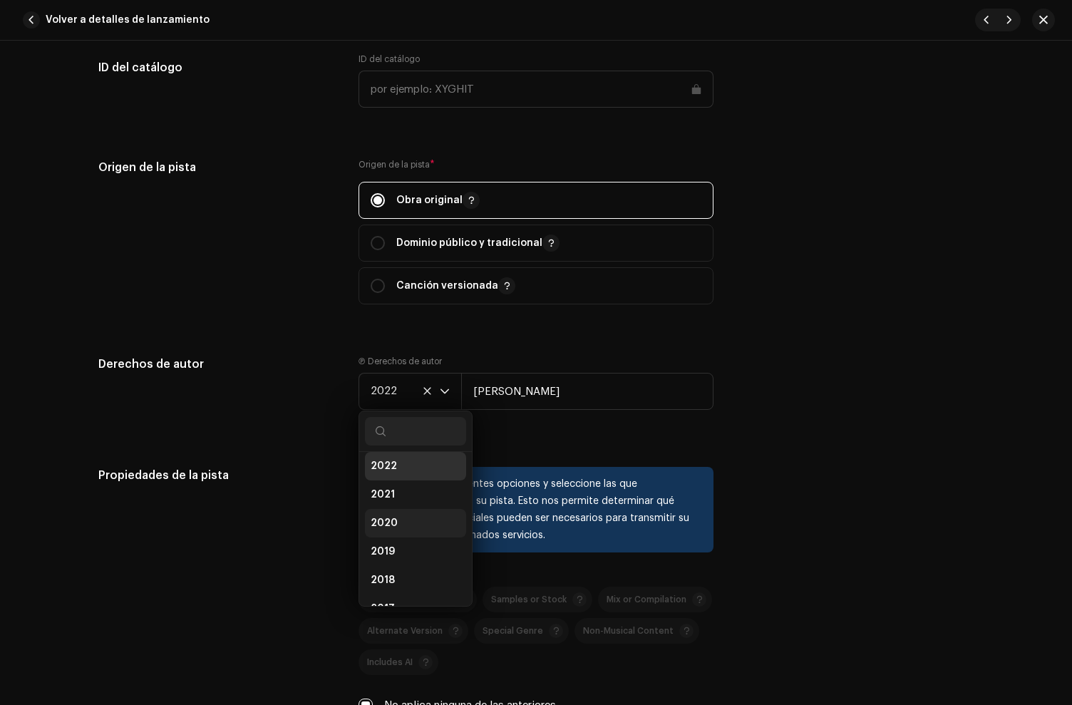
click at [401, 528] on li "2020" at bounding box center [415, 523] width 101 height 29
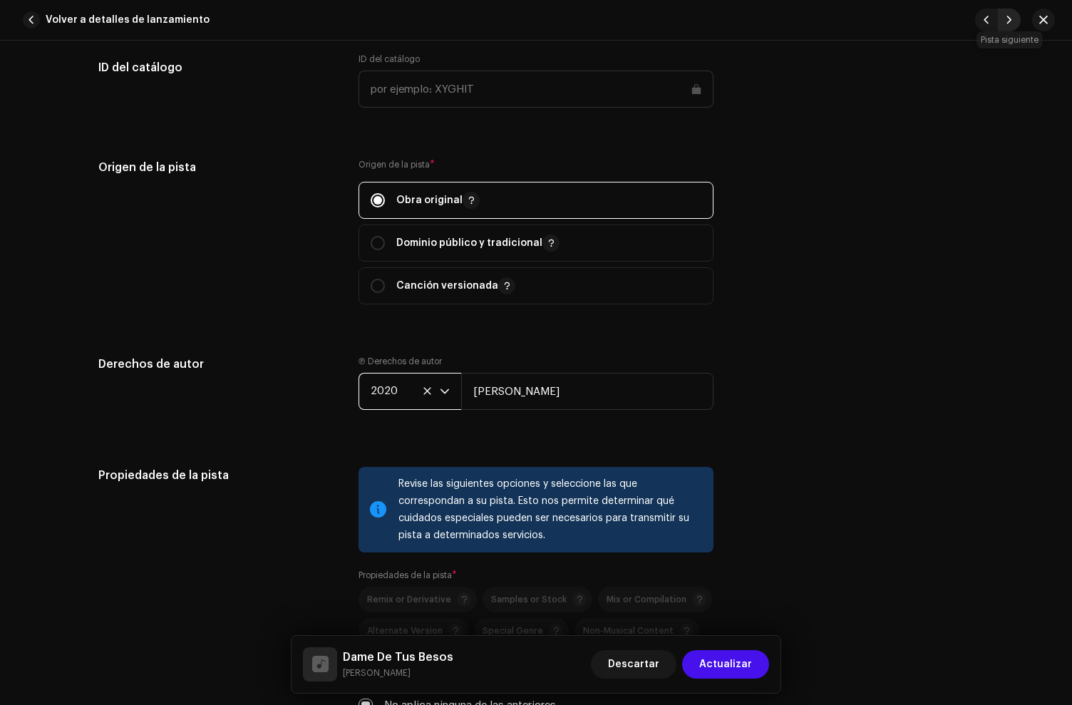
click at [1007, 17] on span "button" at bounding box center [1009, 19] width 9 height 11
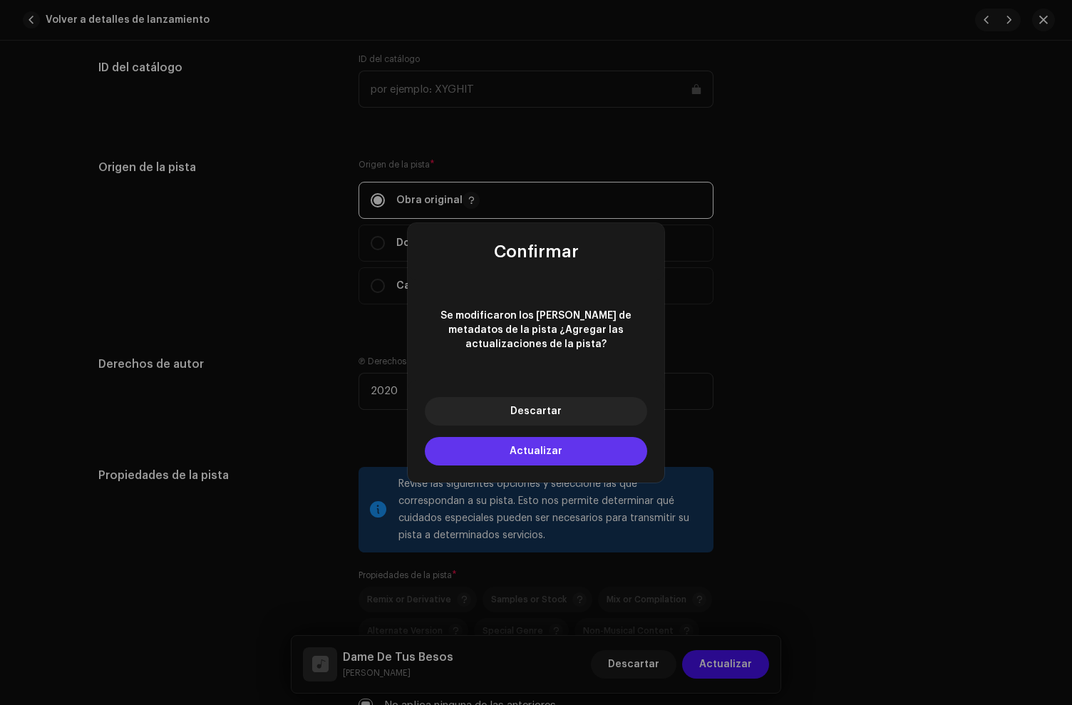
click at [514, 446] on span "Actualizar" at bounding box center [536, 451] width 53 height 10
type input "USHM92069125"
checkbox input "true"
type input "[PERSON_NAME]"
checkbox input "true"
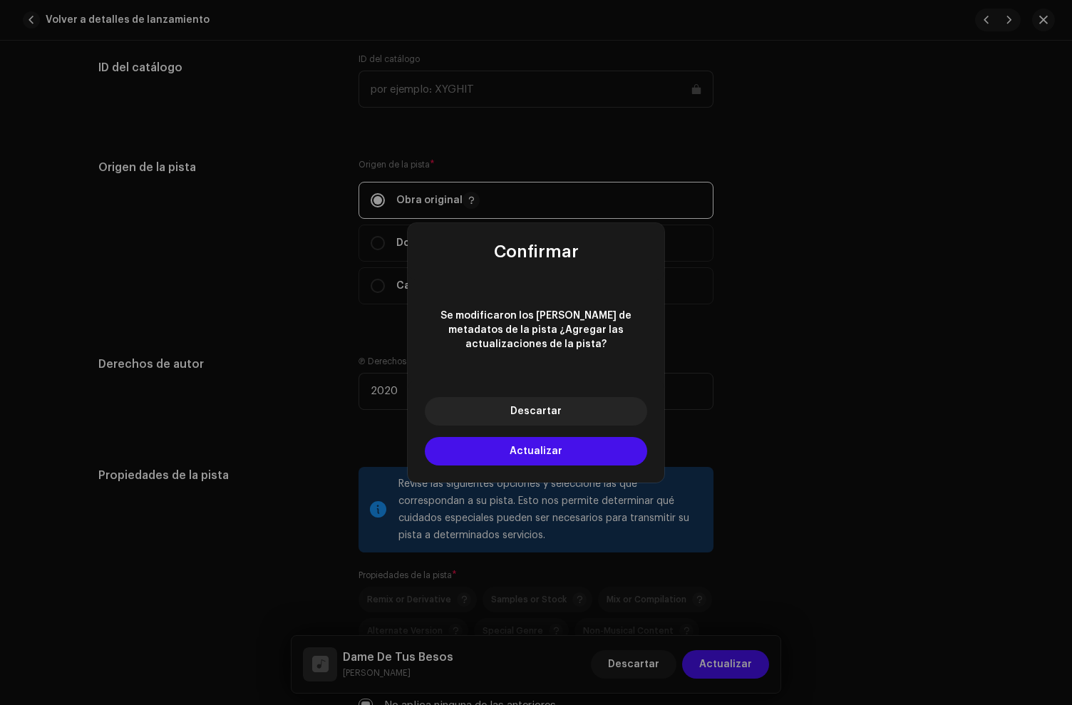
checkbox input "true"
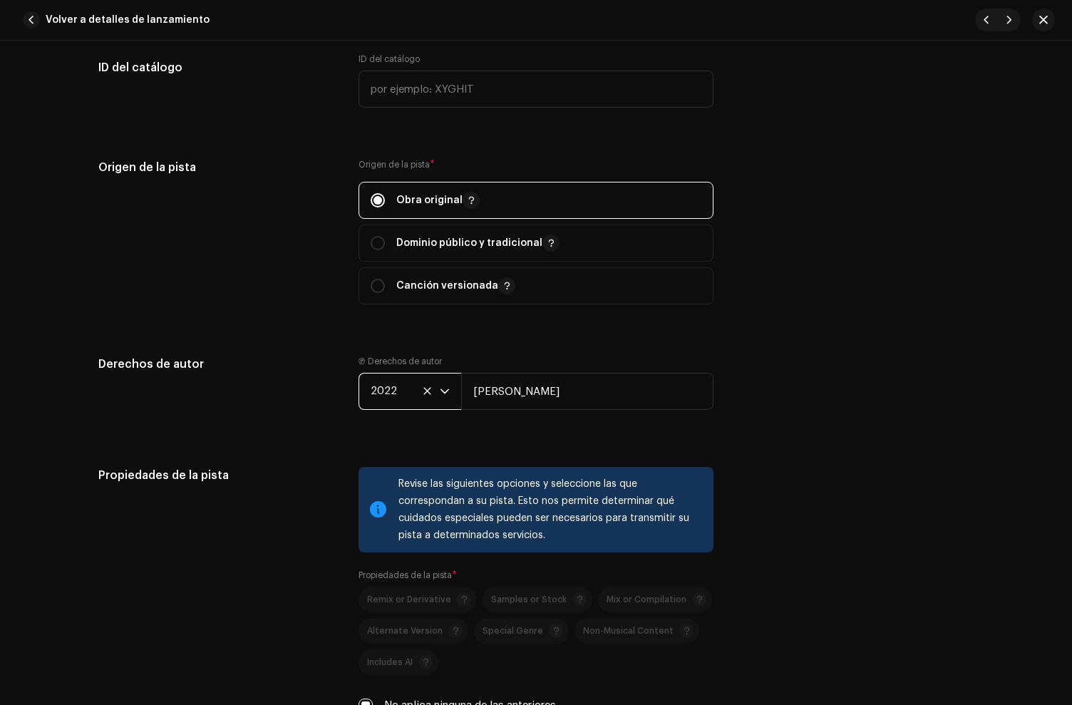
click at [390, 391] on span "2022" at bounding box center [405, 392] width 69 height 36
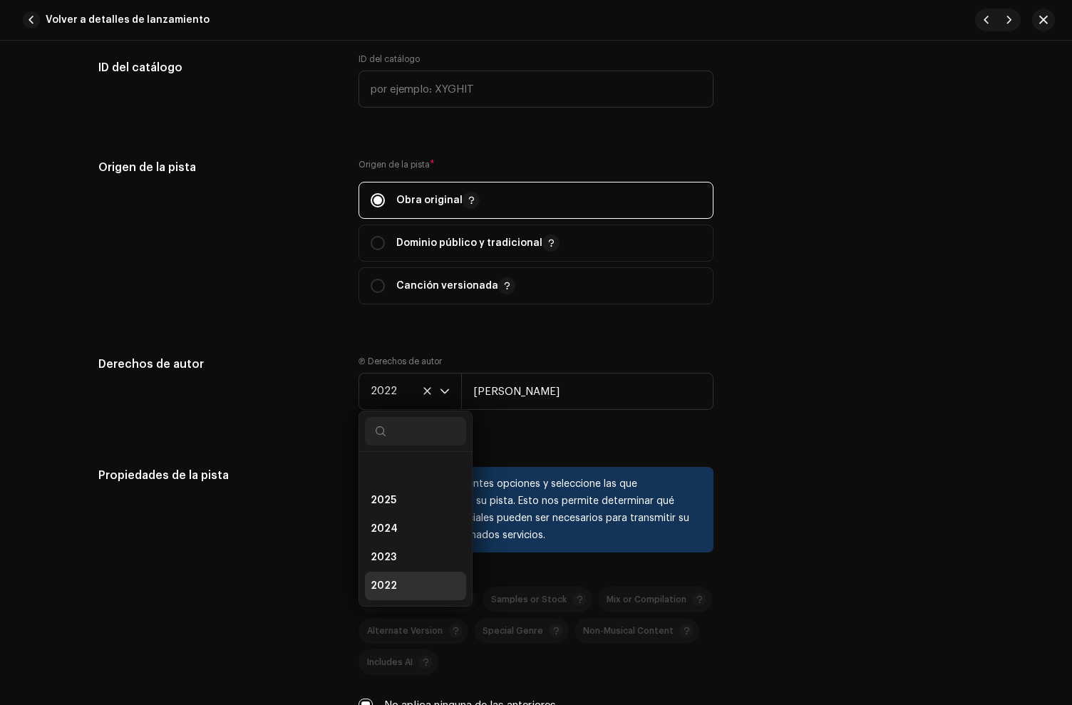
scroll to position [120, 0]
click at [384, 530] on span "2020" at bounding box center [384, 523] width 27 height 14
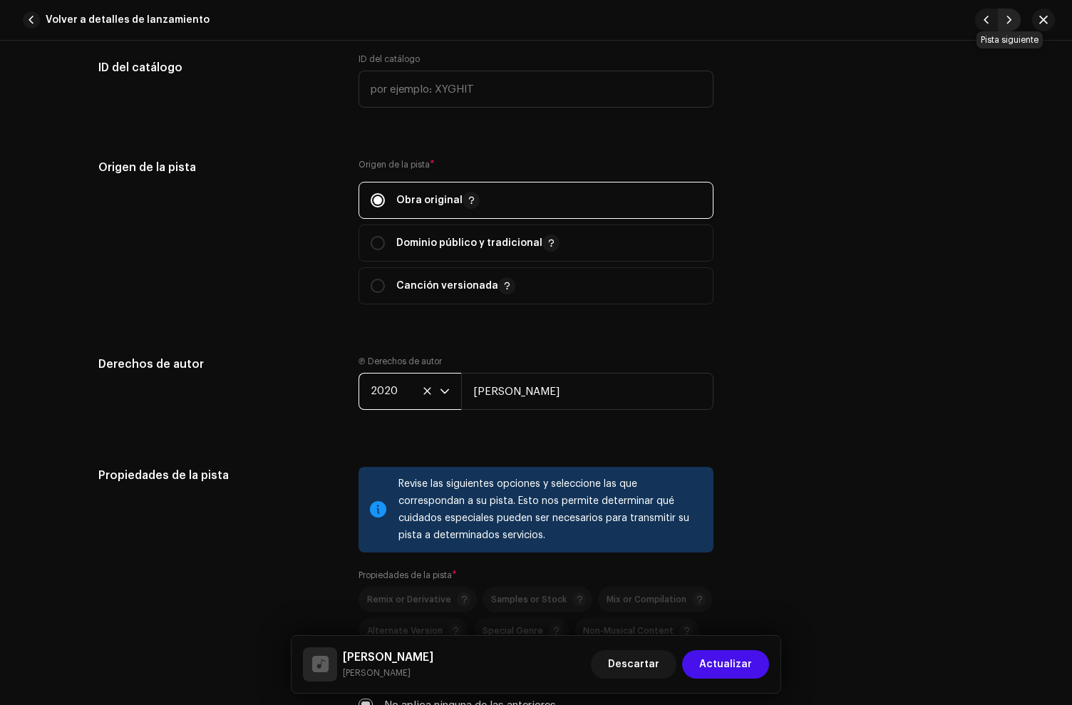
click at [1015, 17] on button "button" at bounding box center [1009, 20] width 23 height 23
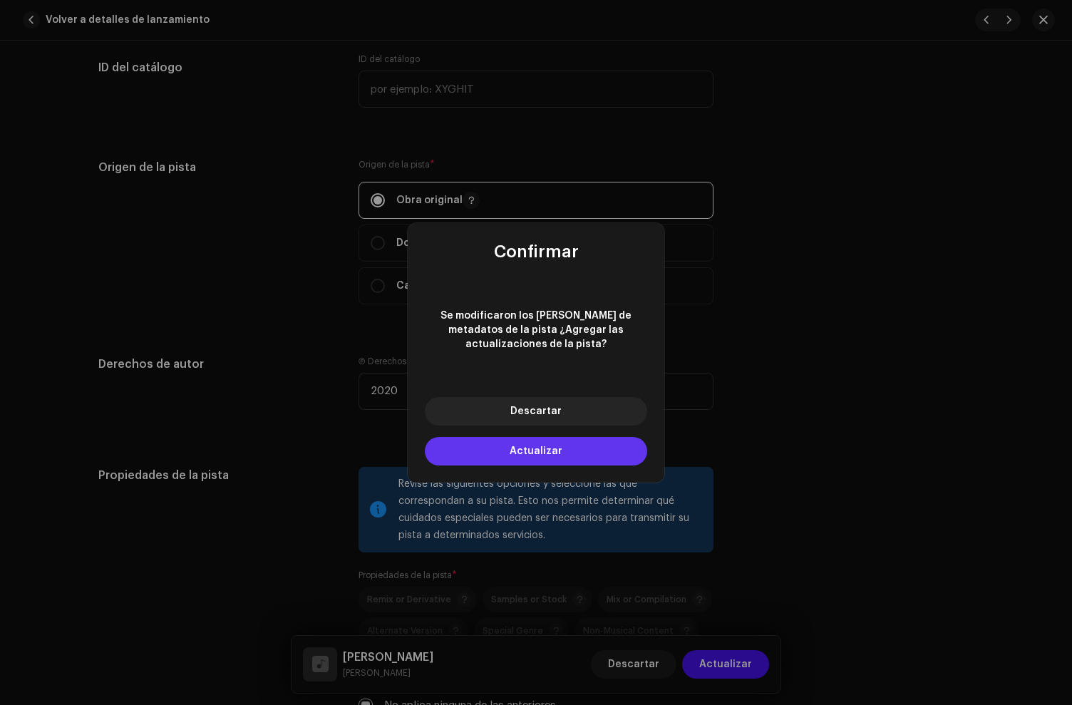
click at [524, 437] on button "Actualizar" at bounding box center [536, 451] width 222 height 29
type input "QZMEN2282597"
checkbox input "false"
type input "Laberinto Zodiacal"
checkbox input "false"
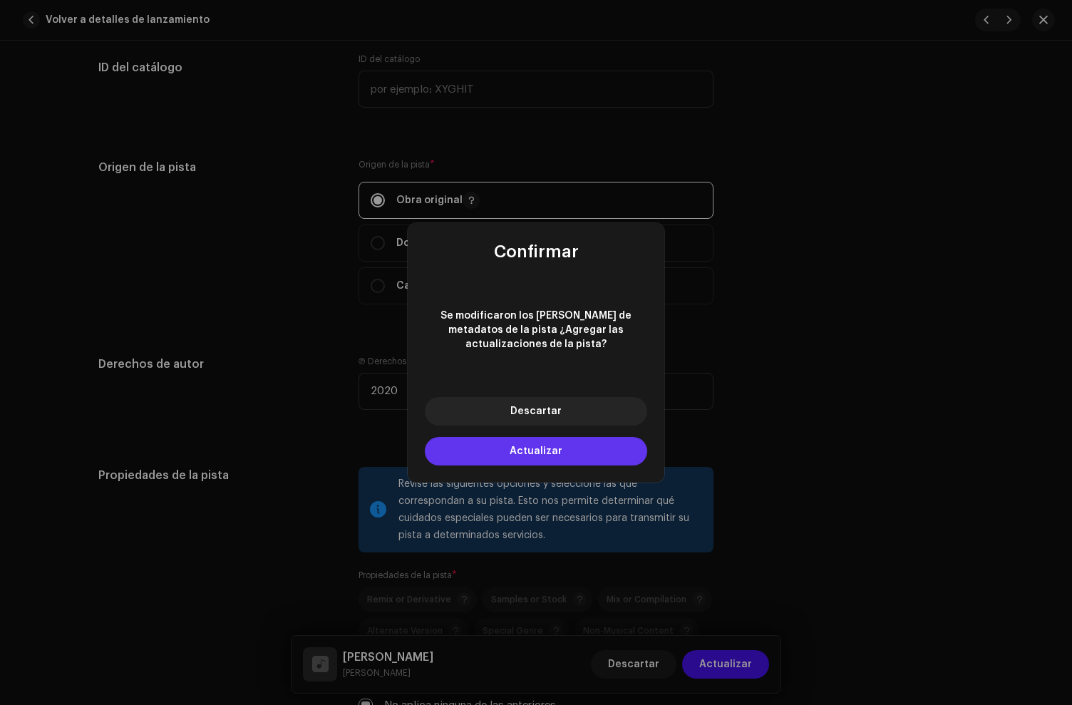
checkbox input "false"
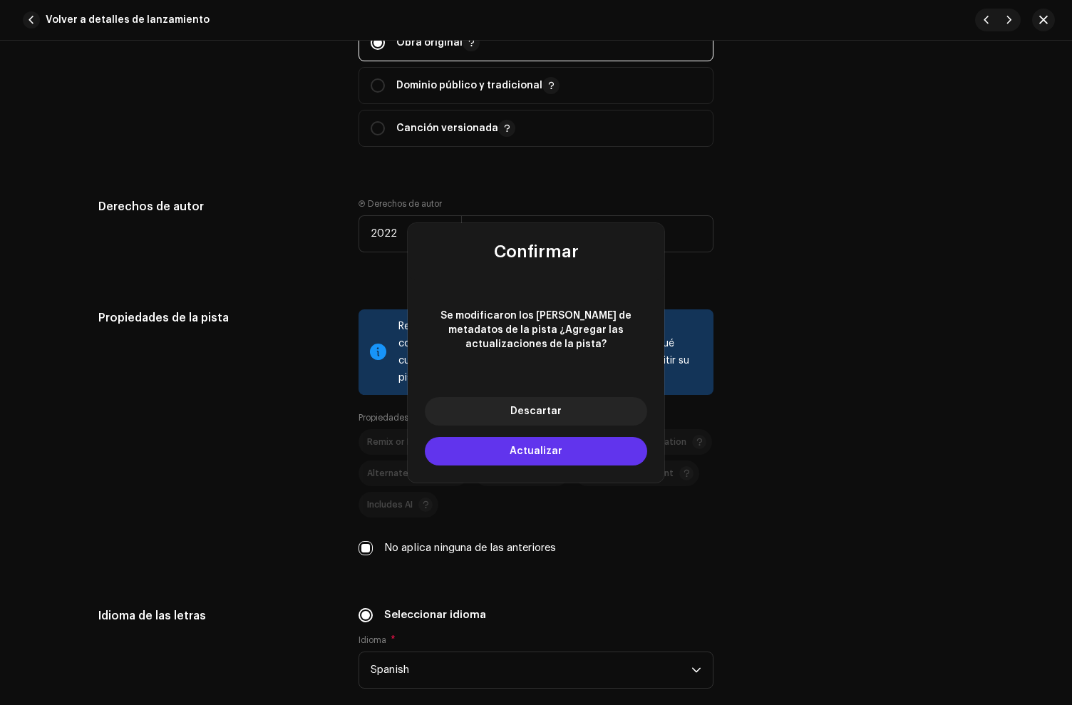
scroll to position [1732, 0]
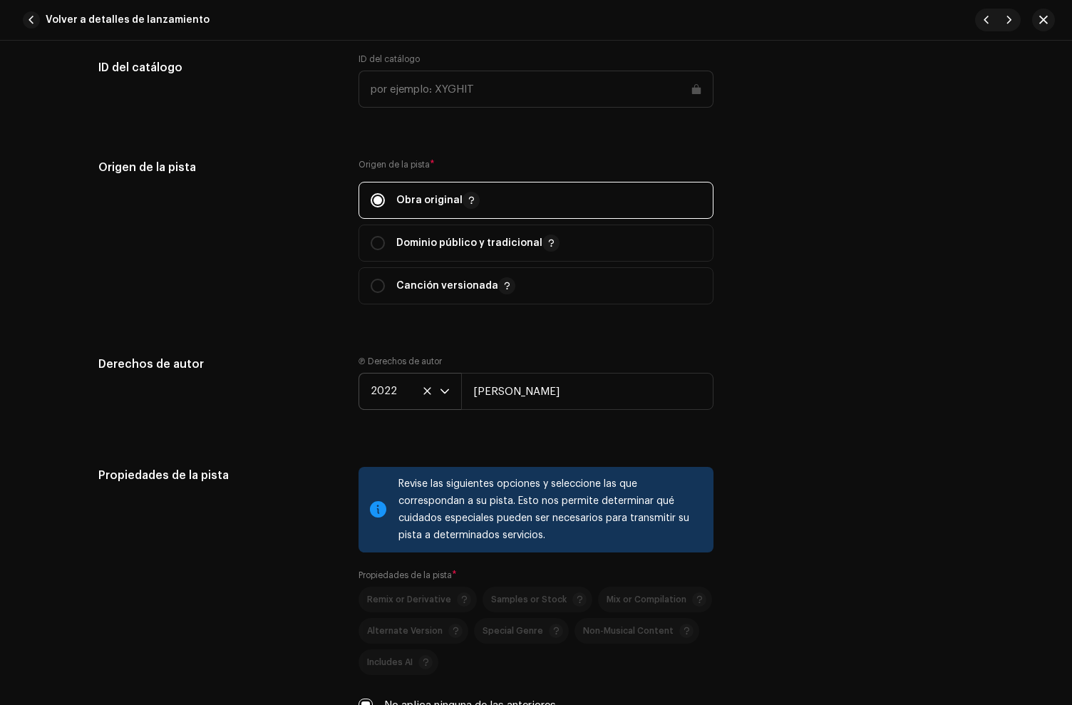
click at [387, 386] on span "2022" at bounding box center [405, 392] width 69 height 36
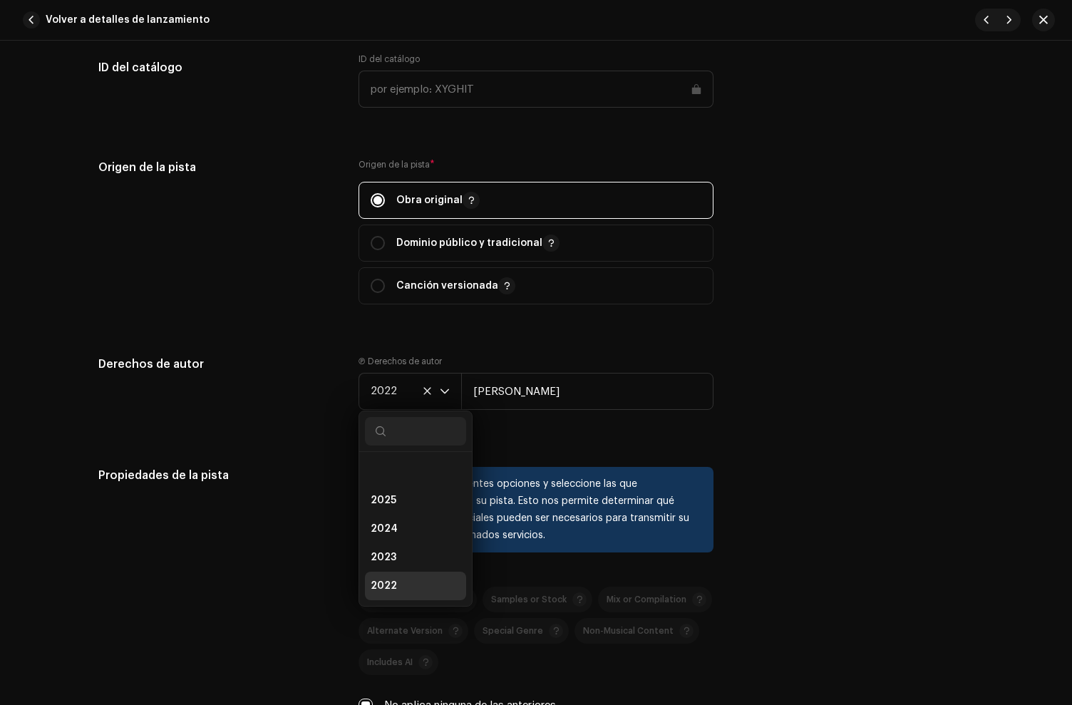
scroll to position [120, 0]
drag, startPoint x: 394, startPoint y: 528, endPoint x: 650, endPoint y: 302, distance: 341.0
click at [394, 528] on li "2020" at bounding box center [415, 523] width 101 height 29
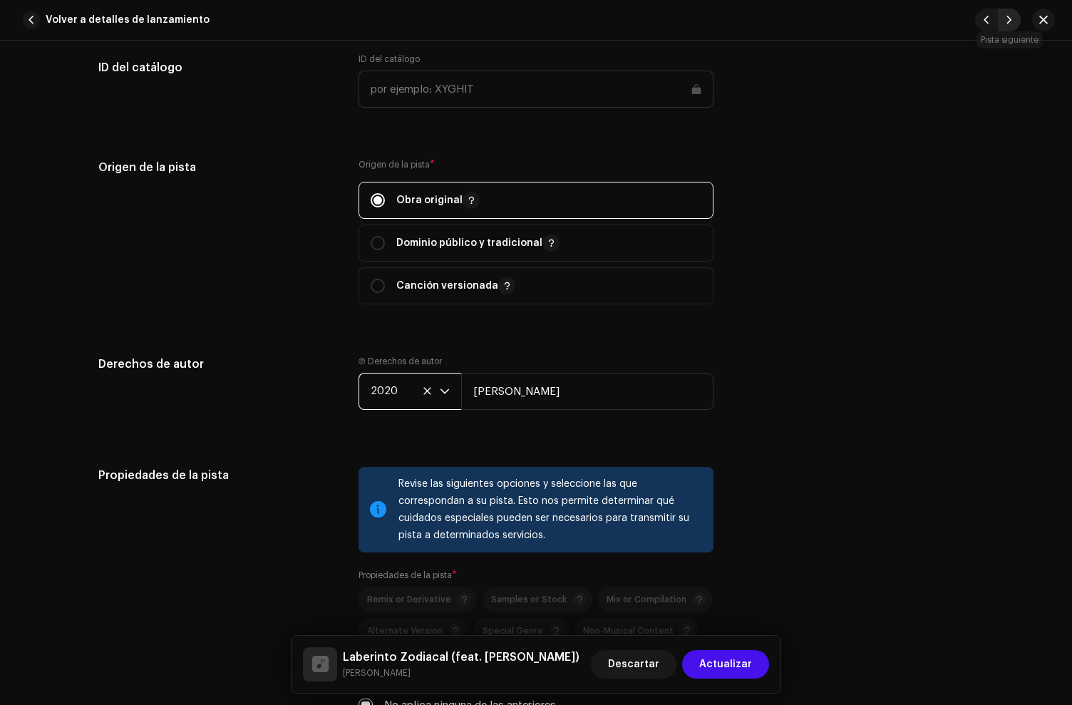
click at [1010, 20] on span "button" at bounding box center [1009, 19] width 9 height 11
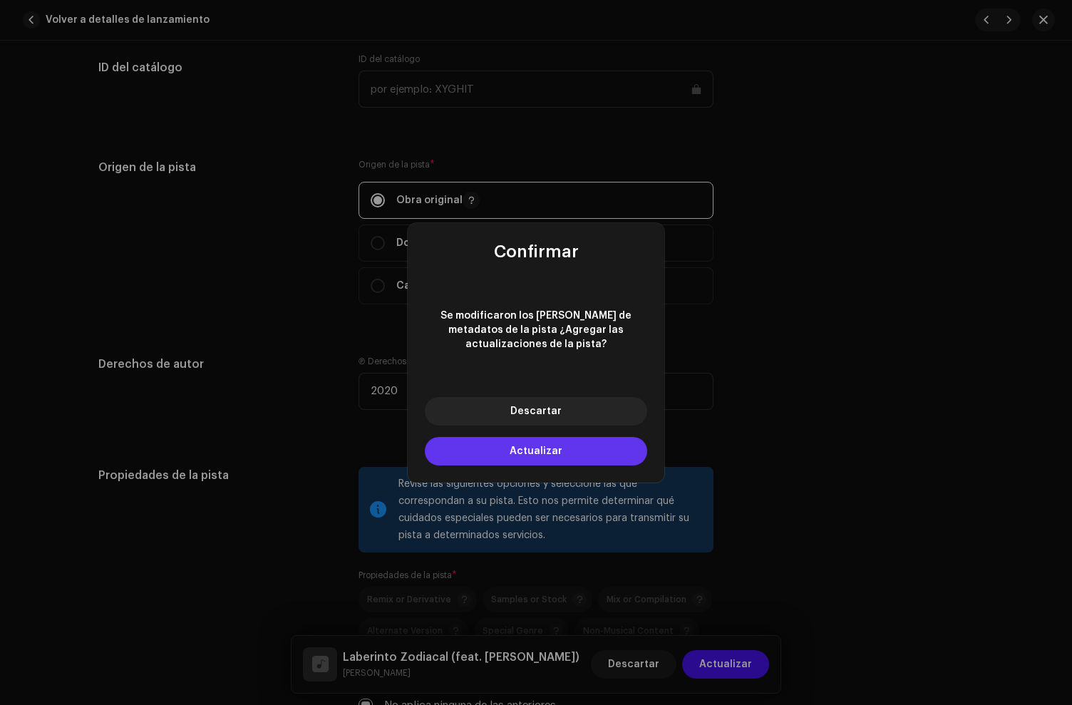
click at [491, 455] on button "Actualizar" at bounding box center [536, 451] width 222 height 29
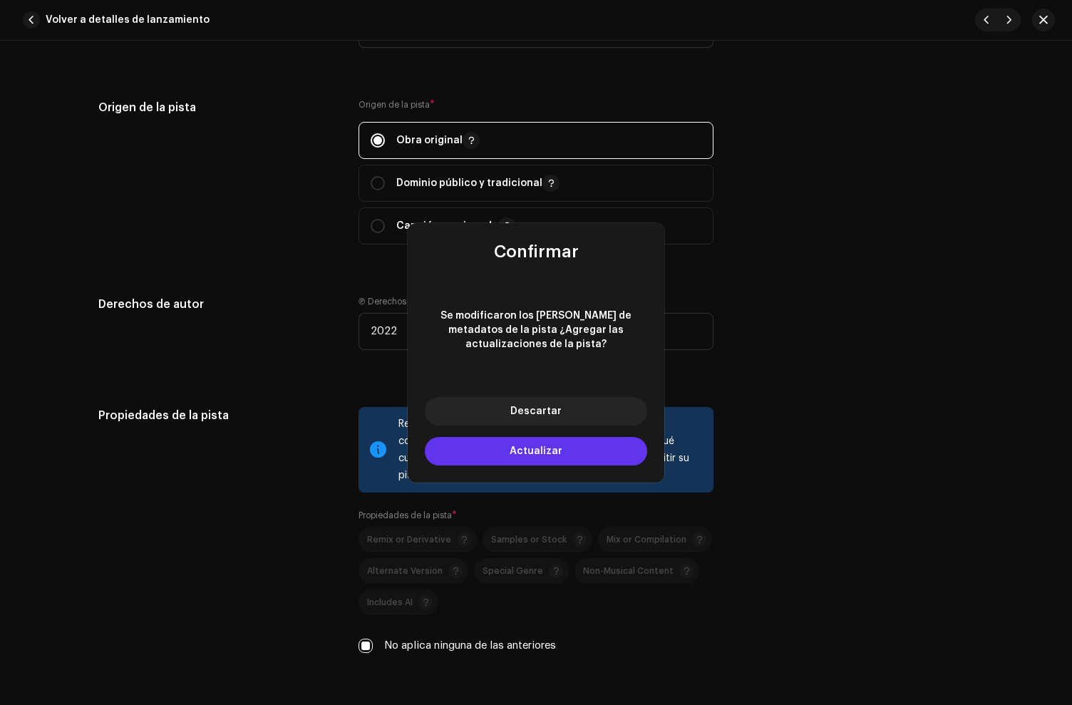
type input "TCAES2033103"
type input "Si Estoy Loco"
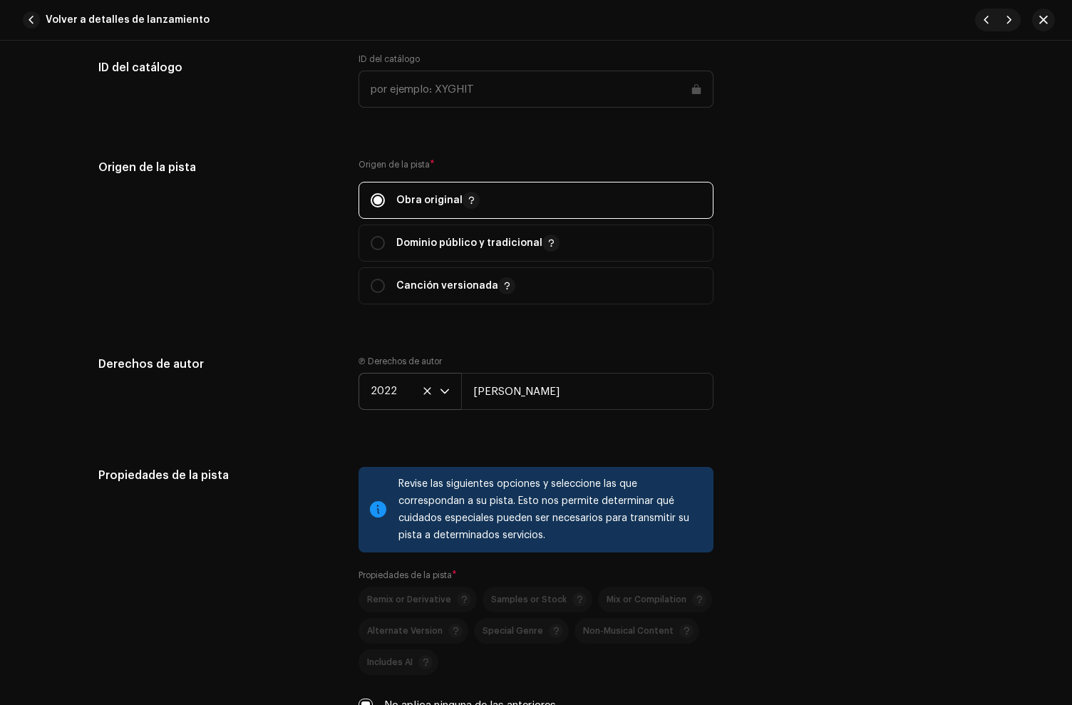
click at [386, 392] on span "2022" at bounding box center [405, 392] width 69 height 36
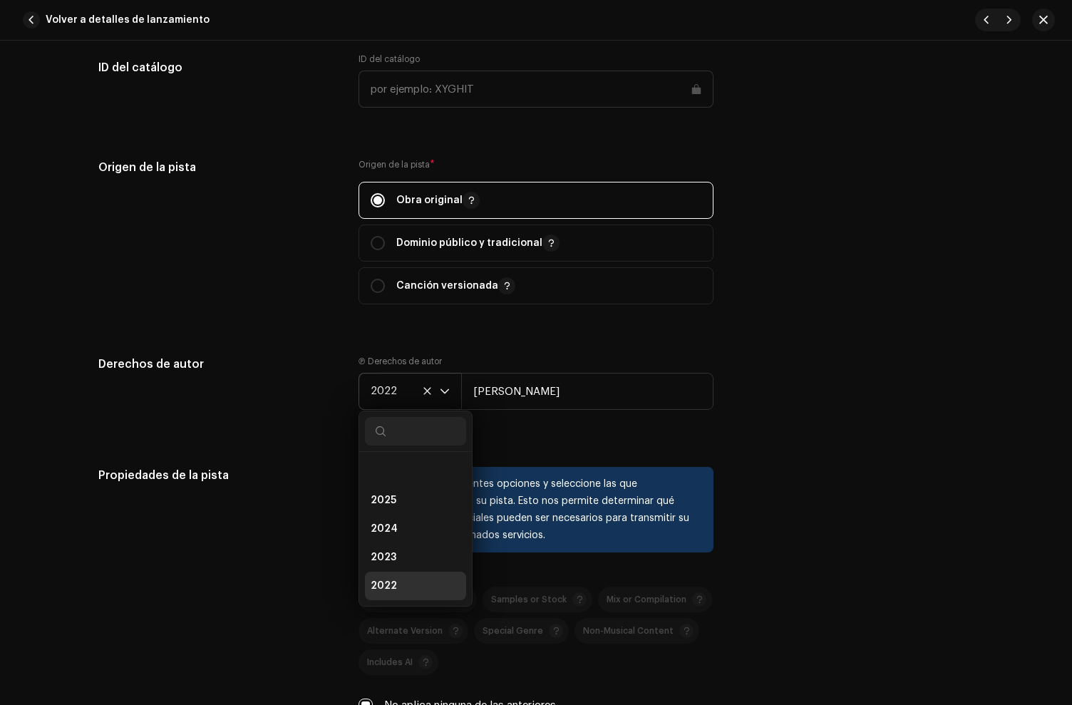
scroll to position [120, 0]
drag, startPoint x: 399, startPoint y: 525, endPoint x: 436, endPoint y: 467, distance: 68.6
click at [401, 523] on li "2020" at bounding box center [415, 523] width 101 height 29
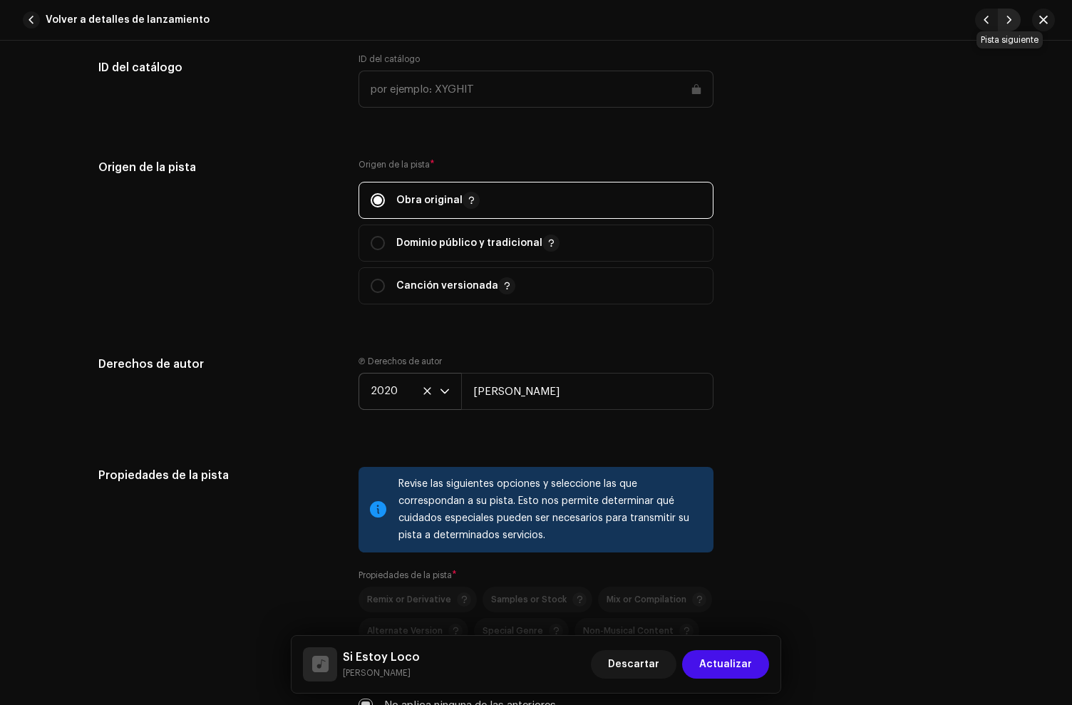
click at [1012, 20] on span "button" at bounding box center [1009, 19] width 9 height 11
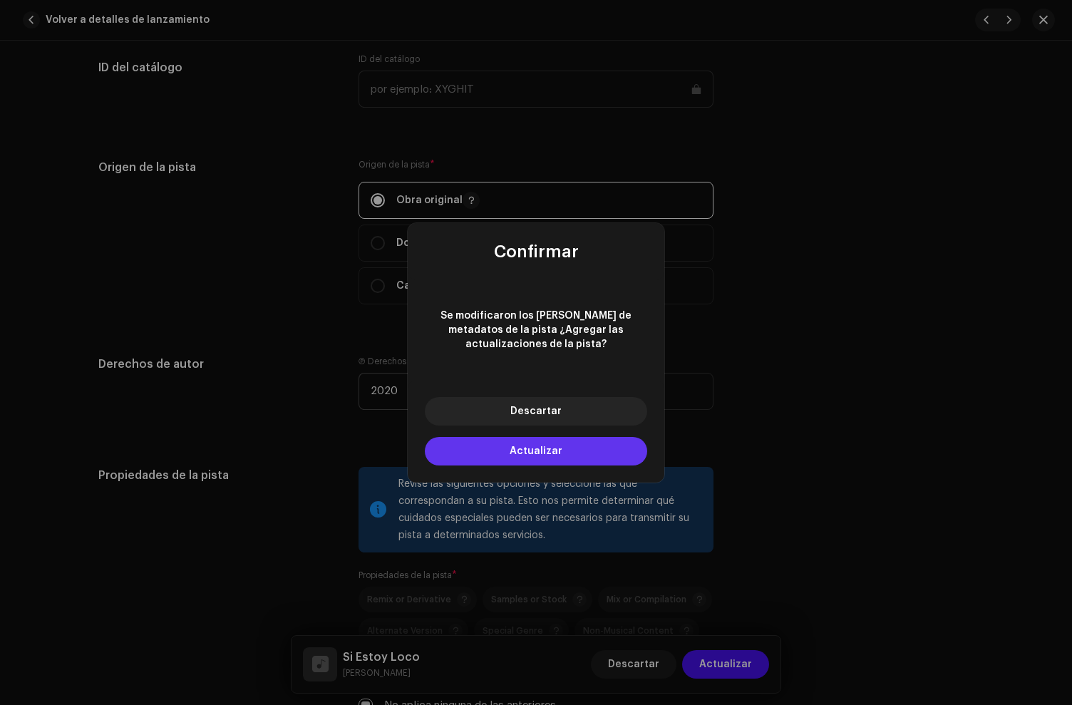
click at [485, 442] on button "Actualizar" at bounding box center [536, 451] width 222 height 29
type input "QZMEN2282598"
type input "Contigo"
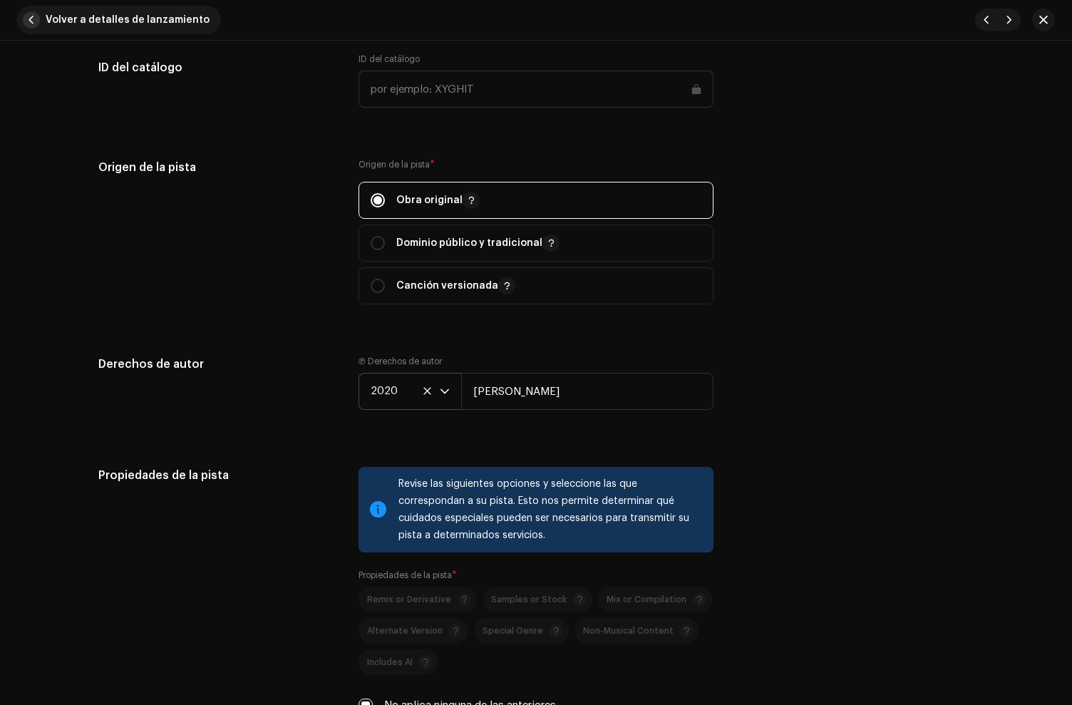
click at [25, 20] on span "button" at bounding box center [31, 19] width 17 height 17
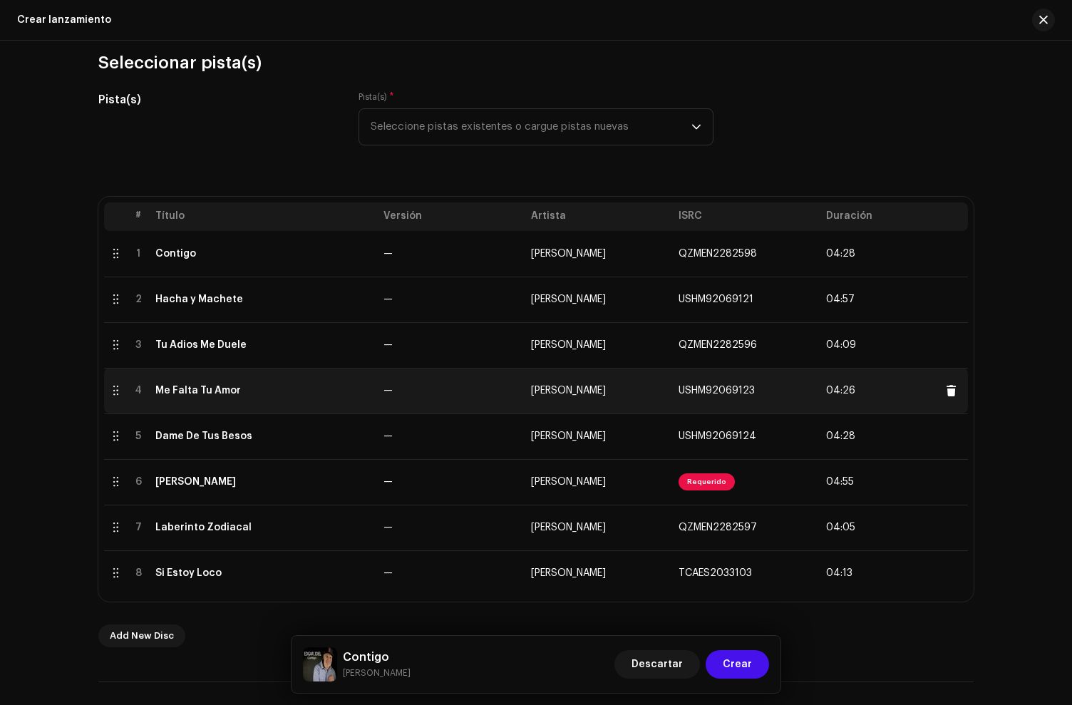
scroll to position [304, 0]
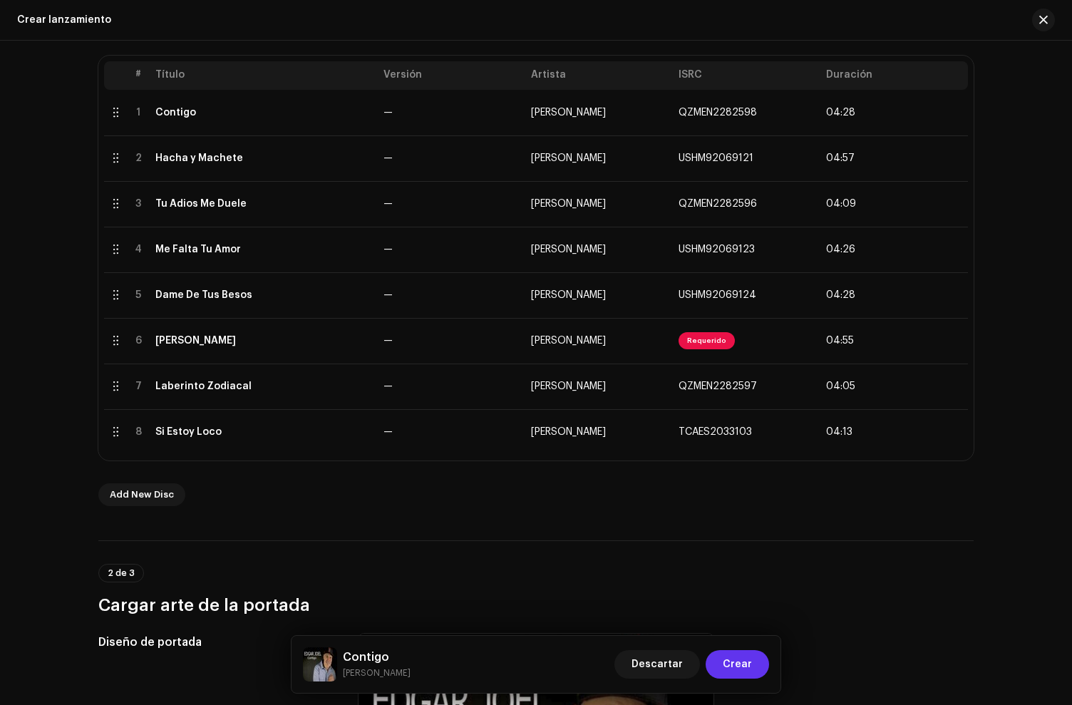
click at [729, 669] on span "Crear" at bounding box center [737, 664] width 29 height 29
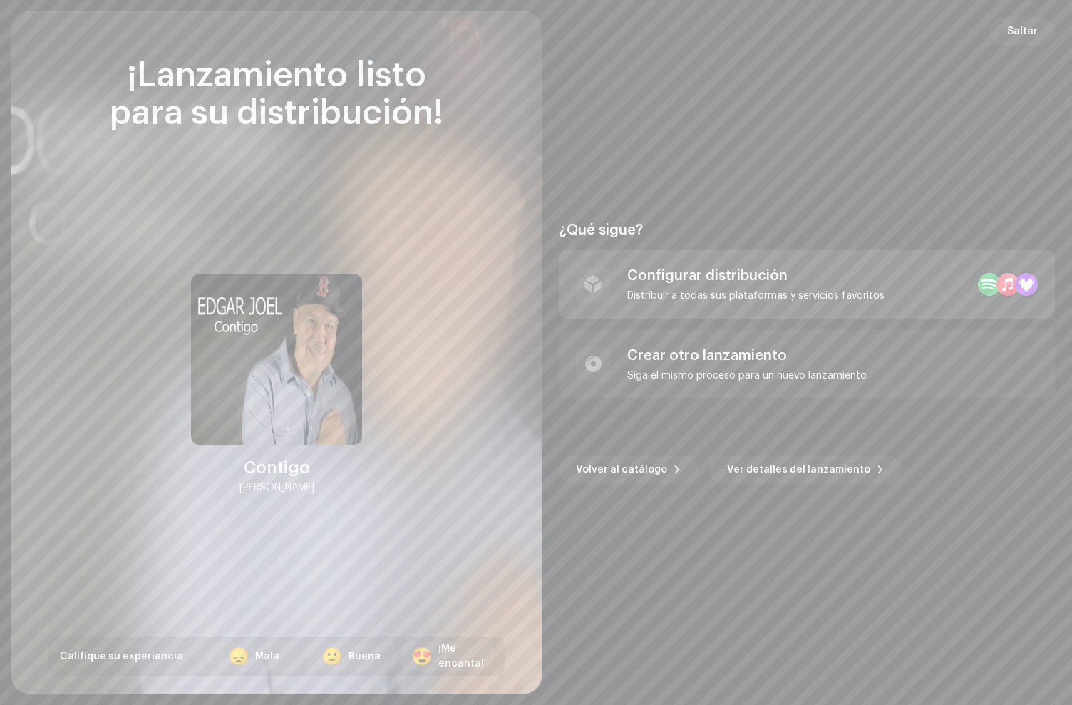
click at [681, 287] on div "Configurar distribución Distribuir a todas sus plataformas y servicios favoritos" at bounding box center [755, 284] width 257 height 34
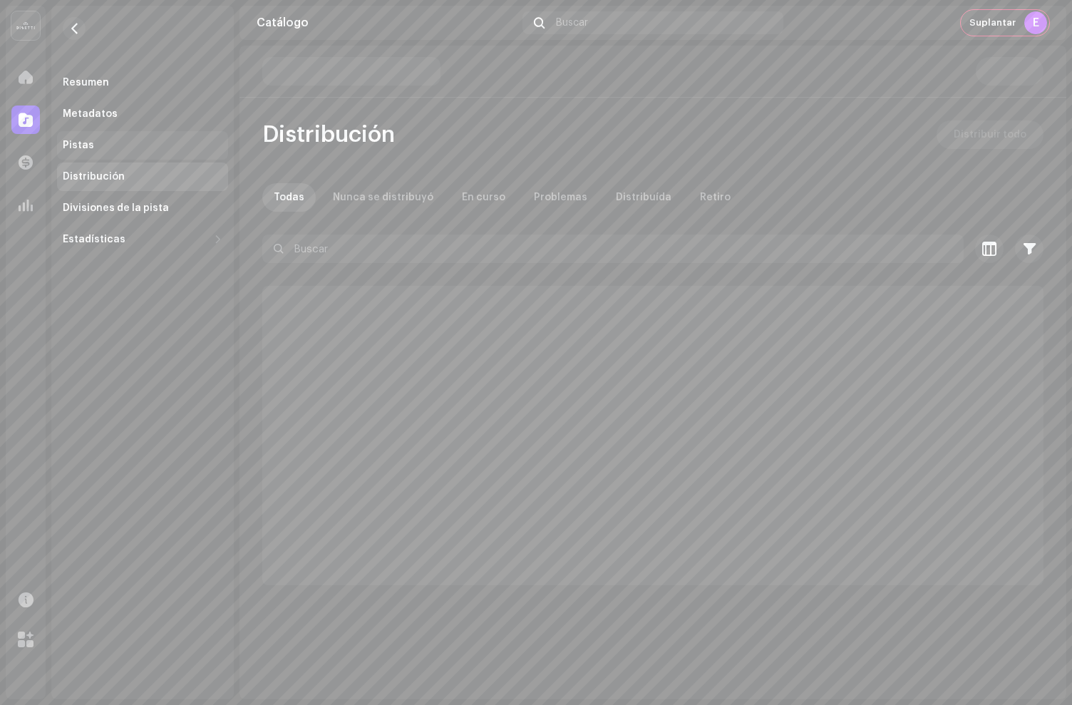
click at [87, 149] on div "Pistas" at bounding box center [78, 145] width 31 height 11
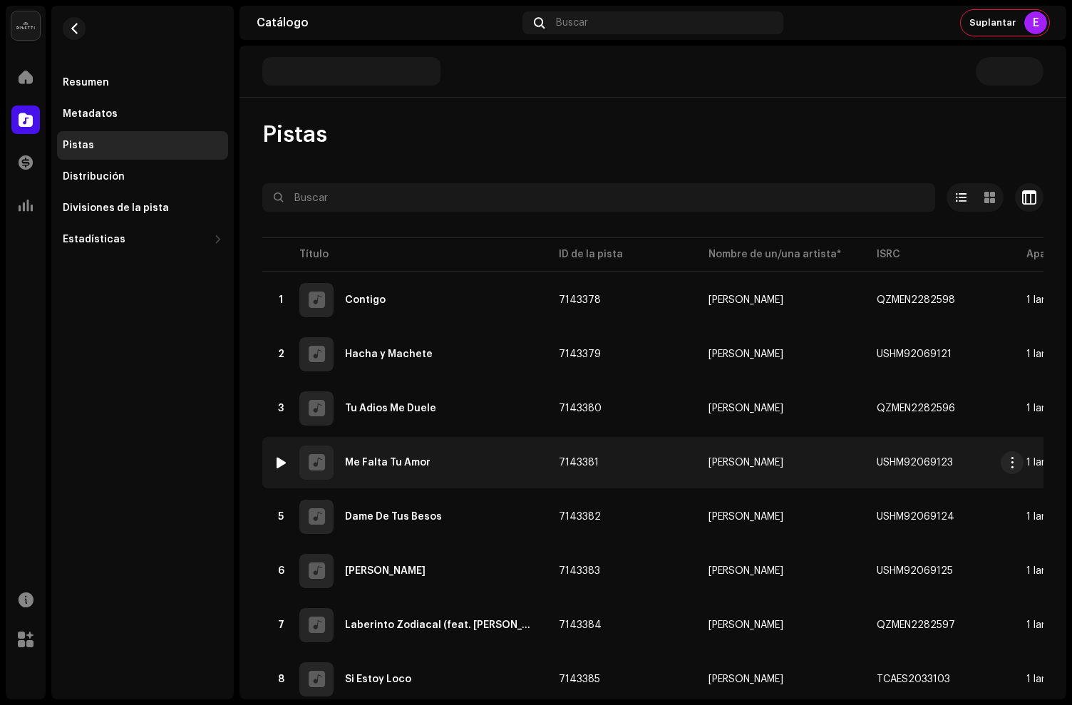
scroll to position [48, 0]
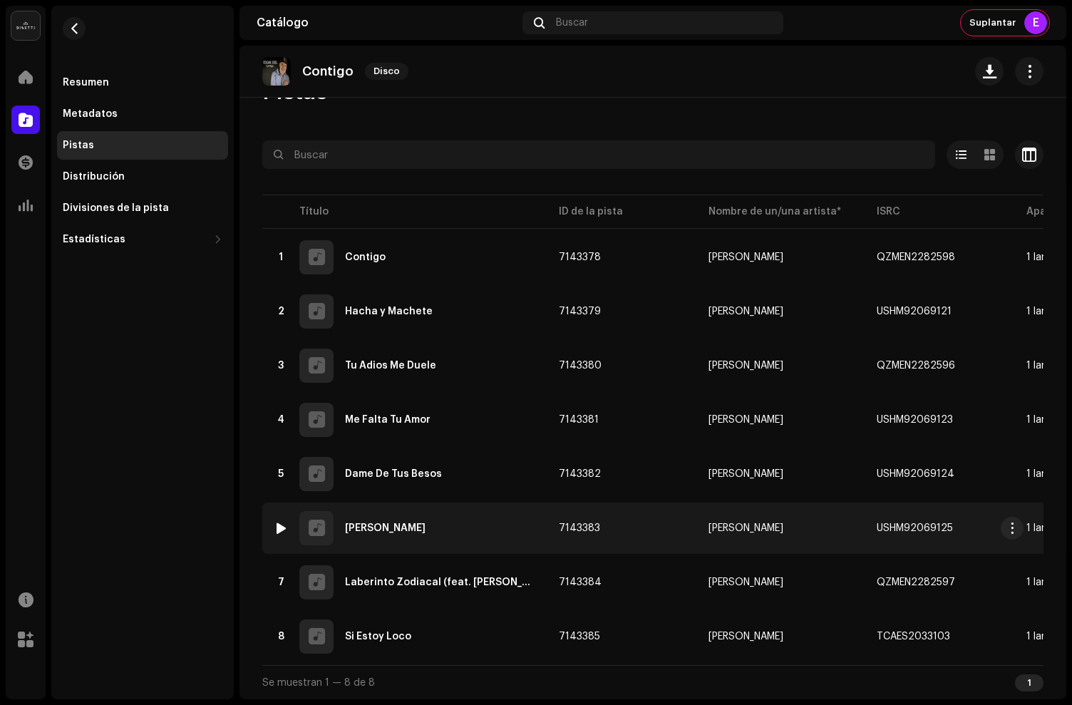
click at [470, 526] on div "6 Hechizo De Luna" at bounding box center [405, 528] width 262 height 34
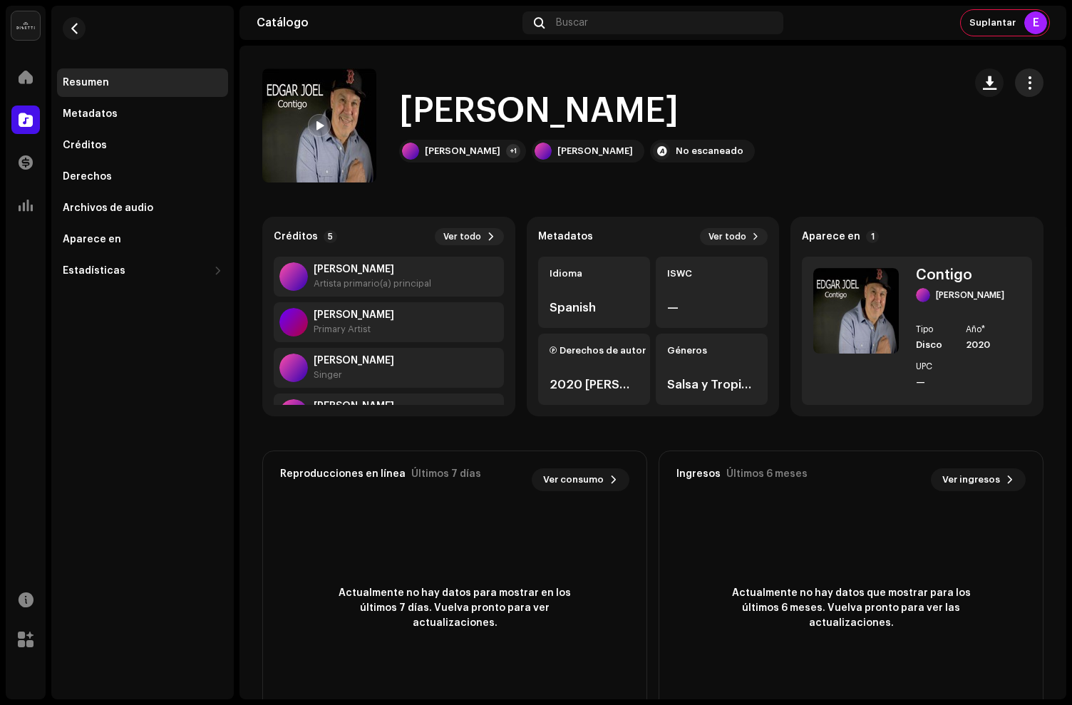
click at [1023, 88] on span "button" at bounding box center [1030, 82] width 14 height 11
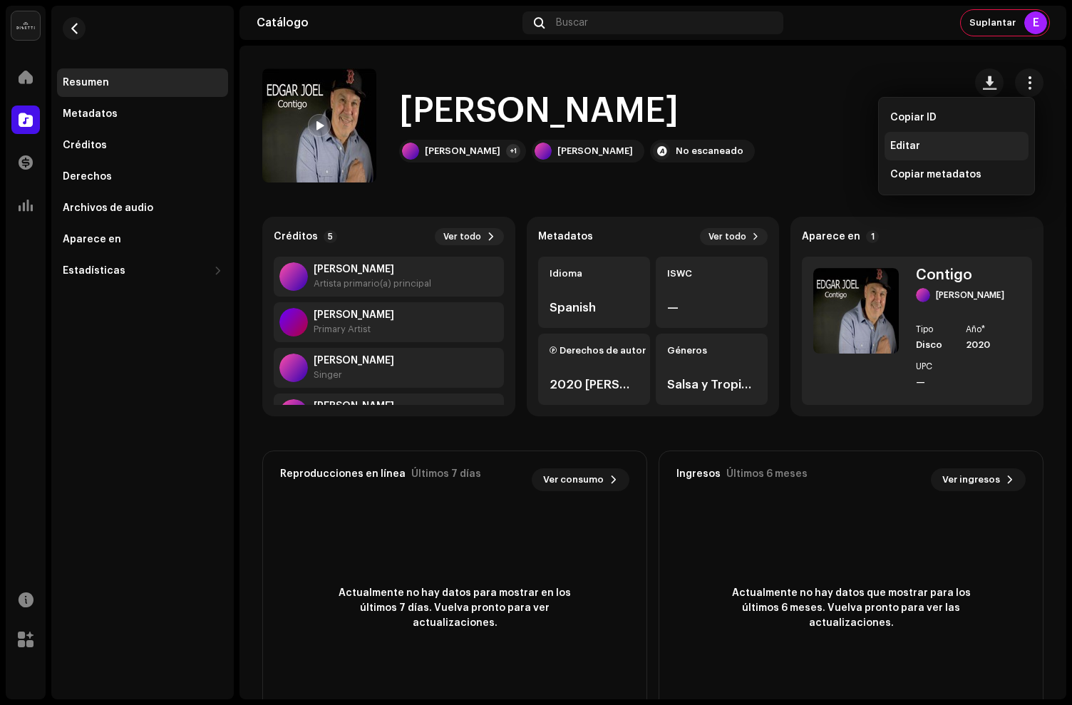
drag, startPoint x: 920, startPoint y: 146, endPoint x: 911, endPoint y: 148, distance: 9.5
click at [921, 146] on div "Editar" at bounding box center [957, 145] width 133 height 11
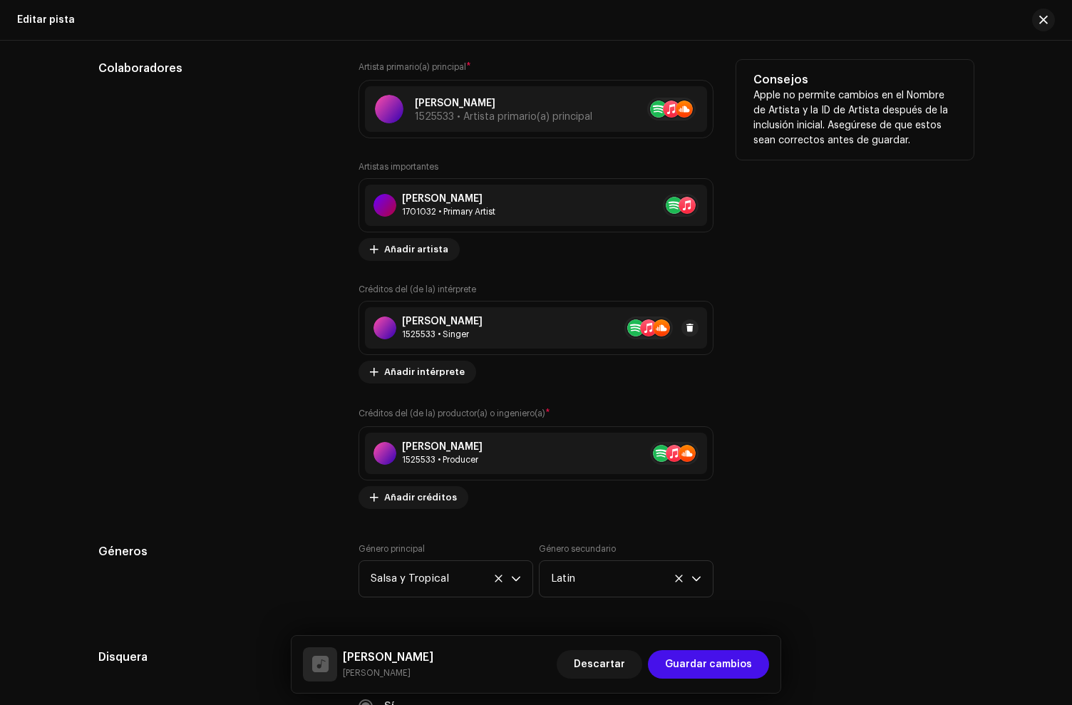
scroll to position [860, 0]
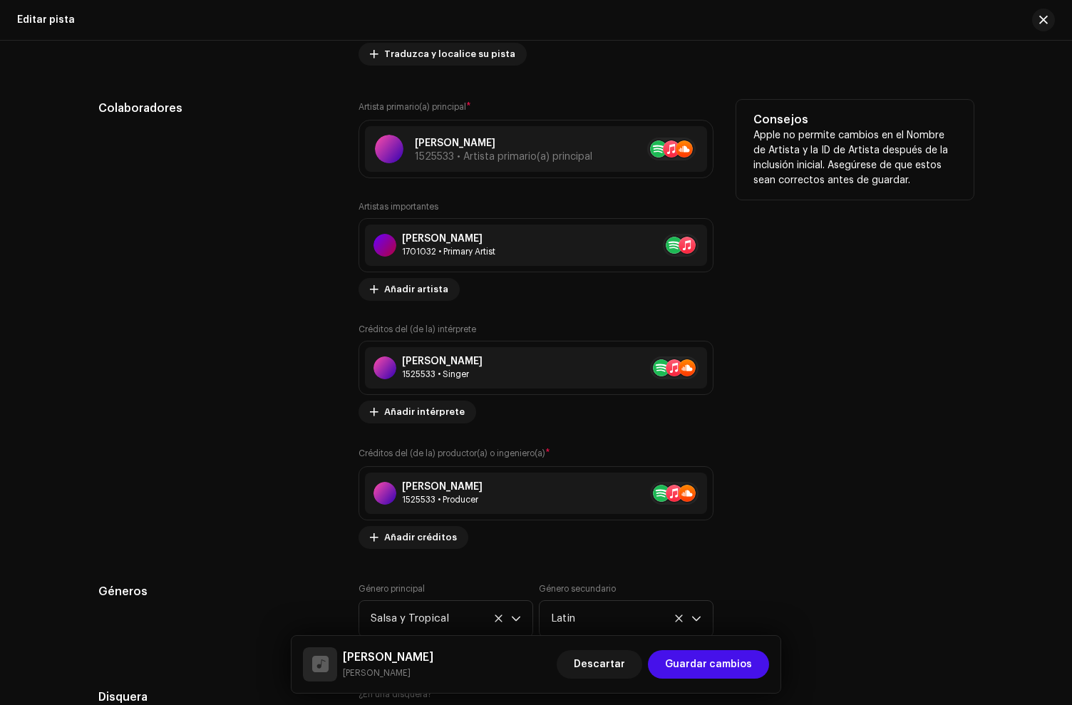
click at [422, 247] on div "1701032 • Primary Artist" at bounding box center [448, 251] width 93 height 11
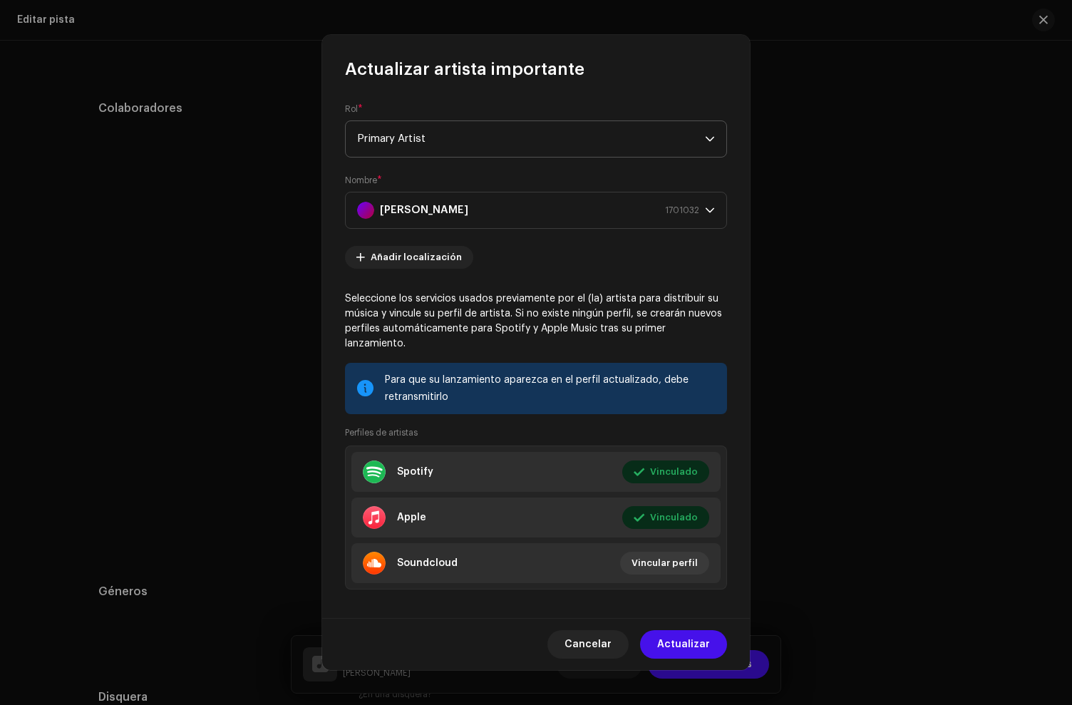
click at [408, 138] on span "Primary Artist" at bounding box center [531, 139] width 348 height 36
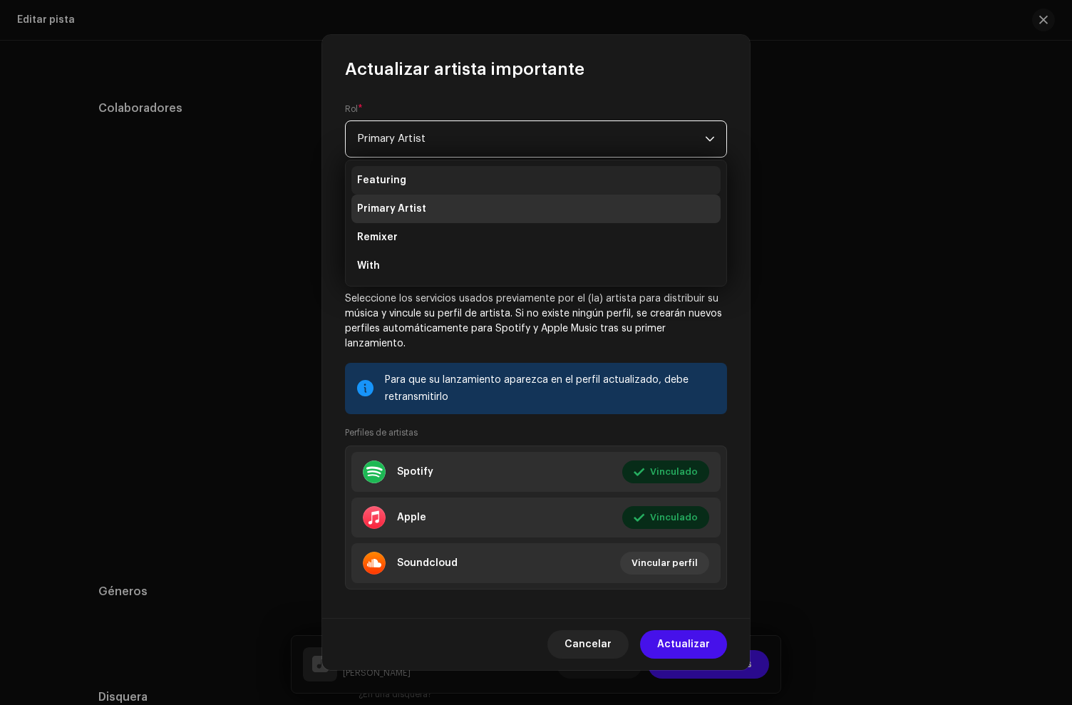
click at [399, 185] on span "Featuring" at bounding box center [381, 180] width 49 height 14
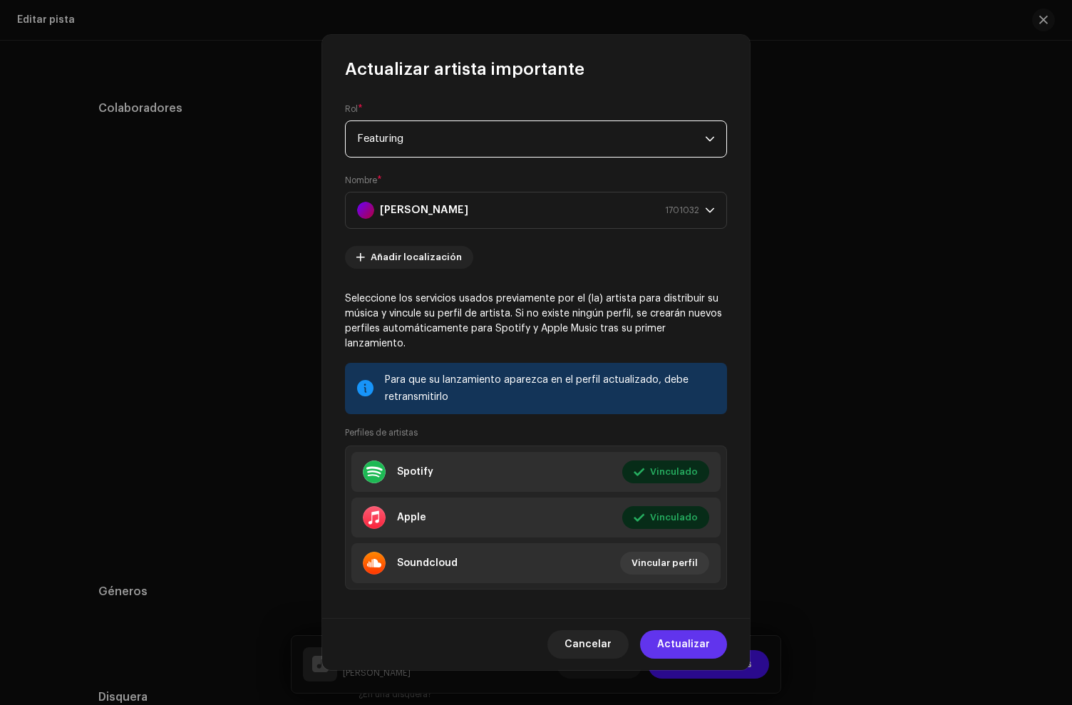
click at [682, 636] on span "Actualizar" at bounding box center [683, 644] width 53 height 29
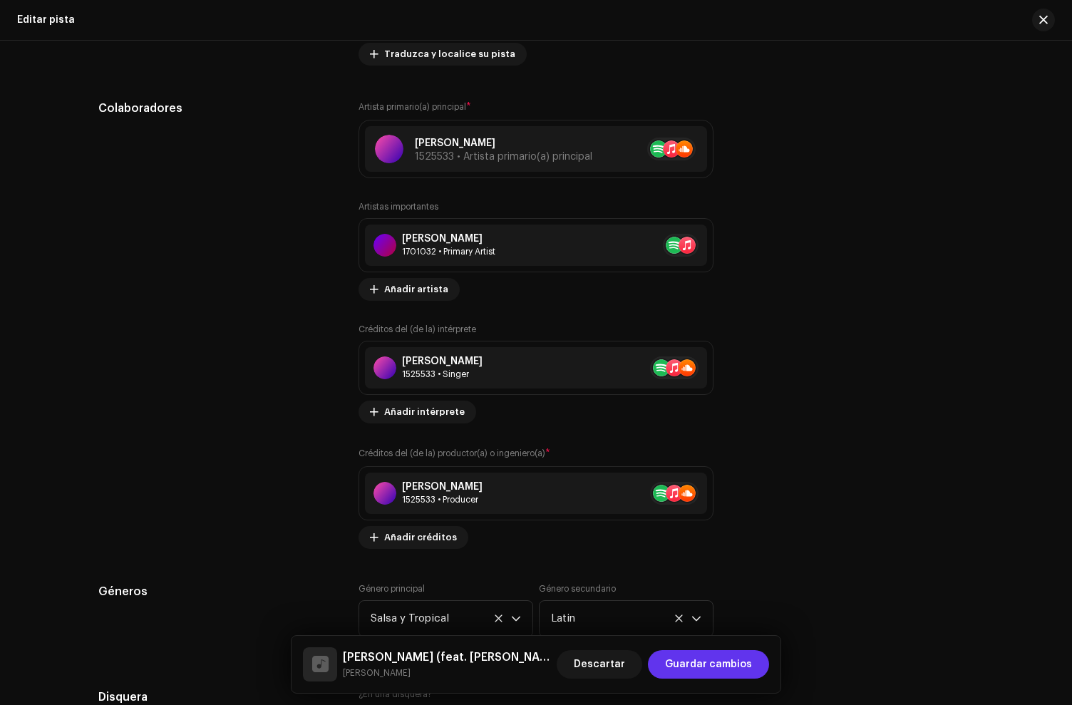
click at [703, 660] on span "Guardar cambios" at bounding box center [708, 664] width 87 height 29
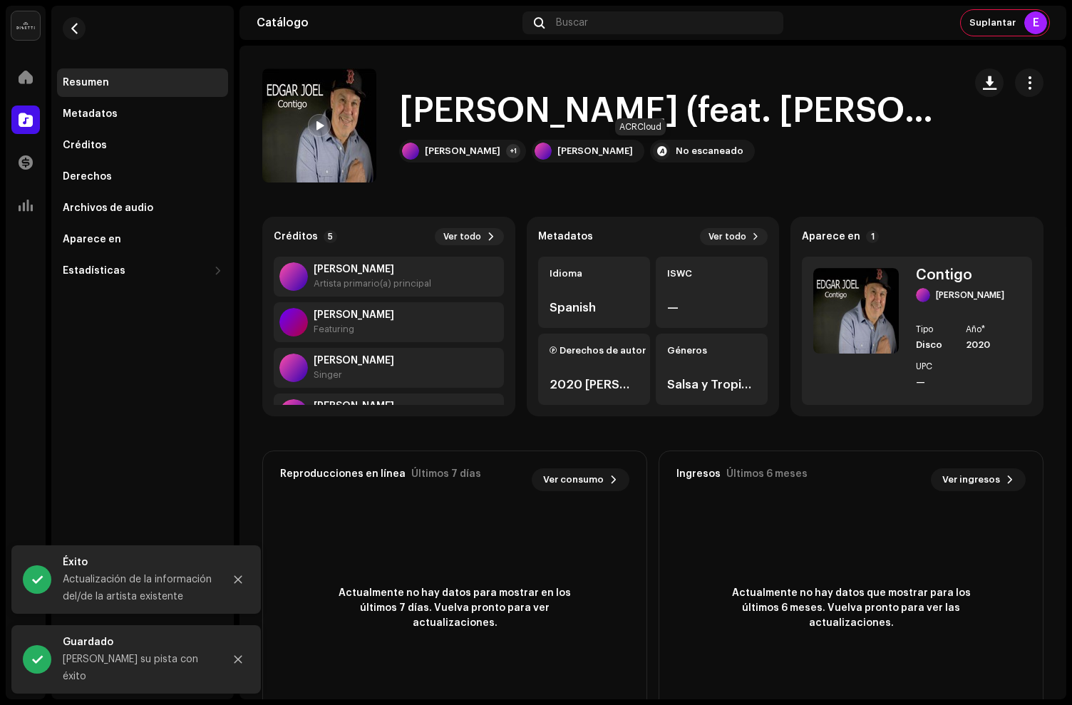
click at [676, 153] on div "No escaneado" at bounding box center [710, 150] width 68 height 11
click at [69, 24] on span "button" at bounding box center [74, 28] width 11 height 11
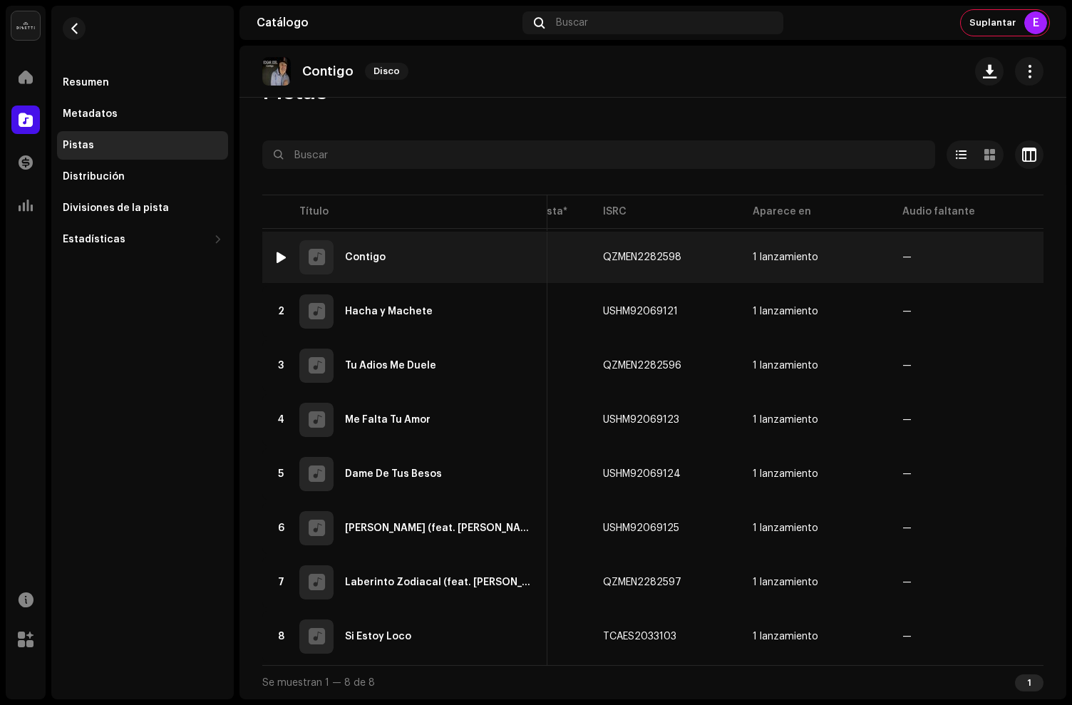
scroll to position [0, 448]
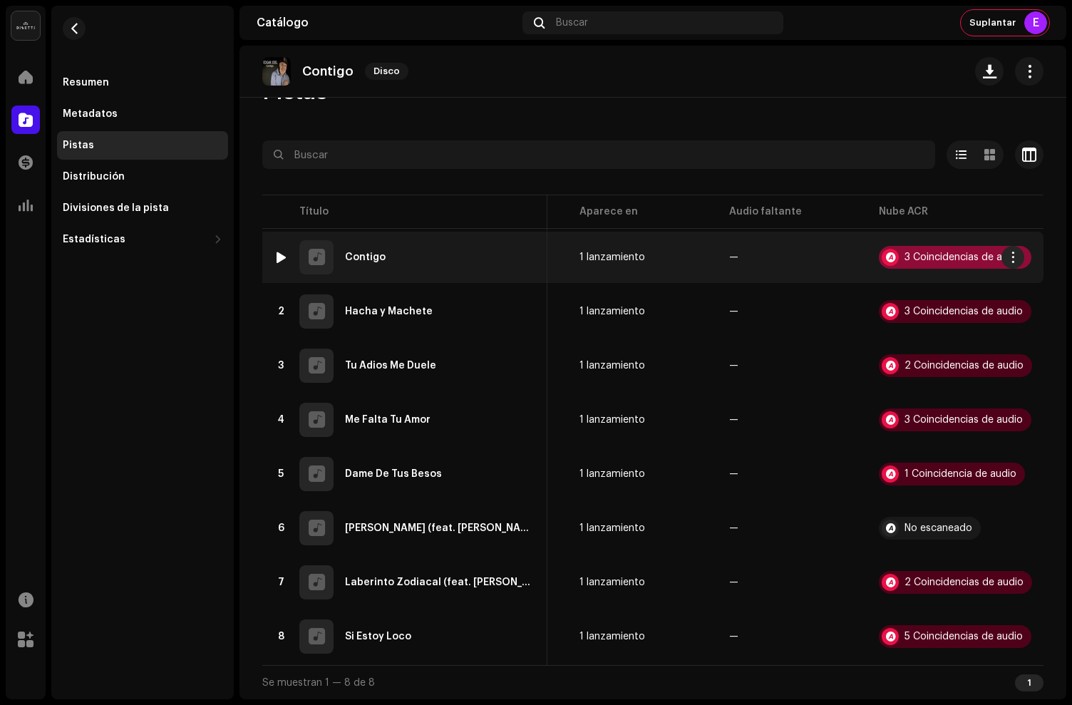
click at [927, 254] on div "3 Coincidencias de audio" at bounding box center [964, 257] width 118 height 10
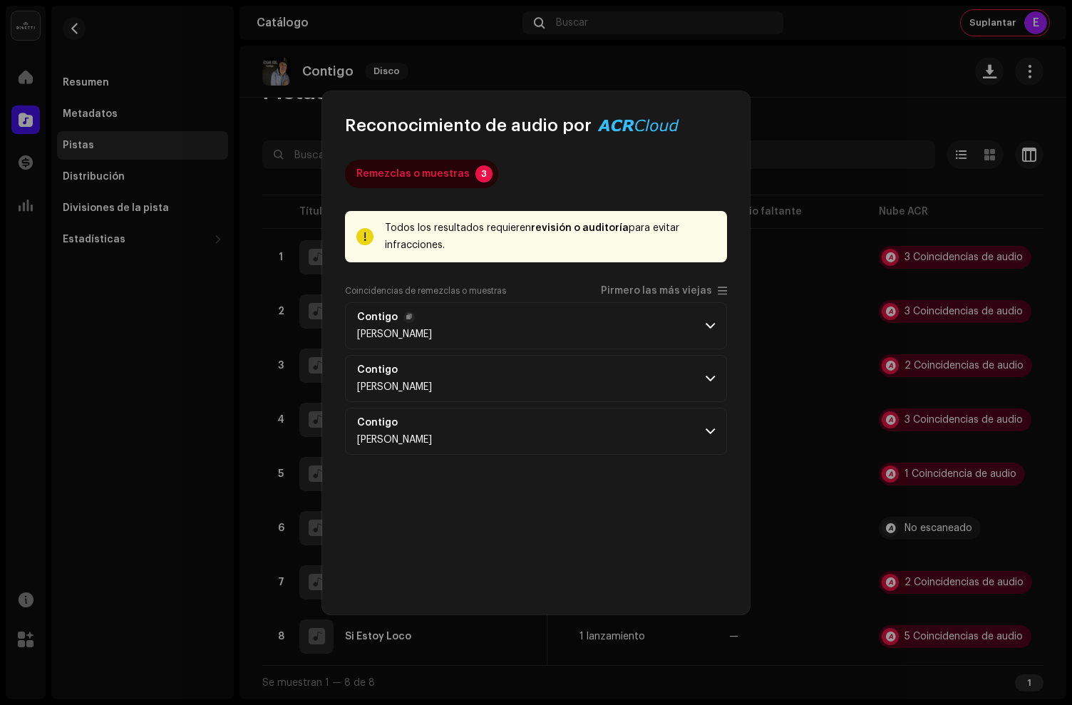
click at [542, 322] on p-accordion-header "Contigo Edgar Joel" at bounding box center [536, 325] width 382 height 47
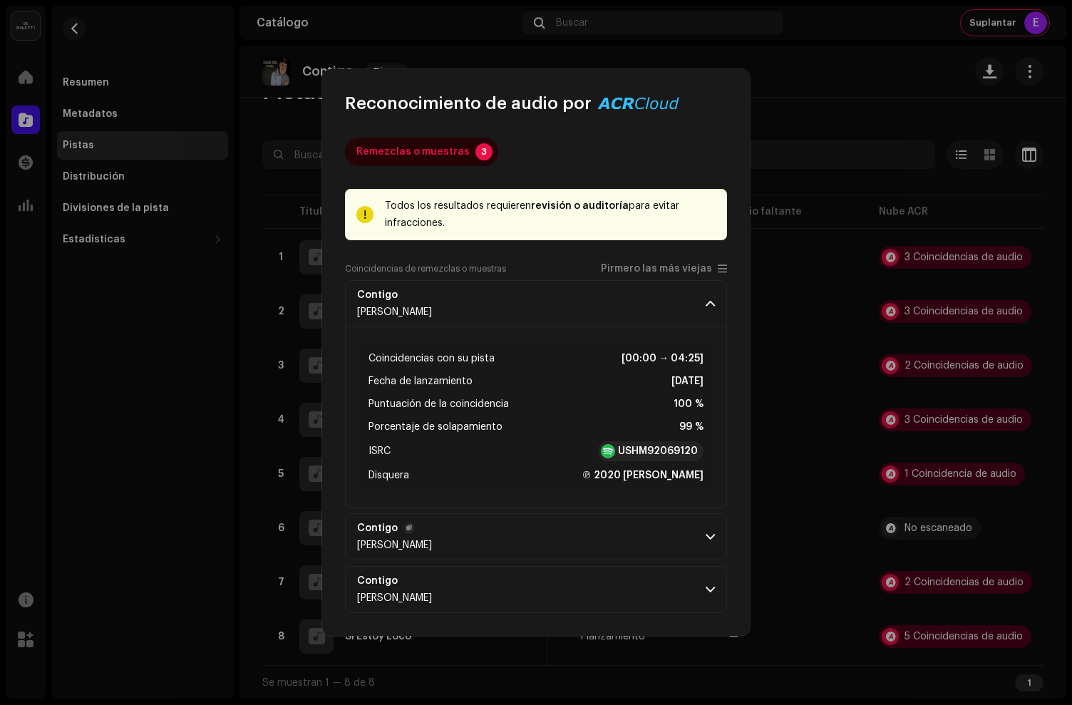
click at [501, 541] on p-accordion-header "Contigo Edgar Joel" at bounding box center [536, 536] width 382 height 47
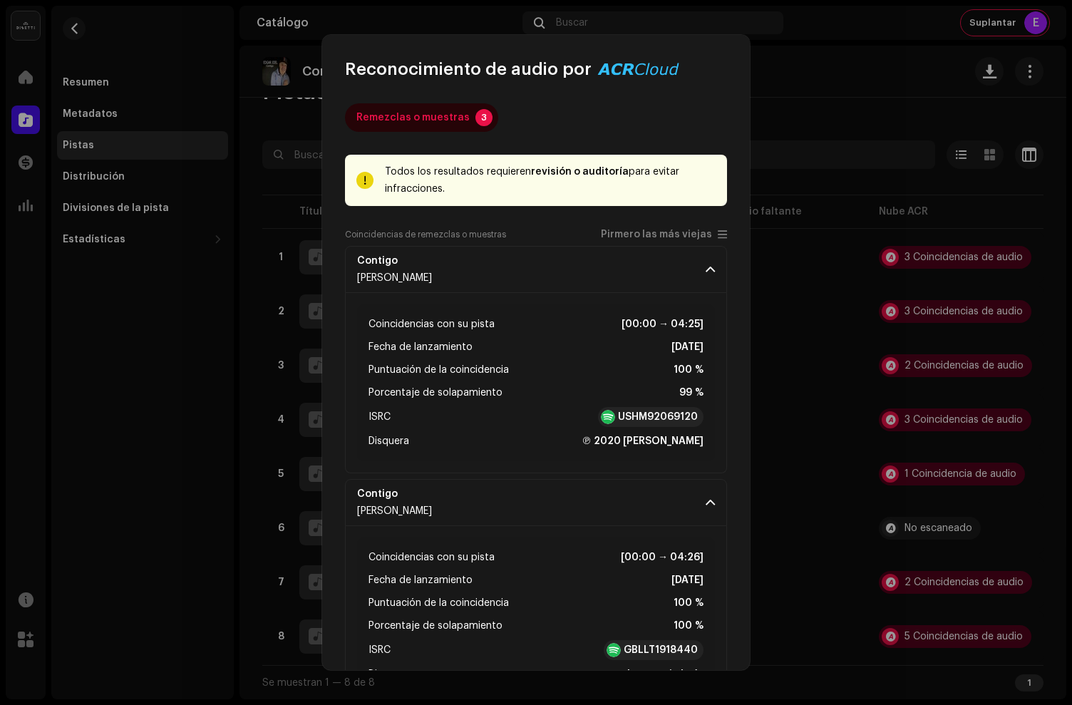
click at [840, 98] on div "Reconocimiento de audio por Remezclas o muestras 3 Todos los resultados requier…" at bounding box center [536, 352] width 1072 height 705
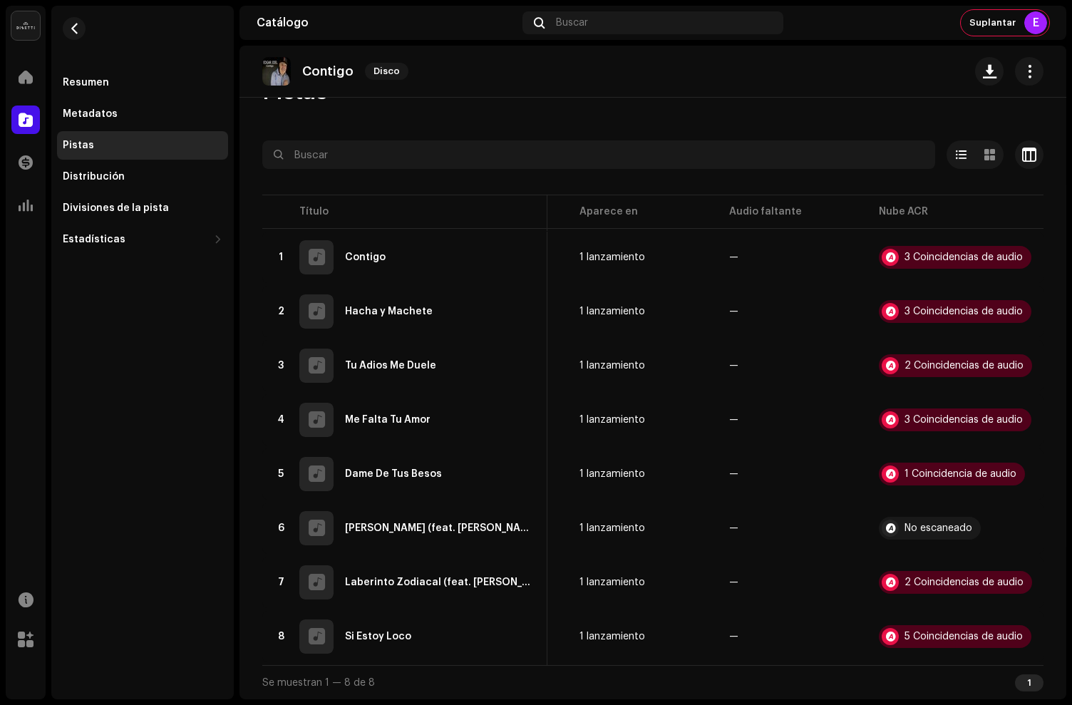
scroll to position [0, 0]
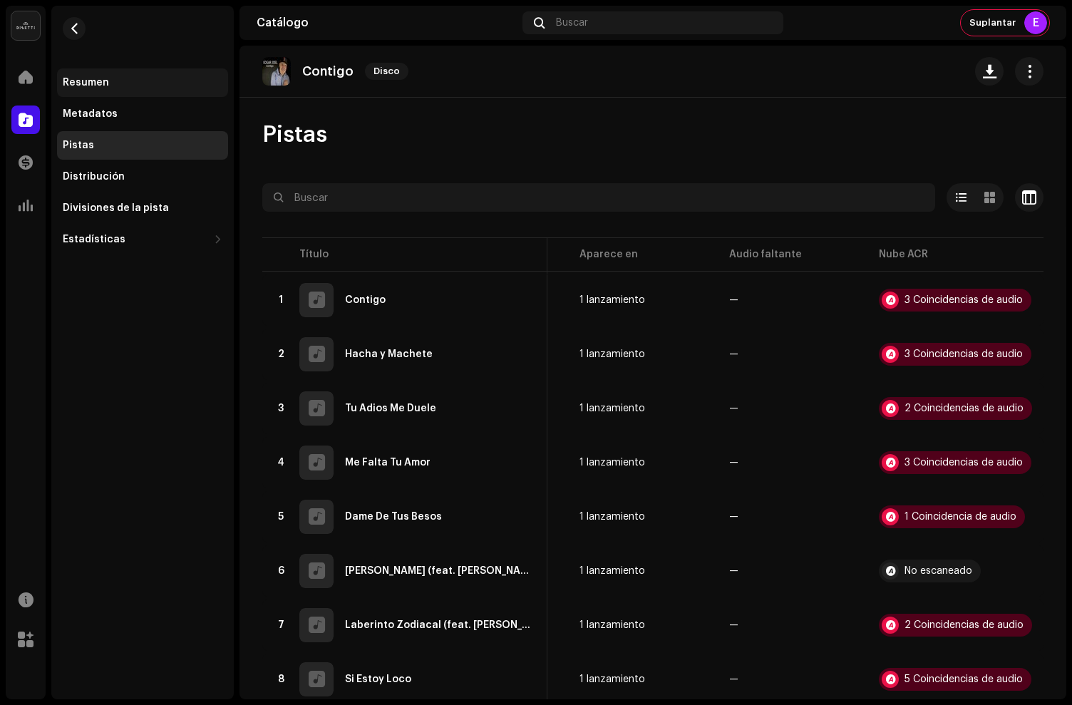
click at [88, 78] on div "Resumen" at bounding box center [86, 82] width 46 height 11
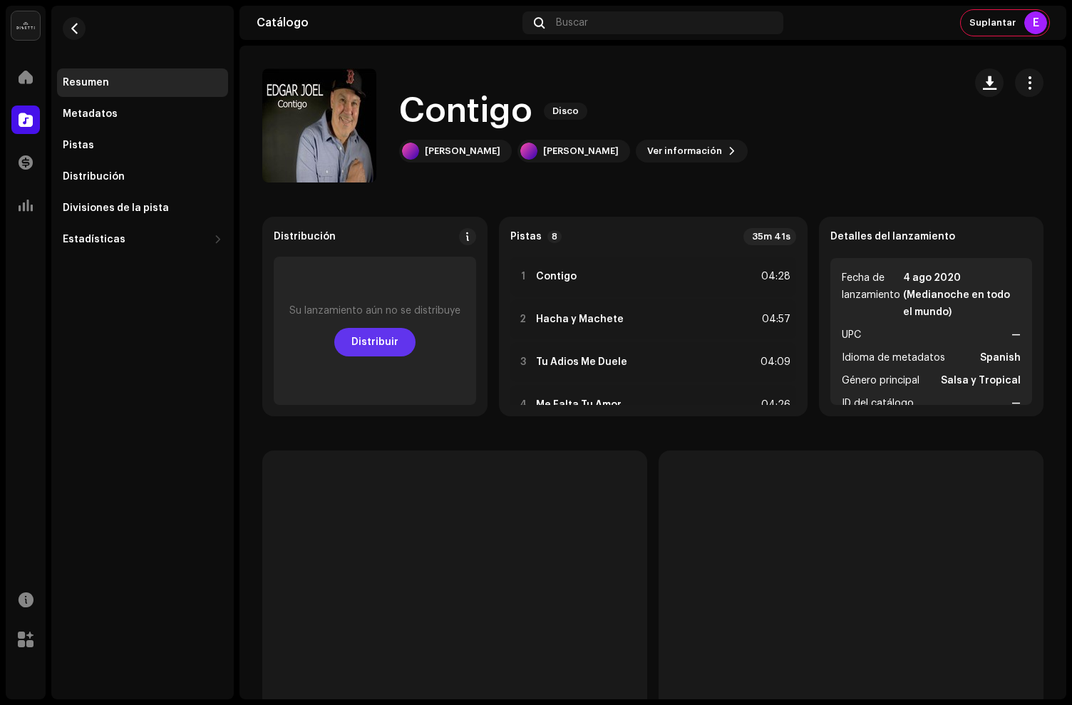
click at [381, 339] on span "Distribuir" at bounding box center [375, 342] width 47 height 29
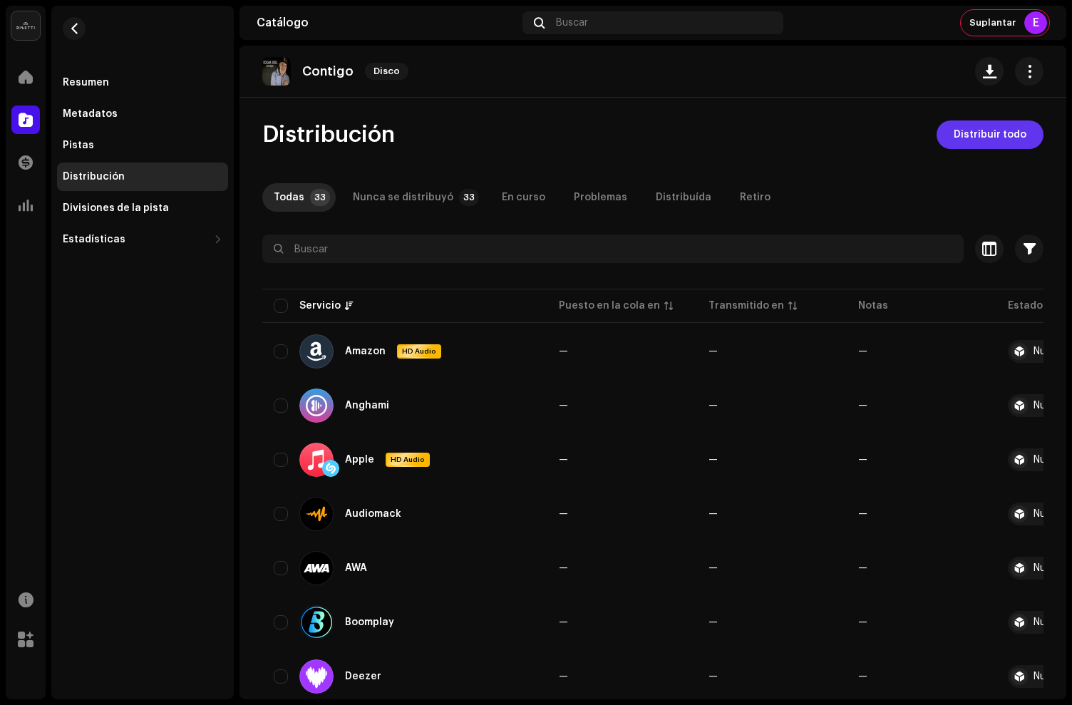
click at [988, 129] on span "Distribuir todo" at bounding box center [990, 135] width 73 height 29
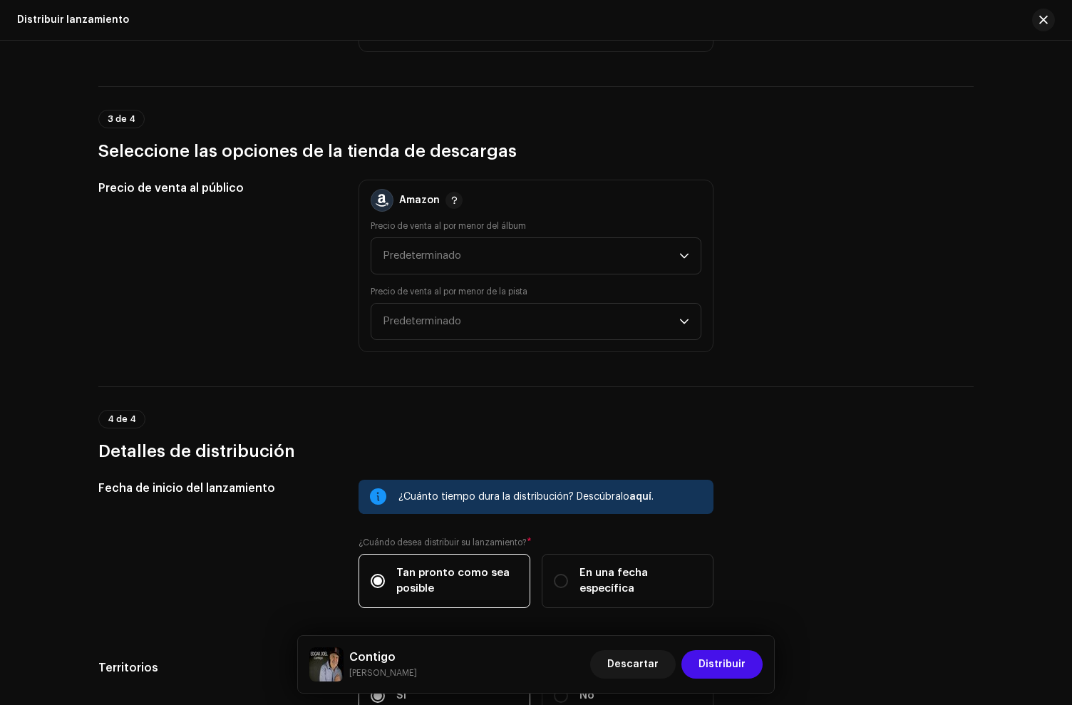
scroll to position [2794, 0]
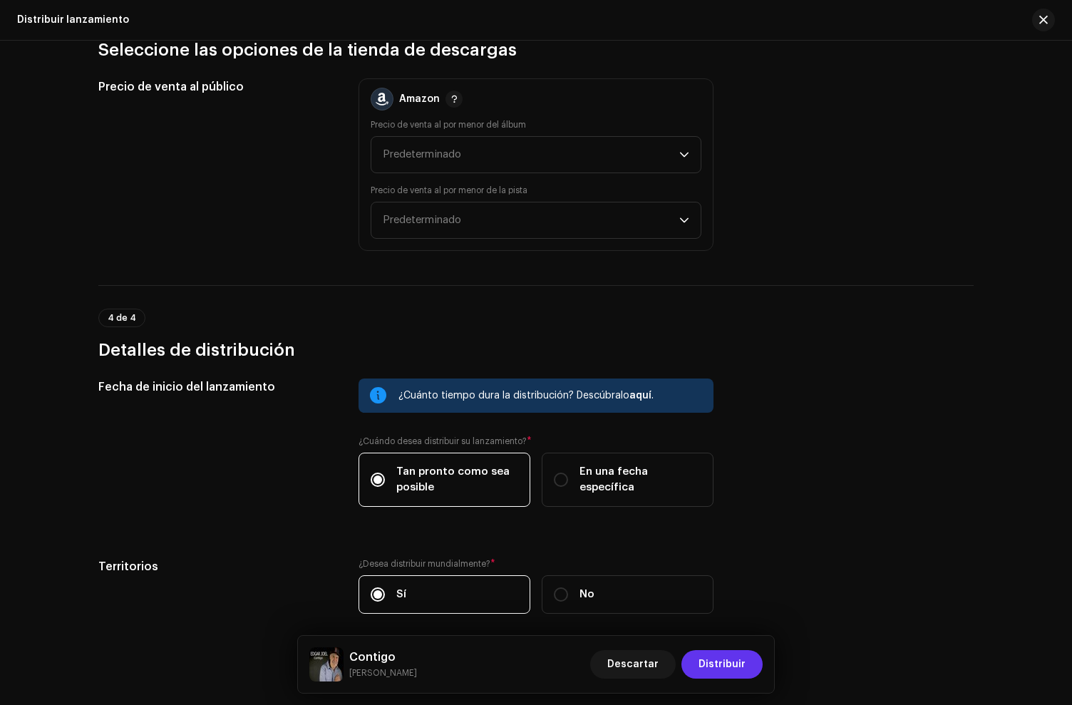
click at [717, 660] on span "Distribuir" at bounding box center [722, 664] width 47 height 29
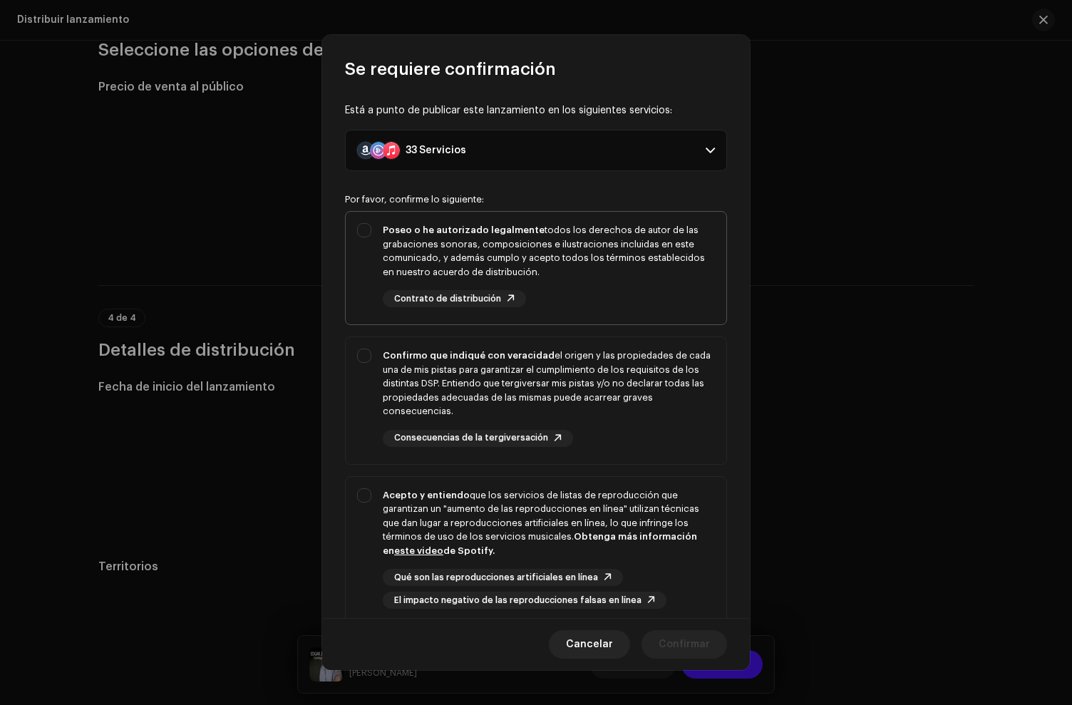
click at [639, 280] on div "Poseo o he autorizado legalmente todos los derechos de autor de las grabaciones…" at bounding box center [549, 265] width 332 height 84
checkbox input "true"
drag, startPoint x: 638, startPoint y: 399, endPoint x: 647, endPoint y: 529, distance: 130.1
click at [637, 404] on div "Confirmo que indiqué con veracidad el origen y las propiedades de cada una de m…" at bounding box center [549, 384] width 332 height 70
checkbox input "true"
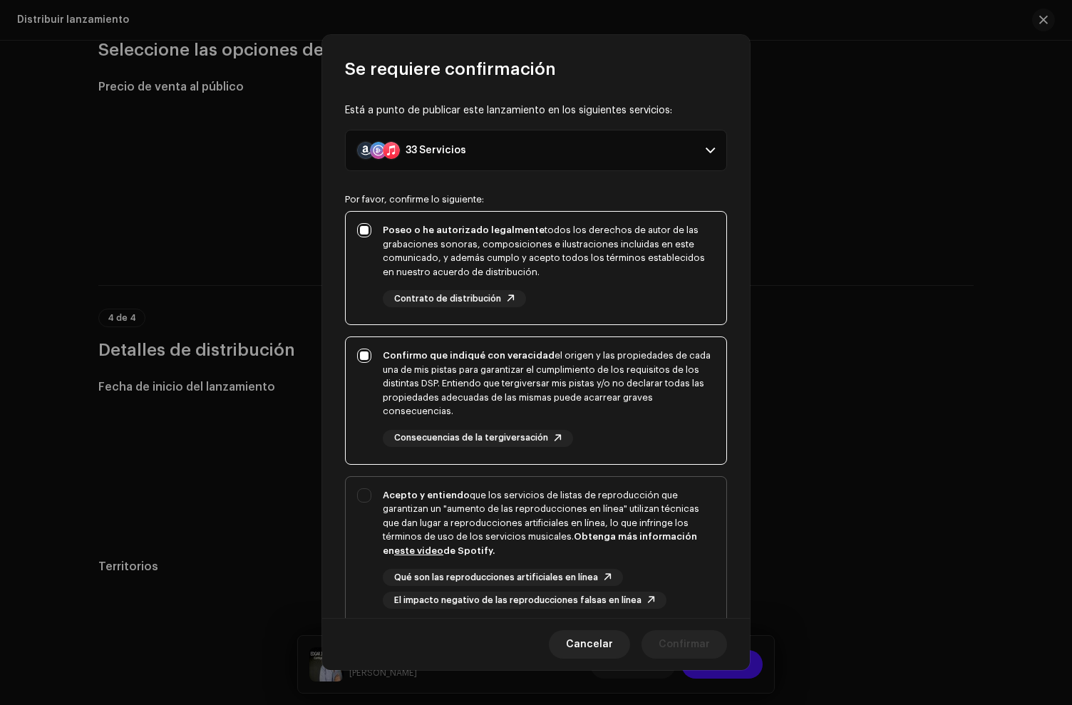
click at [647, 529] on div "Acepto y entiendo que los servicios de listas de reproducción que garantizan un…" at bounding box center [549, 523] width 332 height 70
checkbox input "true"
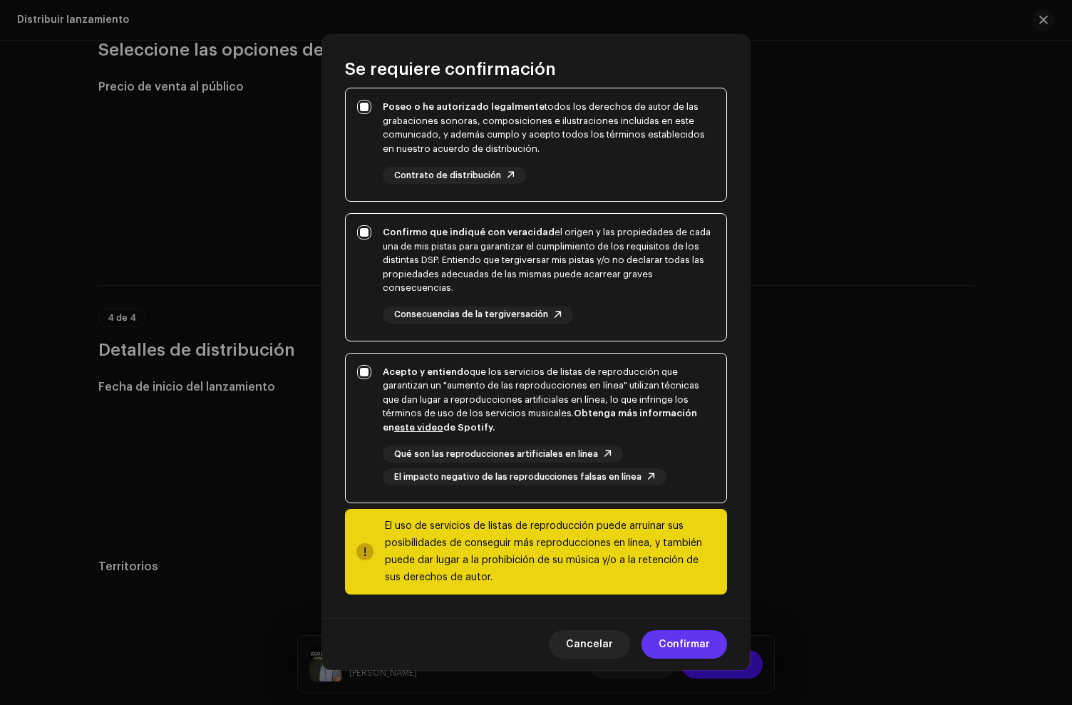
click at [707, 647] on span "Confirmar" at bounding box center [684, 644] width 51 height 29
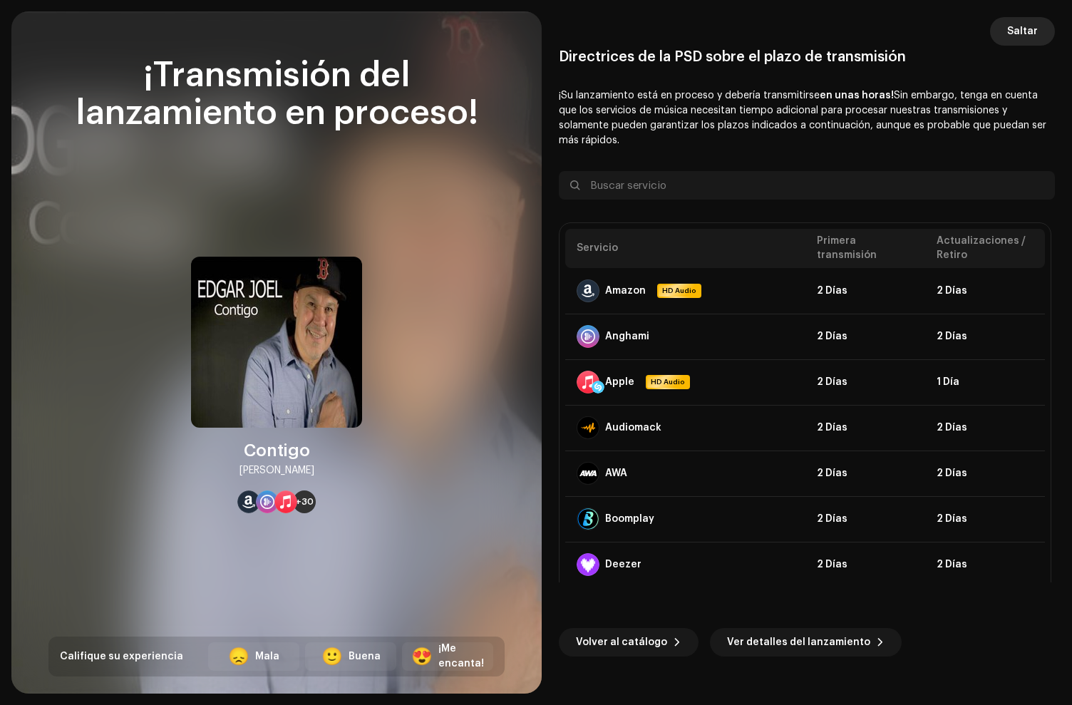
click at [1021, 29] on span "Saltar" at bounding box center [1023, 31] width 31 height 29
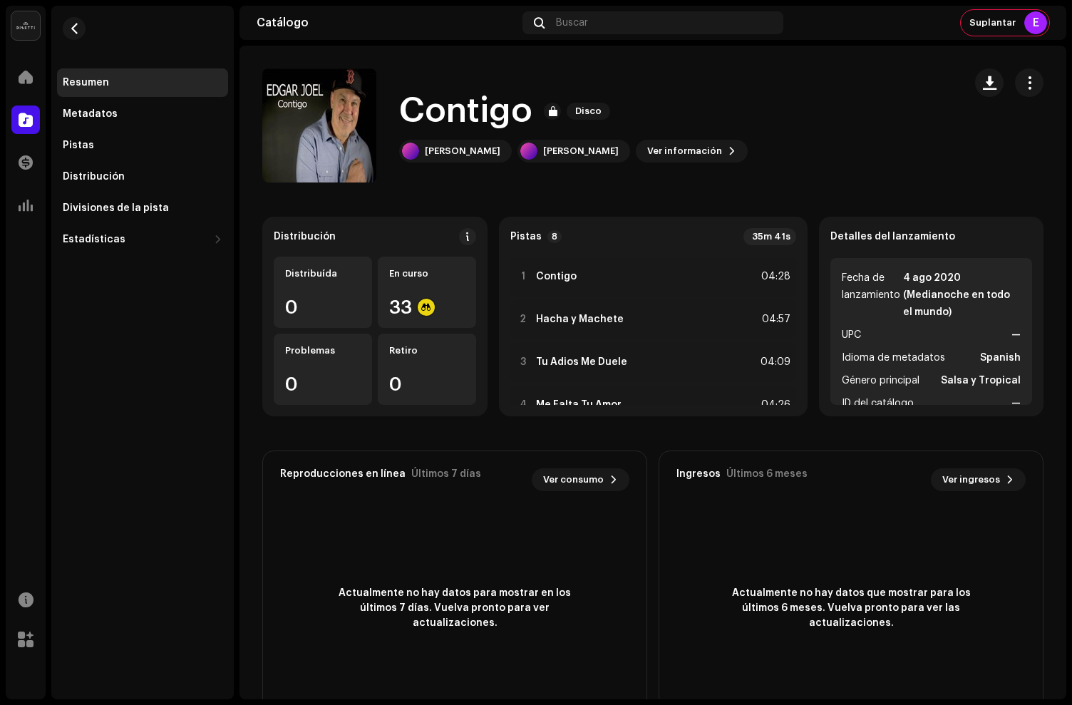
click at [61, 29] on re-m-nav-back at bounding box center [74, 37] width 34 height 63
click at [73, 28] on span "button" at bounding box center [74, 28] width 11 height 11
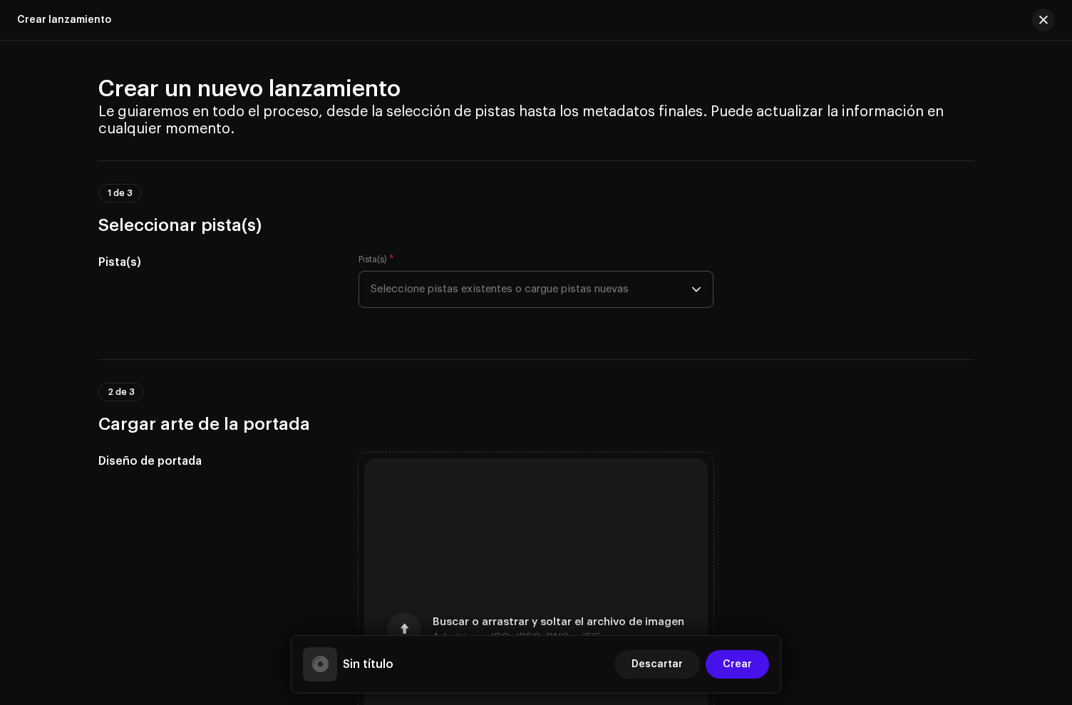
click at [574, 284] on span "Seleccione pistas existentes o cargue pistas nuevas" at bounding box center [531, 290] width 321 height 36
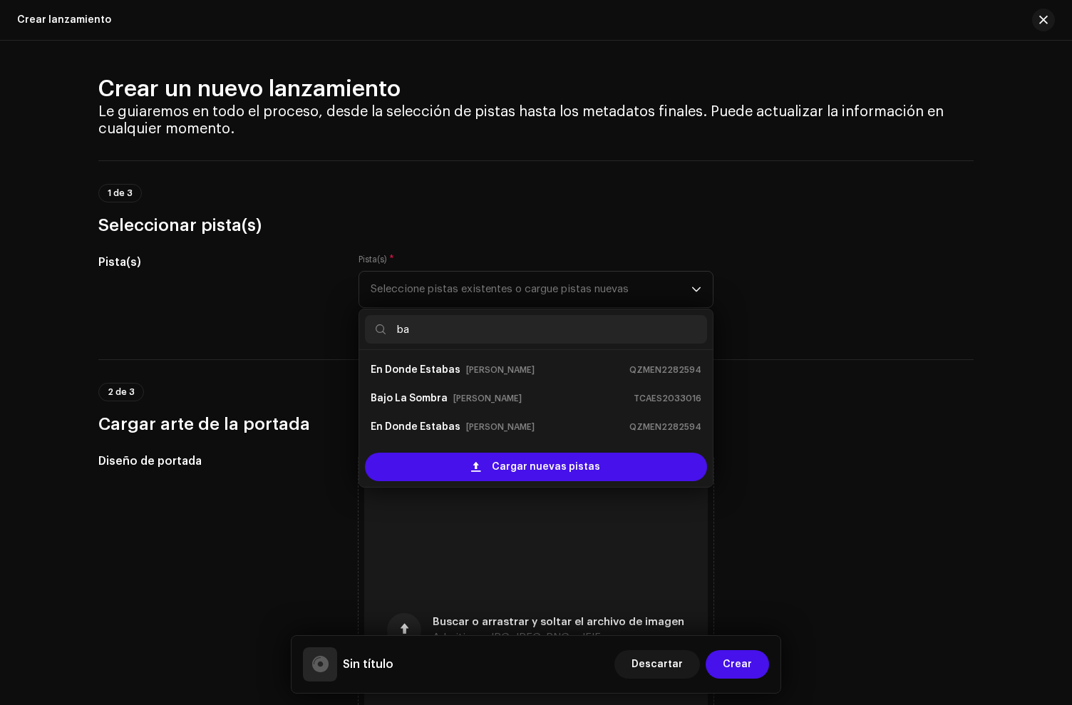
type input "ba"
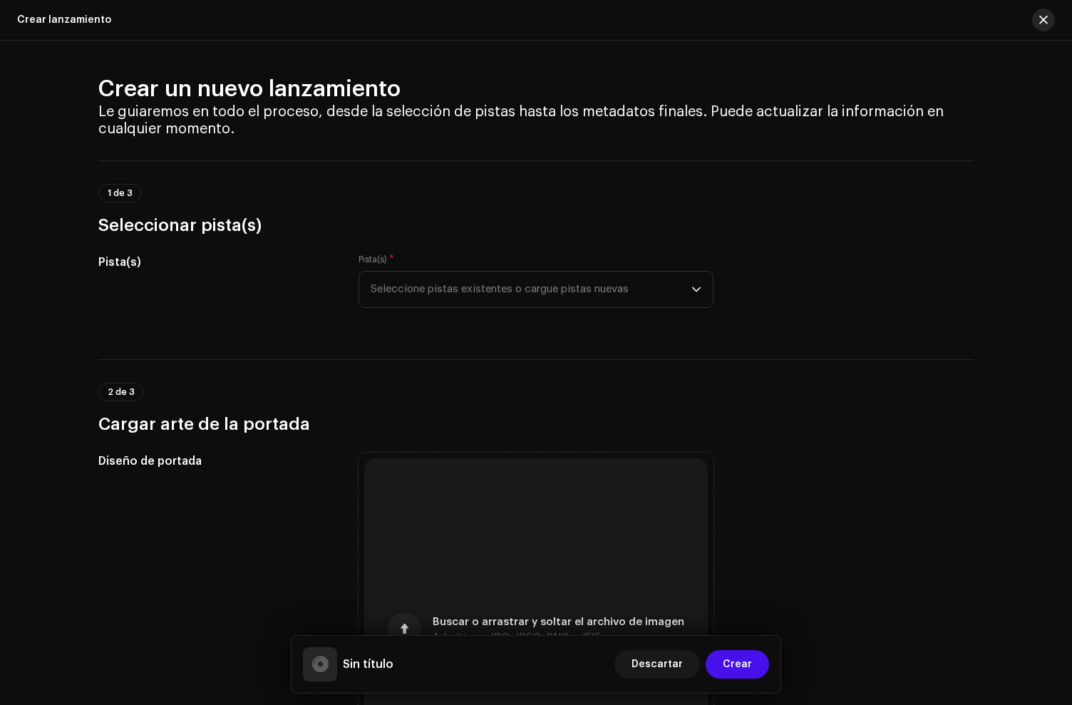
click at [1036, 18] on button "button" at bounding box center [1043, 20] width 23 height 23
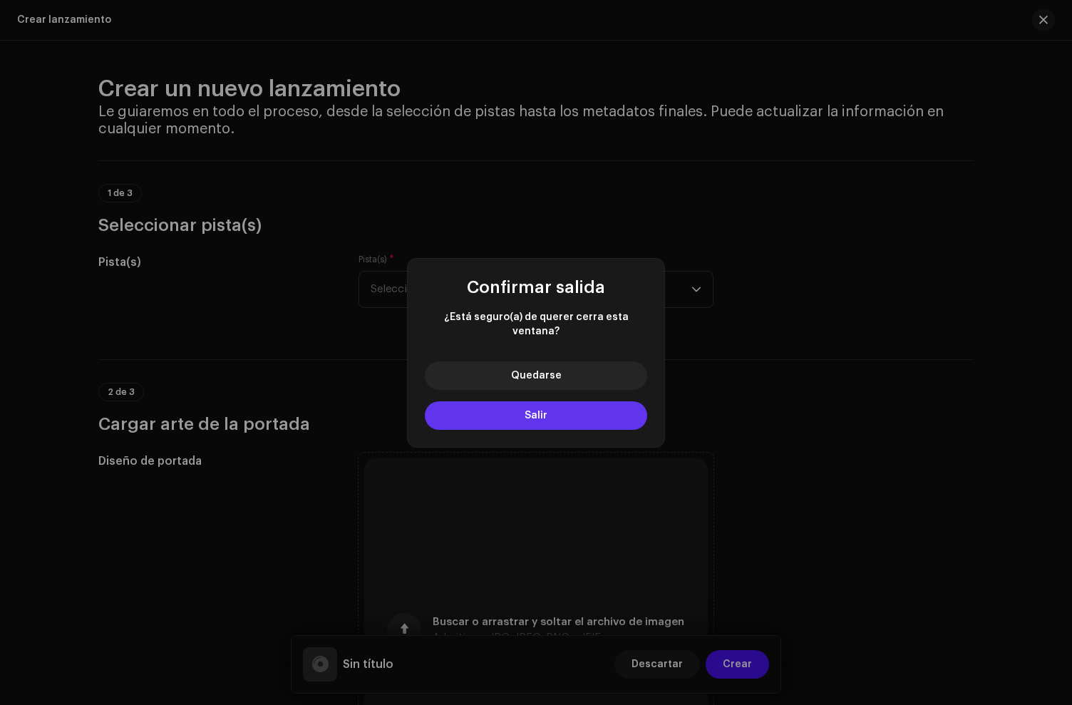
click at [531, 416] on button "Salir" at bounding box center [536, 415] width 222 height 29
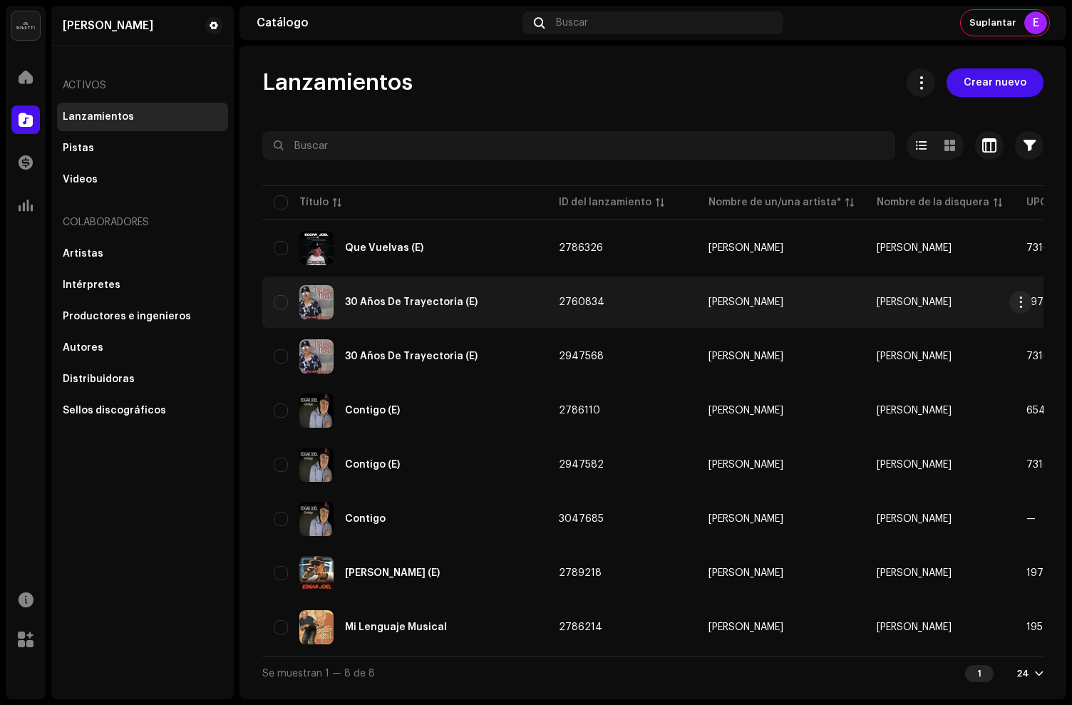
click at [511, 310] on div "30 Años De Trayectoria (E)" at bounding box center [405, 302] width 262 height 34
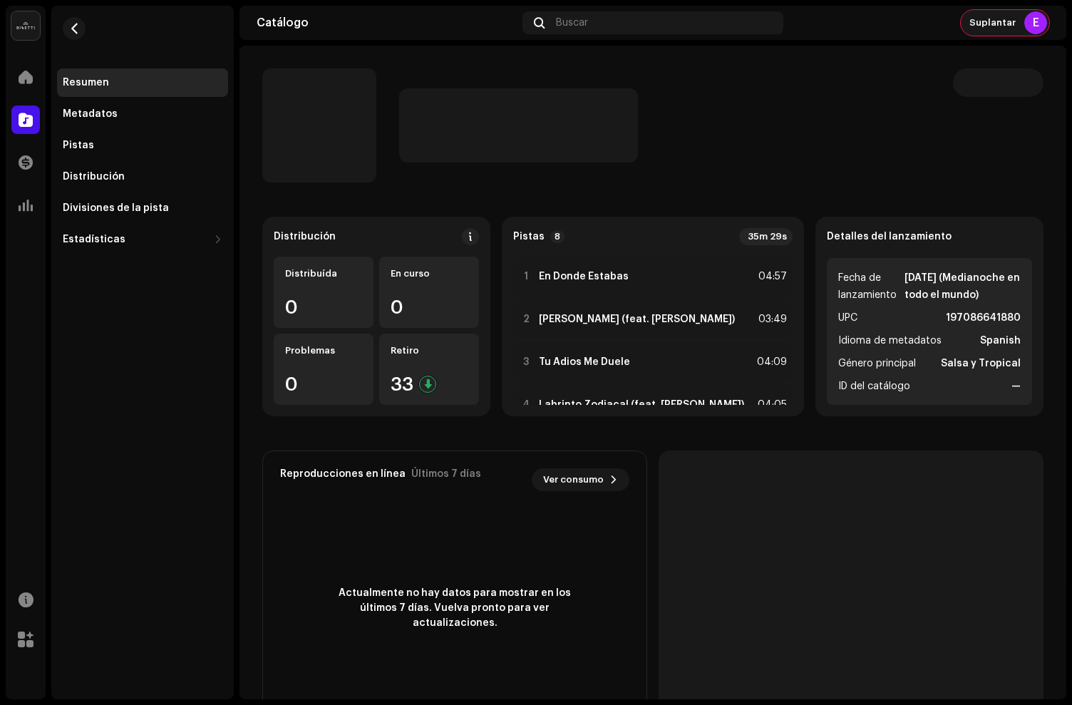
click at [987, 24] on span "Suplantar" at bounding box center [993, 22] width 46 height 11
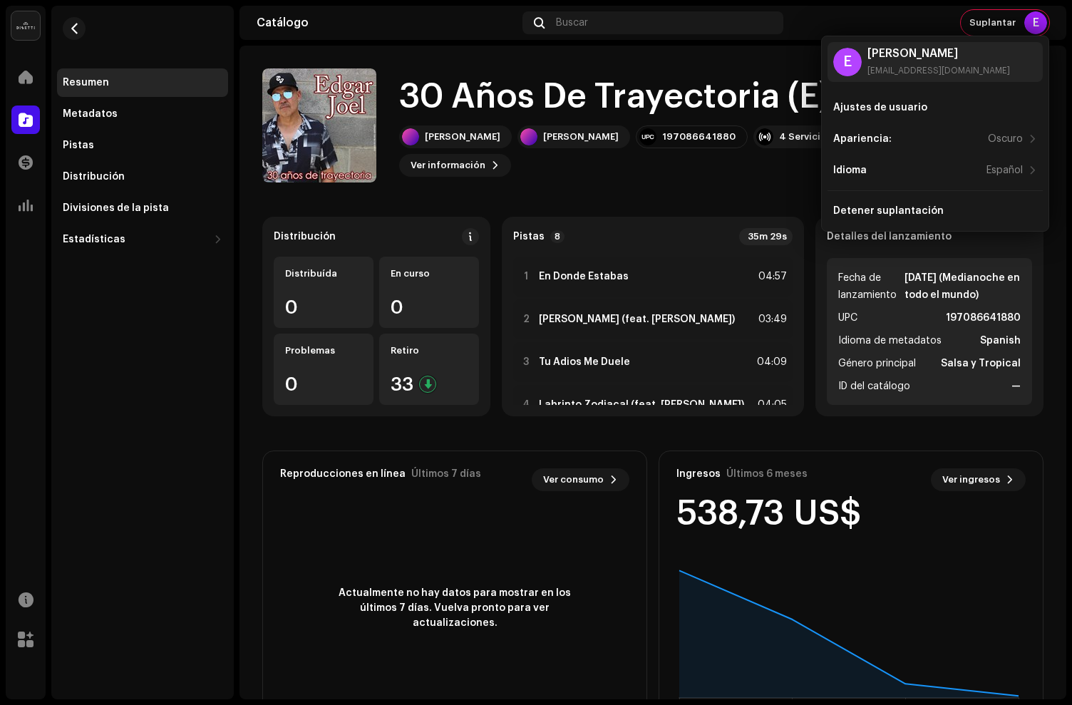
click at [764, 173] on div "30 Años De Trayectoria (E) Disco Edgar Joel Edgar Joel 197086641880 4 Servicios…" at bounding box center [607, 125] width 690 height 114
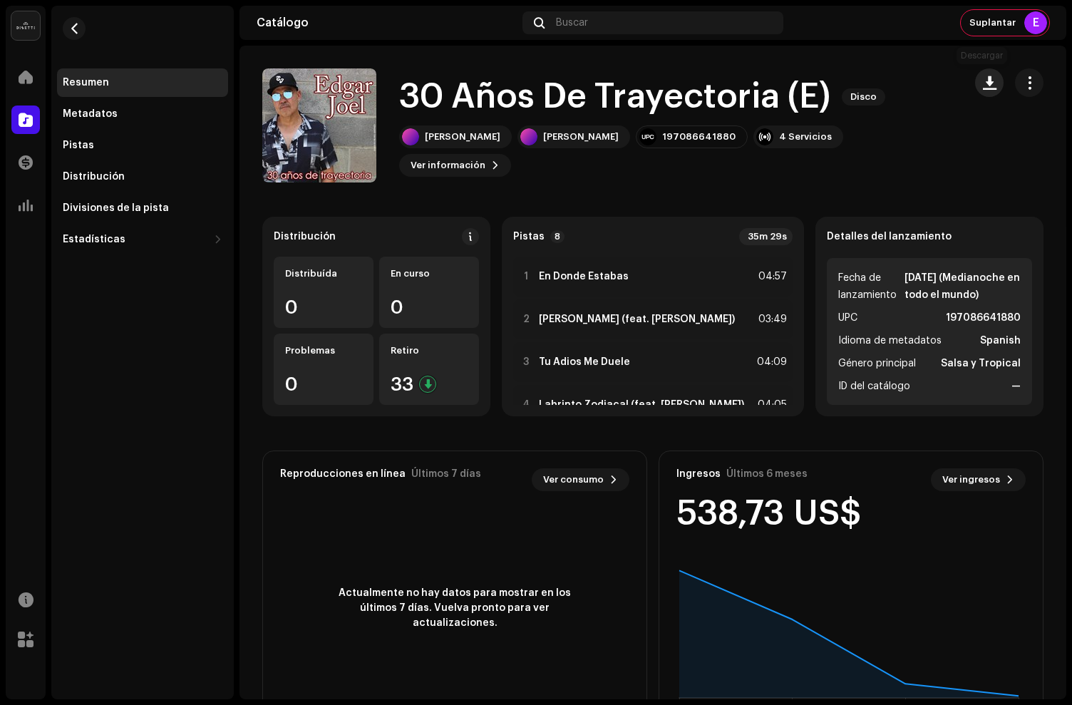
click at [983, 82] on span "button" at bounding box center [990, 82] width 14 height 11
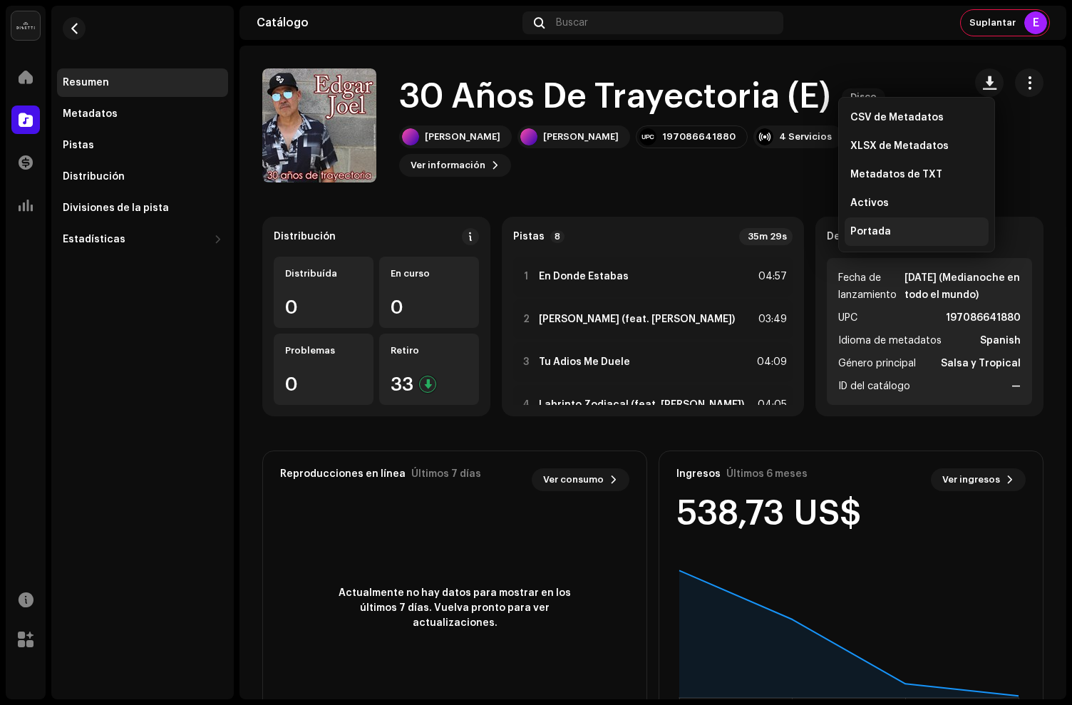
click at [882, 227] on span "Portada" at bounding box center [871, 231] width 41 height 11
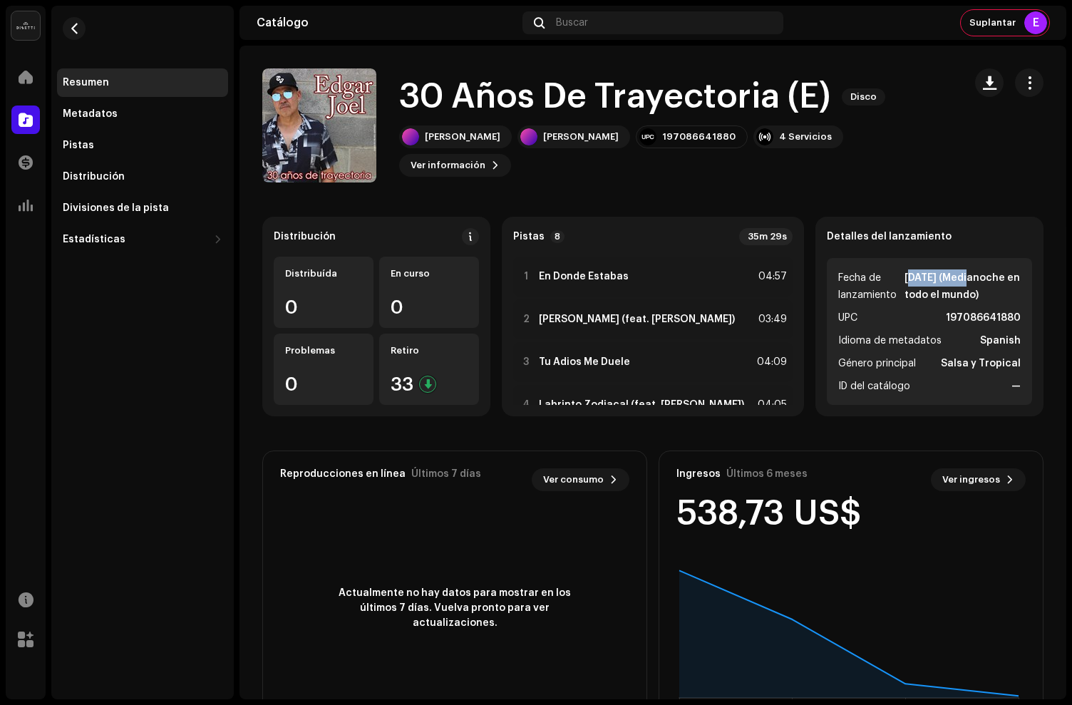
drag, startPoint x: 882, startPoint y: 280, endPoint x: 920, endPoint y: 280, distance: 37.8
click at [936, 279] on li "Fecha de lanzamiento 22 jul 2022 (Medianoche en todo el mundo)" at bounding box center [930, 287] width 183 height 34
copy strong "22 jul 2022"
click at [73, 30] on span "button" at bounding box center [74, 28] width 11 height 11
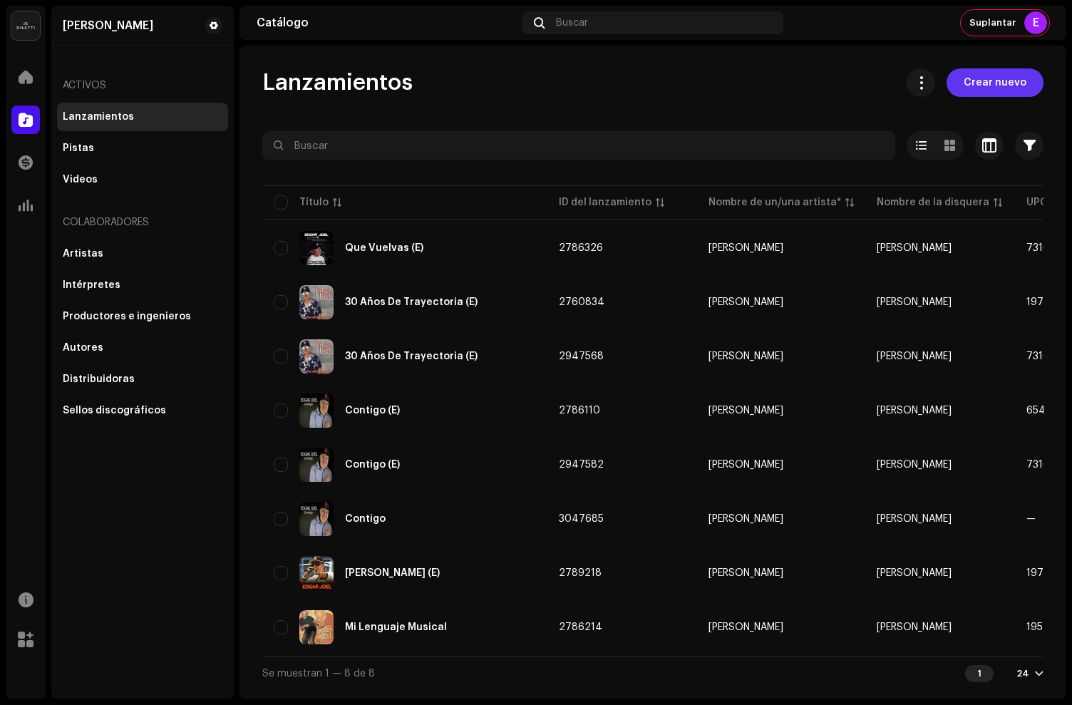
click at [993, 81] on span "Crear nuevo" at bounding box center [995, 82] width 63 height 29
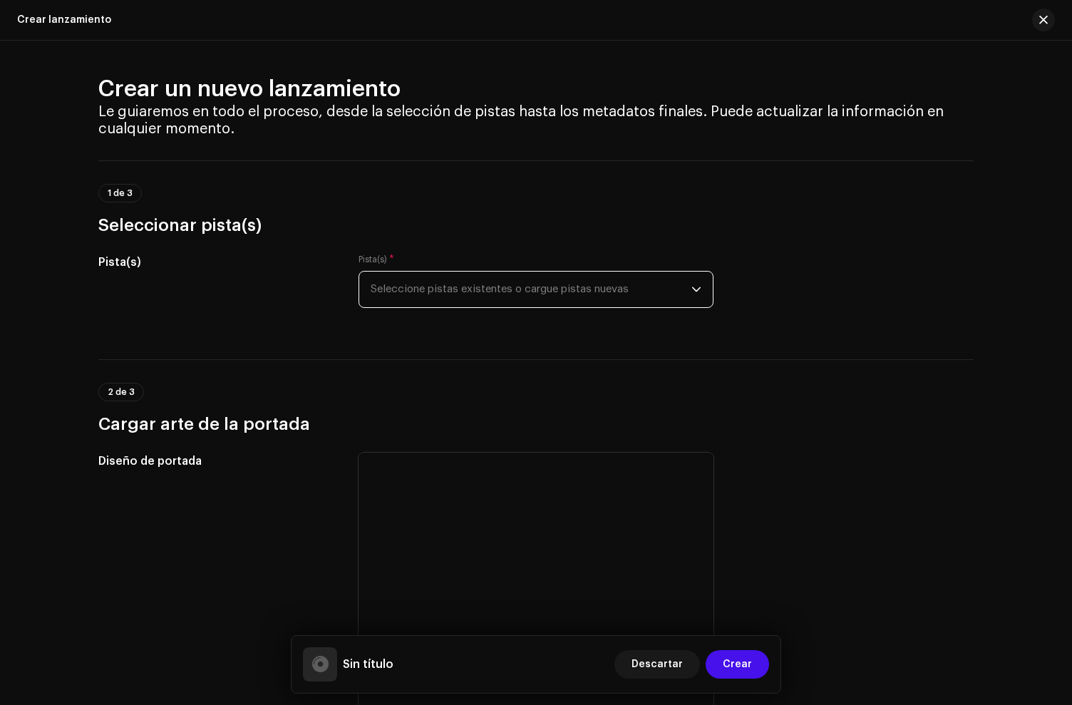
click at [449, 287] on span "Seleccione pistas existentes o cargue pistas nuevas" at bounding box center [531, 290] width 321 height 36
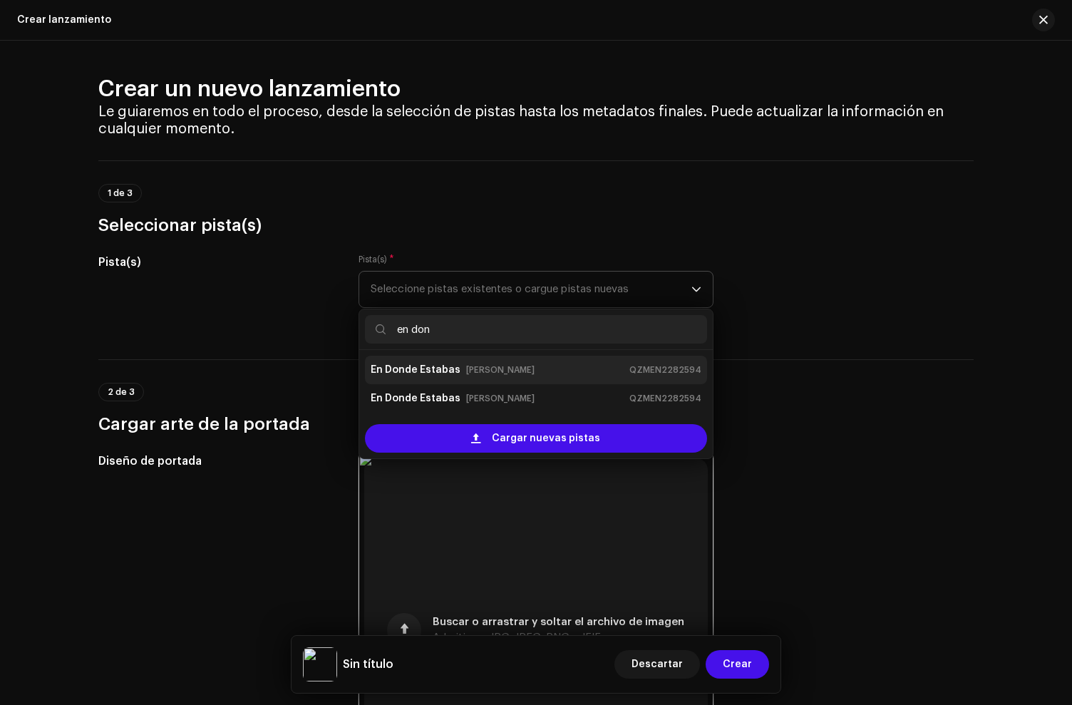
type input "en don"
click at [513, 371] on div "En Donde Estabas Edgar Joel QZMEN2282594" at bounding box center [536, 370] width 331 height 23
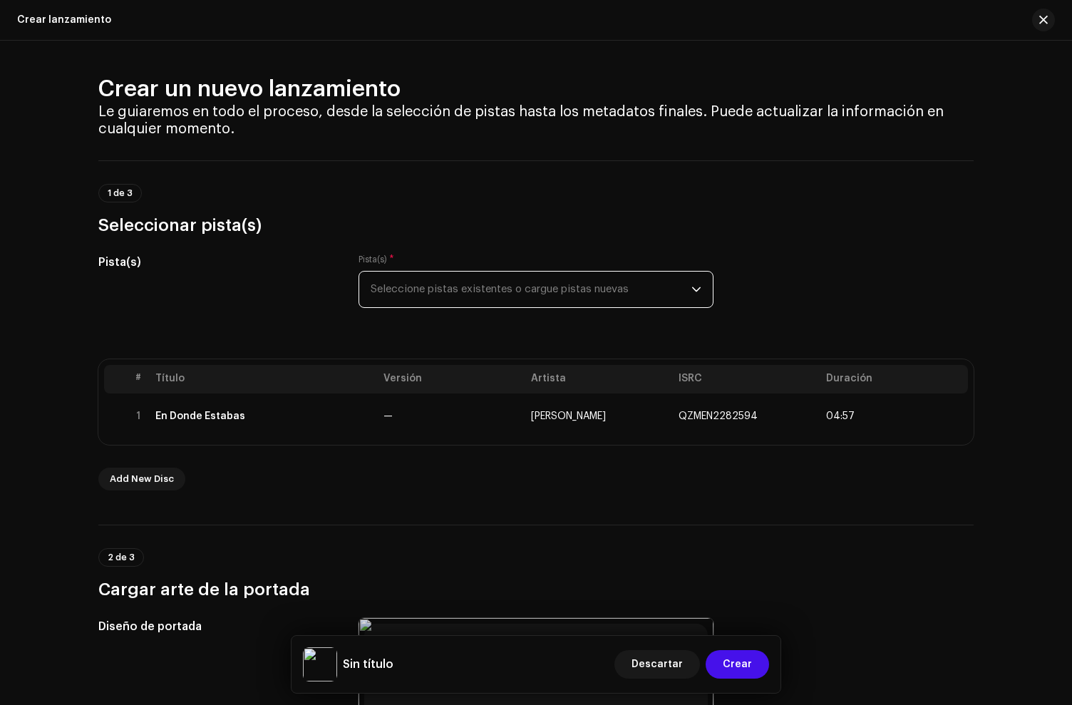
click at [516, 306] on span "Seleccione pistas existentes o cargue pistas nuevas" at bounding box center [531, 290] width 321 height 36
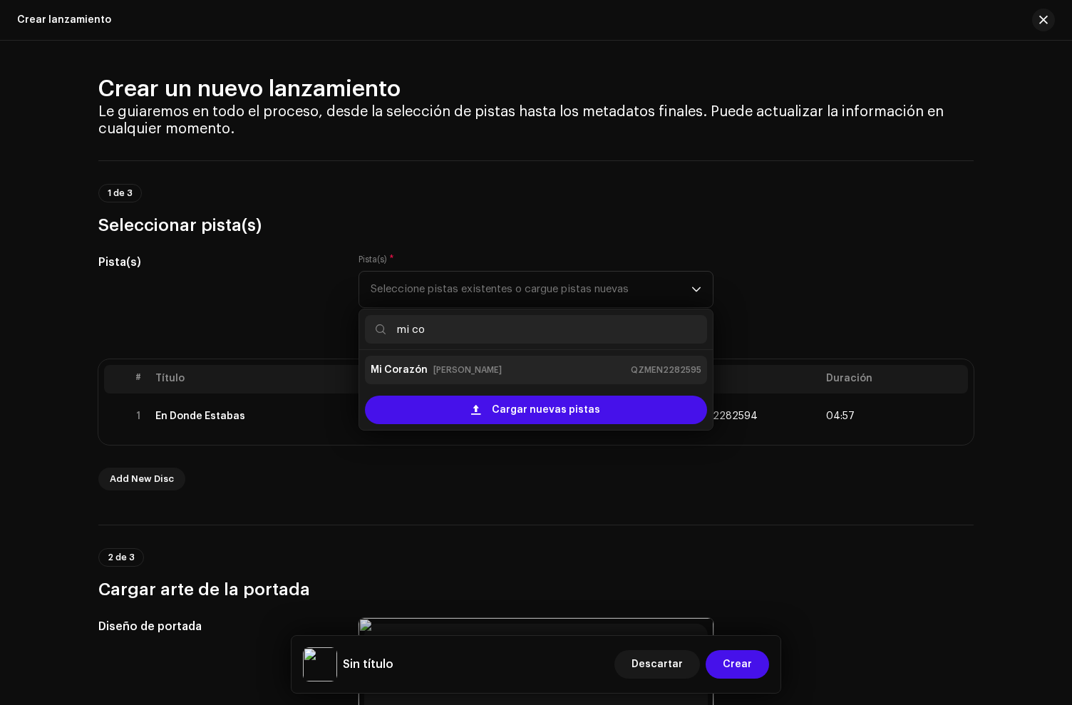
type input "mi co"
click at [503, 367] on div "Mi Corazón Edgar Joel QZMEN2282595" at bounding box center [536, 370] width 331 height 23
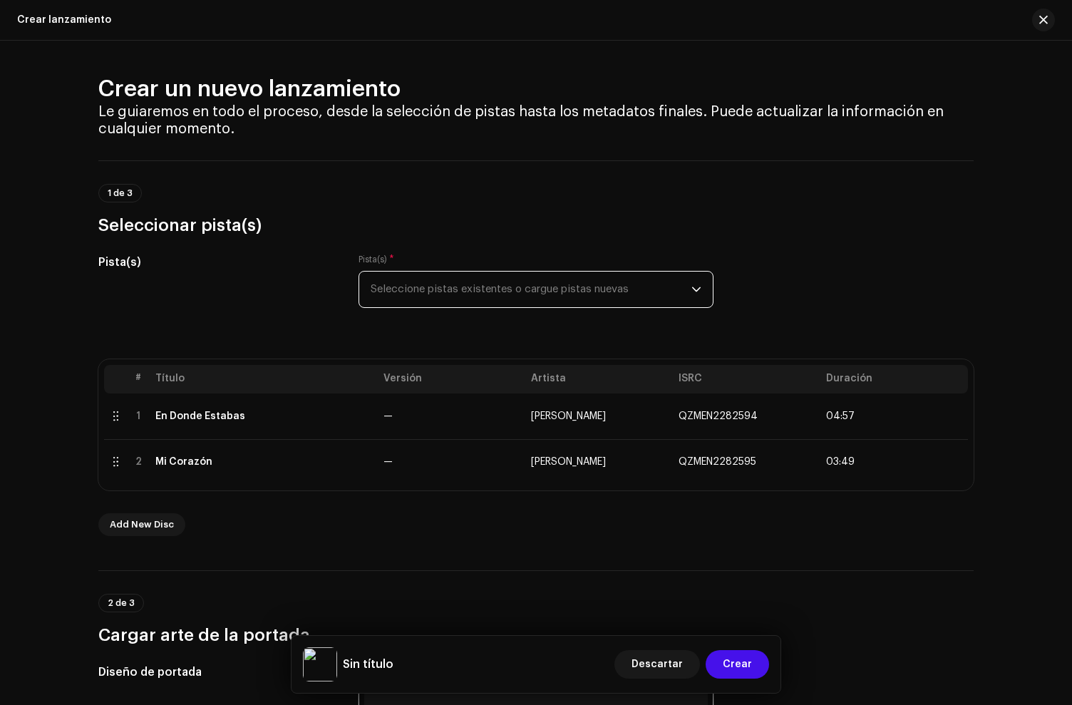
click at [505, 294] on span "Seleccione pistas existentes o cargue pistas nuevas" at bounding box center [531, 290] width 321 height 36
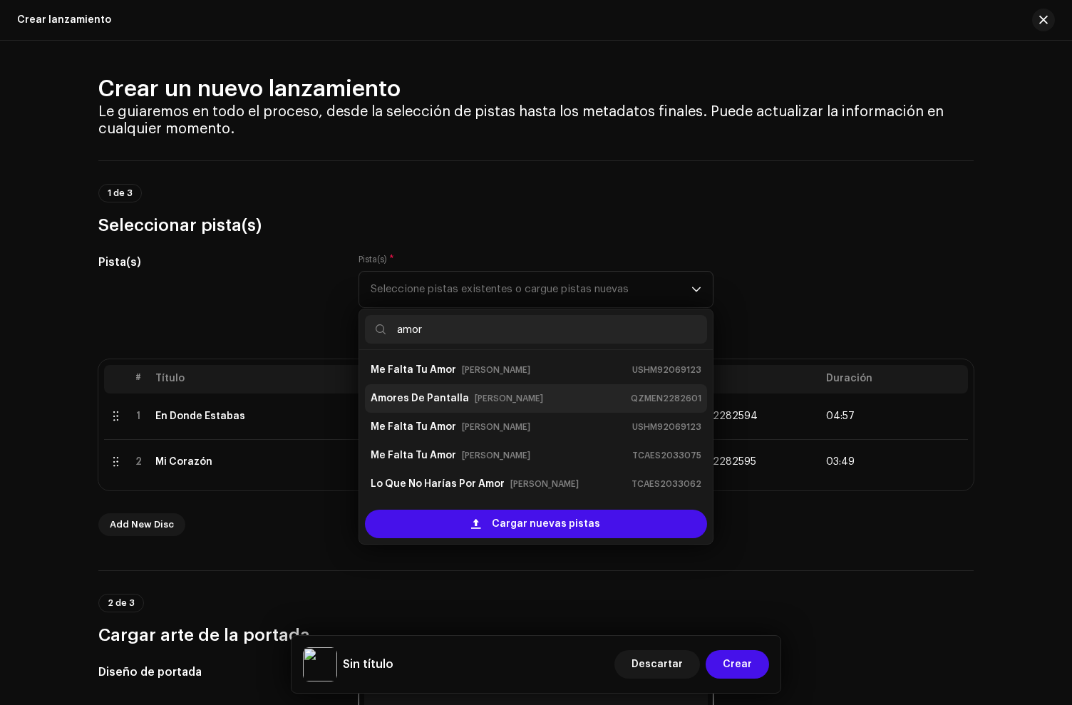
type input "amor"
click at [451, 401] on strong "Amores De Pantalla" at bounding box center [420, 398] width 98 height 23
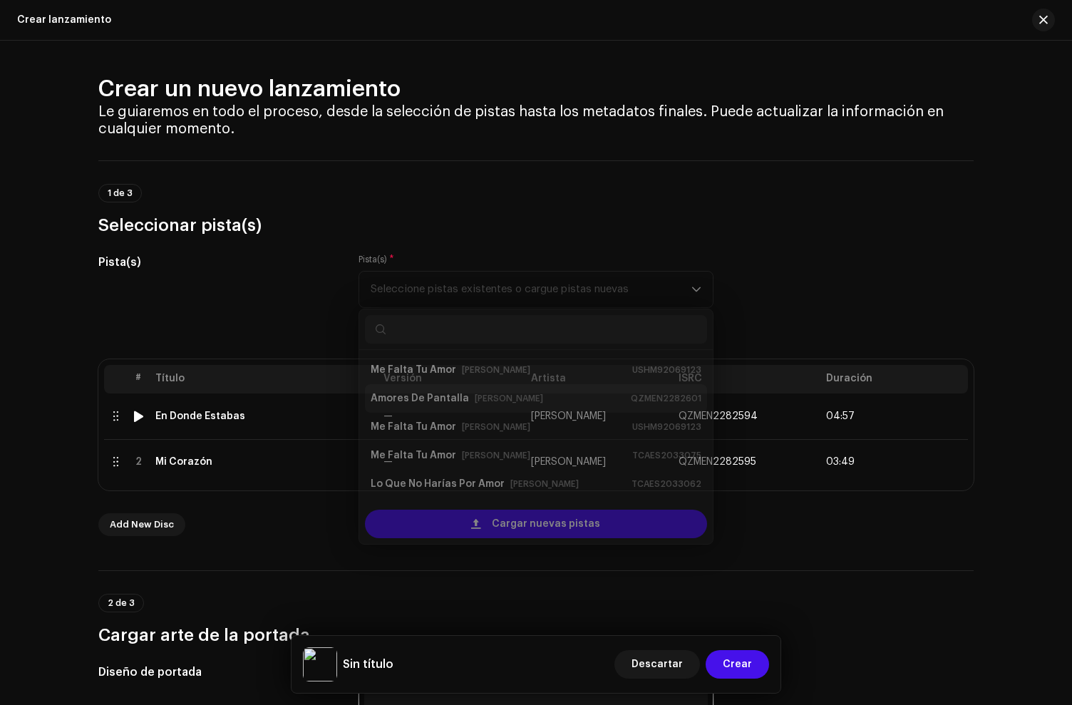
scroll to position [1, 0]
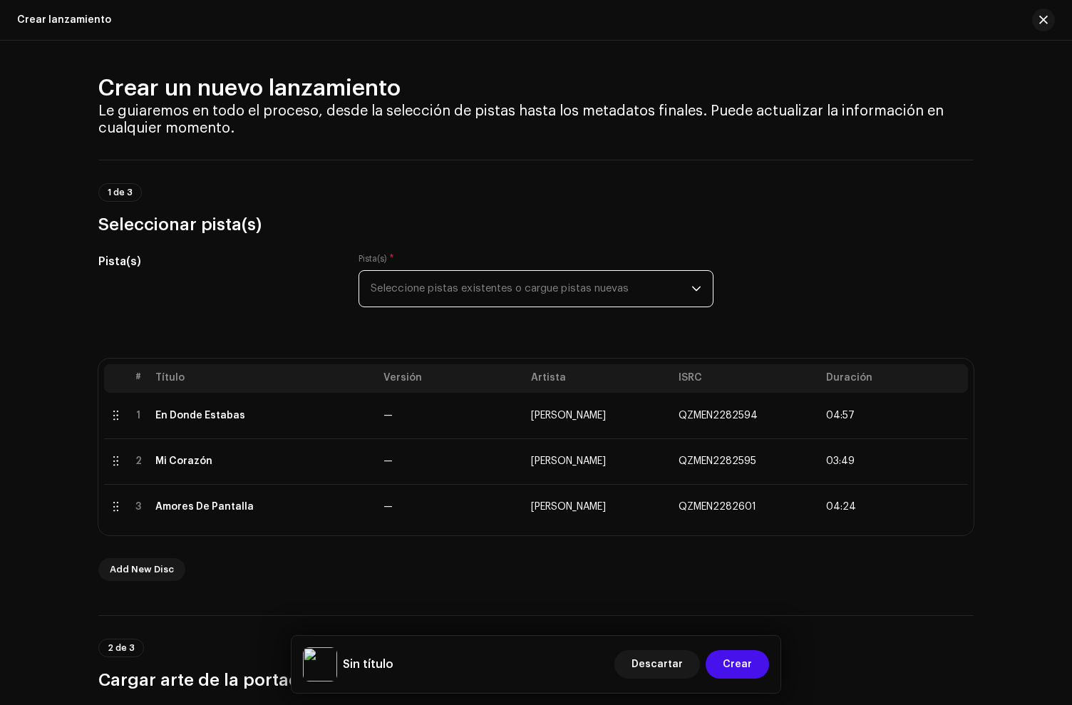
click at [462, 299] on span "Seleccione pistas existentes o cargue pistas nuevas" at bounding box center [531, 289] width 321 height 36
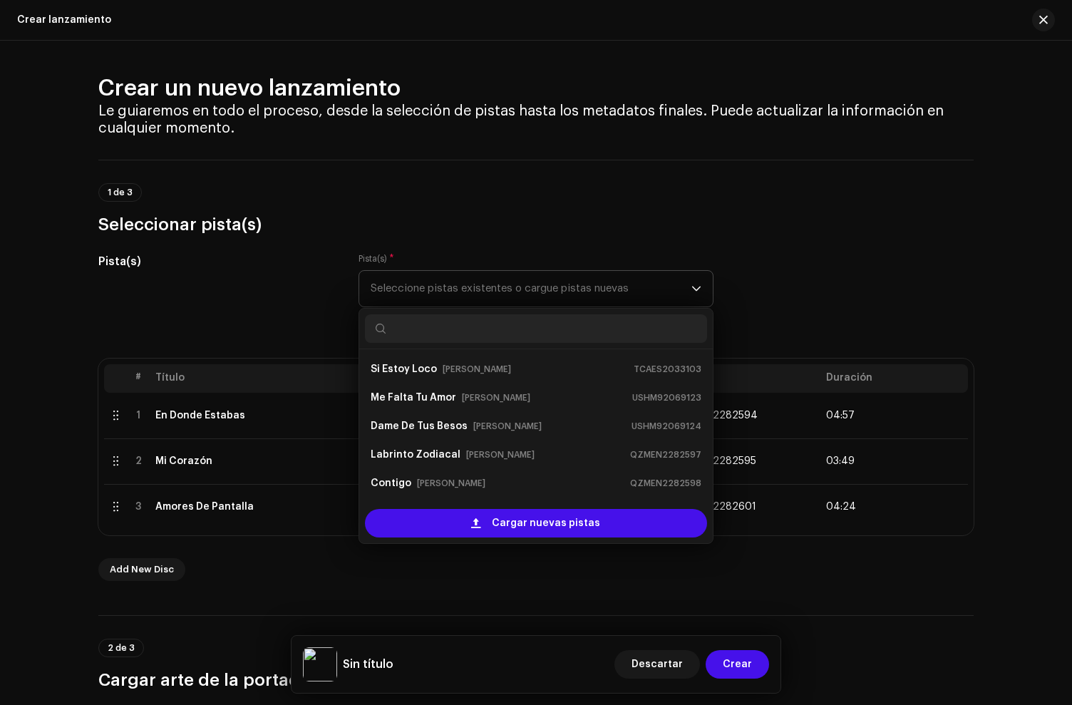
scroll to position [3, 0]
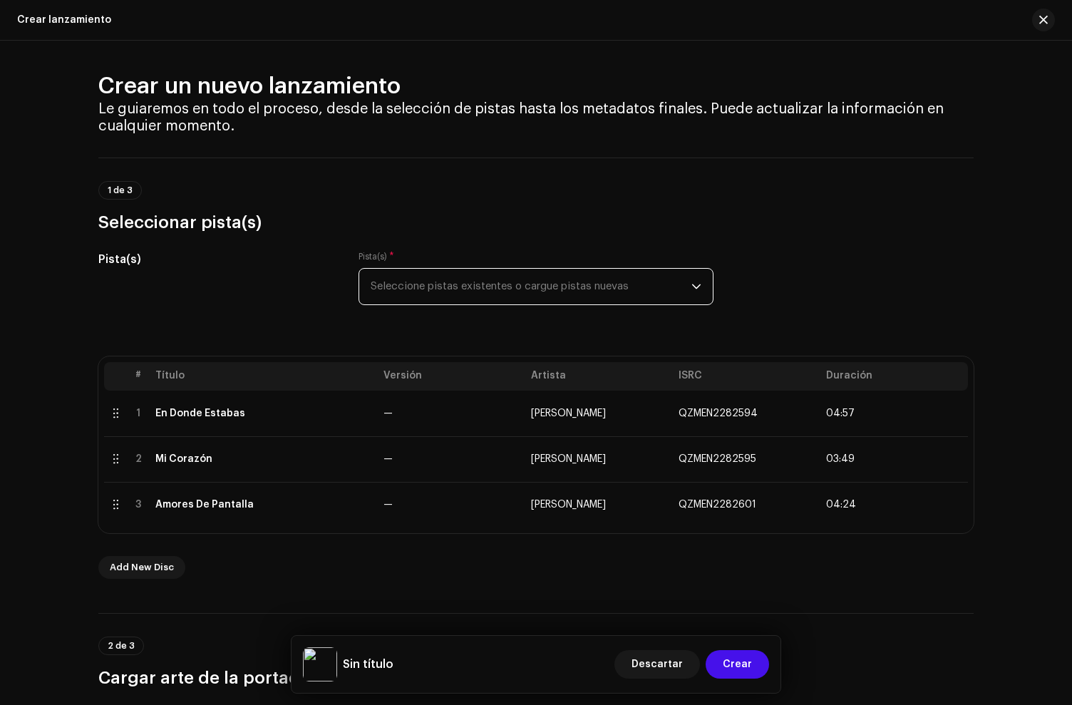
click at [449, 291] on span "Seleccione pistas existentes o cargue pistas nuevas" at bounding box center [531, 287] width 321 height 36
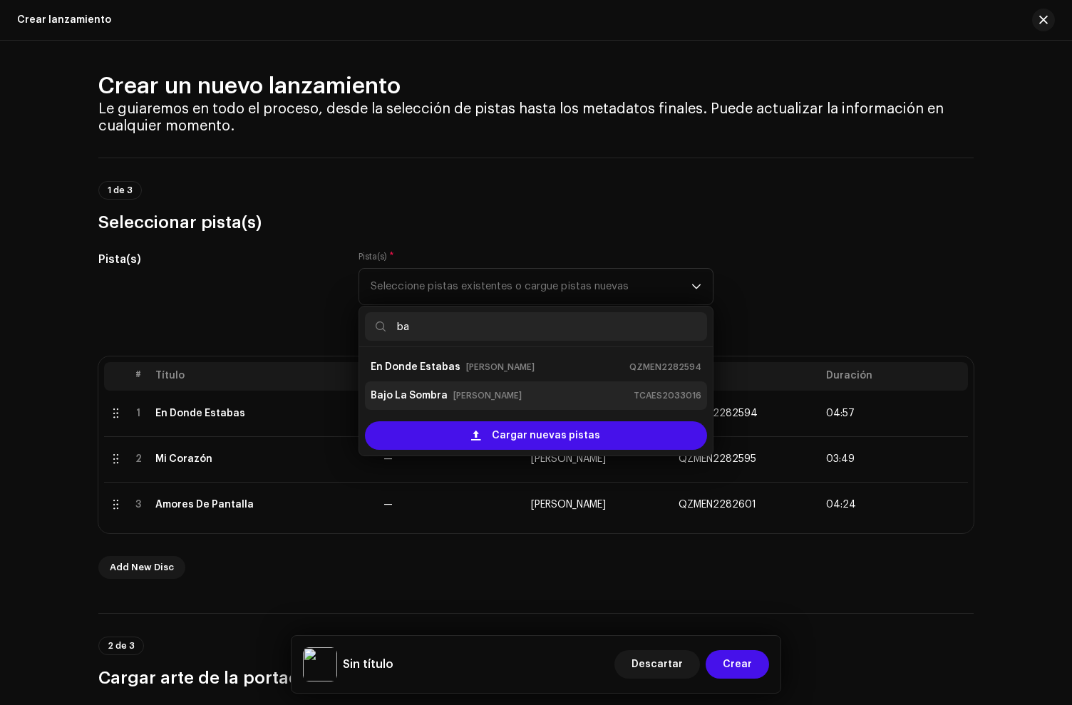
type input "ba"
click at [439, 392] on strong "Bajo La Sombra" at bounding box center [409, 395] width 77 height 23
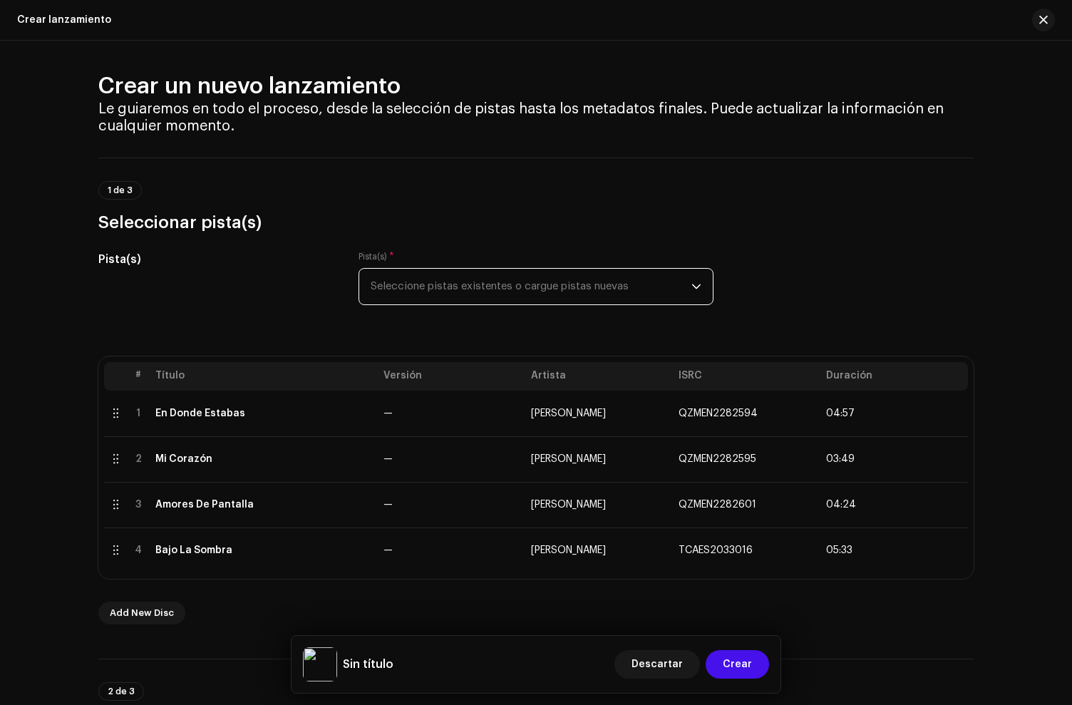
click at [472, 282] on span "Seleccione pistas existentes o cargue pistas nuevas" at bounding box center [531, 287] width 321 height 36
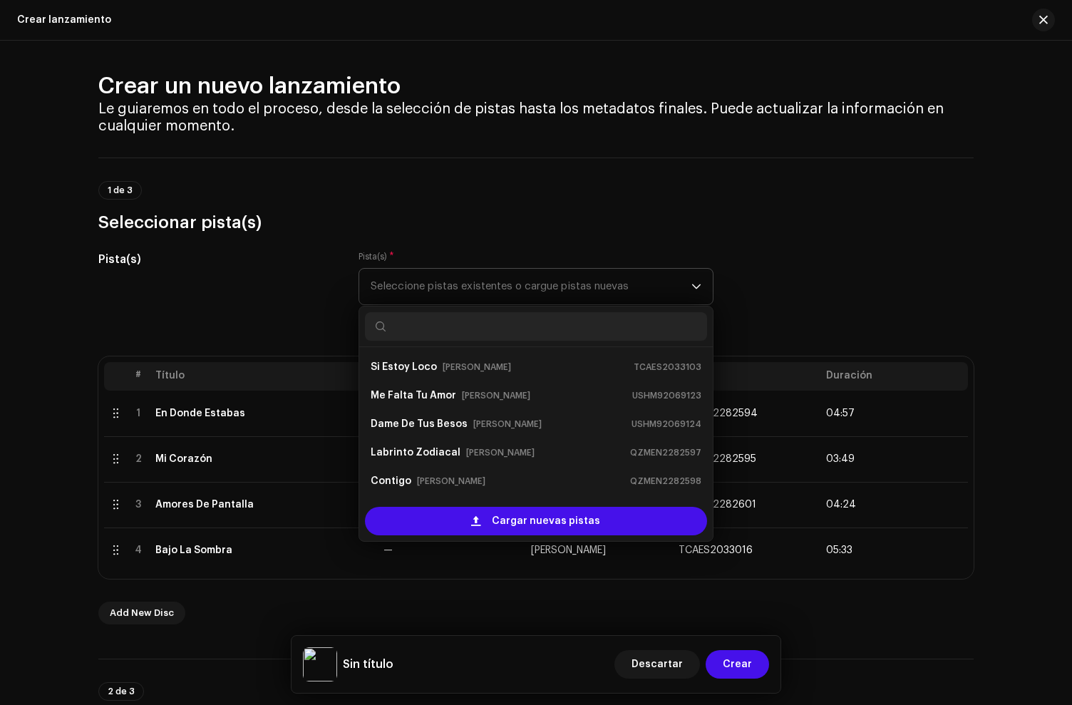
type input "w"
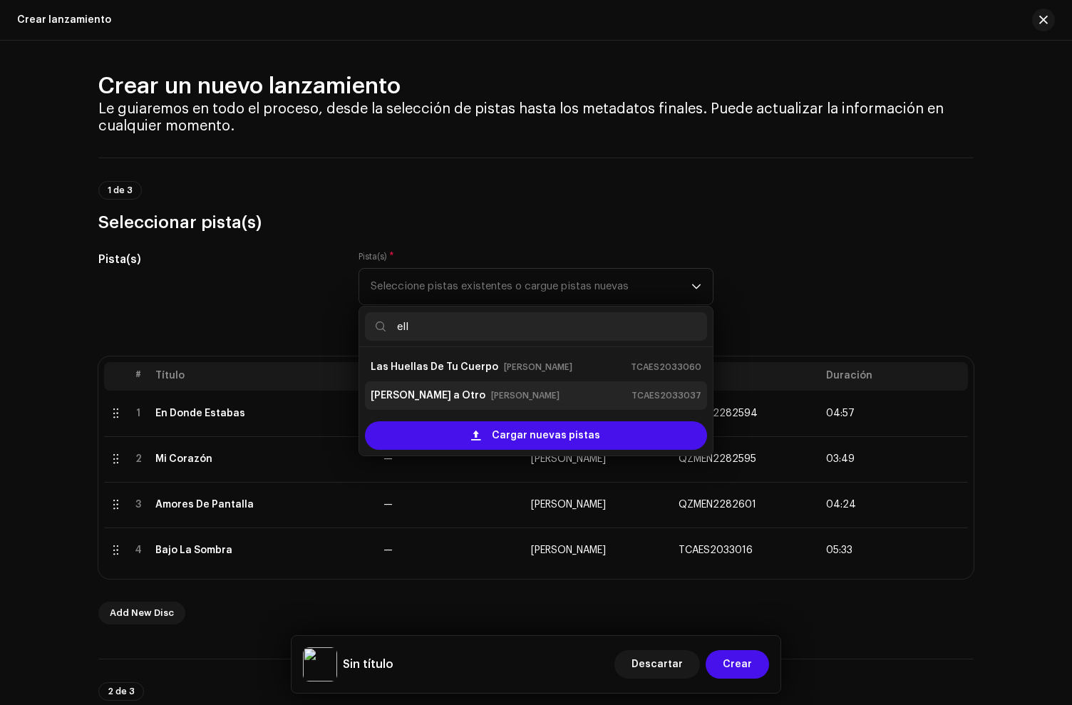
type input "ell"
click at [424, 391] on strong "Ella Quiere a Otro" at bounding box center [428, 395] width 115 height 23
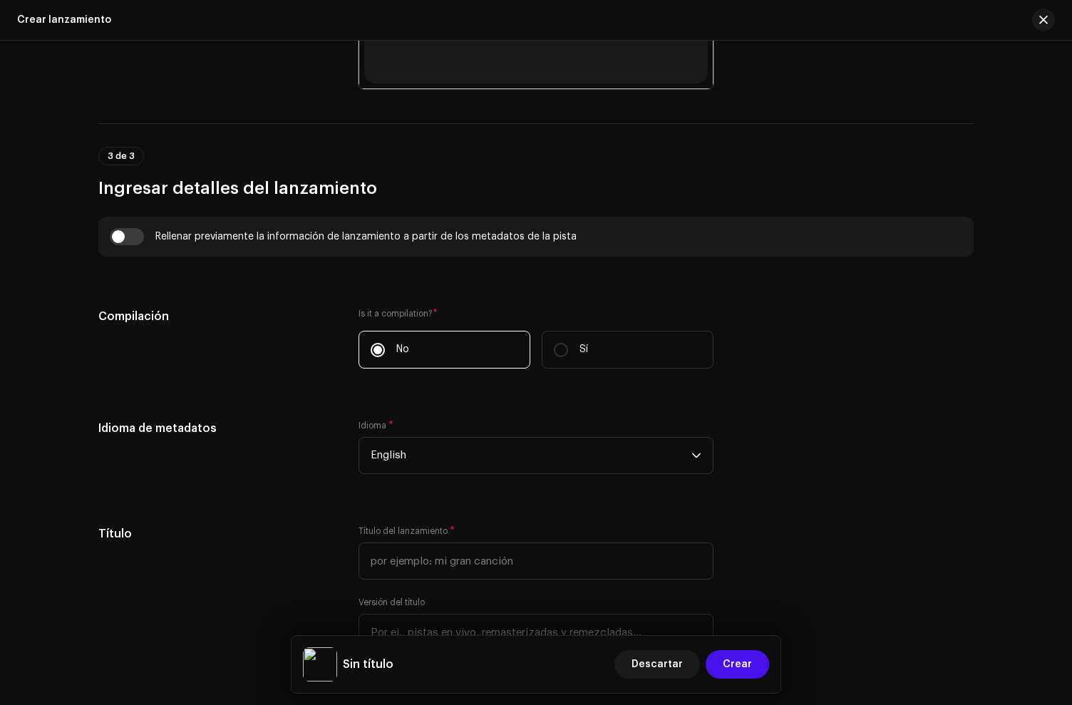
scroll to position [1253, 0]
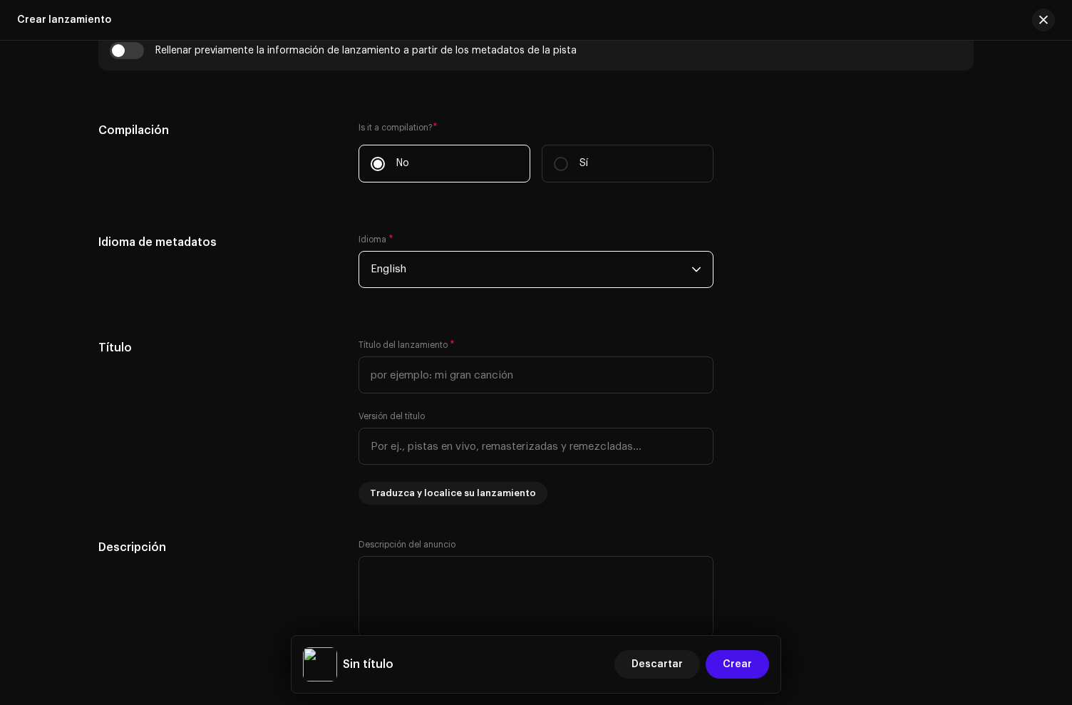
click at [397, 285] on span "English" at bounding box center [531, 270] width 321 height 36
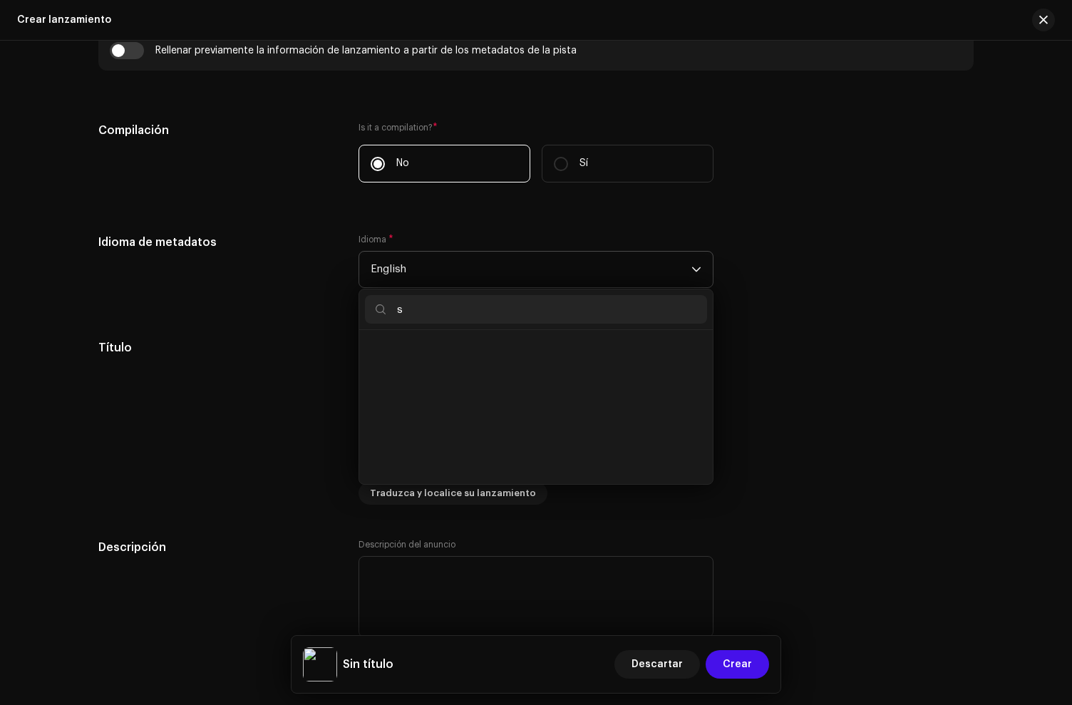
scroll to position [0, 0]
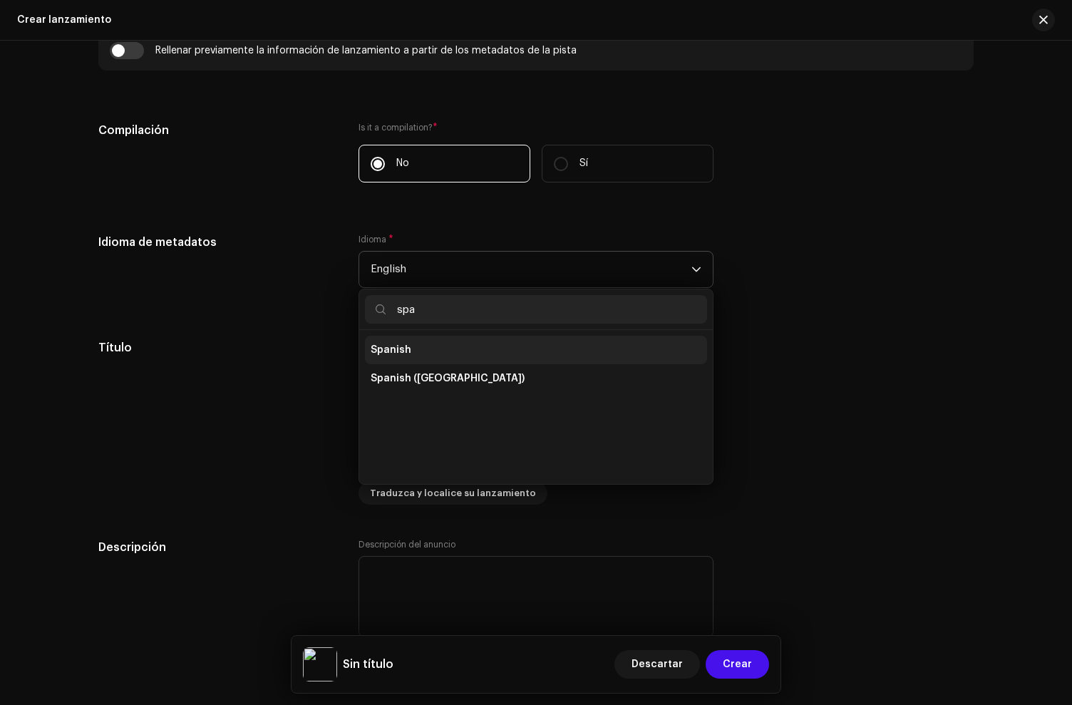
type input "spa"
click at [401, 352] on span "Spanish" at bounding box center [391, 350] width 41 height 14
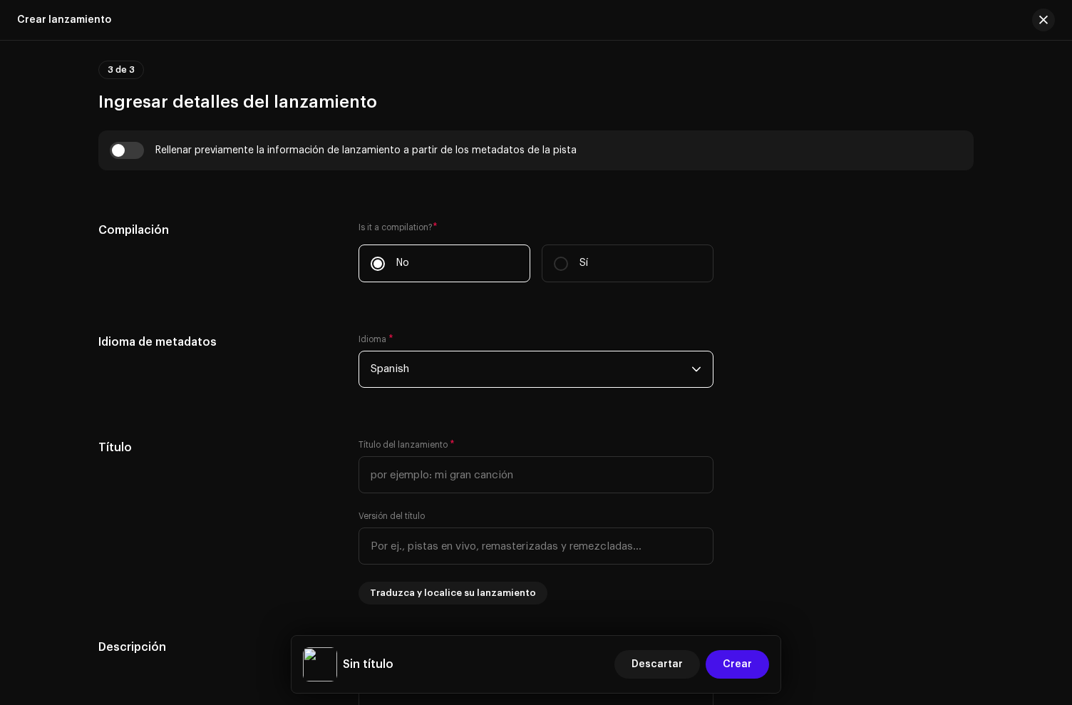
scroll to position [1178, 0]
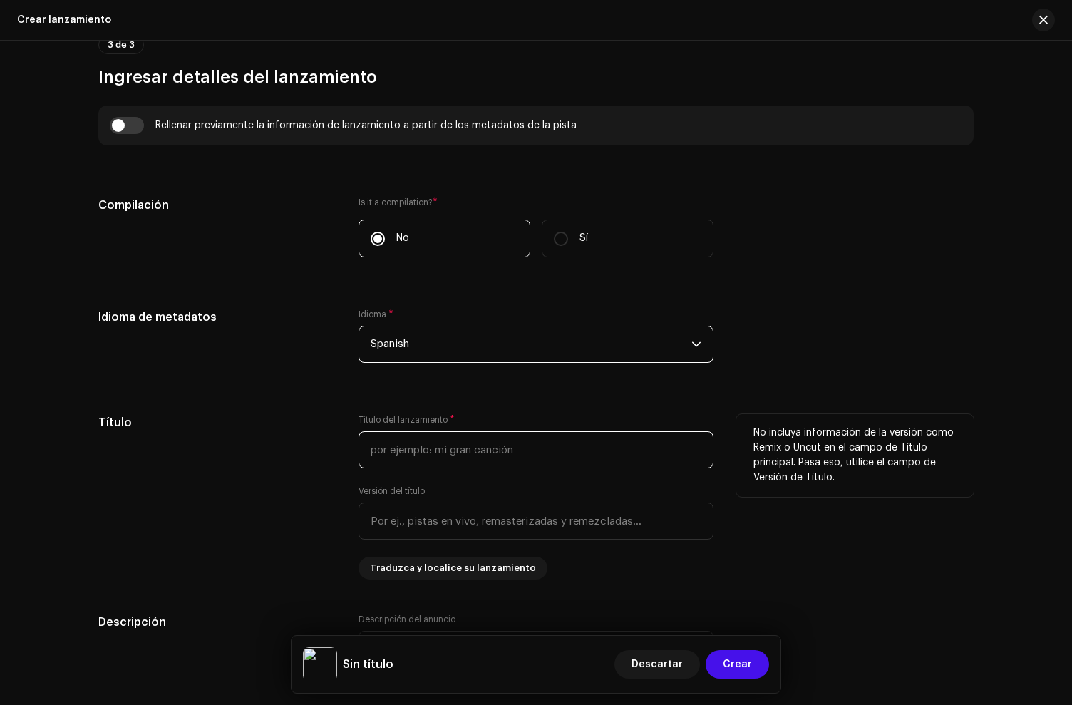
click at [434, 450] on input "text" at bounding box center [536, 449] width 355 height 37
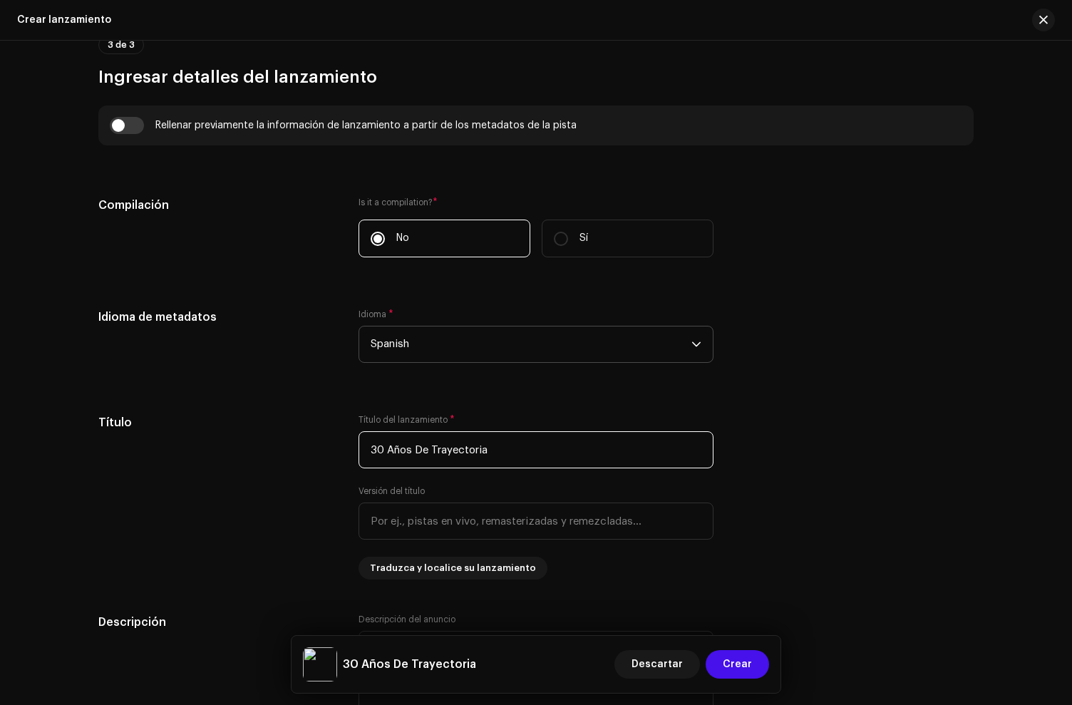
type input "30 Años De Trayectoria"
click at [288, 318] on h5 "Idioma de metadatos" at bounding box center [216, 317] width 237 height 17
click at [113, 124] on input "checkbox" at bounding box center [127, 125] width 34 height 17
checkbox input "true"
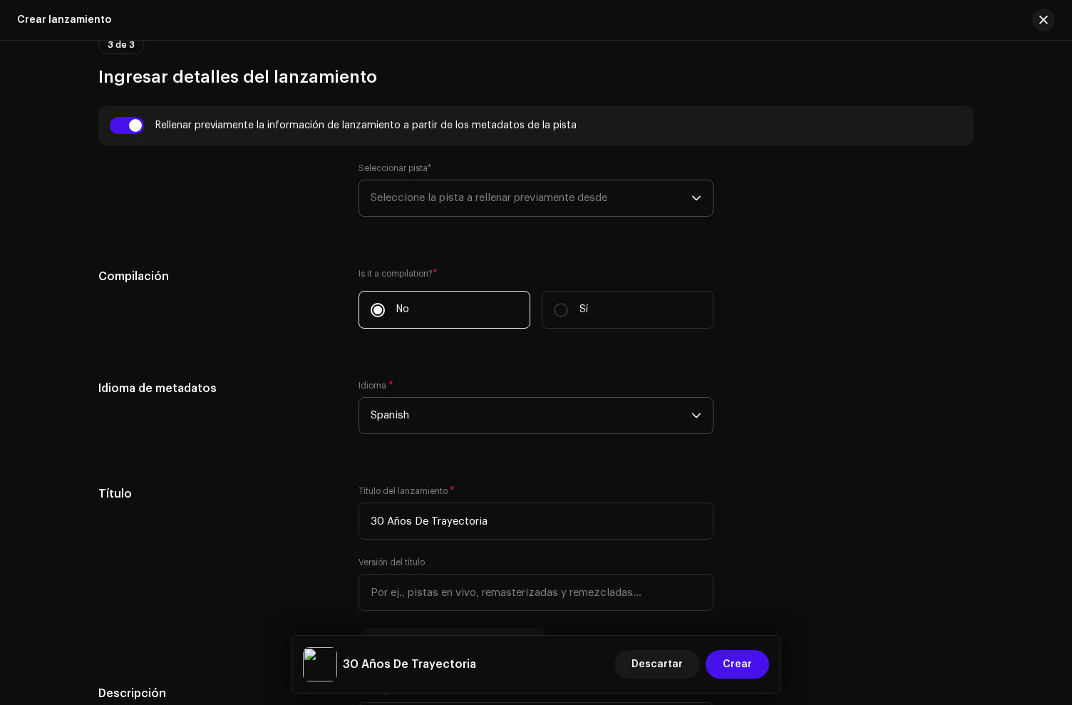
click at [463, 212] on span "Seleccione la pista a rellenar previamente desde" at bounding box center [531, 198] width 321 height 36
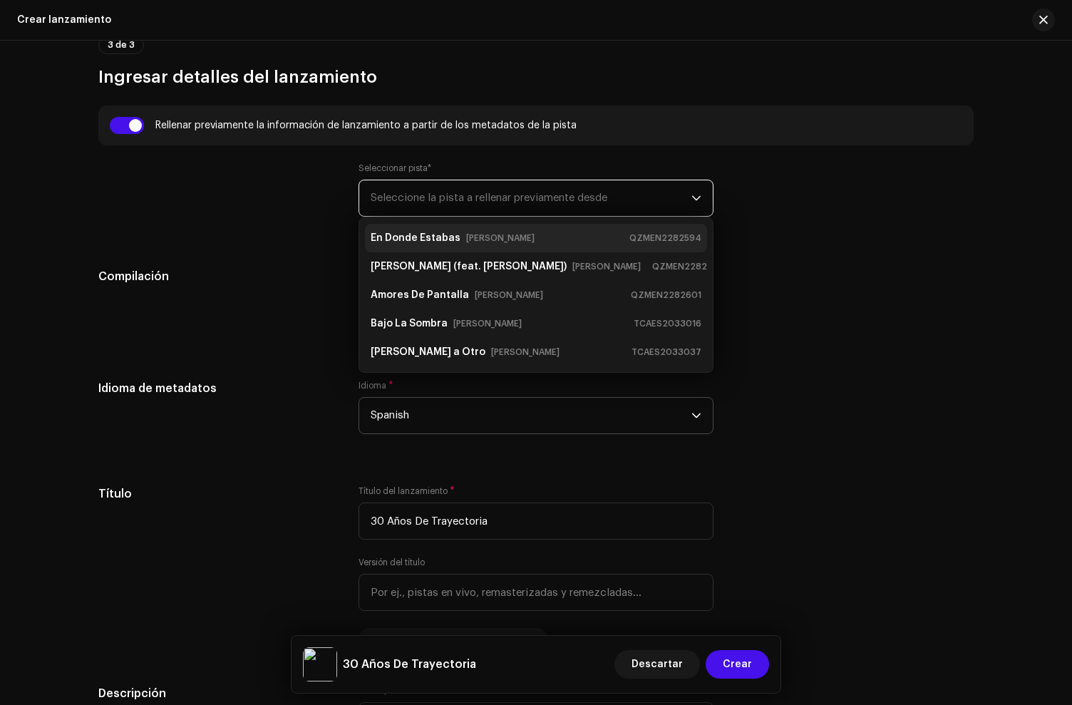
drag, startPoint x: 461, startPoint y: 238, endPoint x: 467, endPoint y: 242, distance: 7.7
click at [466, 240] on small "[PERSON_NAME]" at bounding box center [500, 238] width 68 height 14
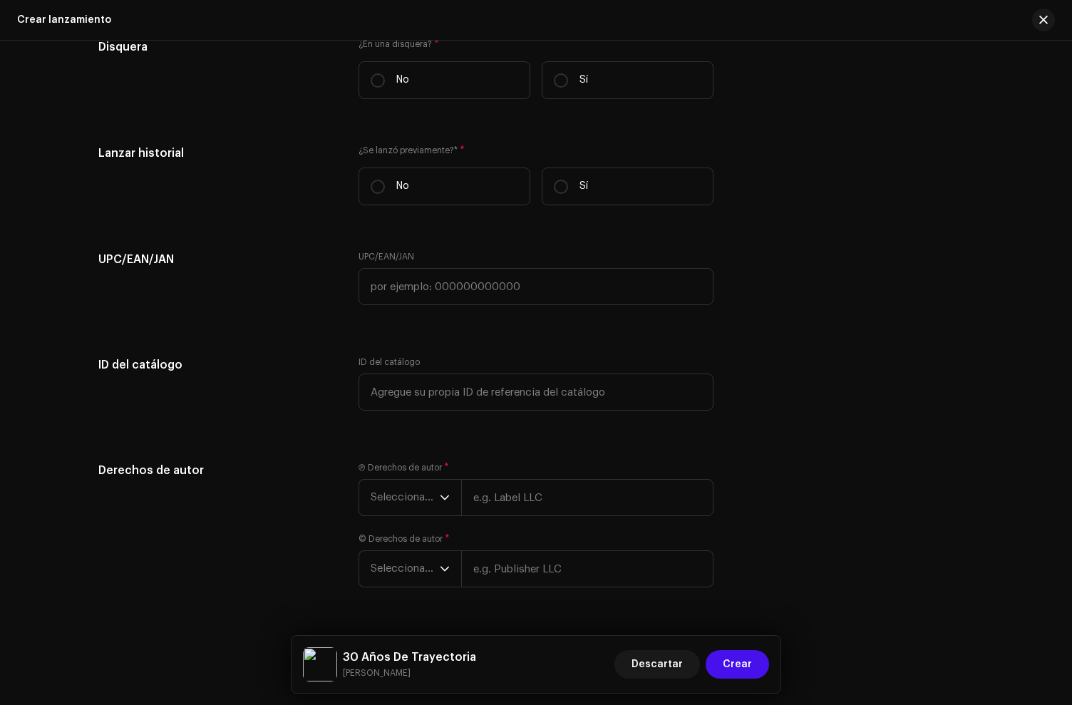
scroll to position [2433, 0]
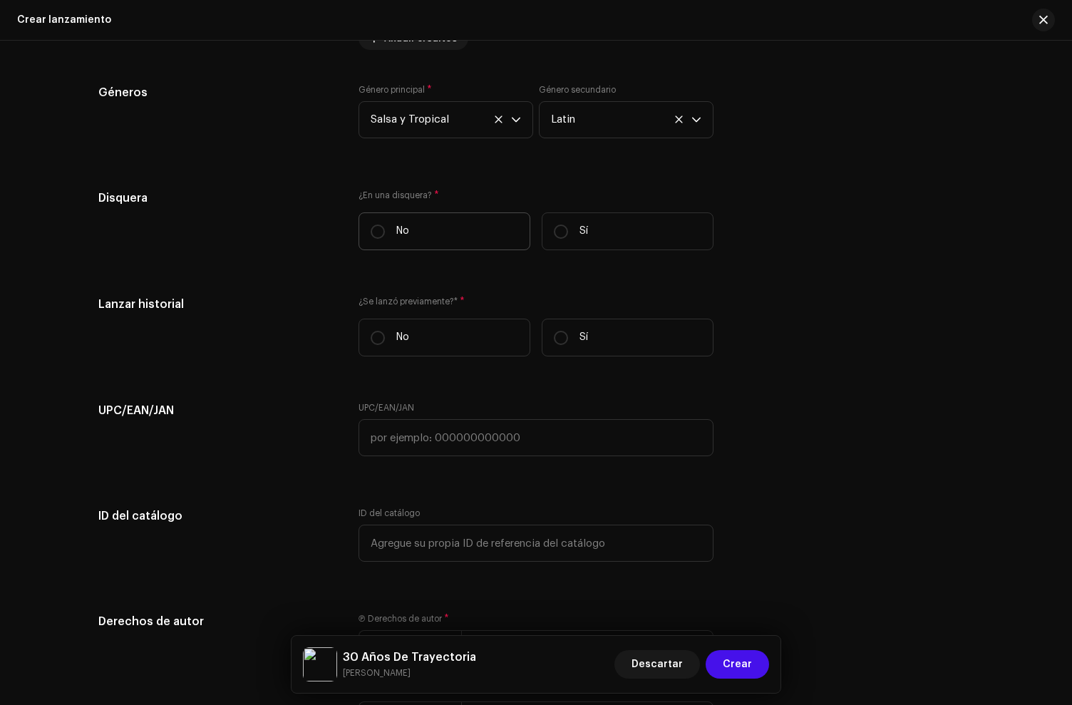
click at [451, 237] on label "No" at bounding box center [445, 231] width 172 height 38
click at [385, 237] on input "No" at bounding box center [378, 232] width 14 height 14
radio input "true"
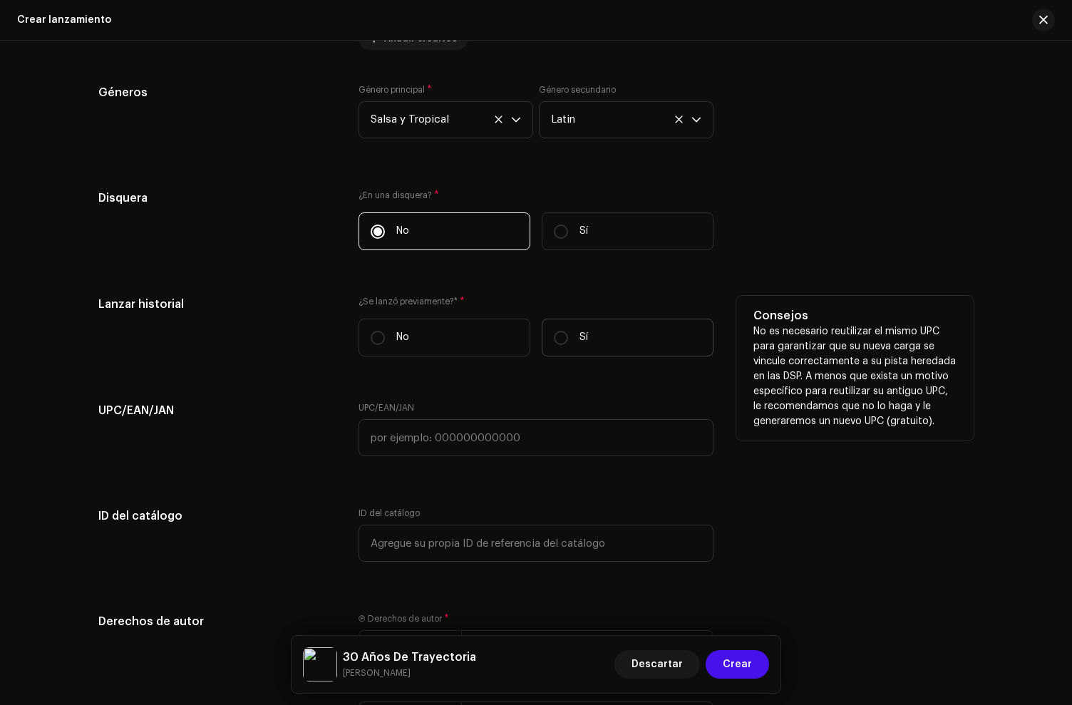
click at [590, 331] on label "Sí" at bounding box center [628, 338] width 172 height 38
click at [568, 331] on input "Sí" at bounding box center [561, 338] width 14 height 14
radio input "true"
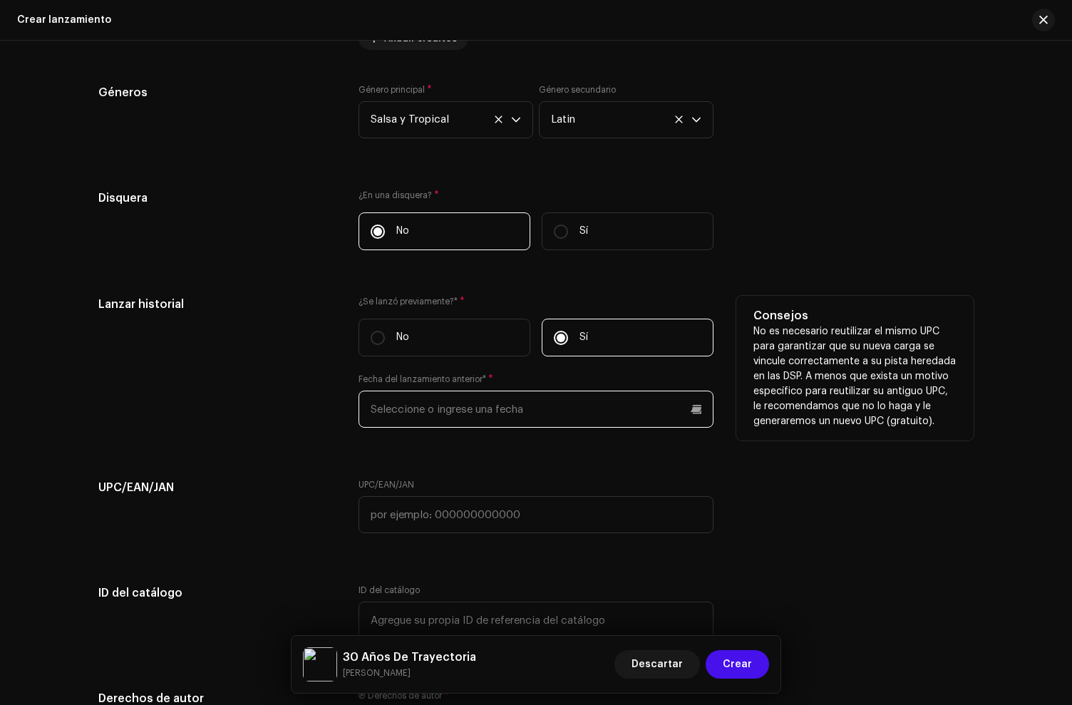
click at [407, 407] on input "text" at bounding box center [536, 409] width 355 height 37
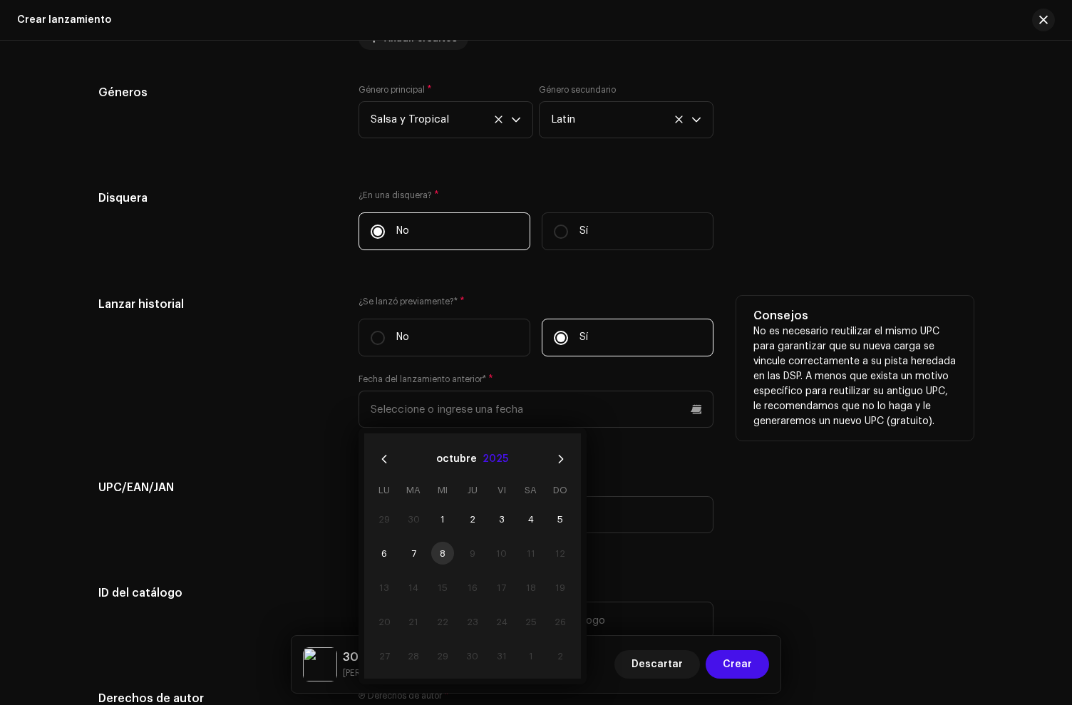
click at [502, 463] on button "2025" at bounding box center [496, 459] width 26 height 23
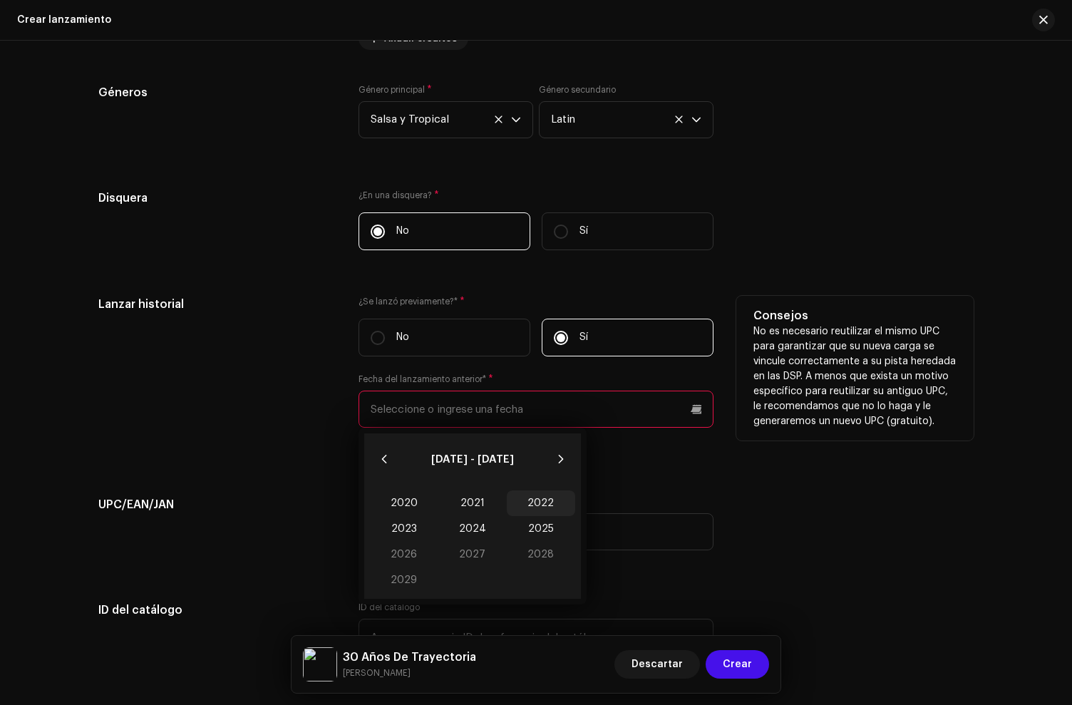
click at [537, 513] on span "2022" at bounding box center [541, 504] width 68 height 26
click at [401, 560] on span "Jul" at bounding box center [400, 559] width 61 height 23
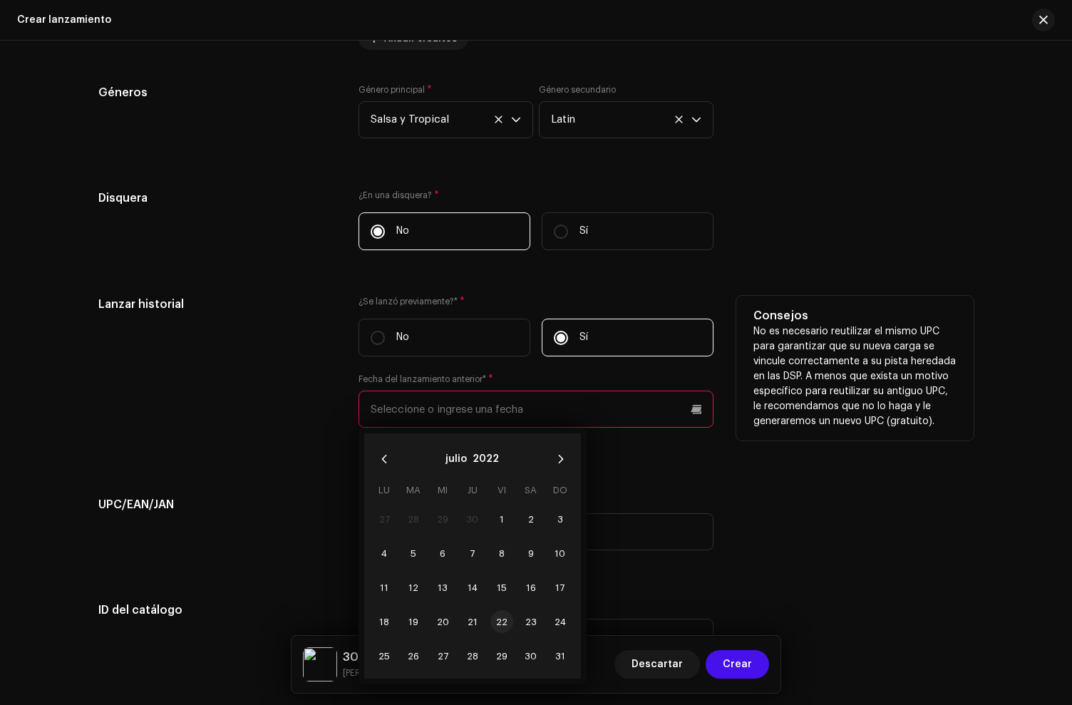
click at [496, 630] on span "22" at bounding box center [502, 621] width 23 height 23
type input "[DATE]"
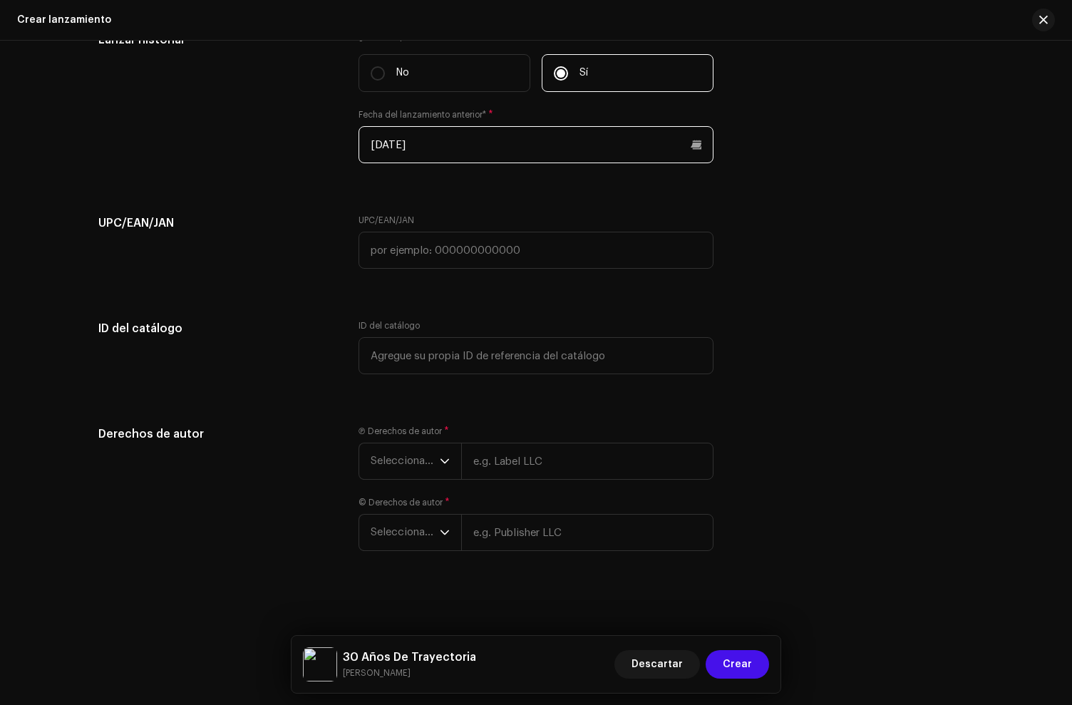
scroll to position [2702, 0]
click at [424, 465] on span "Seleccionar año" at bounding box center [405, 462] width 69 height 36
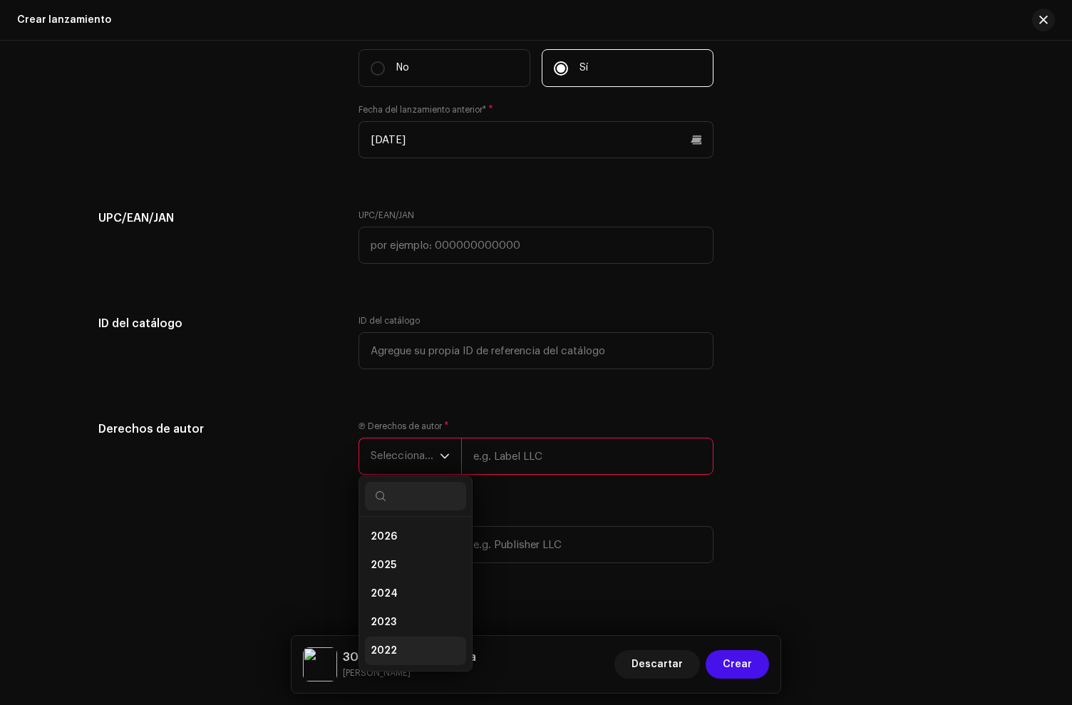
click at [386, 650] on span "2022" at bounding box center [384, 651] width 26 height 14
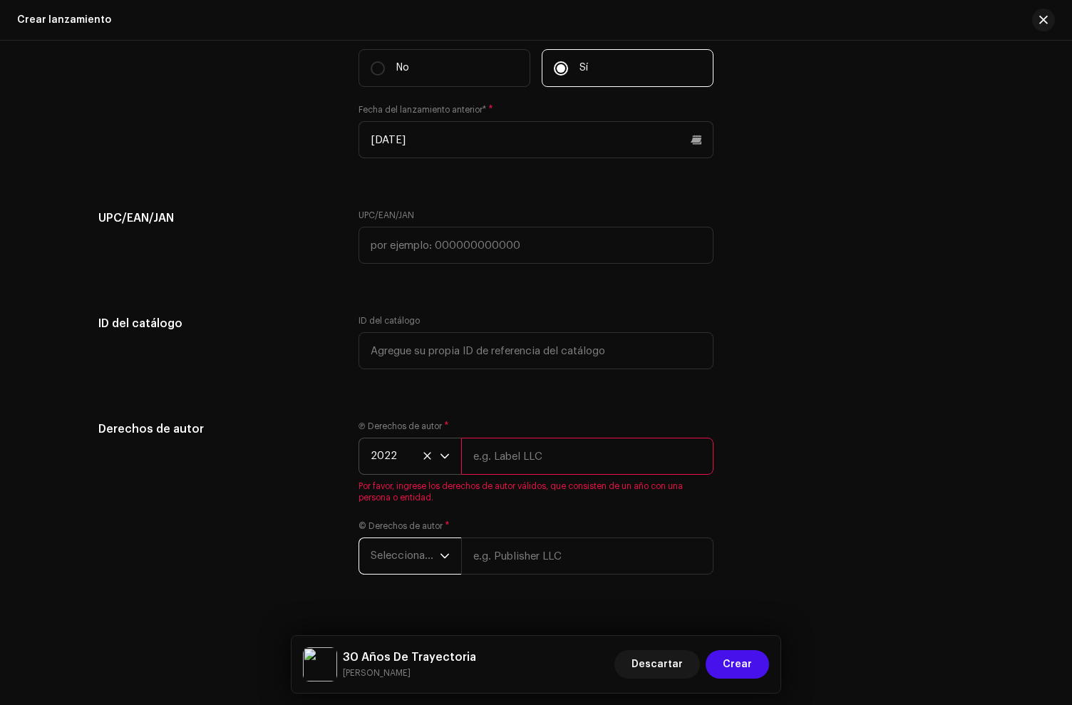
click at [406, 563] on span "Seleccionar año" at bounding box center [405, 556] width 69 height 36
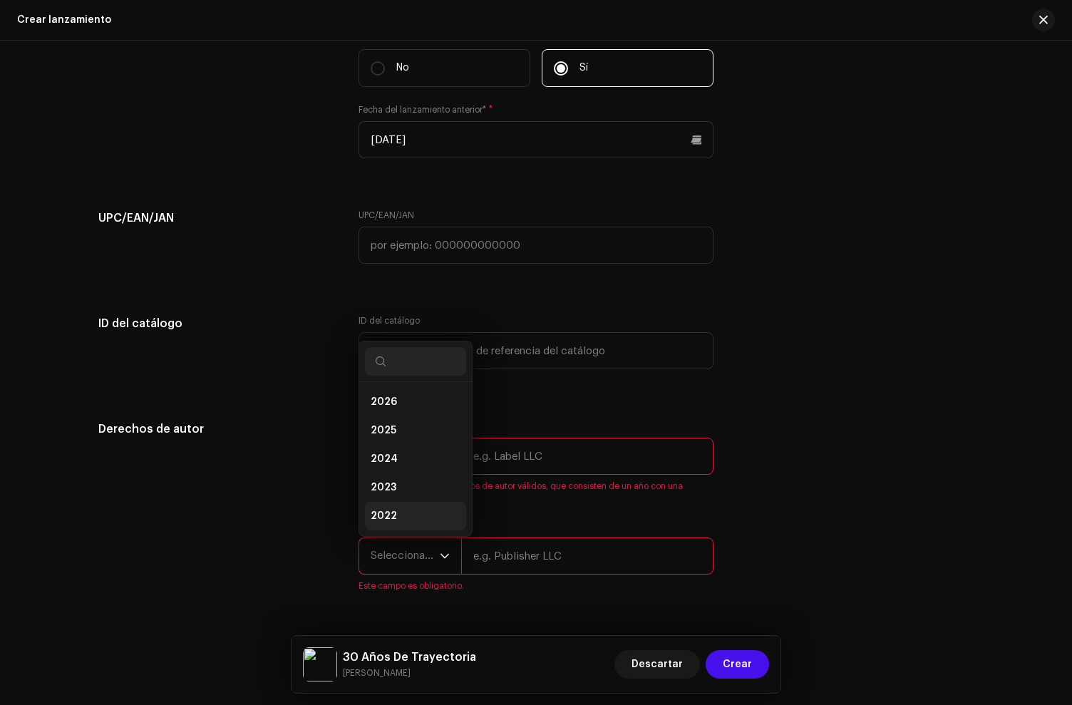
scroll to position [23, 0]
click at [391, 493] on li "2022" at bounding box center [415, 493] width 101 height 29
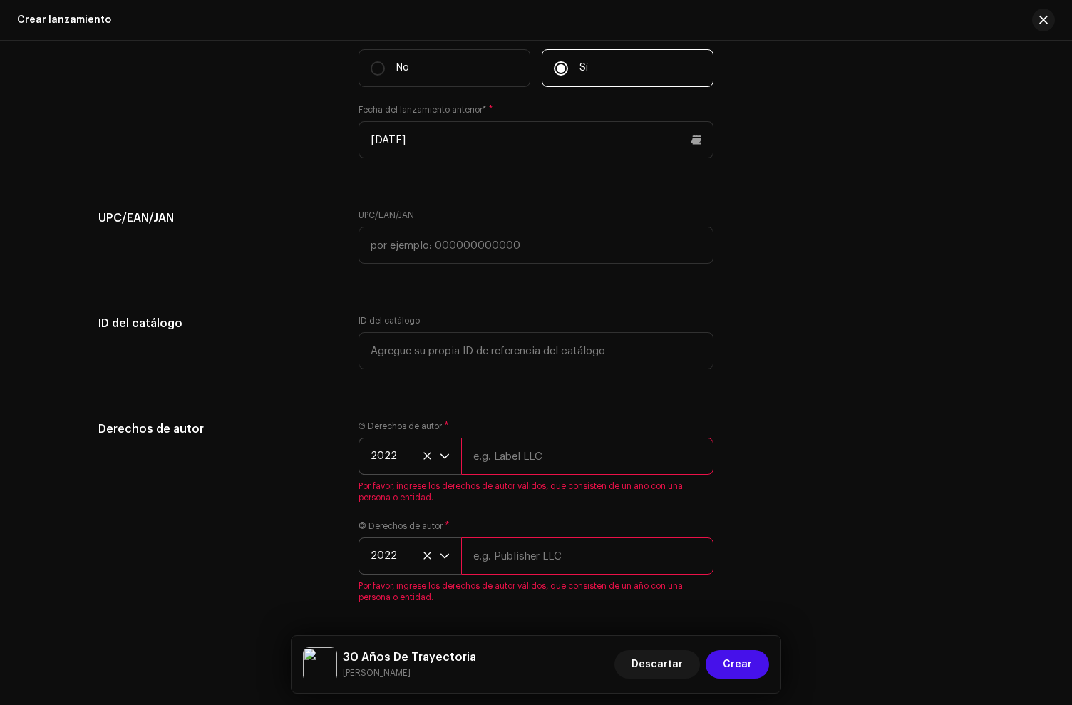
click at [540, 457] on input "text" at bounding box center [587, 456] width 252 height 37
paste input "TCAES2033037"
type input "TCAES2033037"
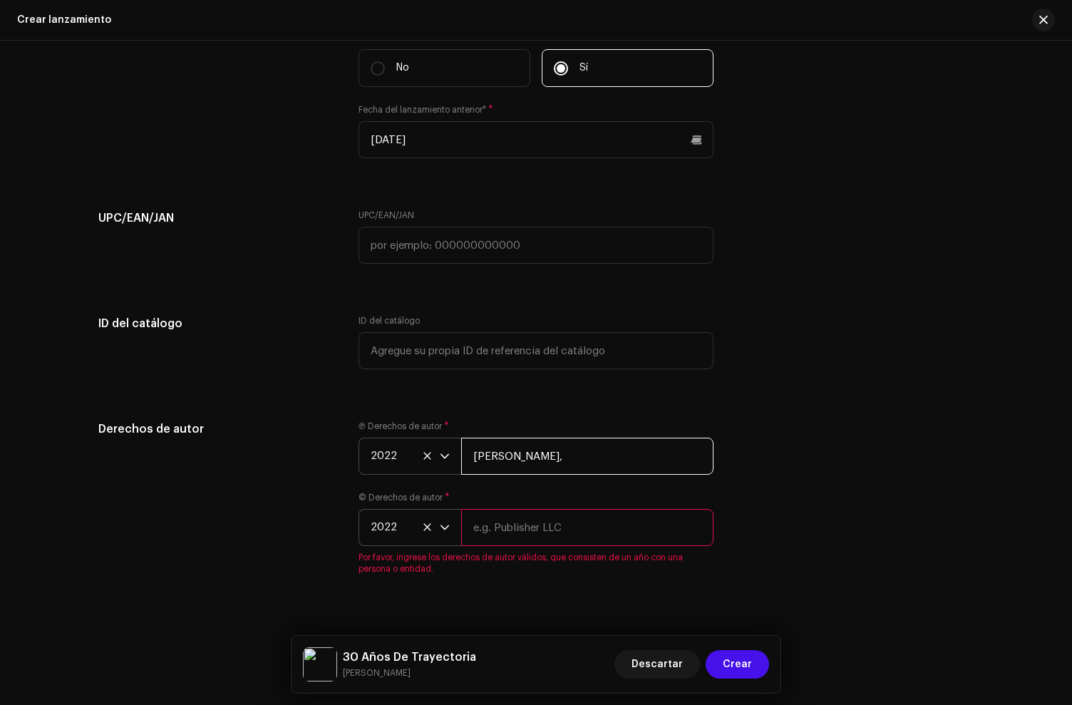
paste input "LLC"
paste input "under exclusive license to Disetti Music LLC"
click at [524, 466] on input "Edgar Joel, under exclusive license to Disetti Music LLC" at bounding box center [587, 456] width 252 height 37
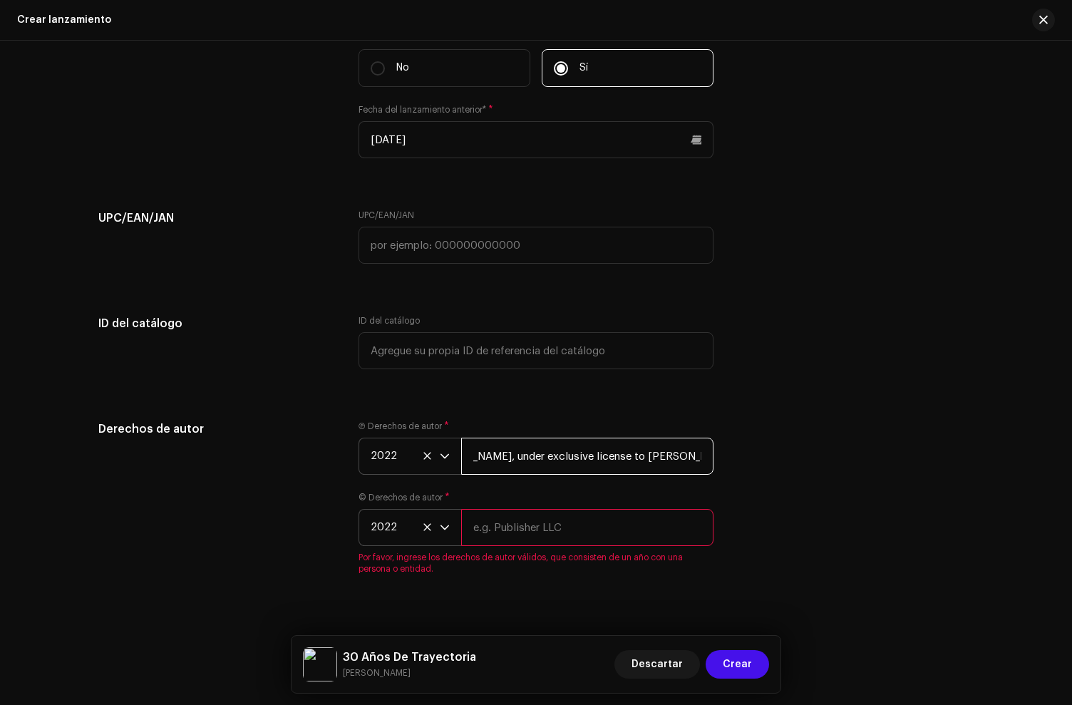
click at [524, 466] on input "Edgar Joel, under exclusive license to Disetti Music LLC" at bounding box center [587, 456] width 252 height 37
click at [524, 465] on input "Edgar Joel, under exclusive license to Disetti Music LLC" at bounding box center [587, 456] width 252 height 37
type input "Edgar Joel, under exclusive license to Disetti Music LLC"
click at [486, 542] on input "text" at bounding box center [587, 527] width 252 height 37
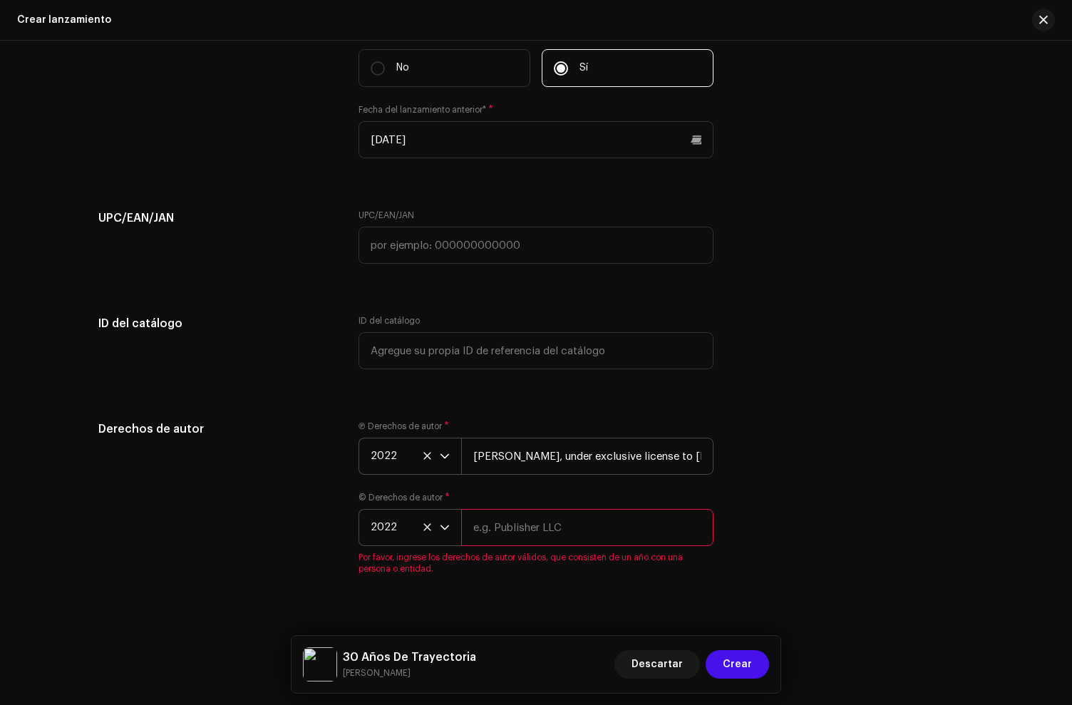
paste input "Edgar Joel, under exclusive license to Disetti Music LLC"
type input "Edgar Joel, under exclusive license to Disetti Music LLC"
click at [507, 441] on div "Ⓟ Derechos de autor * 2022 Edgar Joel, under exclusive license to Disetti Music…" at bounding box center [536, 448] width 355 height 54
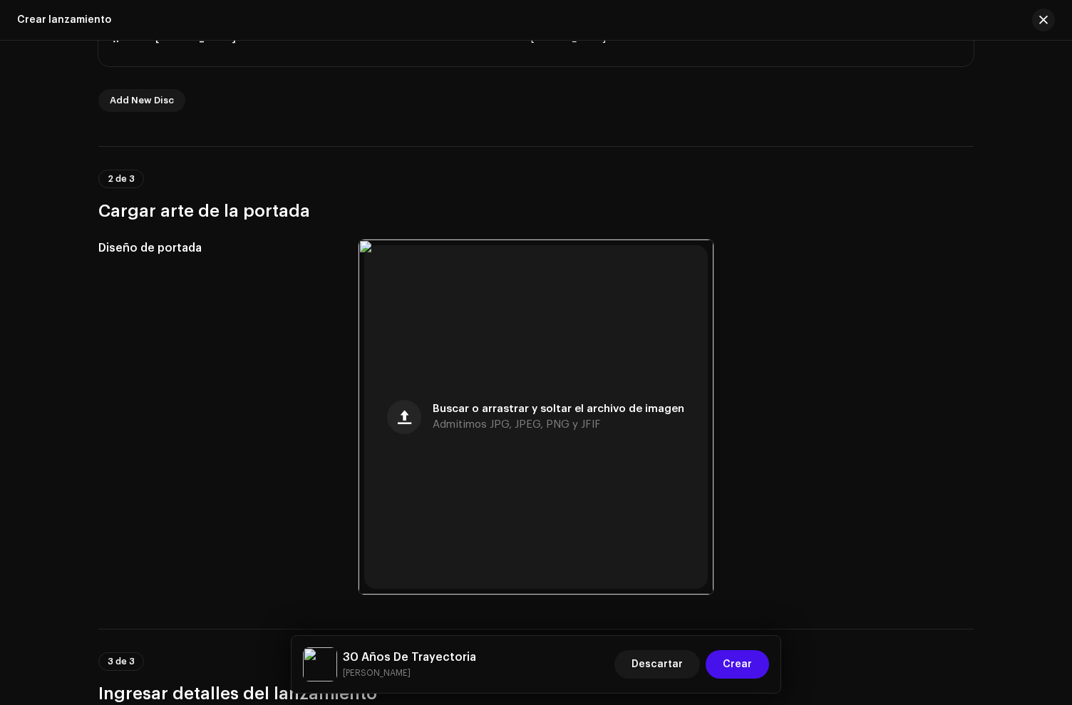
scroll to position [0, 0]
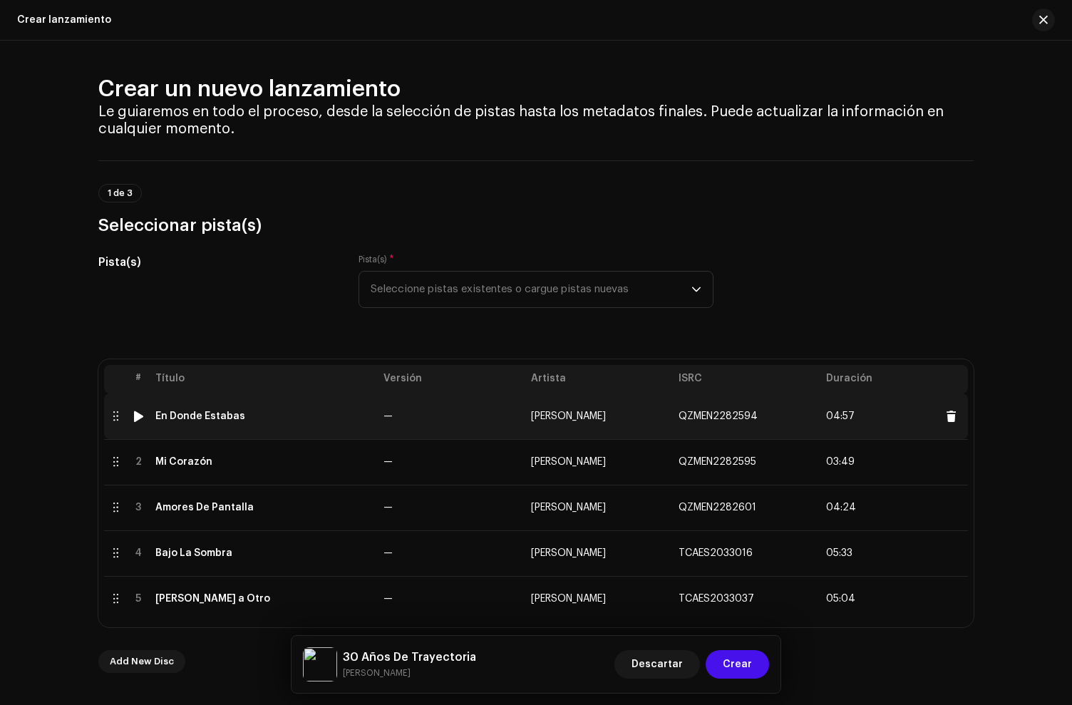
click at [253, 416] on div "En Donde Estabas" at bounding box center [263, 416] width 217 height 11
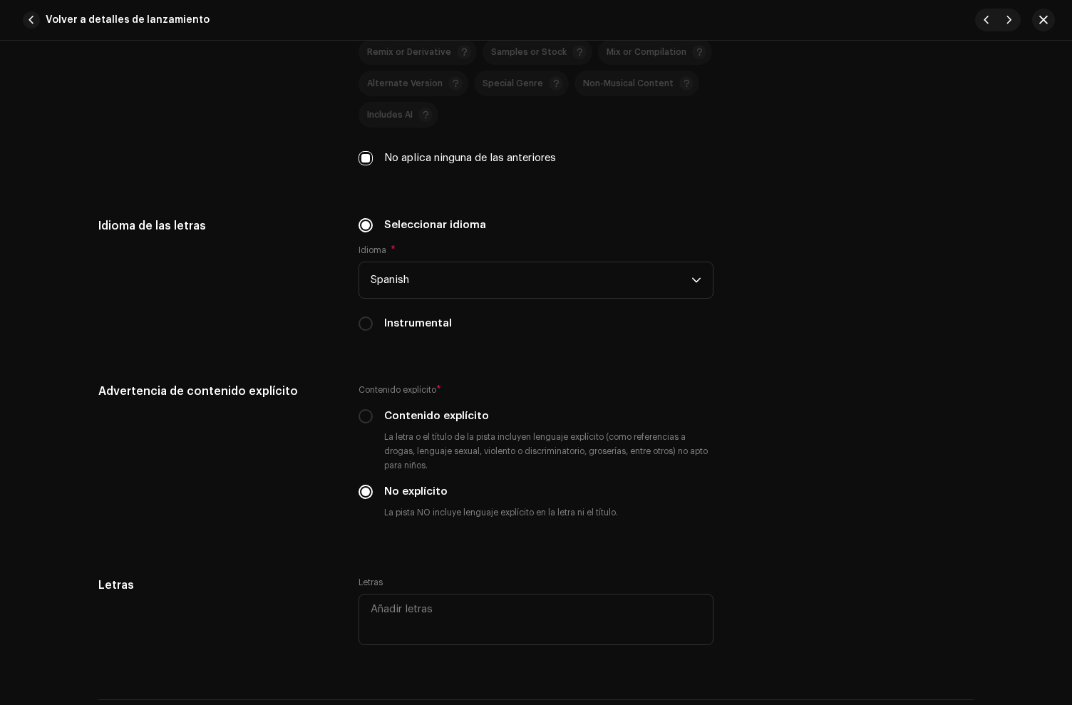
scroll to position [2722, 0]
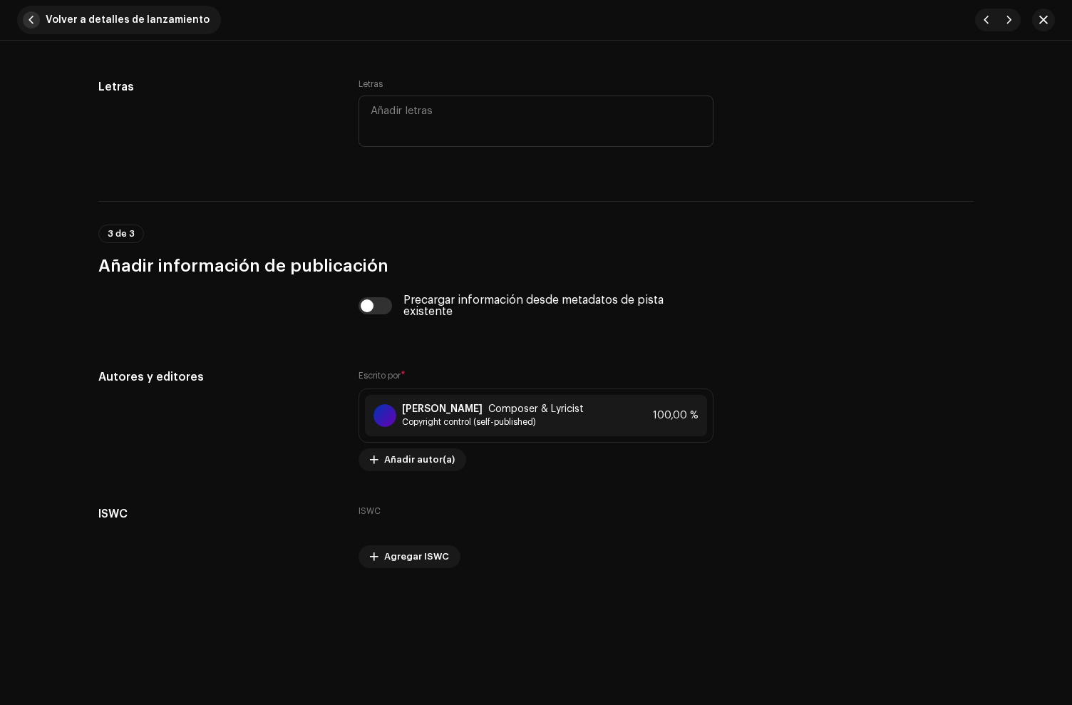
click at [29, 19] on span "button" at bounding box center [31, 19] width 17 height 17
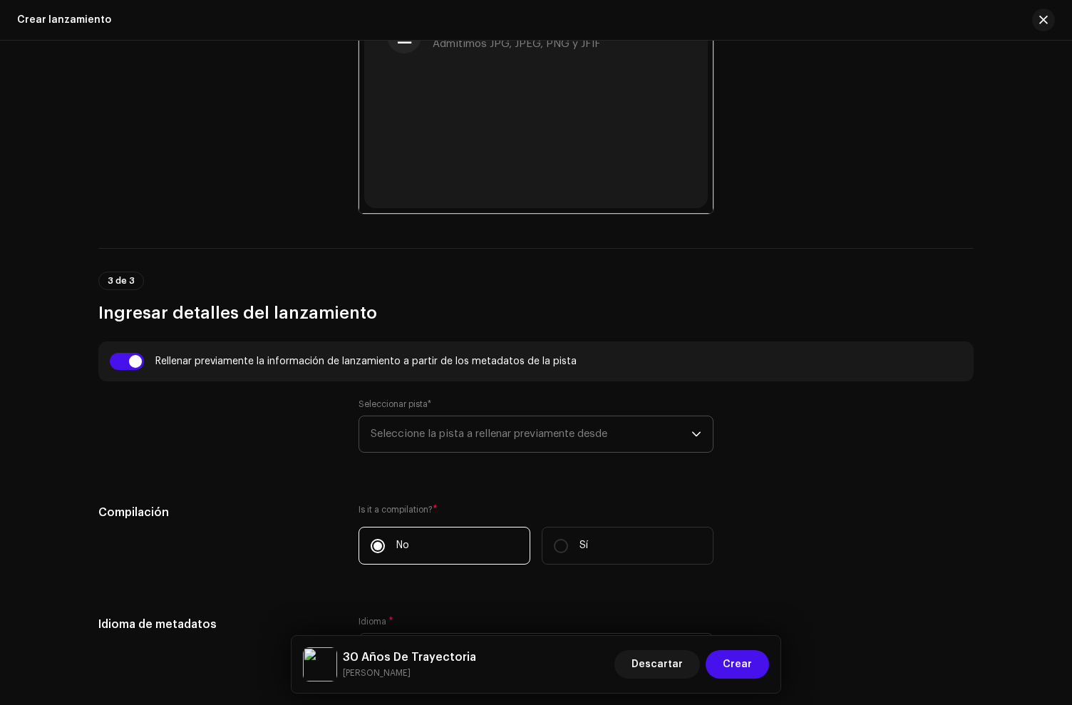
scroll to position [1035, 0]
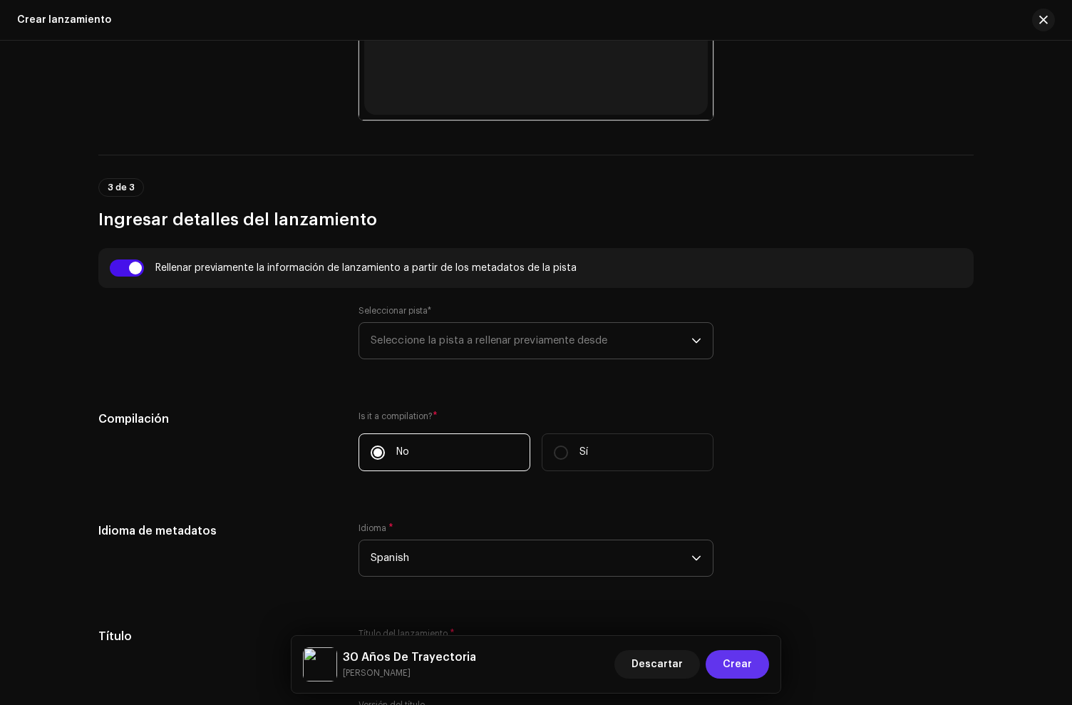
click at [740, 665] on span "Crear" at bounding box center [737, 664] width 29 height 29
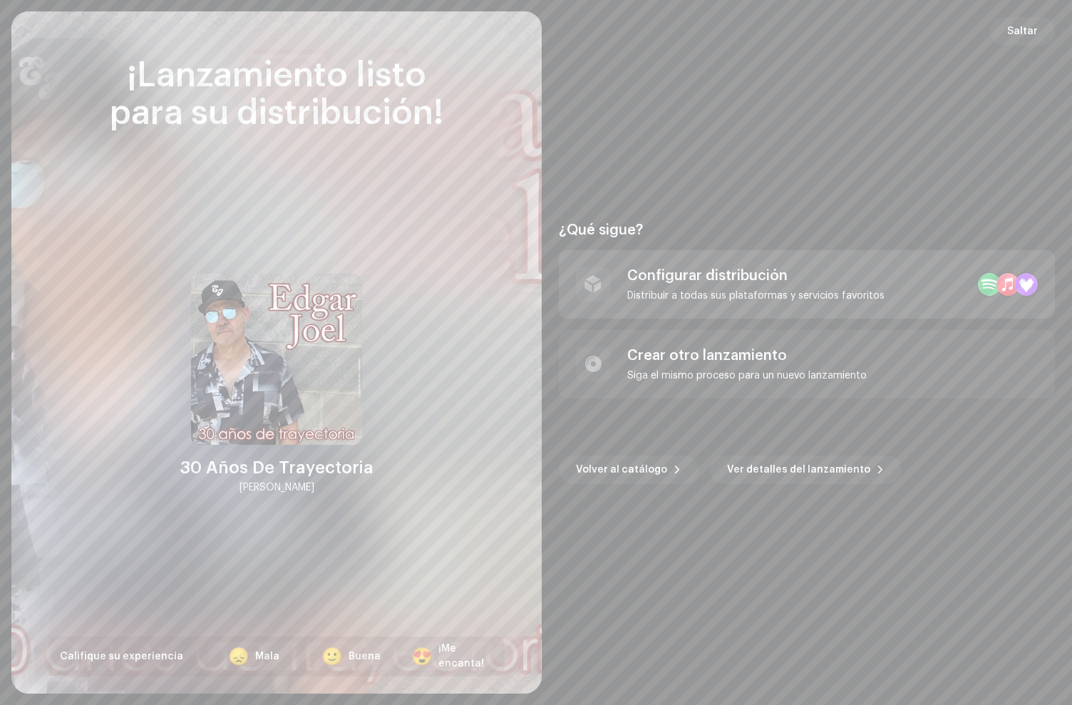
click at [732, 260] on div "Configurar distribución Distribuir a todas sus plataformas y servicios favoritos" at bounding box center [807, 284] width 496 height 68
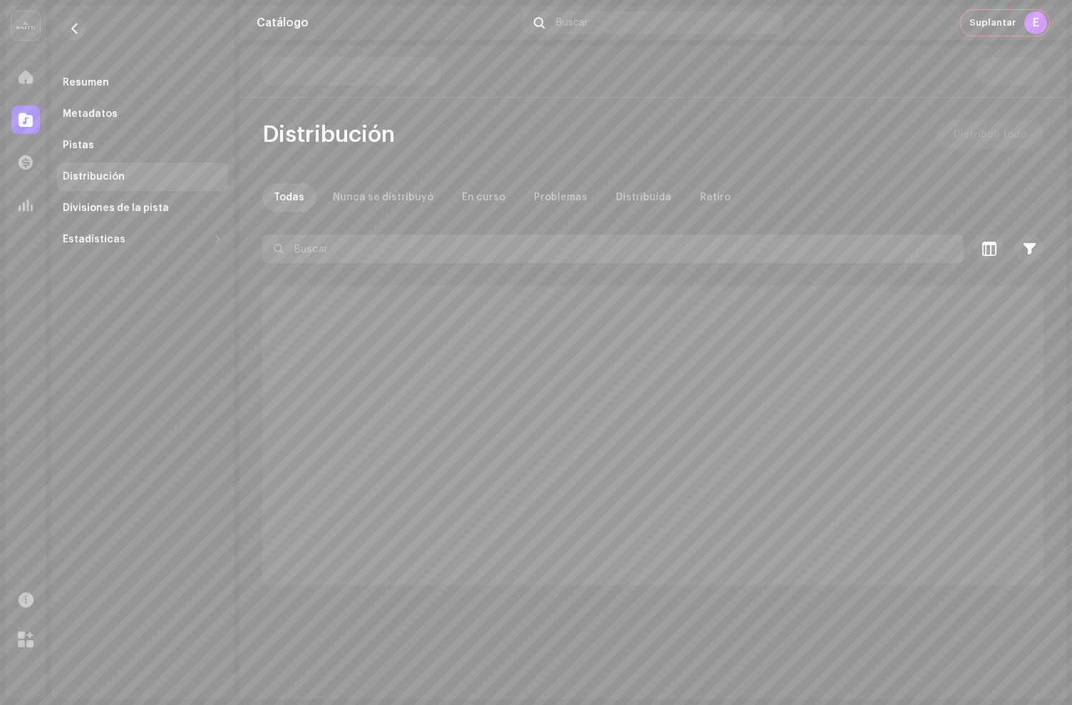
click at [727, 261] on input "text" at bounding box center [613, 249] width 702 height 29
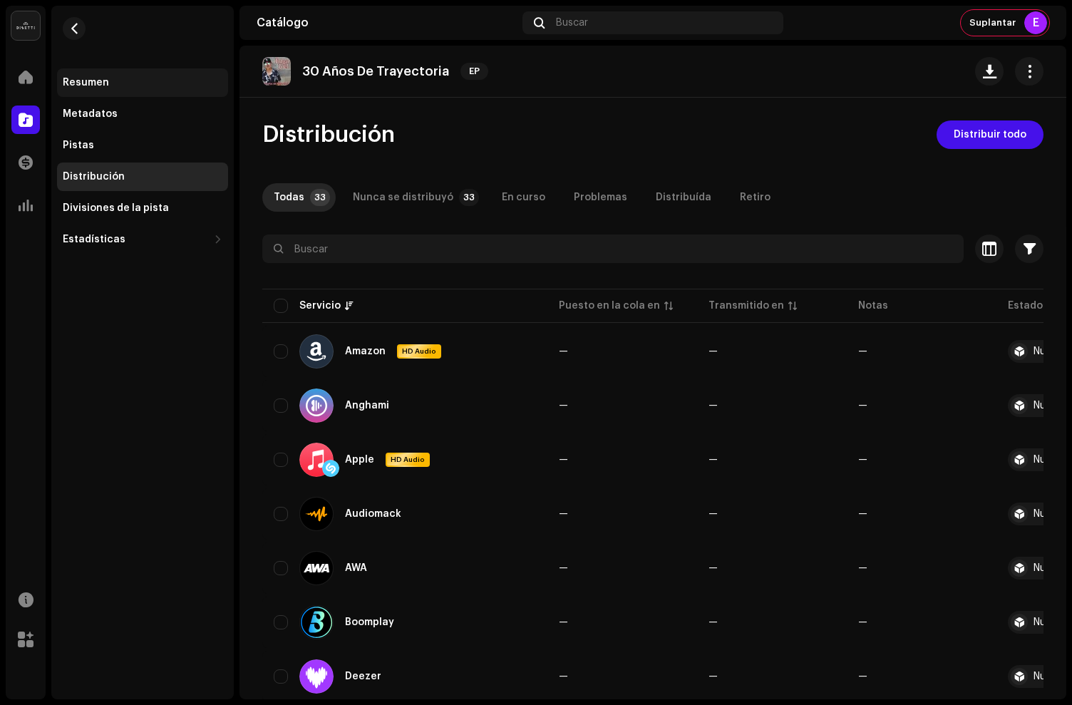
click at [78, 82] on div "Resumen" at bounding box center [86, 82] width 46 height 11
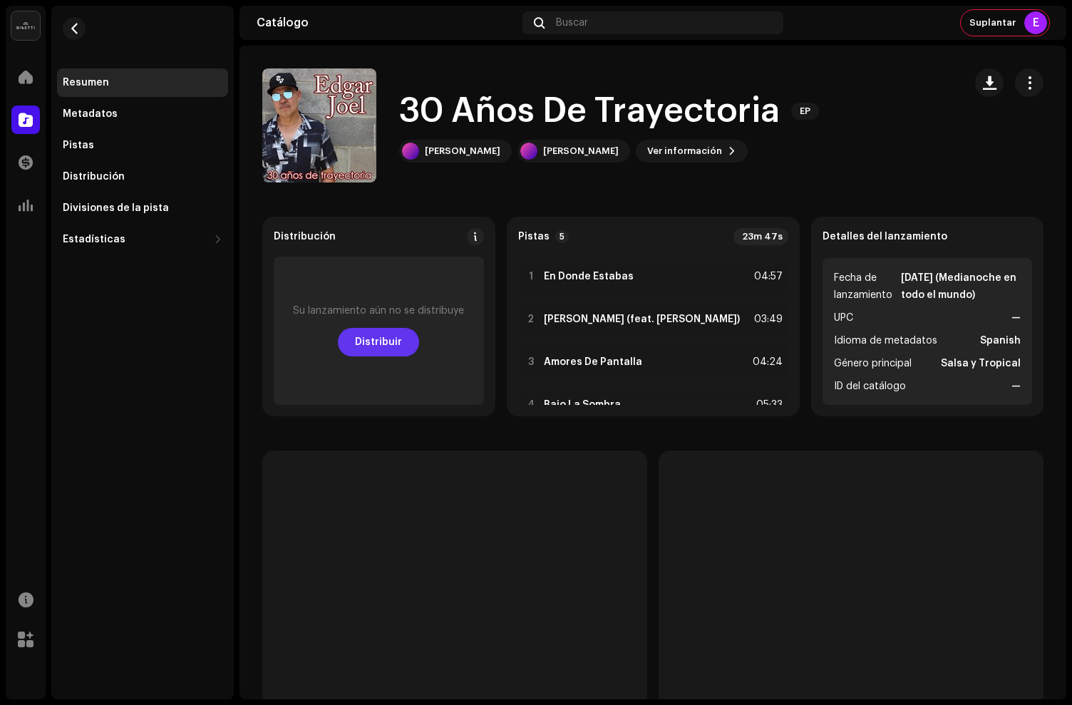
click at [396, 349] on span "Distribuir" at bounding box center [378, 342] width 47 height 29
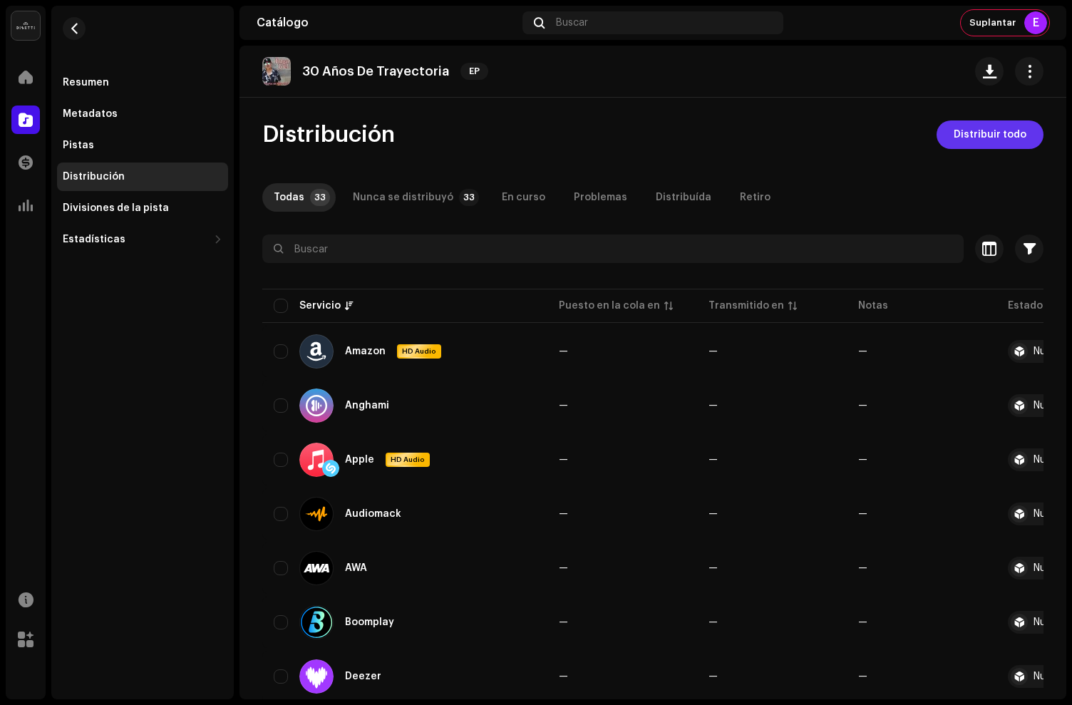
click at [978, 133] on span "Distribuir todo" at bounding box center [990, 135] width 73 height 29
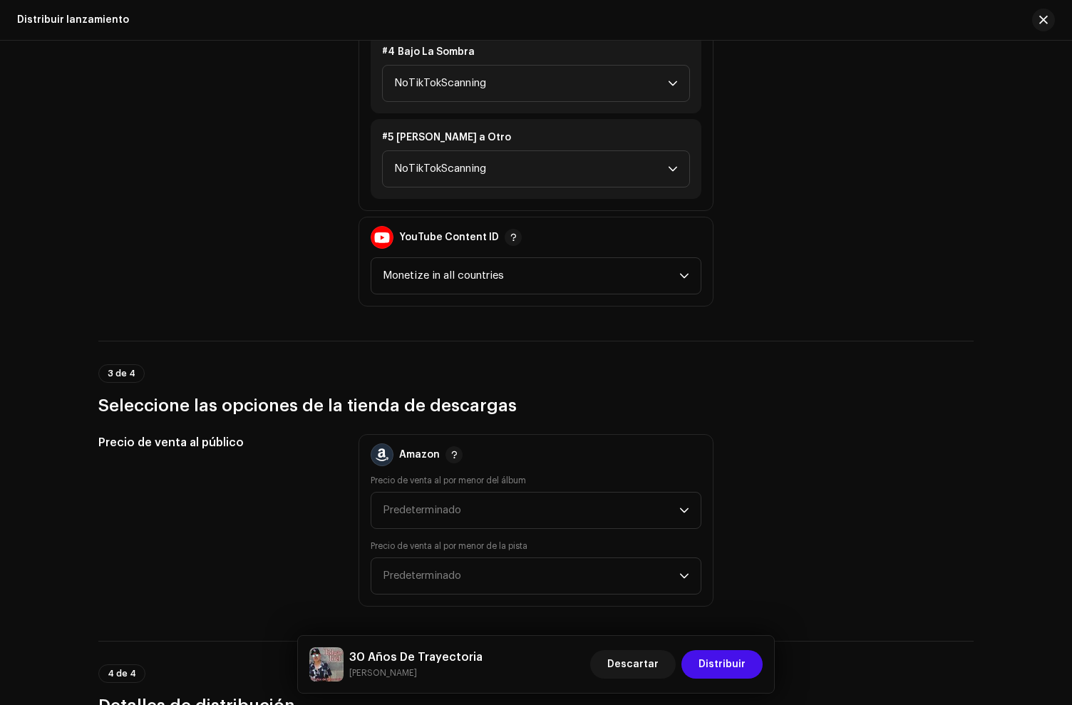
scroll to position [2601, 0]
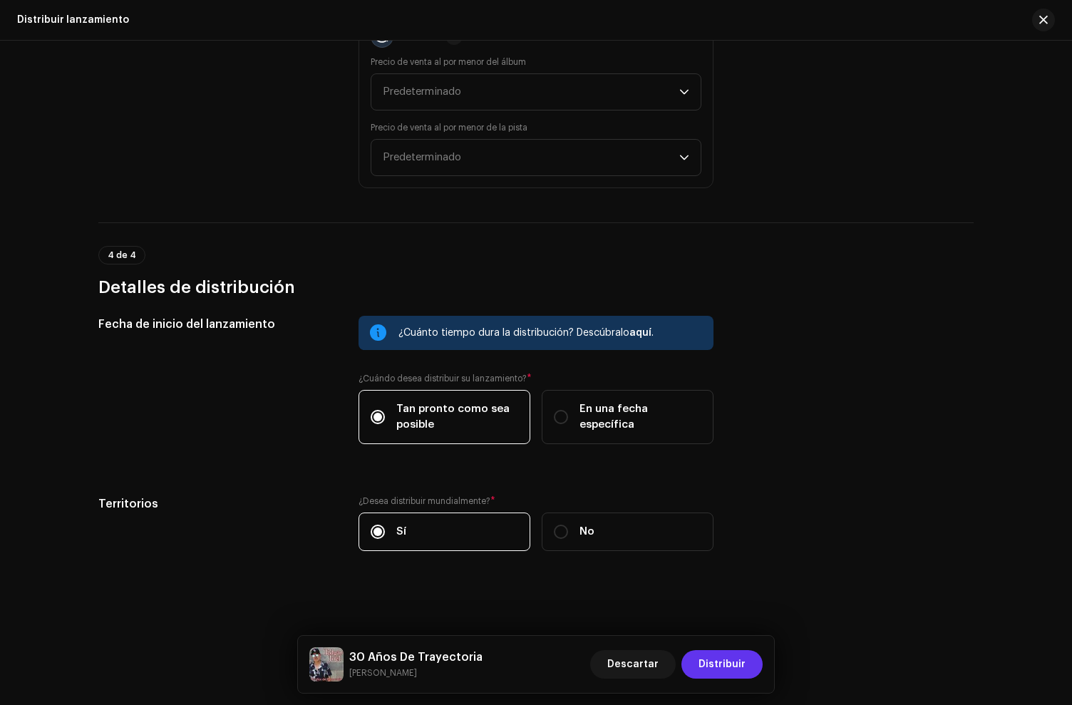
click at [724, 657] on span "Distribuir" at bounding box center [722, 664] width 47 height 29
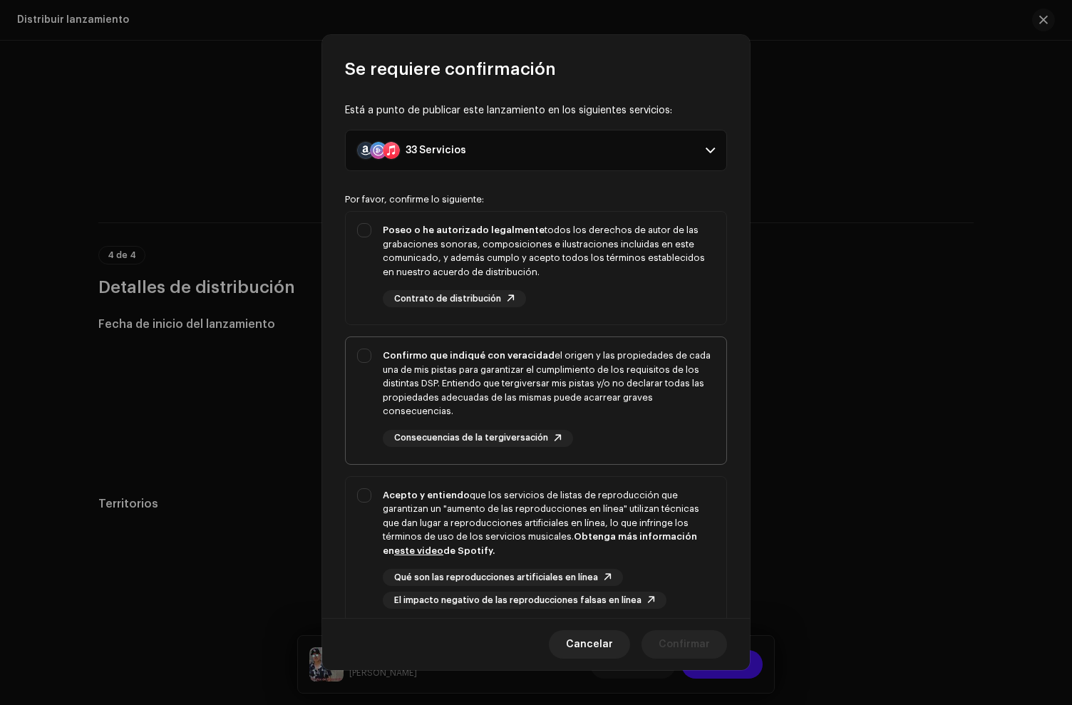
drag, startPoint x: 578, startPoint y: 277, endPoint x: 634, endPoint y: 411, distance: 145.1
click at [579, 279] on div "Poseo o he autorizado legalmente todos los derechos de autor de las grabaciones…" at bounding box center [549, 251] width 332 height 56
checkbox input "true"
drag, startPoint x: 633, startPoint y: 416, endPoint x: 627, endPoint y: 523, distance: 106.4
click at [632, 418] on div "Confirmo que indiqué con veracidad el origen y las propiedades de cada una de m…" at bounding box center [549, 384] width 332 height 70
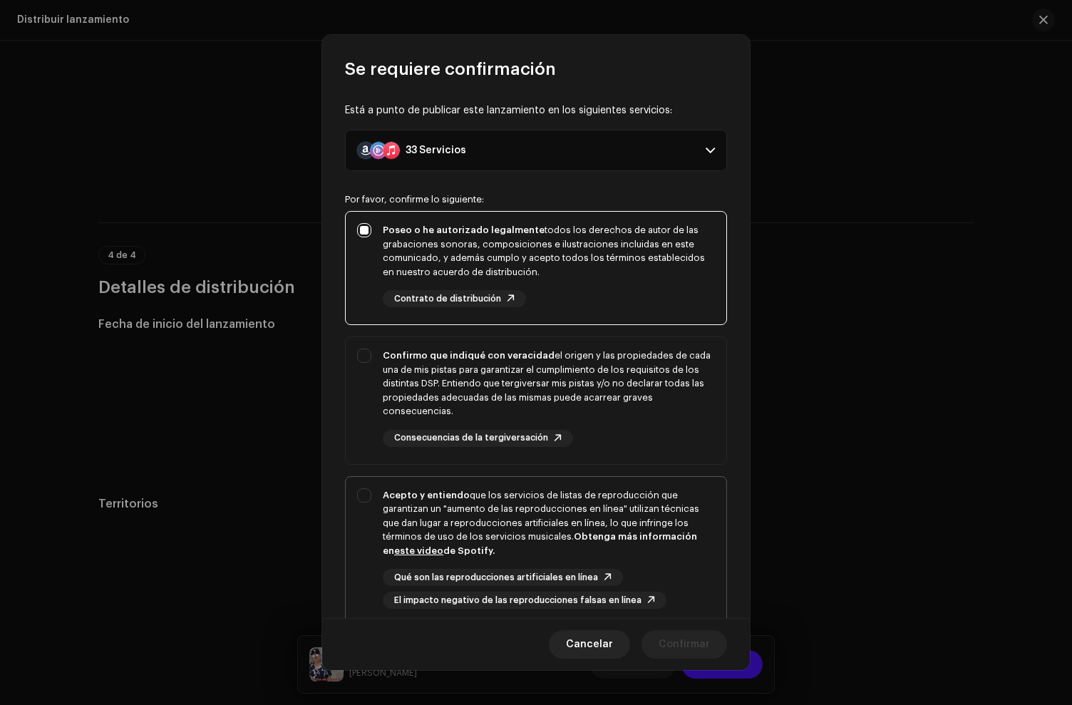
checkbox input "true"
click at [626, 525] on div "Acepto y entiendo que los servicios de listas de reproducción que garantizan un…" at bounding box center [549, 523] width 332 height 70
checkbox input "true"
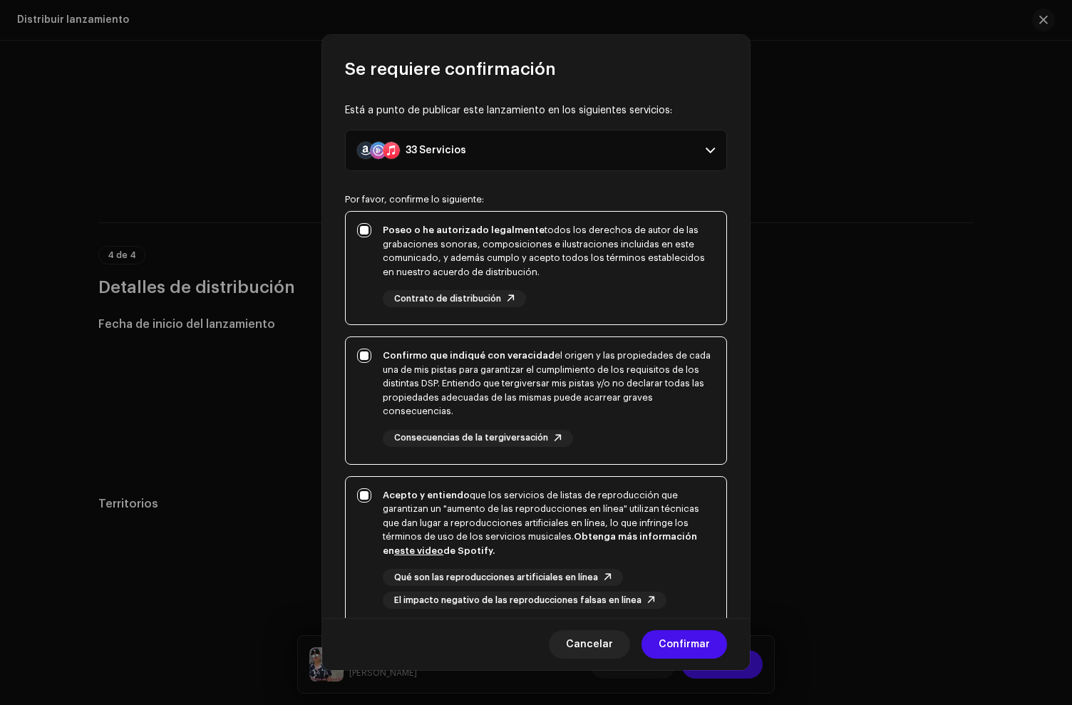
scroll to position [123, 0]
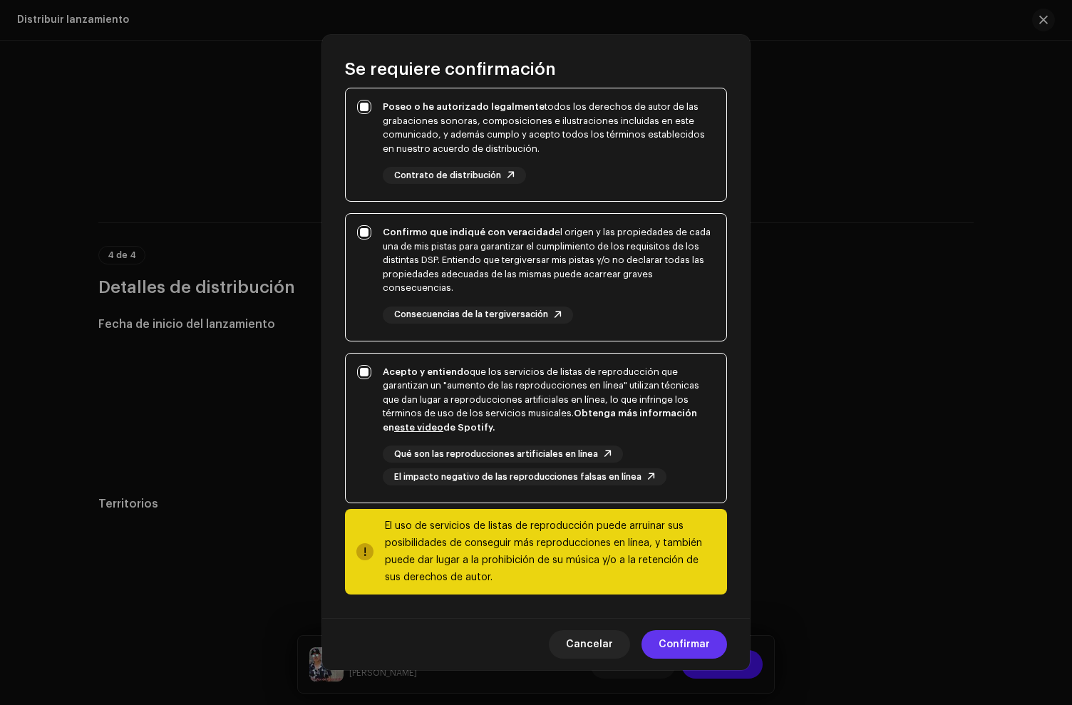
click at [686, 649] on span "Confirmar" at bounding box center [684, 644] width 51 height 29
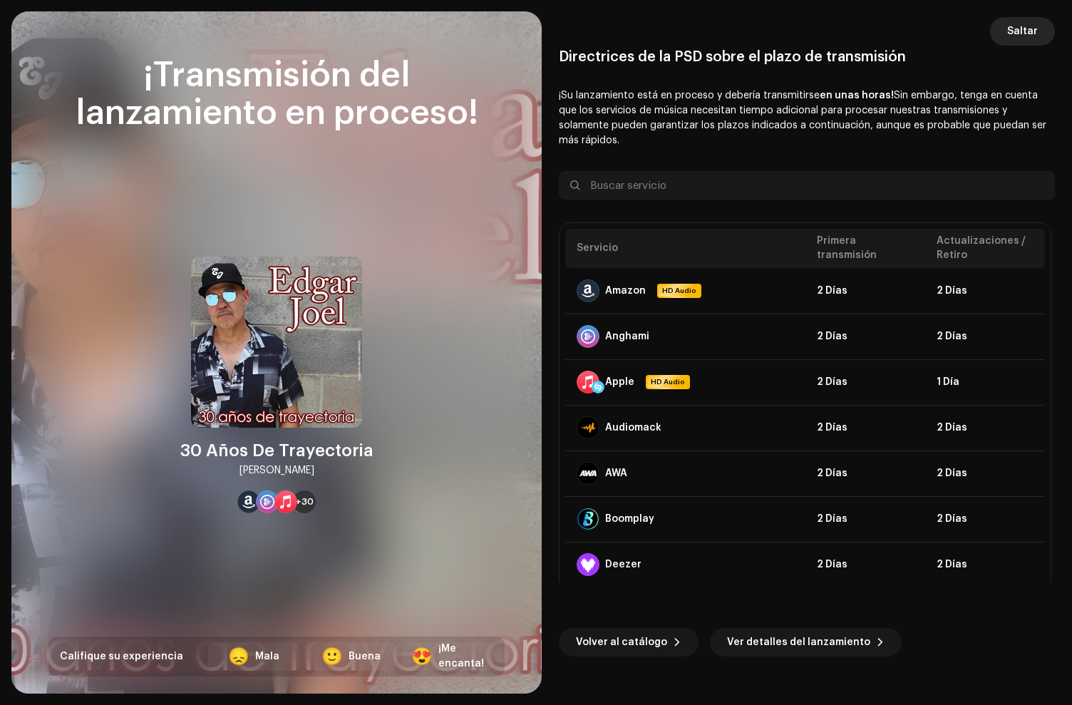
click at [1030, 18] on span "Saltar" at bounding box center [1023, 31] width 31 height 29
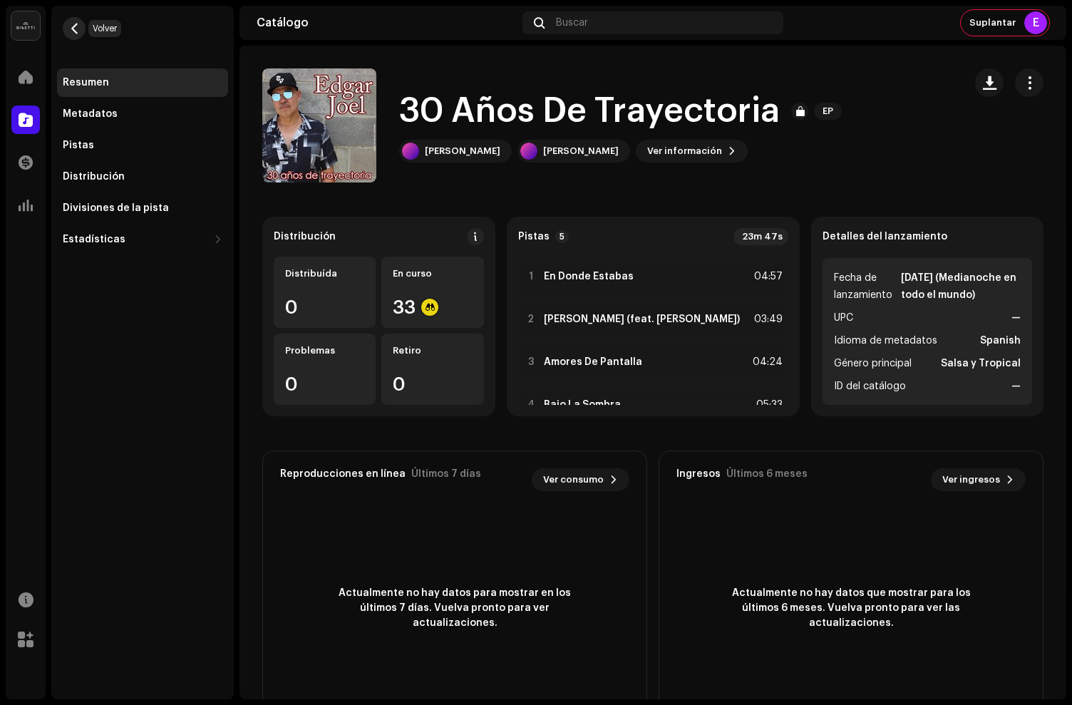
click at [70, 28] on span "button" at bounding box center [74, 28] width 11 height 11
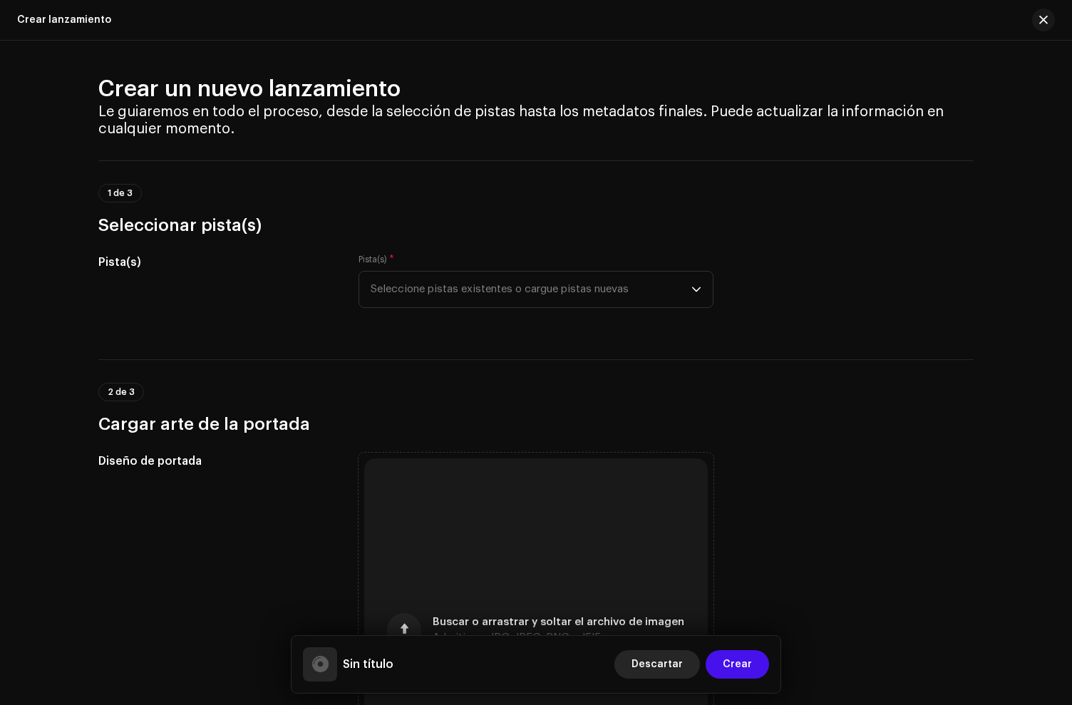
click at [677, 660] on span "Descartar" at bounding box center [657, 664] width 51 height 29
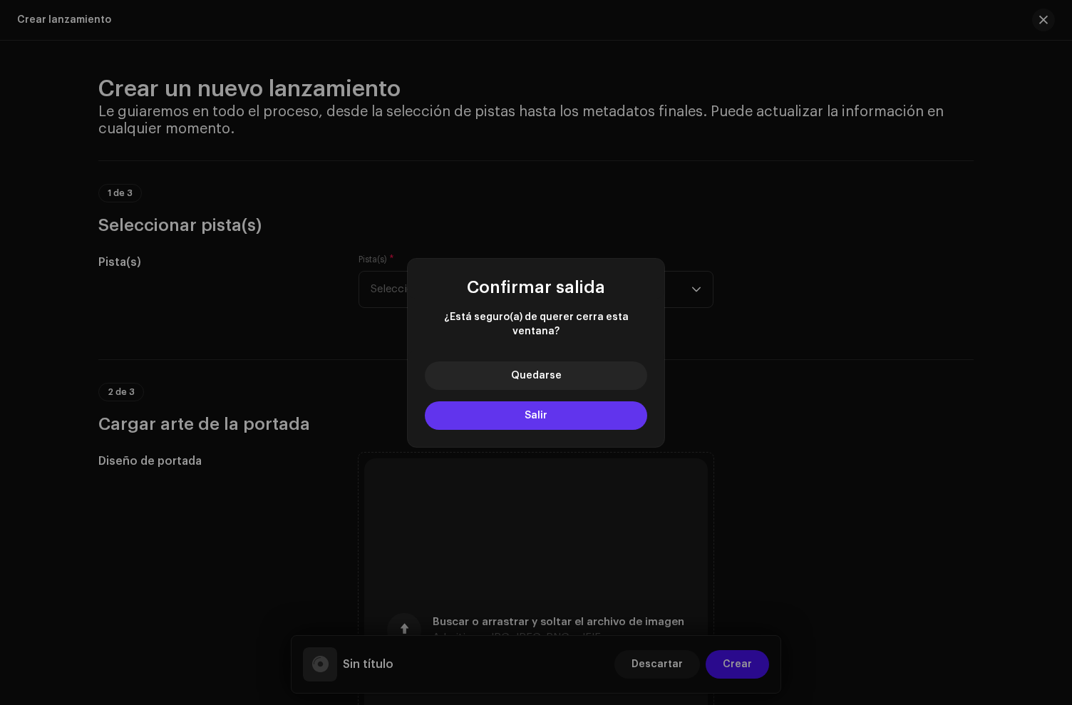
click at [556, 407] on button "Salir" at bounding box center [536, 415] width 222 height 29
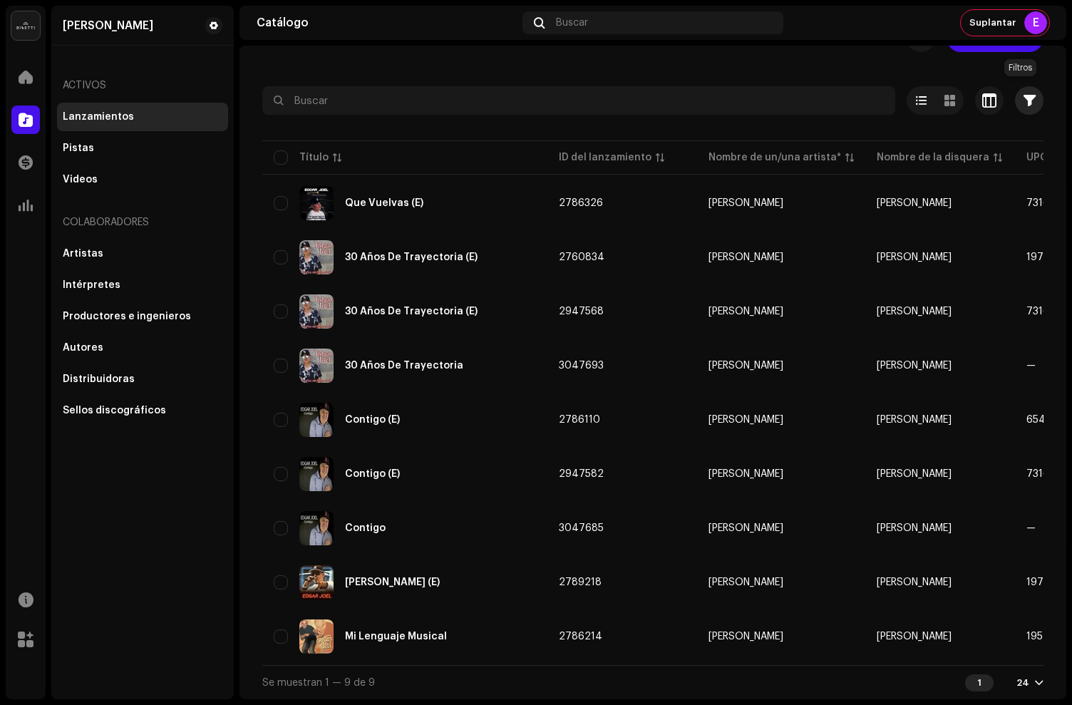
click at [1025, 97] on span "button" at bounding box center [1030, 100] width 12 height 11
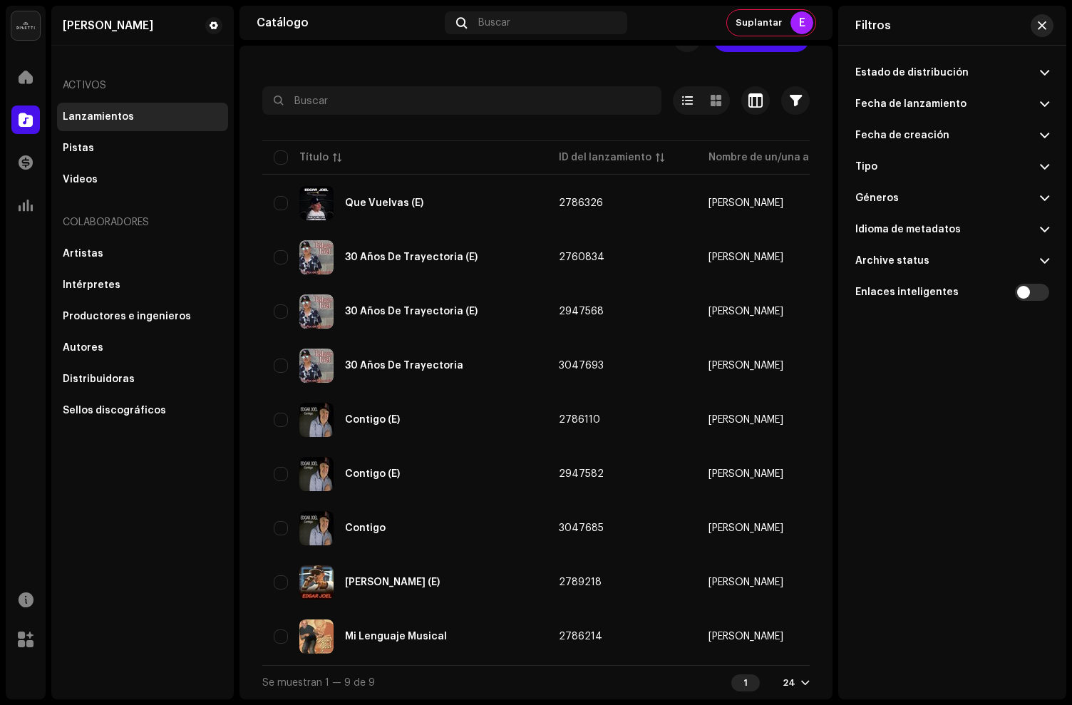
click at [1046, 20] on span "button" at bounding box center [1042, 25] width 9 height 11
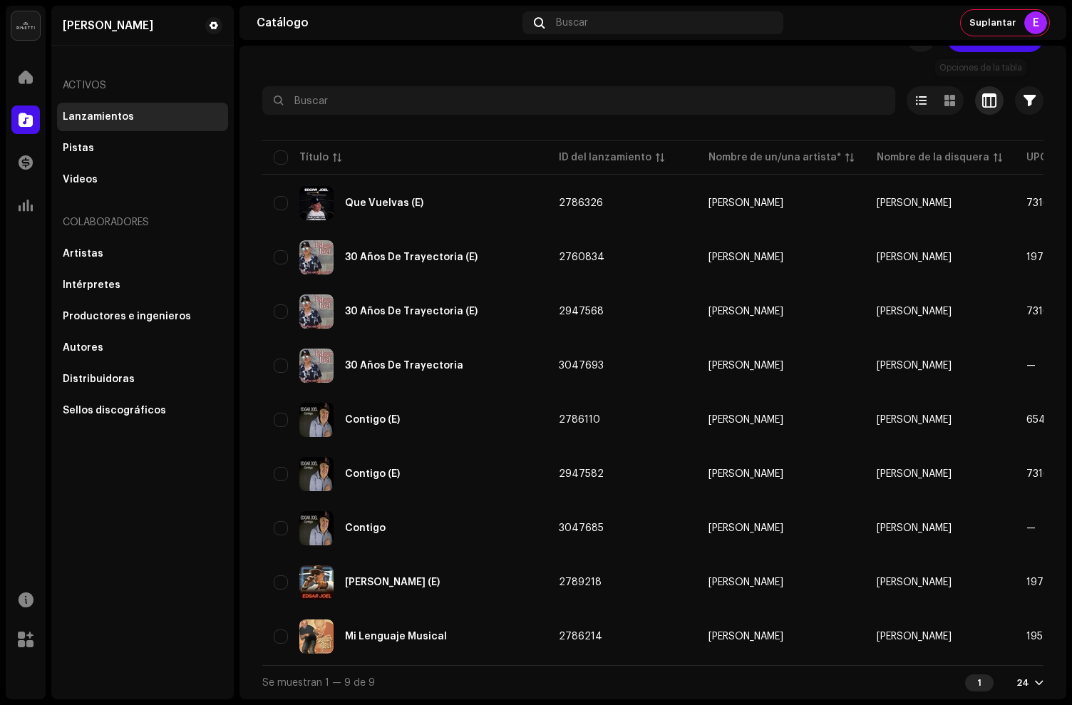
click at [983, 95] on span "button" at bounding box center [990, 100] width 14 height 11
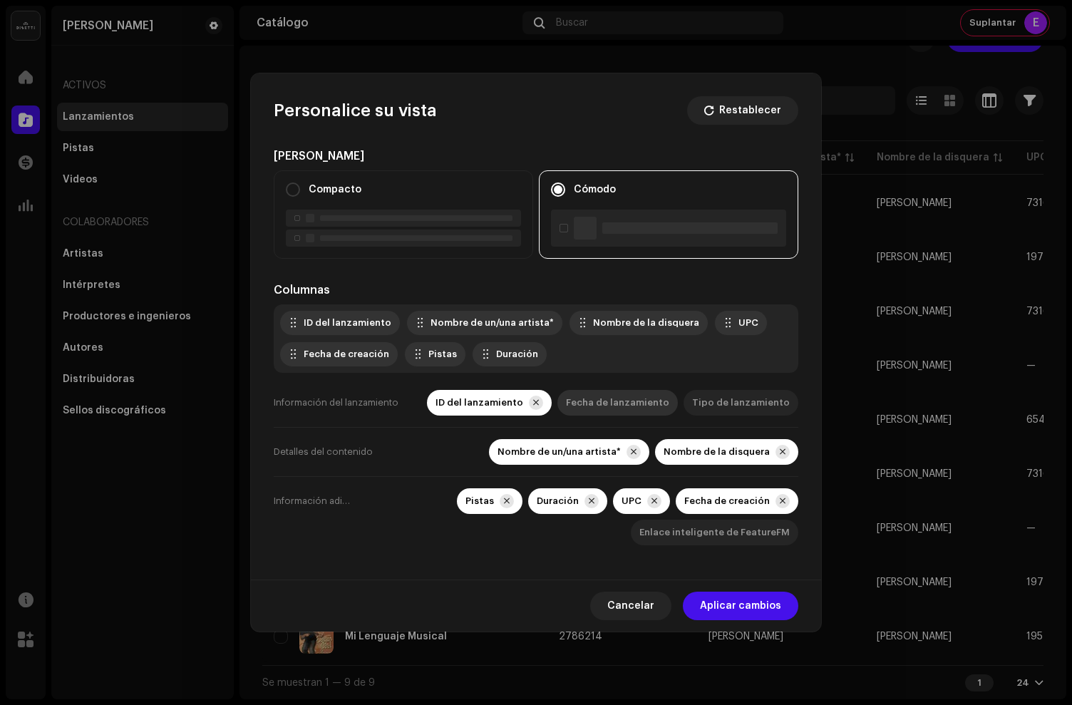
click at [590, 394] on div "Fecha de lanzamiento" at bounding box center [618, 403] width 121 height 26
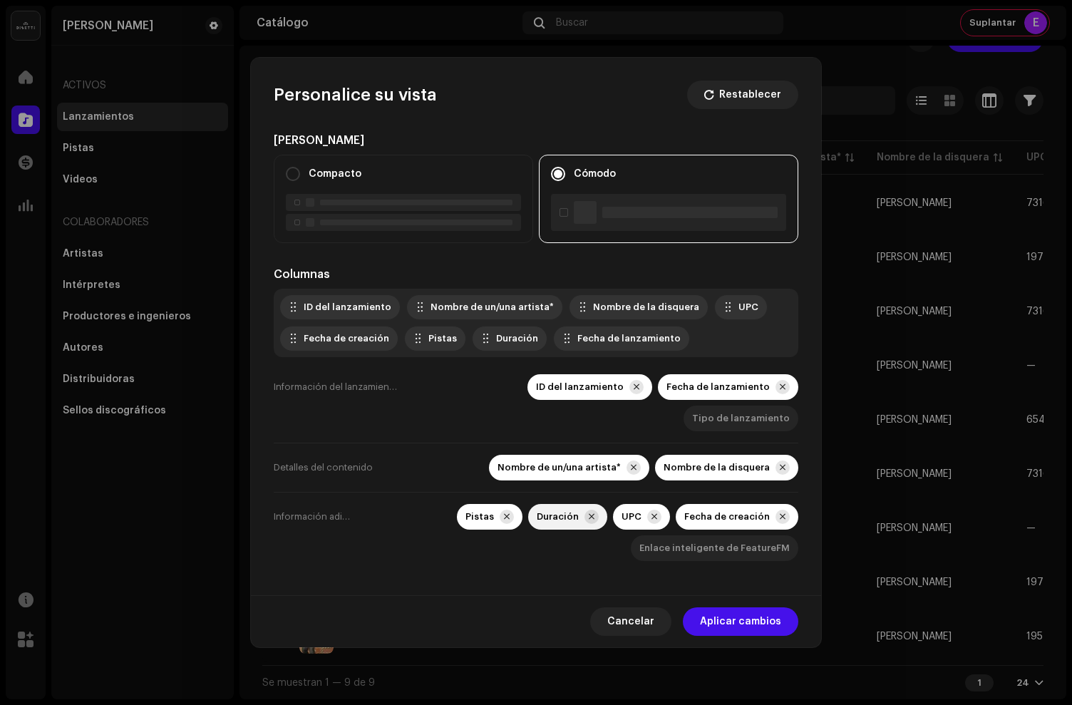
click at [599, 510] on div at bounding box center [592, 517] width 14 height 14
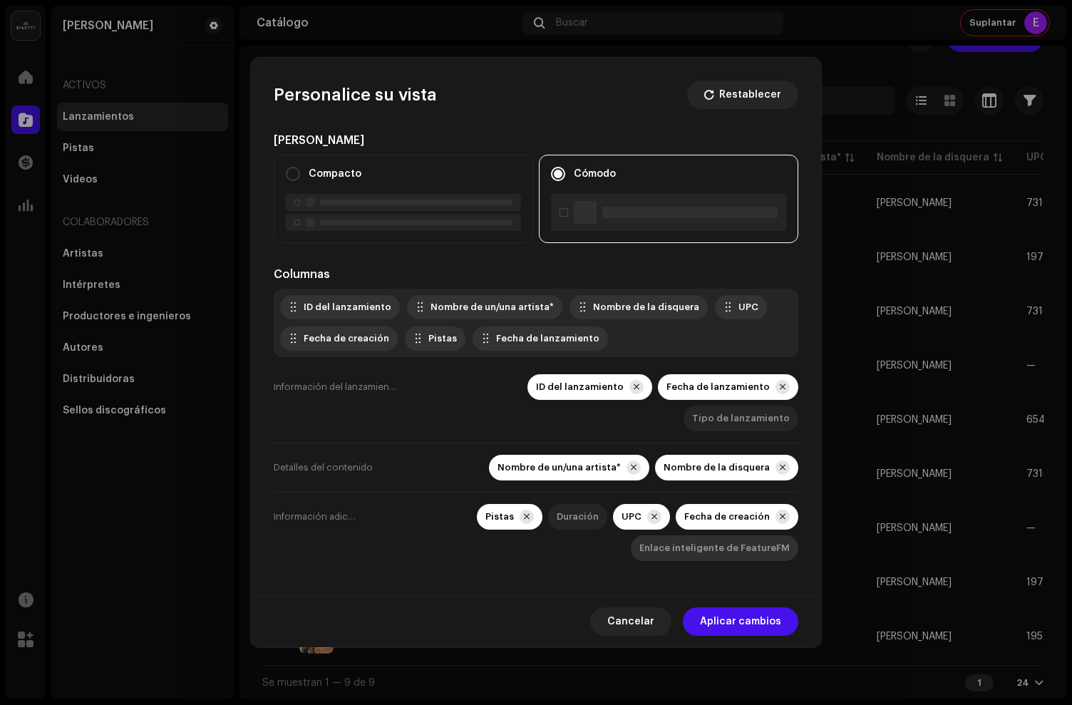
drag, startPoint x: 787, startPoint y: 503, endPoint x: 764, endPoint y: 543, distance: 45.4
click at [787, 510] on div at bounding box center [783, 517] width 14 height 14
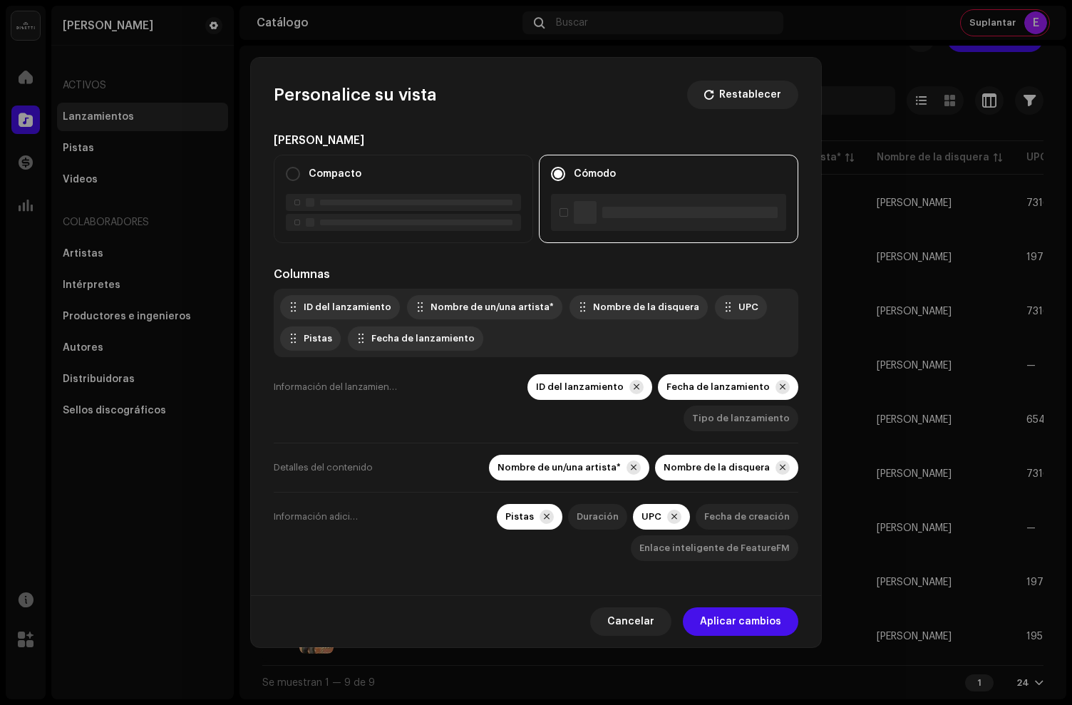
click at [743, 608] on span "Aplicar cambios" at bounding box center [740, 622] width 81 height 29
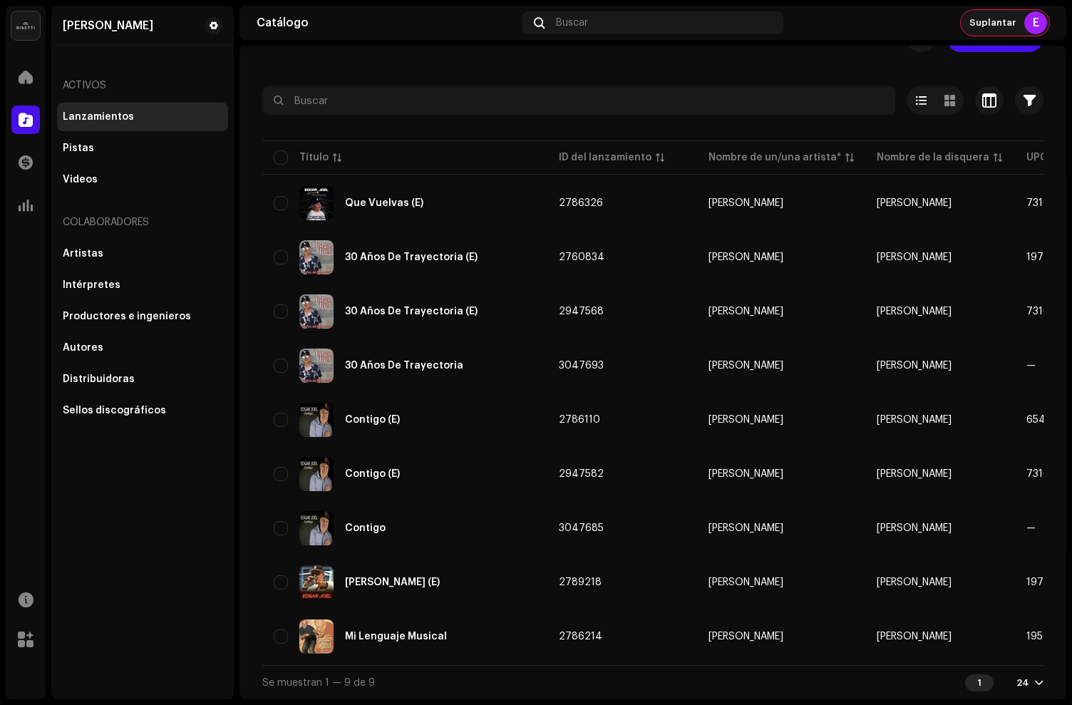
click at [1007, 24] on span "Suplantar" at bounding box center [993, 22] width 46 height 11
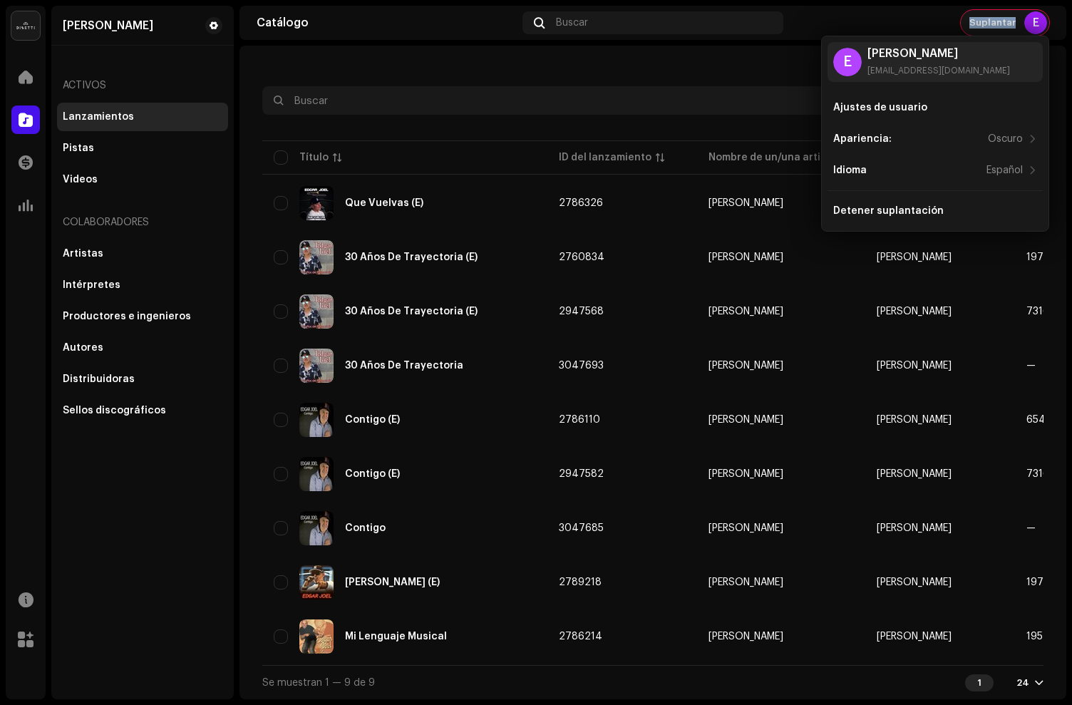
click at [1007, 24] on span "Suplantar" at bounding box center [993, 22] width 46 height 11
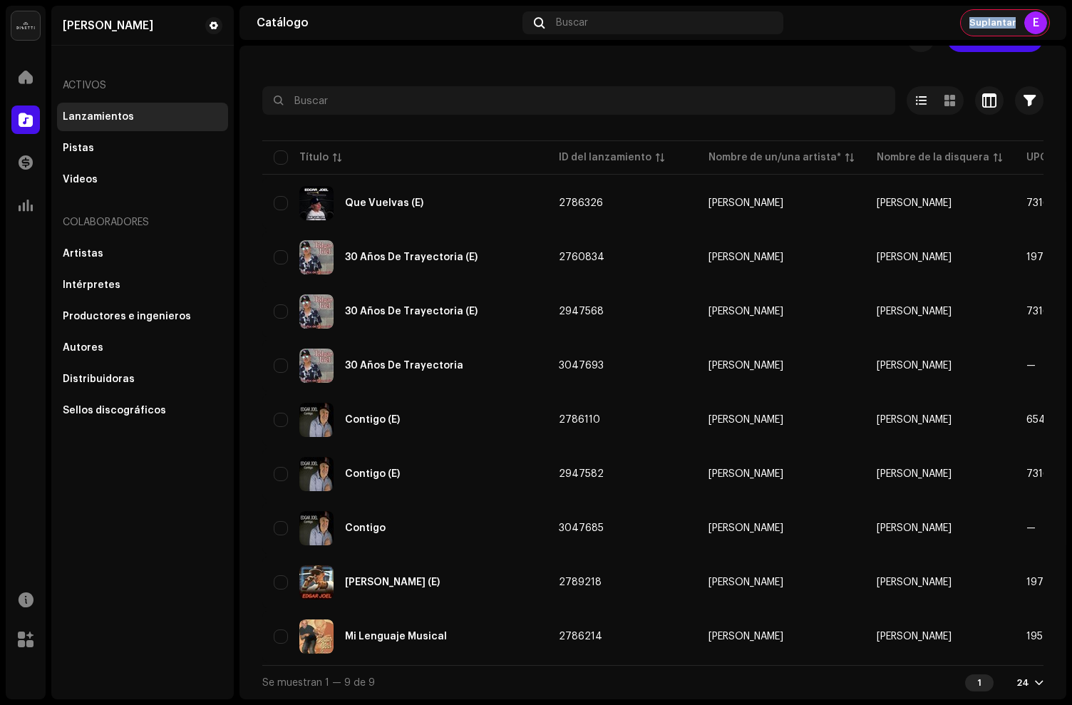
click at [1006, 25] on span "Suplantar" at bounding box center [993, 22] width 46 height 11
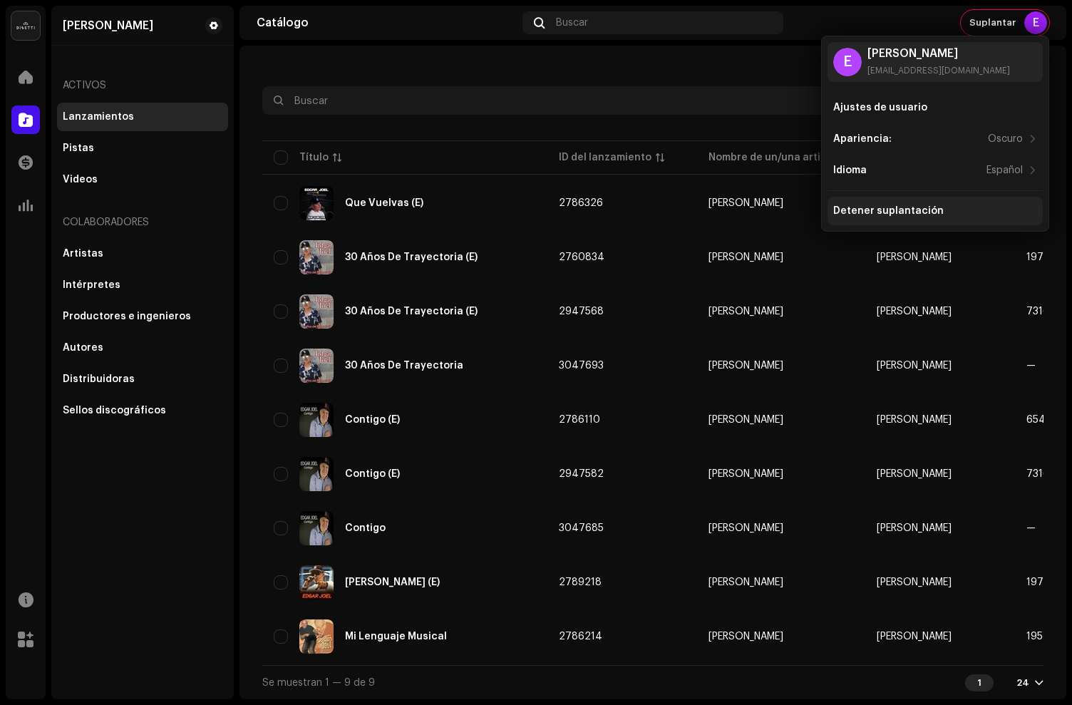
click at [848, 205] on div "Detener suplantación" at bounding box center [889, 210] width 111 height 11
